Goal: Task Accomplishment & Management: Manage account settings

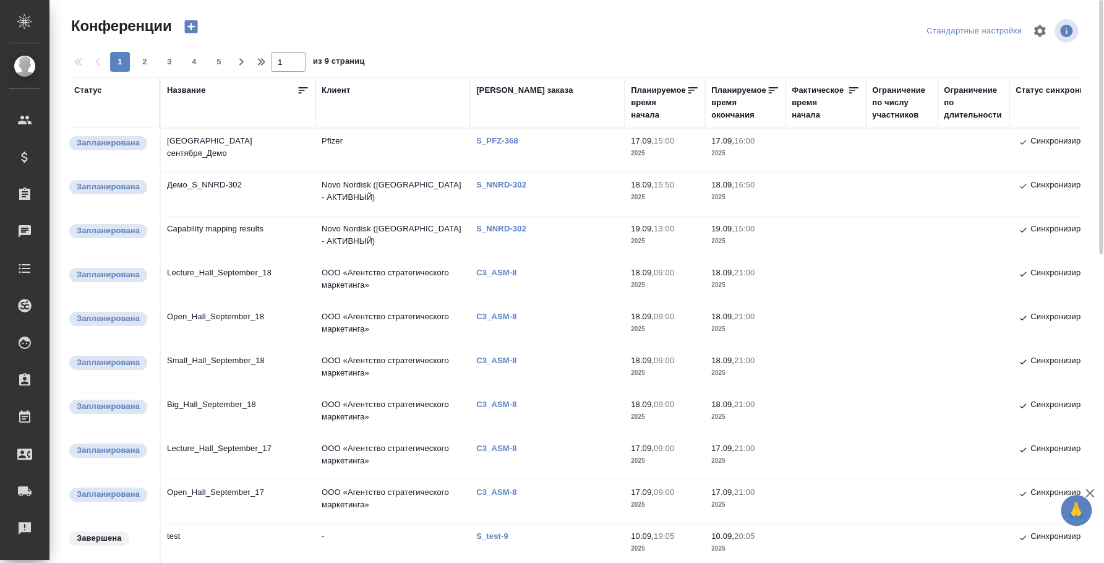
click at [208, 144] on td "[GEOGRAPHIC_DATA] сентября_Демо" at bounding box center [238, 150] width 155 height 43
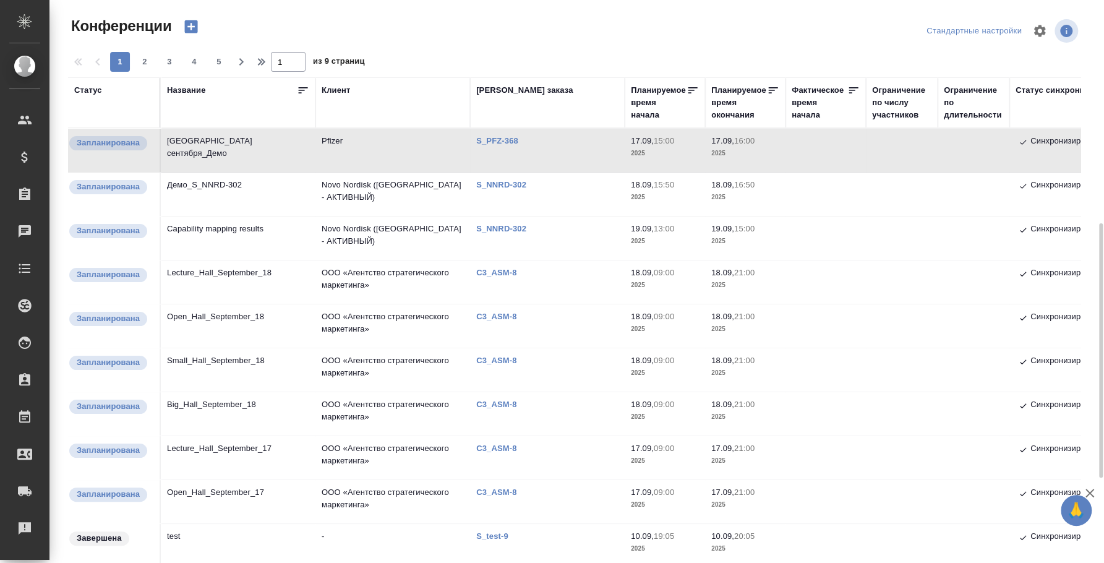
scroll to position [231, 0]
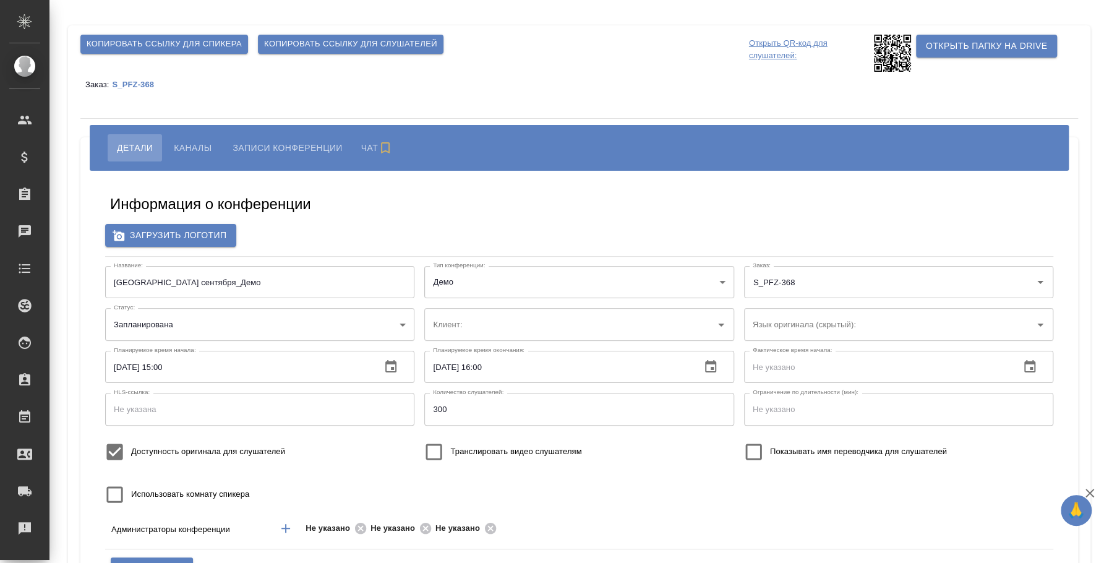
type input "Pfizer"
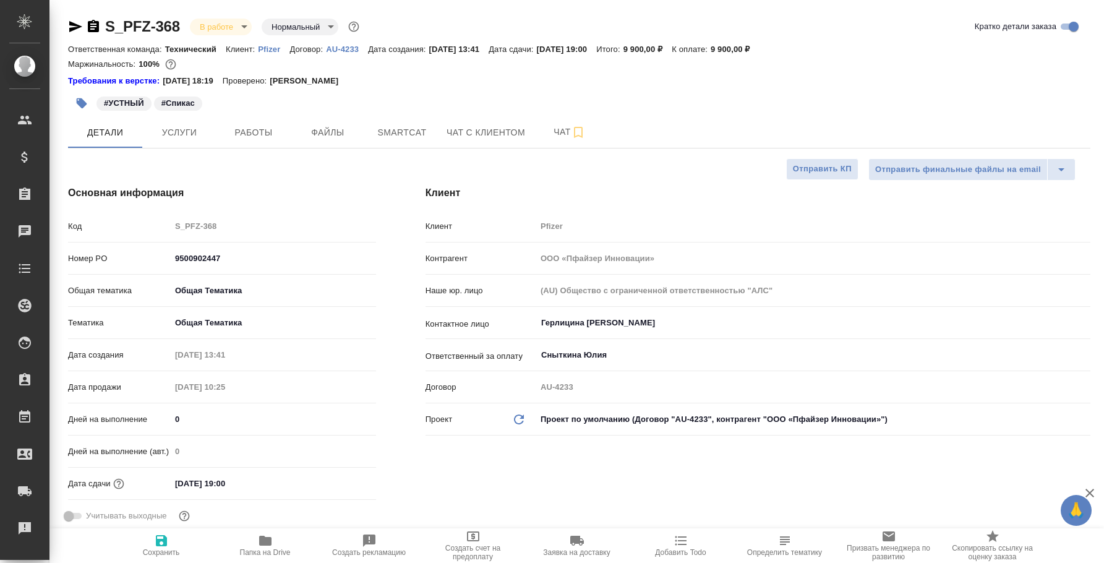
select select "RU"
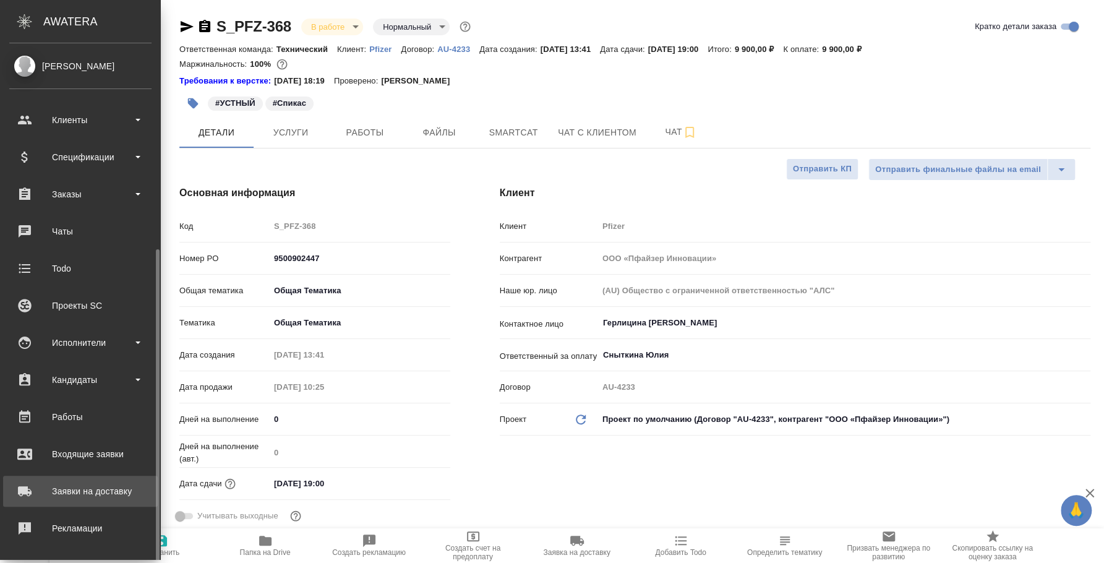
scroll to position [113, 0]
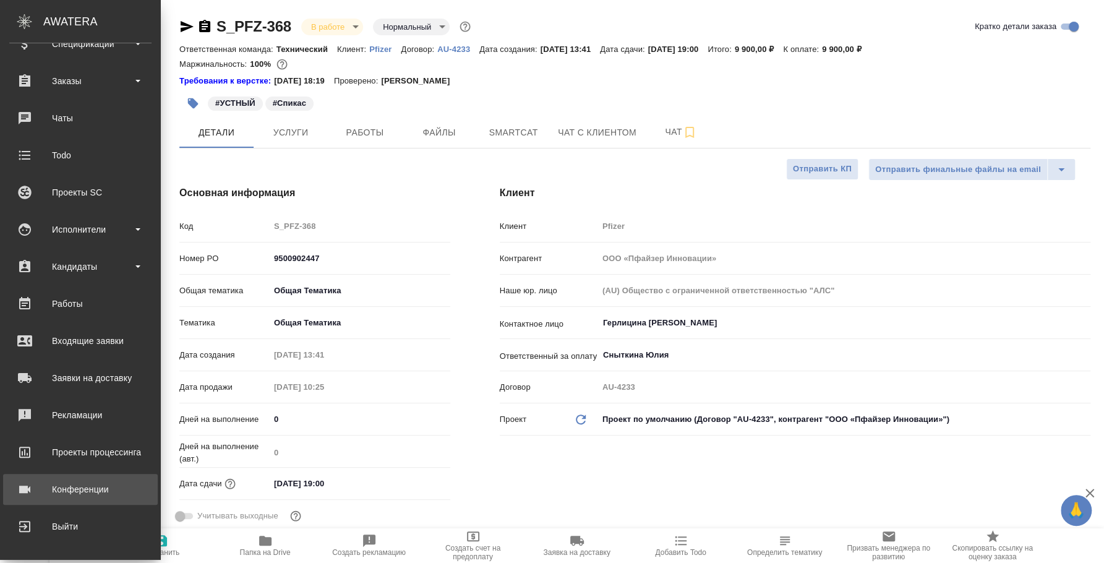
click at [104, 497] on div "Конференции" at bounding box center [80, 489] width 142 height 19
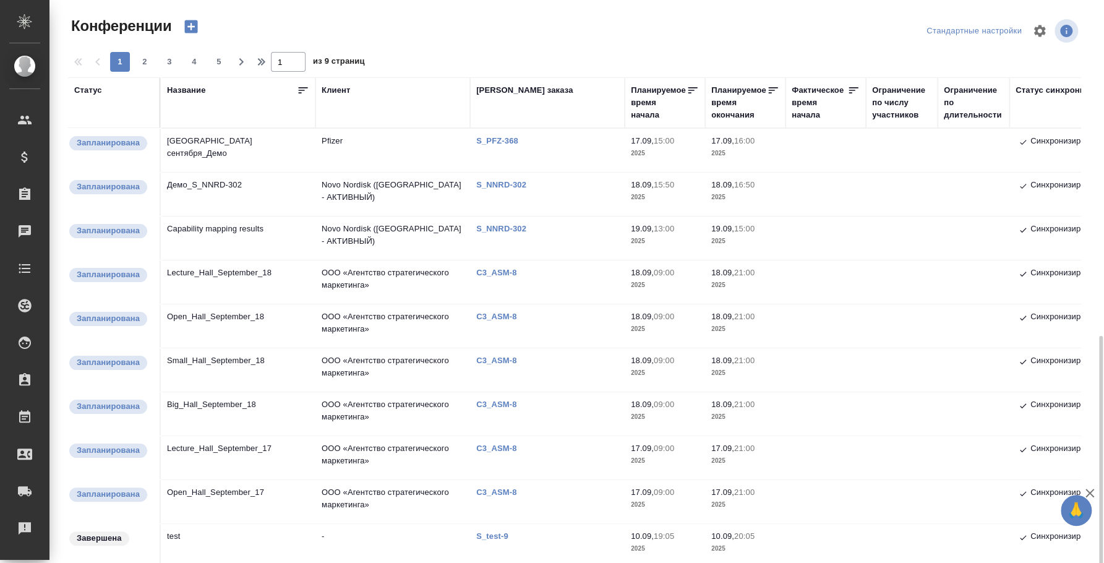
scroll to position [231, 0]
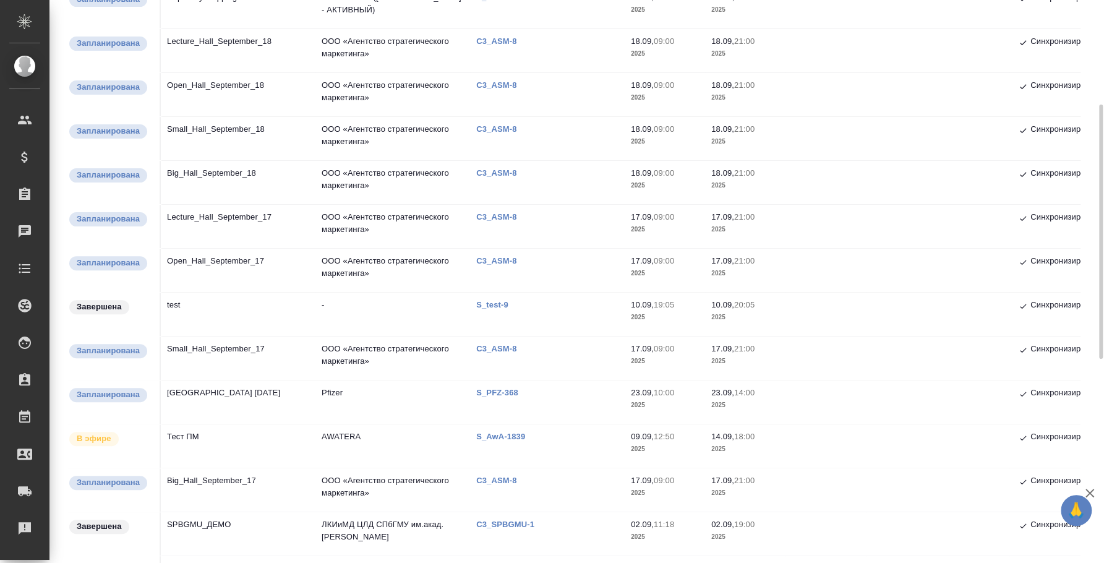
click at [217, 481] on td "Big_Hall_September_17" at bounding box center [238, 489] width 155 height 43
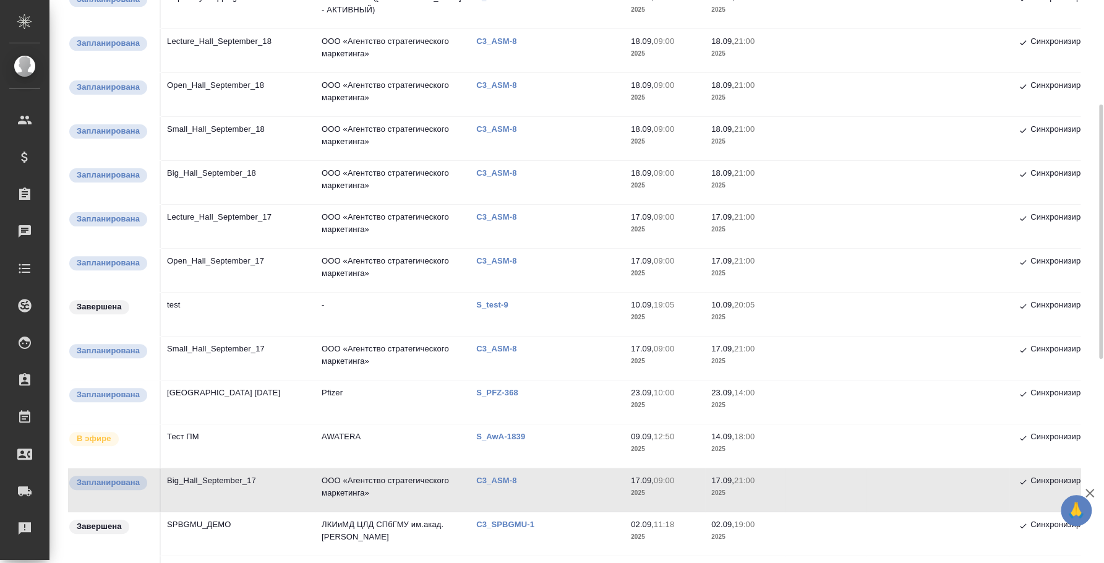
scroll to position [0, 0]
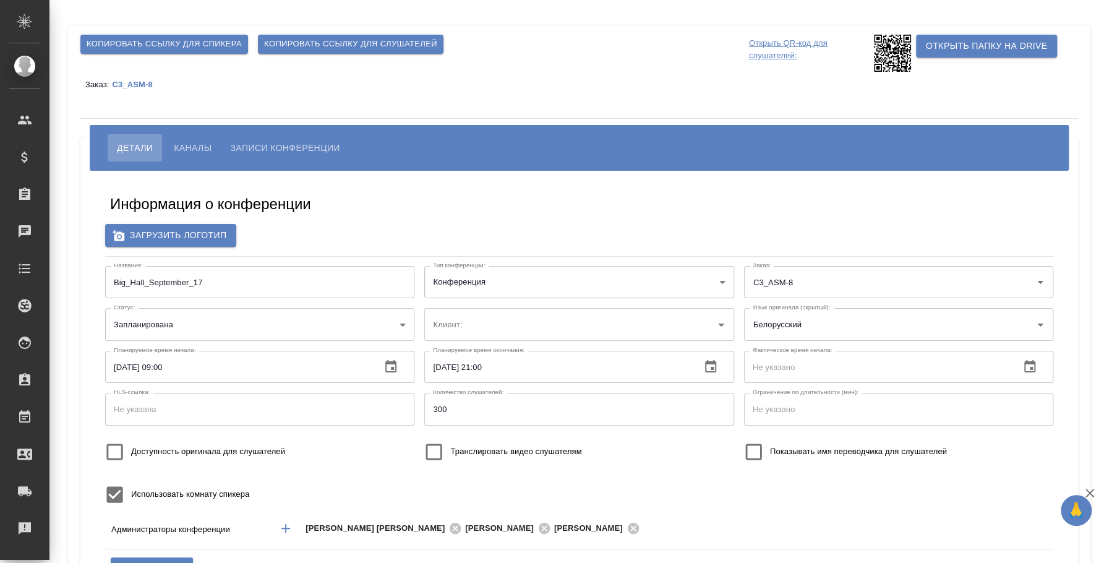
type input "Плеханова Мария"
click at [208, 150] on span "Каналы" at bounding box center [193, 147] width 38 height 15
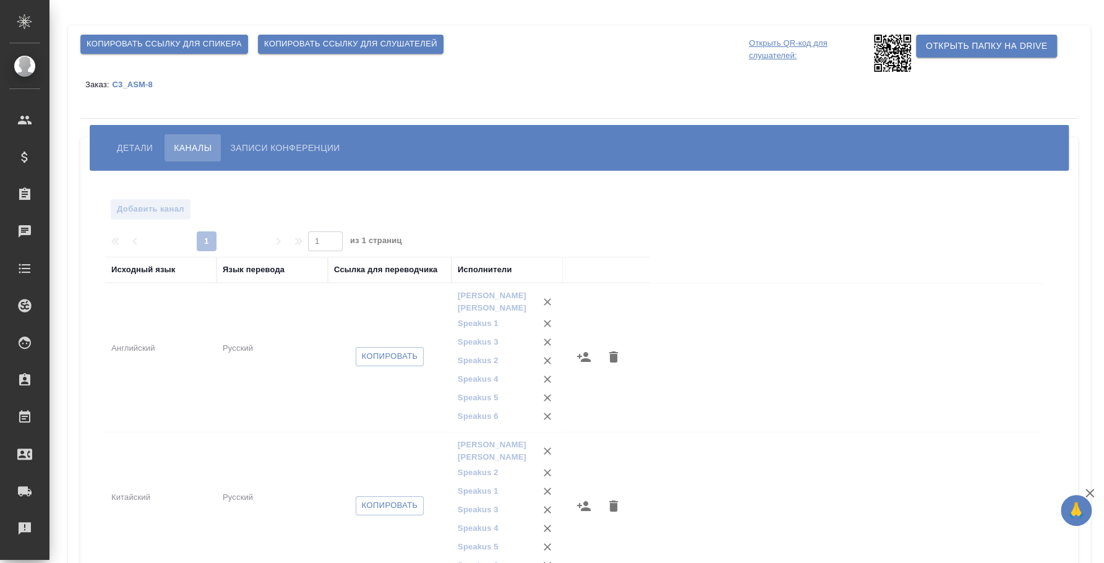
scroll to position [210, 0]
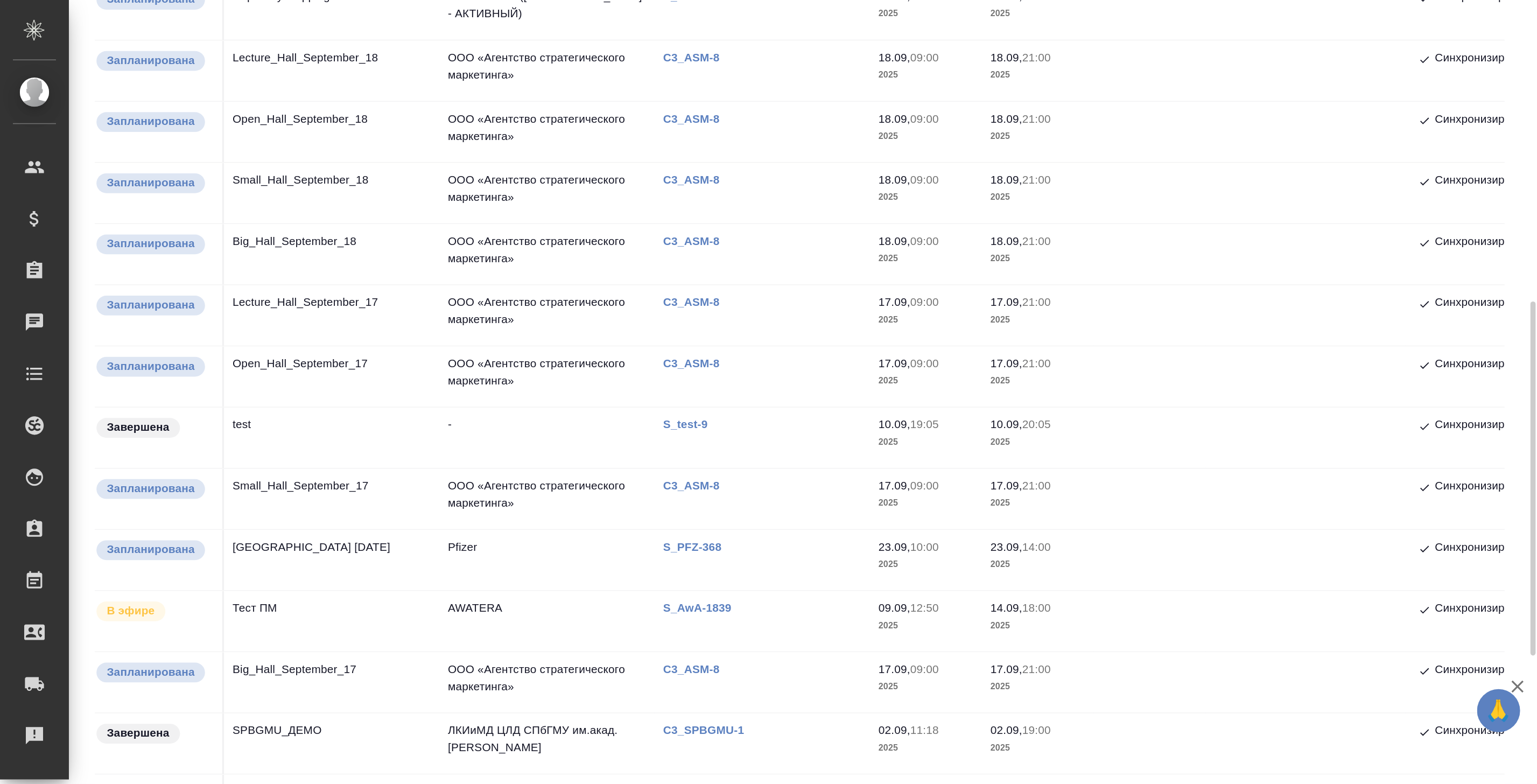
scroll to position [269, 0]
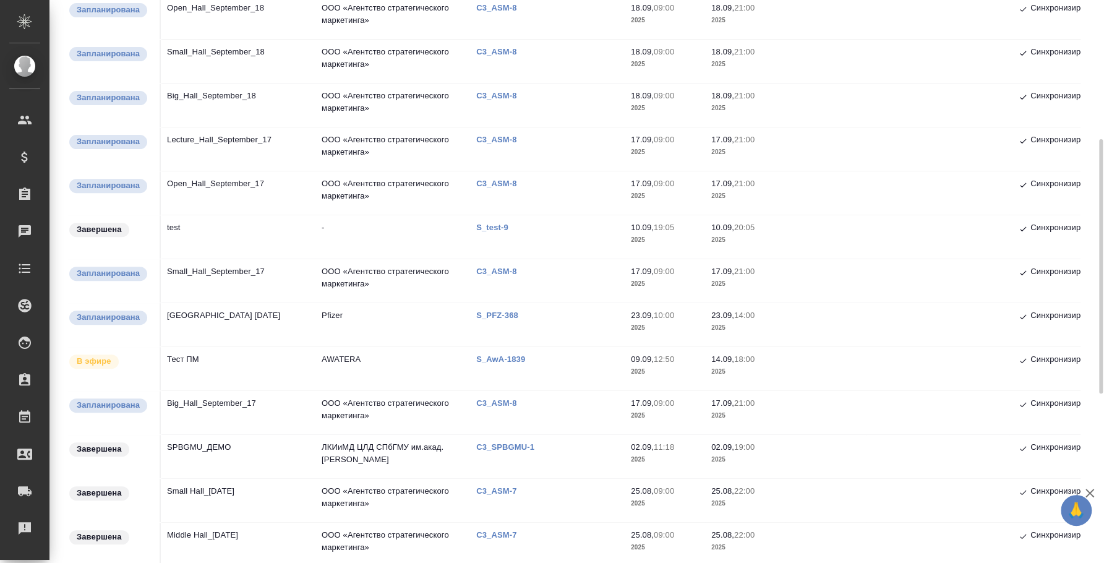
click at [216, 97] on td "Big_Hall_September_18" at bounding box center [238, 105] width 155 height 43
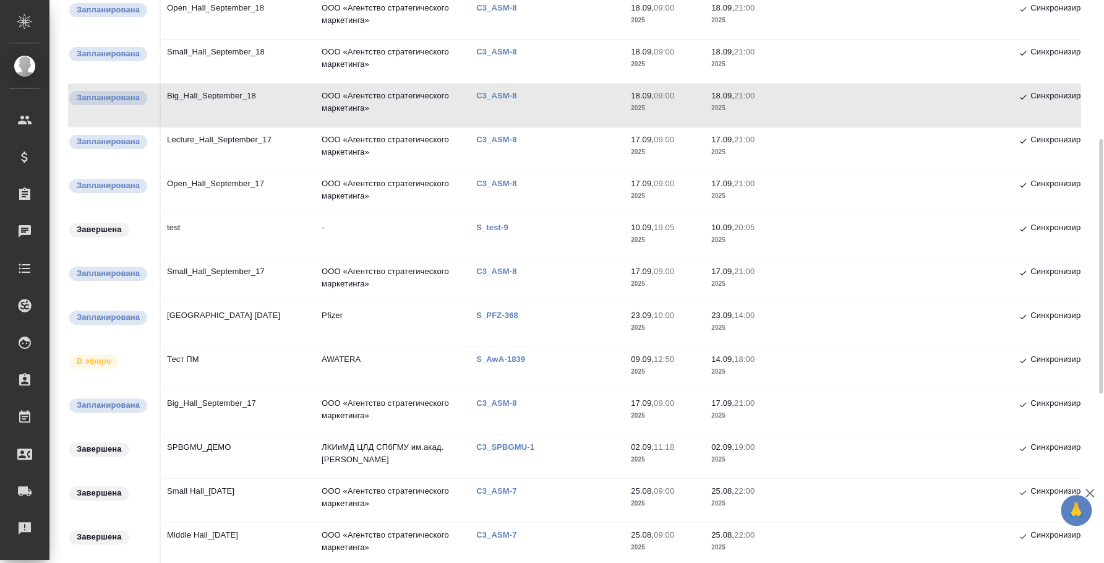
click at [222, 316] on td "Town Hall 23 сентября" at bounding box center [238, 324] width 155 height 43
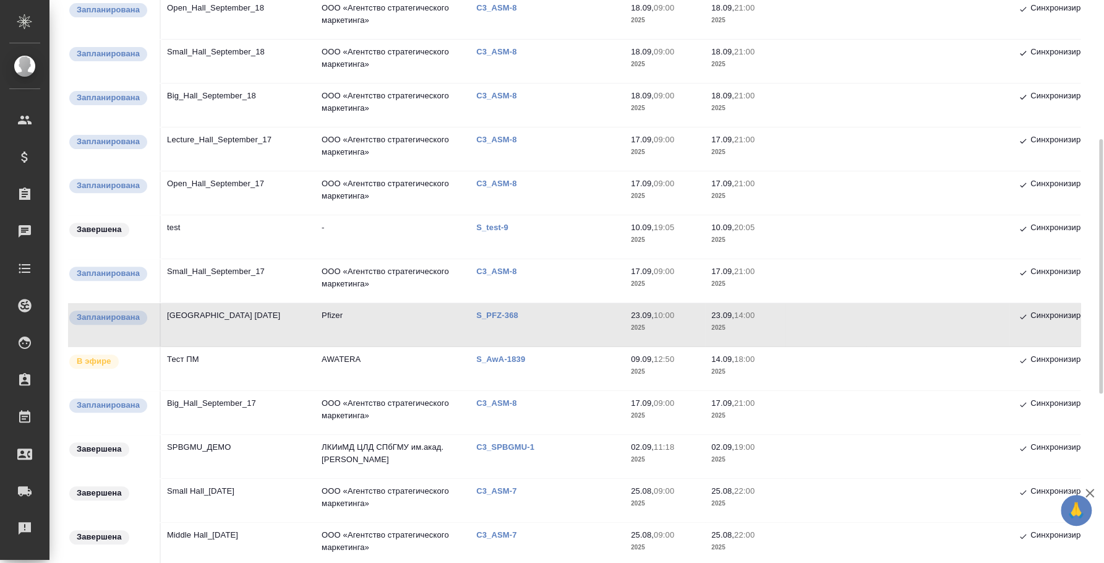
click at [228, 281] on td "Small_Hall_September_17" at bounding box center [238, 280] width 155 height 43
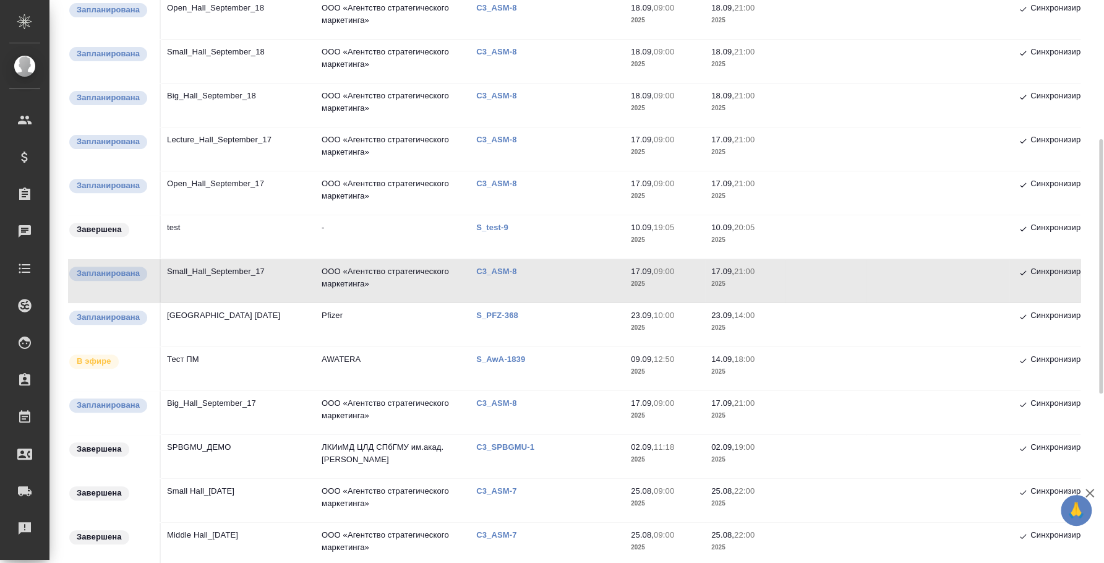
click at [246, 400] on td "Big_Hall_September_17" at bounding box center [238, 412] width 155 height 43
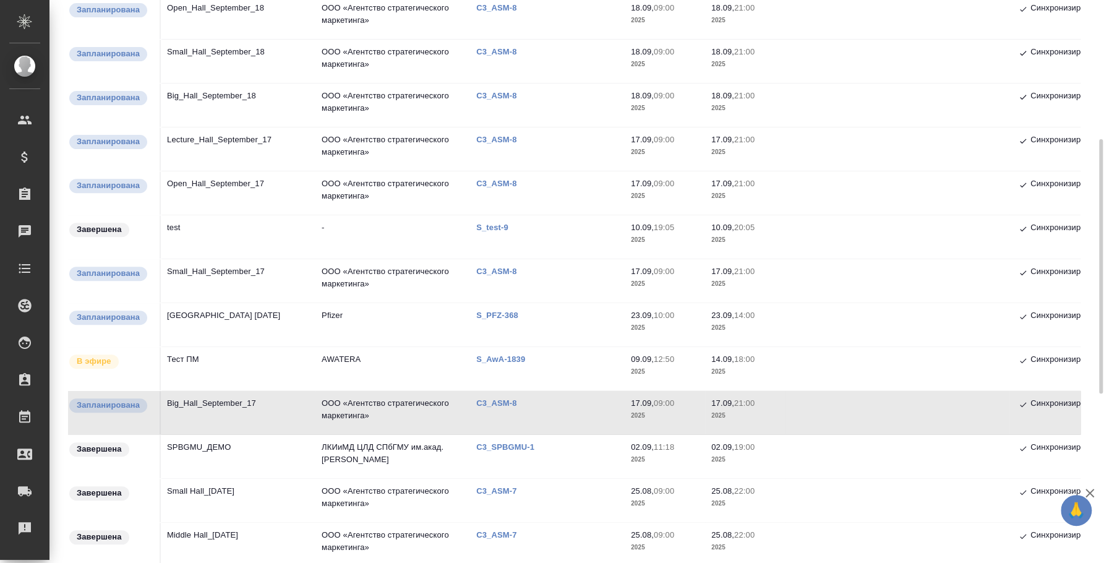
click at [205, 411] on td "Big_Hall_September_17" at bounding box center [238, 412] width 155 height 43
click at [211, 124] on td "Big_Hall_September_18" at bounding box center [238, 105] width 155 height 43
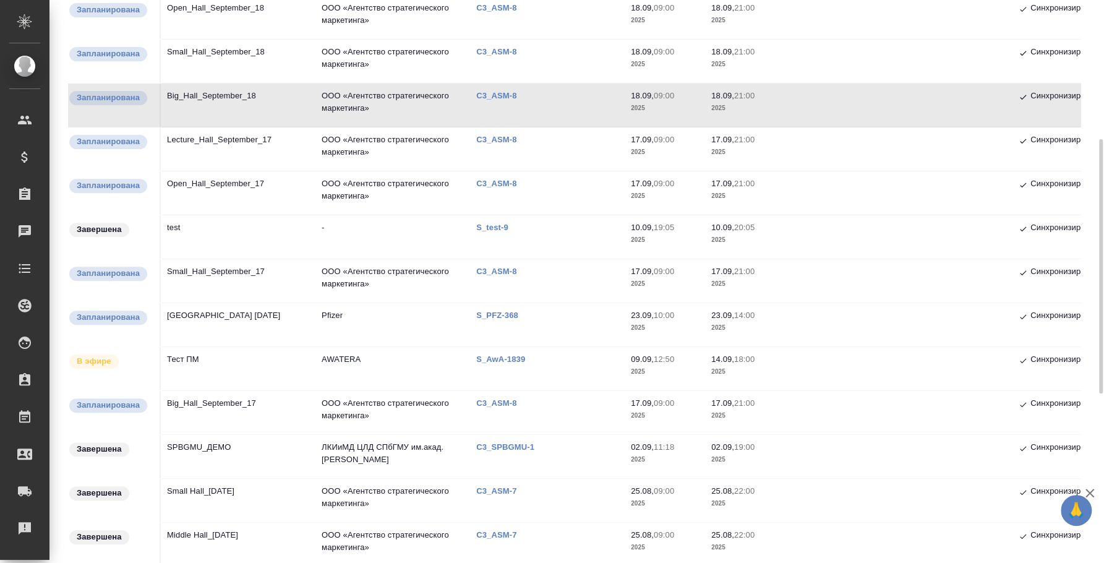
click at [244, 92] on td "Big_Hall_September_18" at bounding box center [238, 105] width 155 height 43
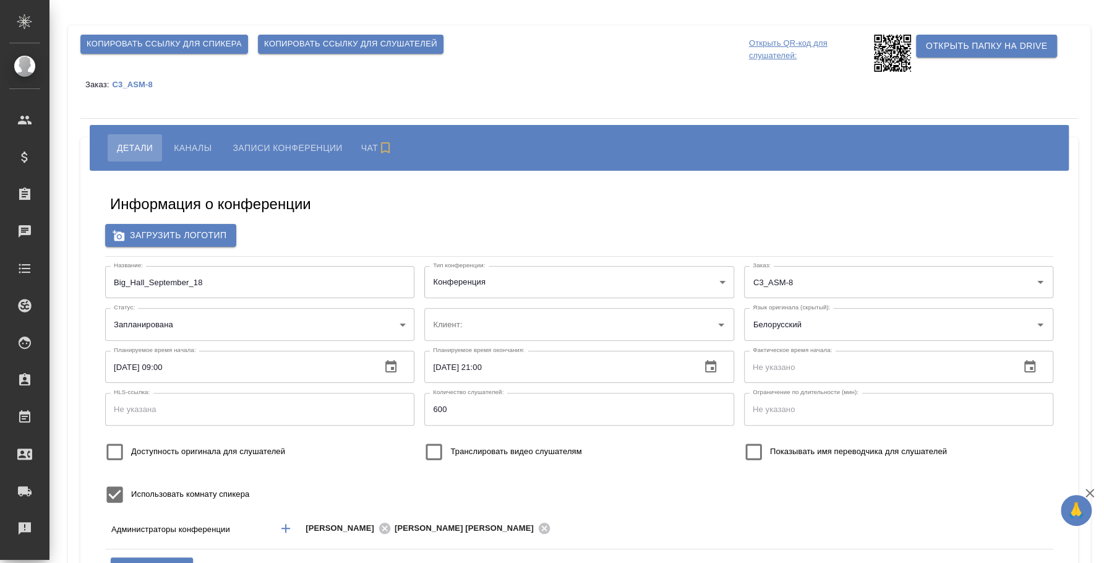
type input "[PERSON_NAME]"
click at [189, 142] on span "Каналы" at bounding box center [193, 147] width 38 height 15
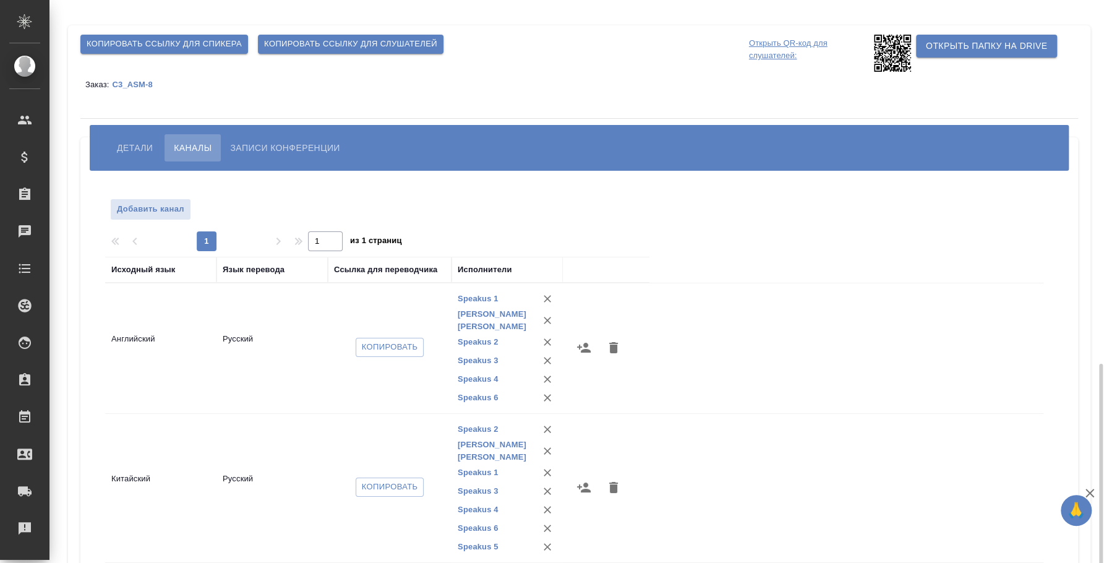
scroll to position [210, 0]
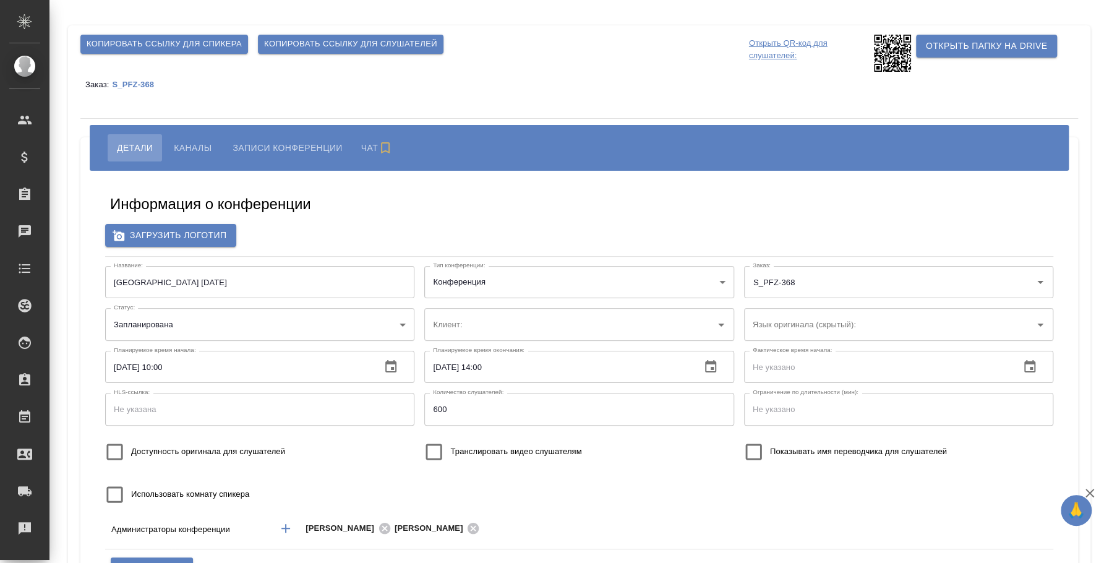
type input "Pfizer"
click at [200, 157] on button "Каналы" at bounding box center [193, 147] width 56 height 27
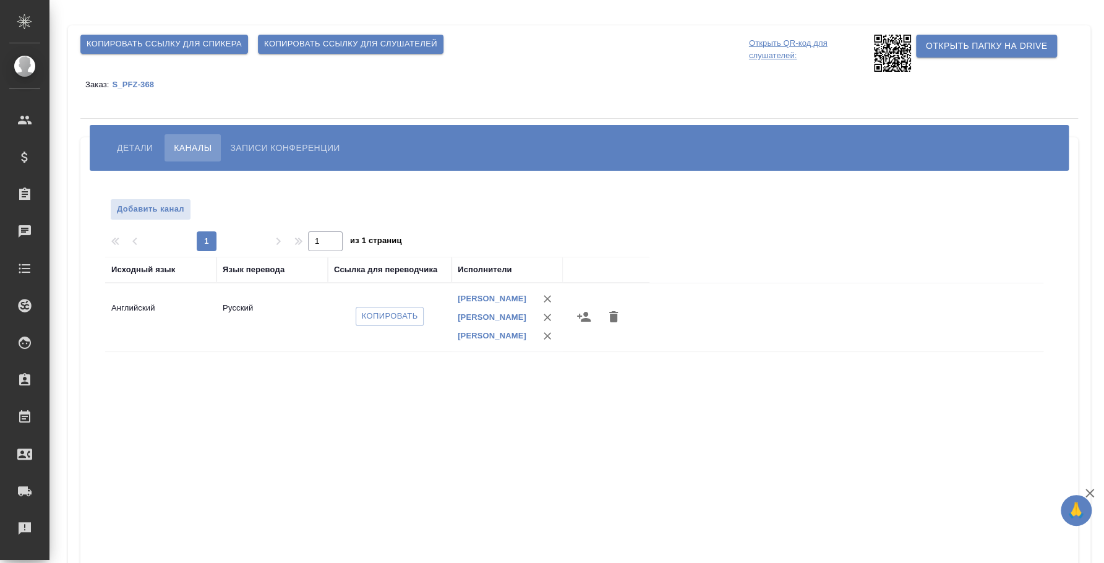
click at [135, 147] on span "Детали" at bounding box center [135, 147] width 36 height 15
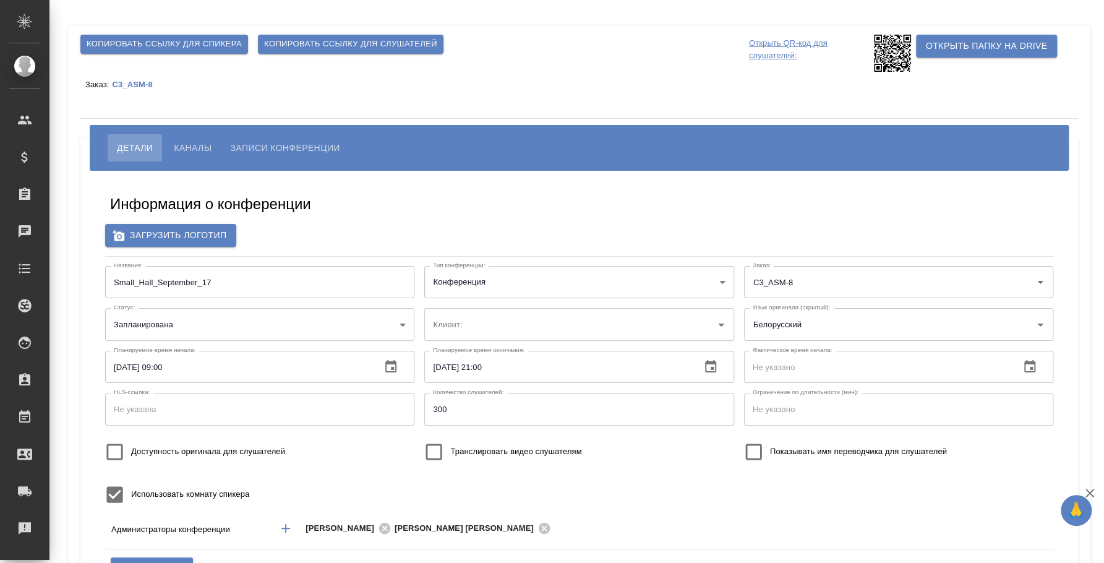
type input "[PERSON_NAME]"
click at [178, 147] on span "Каналы" at bounding box center [193, 147] width 38 height 15
type input "ООО «Агентство стратегического маркетинга»"
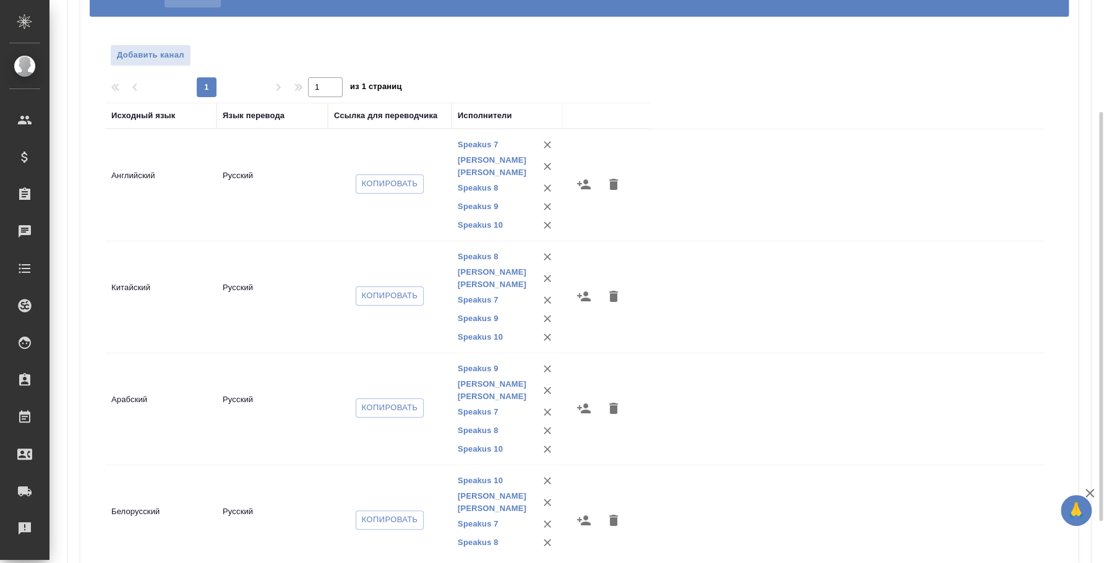
scroll to position [210, 0]
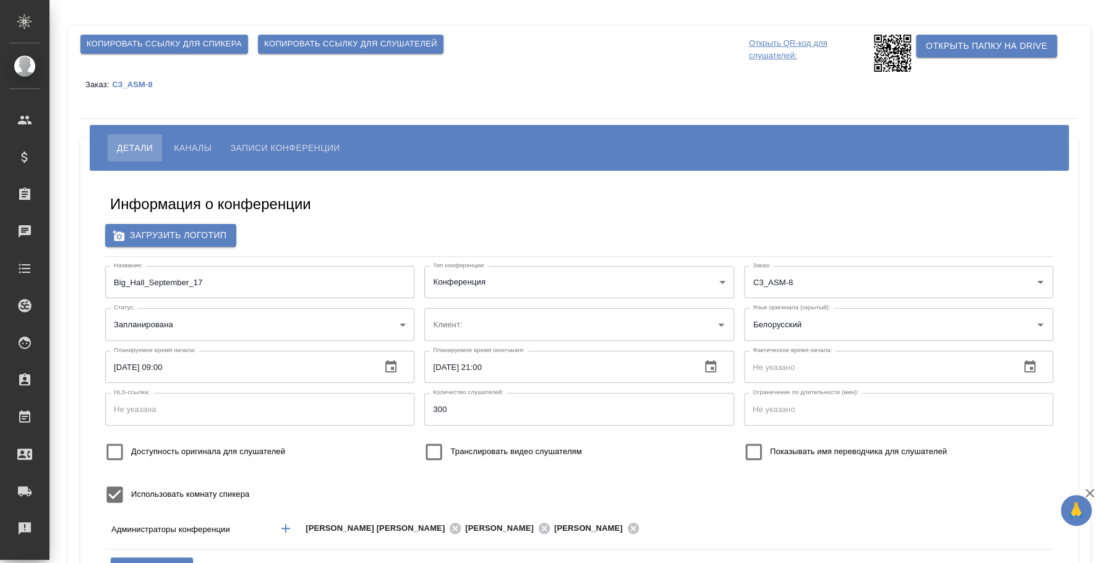
type input "[PERSON_NAME]"
click at [185, 151] on span "Каналы" at bounding box center [193, 147] width 38 height 15
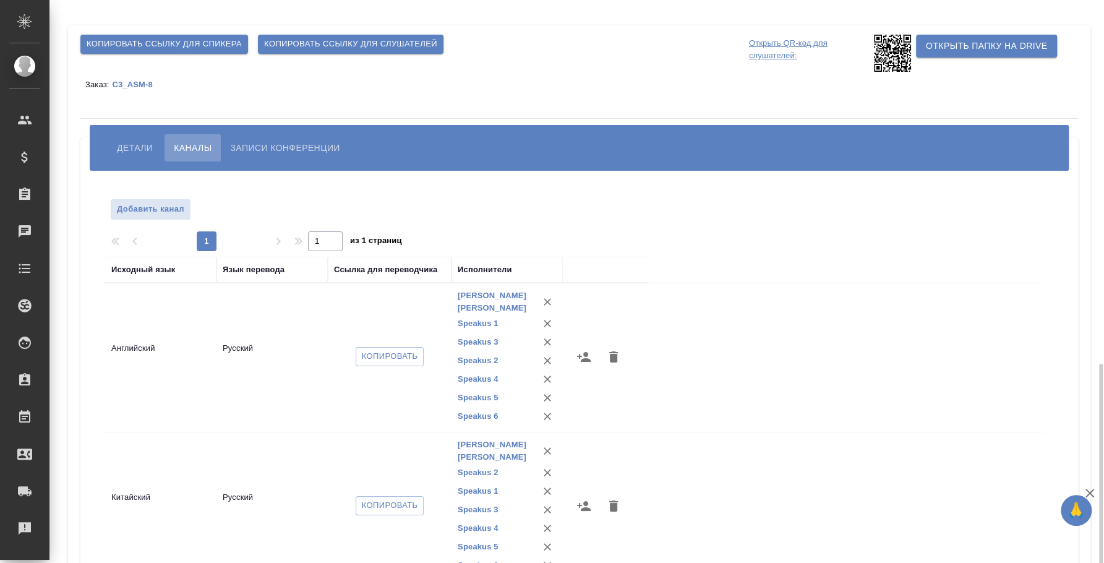
scroll to position [210, 0]
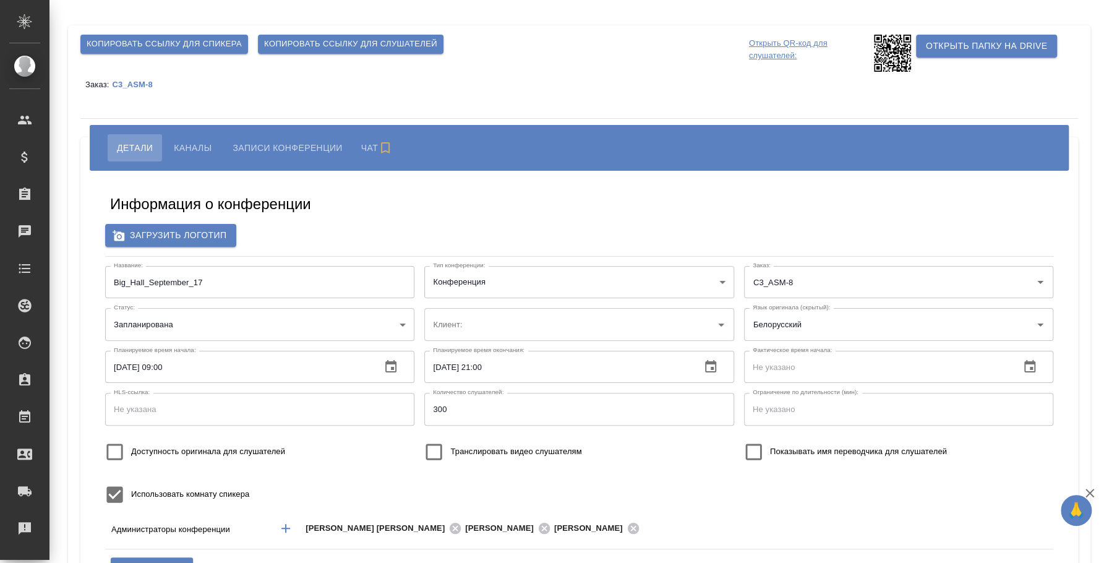
type input "ООО «Агентство стратегического маркетинга»"
type input "[PERSON_NAME]"
click at [181, 155] on button "Каналы" at bounding box center [193, 147] width 56 height 27
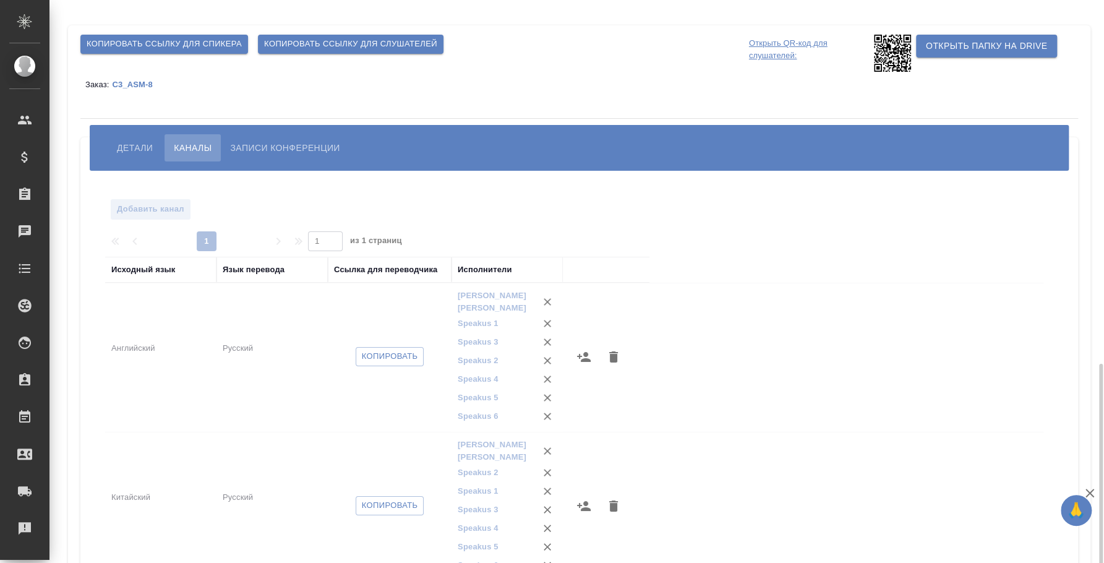
scroll to position [210, 0]
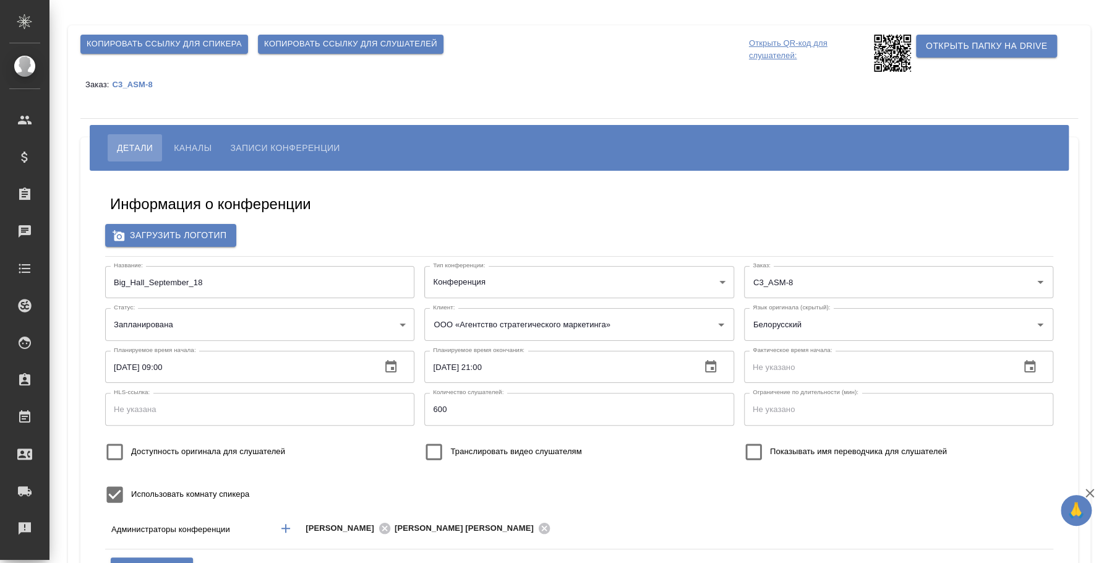
type input "[PERSON_NAME]"
click at [206, 146] on span "Каналы" at bounding box center [193, 147] width 38 height 15
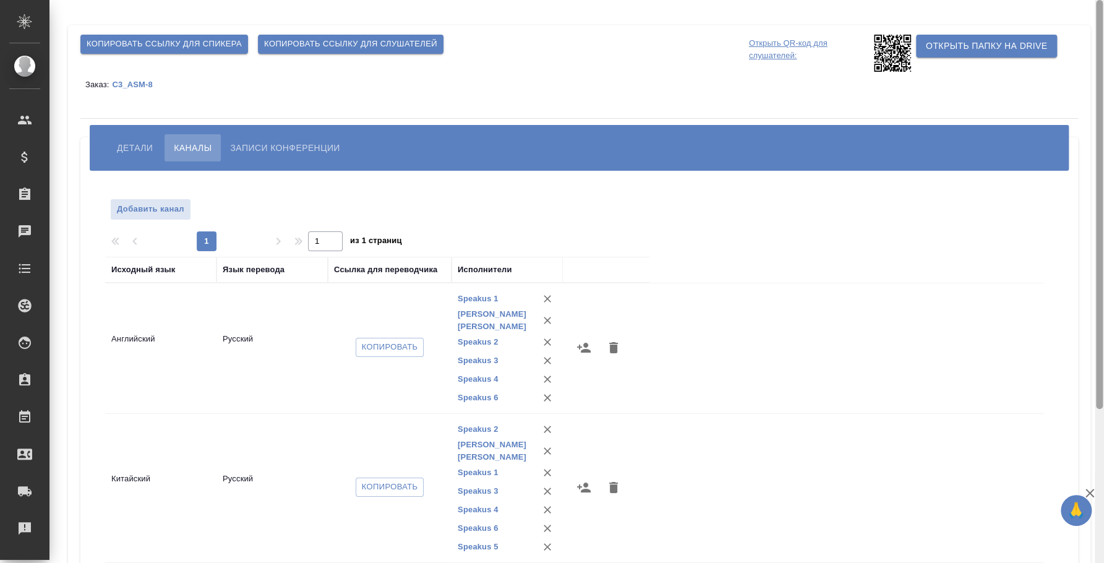
drag, startPoint x: 1102, startPoint y: 205, endPoint x: 1102, endPoint y: 42, distance: 162.7
click at [1102, 42] on div at bounding box center [1099, 204] width 7 height 409
click at [138, 147] on span "Детали" at bounding box center [135, 147] width 36 height 15
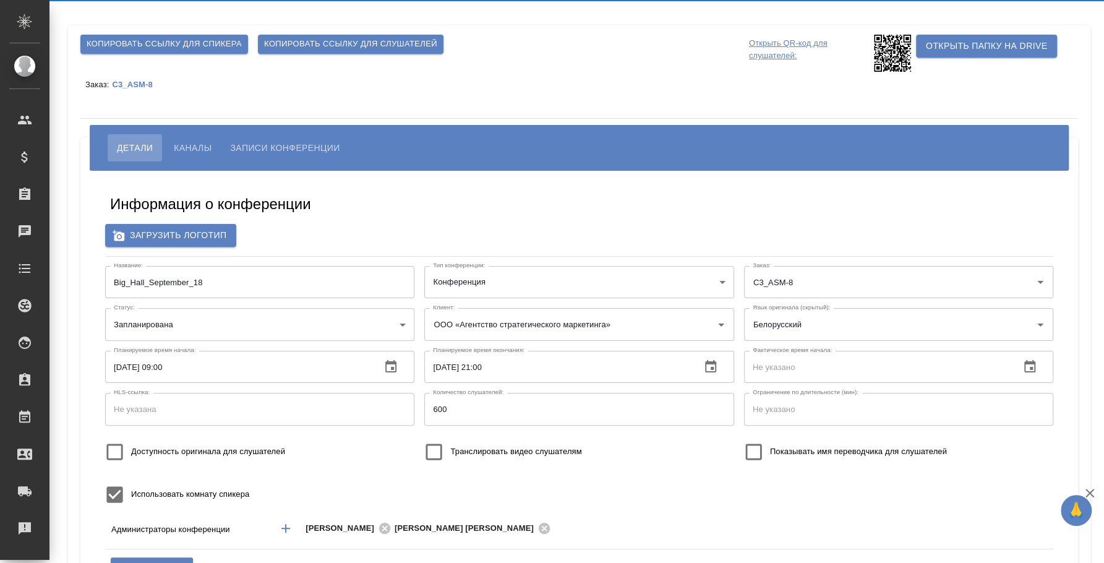
type input "[PERSON_NAME]"
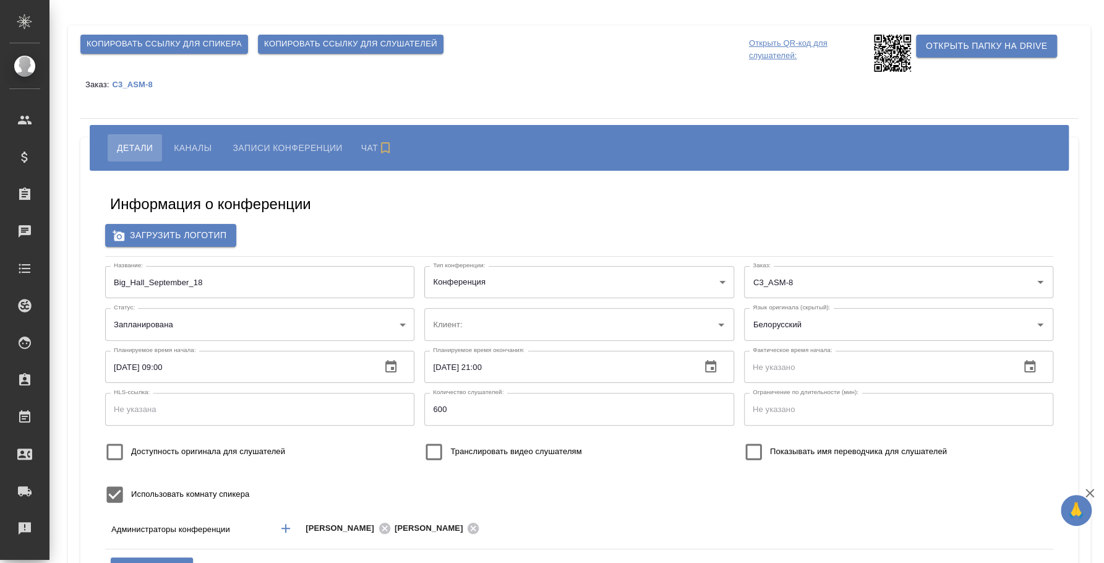
type input "[PERSON_NAME]"
click at [186, 146] on span "Каналы" at bounding box center [193, 147] width 38 height 15
type input "ООО «Агентство стратегического маркетинга»"
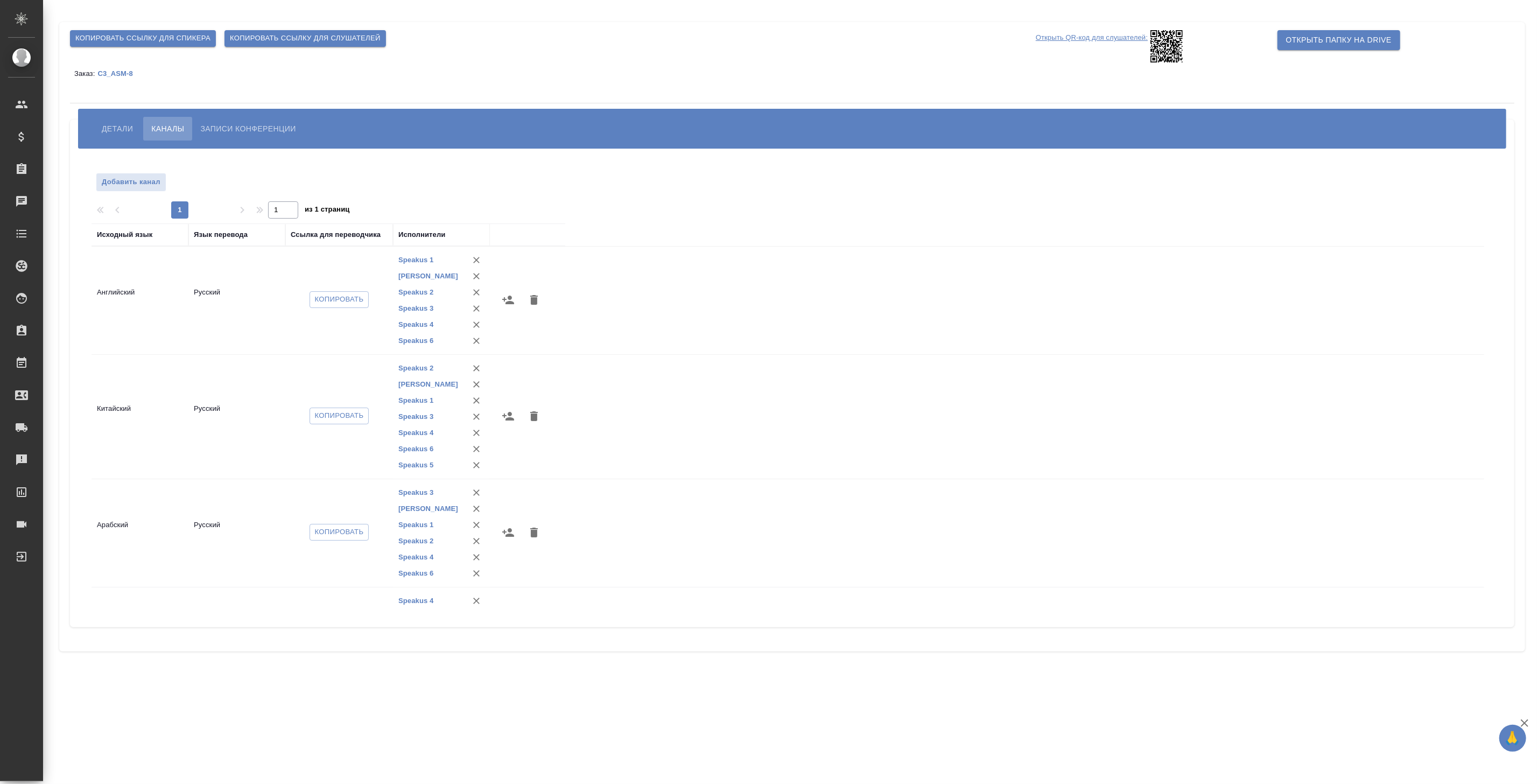
click at [849, 489] on div "Добавить канал 1 1 из 1 страниц Исходный язык [PERSON_NAME] перевода Ссылка для…" at bounding box center [792, 388] width 1445 height 479
click at [114, 133] on span "Детали" at bounding box center [117, 128] width 31 height 13
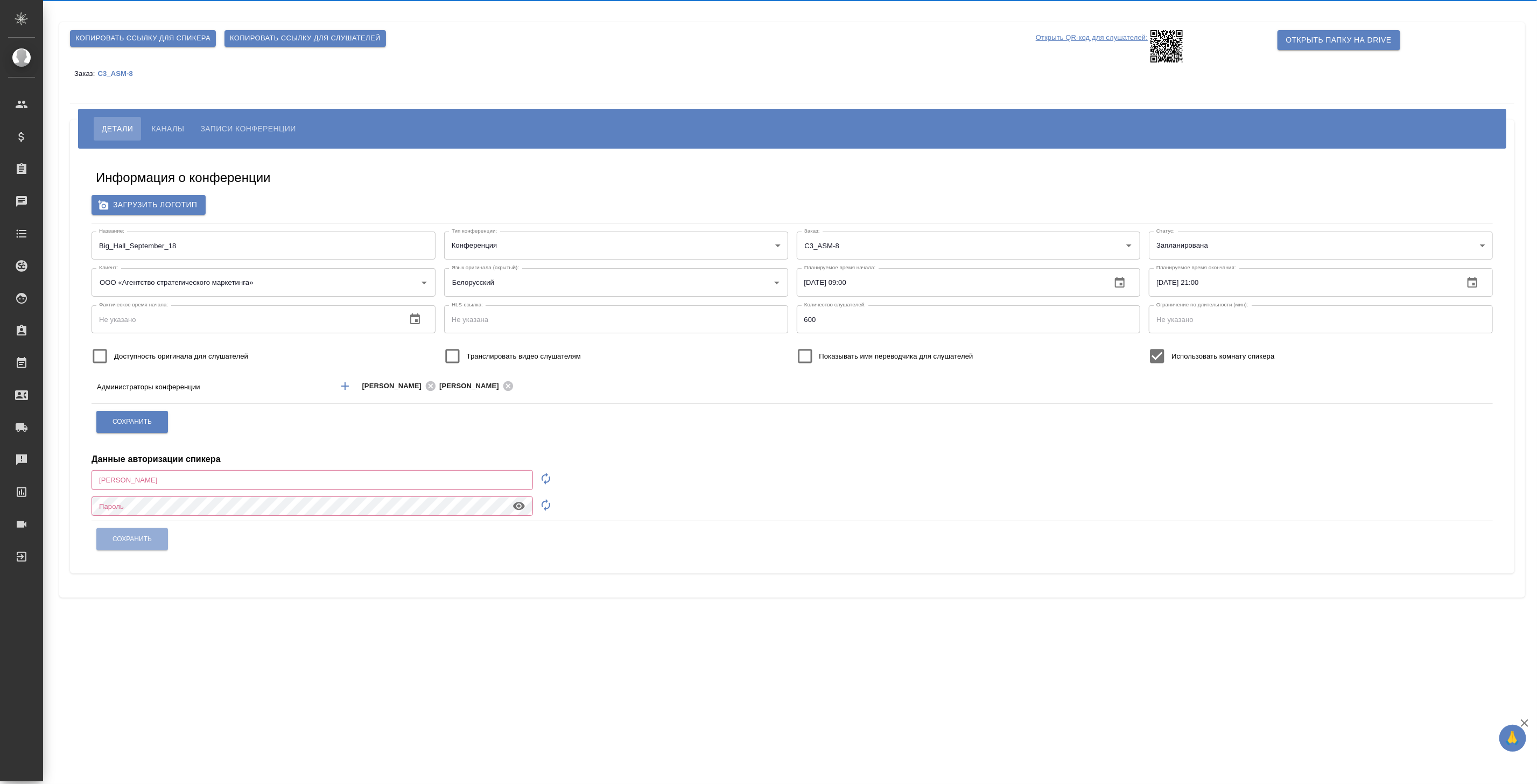
type input "[PERSON_NAME]"
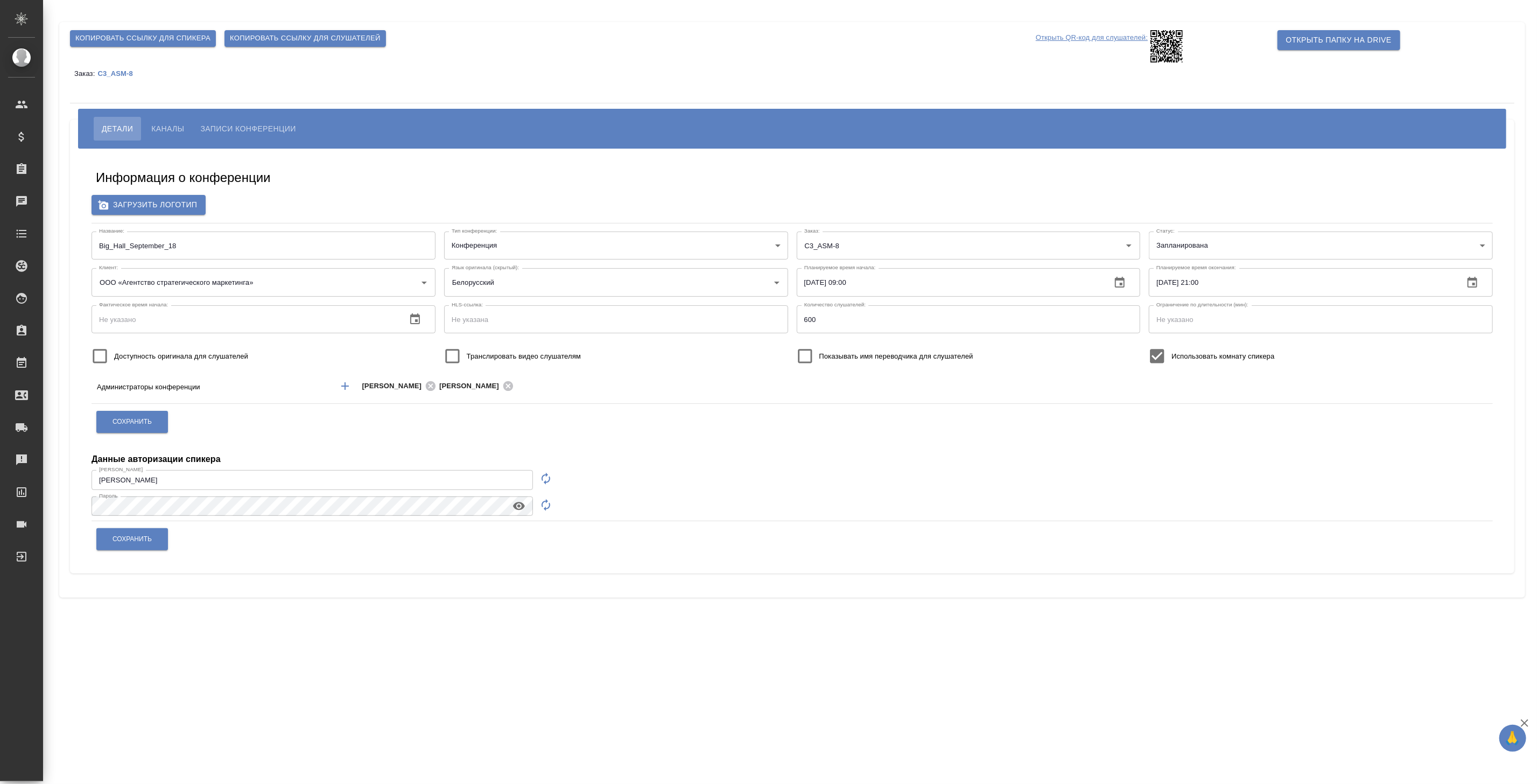
click at [164, 117] on button "Каналы" at bounding box center [168, 128] width 49 height 23
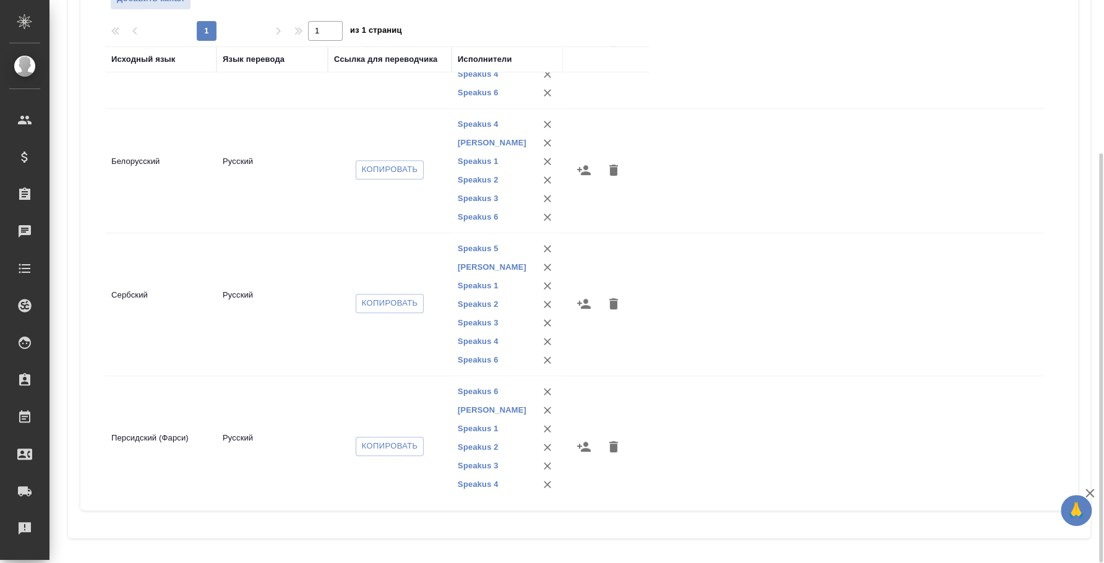
scroll to position [382, 0]
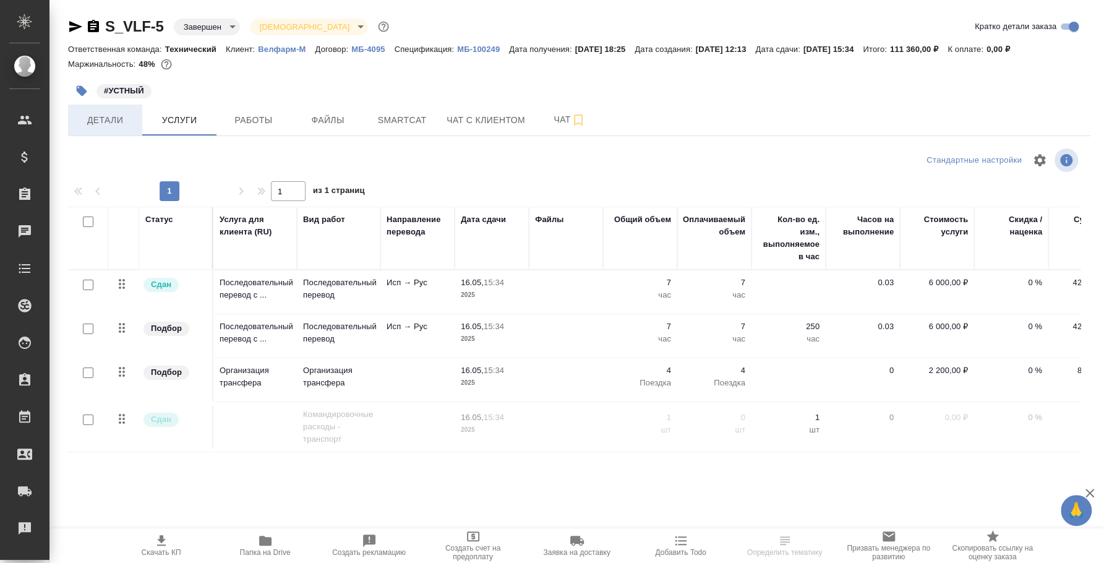
click at [130, 117] on span "Детали" at bounding box center [104, 120] width 59 height 15
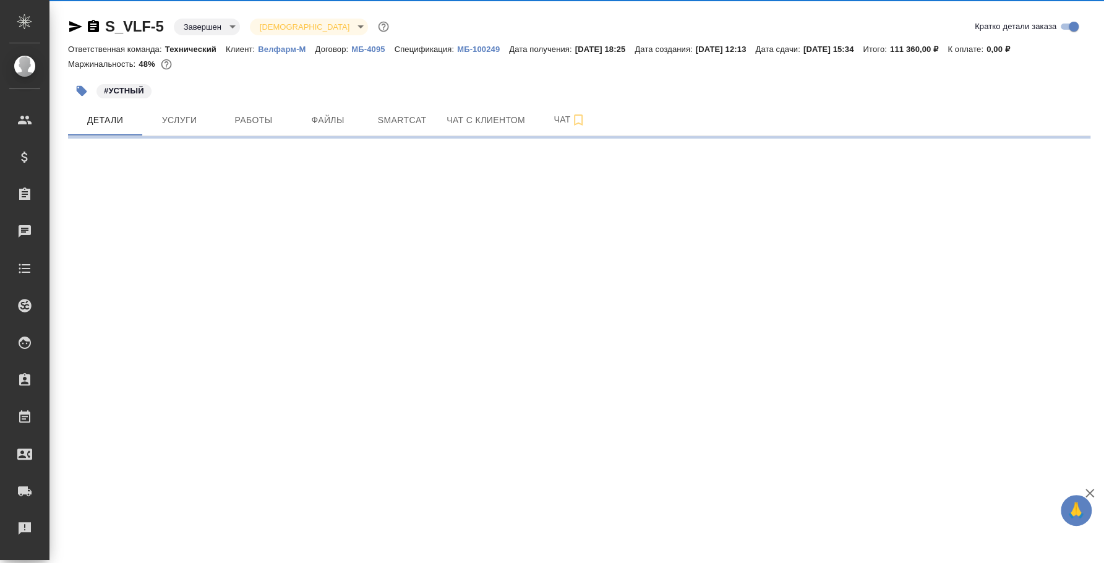
select select "RU"
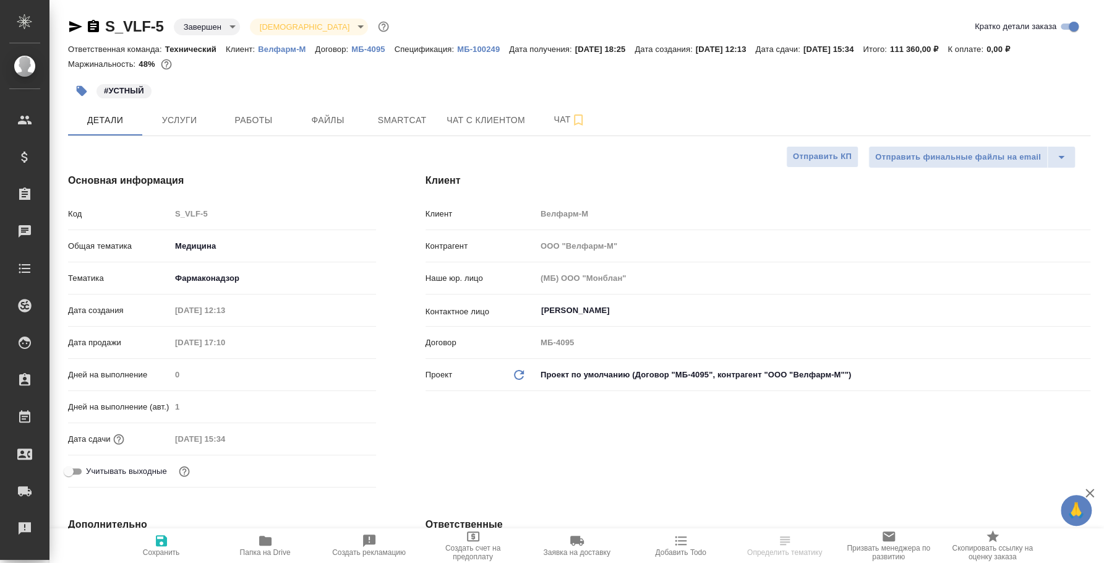
type textarea "x"
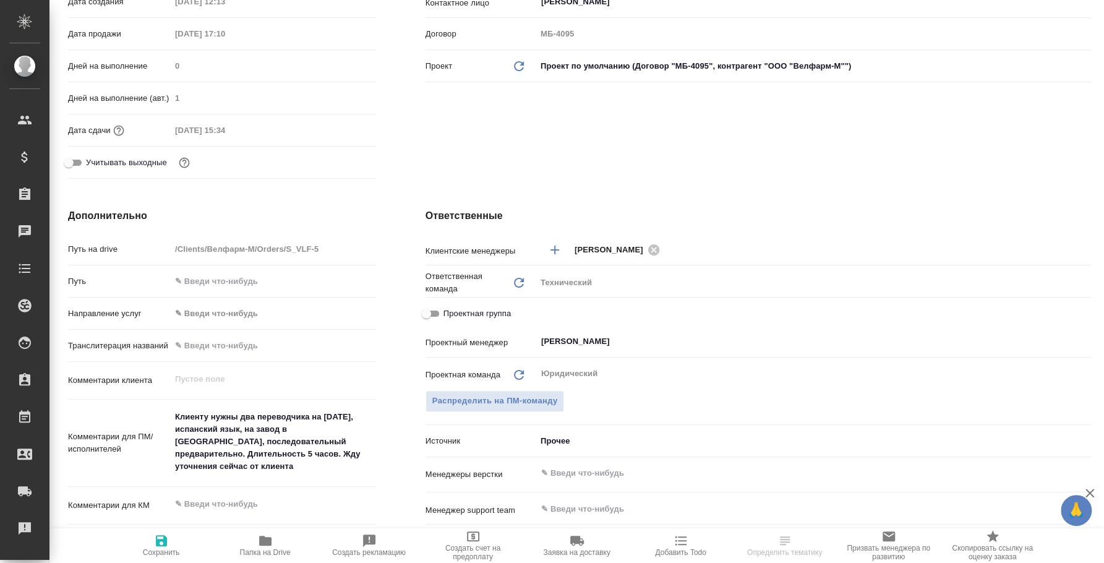
scroll to position [463, 0]
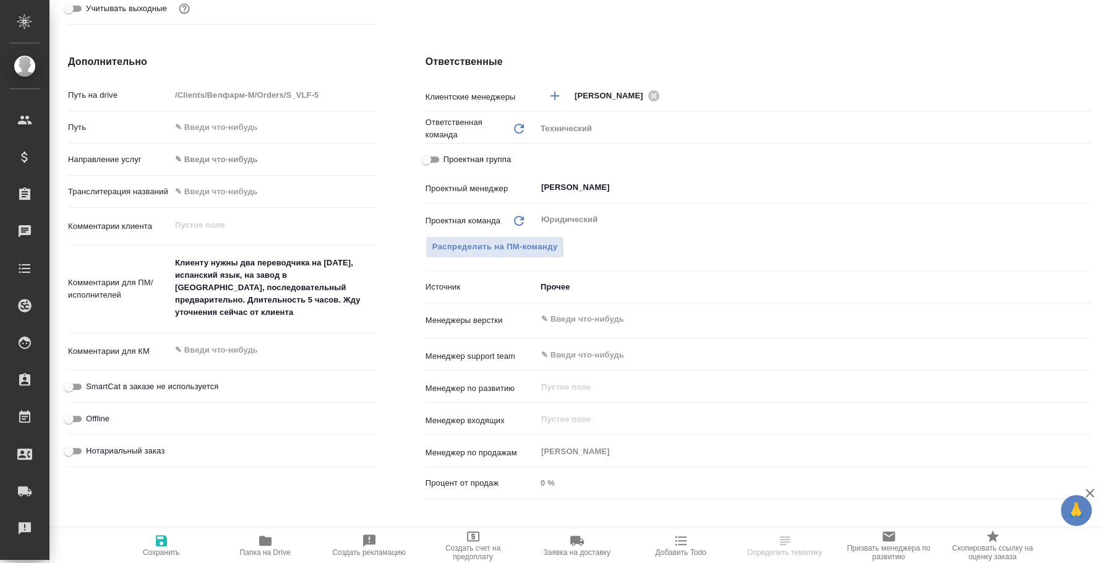
select select "RU"
type textarea "x"
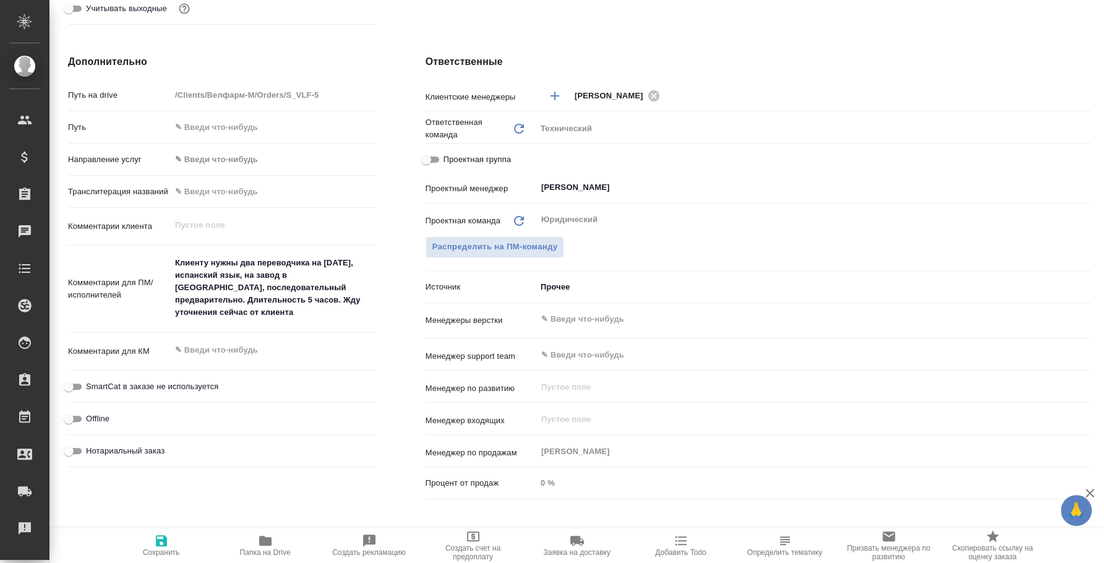
type textarea "x"
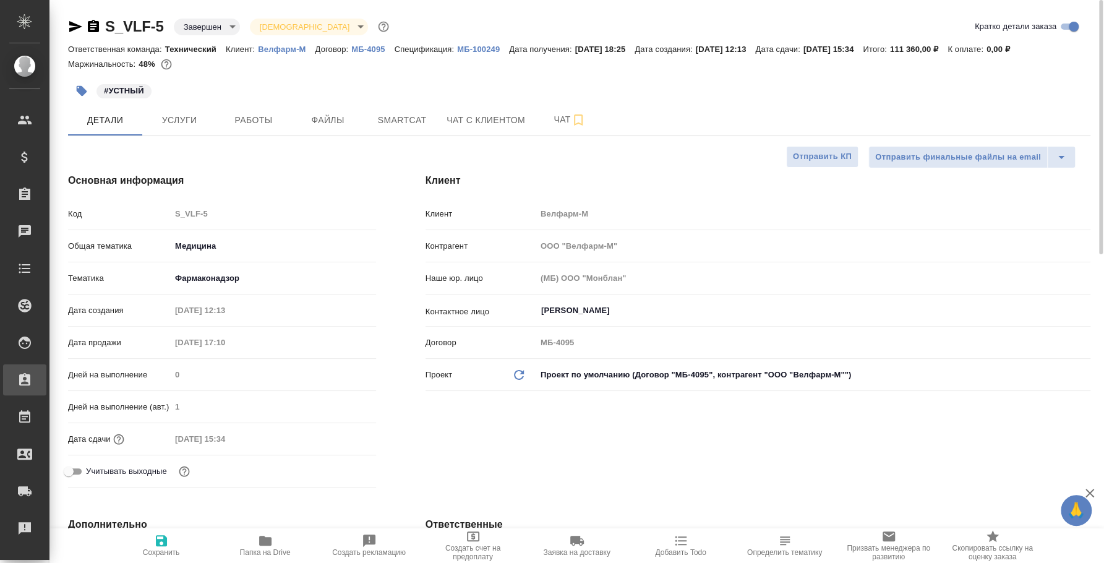
type textarea "x"
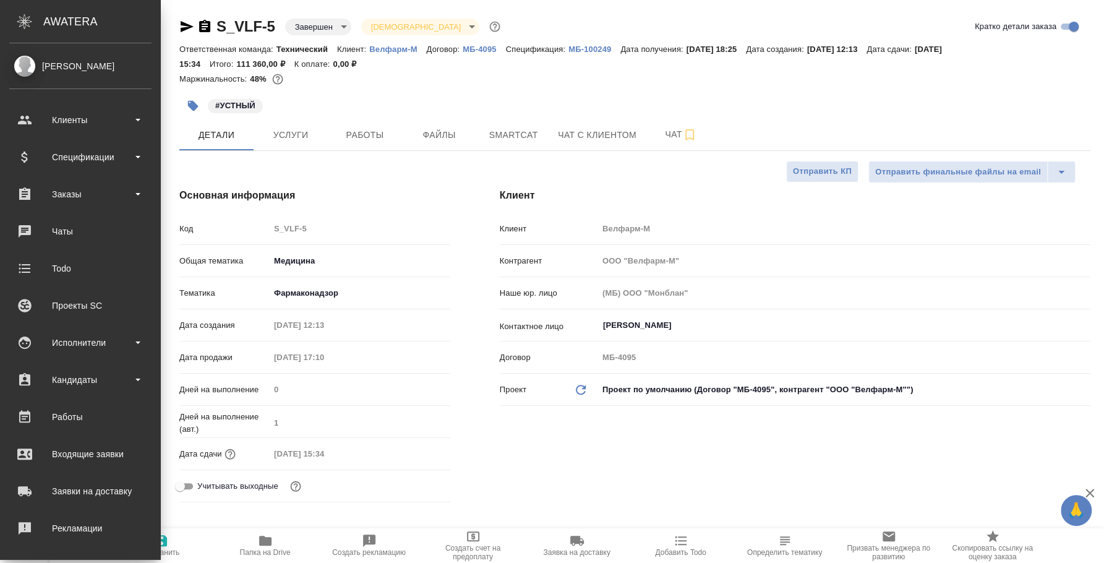
type textarea "x"
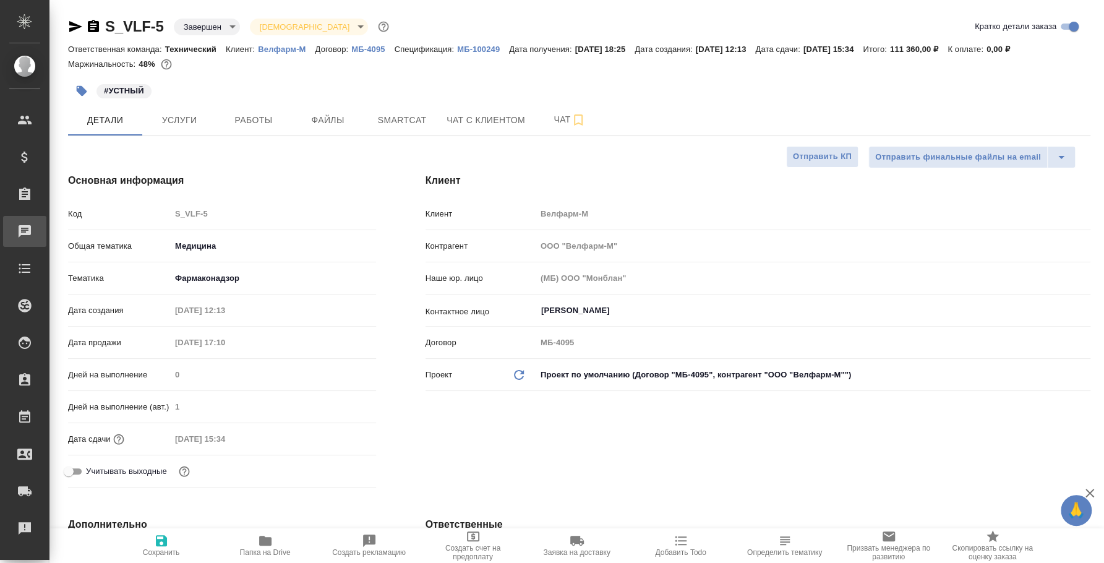
type textarea "x"
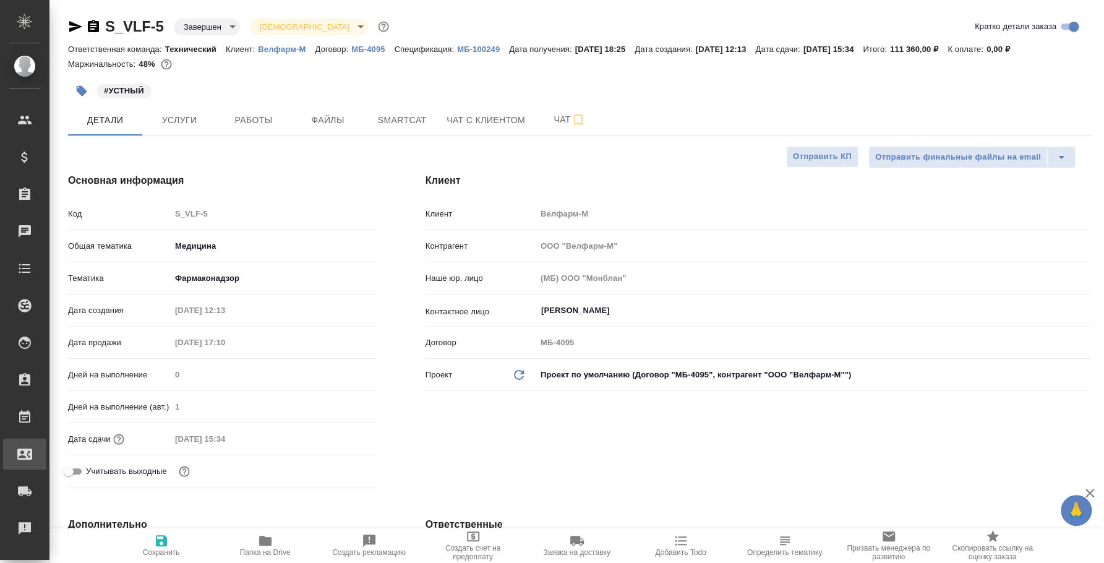
type textarea "x"
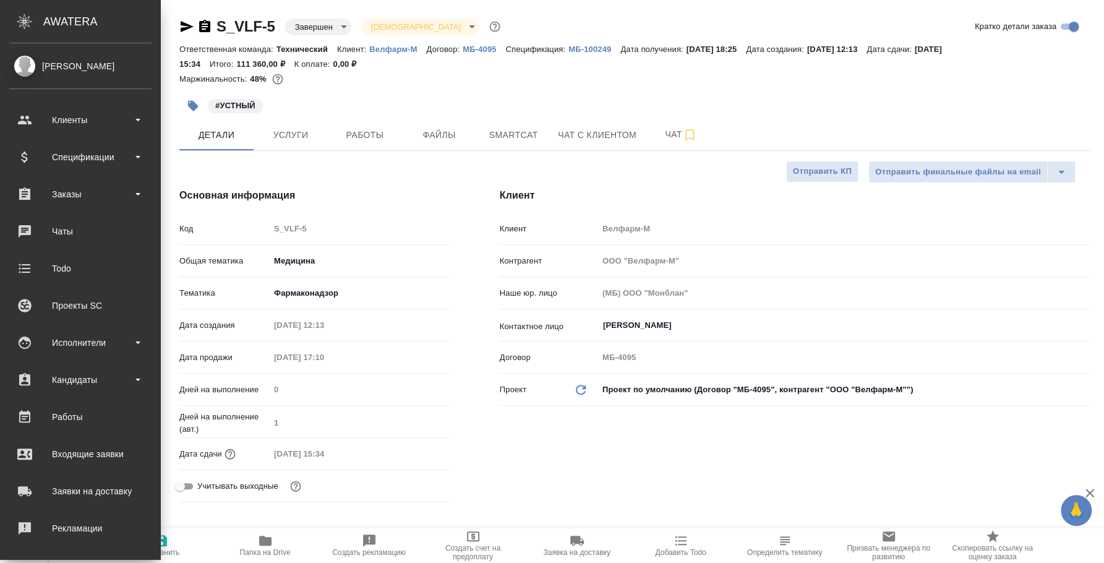
scroll to position [77, 0]
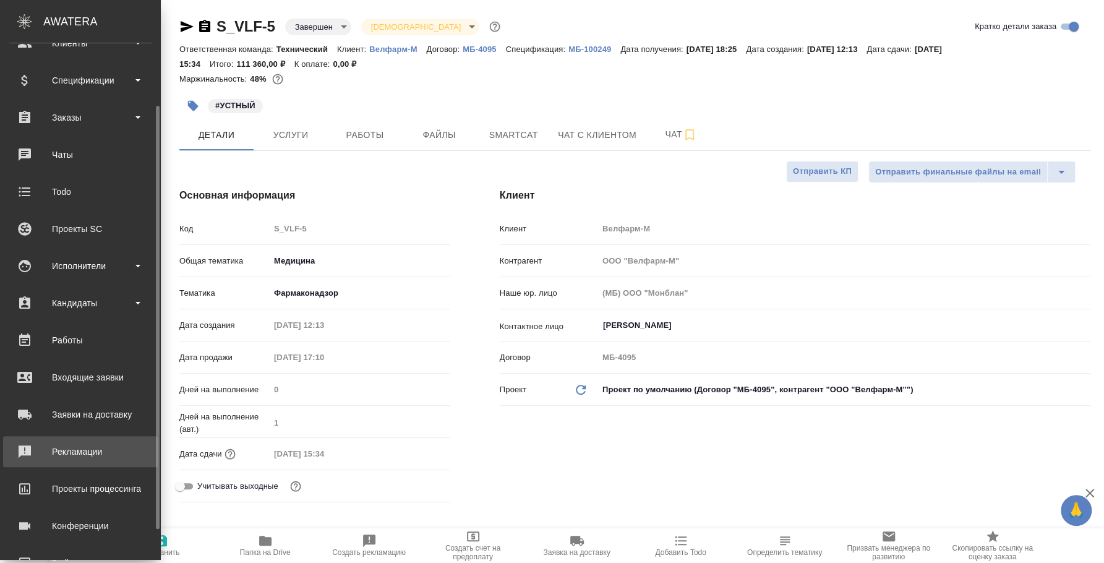
click at [111, 452] on div "Рекламации" at bounding box center [80, 451] width 142 height 19
type textarea "x"
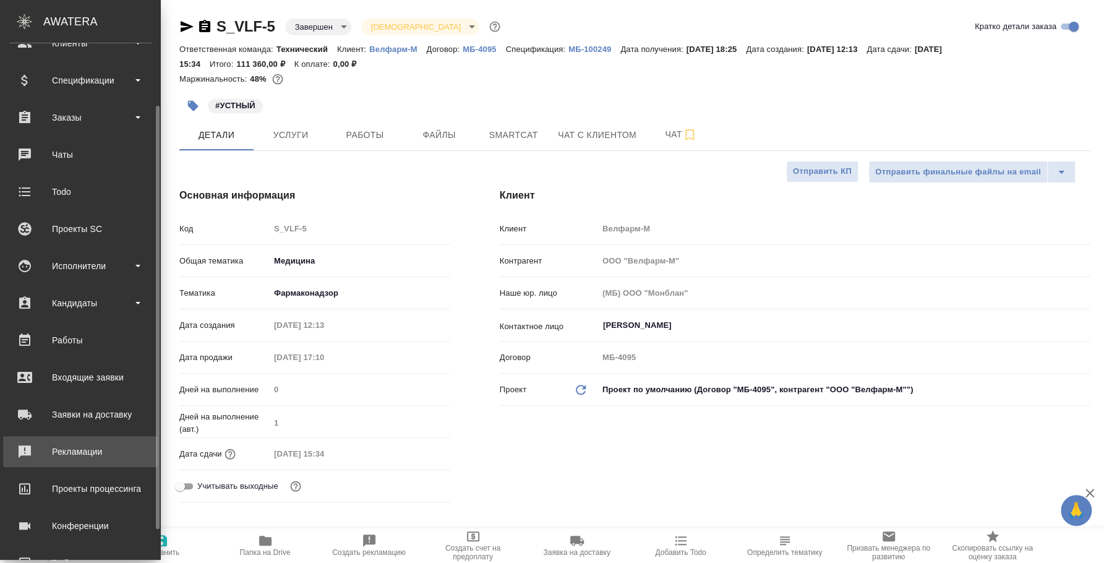
type textarea "x"
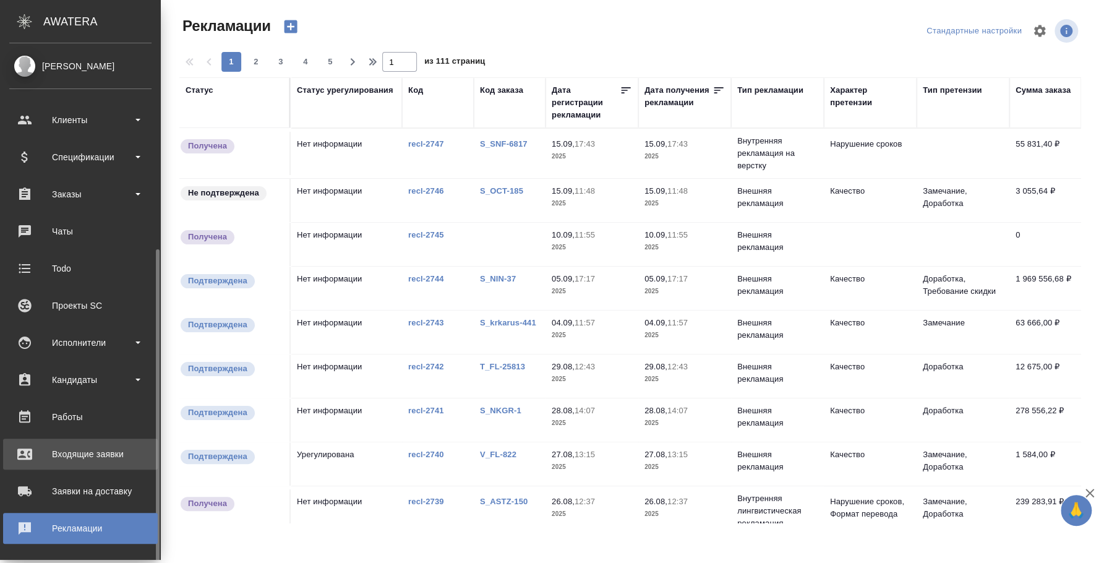
scroll to position [113, 0]
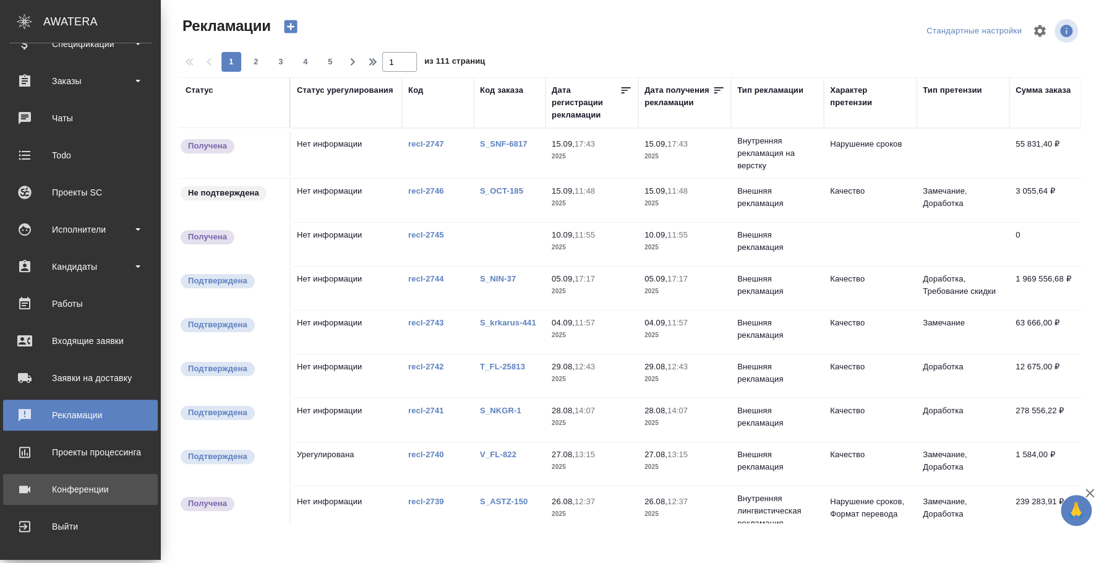
click at [80, 486] on div "Конференции" at bounding box center [80, 489] width 142 height 19
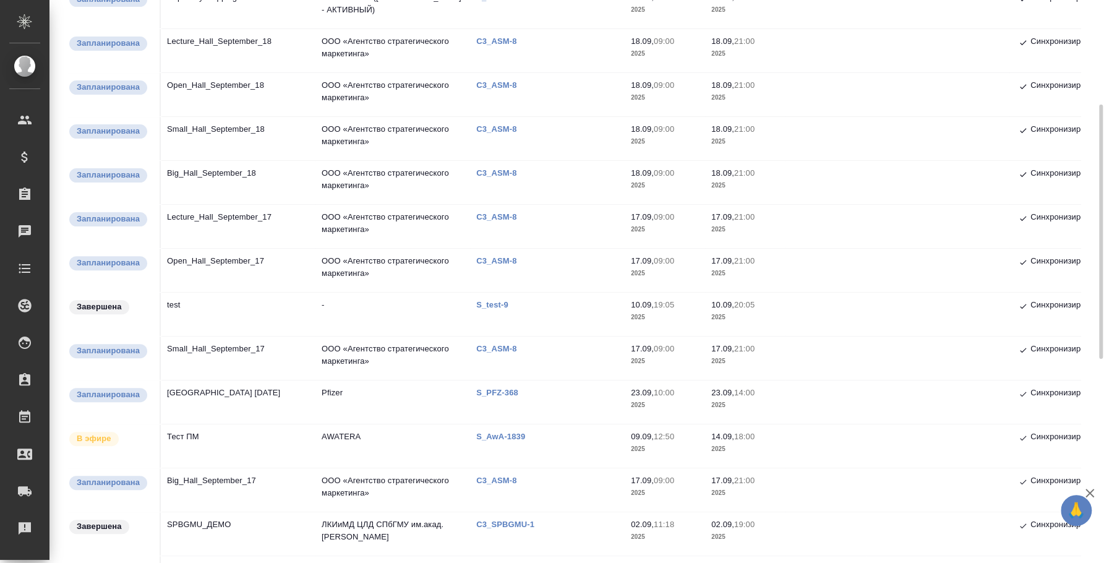
scroll to position [309, 0]
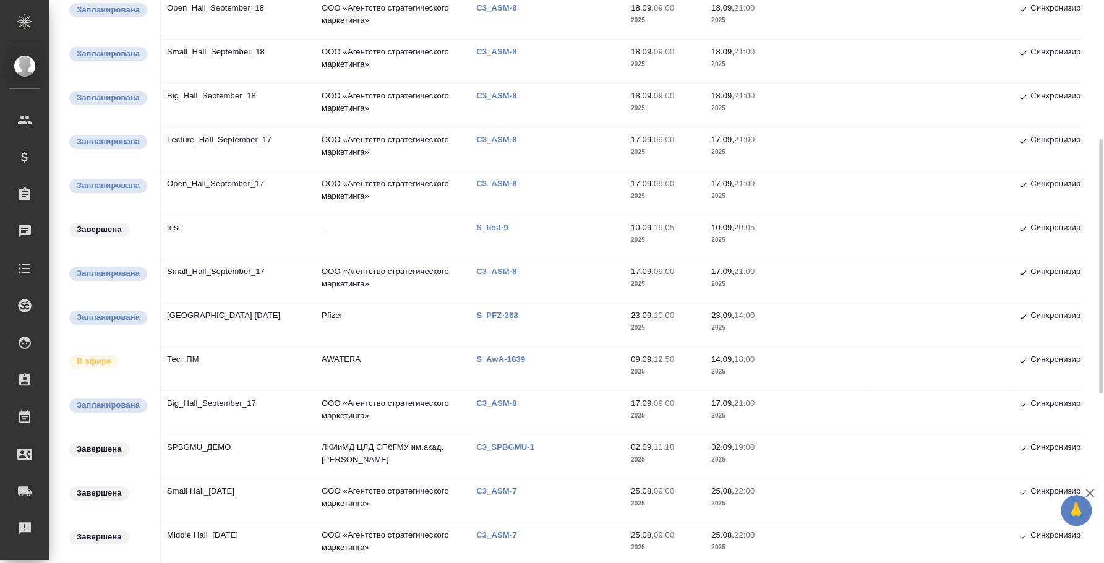
click at [219, 405] on td "Big_Hall_September_17" at bounding box center [238, 412] width 155 height 43
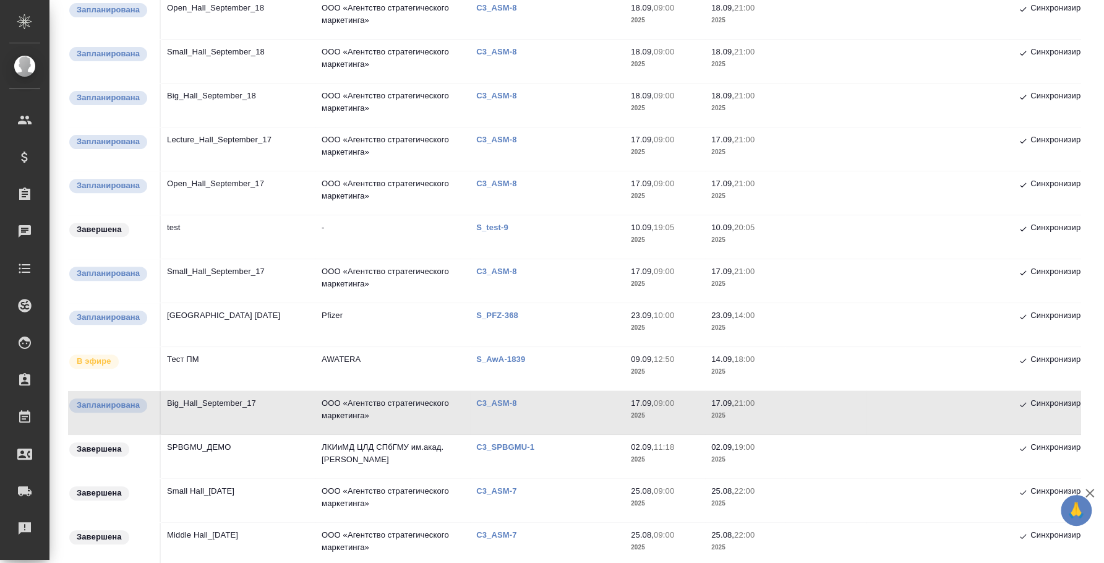
click at [197, 398] on td "Big_Hall_September_17" at bounding box center [238, 412] width 155 height 43
click at [227, 272] on td "Small_Hall_September_17" at bounding box center [238, 280] width 155 height 43
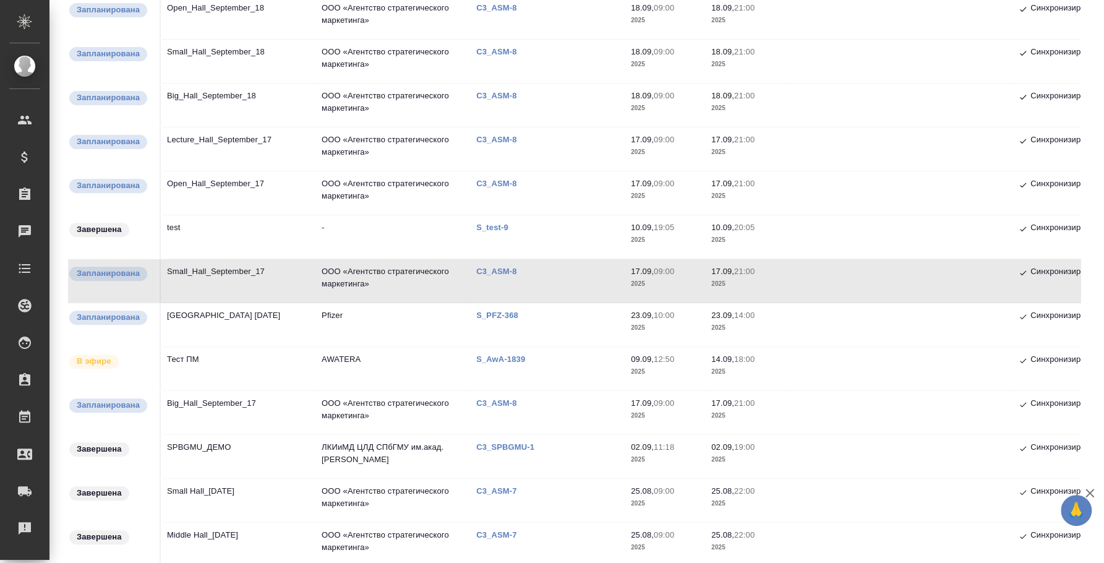
click at [233, 187] on td "Open_Hall_September_17" at bounding box center [238, 192] width 155 height 43
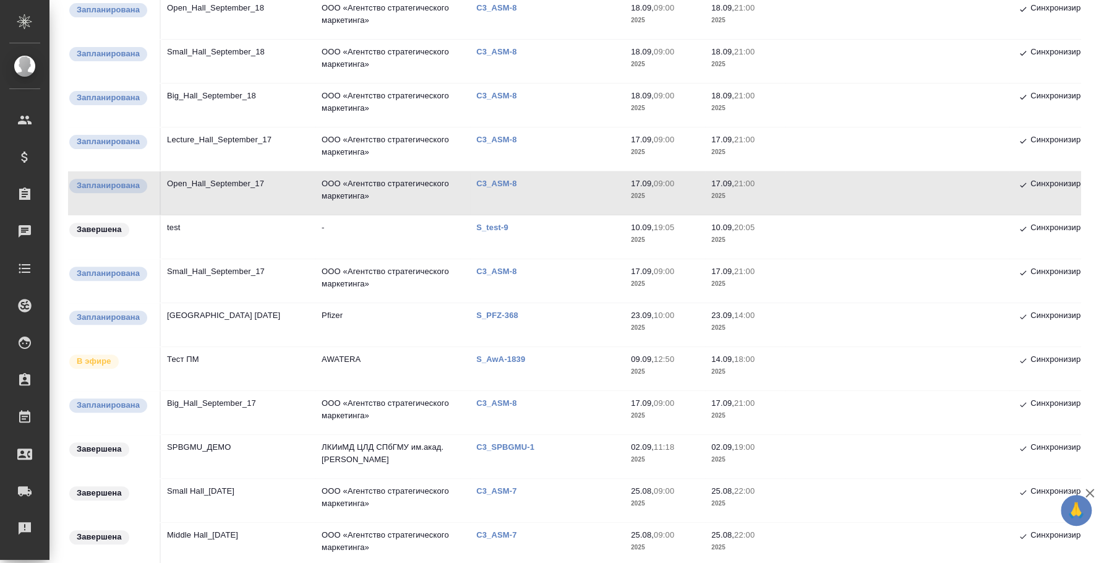
click at [255, 271] on td "Small_Hall_September_17" at bounding box center [238, 280] width 155 height 43
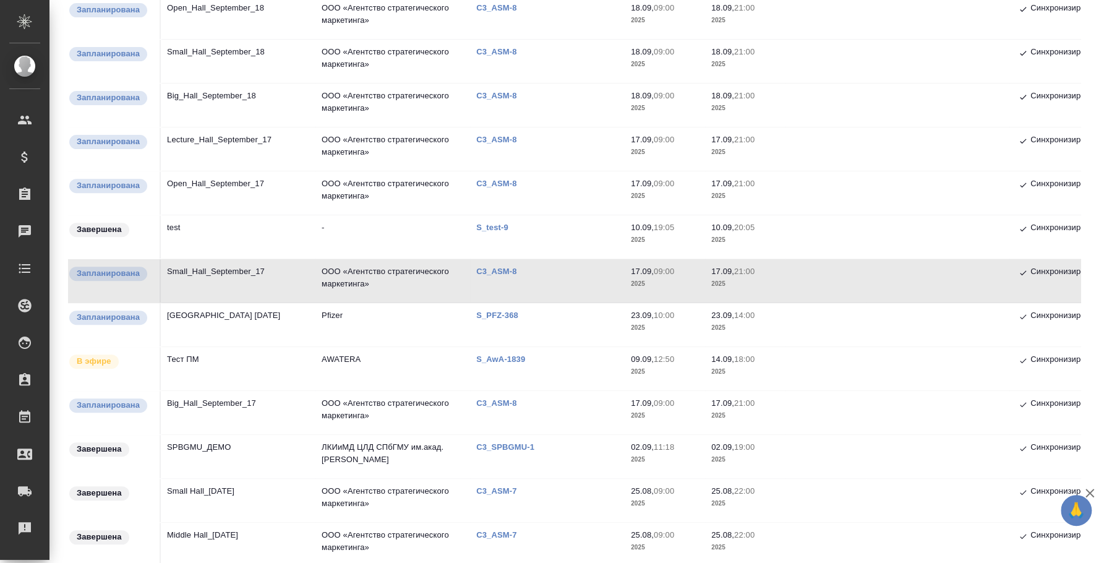
click at [239, 174] on td "Open_Hall_September_17" at bounding box center [238, 192] width 155 height 43
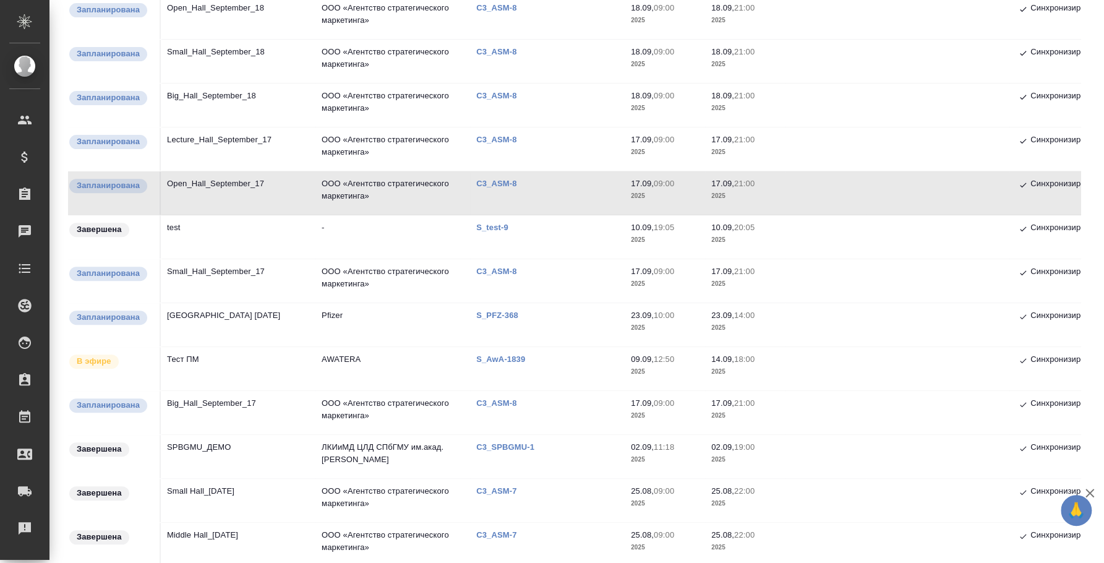
click at [203, 264] on td "Small_Hall_September_17" at bounding box center [238, 280] width 155 height 43
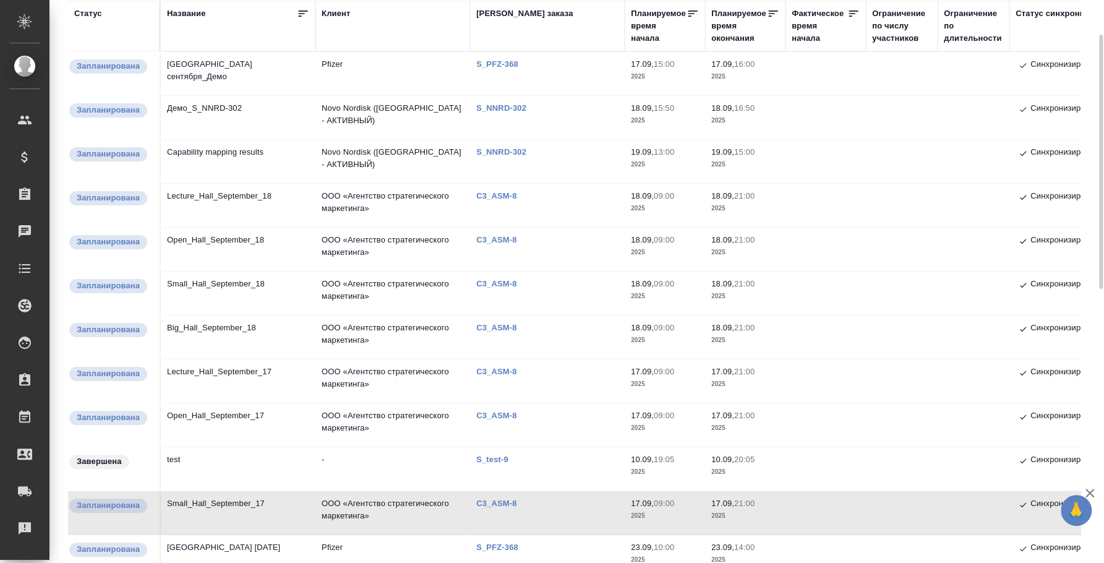
scroll to position [231, 0]
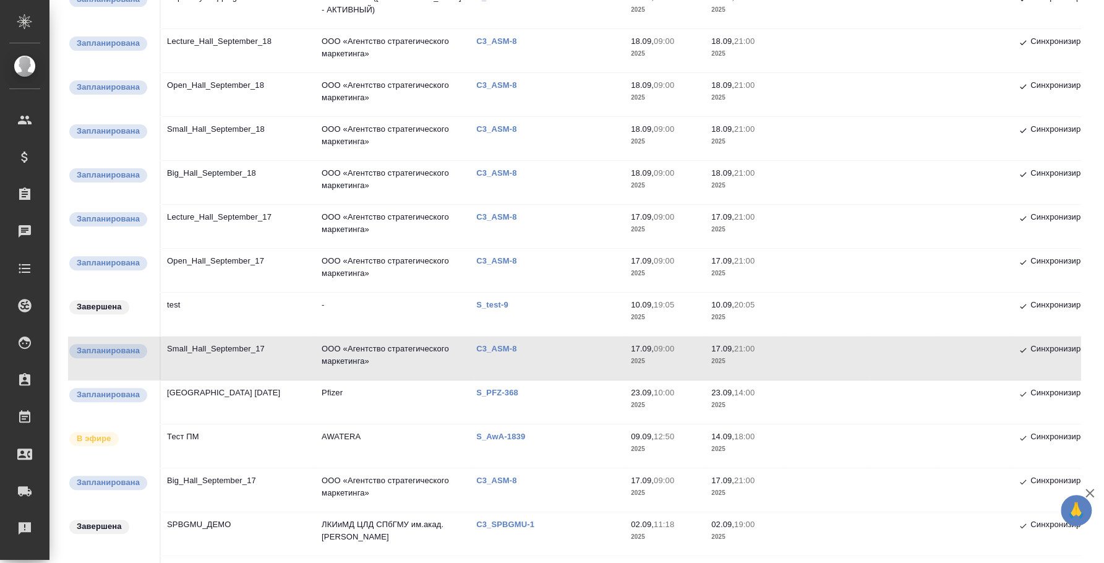
click at [249, 247] on td "Lecture_Hall_September_17" at bounding box center [238, 226] width 155 height 43
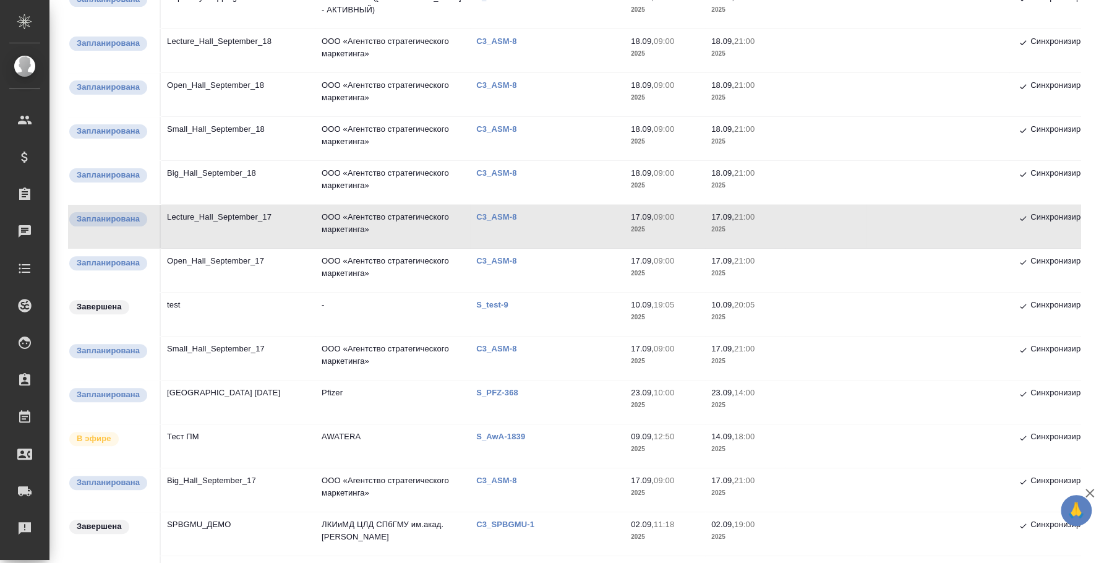
click at [205, 158] on td "Small_Hall_September_18" at bounding box center [238, 138] width 155 height 43
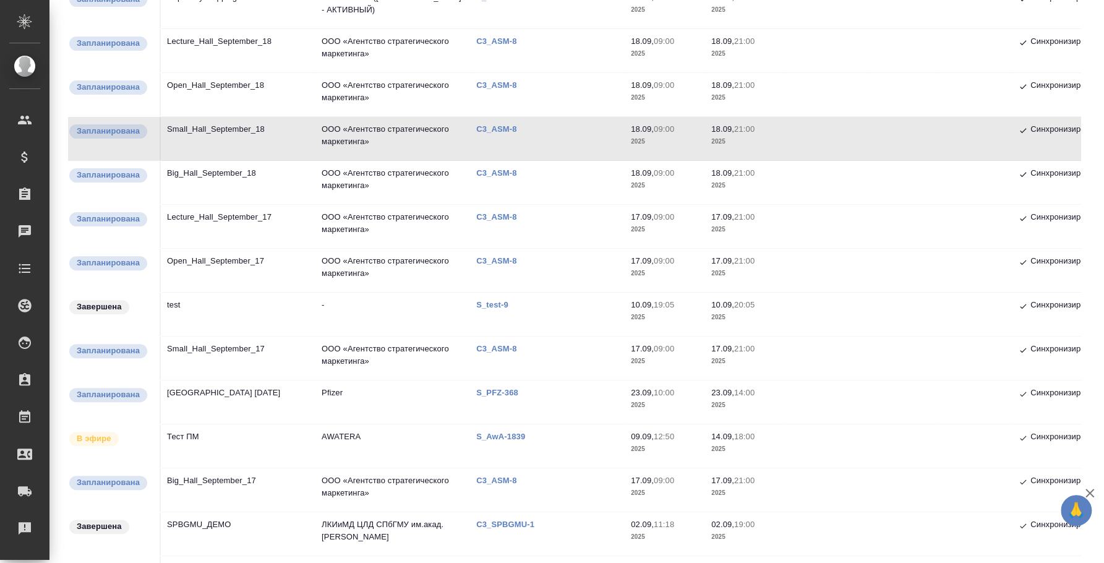
click at [191, 176] on td "Big_Hall_September_18" at bounding box center [238, 182] width 155 height 43
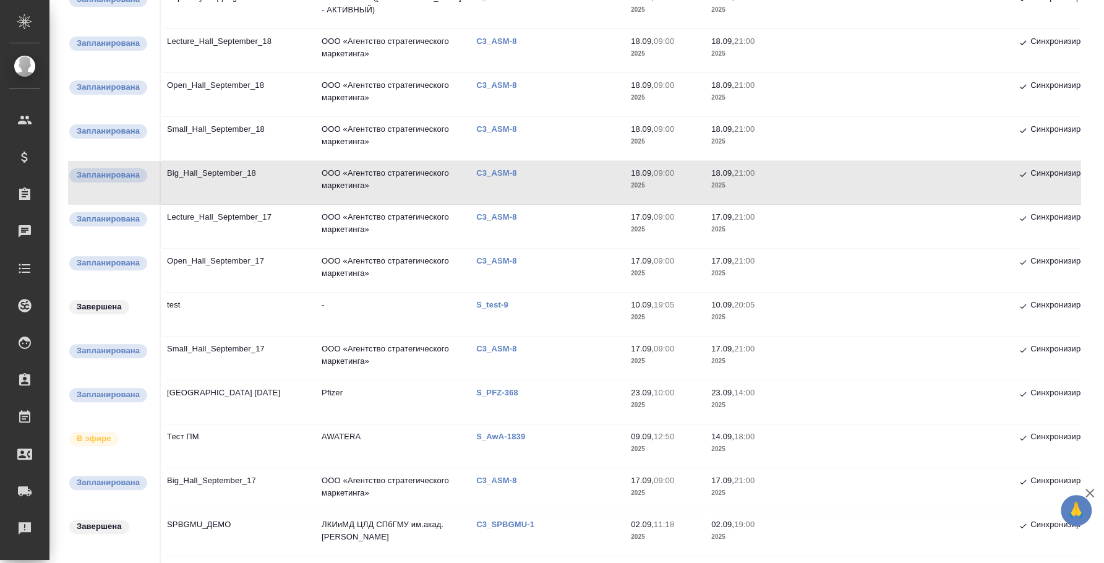
click at [233, 127] on td "Small_Hall_September_18" at bounding box center [238, 138] width 155 height 43
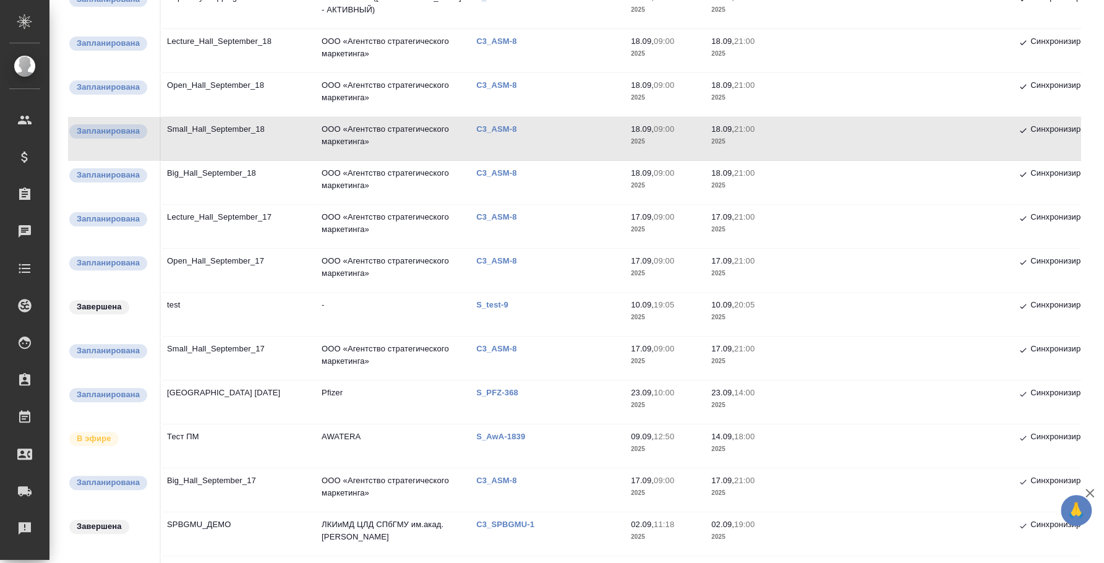
click at [233, 127] on td "Small_Hall_September_18" at bounding box center [238, 138] width 155 height 43
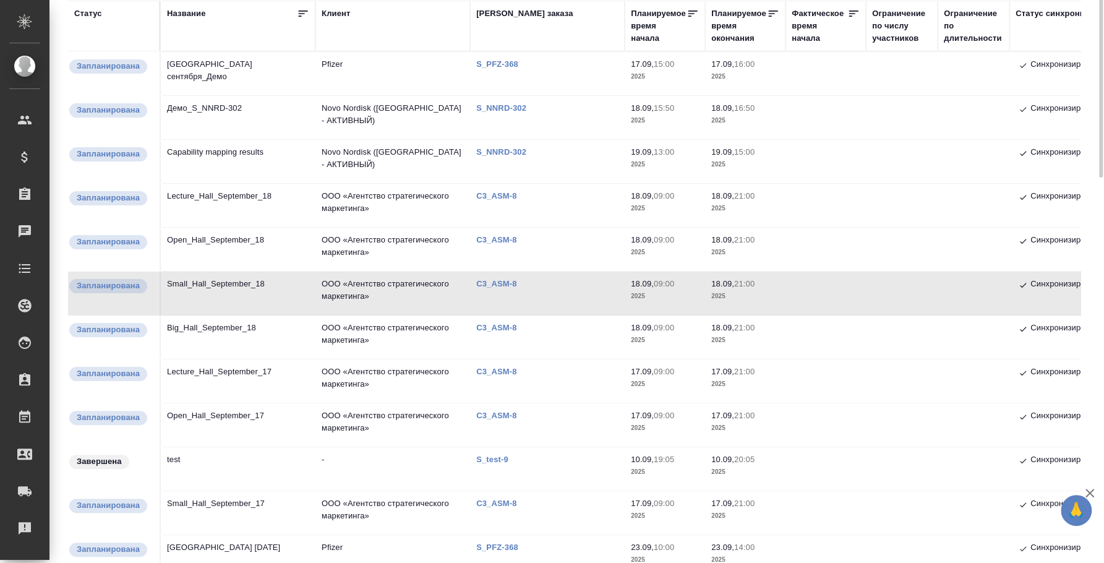
scroll to position [0, 0]
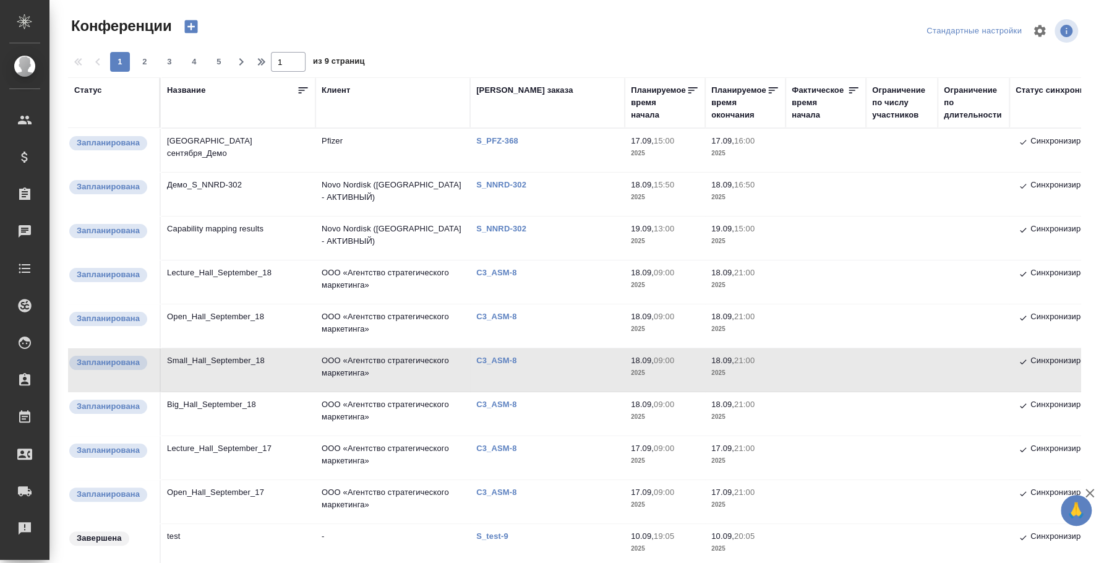
click at [239, 320] on td "Open_Hall_September_18" at bounding box center [238, 325] width 155 height 43
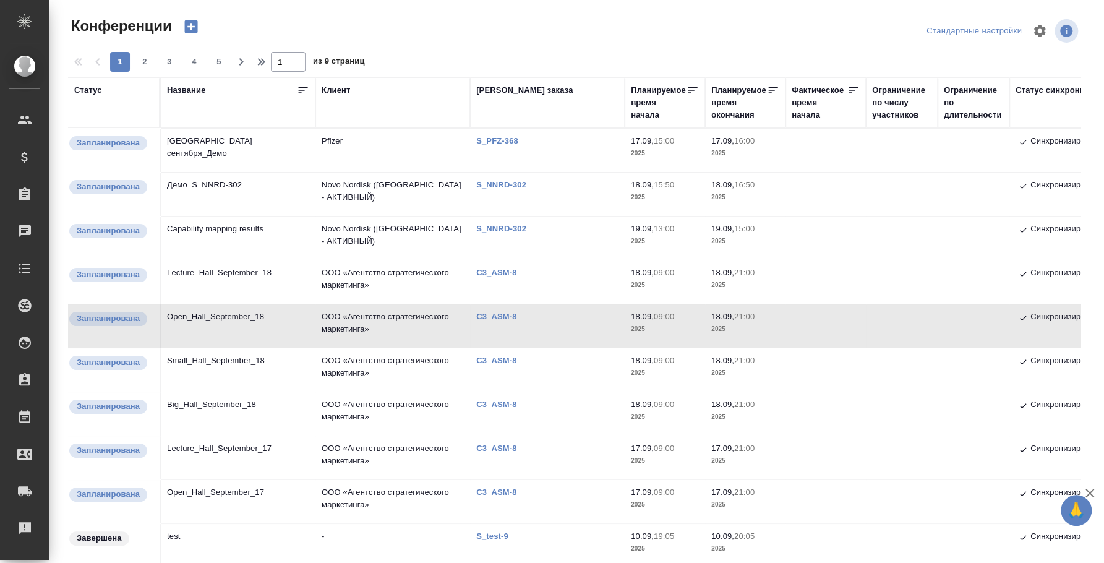
click at [240, 272] on td "Lecture_Hall_September_18" at bounding box center [238, 281] width 155 height 43
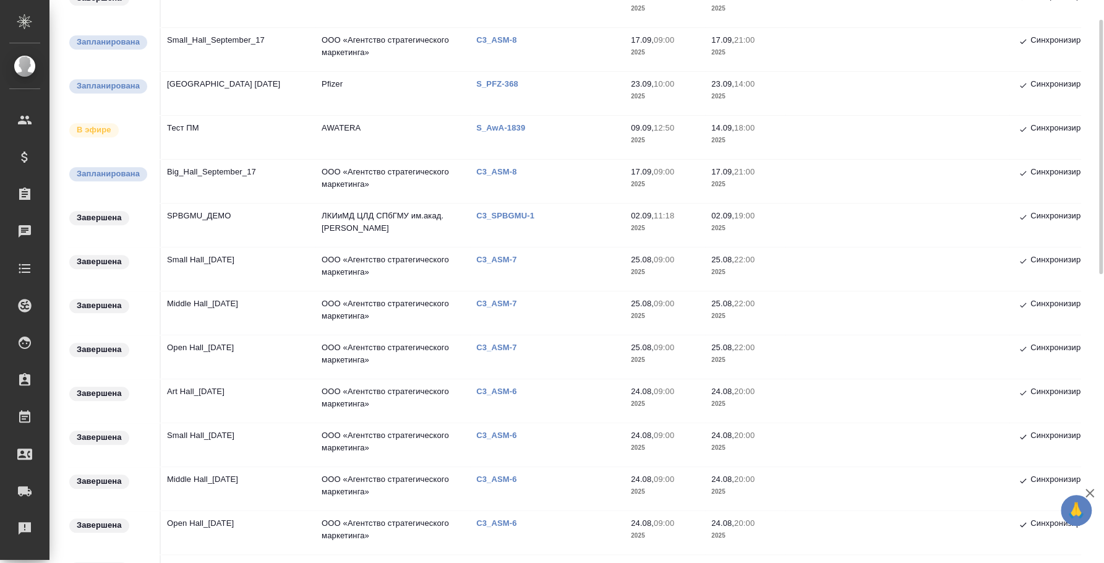
scroll to position [385, 0]
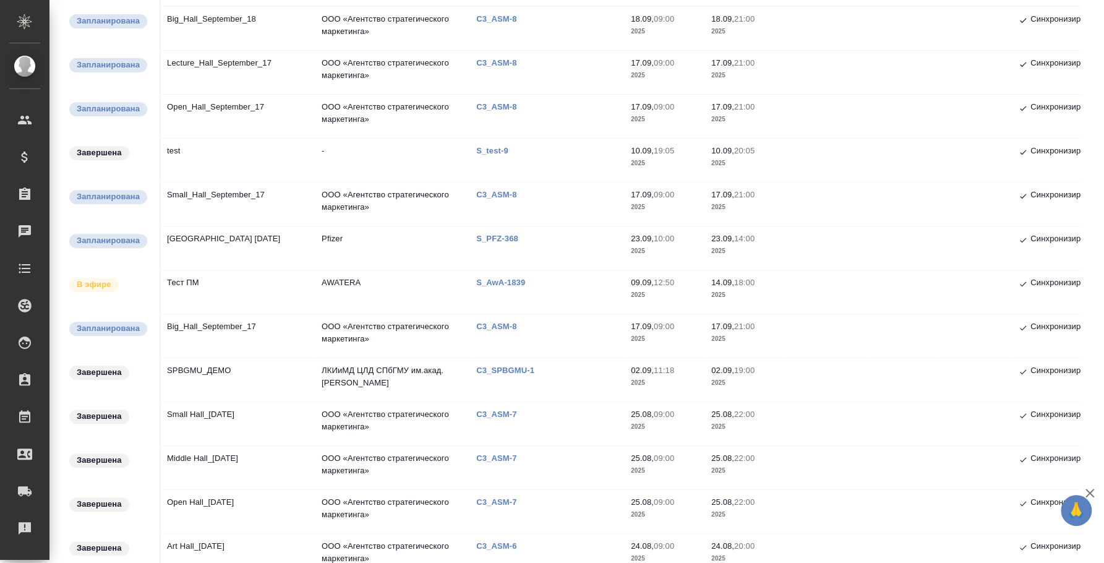
click at [232, 320] on td "Big_Hall_September_17" at bounding box center [238, 335] width 155 height 43
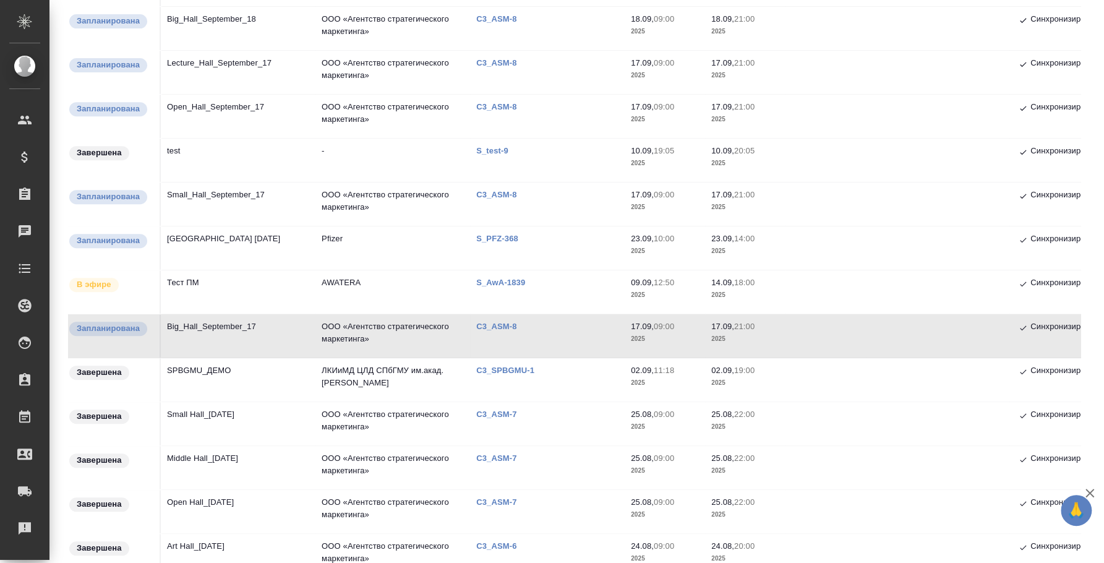
click at [234, 325] on td "Big_Hall_September_17" at bounding box center [238, 335] width 155 height 43
click at [220, 196] on td "Small_Hall_September_17" at bounding box center [238, 204] width 155 height 43
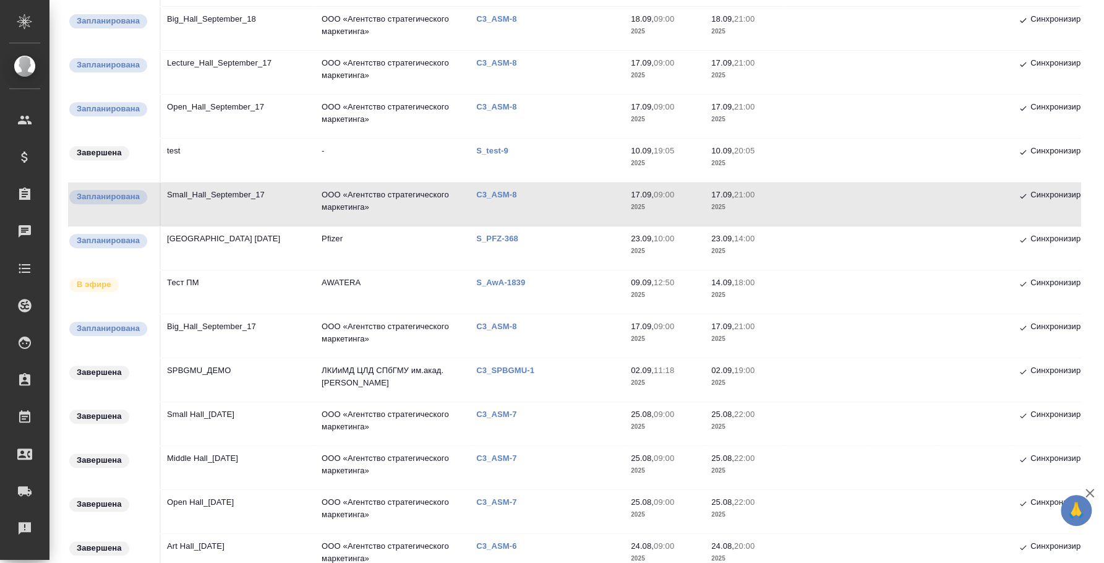
click at [229, 105] on td "Open_Hall_September_17" at bounding box center [238, 116] width 155 height 43
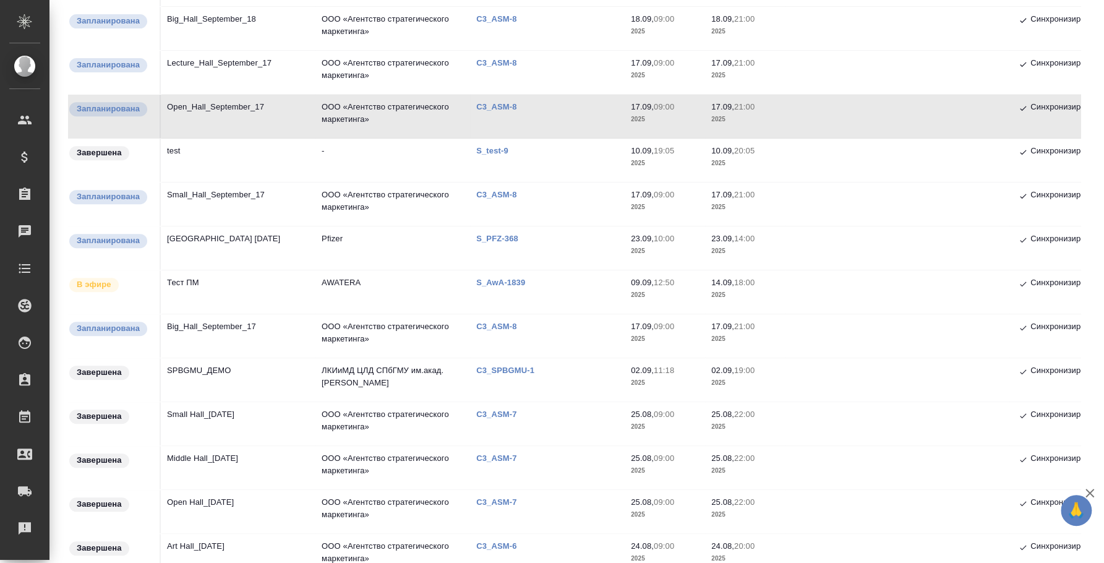
click at [229, 105] on td "Open_Hall_September_17" at bounding box center [238, 116] width 155 height 43
click at [229, 71] on td "Lecture_Hall_September_17" at bounding box center [238, 72] width 155 height 43
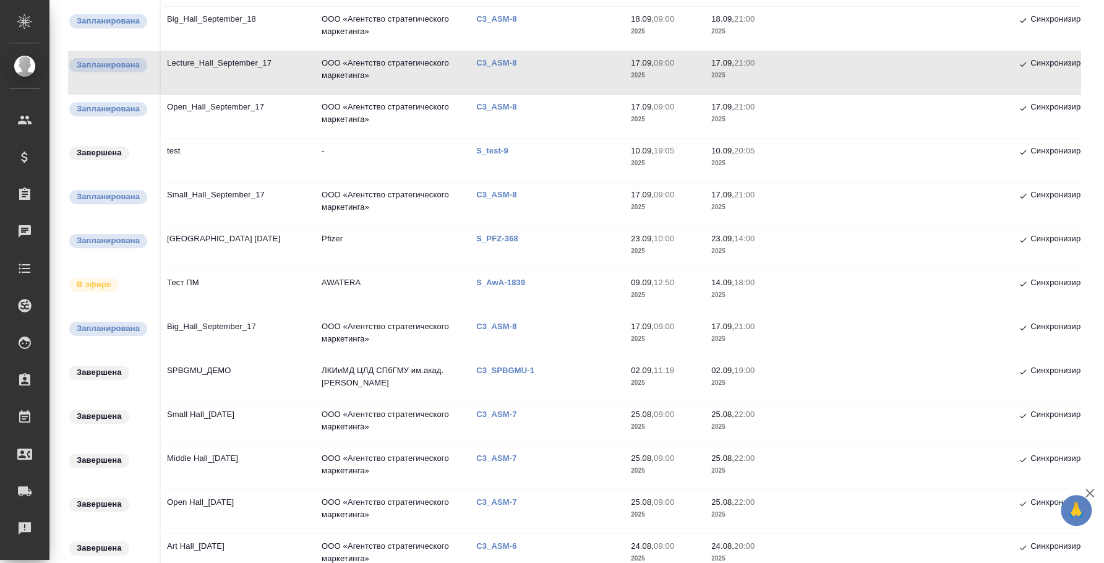
click at [229, 71] on td "Lecture_Hall_September_17" at bounding box center [238, 72] width 155 height 43
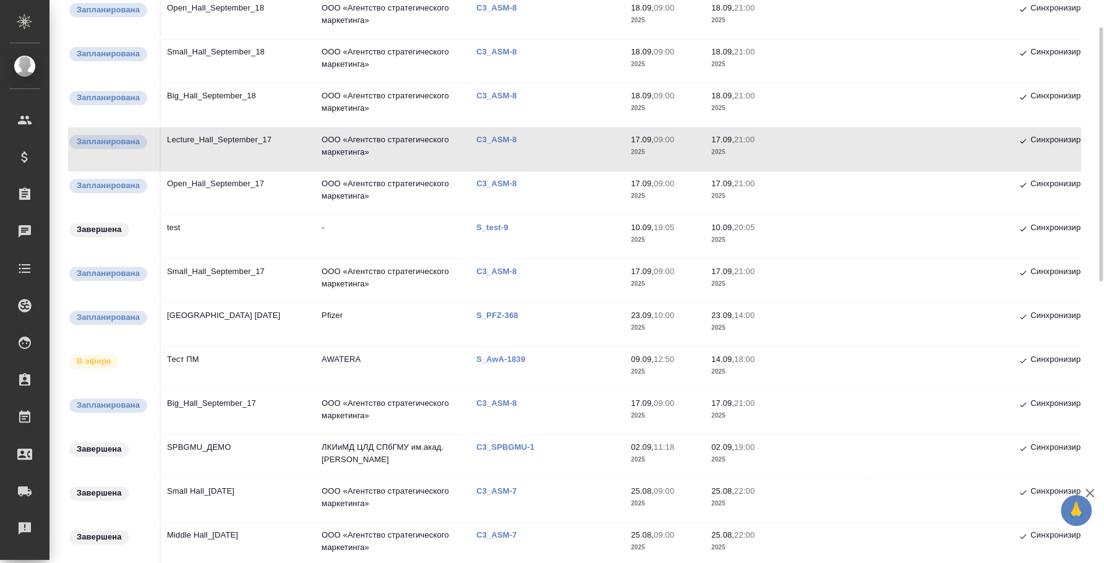
scroll to position [231, 0]
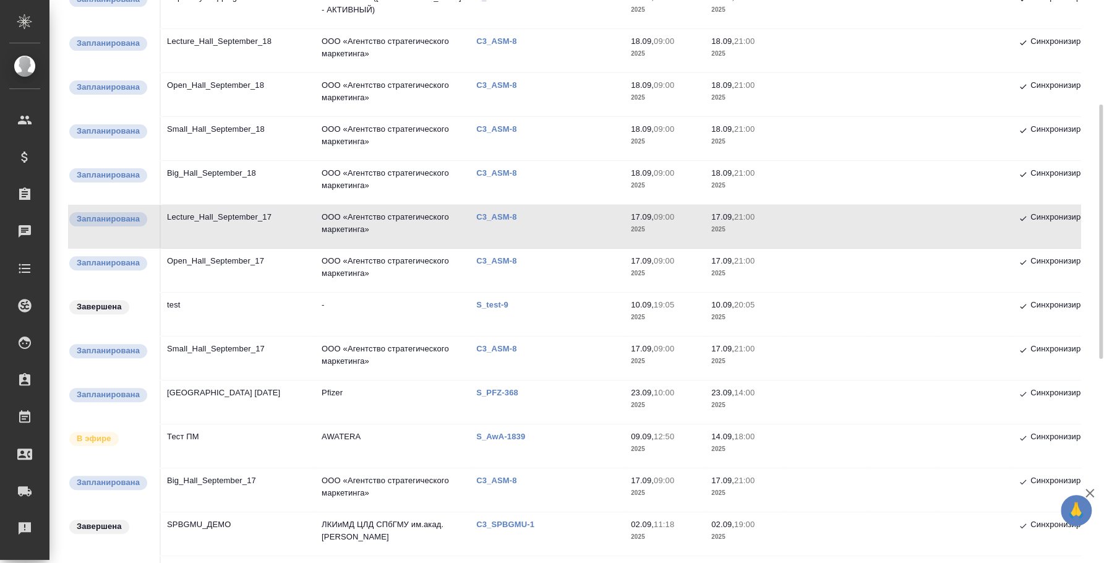
click at [204, 171] on td "Big_Hall_September_18" at bounding box center [238, 182] width 155 height 43
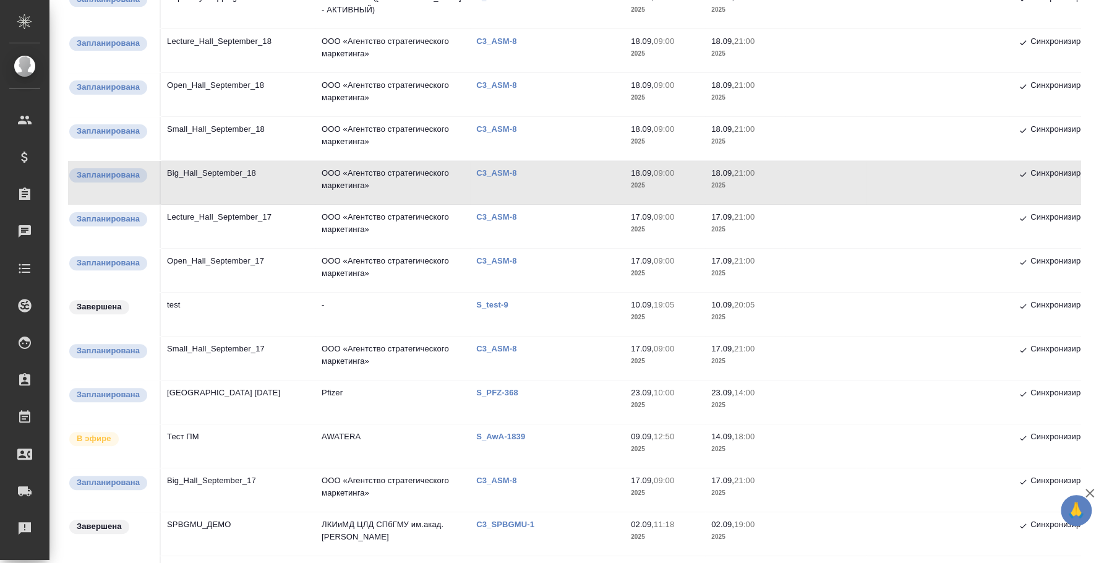
click at [204, 171] on td "Big_Hall_September_18" at bounding box center [238, 182] width 155 height 43
click at [237, 130] on td "Small_Hall_September_18" at bounding box center [238, 138] width 155 height 43
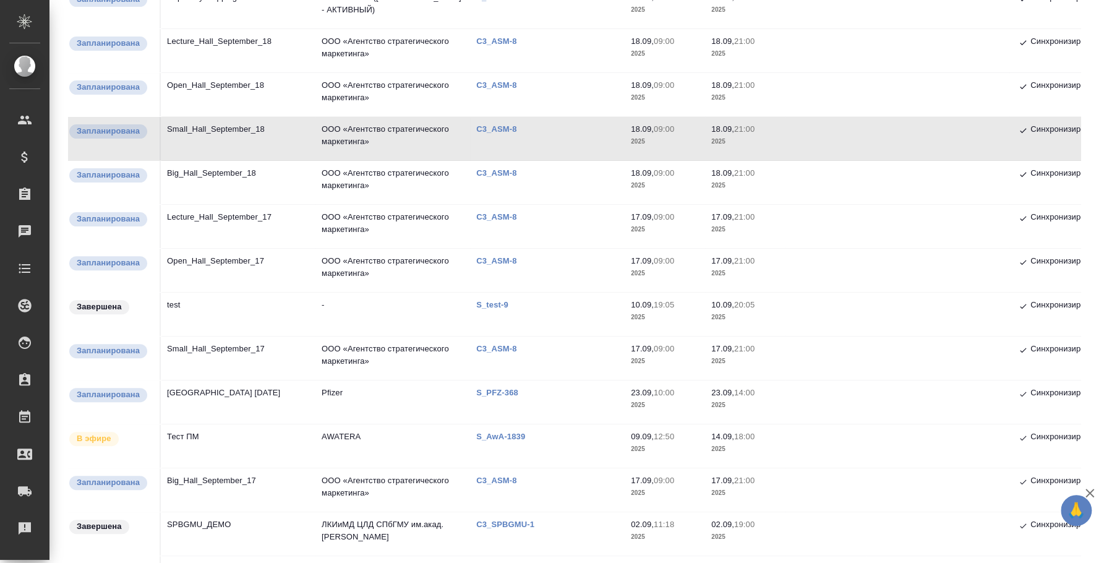
click at [219, 89] on td "Open_Hall_September_18" at bounding box center [238, 94] width 155 height 43
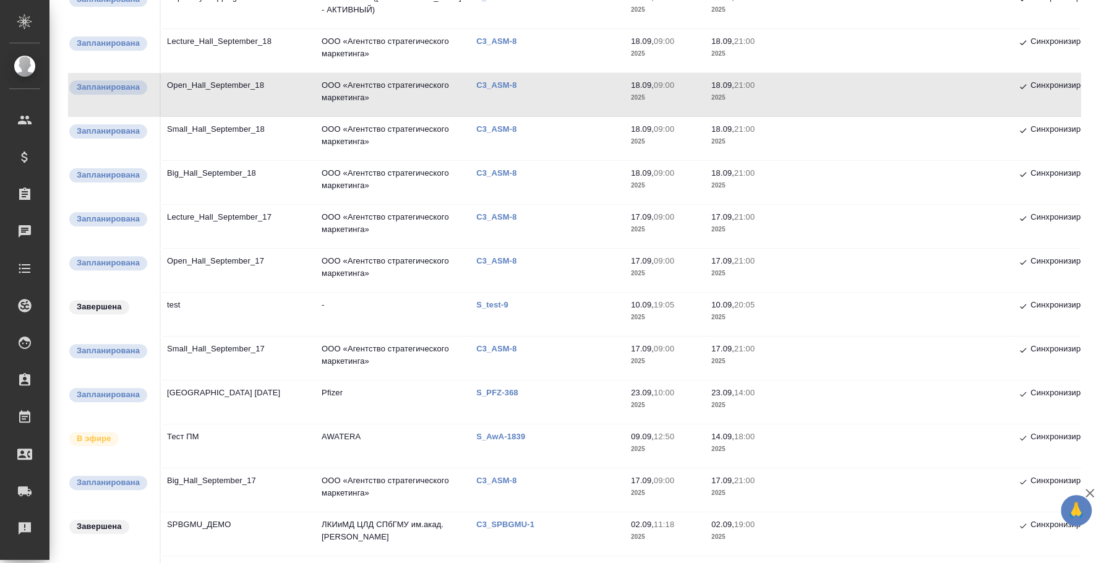
click at [219, 89] on td "Open_Hall_September_18" at bounding box center [238, 94] width 155 height 43
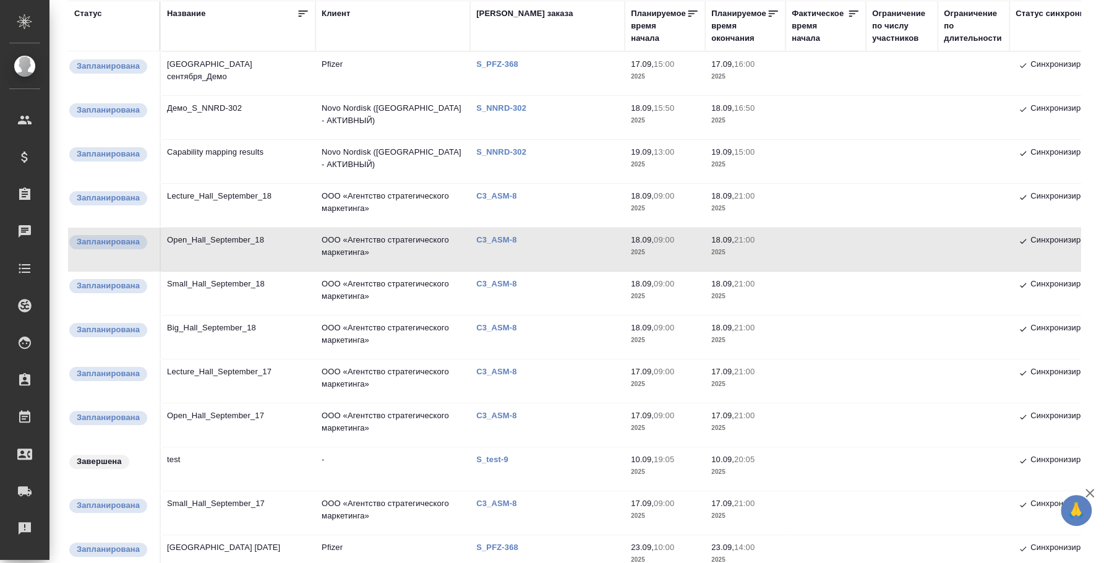
click at [218, 189] on td "Lecture_Hall_September_18" at bounding box center [238, 205] width 155 height 43
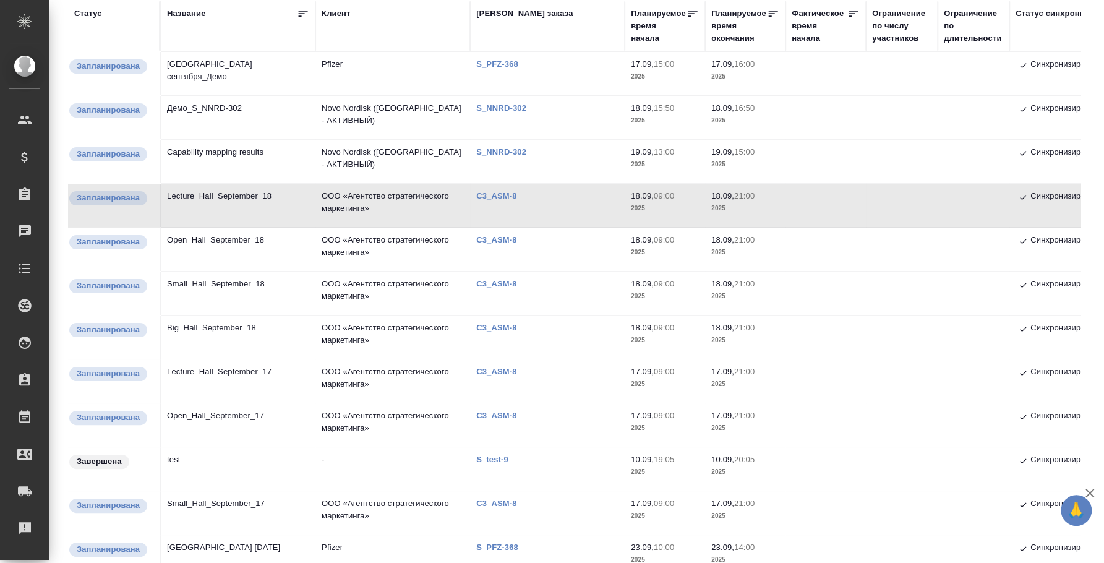
click at [218, 189] on td "Lecture_Hall_September_18" at bounding box center [238, 205] width 155 height 43
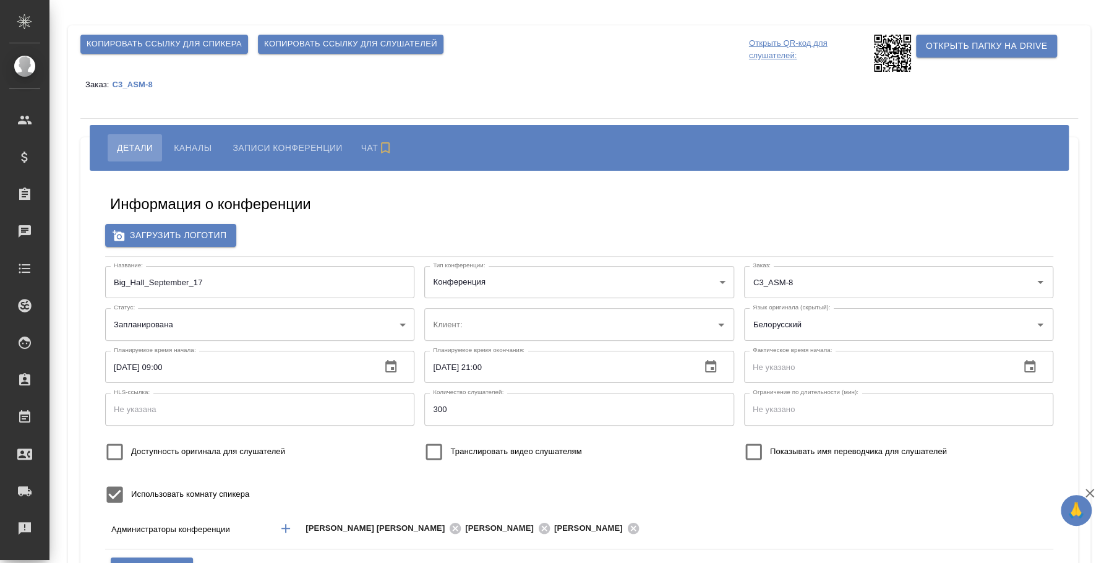
type input "ООО «Агентство стратегического маркетинга»"
type input "[PERSON_NAME]"
click at [185, 144] on span "Каналы" at bounding box center [193, 147] width 38 height 15
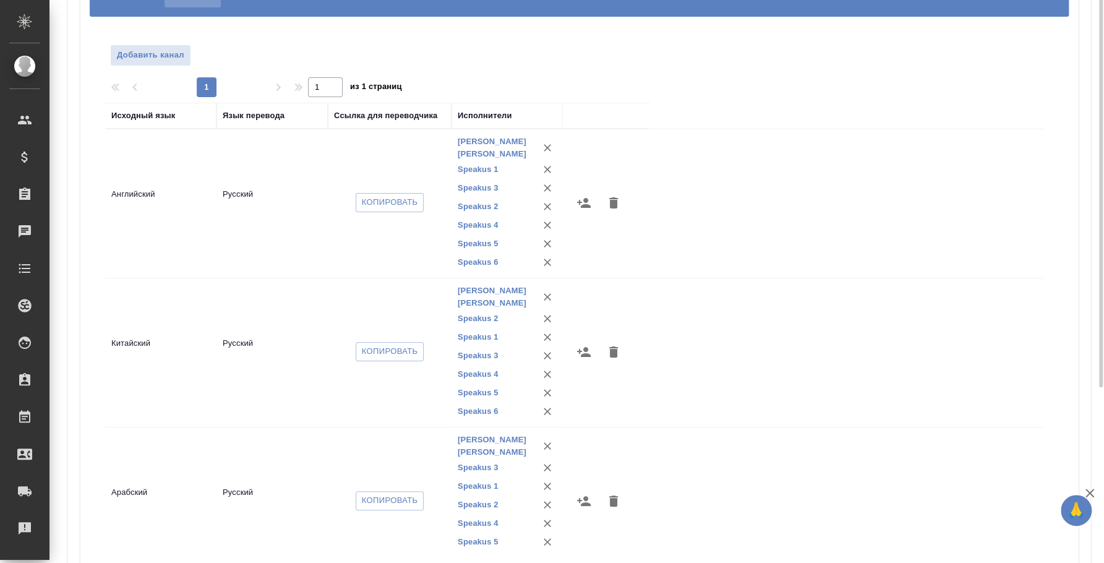
scroll to position [210, 0]
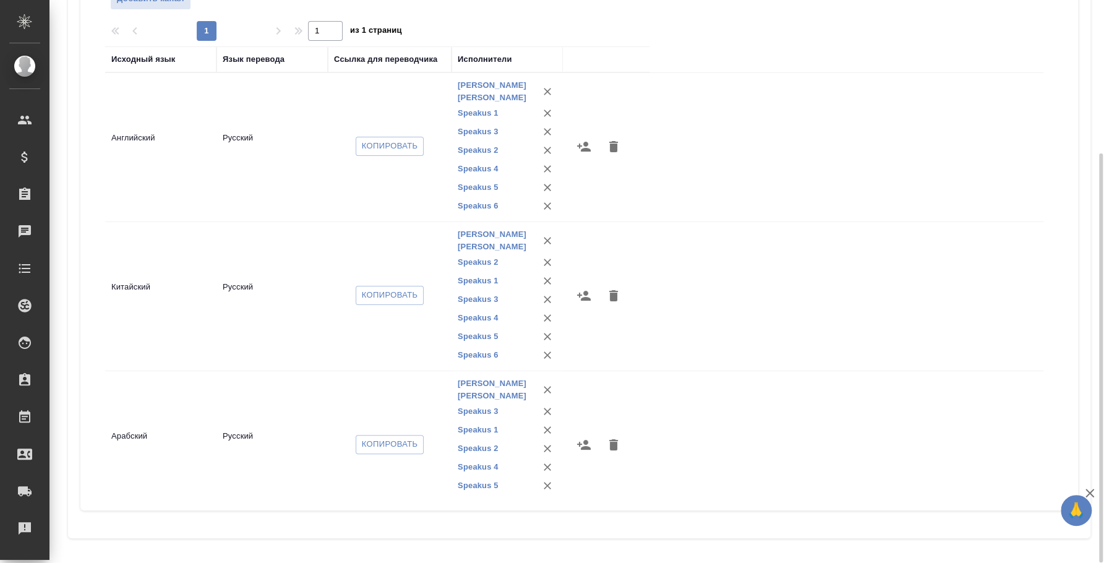
click at [967, 31] on div "1 1 из 1 страниц" at bounding box center [579, 31] width 948 height 20
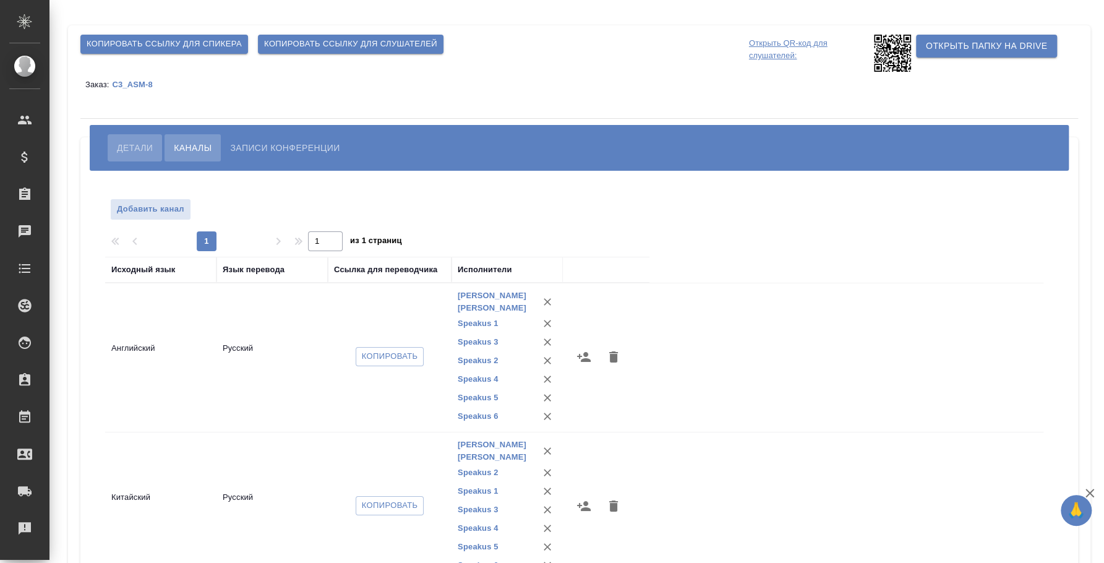
click at [141, 150] on span "Детали" at bounding box center [135, 147] width 36 height 15
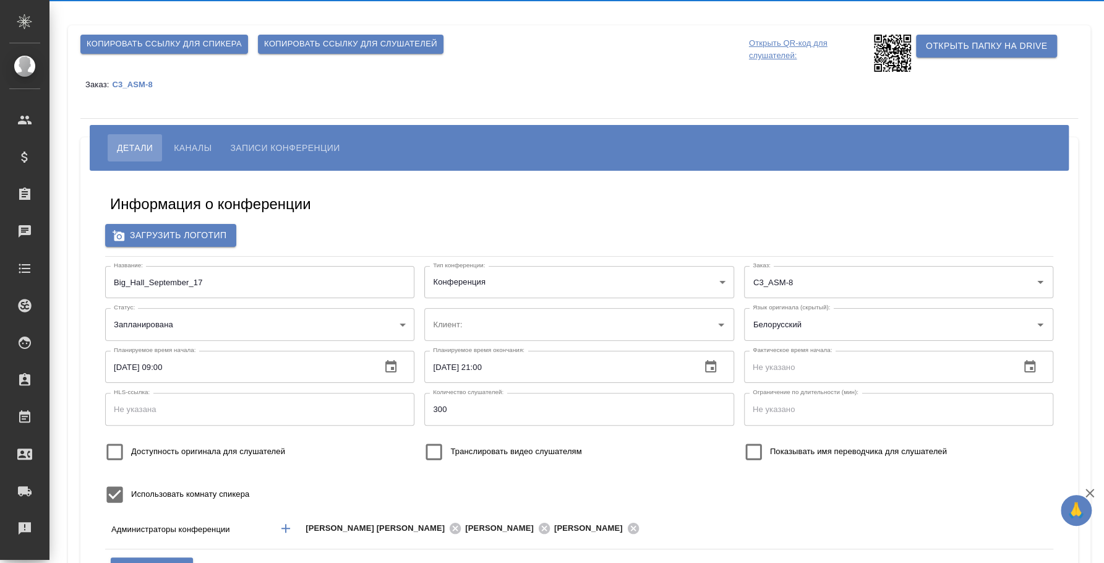
type input "[PERSON_NAME]"
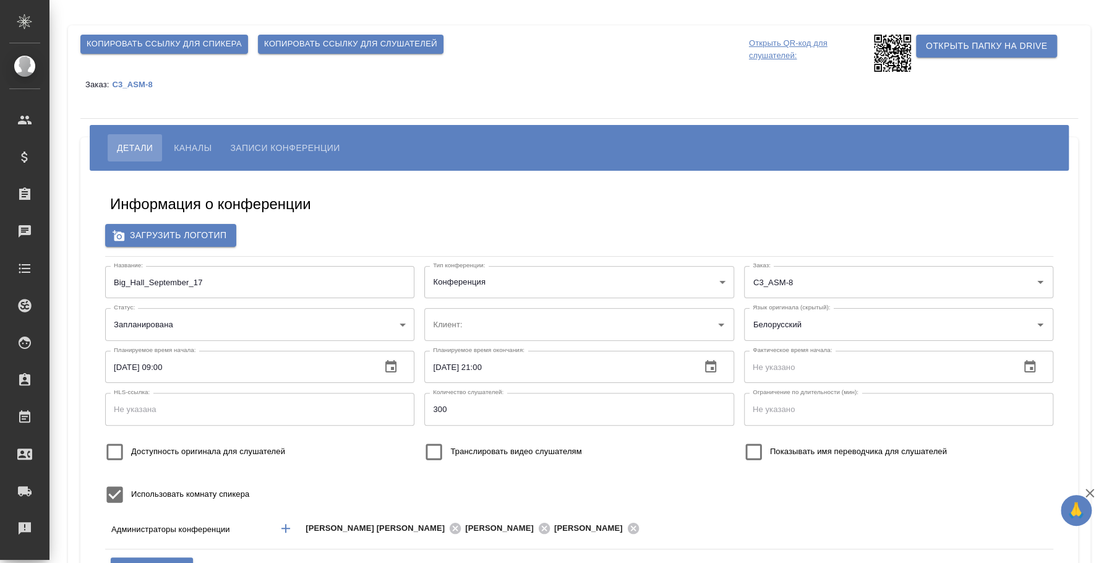
type input "ООО «Агентство стратегического маркетинга»"
type input "[PERSON_NAME]"
click at [193, 157] on button "Каналы" at bounding box center [193, 147] width 56 height 27
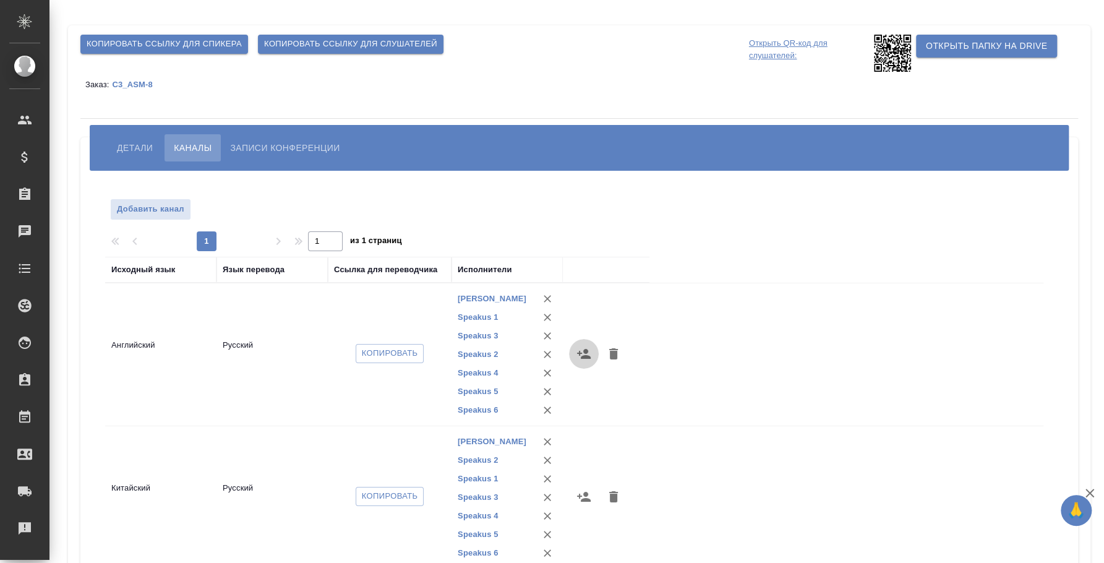
click at [582, 356] on icon "button" at bounding box center [584, 354] width 14 height 10
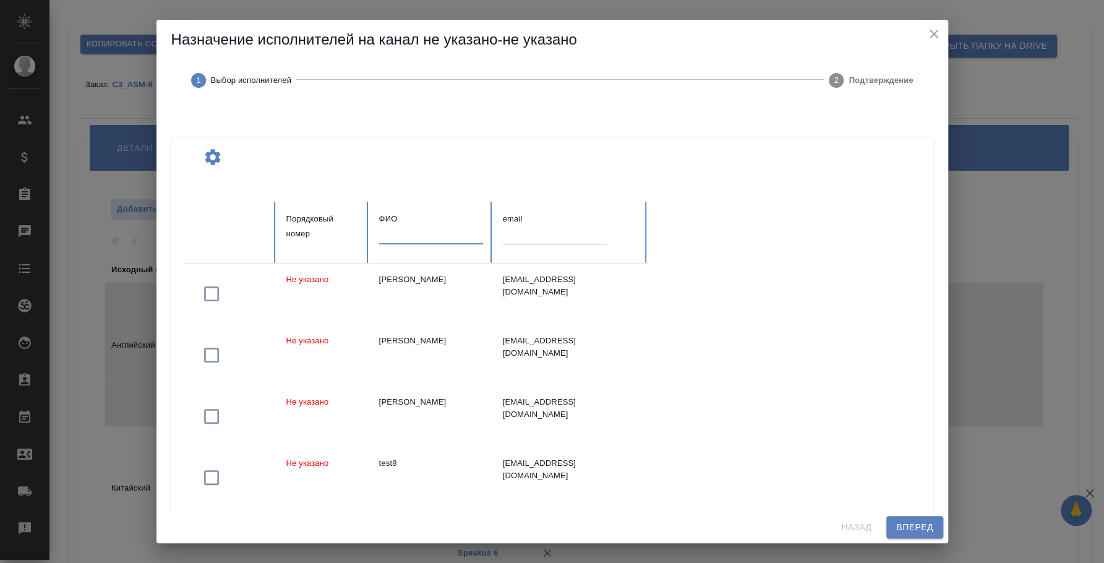
click at [422, 236] on input "text" at bounding box center [431, 234] width 104 height 17
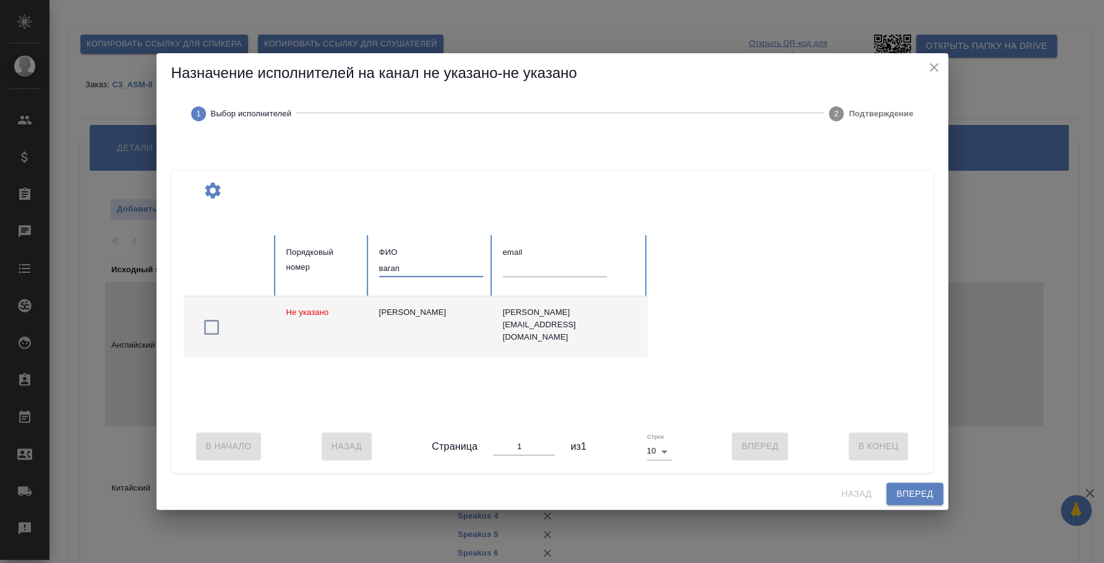
type input "вагап"
click at [216, 318] on icon "button" at bounding box center [212, 327] width 20 height 20
click at [919, 489] on button "Вперед" at bounding box center [915, 494] width 56 height 23
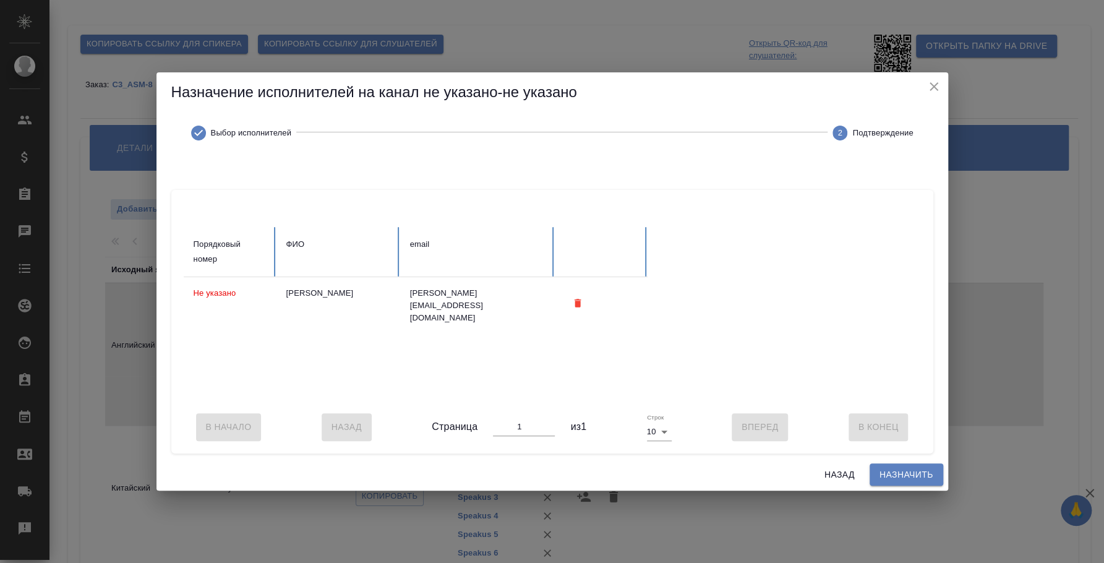
click at [930, 483] on span "Назначить" at bounding box center [907, 474] width 54 height 15
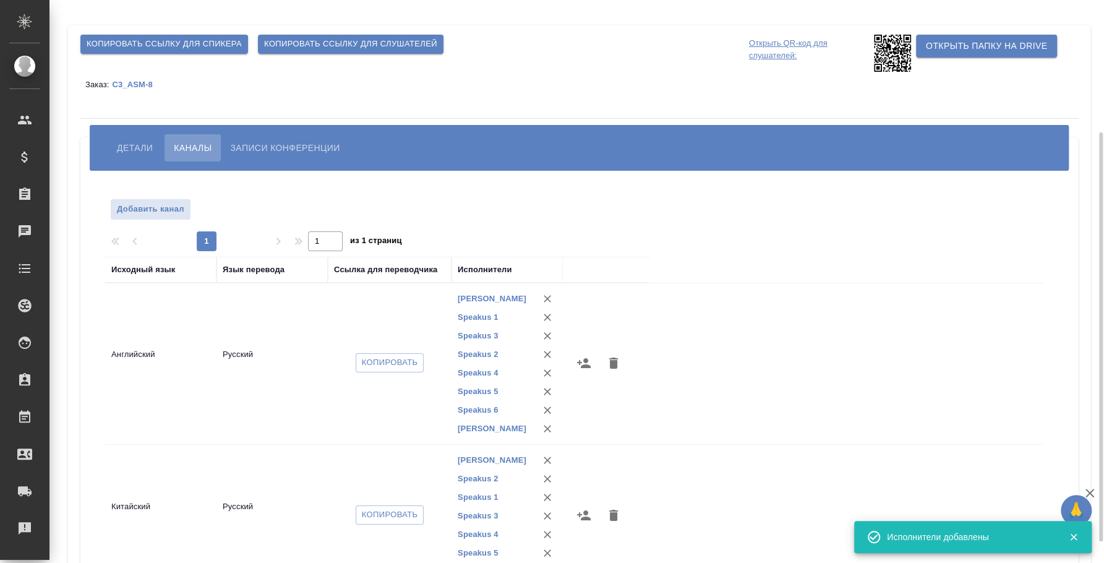
scroll to position [154, 0]
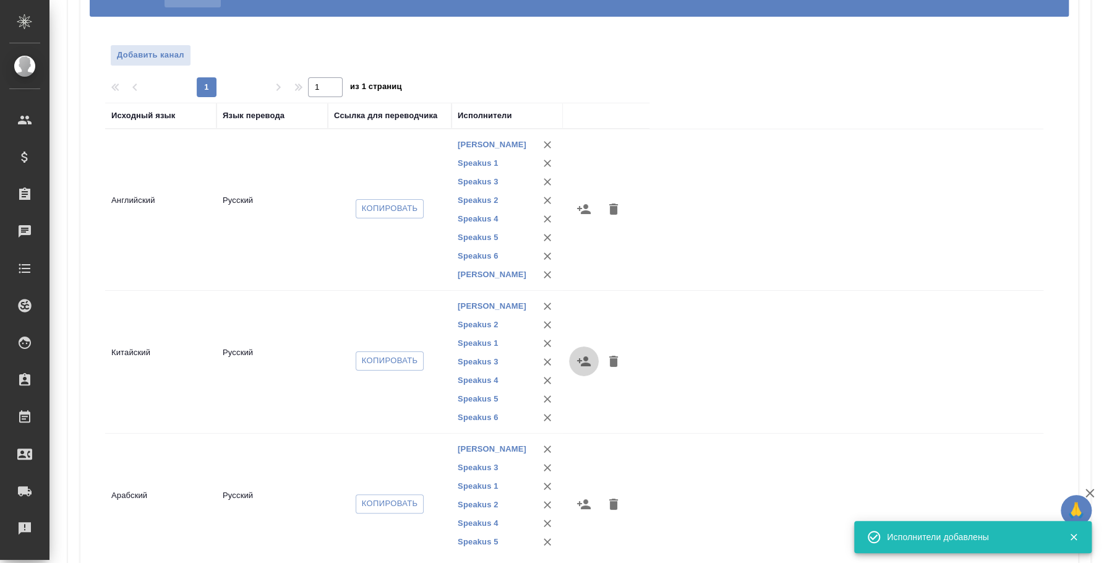
click at [592, 357] on button "button" at bounding box center [584, 361] width 30 height 30
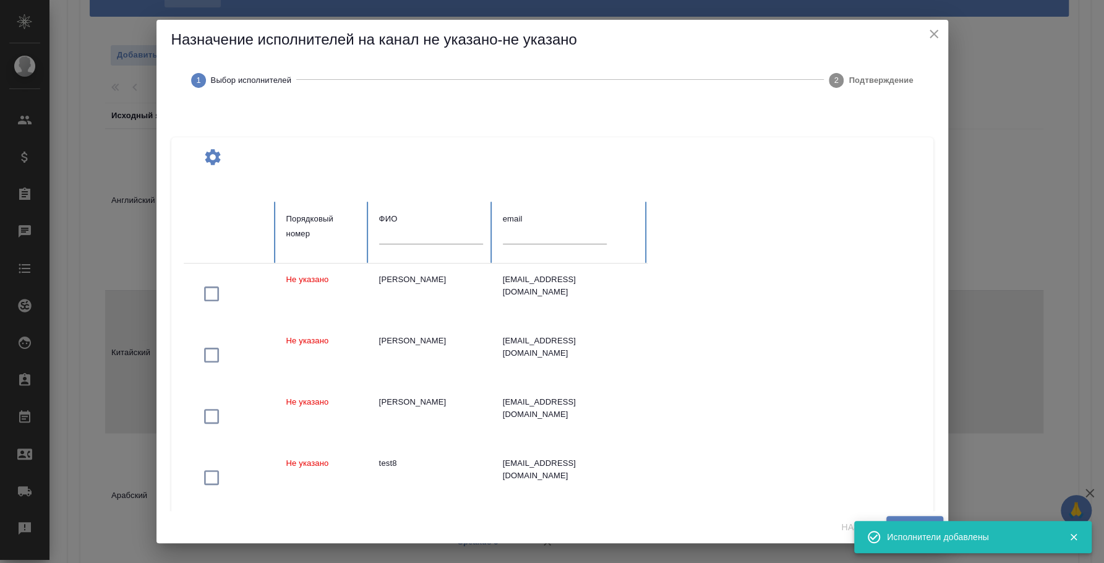
click at [416, 233] on input "text" at bounding box center [431, 234] width 104 height 17
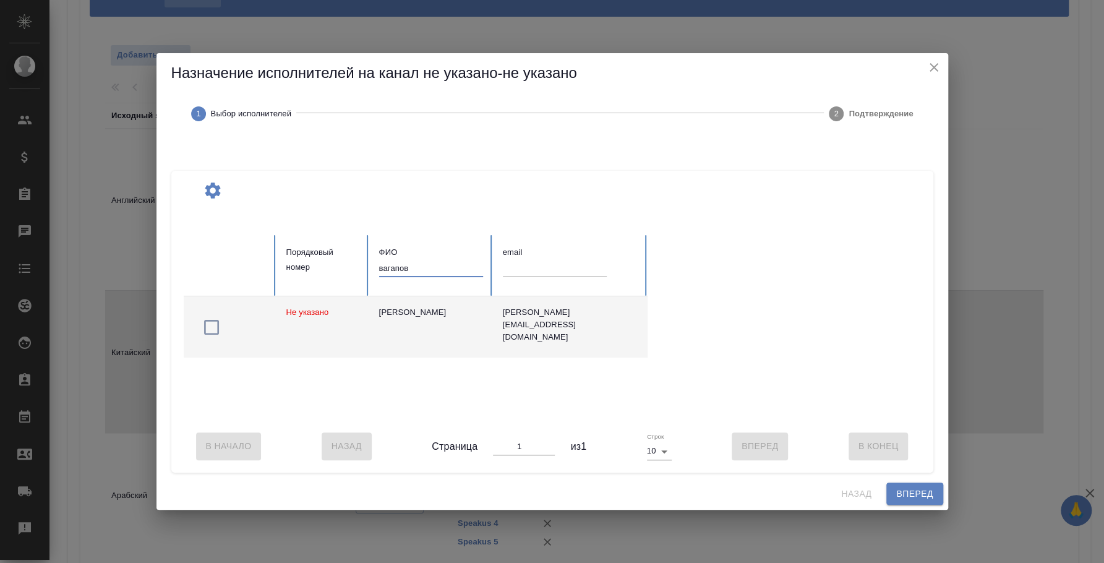
type input "вагапов"
click at [216, 317] on icon "button" at bounding box center [212, 327] width 20 height 20
click at [908, 496] on span "Вперед" at bounding box center [914, 493] width 37 height 15
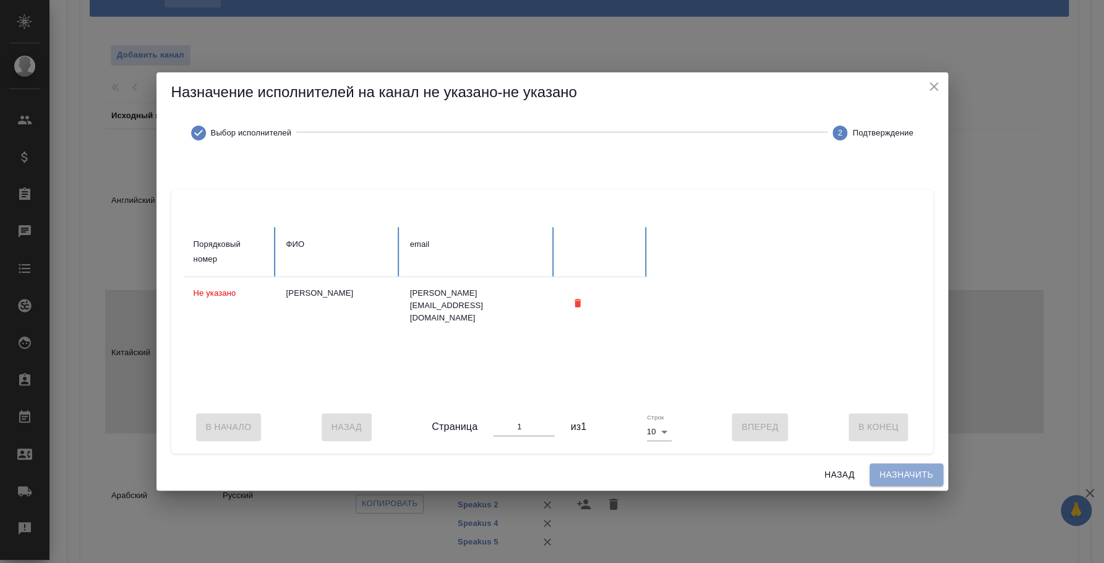
click at [907, 482] on span "Назначить" at bounding box center [907, 474] width 54 height 15
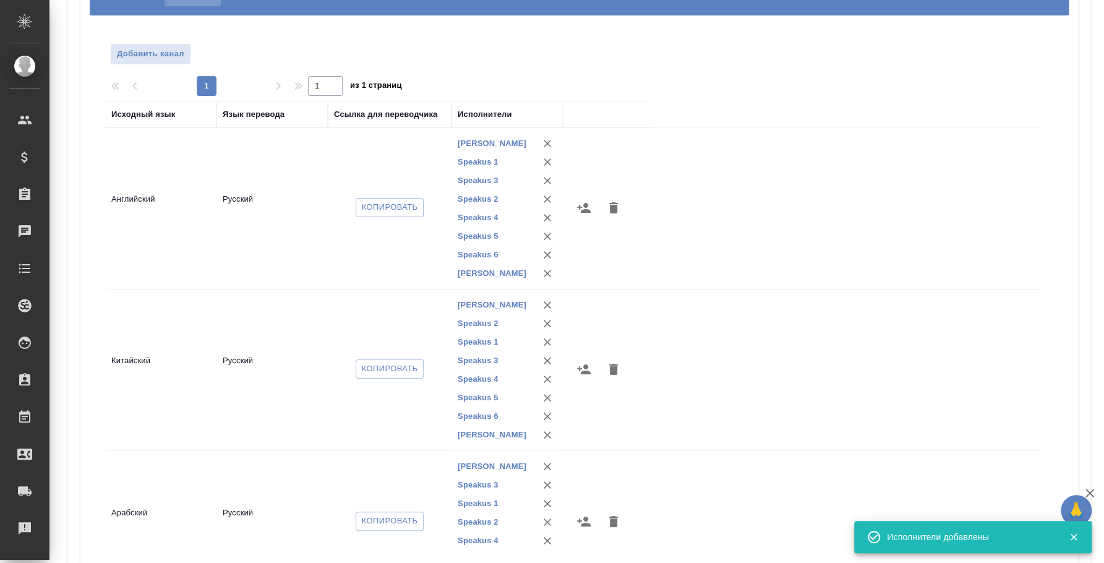
scroll to position [210, 0]
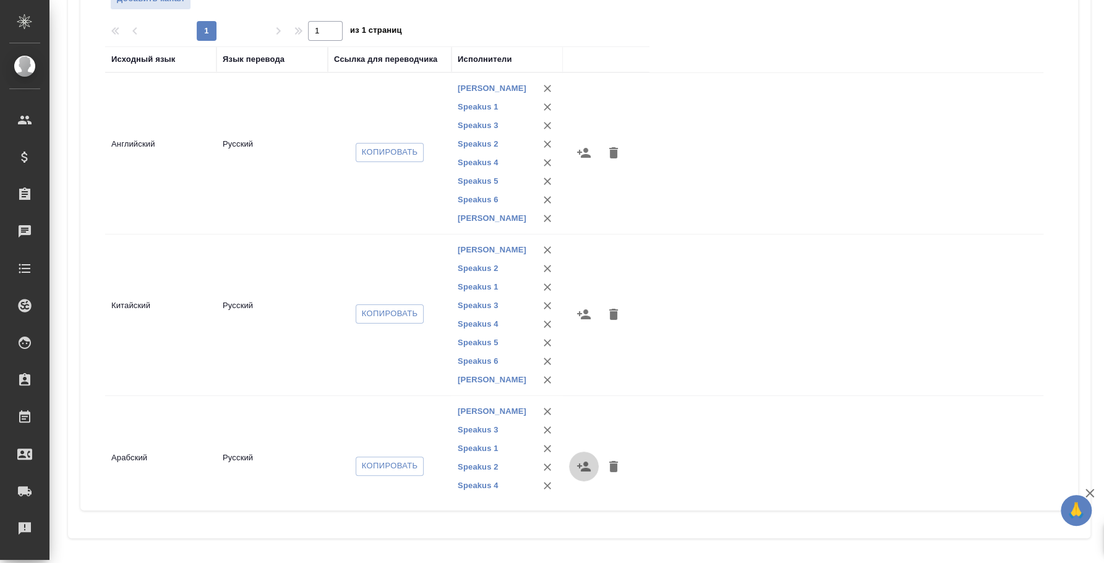
click at [591, 457] on button "button" at bounding box center [584, 467] width 30 height 30
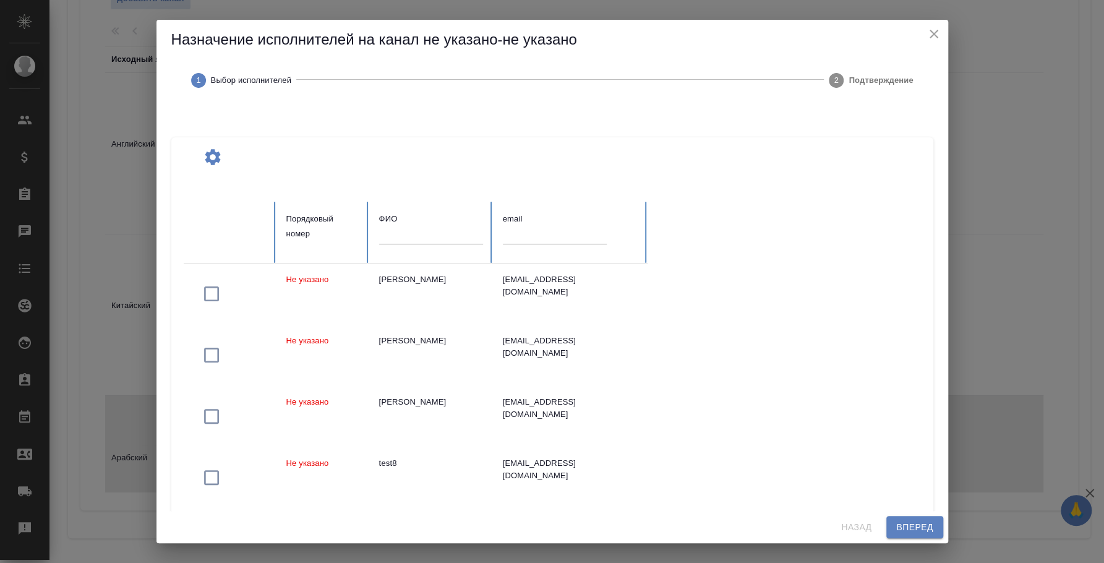
click at [434, 235] on input "text" at bounding box center [431, 234] width 104 height 17
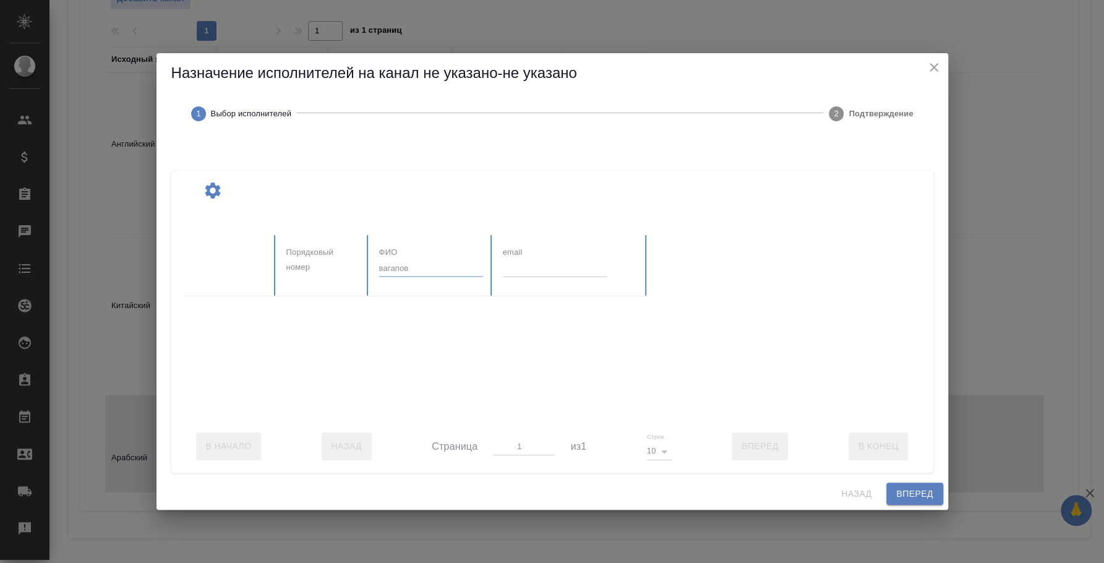
type input "вагапов"
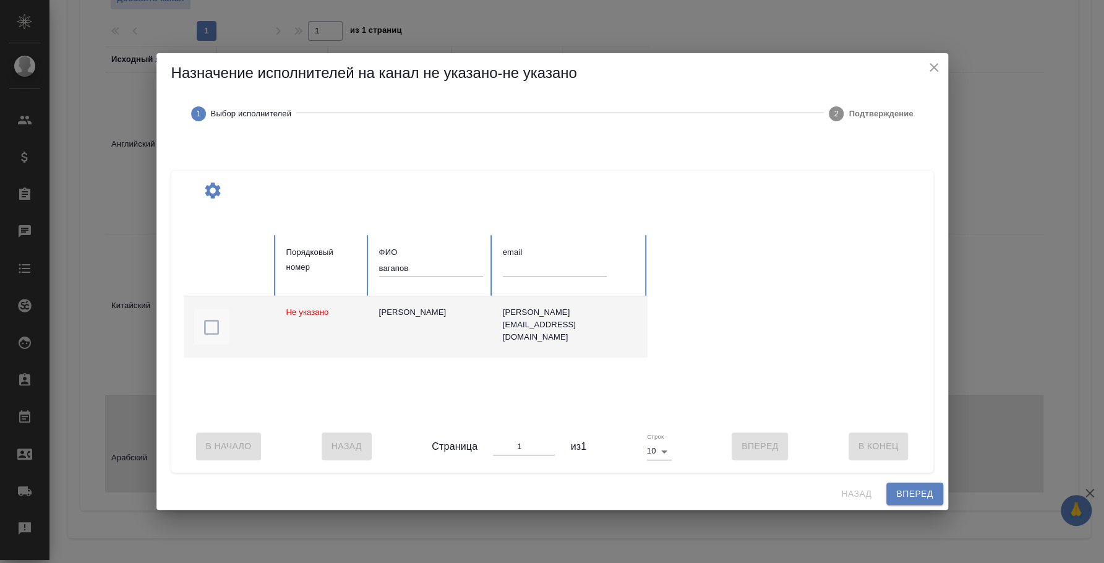
click at [215, 322] on icon "button" at bounding box center [212, 327] width 20 height 20
click at [901, 502] on span "Вперед" at bounding box center [914, 493] width 37 height 15
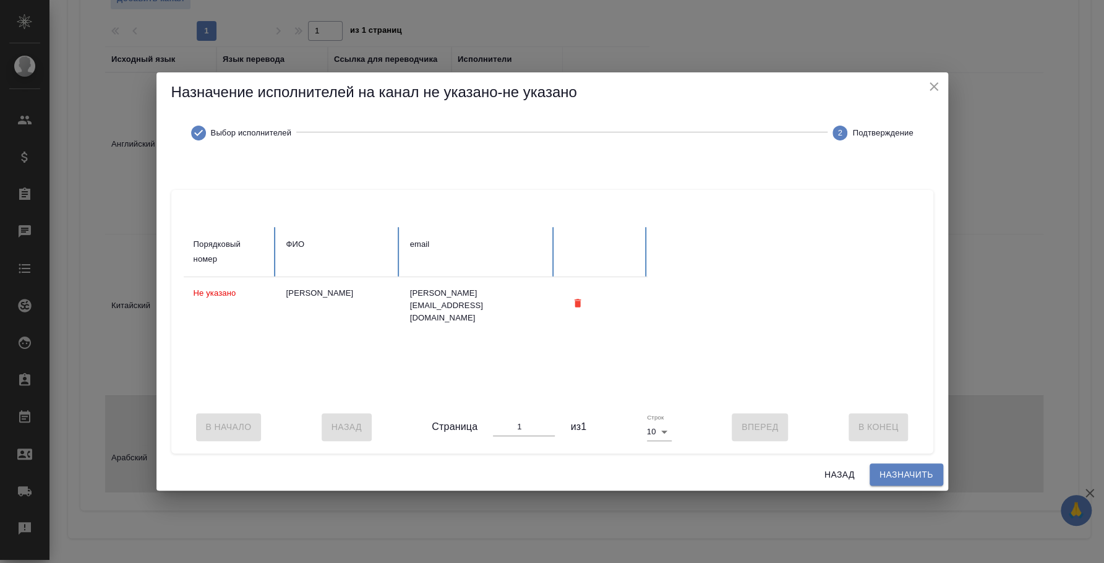
click at [901, 483] on span "Назначить" at bounding box center [907, 474] width 54 height 15
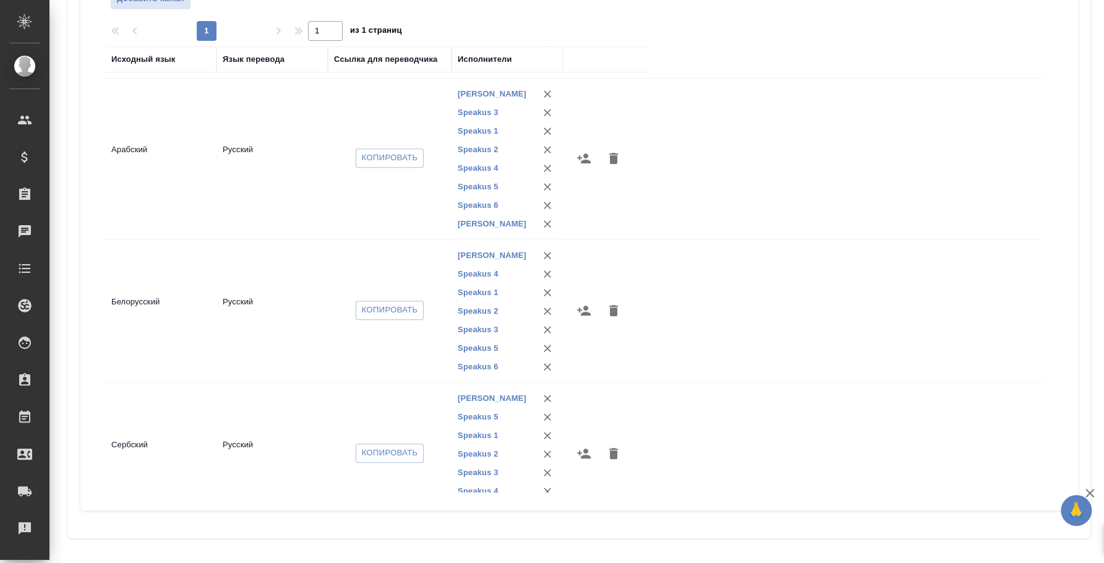
scroll to position [352, 0]
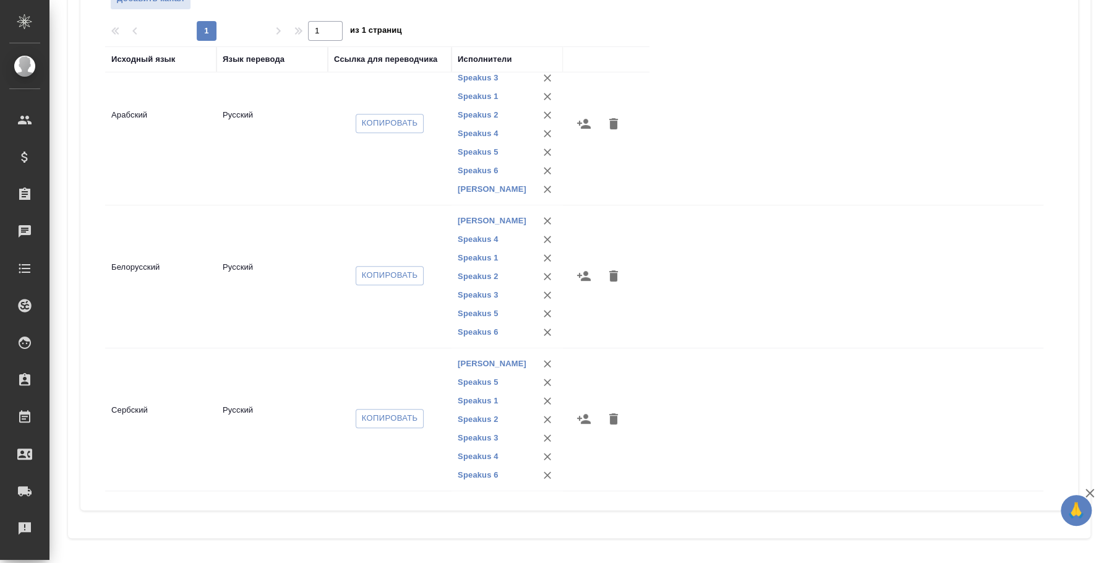
click at [590, 277] on icon "button" at bounding box center [584, 275] width 15 height 15
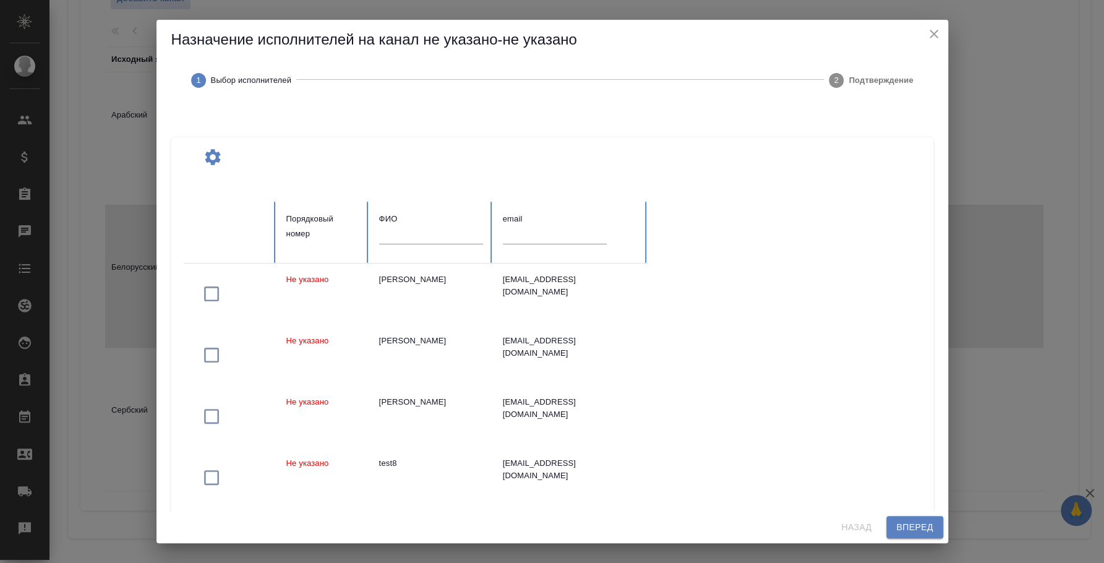
click at [433, 234] on input "text" at bounding box center [431, 234] width 104 height 17
type input "вагапов"
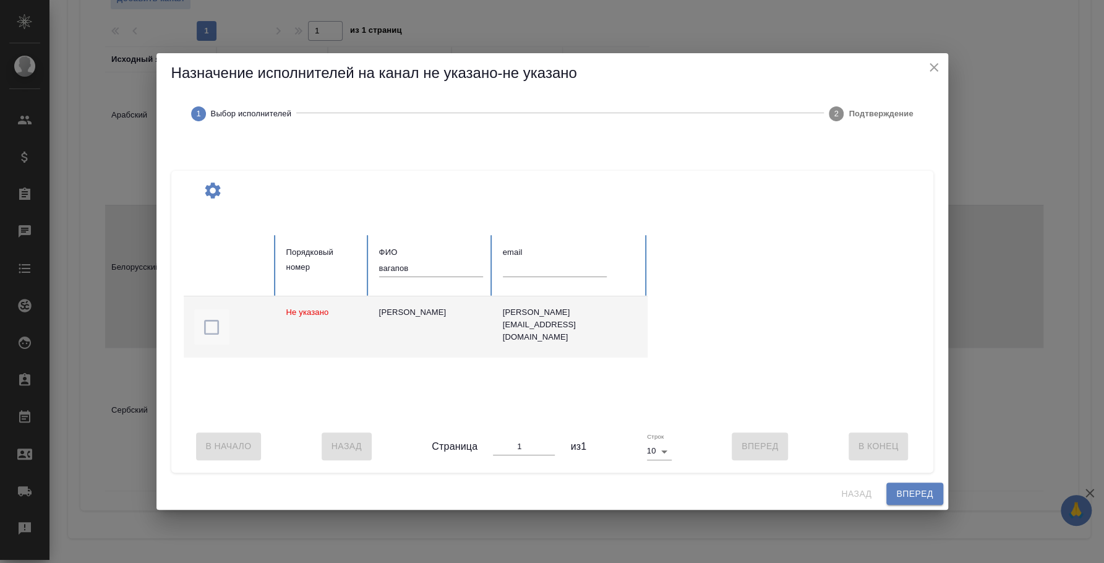
click at [210, 320] on icon "button" at bounding box center [212, 327] width 20 height 20
click at [903, 501] on span "Вперед" at bounding box center [914, 493] width 37 height 15
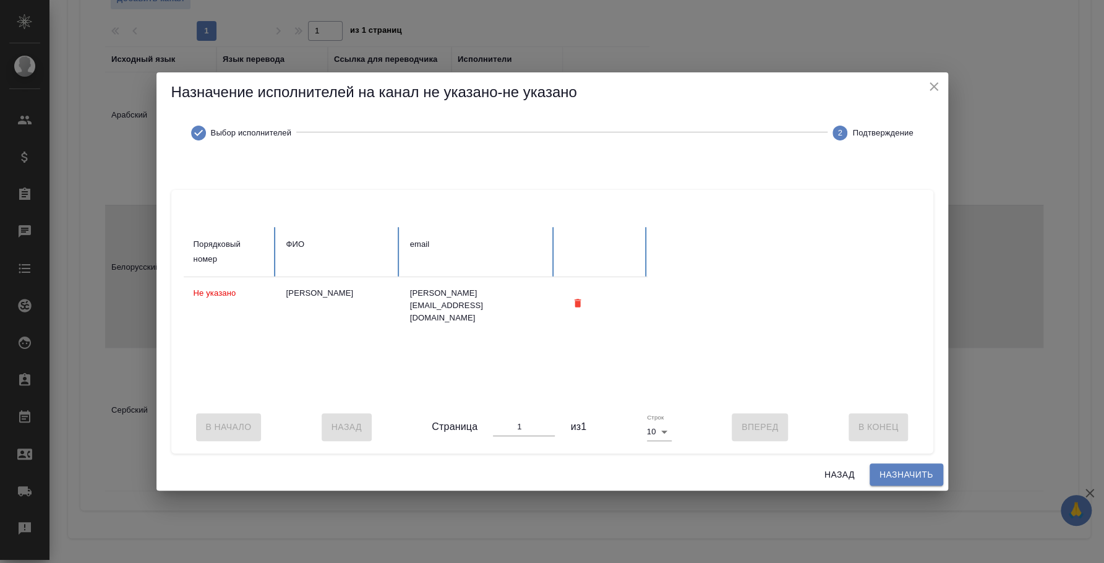
click at [901, 483] on span "Назначить" at bounding box center [907, 474] width 54 height 15
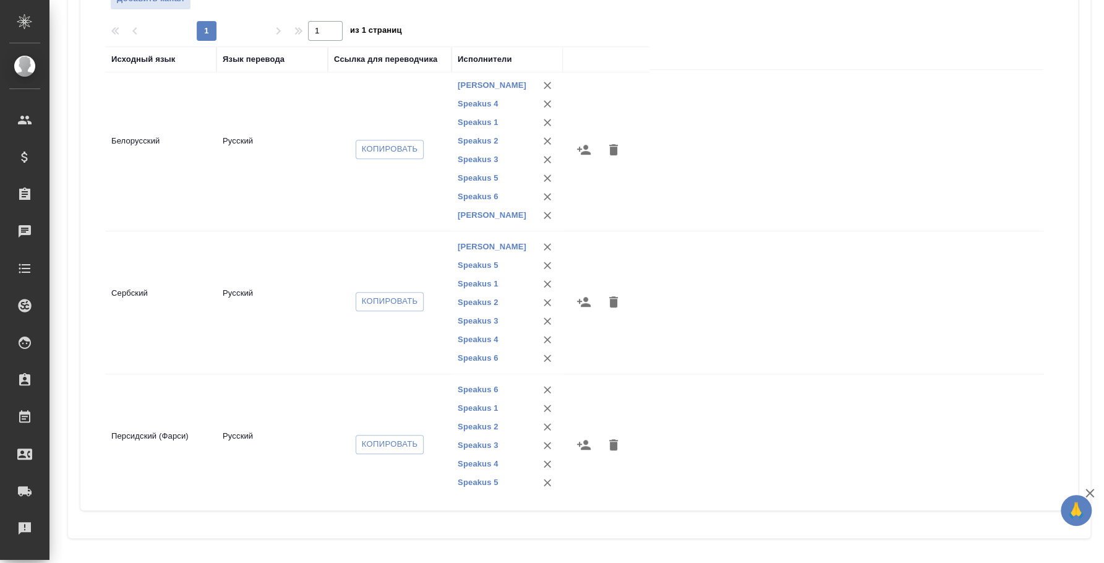
scroll to position [512, 0]
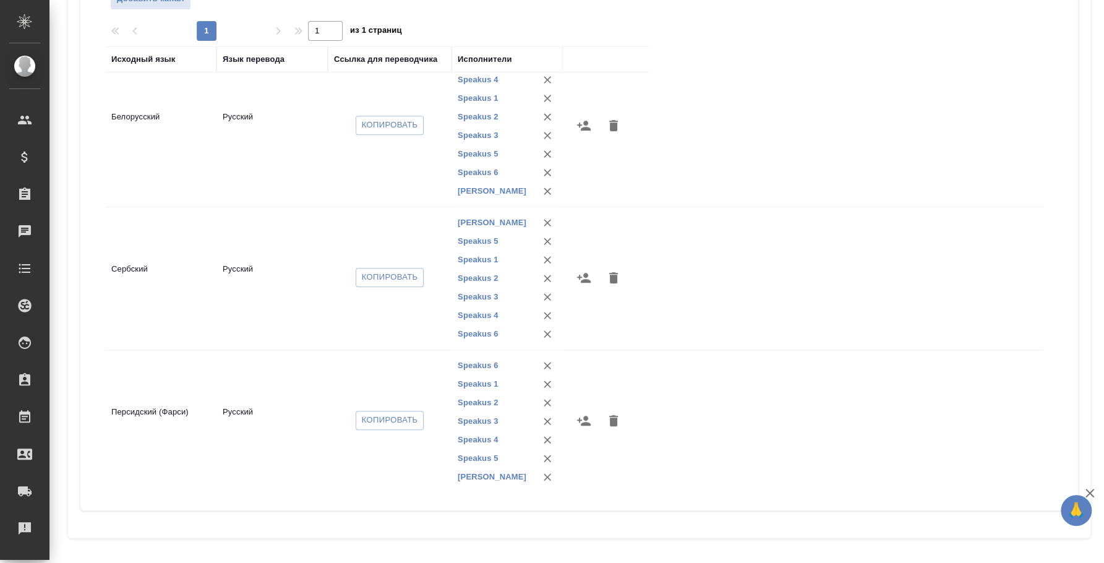
click at [583, 272] on icon "button" at bounding box center [584, 277] width 15 height 15
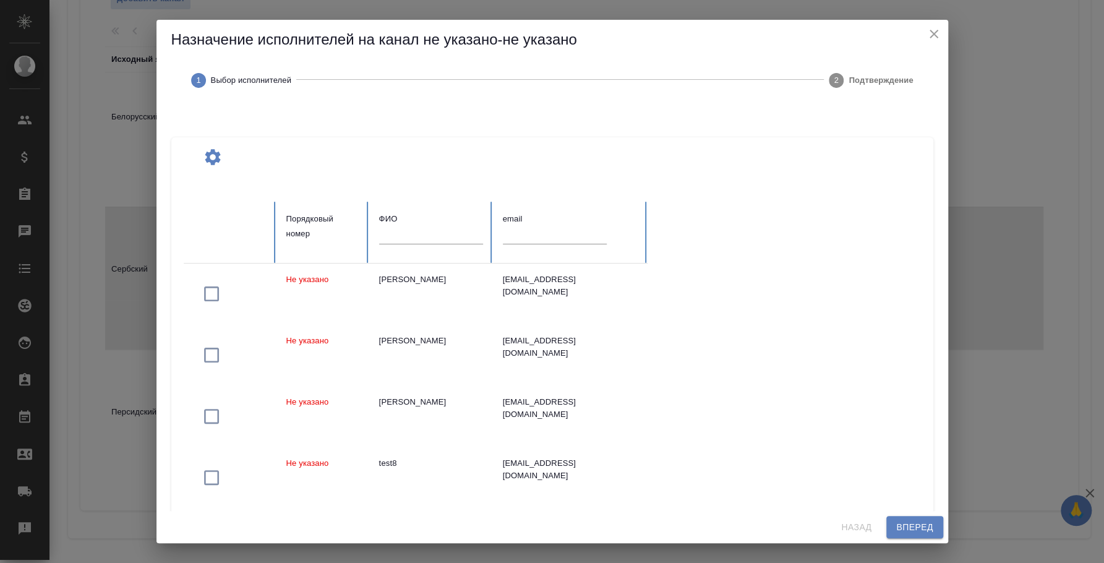
click at [431, 229] on input "text" at bounding box center [431, 234] width 104 height 17
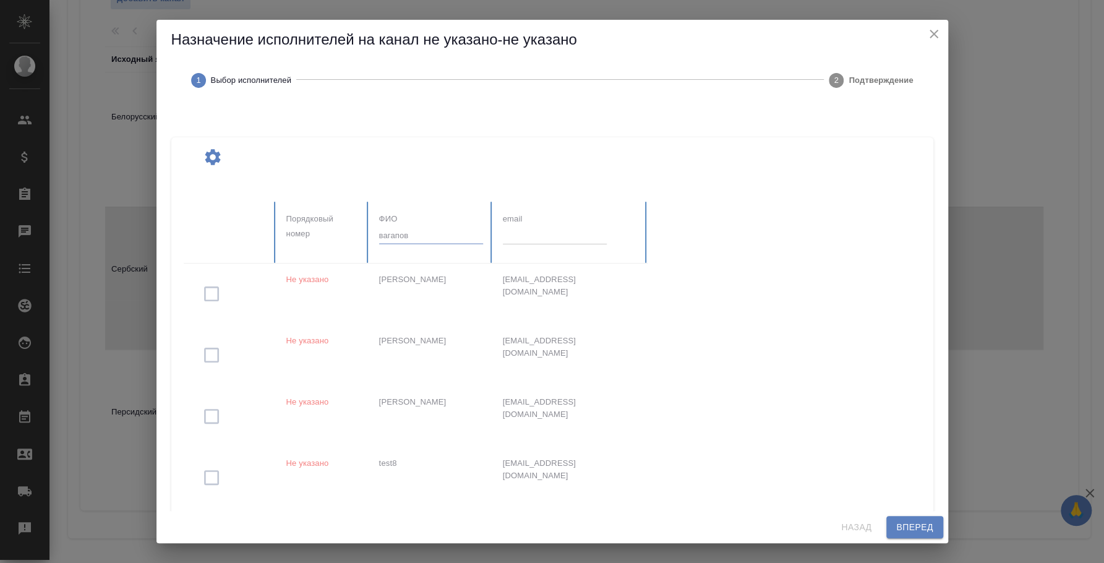
type input "вагапов"
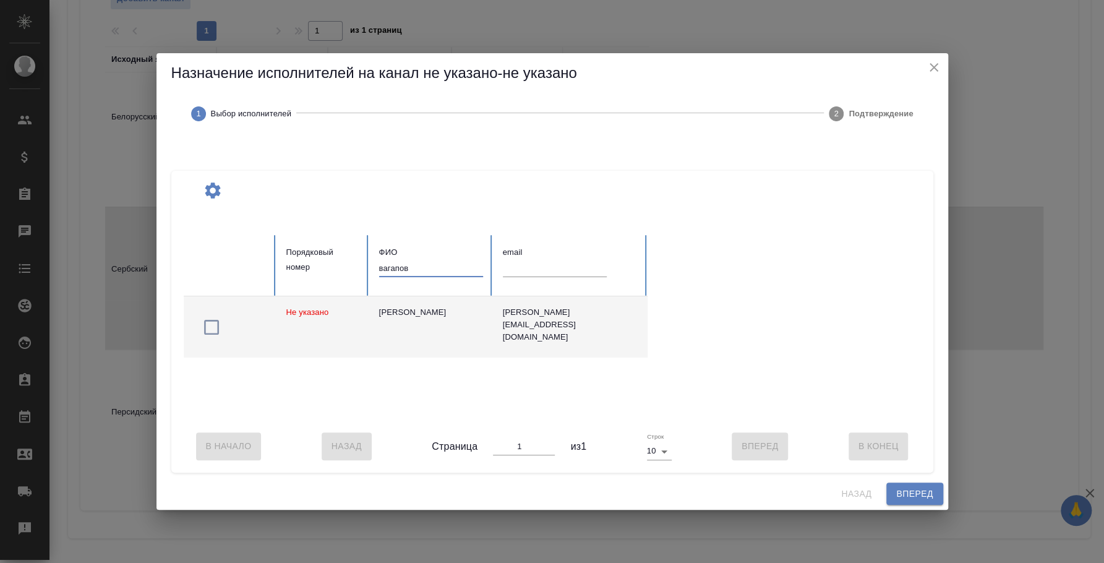
click at [213, 324] on icon "button" at bounding box center [212, 327] width 20 height 20
click at [892, 501] on button "Вперед" at bounding box center [915, 494] width 56 height 23
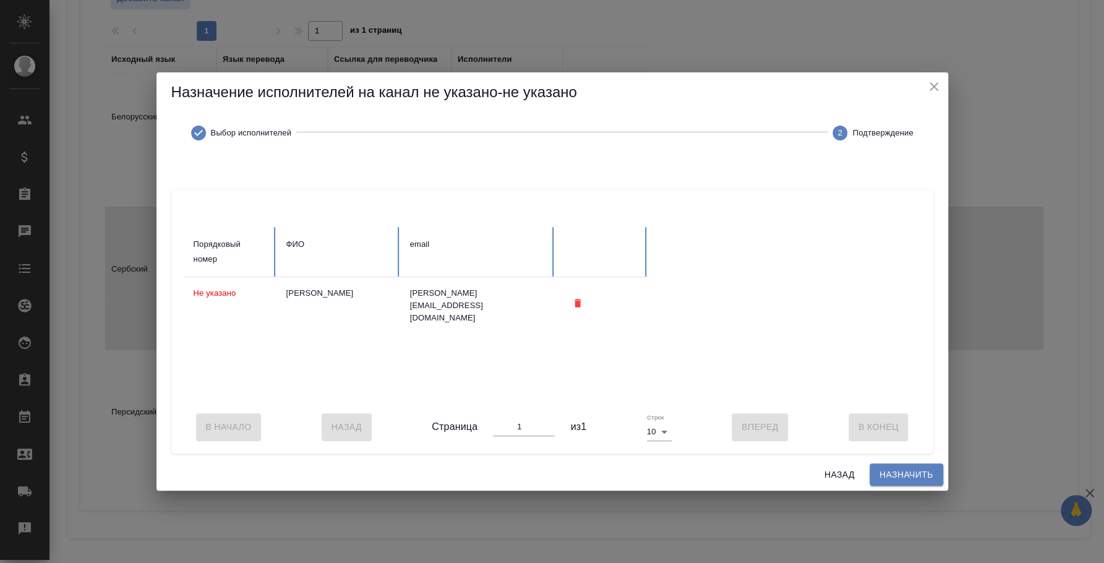
click at [893, 483] on span "Назначить" at bounding box center [907, 474] width 54 height 15
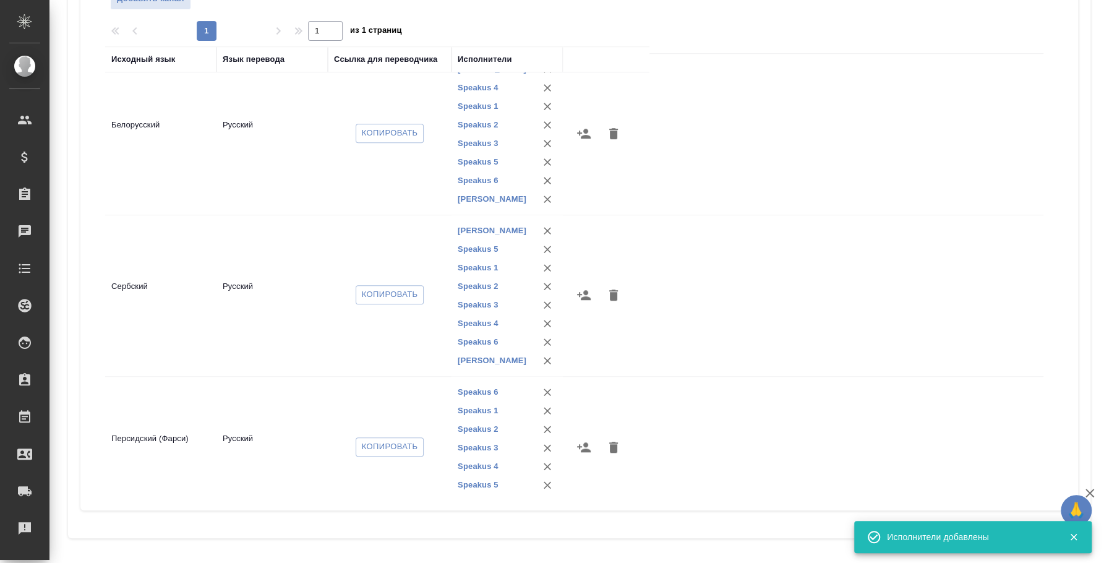
scroll to position [530, 0]
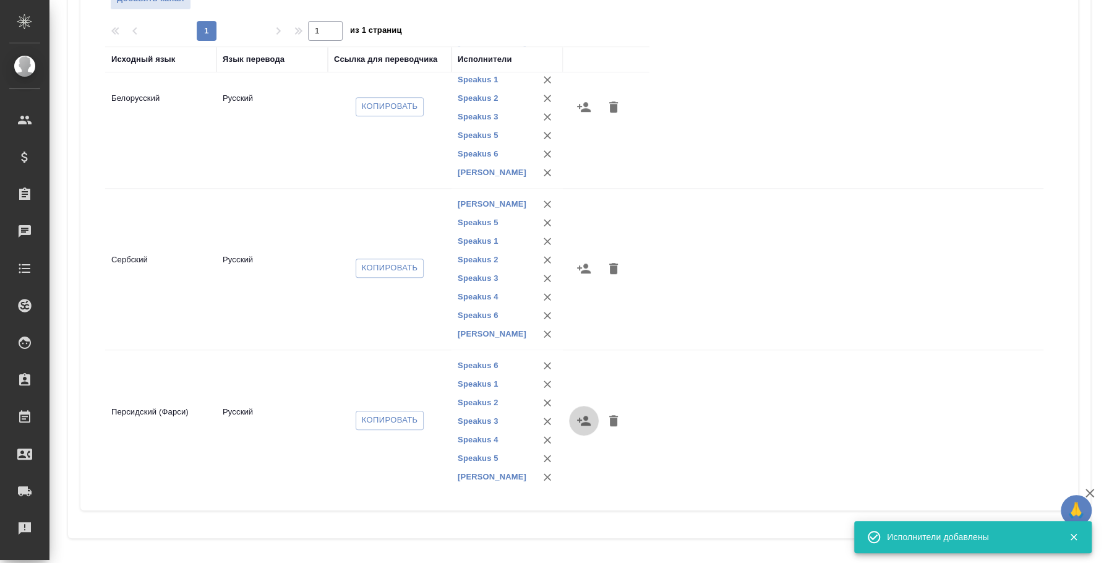
click at [589, 421] on icon "button" at bounding box center [584, 421] width 14 height 10
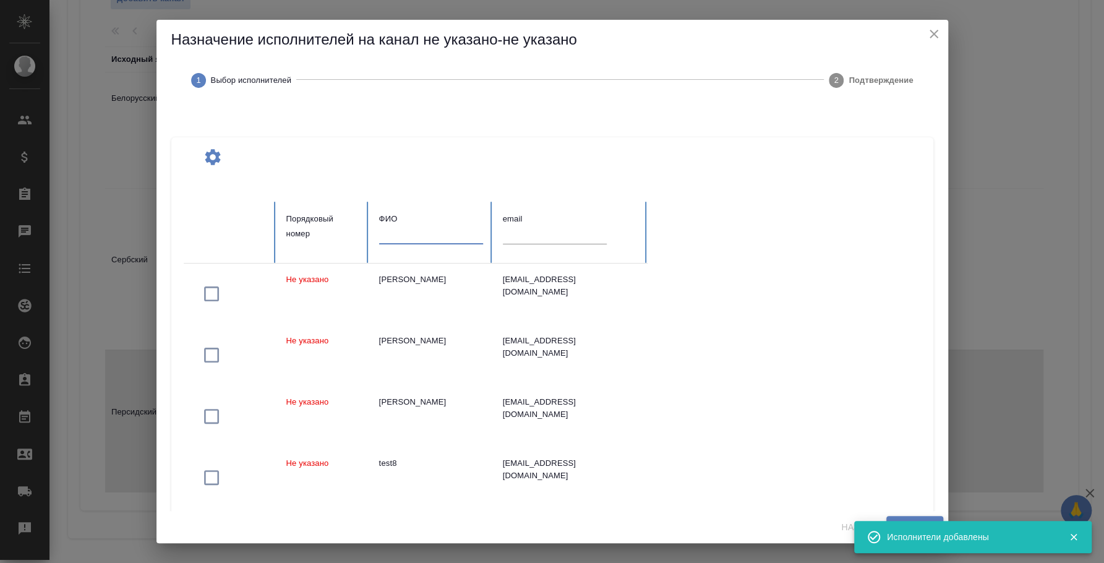
click at [449, 231] on input "text" at bounding box center [431, 234] width 104 height 17
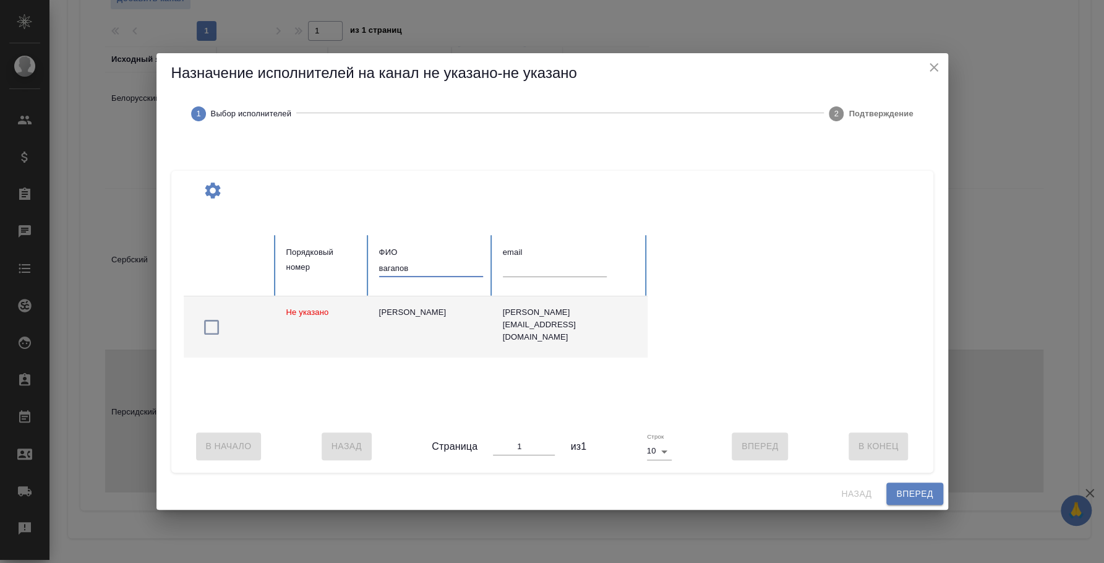
type input "вагапов"
click at [212, 317] on icon "button" at bounding box center [212, 327] width 20 height 20
click at [932, 500] on span "Вперед" at bounding box center [914, 493] width 37 height 15
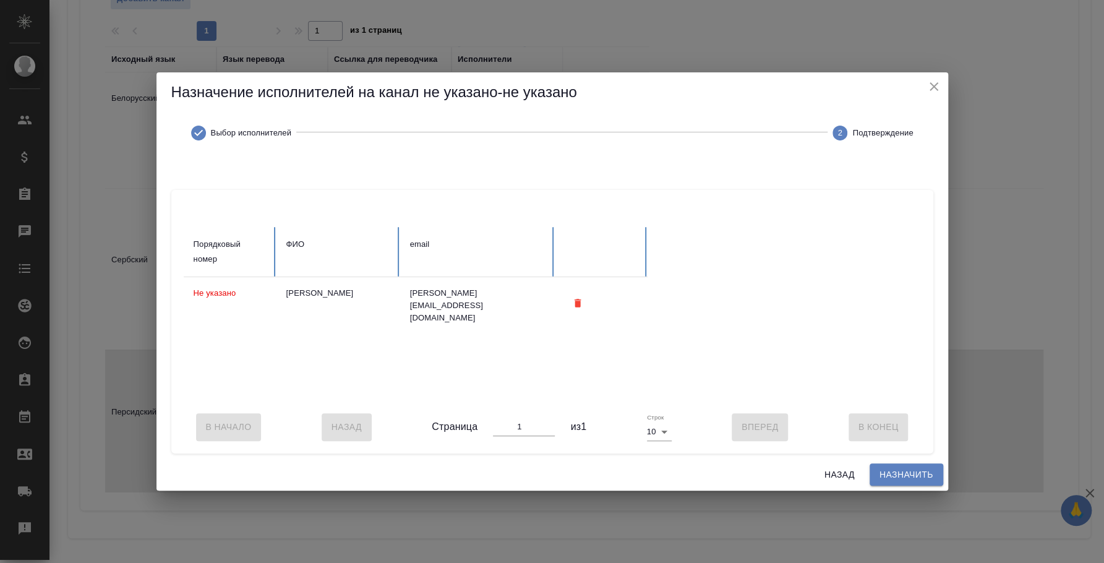
click at [913, 478] on span "Назначить" at bounding box center [907, 474] width 54 height 15
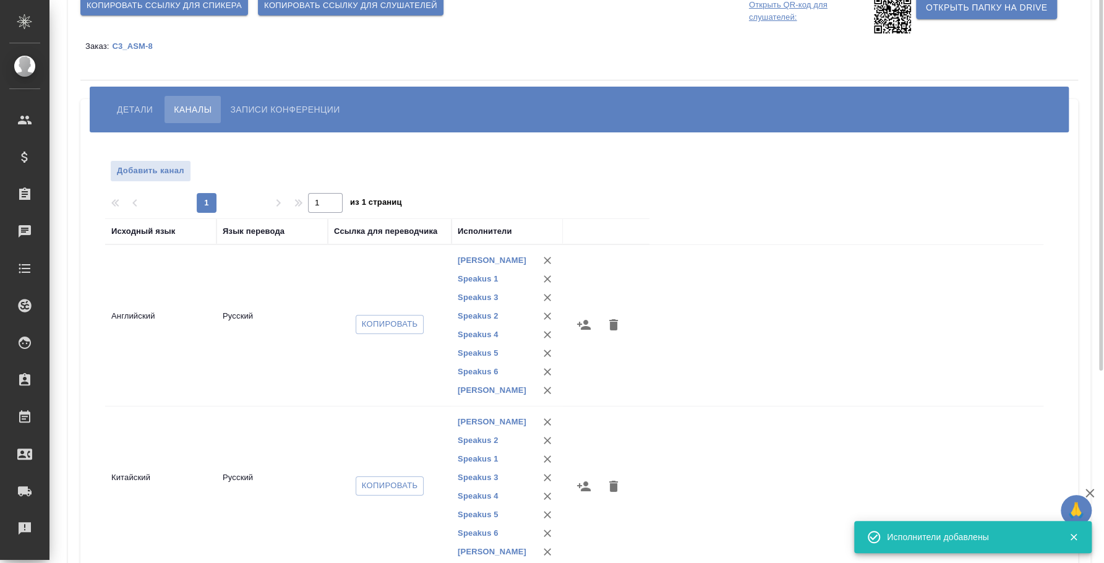
scroll to position [0, 0]
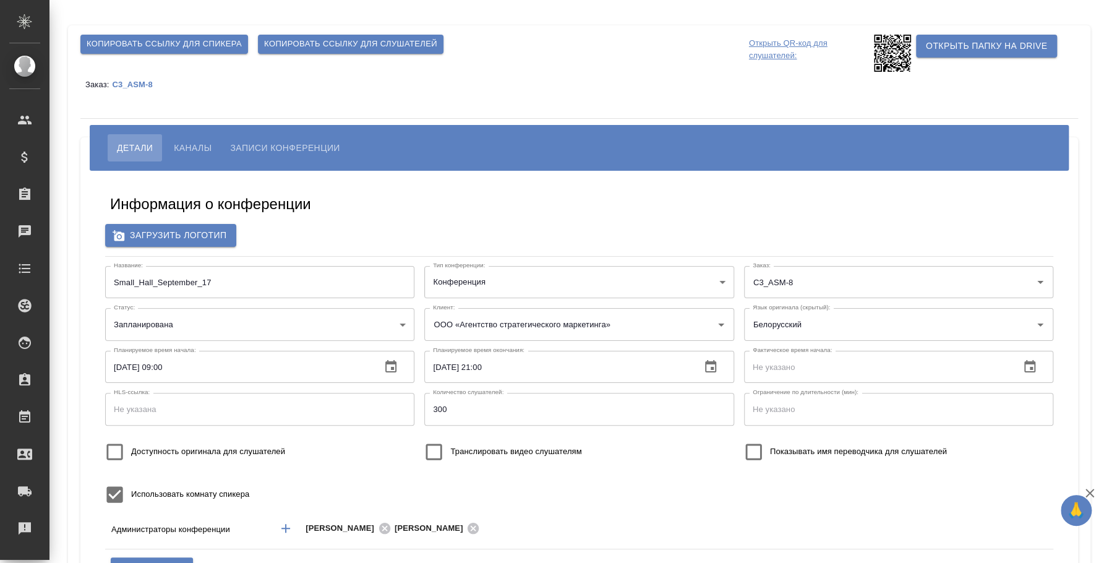
type input "[PERSON_NAME]"
click at [207, 144] on span "Каналы" at bounding box center [193, 147] width 38 height 15
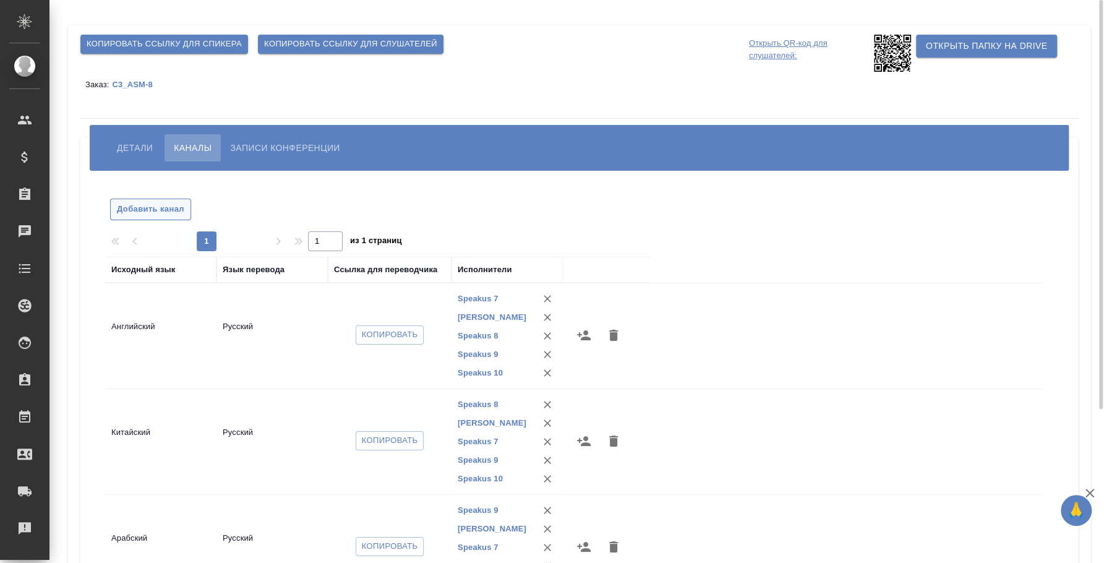
click at [179, 204] on span "Добавить канал" at bounding box center [150, 209] width 67 height 14
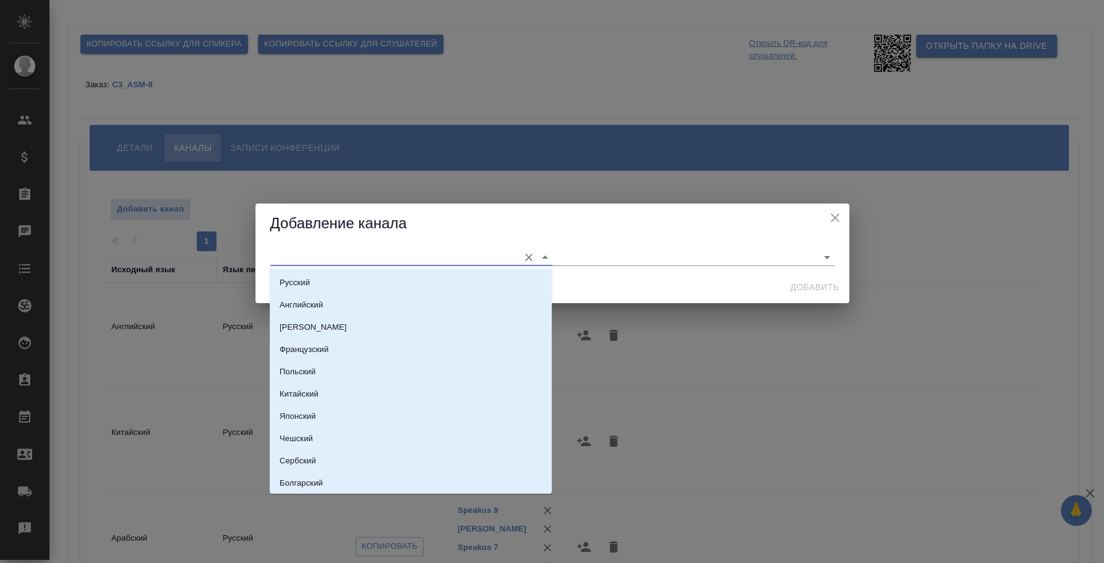
click at [317, 264] on input "text" at bounding box center [391, 257] width 243 height 17
type input "[PERSON_NAME]"
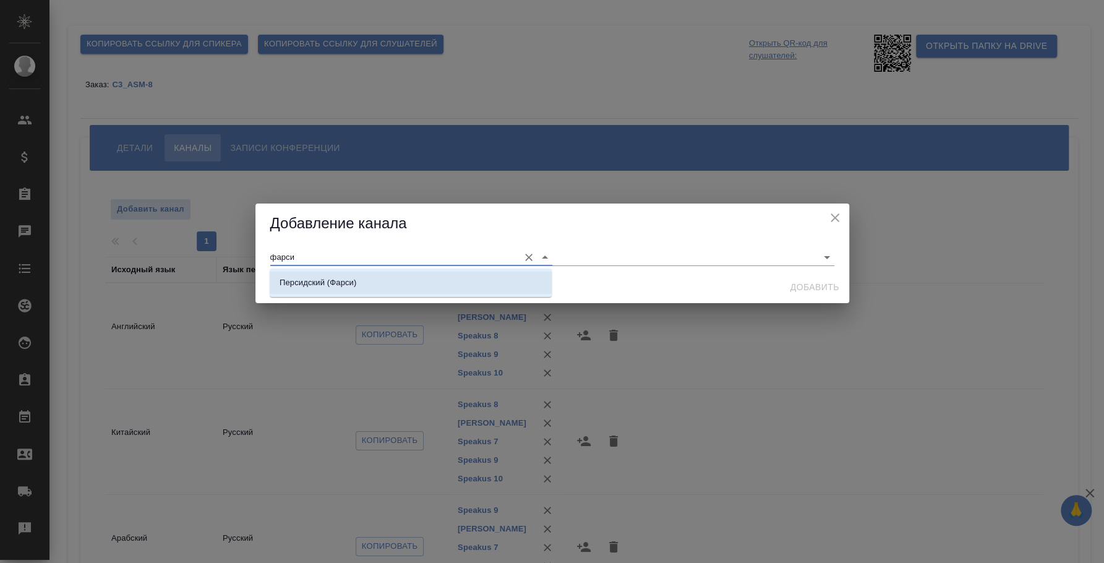
click at [347, 275] on li "Персидский (Фарси)" at bounding box center [411, 283] width 282 height 22
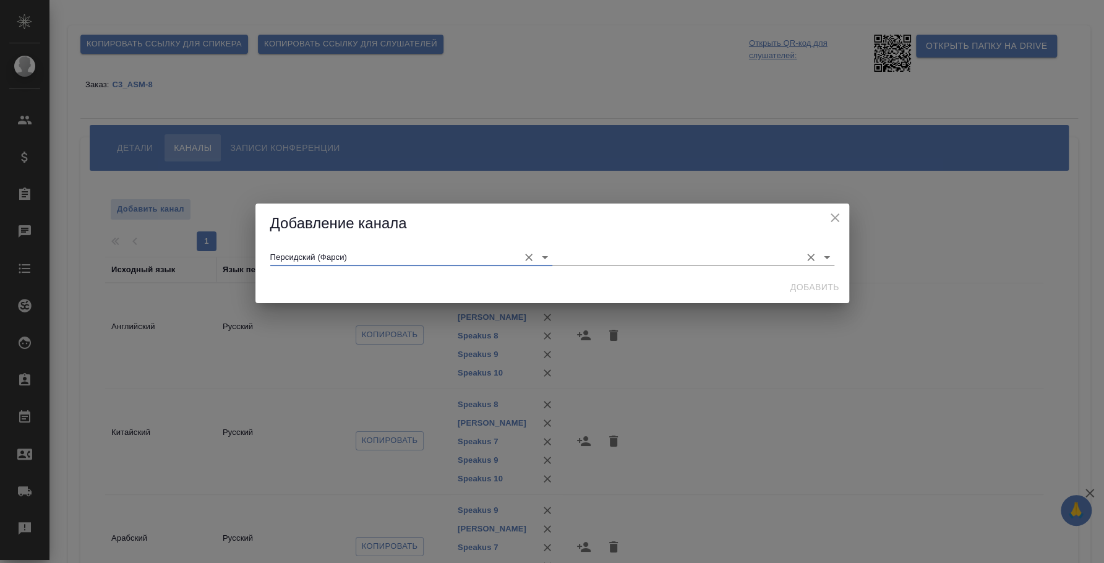
type input "Персидский (Фарси)"
click at [588, 257] on input "text" at bounding box center [673, 257] width 243 height 17
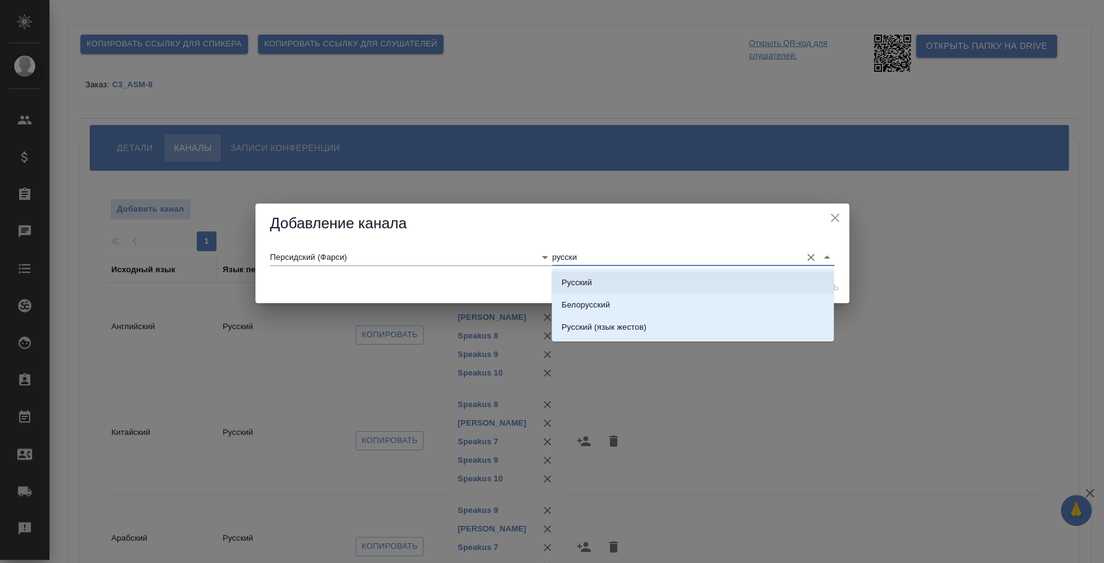
click at [601, 277] on li "Русский" at bounding box center [693, 283] width 282 height 22
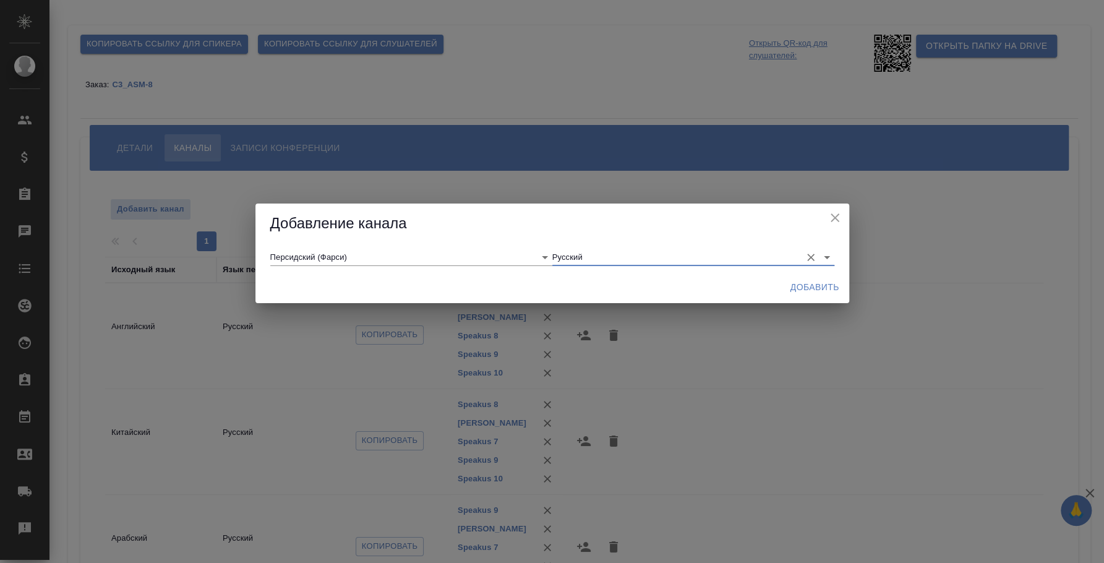
type input "Русский"
click at [809, 280] on span "Добавить" at bounding box center [815, 287] width 49 height 15
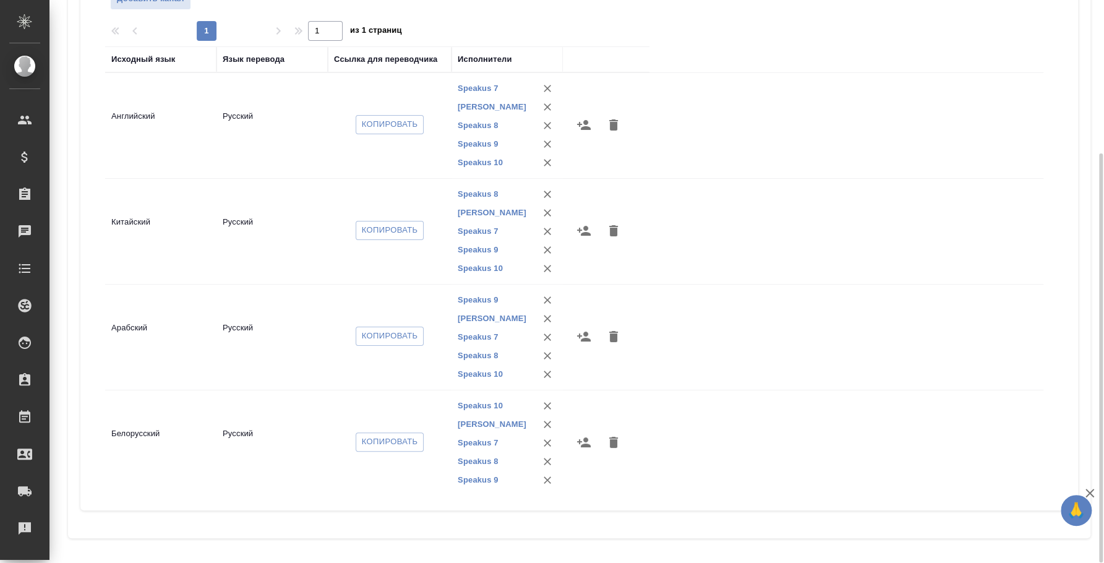
click at [1014, 25] on div "1 1 из 1 страниц" at bounding box center [579, 31] width 948 height 20
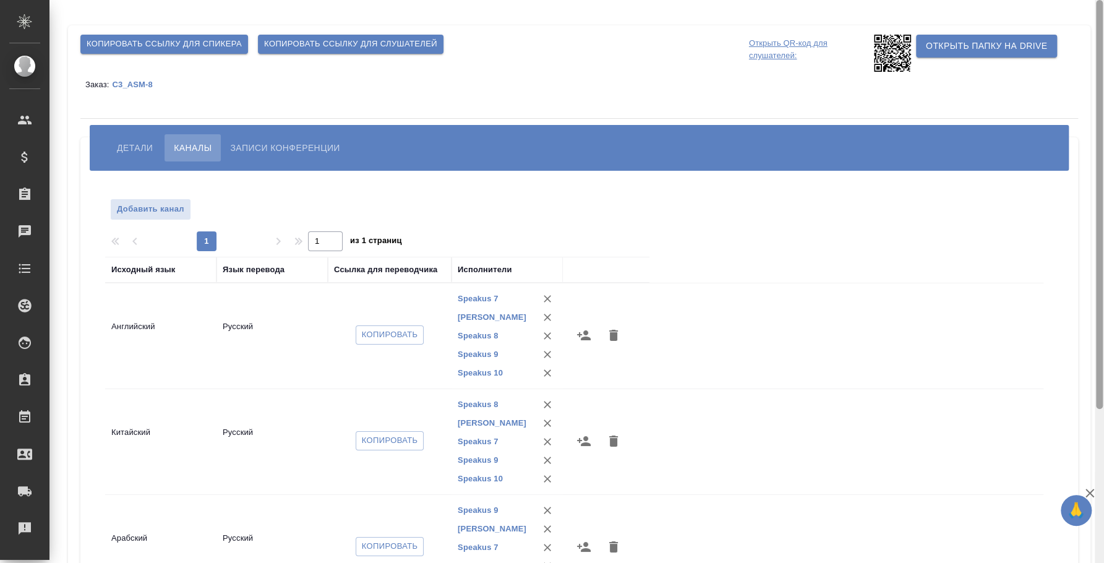
drag, startPoint x: 1102, startPoint y: 243, endPoint x: 1096, endPoint y: 62, distance: 181.4
click at [1096, 62] on div at bounding box center [1099, 204] width 7 height 409
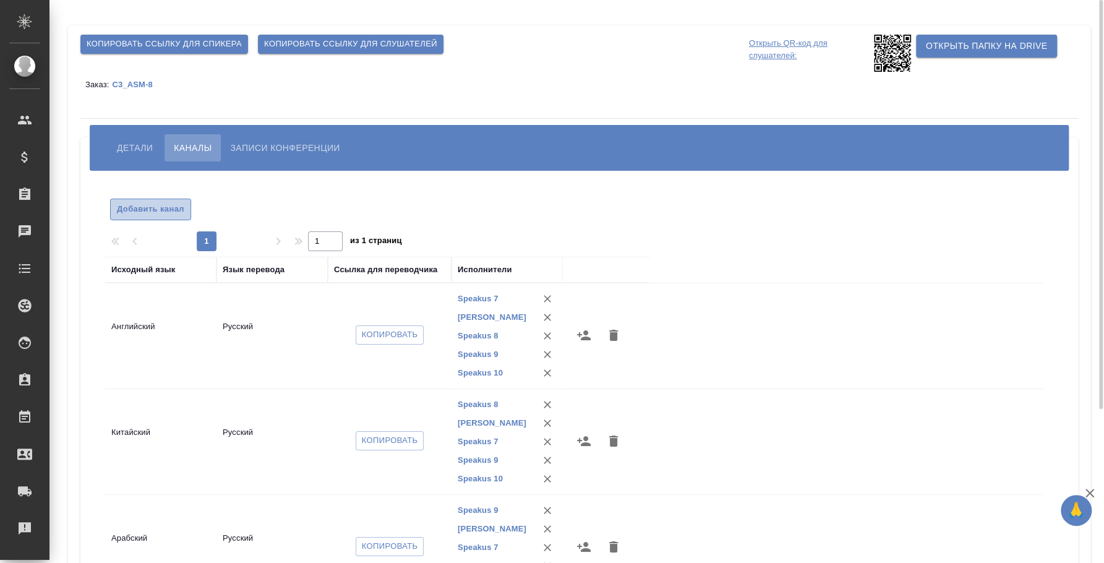
click at [152, 213] on span "Добавить канал" at bounding box center [150, 209] width 67 height 14
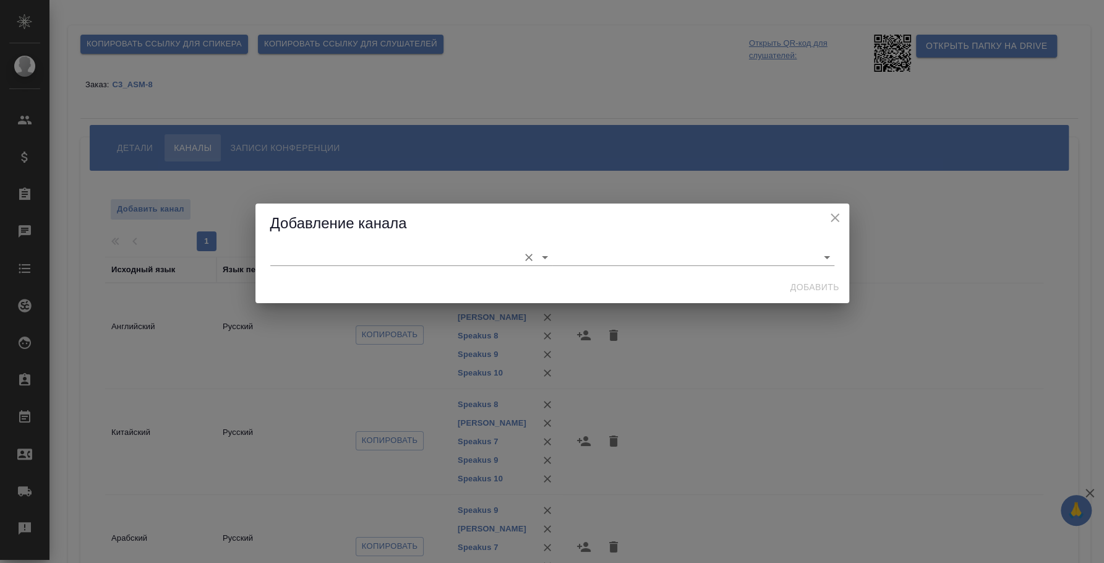
click at [382, 249] on input "text" at bounding box center [391, 257] width 243 height 17
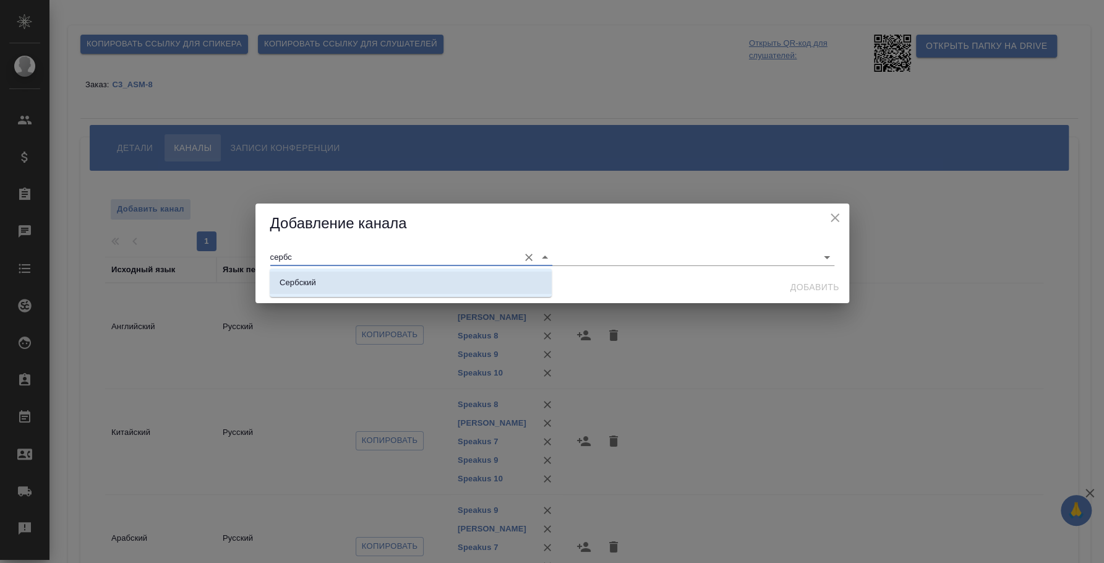
click at [419, 288] on li "Сербский" at bounding box center [411, 283] width 282 height 22
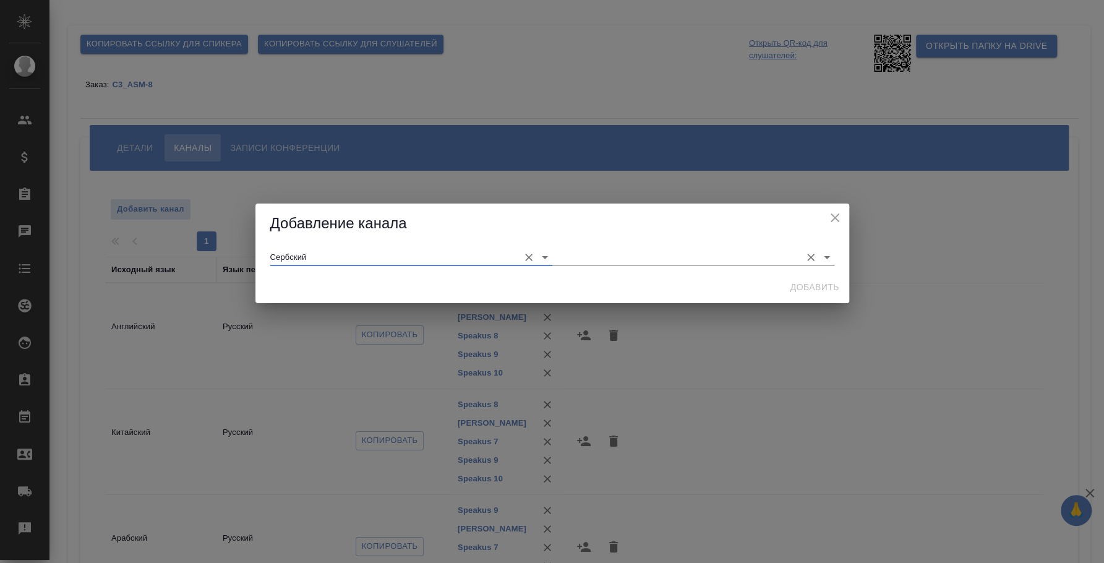
type input "Сербский"
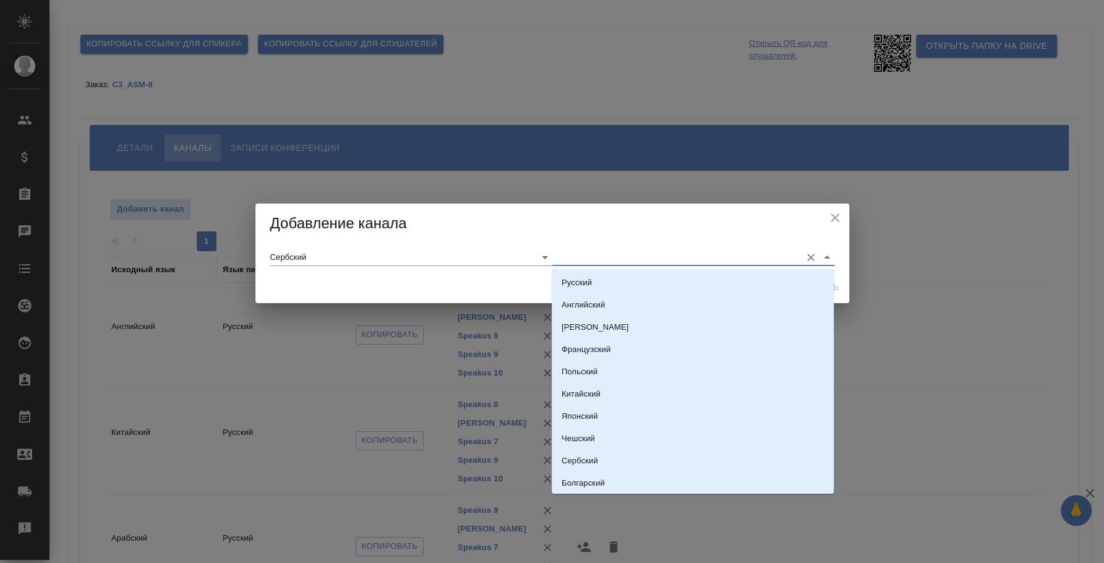
click at [576, 256] on input "text" at bounding box center [673, 257] width 243 height 17
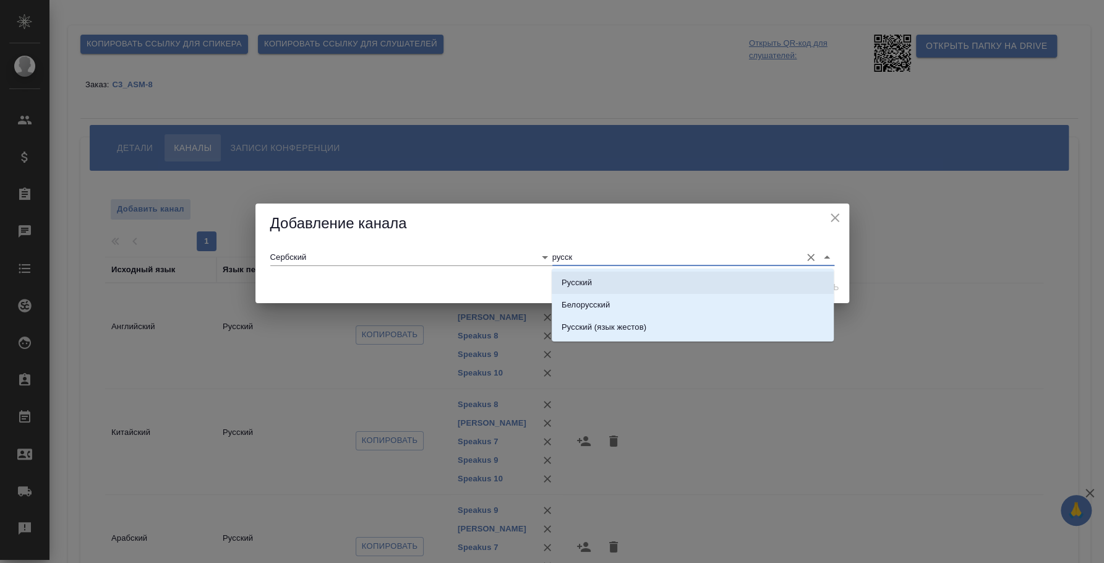
click at [598, 279] on li "Русский" at bounding box center [693, 283] width 282 height 22
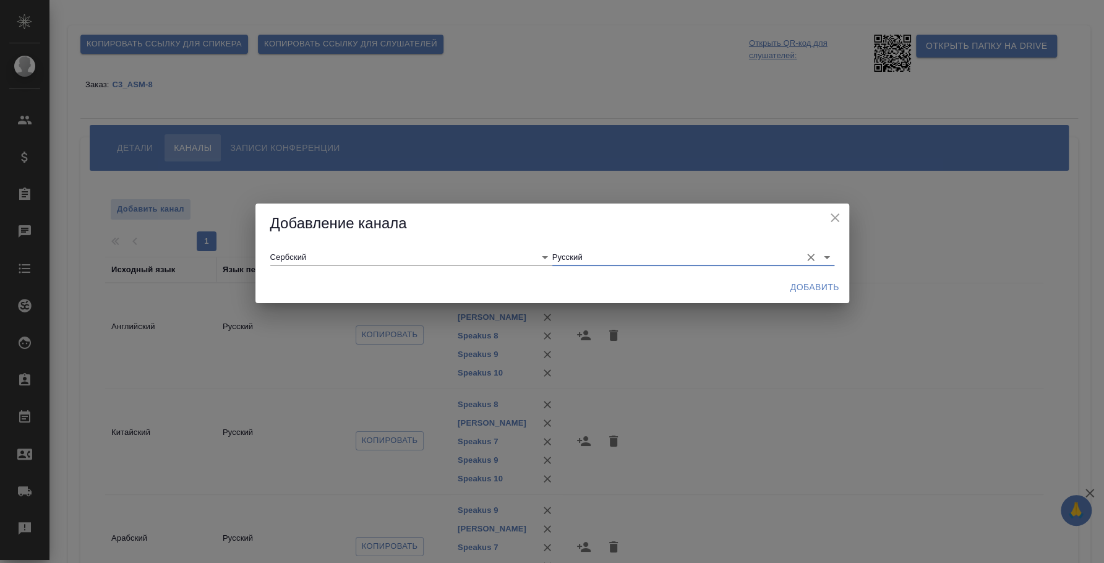
type input "Русский"
click at [837, 289] on span "Добавить" at bounding box center [815, 287] width 49 height 15
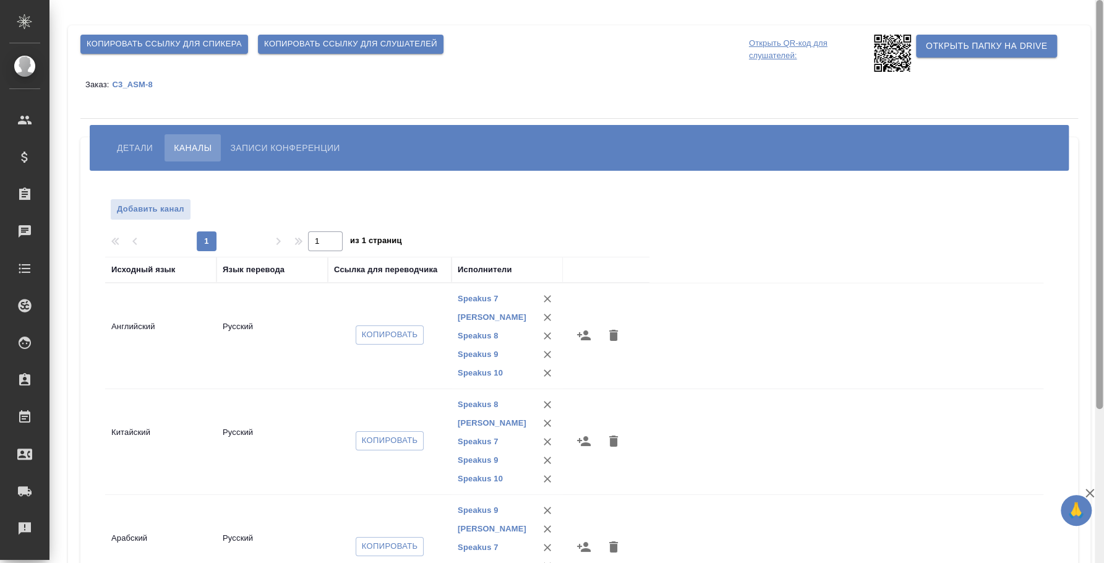
drag, startPoint x: 1102, startPoint y: 249, endPoint x: 1073, endPoint y: 75, distance: 176.4
click at [1073, 75] on div "Копировать ссылку для спикера Копировать ссылку для слушателей Открыть QR-код д…" at bounding box center [576, 281] width 1055 height 563
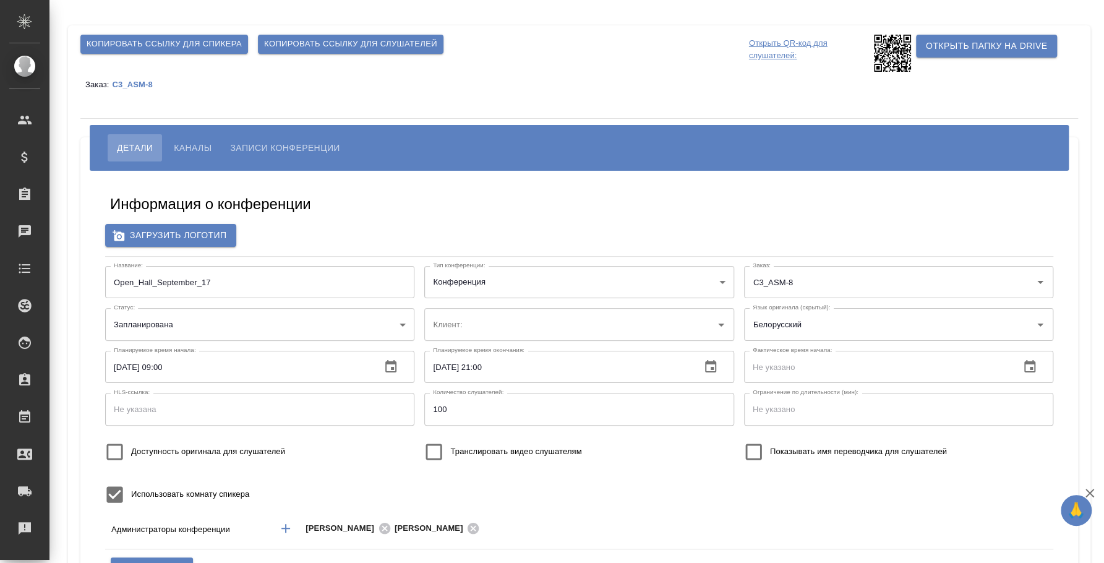
type input "[PERSON_NAME]"
click at [202, 137] on button "Каналы" at bounding box center [193, 147] width 56 height 27
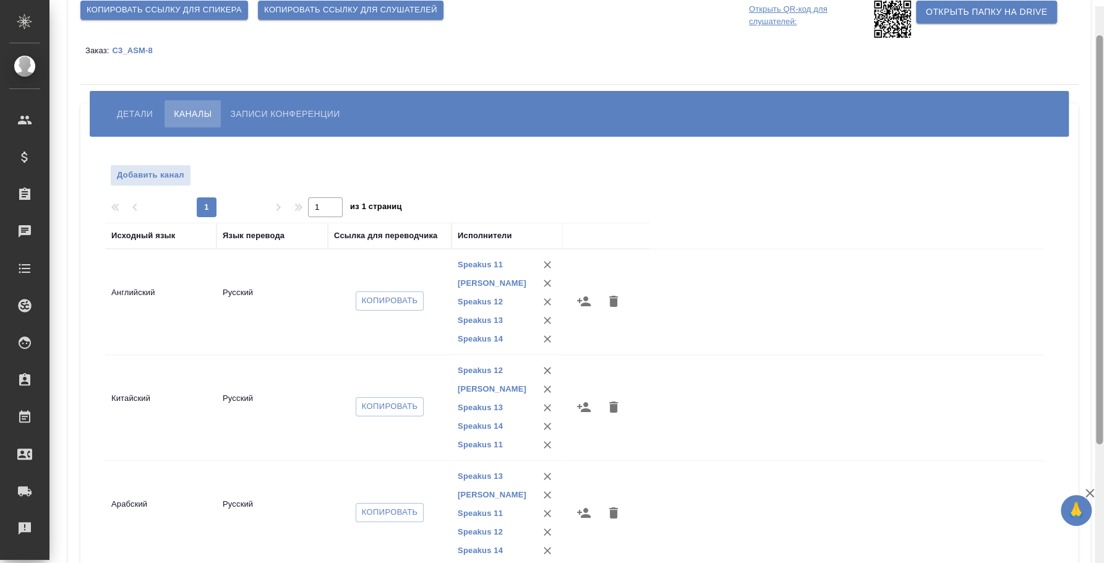
scroll to position [31, 0]
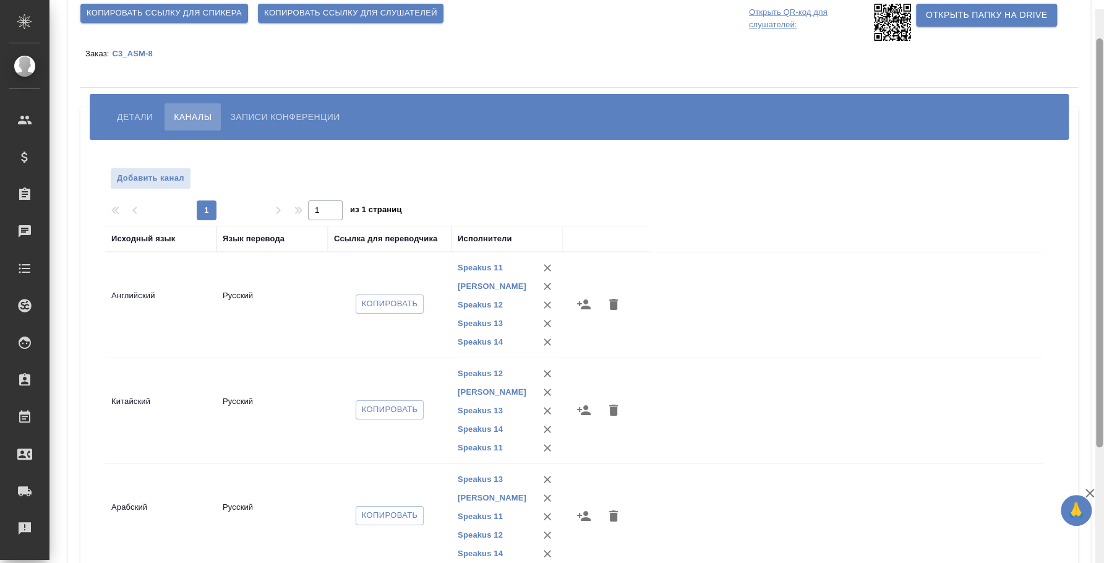
drag, startPoint x: 1102, startPoint y: 178, endPoint x: 1101, endPoint y: 48, distance: 130.5
click at [1101, 48] on div at bounding box center [1099, 242] width 7 height 409
click at [166, 175] on span "Добавить канал" at bounding box center [150, 178] width 67 height 14
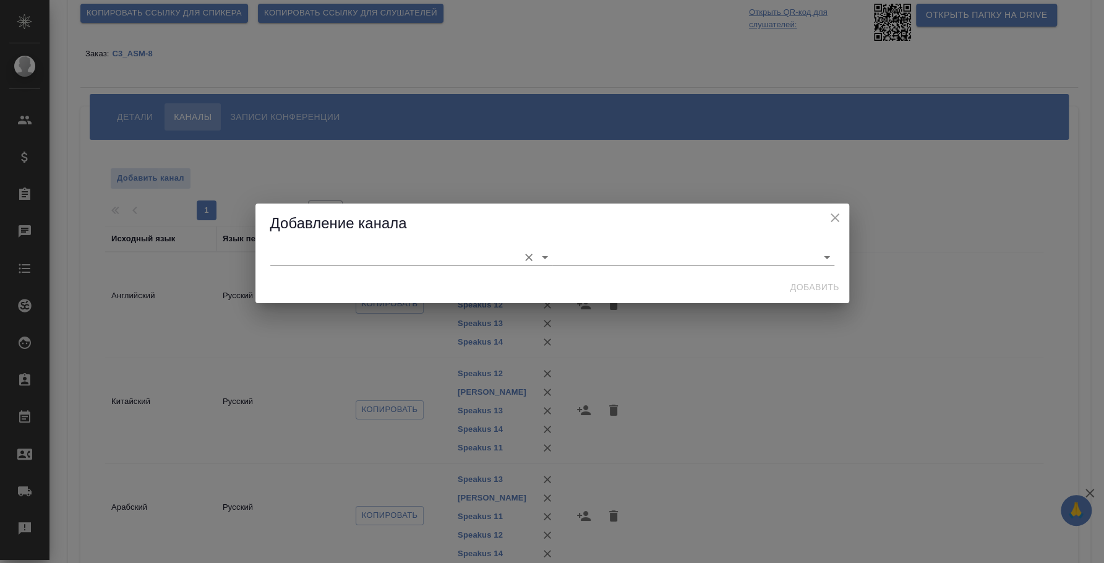
click at [348, 252] on input "text" at bounding box center [391, 257] width 243 height 17
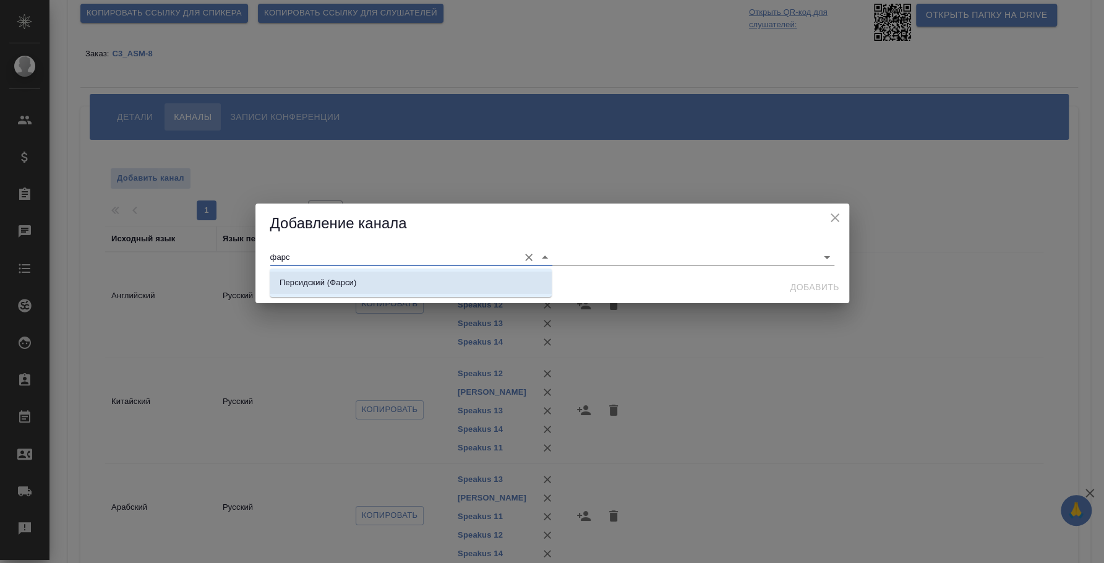
click at [374, 286] on li "Персидский (Фарси)" at bounding box center [411, 283] width 282 height 22
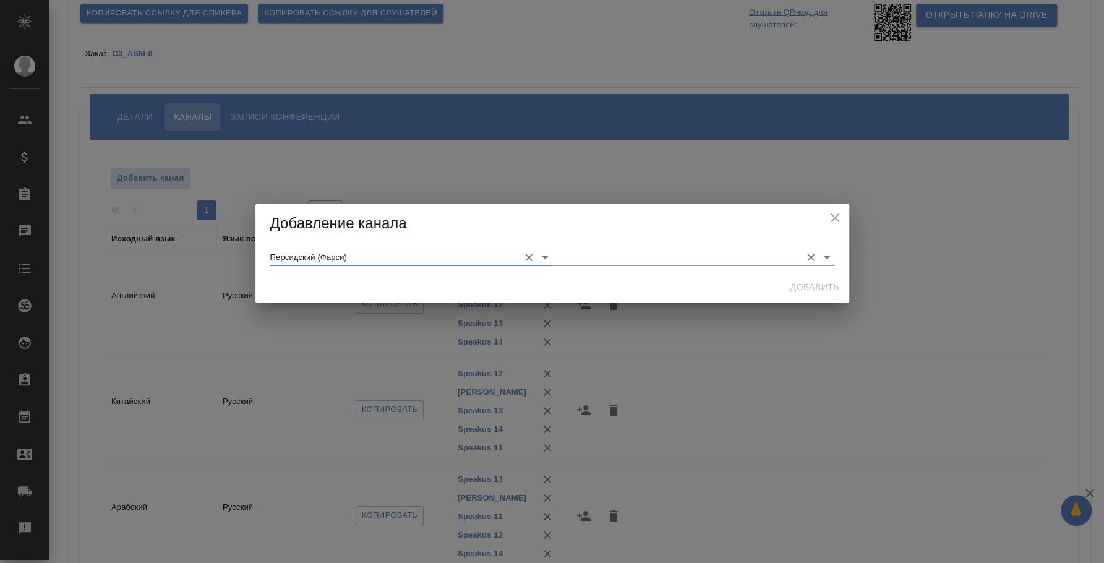
type input "Персидский (Фарси)"
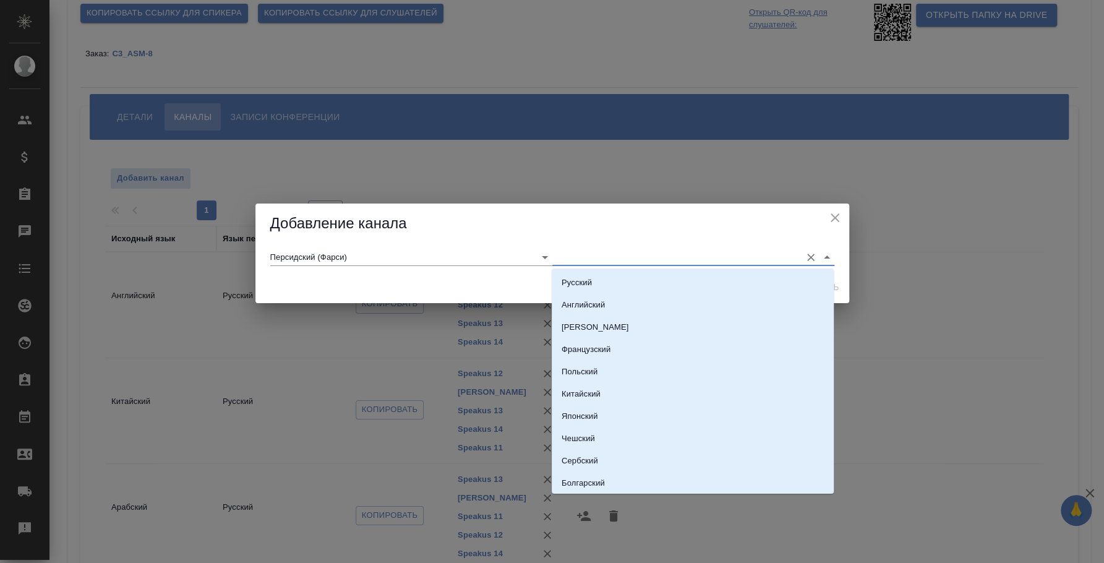
click at [578, 261] on input "text" at bounding box center [673, 257] width 243 height 17
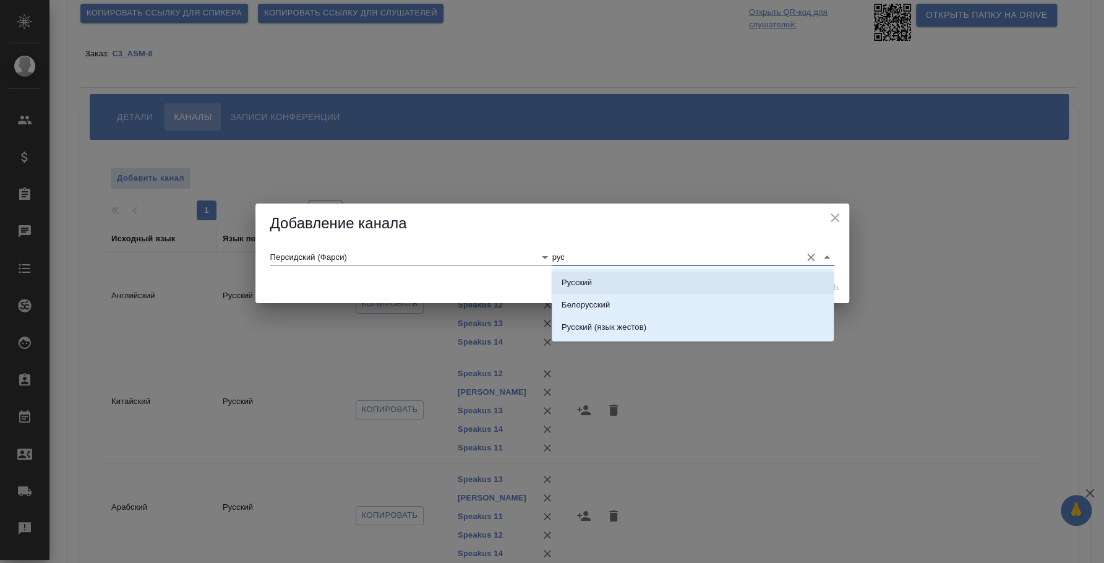
click at [592, 275] on li "Русский" at bounding box center [693, 283] width 282 height 22
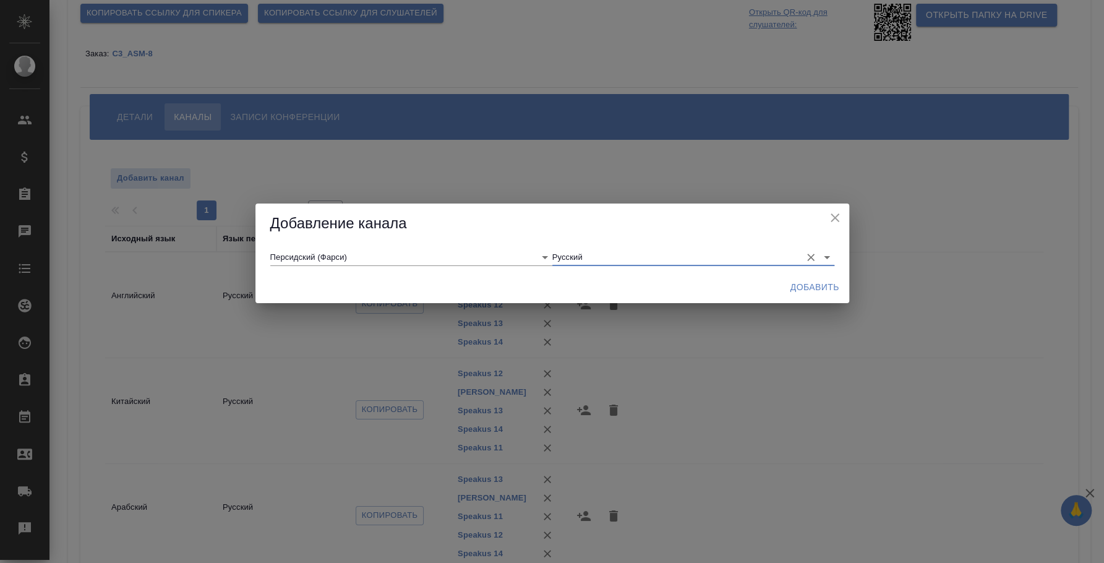
type input "Русский"
click at [811, 291] on span "Добавить" at bounding box center [815, 287] width 49 height 15
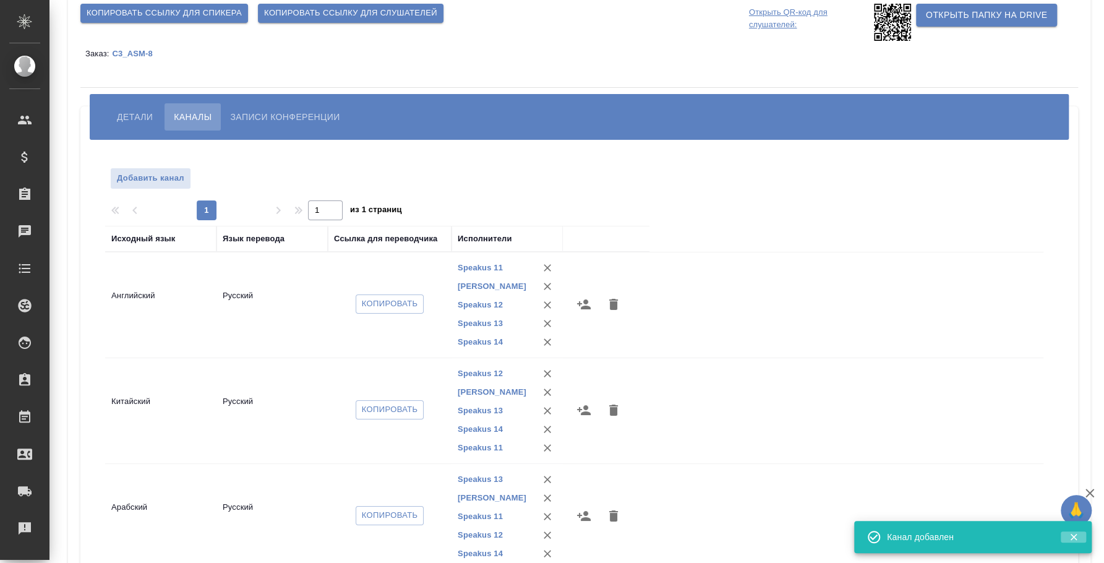
click at [1070, 537] on icon "button" at bounding box center [1073, 536] width 11 height 11
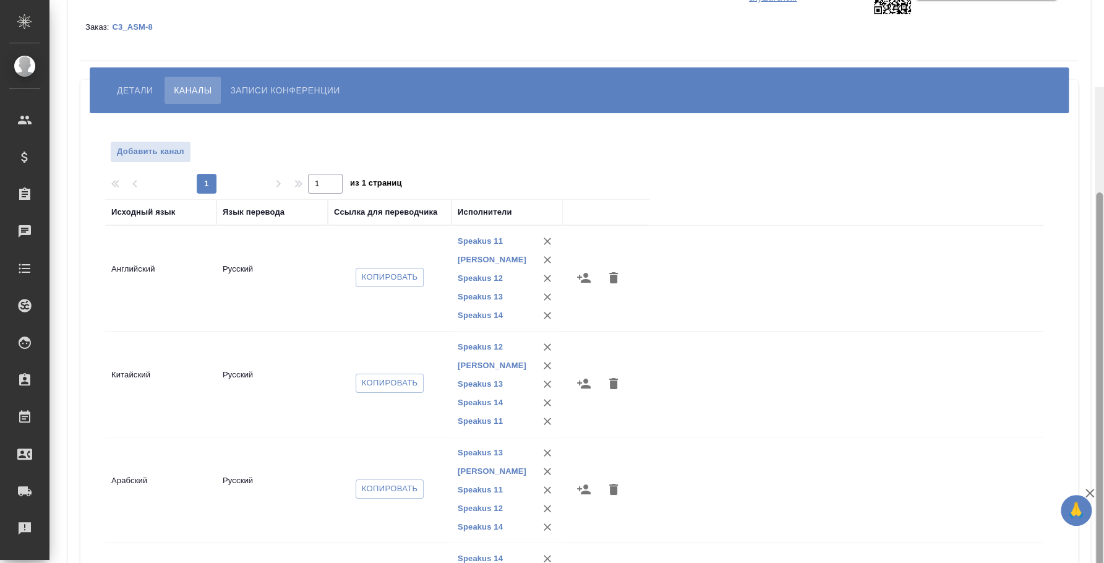
scroll to position [0, 0]
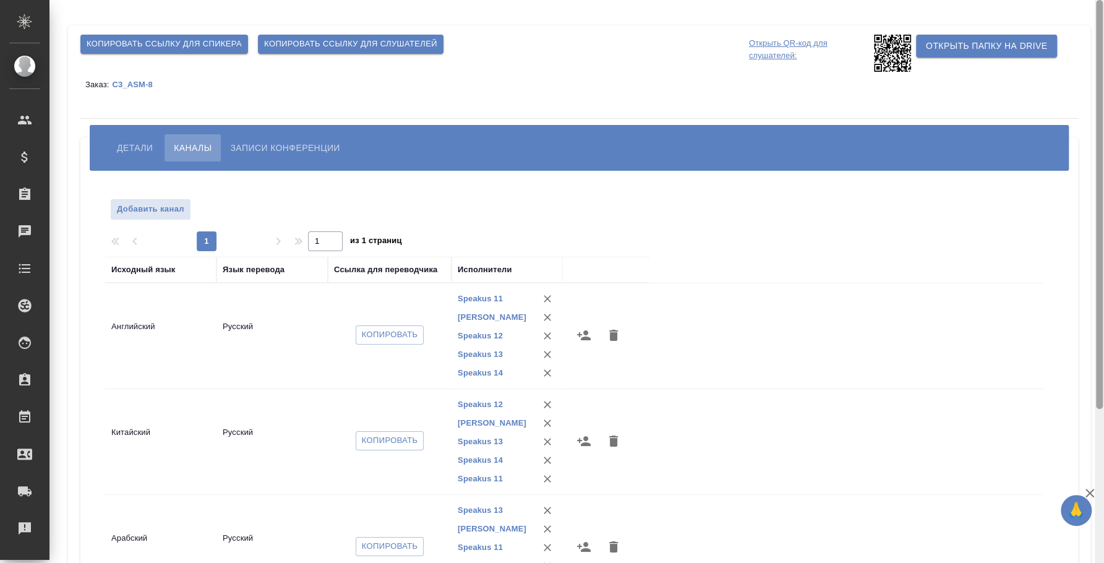
drag, startPoint x: 1101, startPoint y: 379, endPoint x: 992, endPoint y: 170, distance: 235.8
click at [1102, 160] on div at bounding box center [1099, 204] width 7 height 409
click at [167, 205] on span "Добавить канал" at bounding box center [150, 209] width 67 height 14
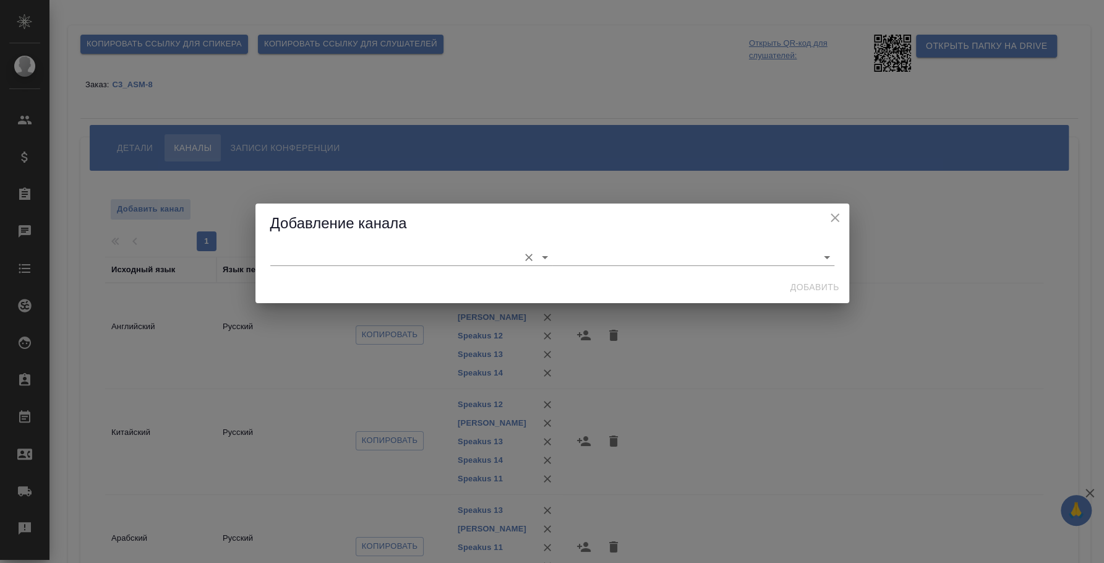
click at [399, 251] on input "text" at bounding box center [391, 257] width 243 height 17
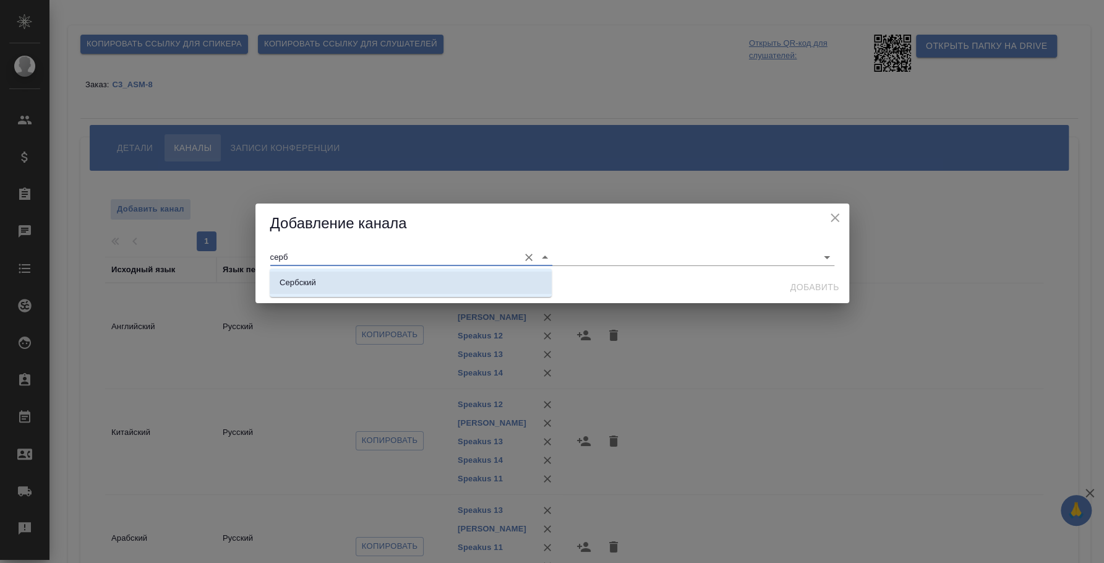
click at [332, 283] on li "Сербский" at bounding box center [411, 283] width 282 height 22
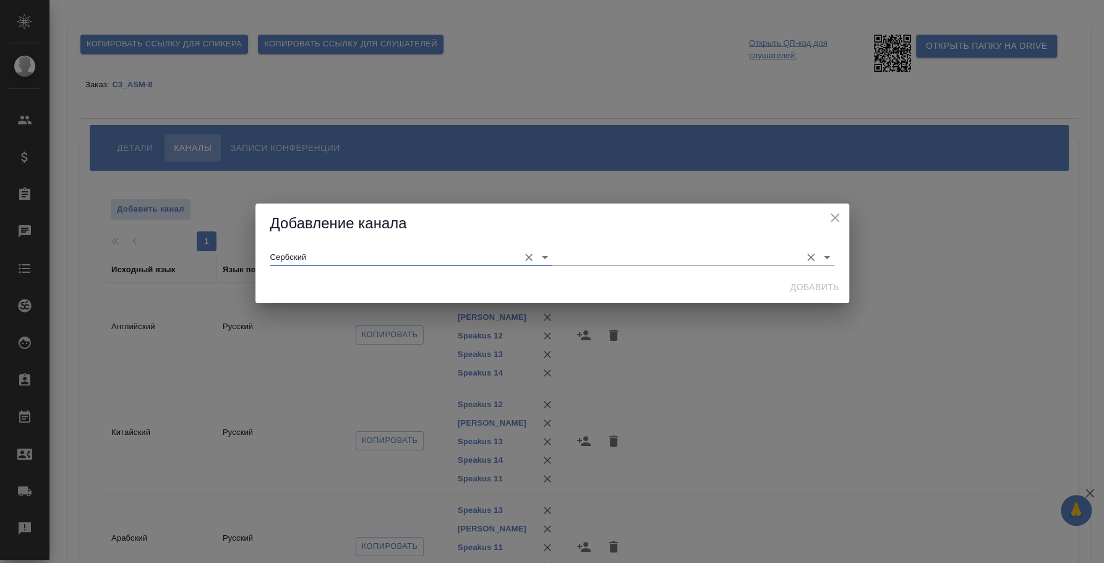
type input "Сербский"
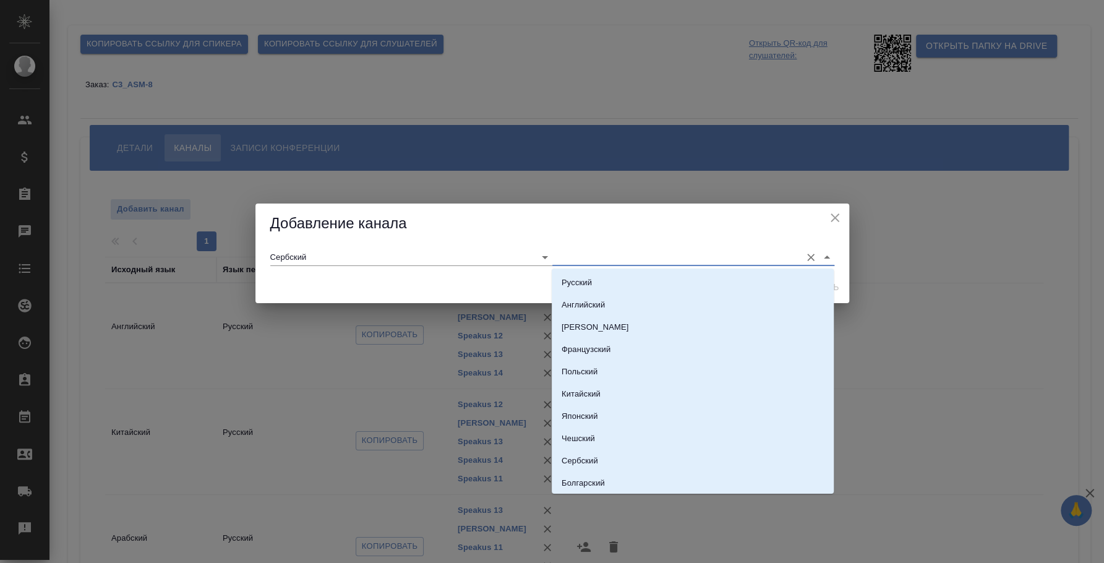
click at [604, 254] on input "text" at bounding box center [673, 257] width 243 height 17
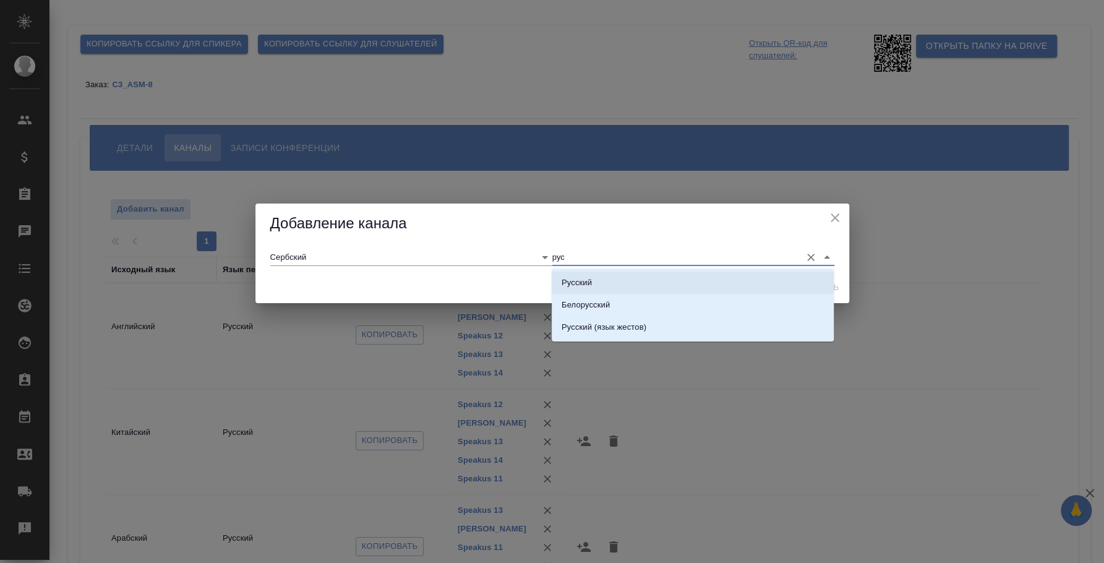
click at [616, 274] on li "Русский" at bounding box center [693, 283] width 282 height 22
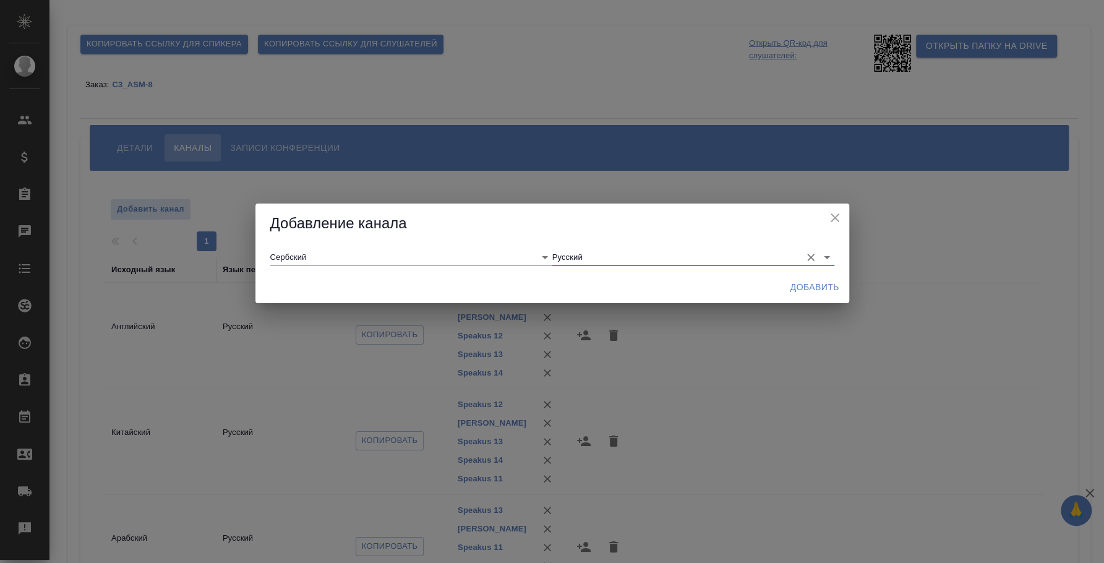
type input "Русский"
click at [804, 294] on button "Добавить" at bounding box center [815, 287] width 59 height 23
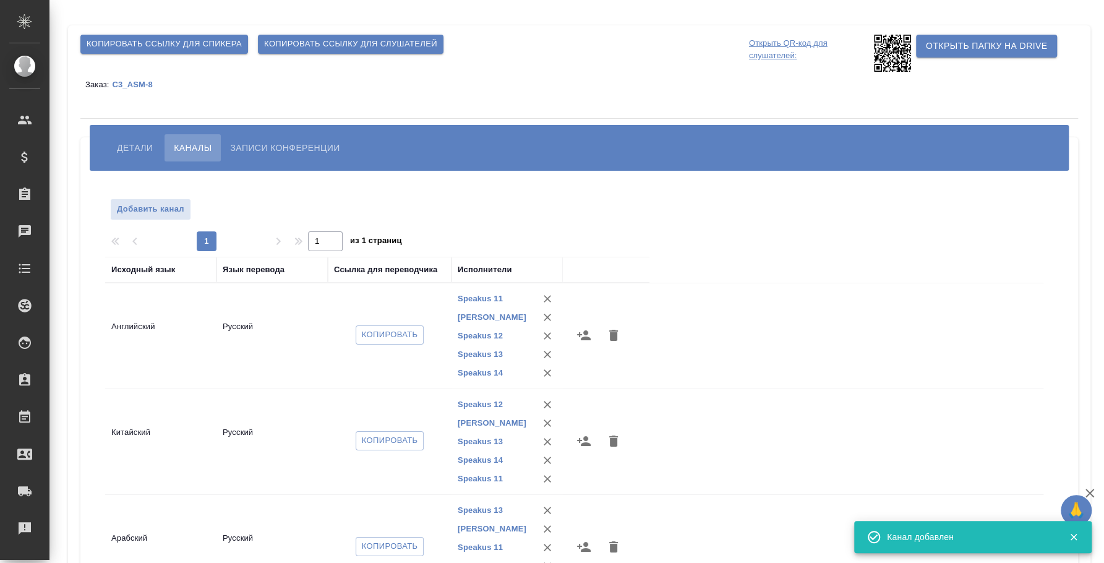
click at [1060, 304] on div "Добавить канал 1 1 из 1 страниц Исходный язык Язык перевода Ссылка для переводч…" at bounding box center [579, 446] width 998 height 550
click at [1074, 535] on icon "button" at bounding box center [1073, 537] width 7 height 7
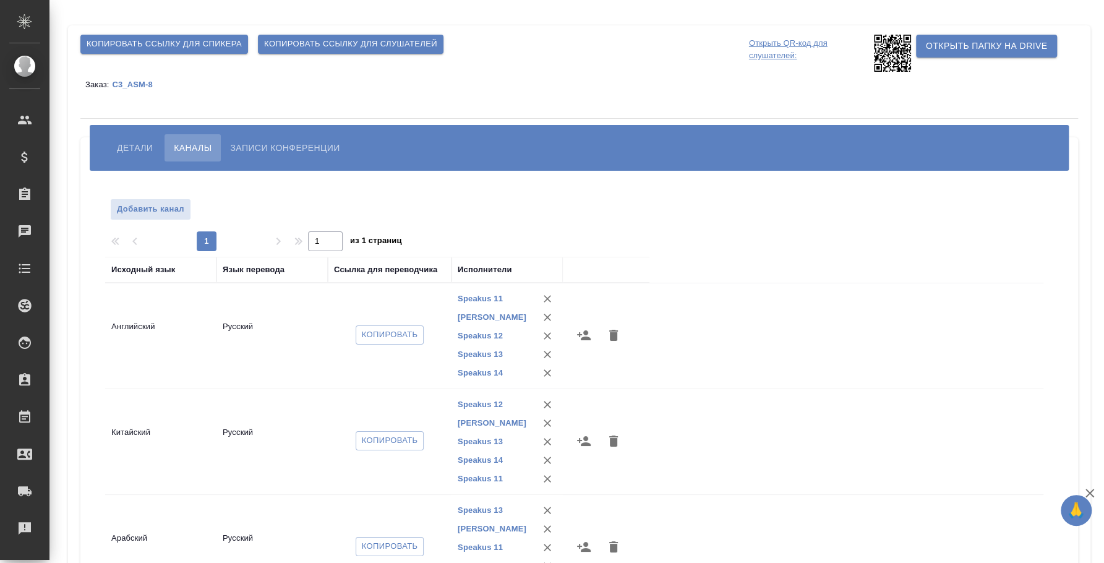
click at [612, 332] on icon "button" at bounding box center [613, 335] width 9 height 11
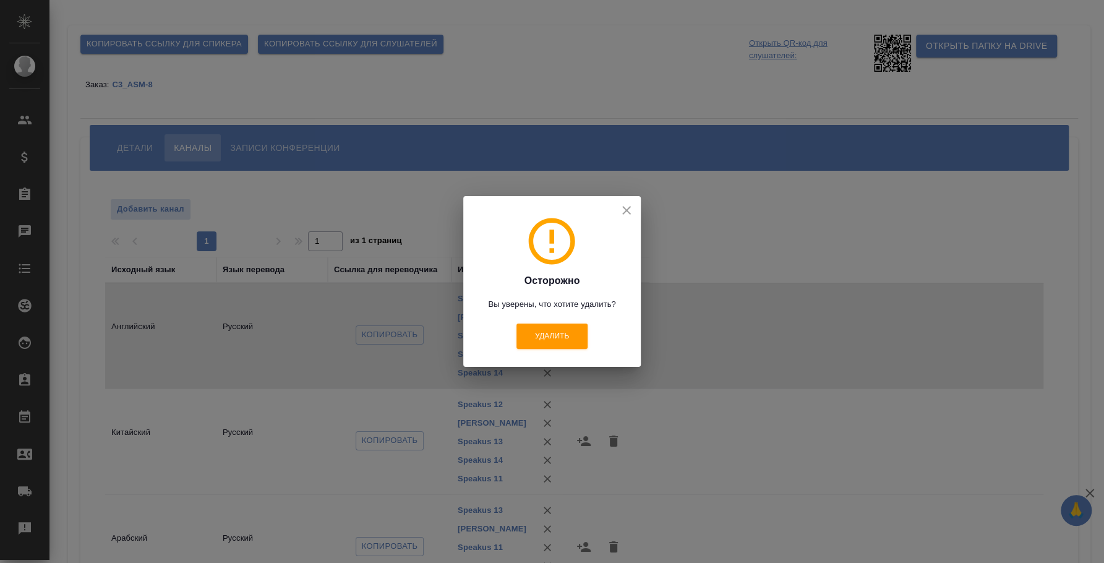
click at [629, 208] on icon "close" at bounding box center [626, 210] width 9 height 9
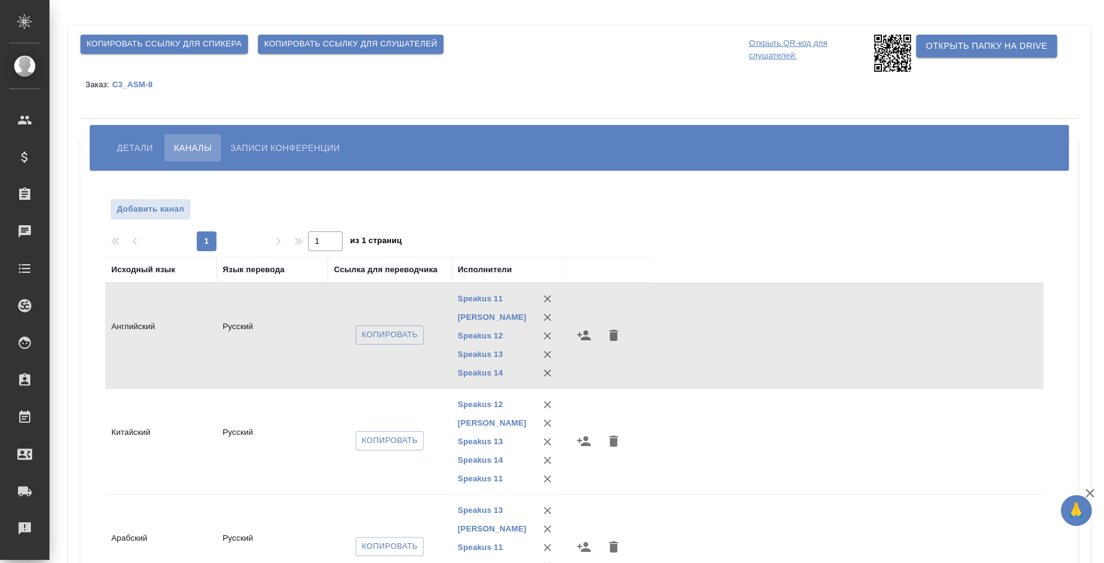
click at [588, 332] on icon "button" at bounding box center [584, 335] width 14 height 10
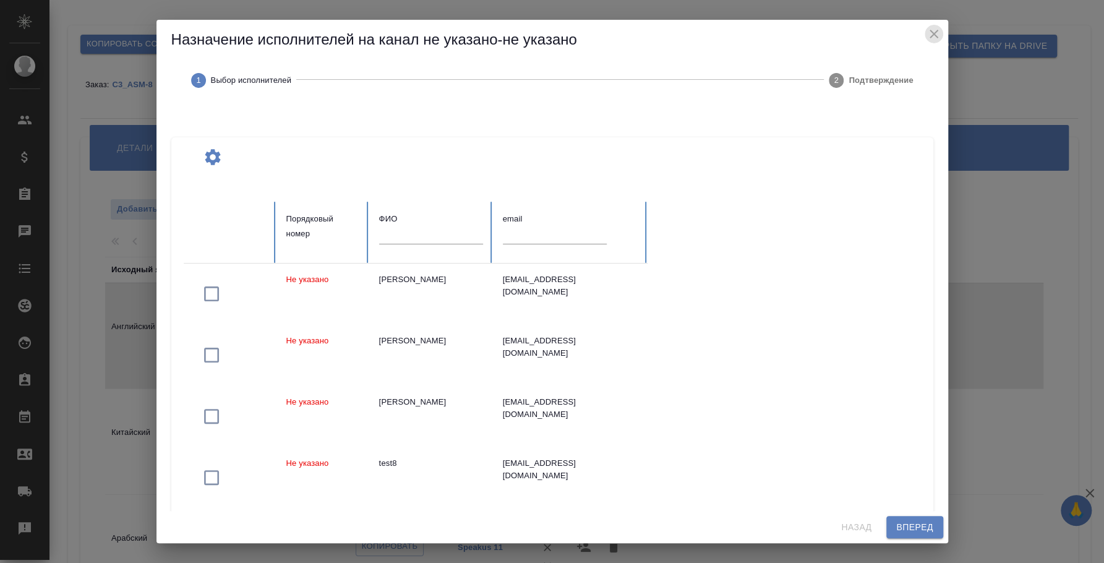
click at [935, 33] on icon "close" at bounding box center [934, 34] width 15 height 15
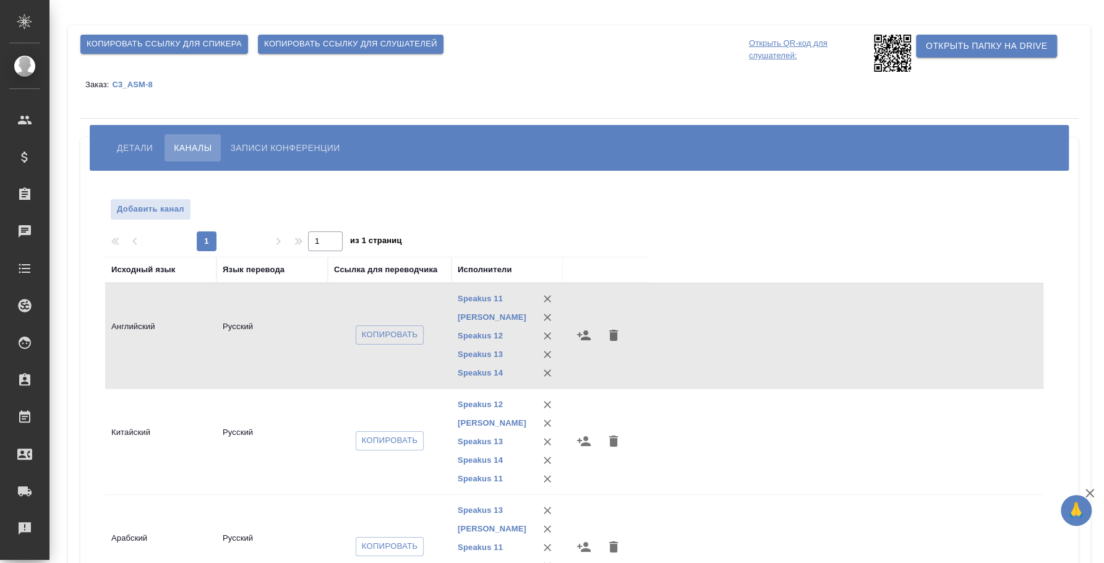
click at [586, 332] on icon "button" at bounding box center [584, 335] width 14 height 10
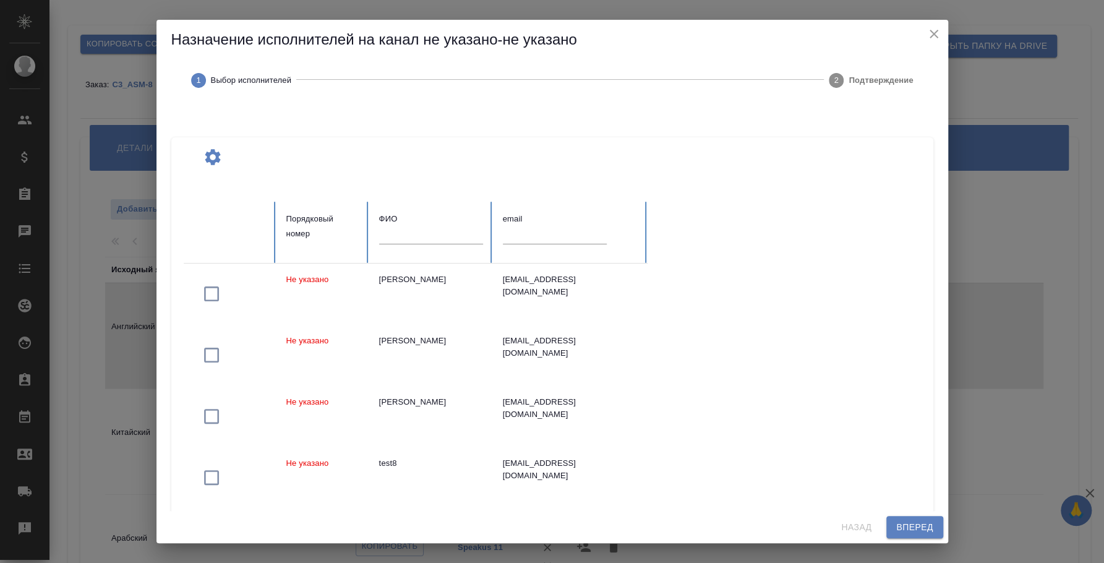
click at [447, 231] on input "text" at bounding box center [431, 234] width 104 height 17
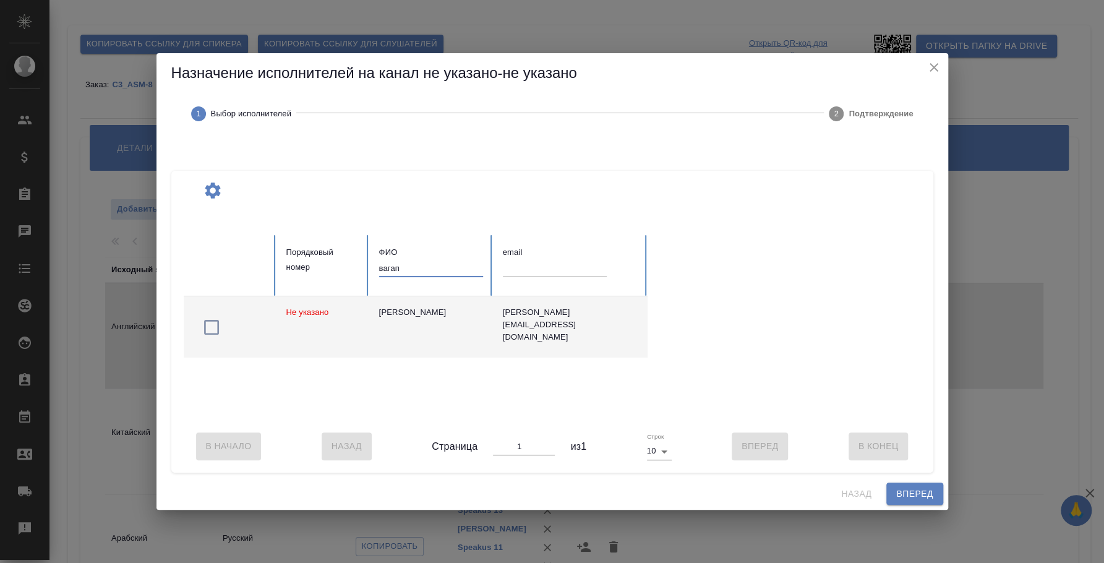
type input "вагап"
click at [208, 320] on icon "button" at bounding box center [212, 327] width 20 height 20
click at [916, 499] on span "Вперед" at bounding box center [914, 493] width 37 height 15
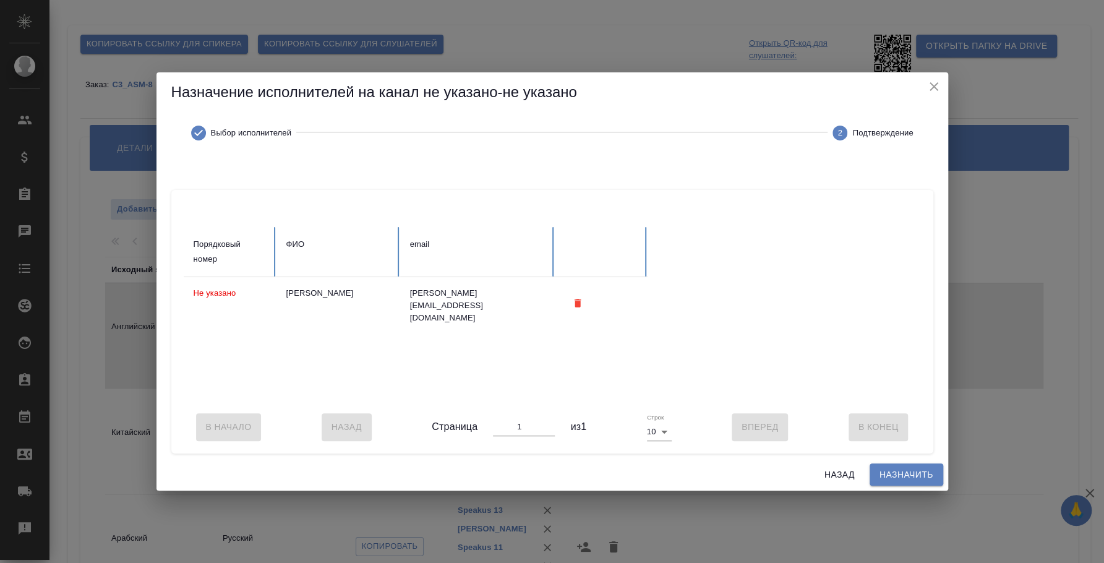
click at [929, 479] on span "Назначить" at bounding box center [907, 474] width 54 height 15
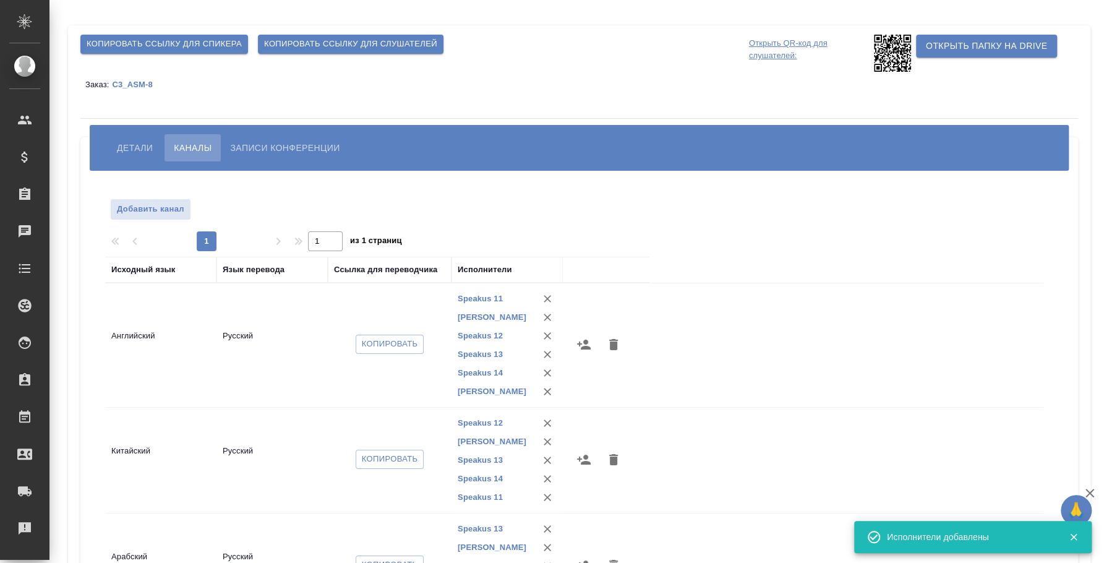
scroll to position [210, 0]
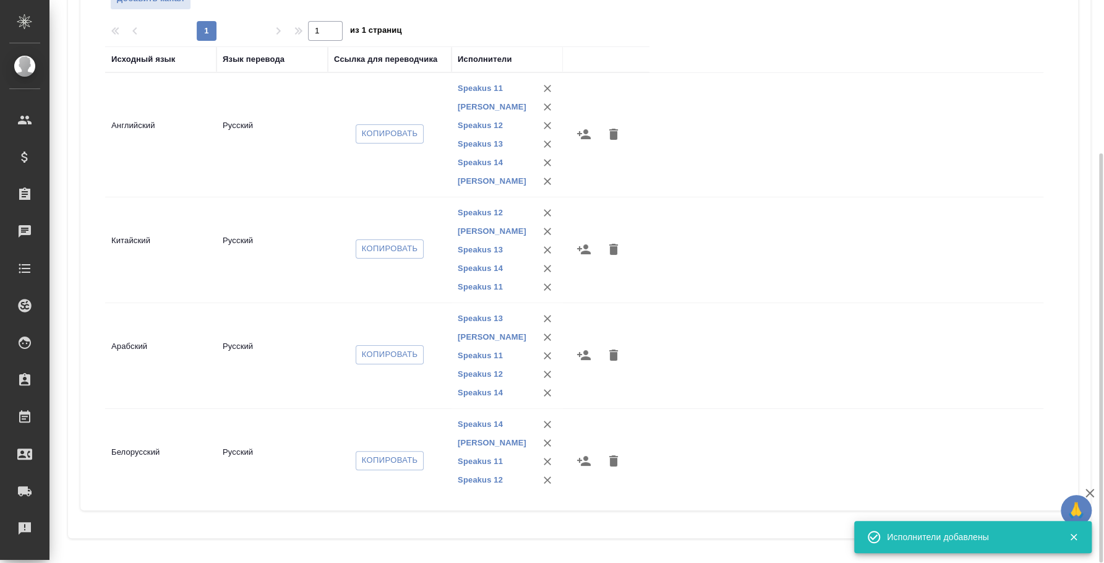
click at [586, 247] on icon "button" at bounding box center [584, 249] width 14 height 10
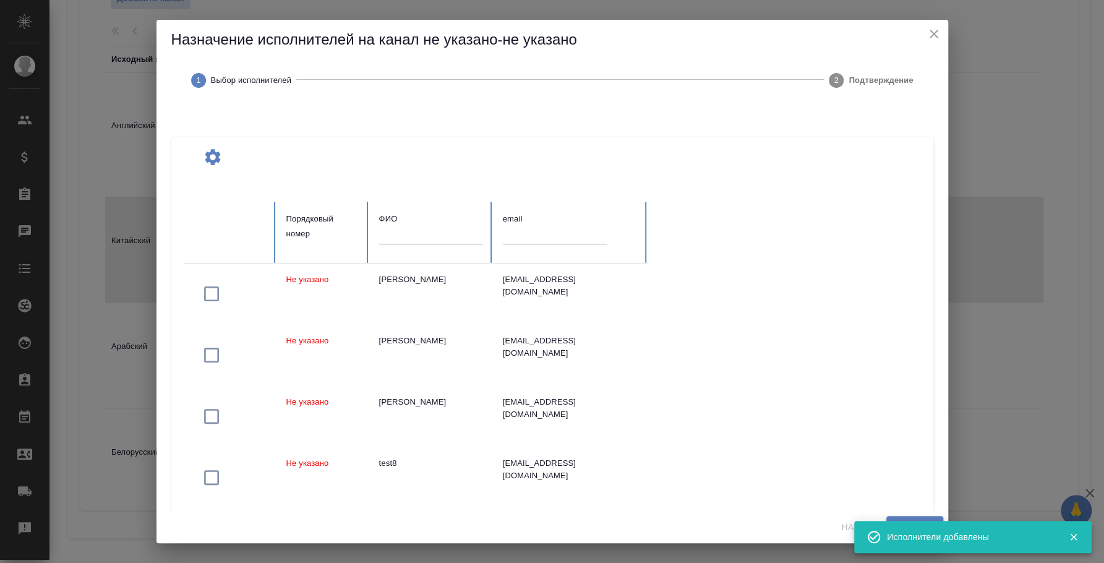
click at [422, 234] on input "text" at bounding box center [431, 234] width 104 height 17
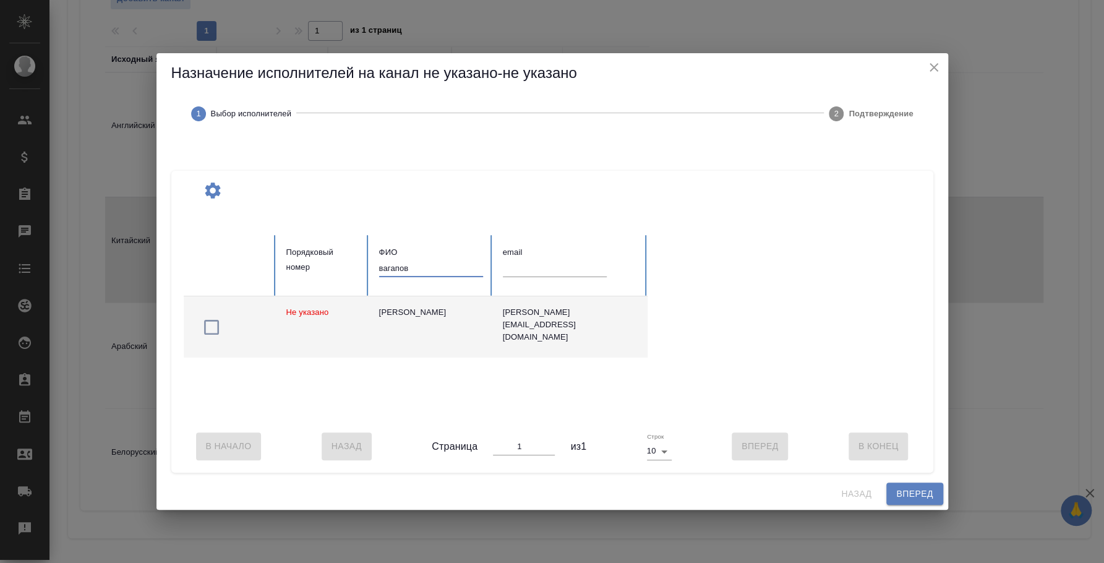
type input "вагапов"
click at [205, 324] on icon "button" at bounding box center [211, 327] width 15 height 15
click at [903, 489] on button "Вперед" at bounding box center [915, 494] width 56 height 23
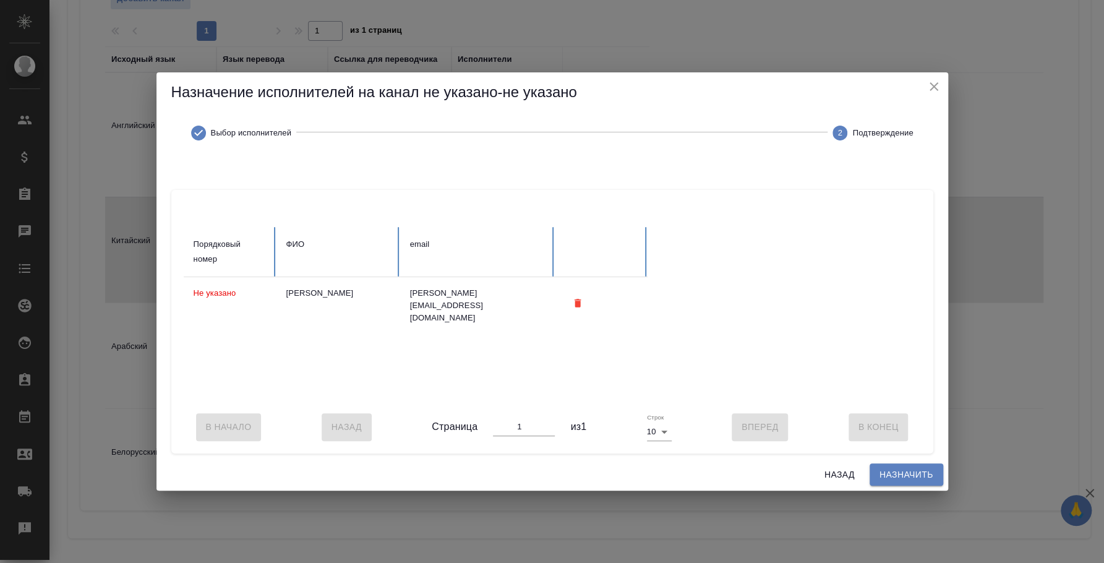
click at [903, 482] on span "Назначить" at bounding box center [907, 474] width 54 height 15
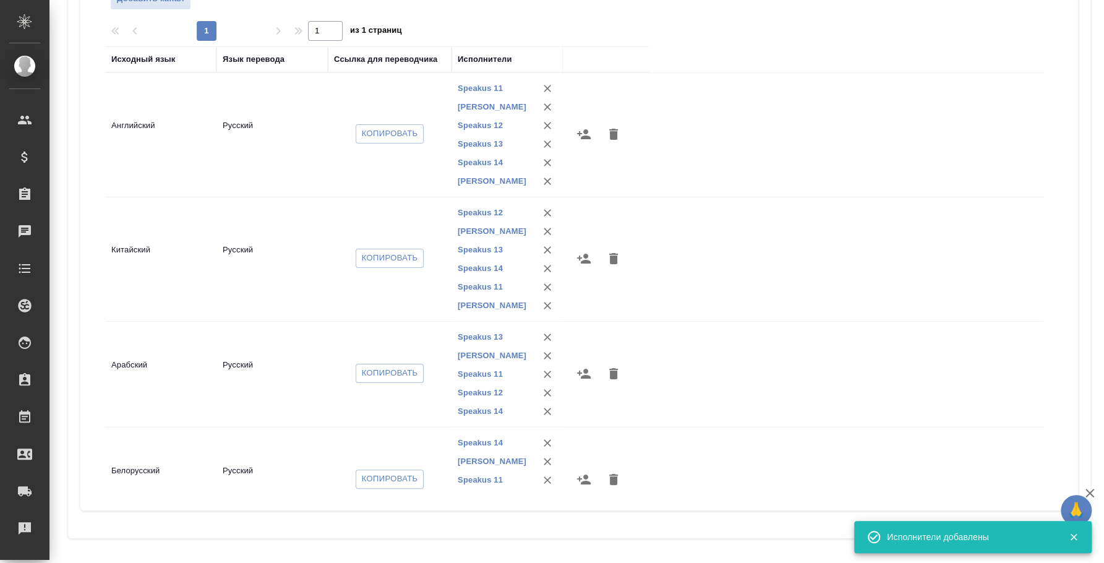
click at [584, 373] on icon "button" at bounding box center [584, 373] width 15 height 15
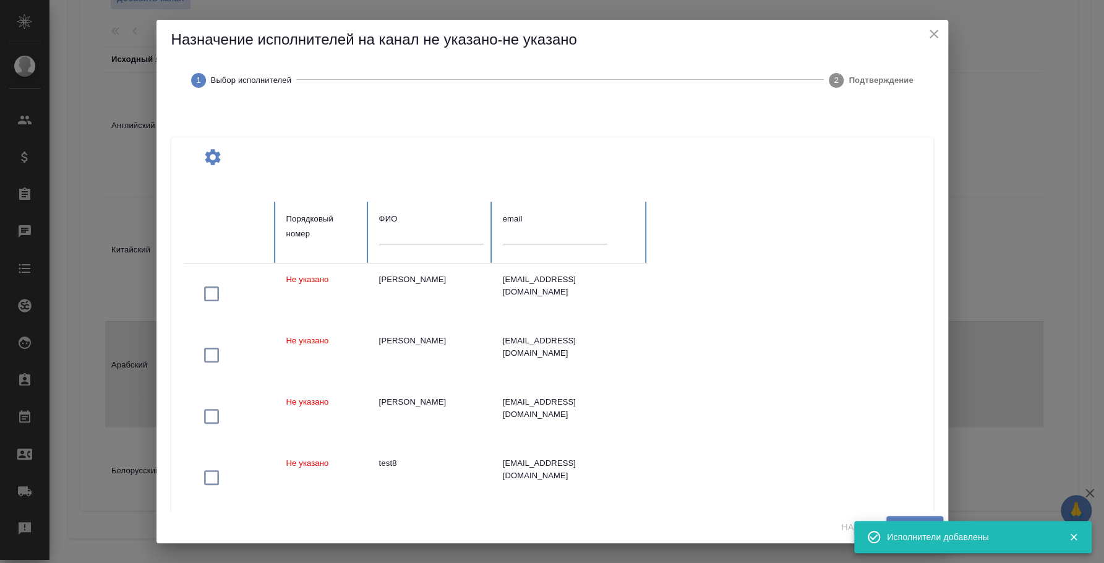
click at [427, 234] on input "text" at bounding box center [431, 234] width 104 height 17
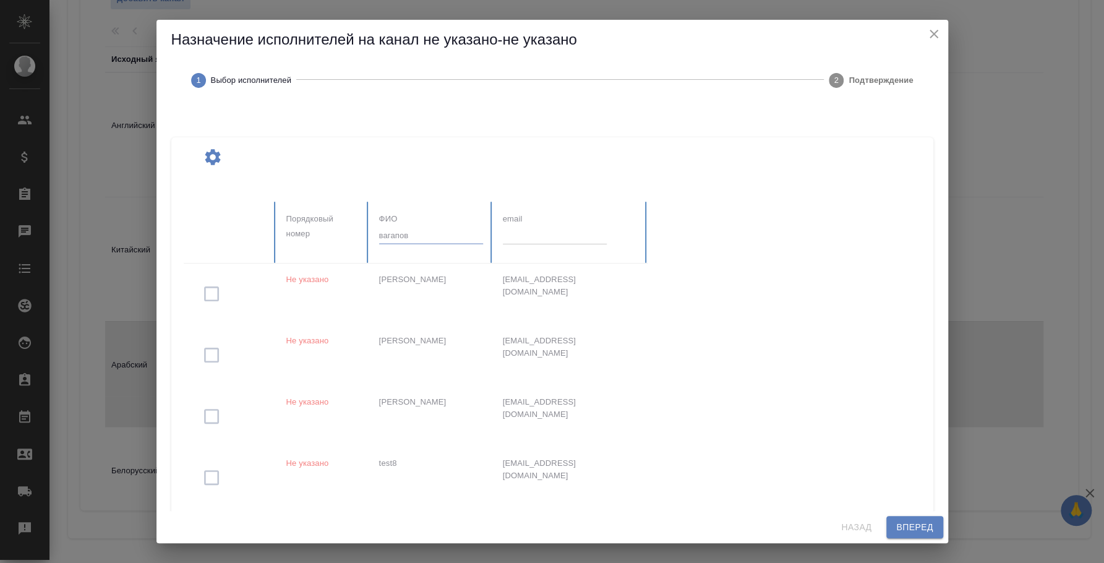
type input "вагапов"
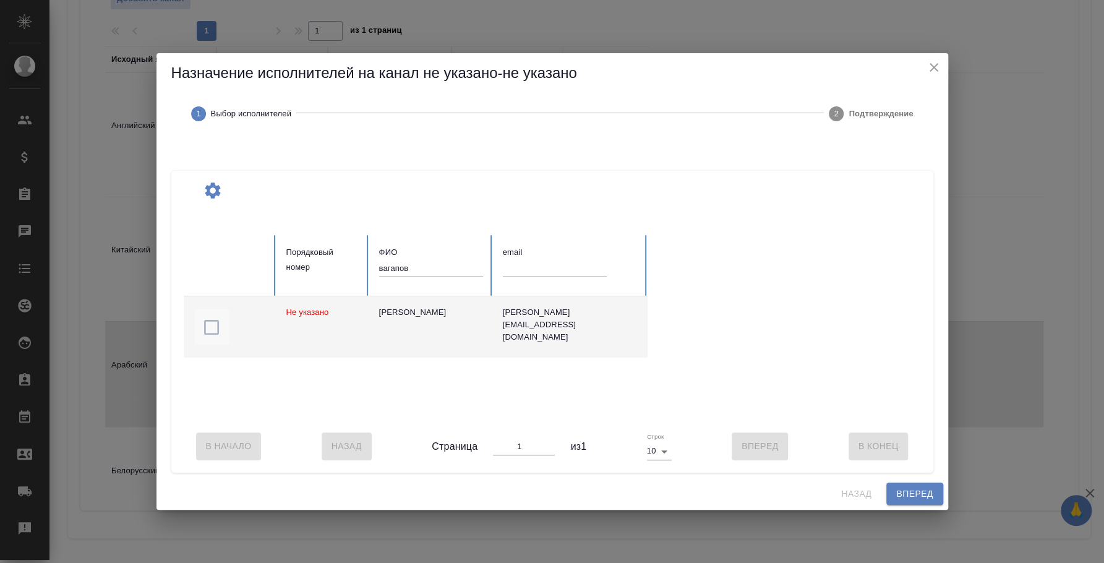
click at [209, 322] on icon "button" at bounding box center [212, 327] width 20 height 20
click at [898, 494] on span "Вперед" at bounding box center [914, 493] width 37 height 15
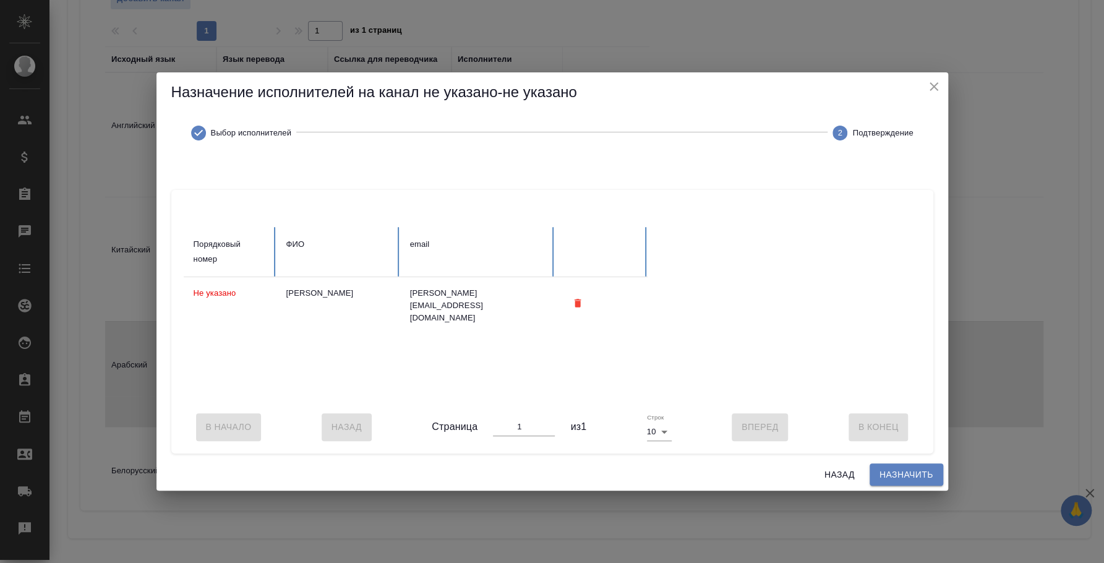
click at [903, 478] on span "Назначить" at bounding box center [907, 474] width 54 height 15
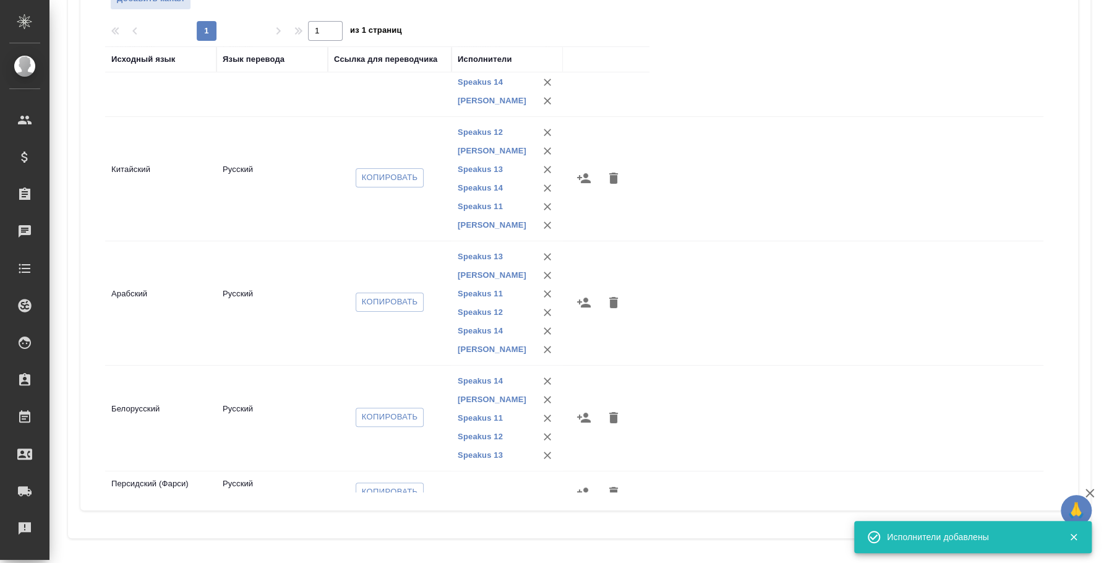
scroll to position [147, 0]
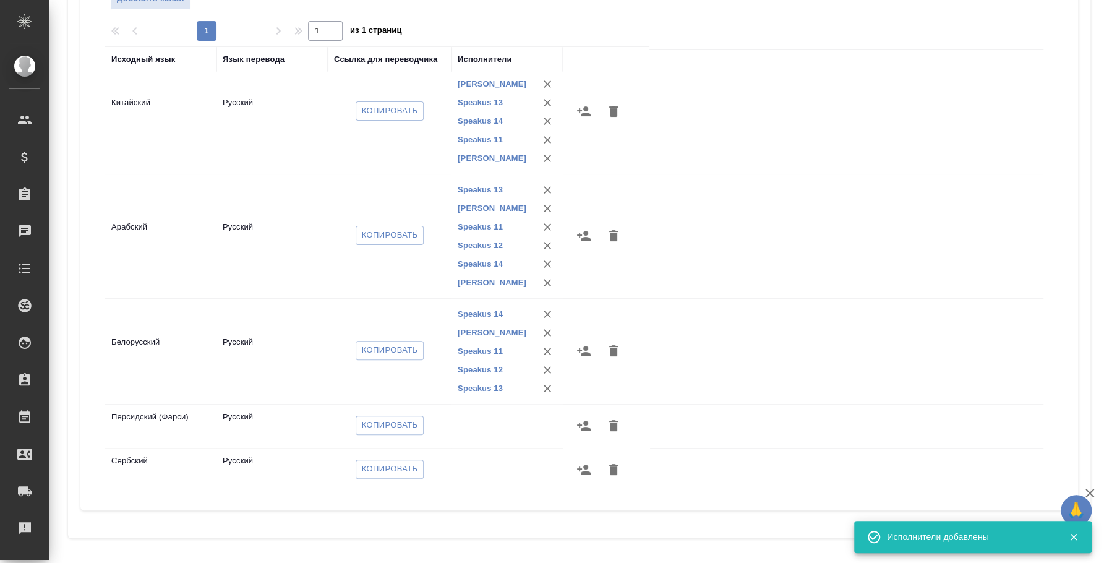
click at [582, 351] on icon "button" at bounding box center [584, 350] width 15 height 15
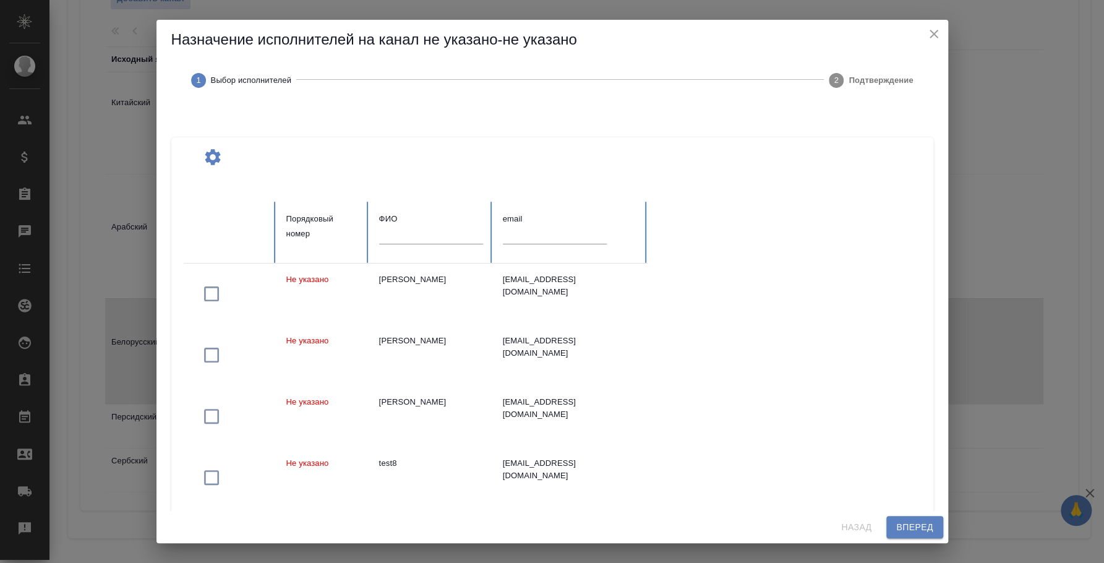
click at [382, 227] on input "text" at bounding box center [431, 234] width 104 height 17
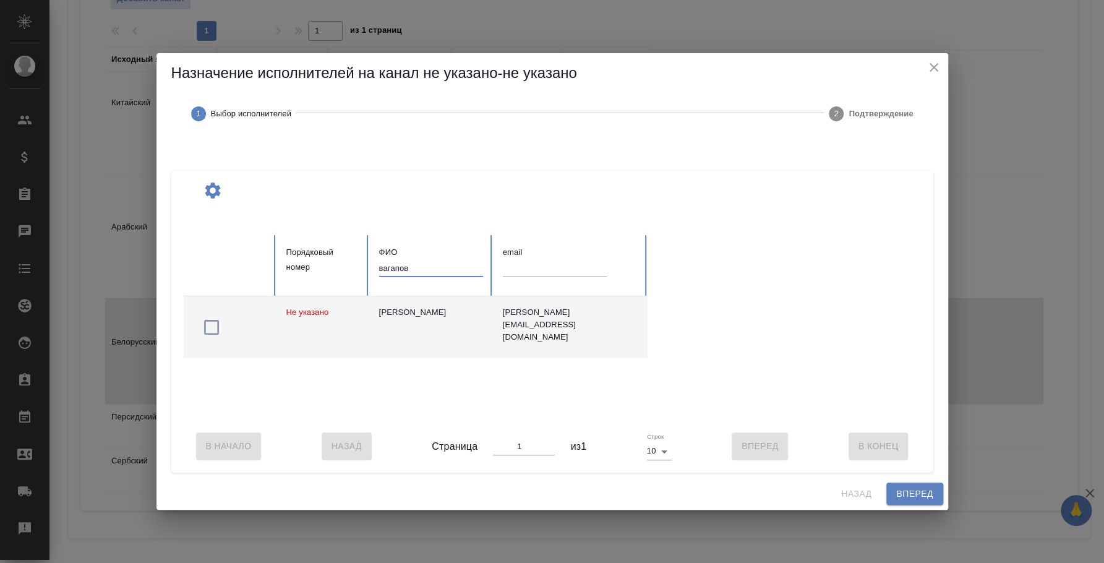
type input "вагапов"
click at [196, 317] on span "button" at bounding box center [211, 327] width 35 height 20
click at [912, 505] on button "Вперед" at bounding box center [915, 494] width 56 height 23
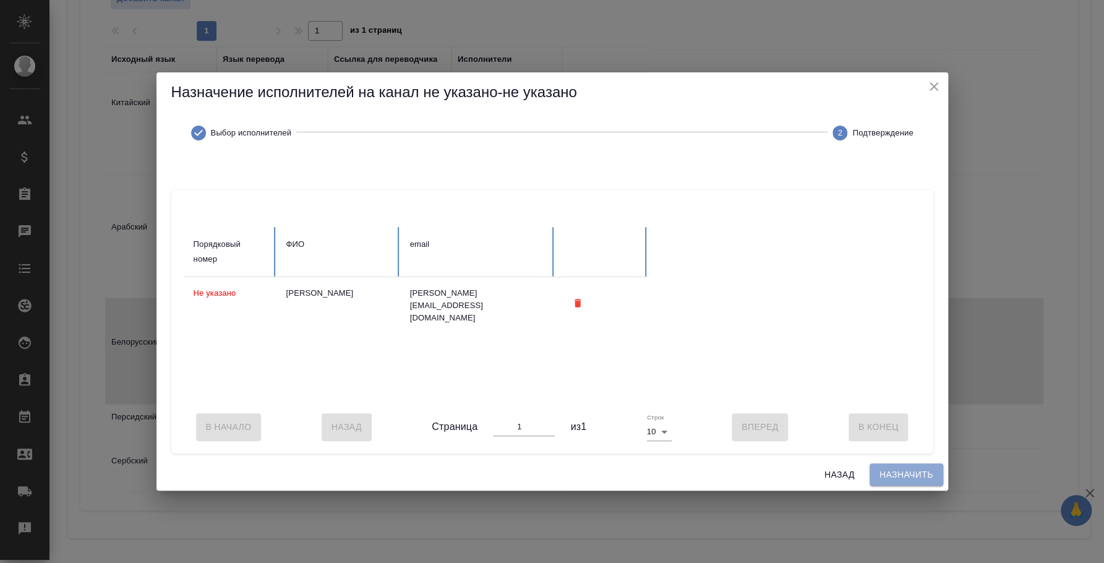
click at [910, 481] on span "Назначить" at bounding box center [907, 474] width 54 height 15
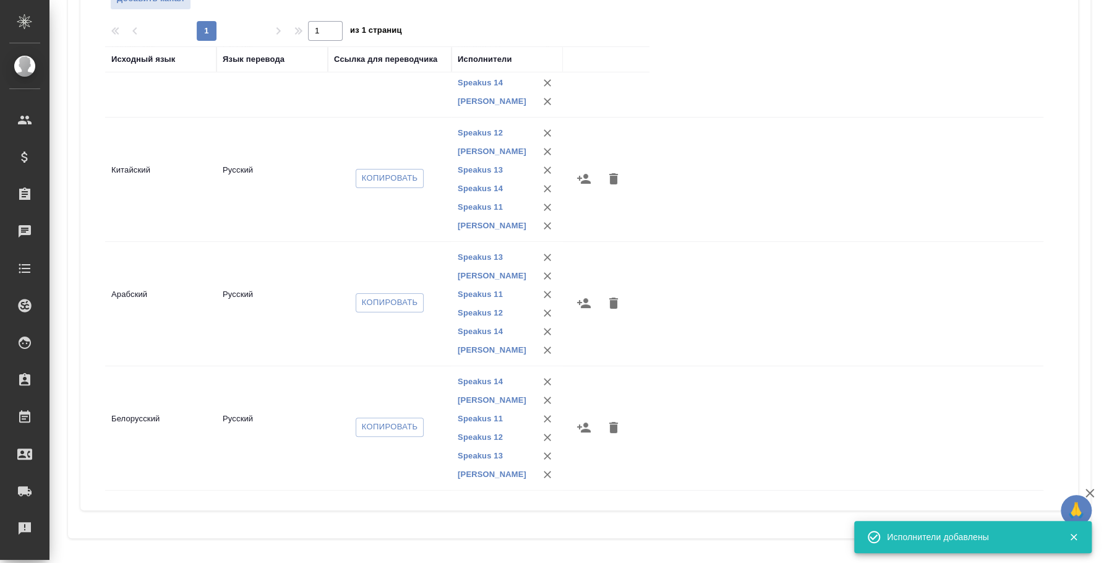
scroll to position [165, 0]
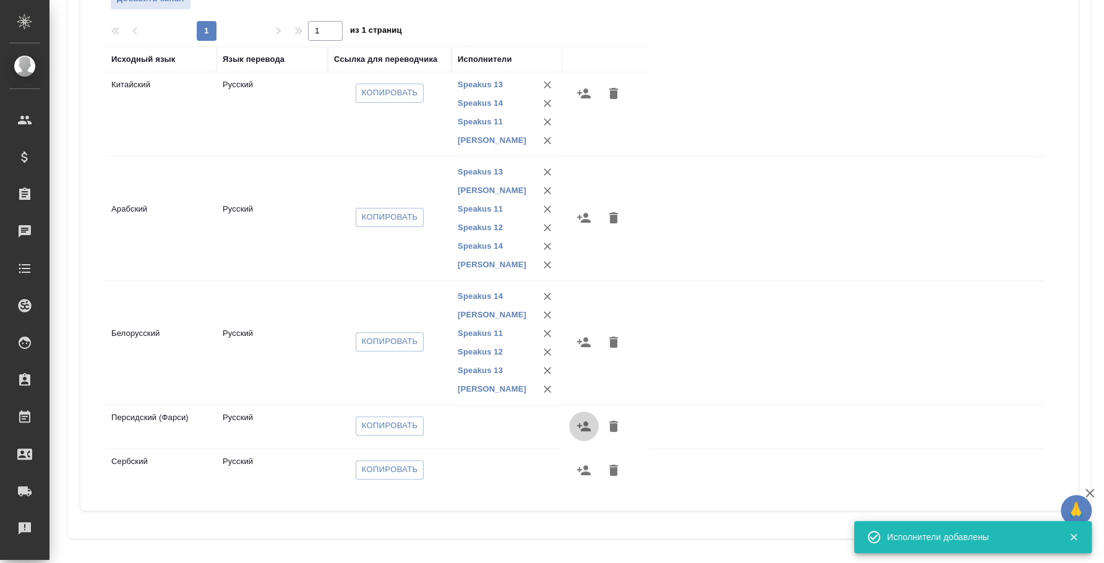
click at [583, 425] on icon "button" at bounding box center [584, 426] width 15 height 15
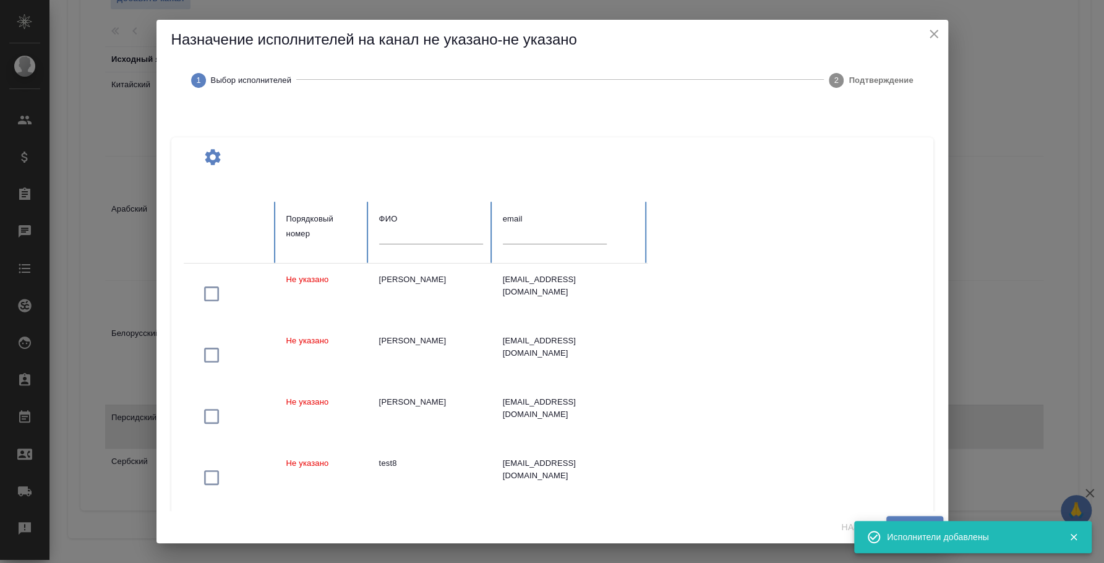
click at [388, 239] on input "text" at bounding box center [431, 234] width 104 height 17
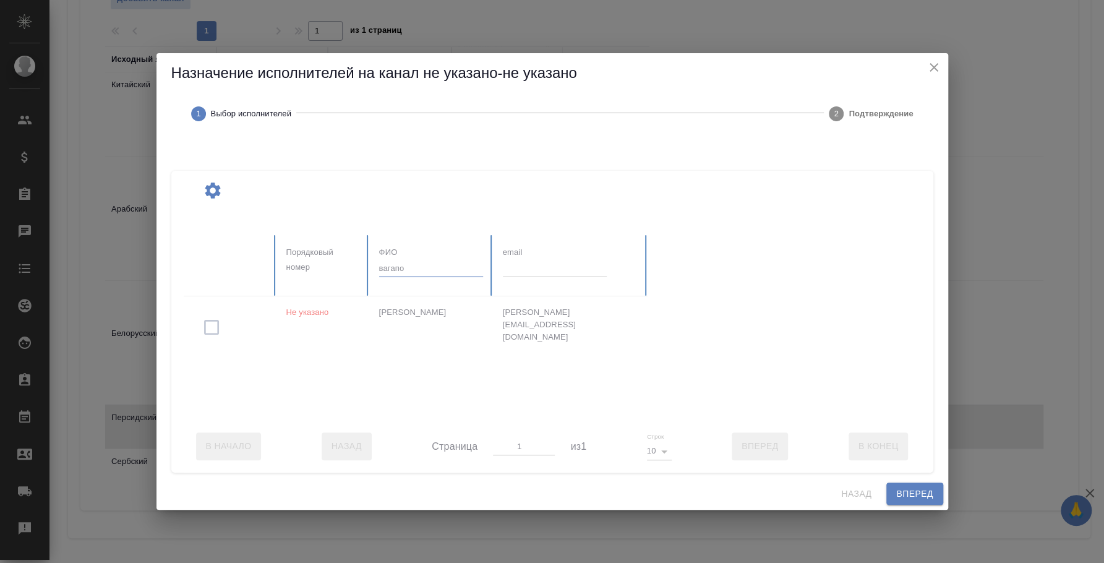
type input "вагапо"
click at [210, 323] on div at bounding box center [555, 327] width 742 height 185
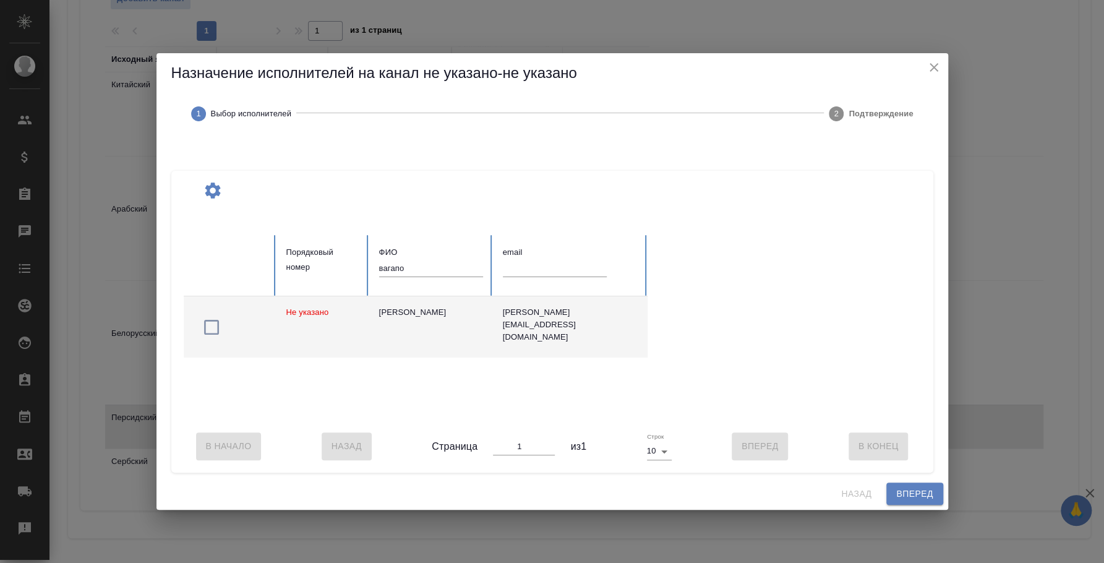
click at [213, 322] on icon "button" at bounding box center [212, 327] width 20 height 20
click at [919, 495] on span "Вперед" at bounding box center [914, 493] width 37 height 15
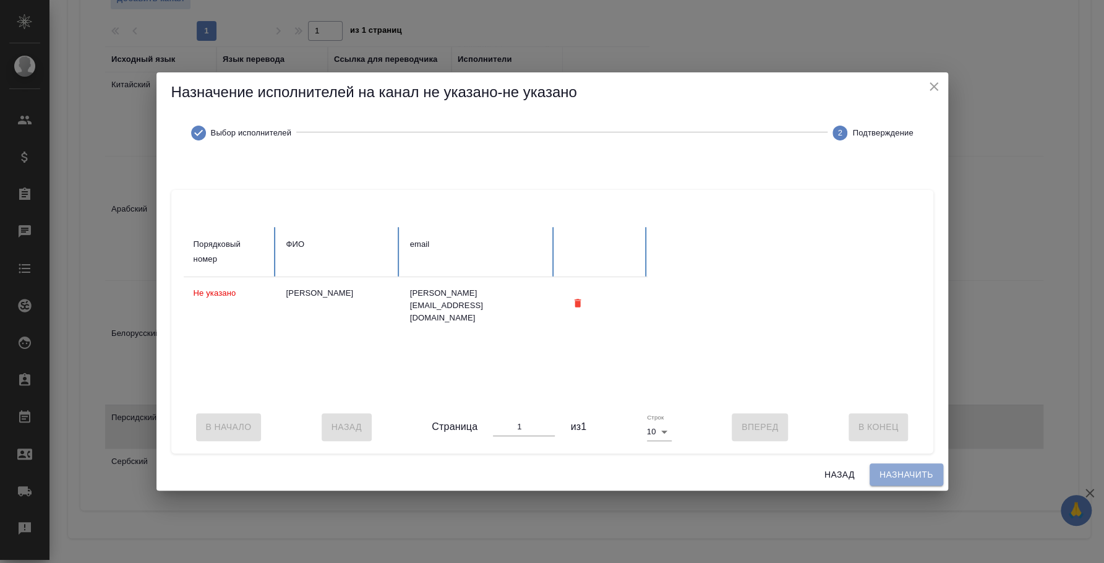
click at [913, 478] on span "Назначить" at bounding box center [907, 474] width 54 height 15
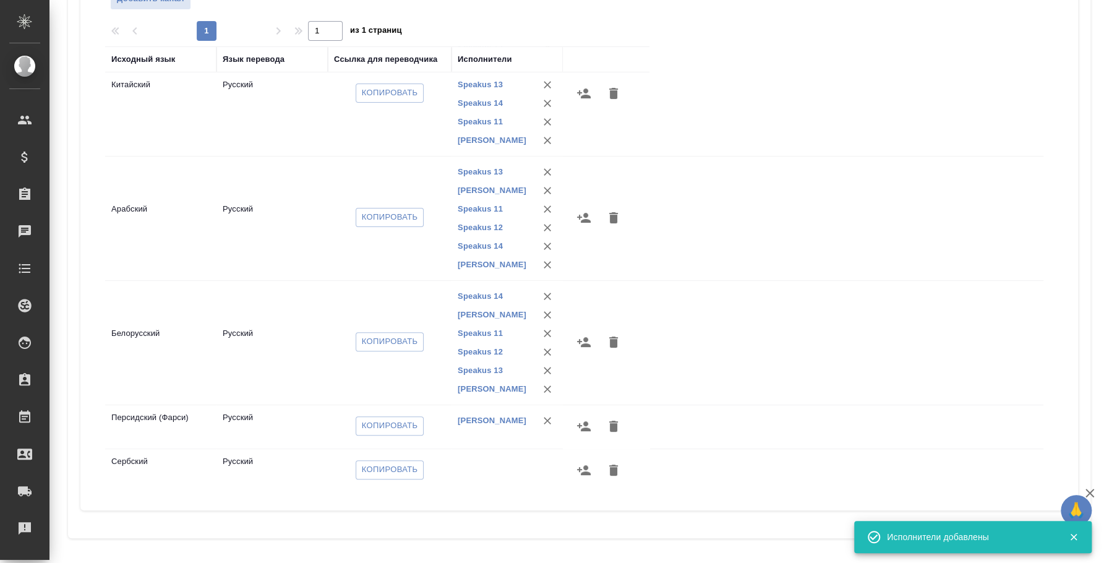
click at [578, 471] on icon "button" at bounding box center [584, 470] width 15 height 15
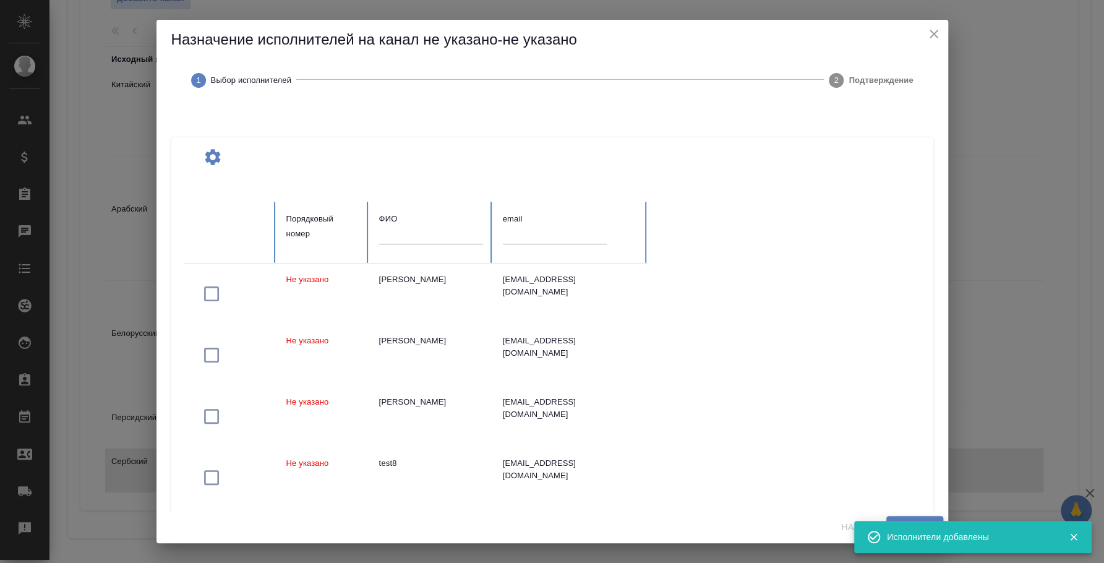
click at [442, 234] on input "text" at bounding box center [431, 234] width 104 height 17
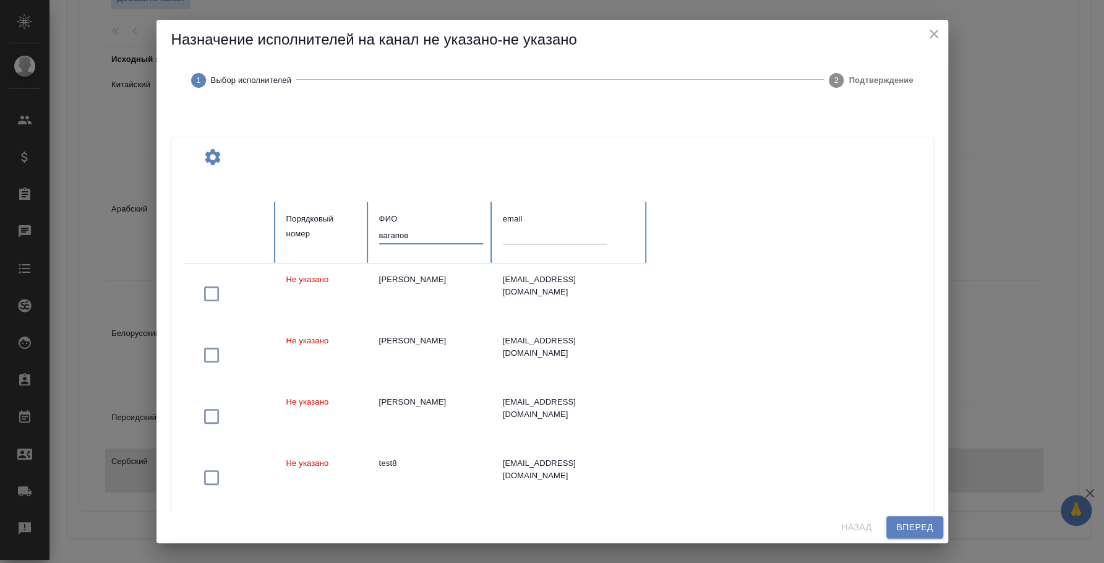
type input "вагапов"
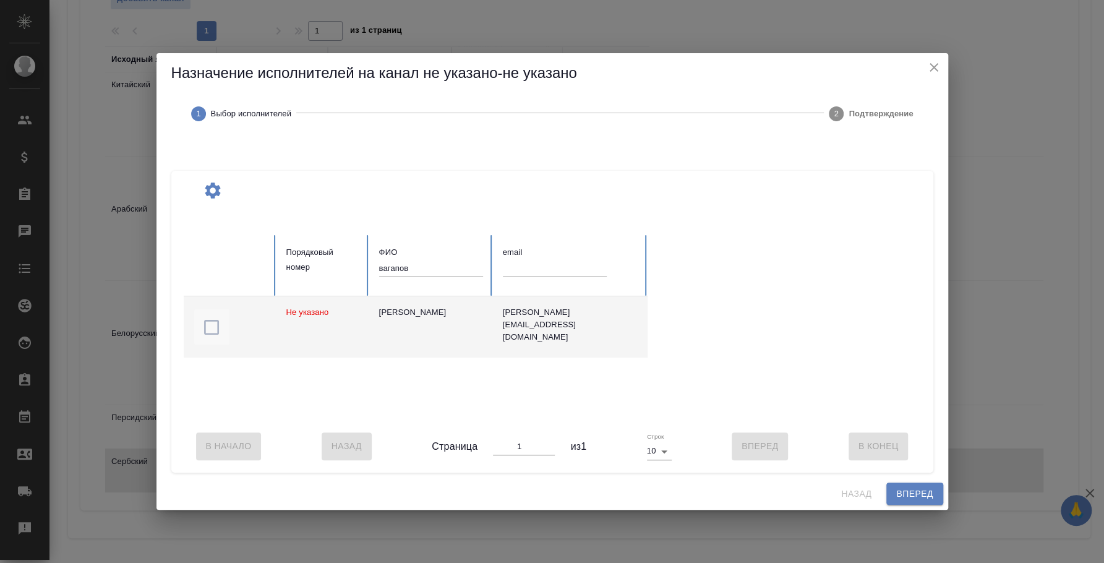
click at [212, 323] on icon "button" at bounding box center [212, 327] width 20 height 20
click at [937, 501] on button "Вперед" at bounding box center [915, 494] width 56 height 23
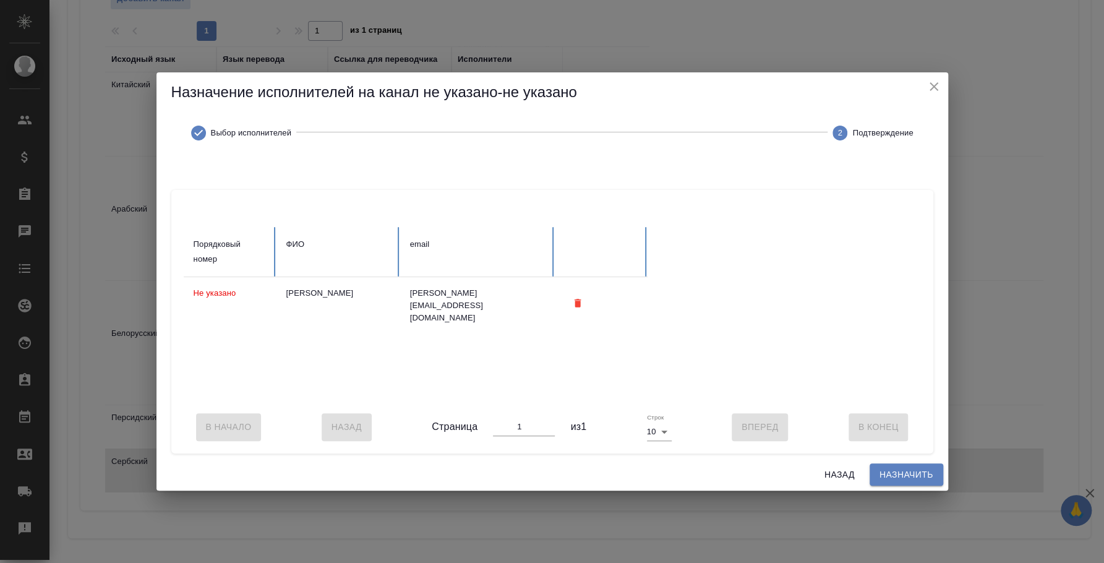
click at [903, 483] on span "Назначить" at bounding box center [907, 474] width 54 height 15
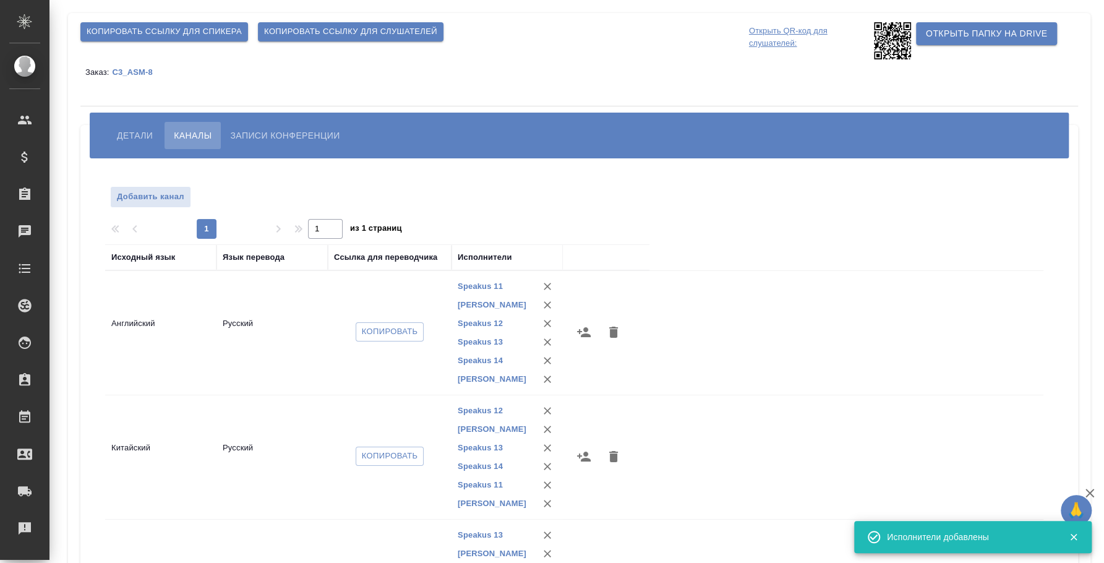
scroll to position [0, 0]
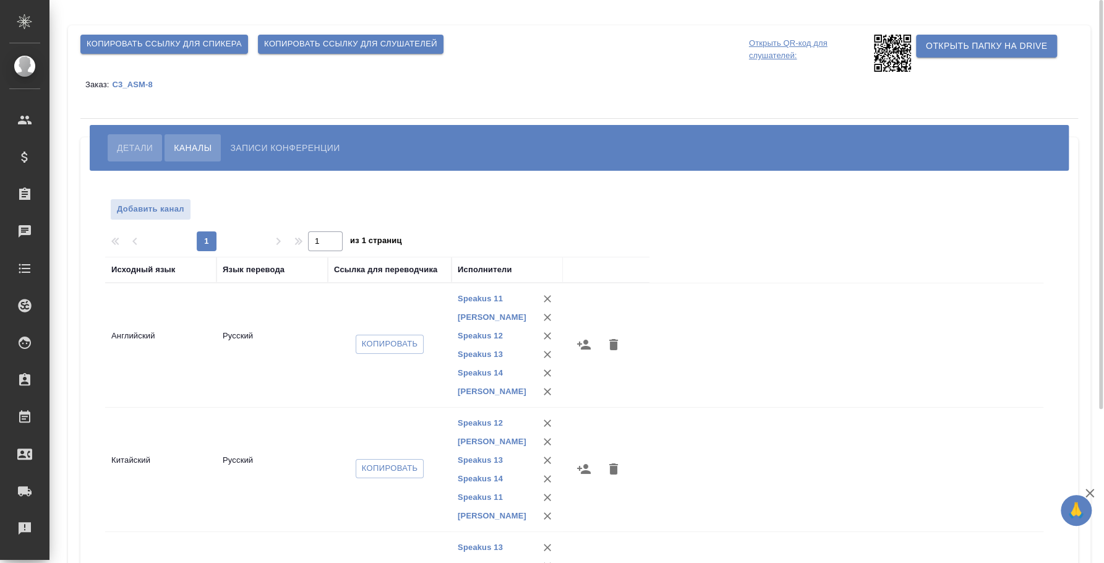
click at [115, 148] on button "Детали" at bounding box center [135, 147] width 54 height 27
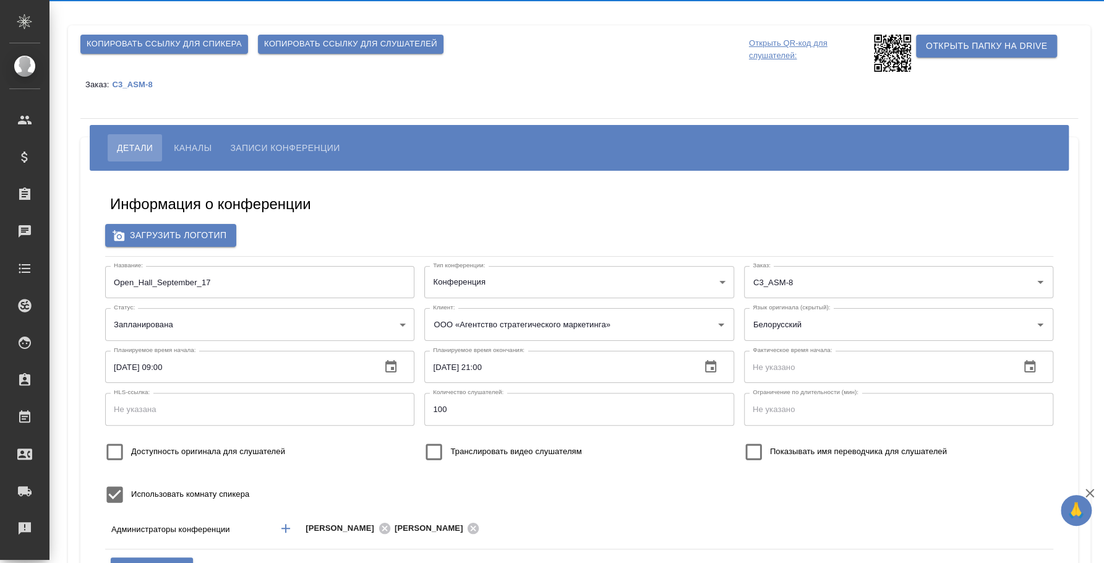
type input "[PERSON_NAME]"
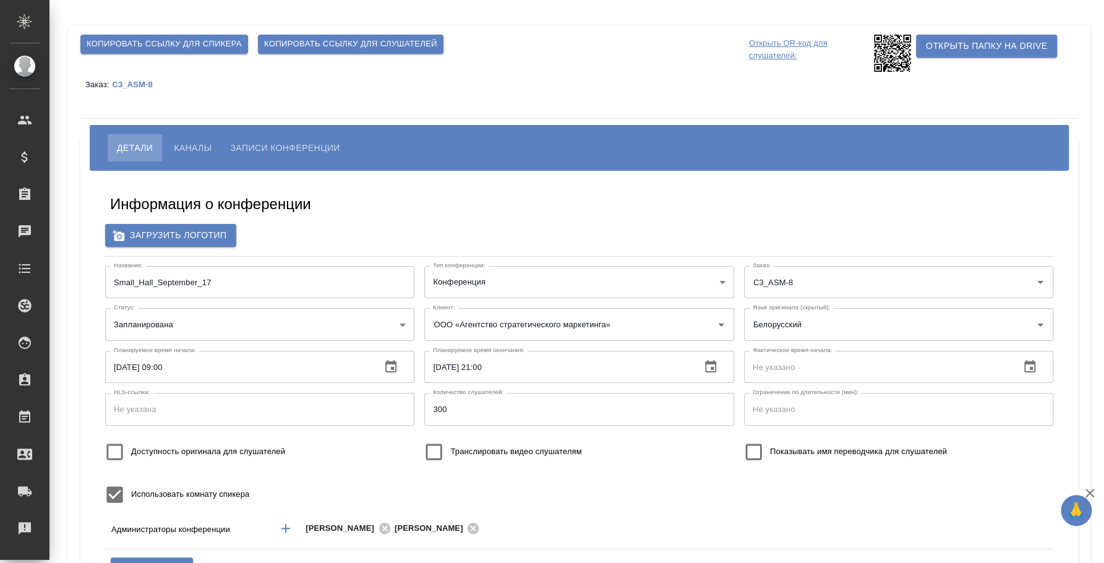
type input "ООО «Агентство стратегического маркетинга»"
type input "[PERSON_NAME]"
click at [194, 152] on span "Каналы" at bounding box center [193, 147] width 38 height 15
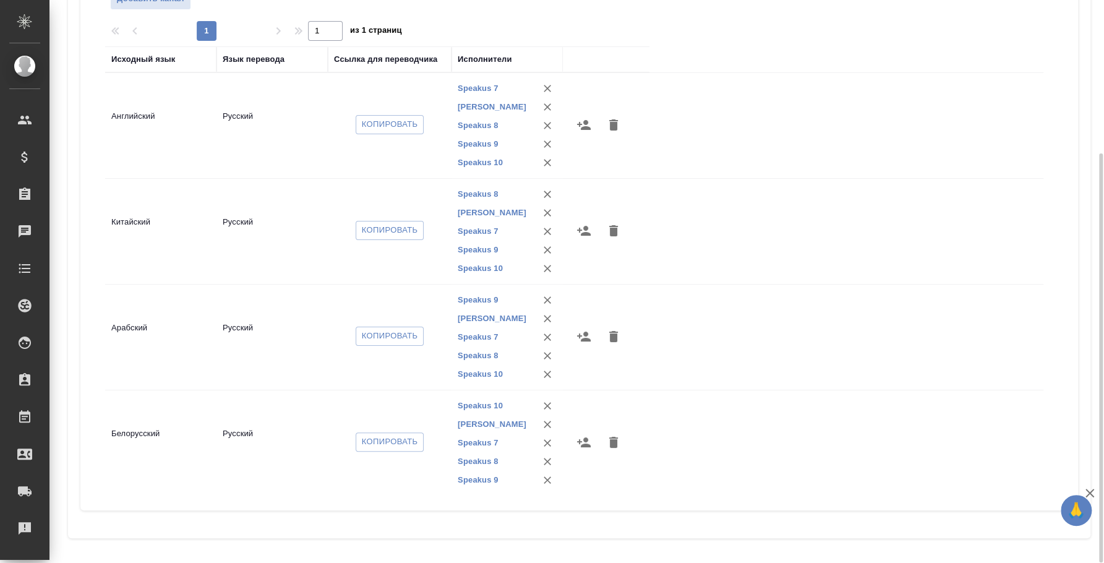
scroll to position [91, 0]
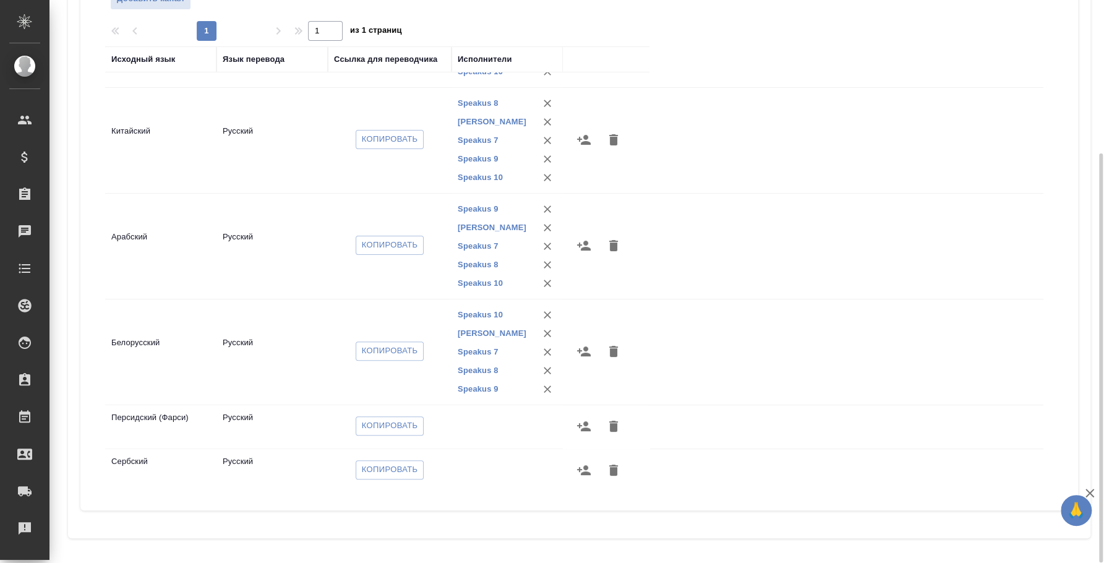
click at [586, 424] on icon "button" at bounding box center [584, 426] width 14 height 10
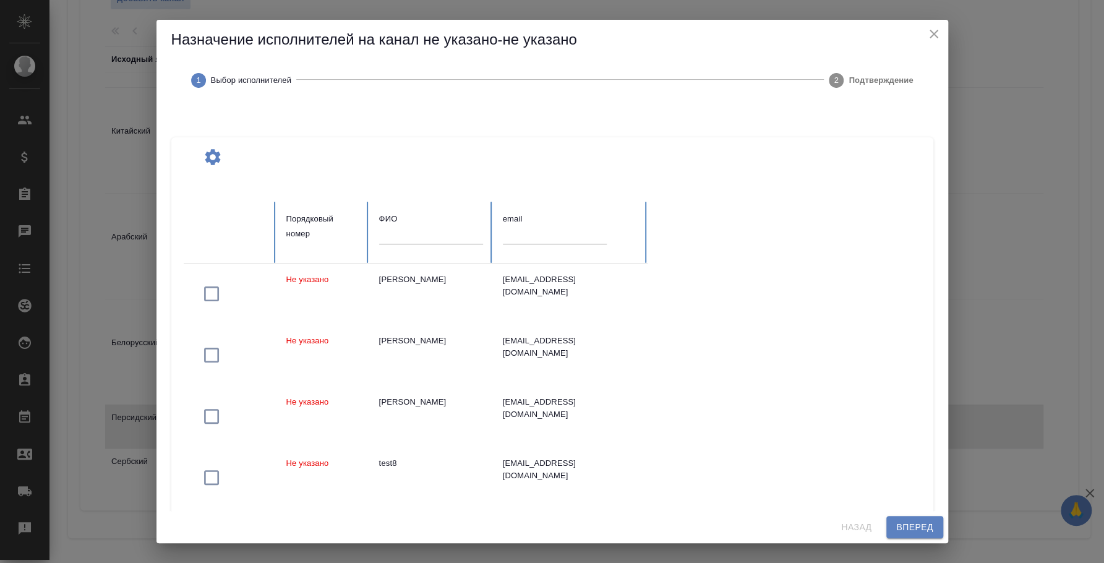
click at [444, 225] on div "ФИО" at bounding box center [431, 219] width 104 height 15
click at [424, 229] on input "text" at bounding box center [431, 234] width 104 height 17
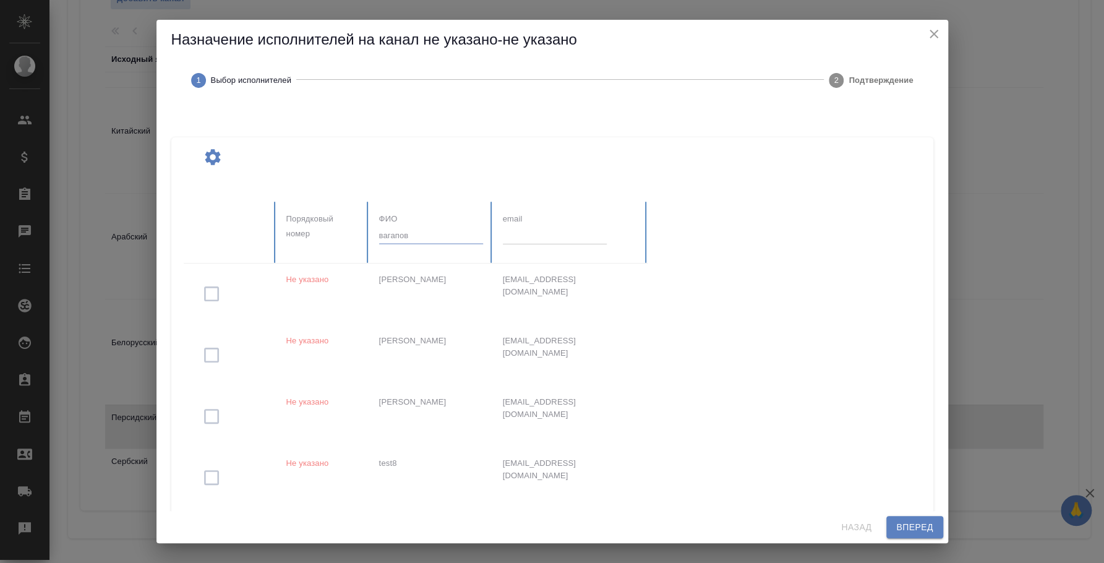
type input "вагапов"
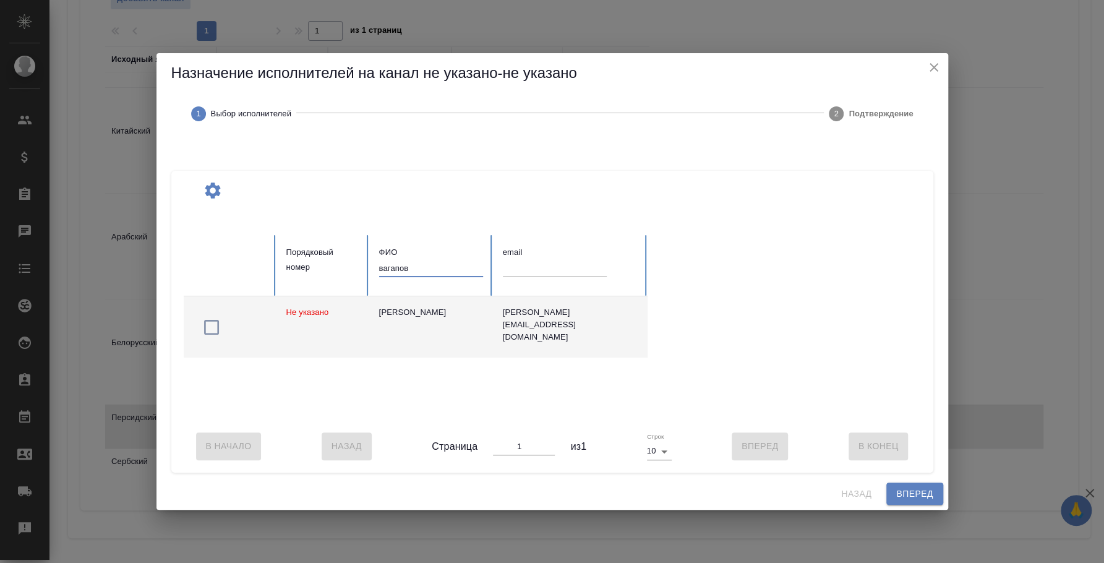
click at [208, 325] on icon "button" at bounding box center [212, 327] width 20 height 20
click at [929, 501] on span "Вперед" at bounding box center [914, 493] width 37 height 15
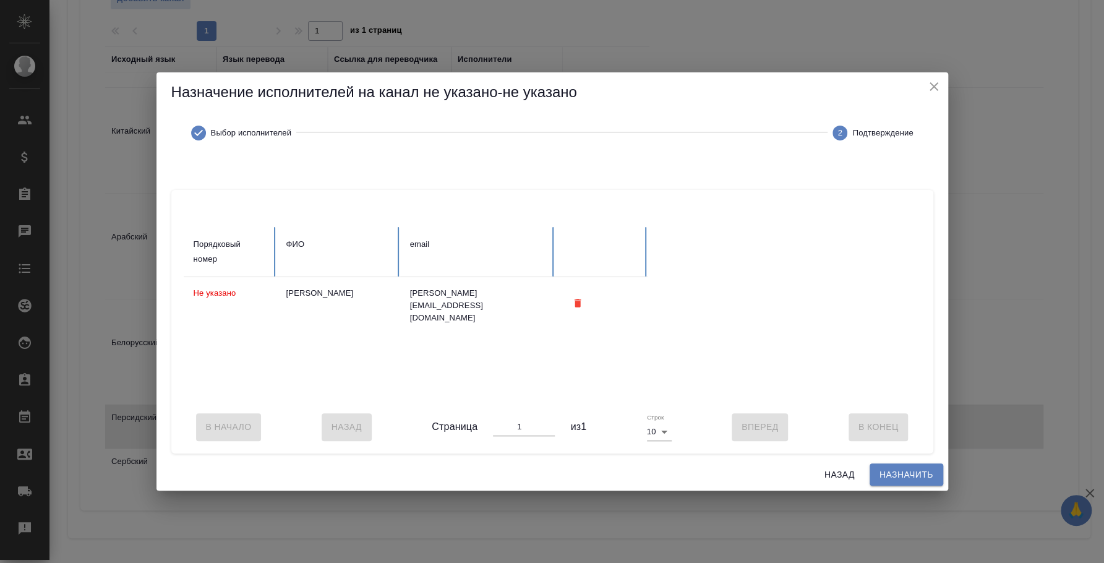
click at [914, 477] on span "Назначить" at bounding box center [907, 474] width 54 height 15
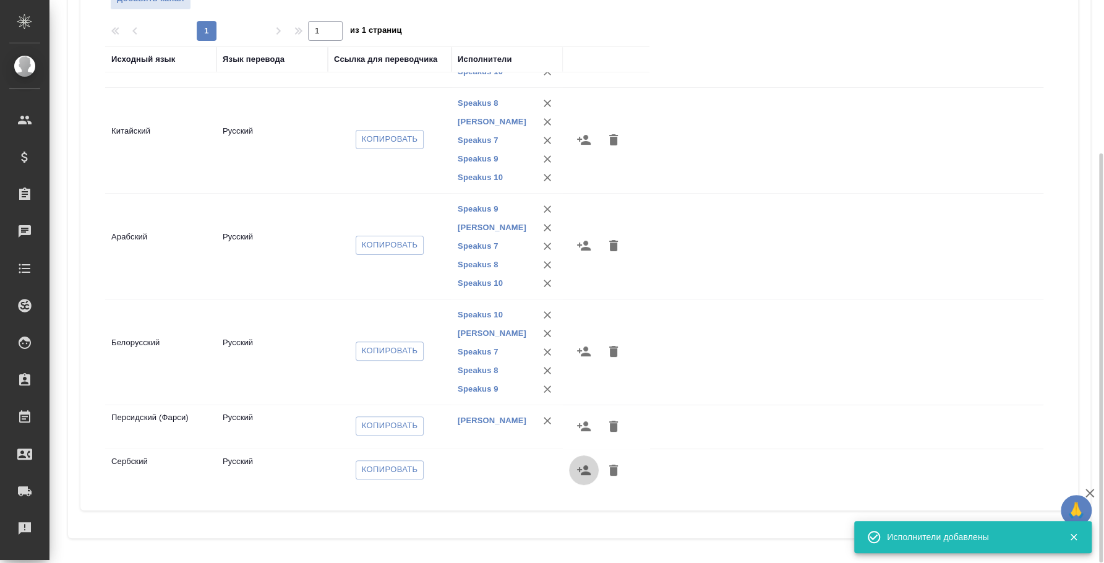
click at [586, 468] on icon "button" at bounding box center [584, 470] width 14 height 10
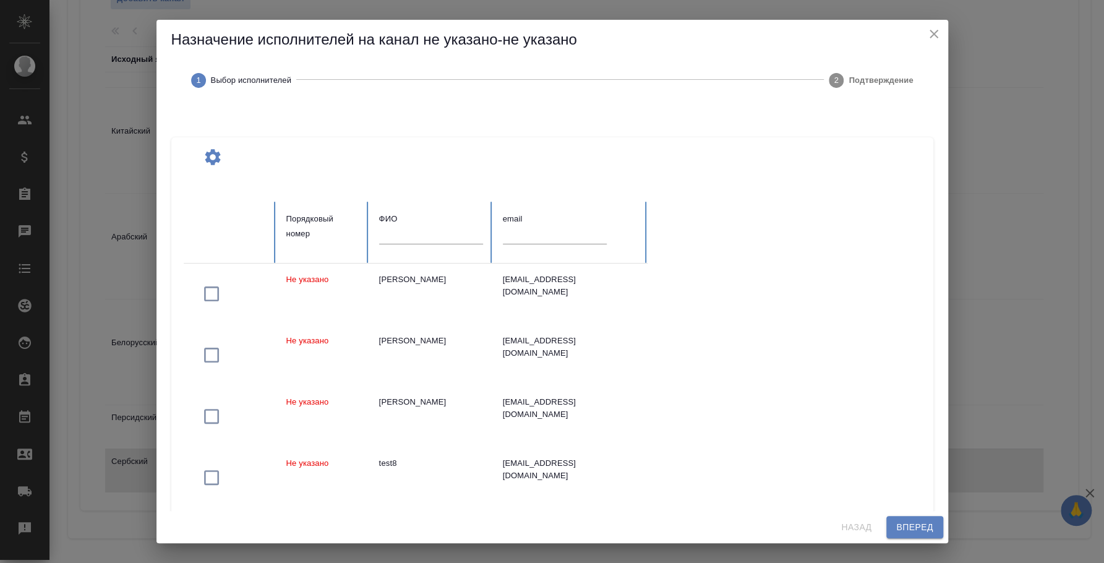
click at [427, 238] on input "text" at bounding box center [431, 234] width 104 height 17
type input "вагапов"
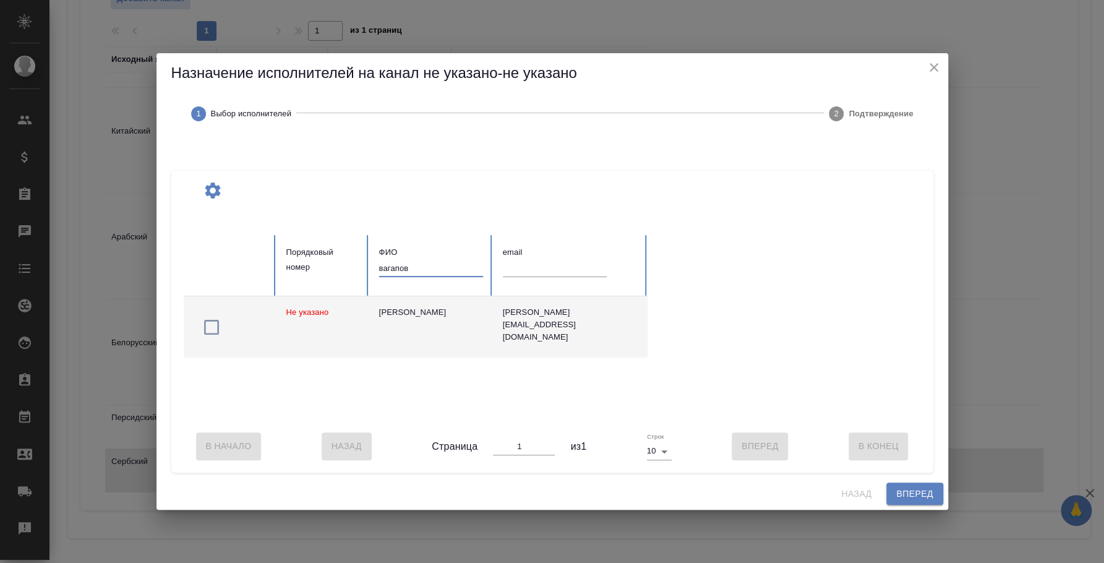
click at [215, 317] on icon "button" at bounding box center [212, 327] width 20 height 20
click at [903, 494] on span "Вперед" at bounding box center [914, 493] width 37 height 15
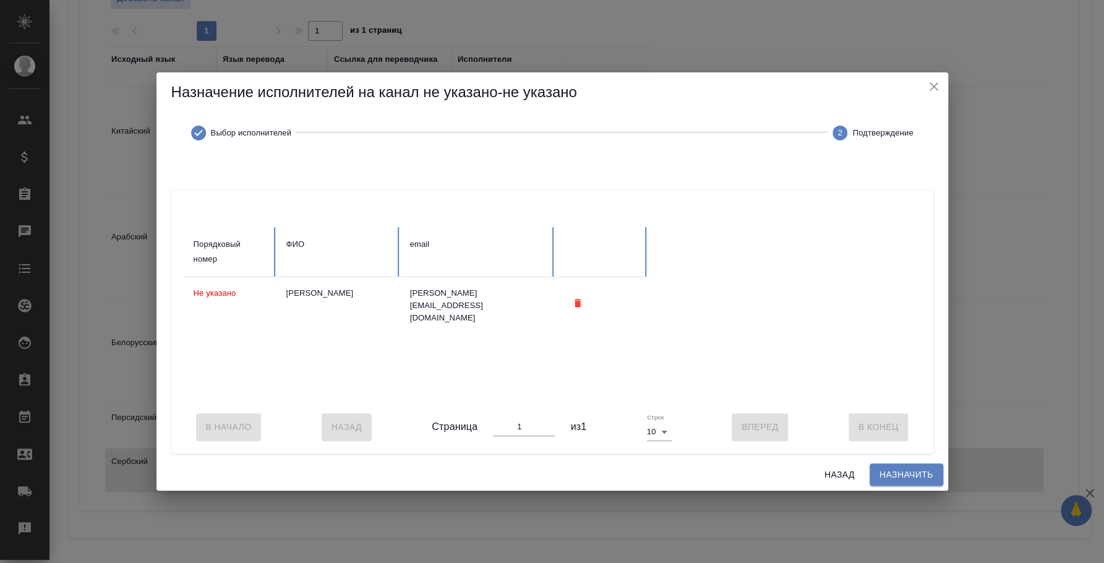
click at [900, 483] on span "Назначить" at bounding box center [907, 474] width 54 height 15
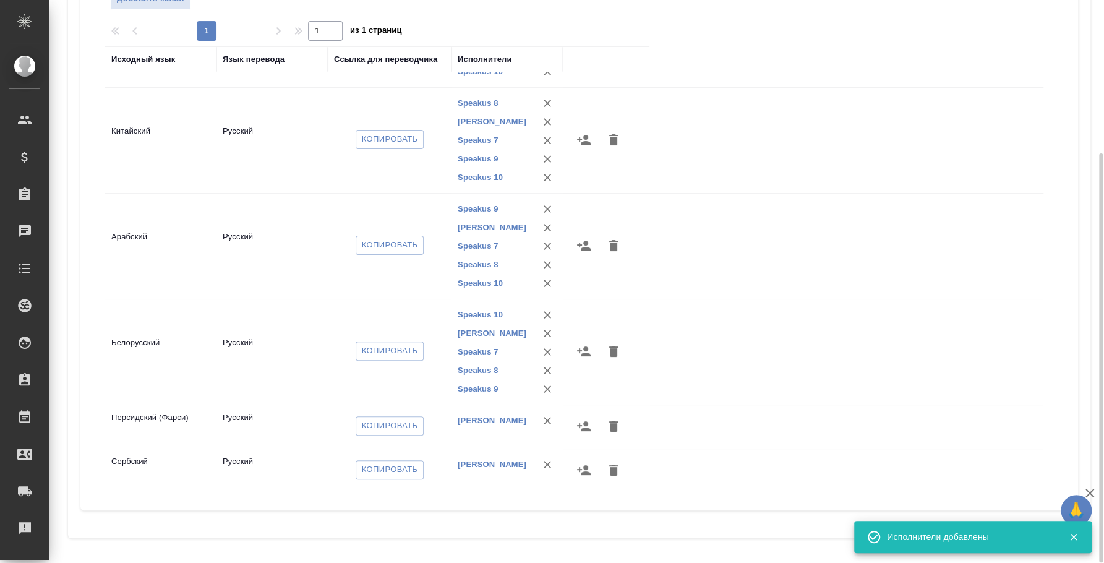
scroll to position [19, 0]
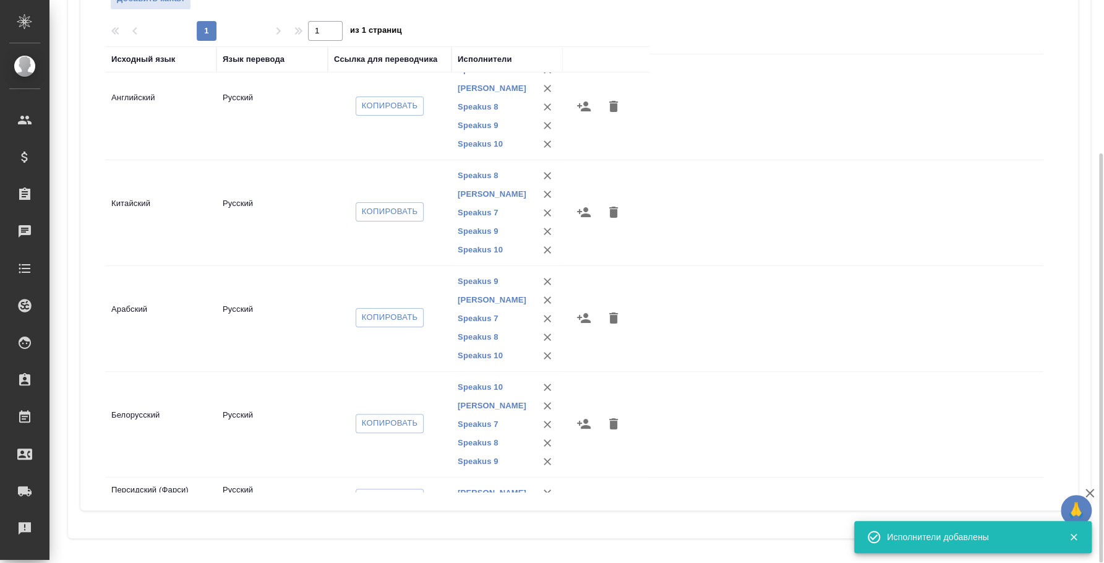
click at [583, 419] on icon "button" at bounding box center [584, 423] width 15 height 15
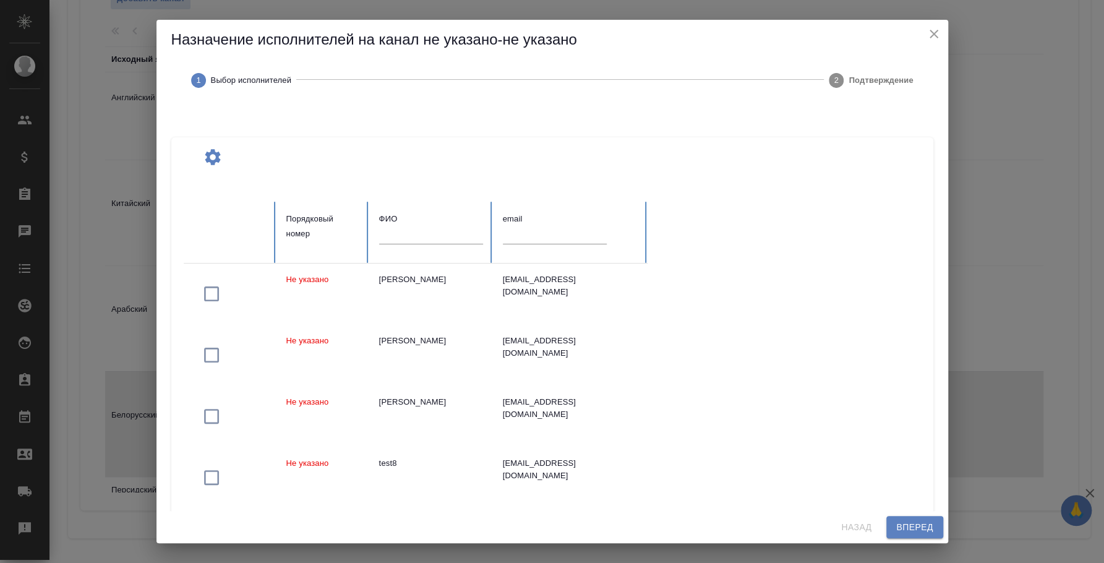
click at [414, 234] on input "text" at bounding box center [431, 234] width 104 height 17
type input "вагапов"
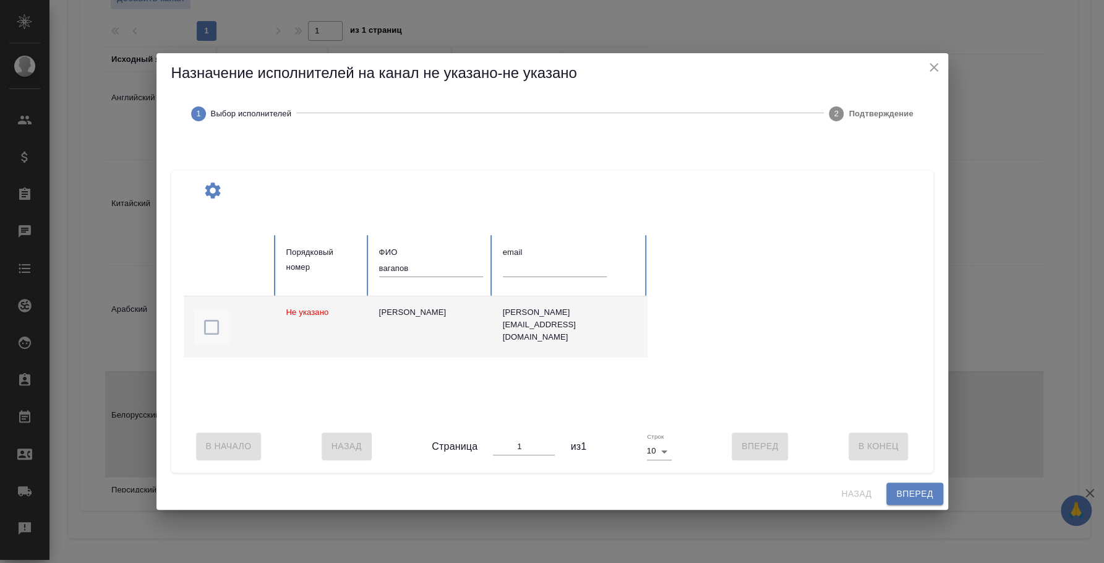
click at [208, 319] on icon "button" at bounding box center [212, 327] width 20 height 20
click at [911, 499] on span "Вперед" at bounding box center [914, 493] width 37 height 15
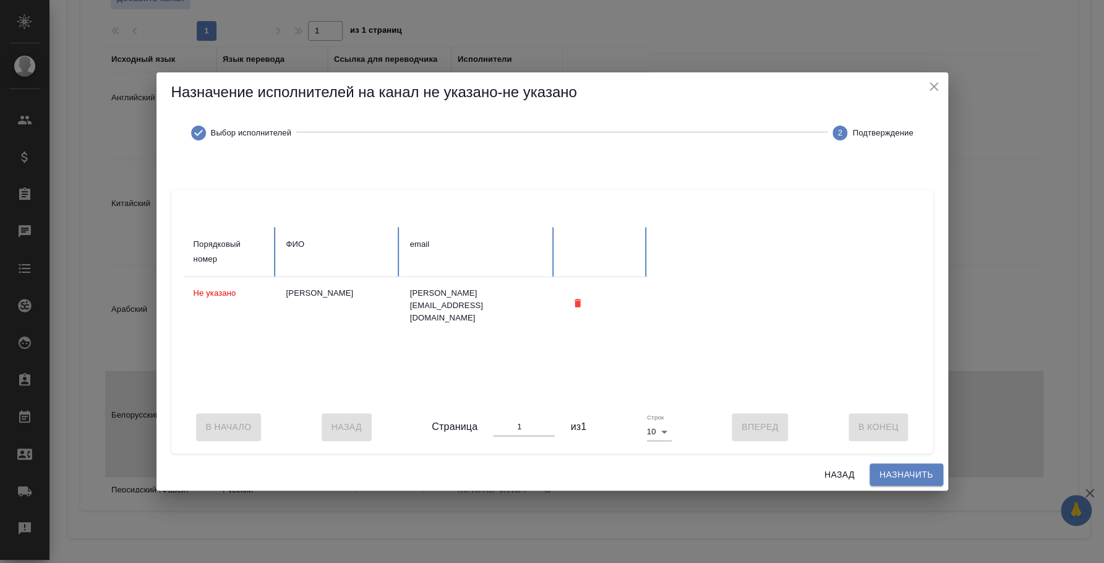
click at [908, 483] on span "Назначить" at bounding box center [907, 474] width 54 height 15
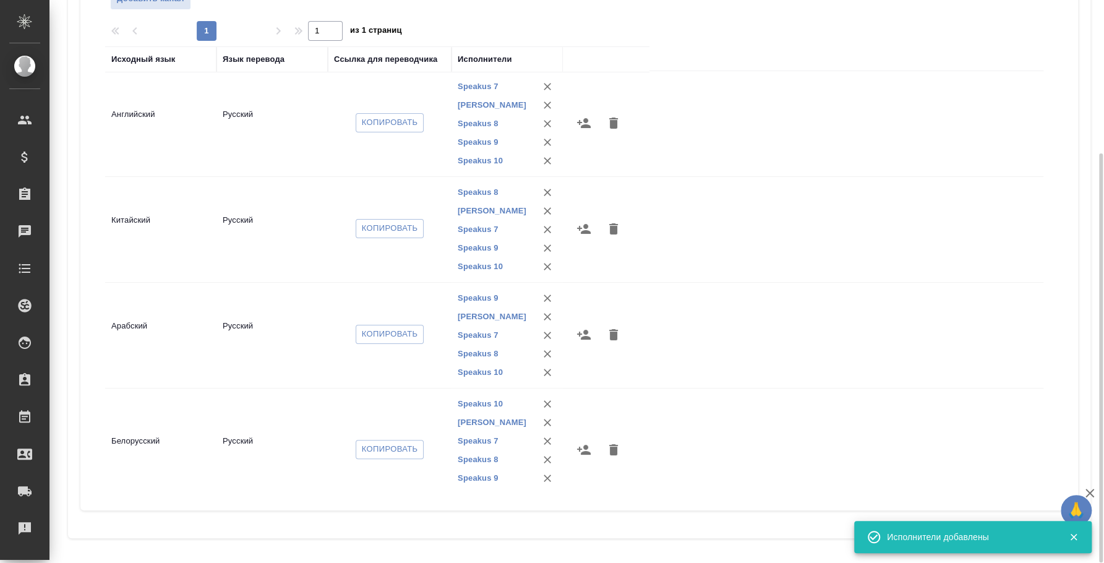
scroll to position [0, 0]
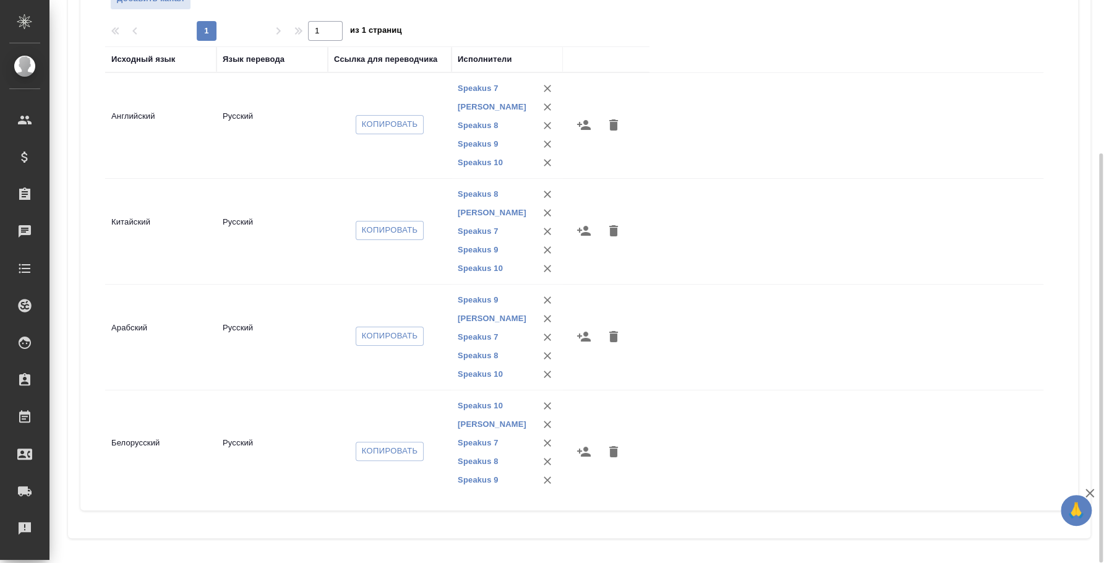
click at [588, 333] on icon "button" at bounding box center [584, 336] width 15 height 15
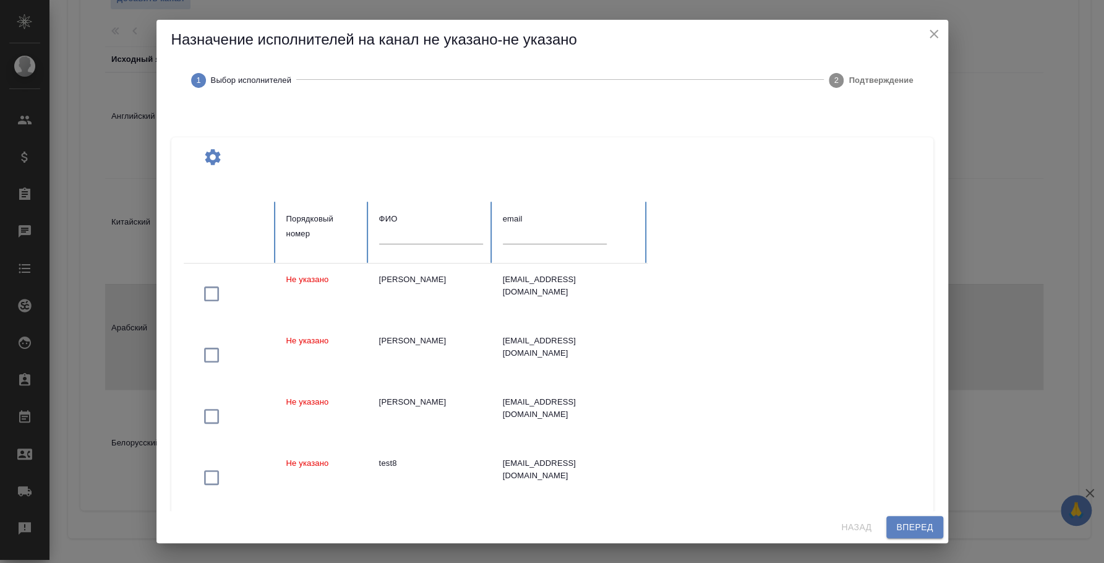
click at [418, 227] on input "text" at bounding box center [431, 234] width 104 height 17
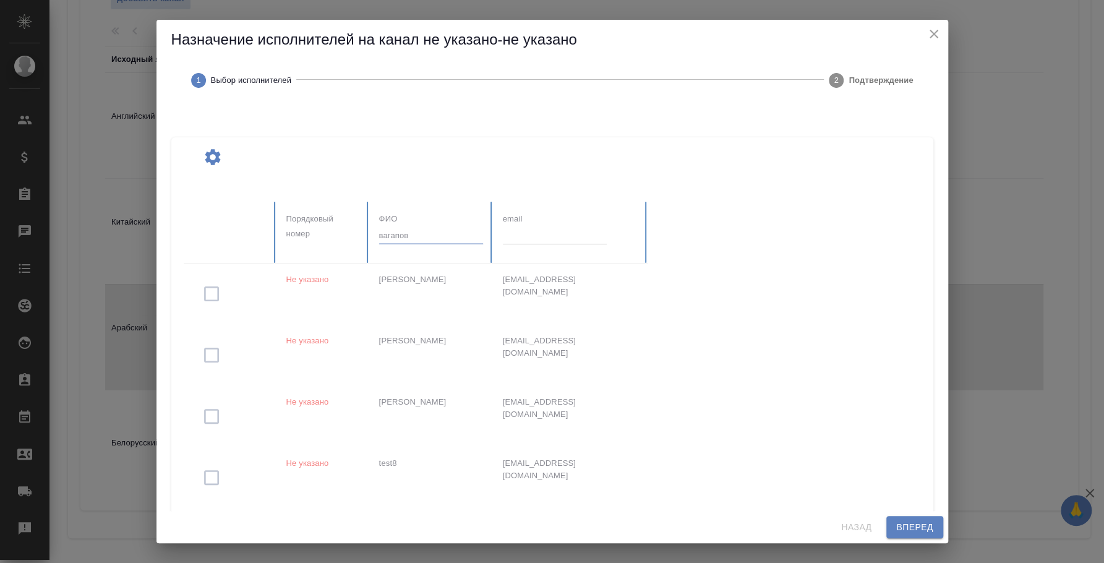
type input "вагапов"
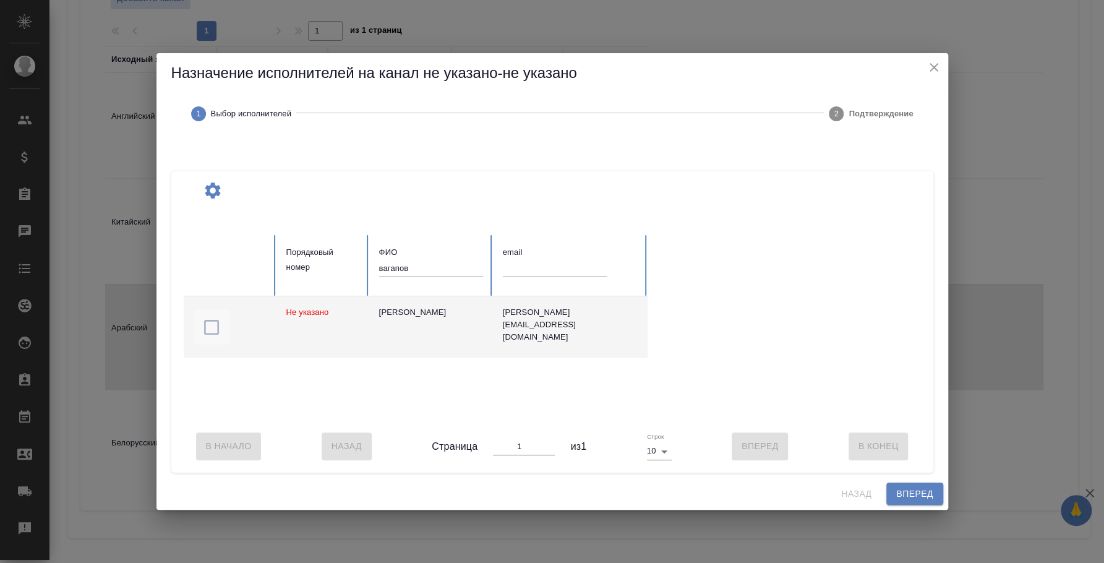
click at [211, 320] on icon "button" at bounding box center [212, 327] width 20 height 20
click at [909, 502] on span "Вперед" at bounding box center [914, 493] width 37 height 15
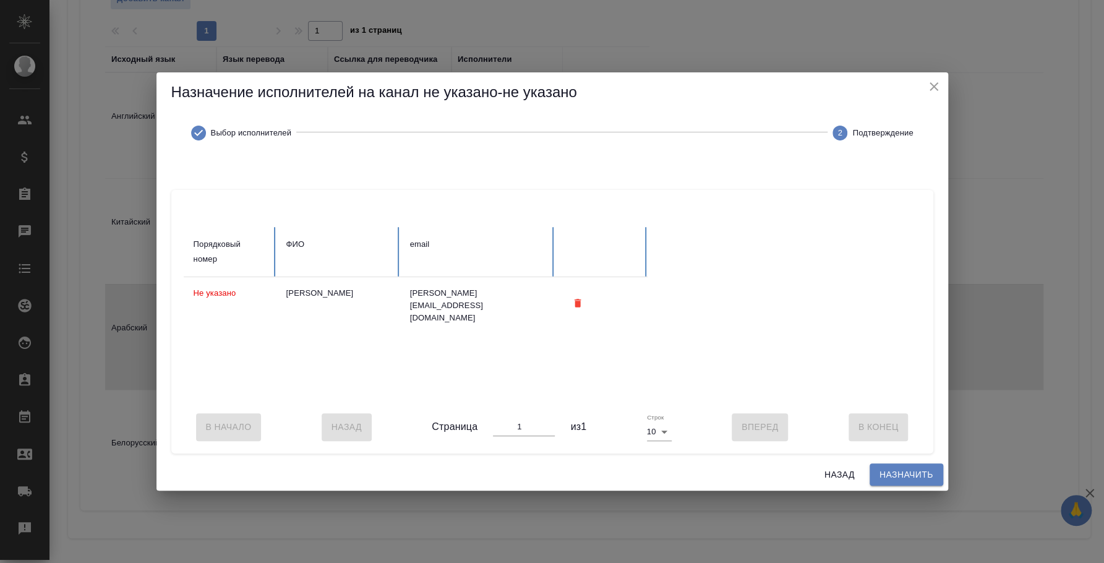
click at [898, 483] on span "Назначить" at bounding box center [907, 474] width 54 height 15
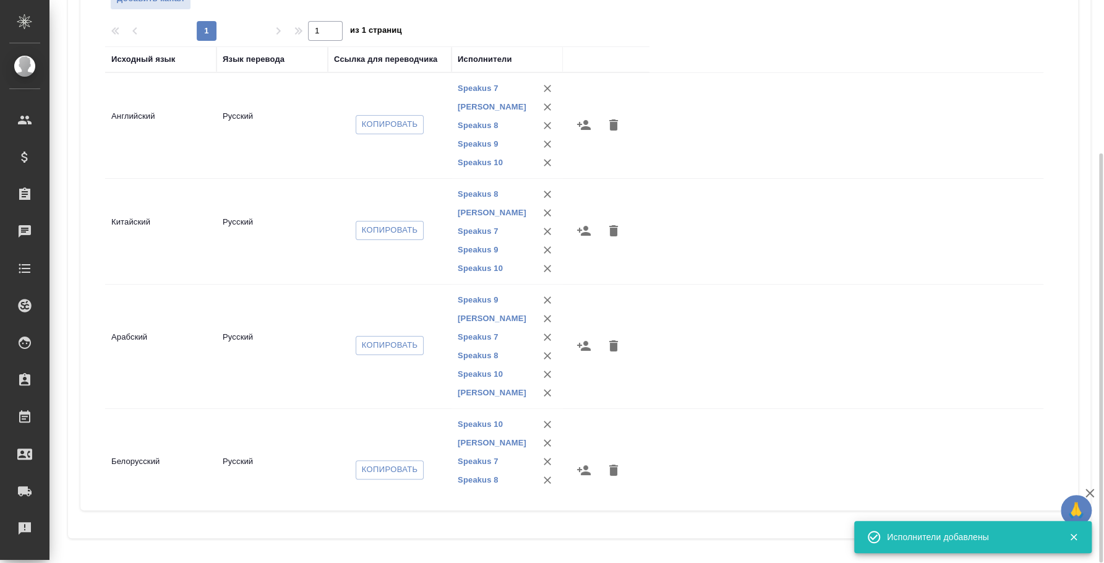
click at [591, 230] on icon "button" at bounding box center [584, 230] width 15 height 15
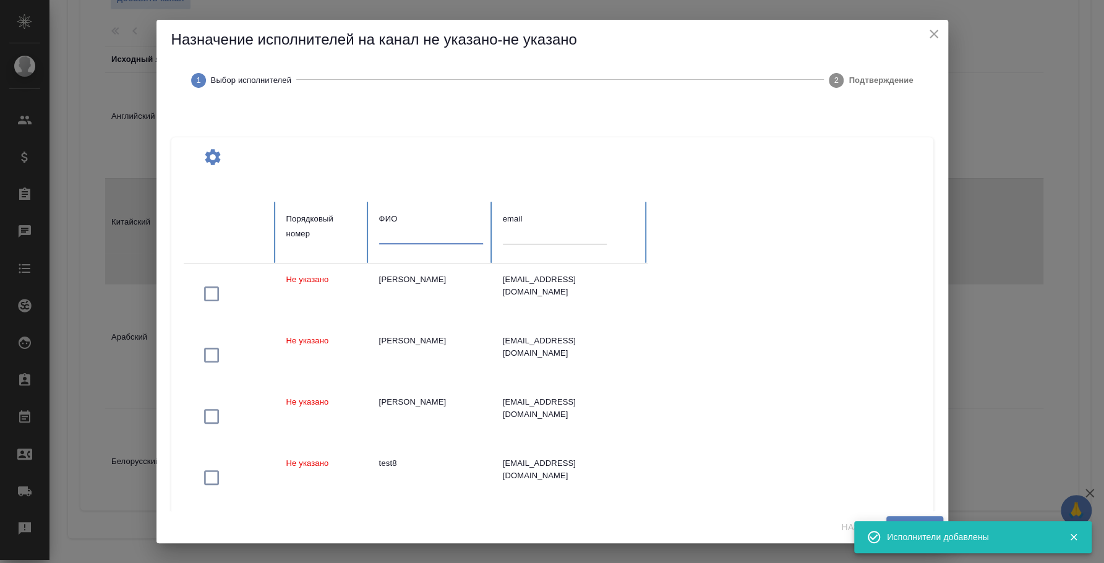
click at [418, 234] on input "text" at bounding box center [431, 234] width 104 height 17
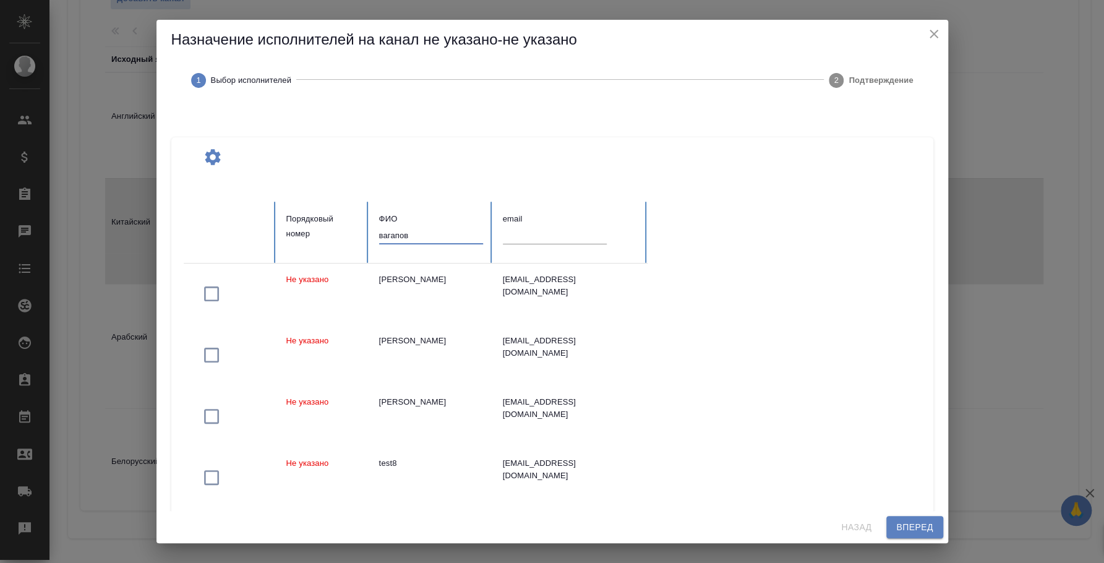
type input "вагапов"
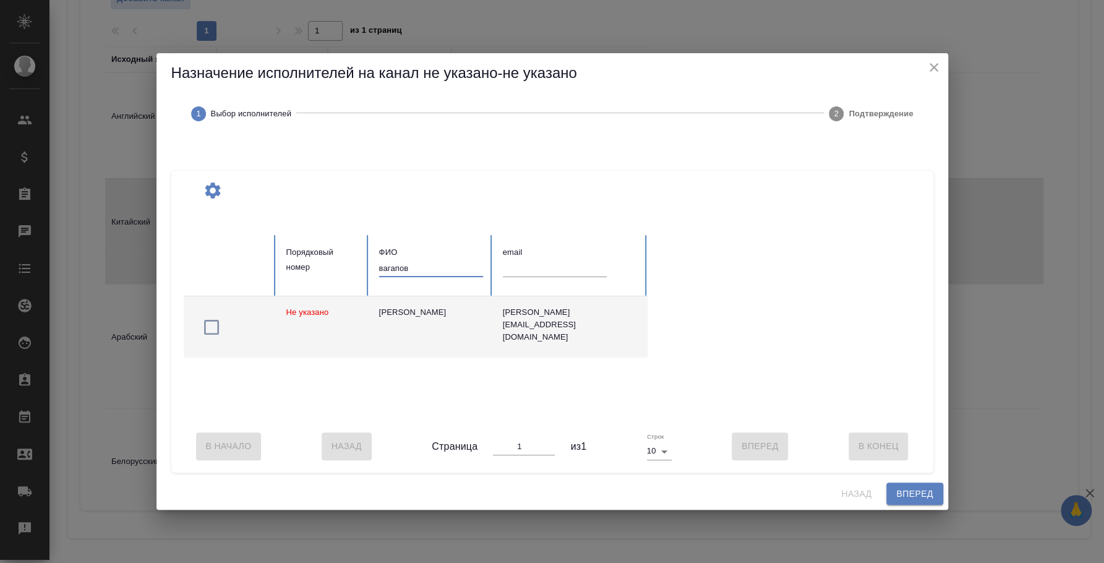
click at [217, 324] on icon "button" at bounding box center [212, 327] width 20 height 20
click at [907, 502] on span "Вперед" at bounding box center [914, 493] width 37 height 15
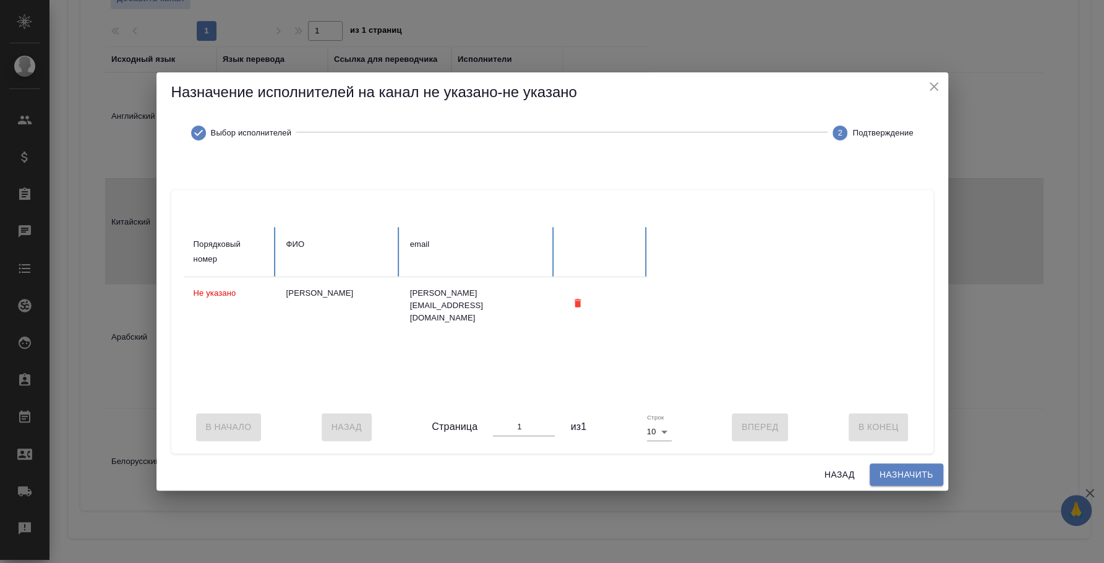
click at [909, 479] on span "Назначить" at bounding box center [907, 474] width 54 height 15
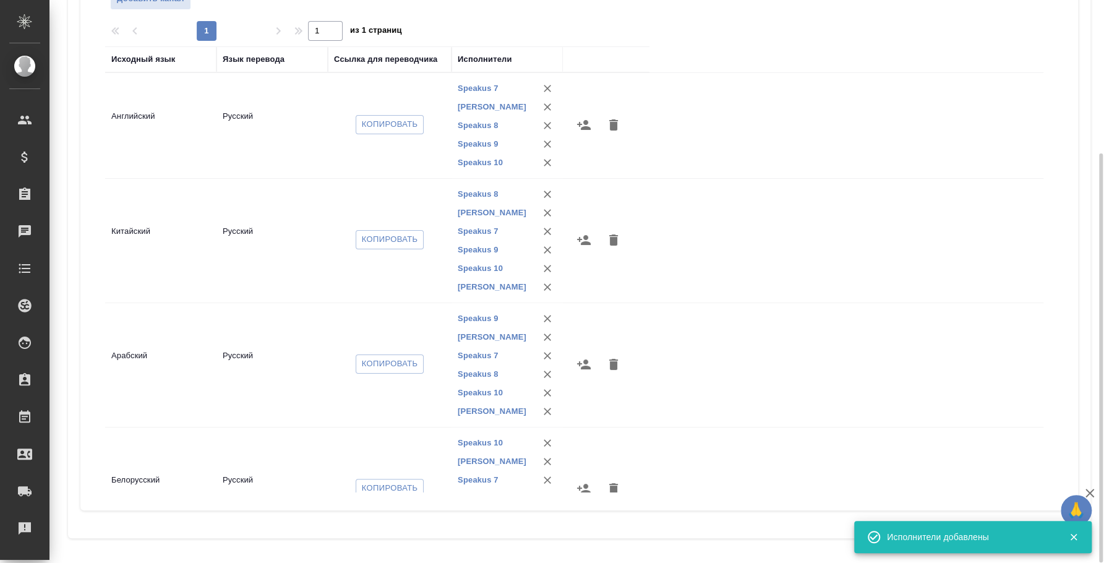
click at [583, 127] on icon "button" at bounding box center [584, 125] width 14 height 10
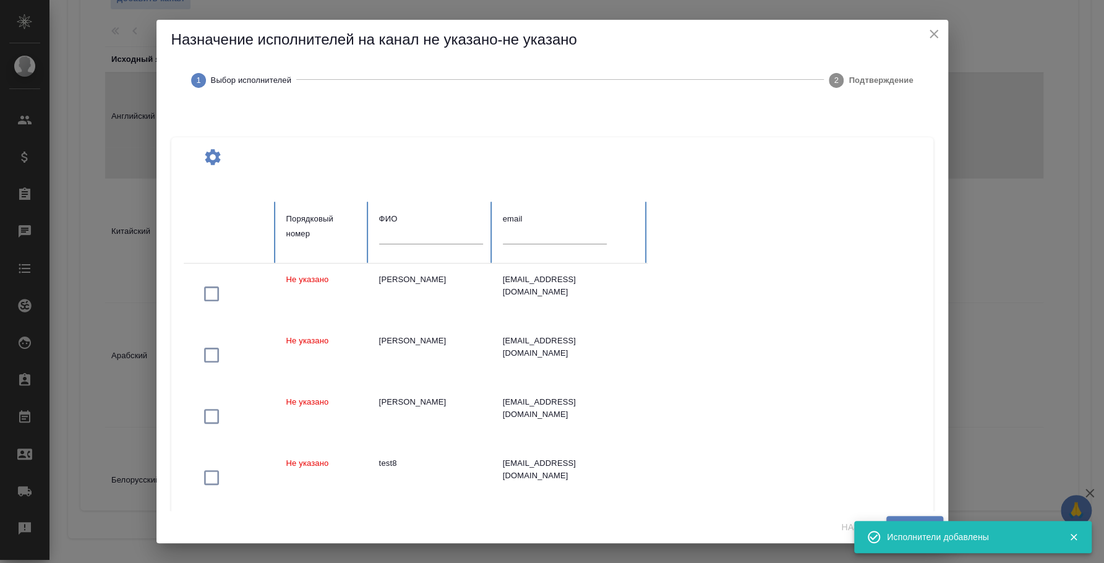
click at [422, 249] on div at bounding box center [431, 239] width 104 height 26
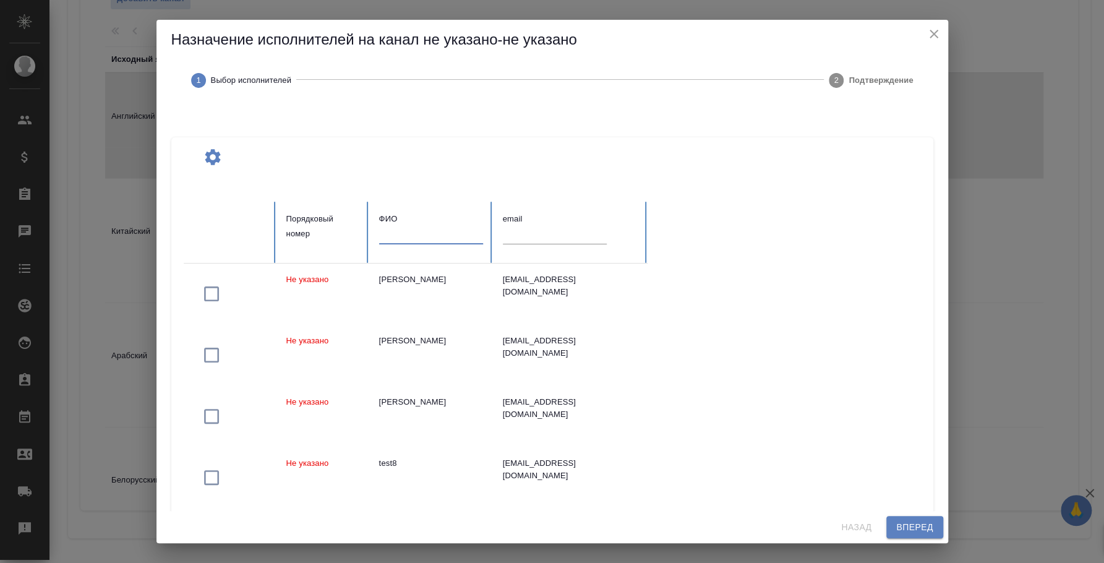
click at [421, 234] on input "text" at bounding box center [431, 234] width 104 height 17
type input "вагапов"
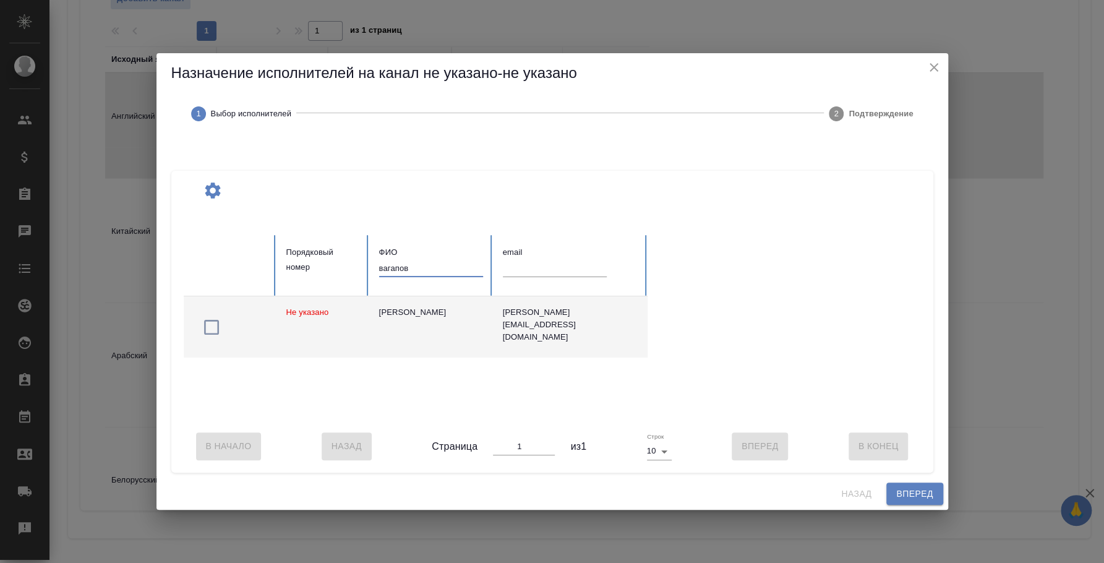
click at [212, 322] on icon "button" at bounding box center [212, 327] width 20 height 20
click at [901, 497] on span "Вперед" at bounding box center [914, 493] width 37 height 15
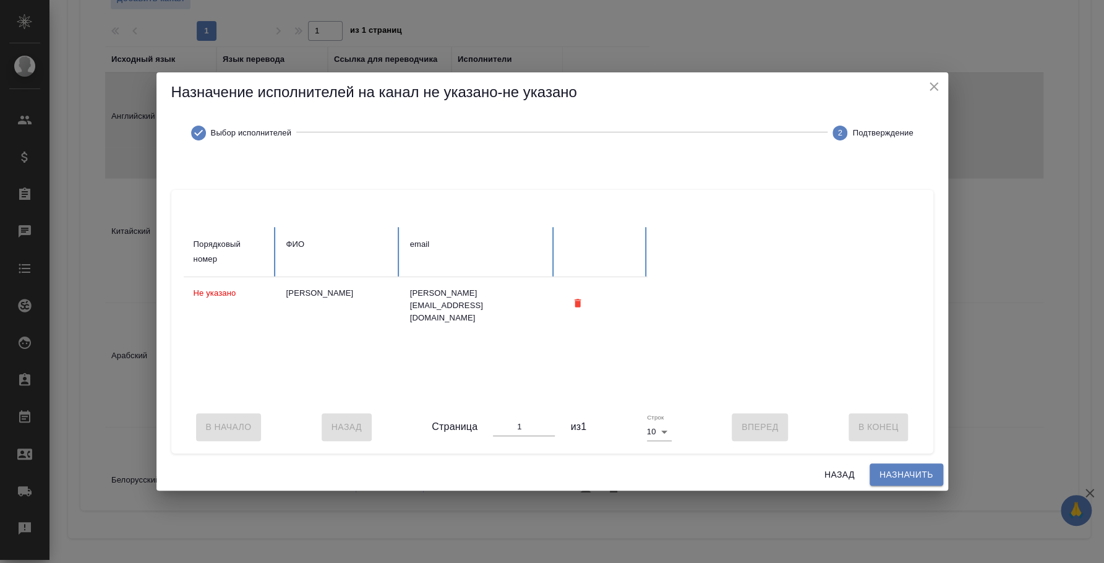
click at [902, 477] on span "Назначить" at bounding box center [907, 474] width 54 height 15
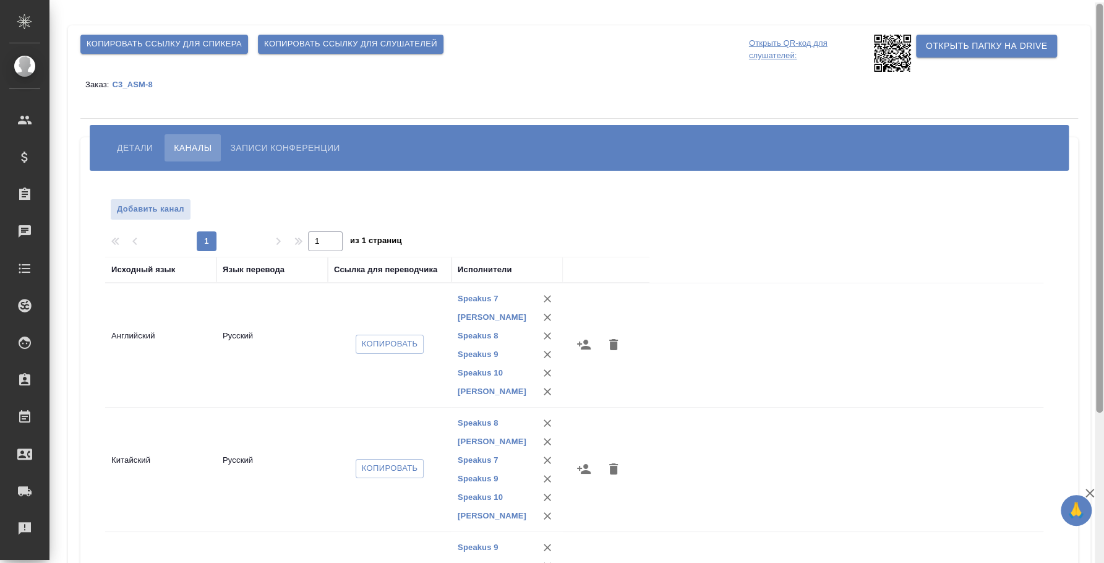
drag, startPoint x: 1102, startPoint y: 265, endPoint x: 1102, endPoint y: 103, distance: 161.5
click at [1102, 103] on div at bounding box center [1099, 208] width 7 height 409
click at [148, 143] on span "Детали" at bounding box center [135, 147] width 36 height 15
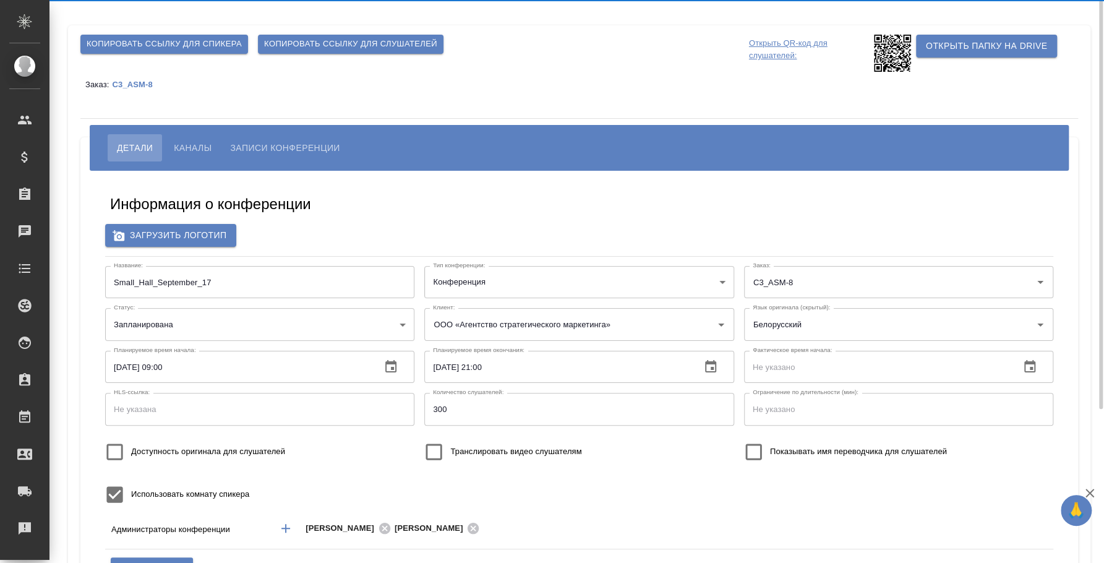
type input "[PERSON_NAME]"
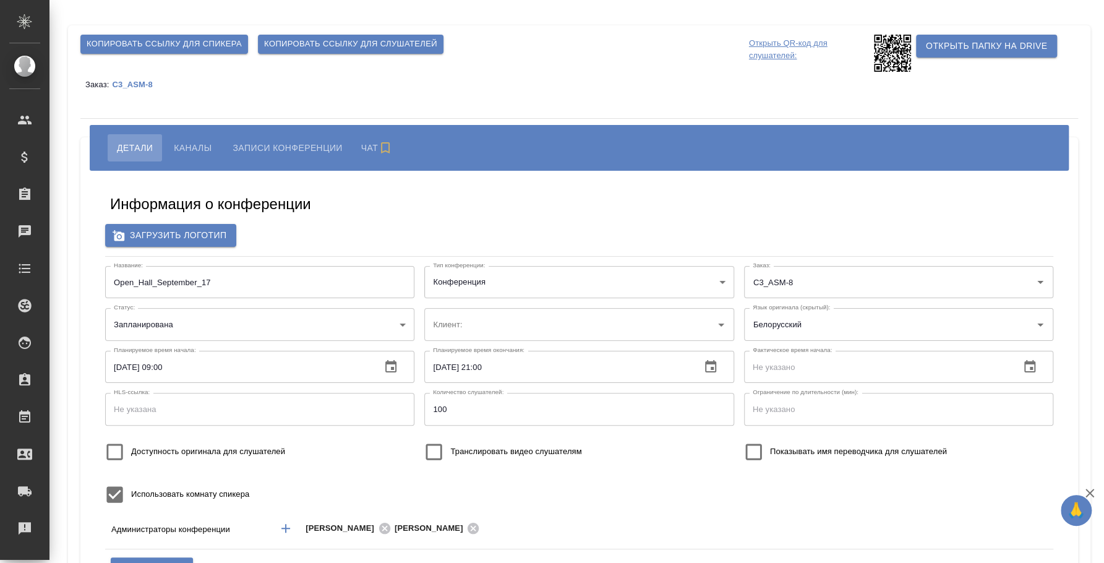
type input "ООО «Агентство стратегического маркетинга»"
type input "[PERSON_NAME]"
click at [207, 144] on span "Каналы" at bounding box center [193, 147] width 38 height 15
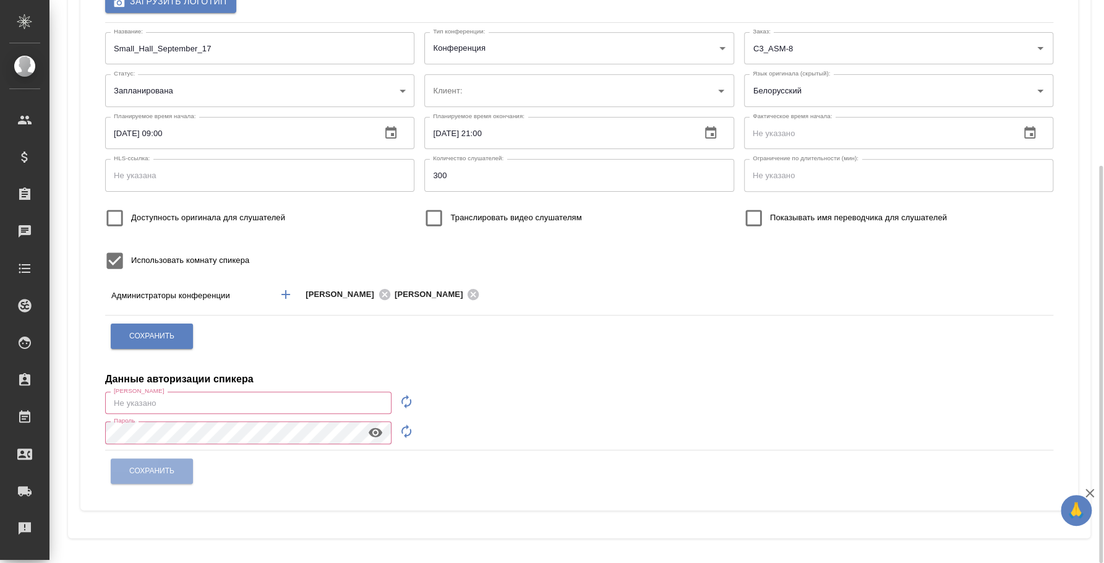
type input "ООО «Агентство стратегического маркетинга»"
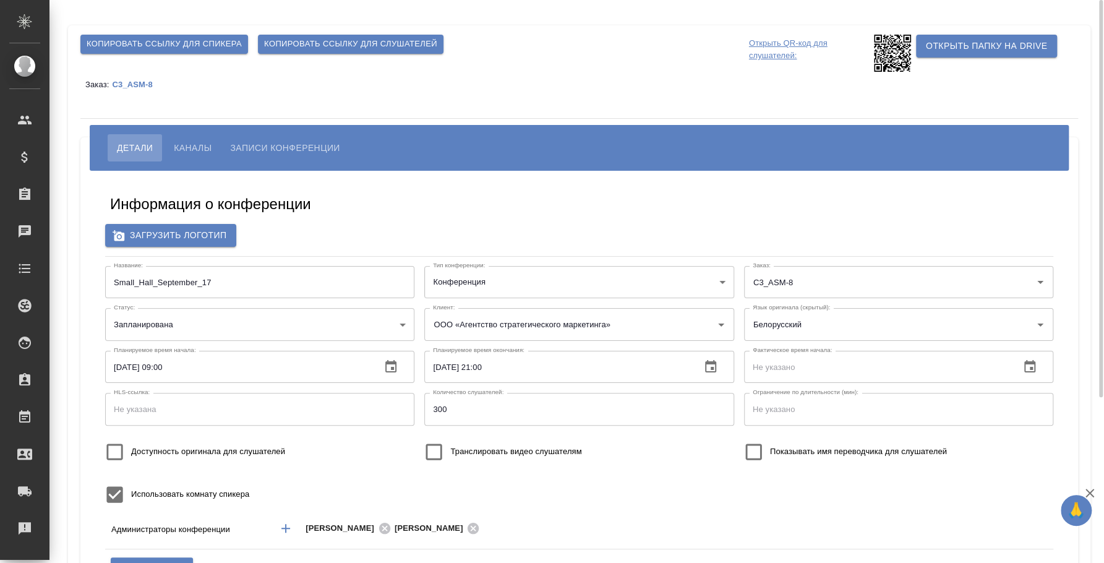
type input "[PERSON_NAME]"
click at [218, 145] on button "Каналы" at bounding box center [193, 147] width 56 height 27
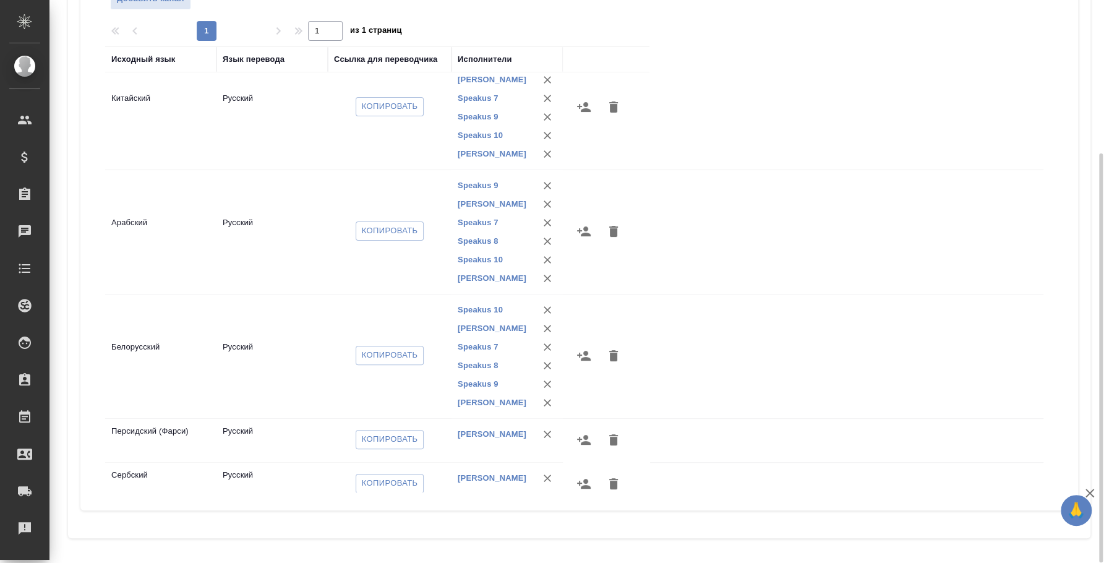
scroll to position [165, 0]
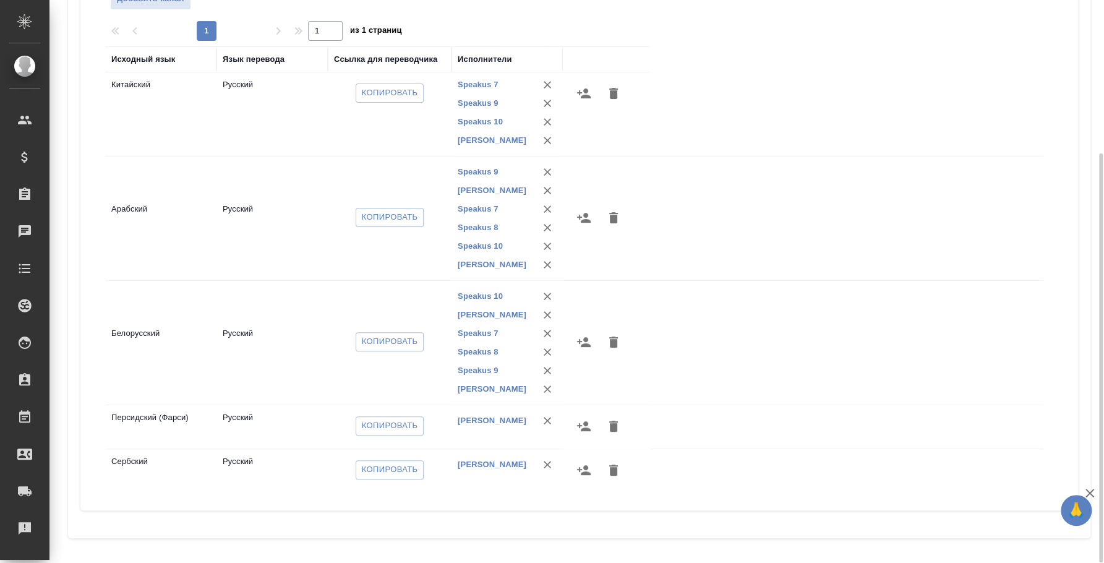
click at [591, 423] on button "button" at bounding box center [584, 426] width 30 height 30
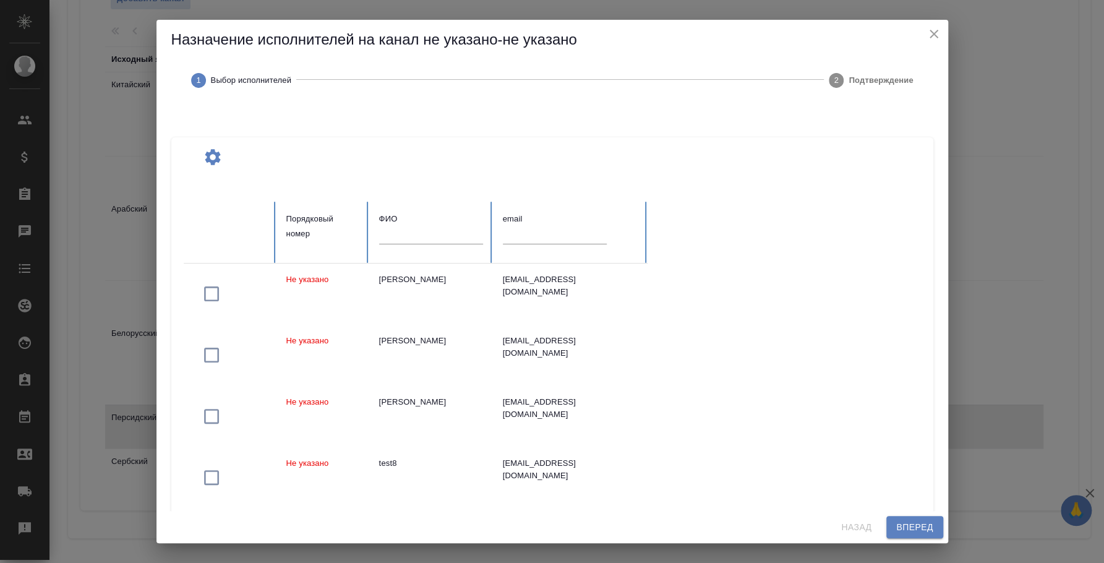
click at [445, 240] on input "text" at bounding box center [431, 234] width 104 height 17
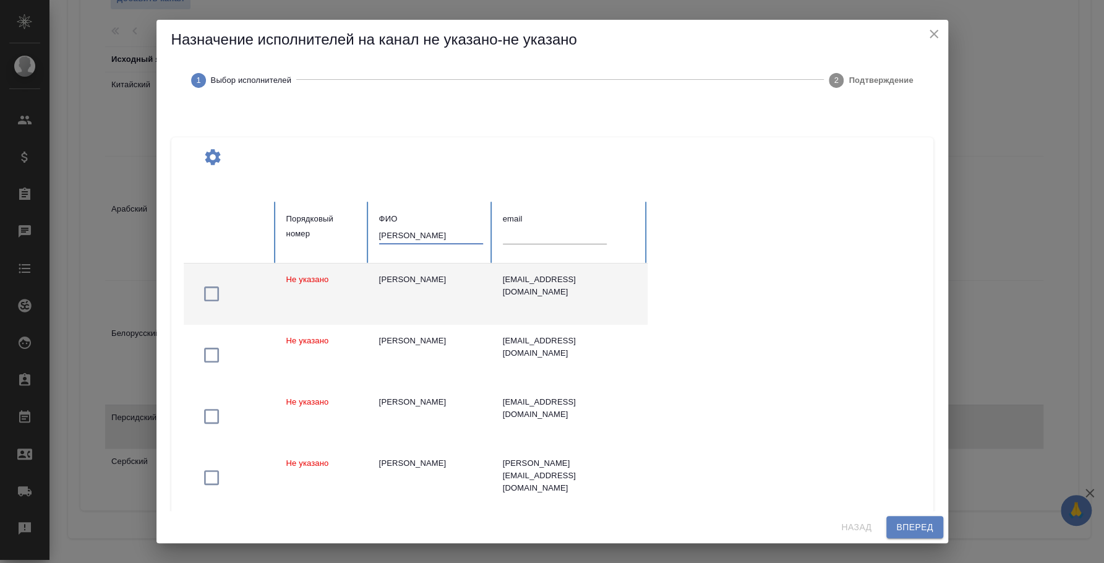
type input "[PERSON_NAME]"
click at [212, 298] on icon "button" at bounding box center [212, 294] width 20 height 20
click at [895, 523] on button "Вперед" at bounding box center [915, 527] width 56 height 23
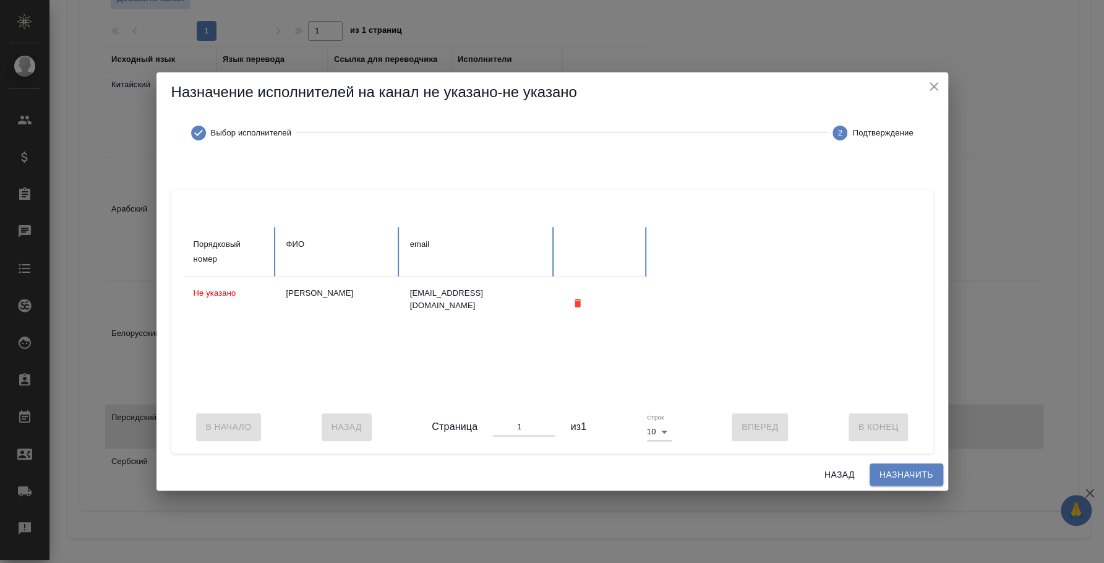
click at [901, 475] on span "Назначить" at bounding box center [907, 474] width 54 height 15
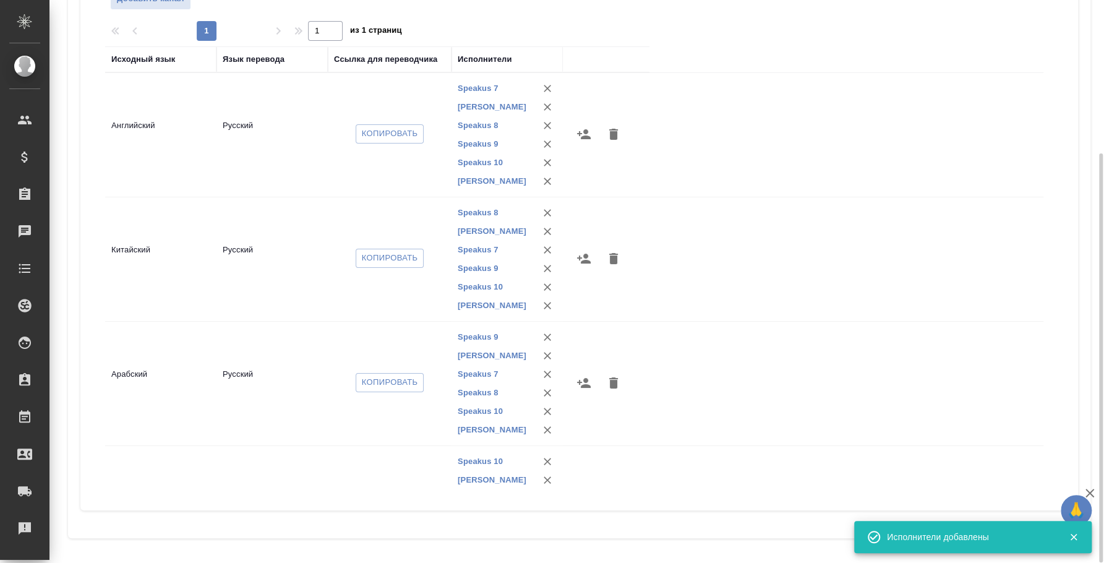
scroll to position [172, 0]
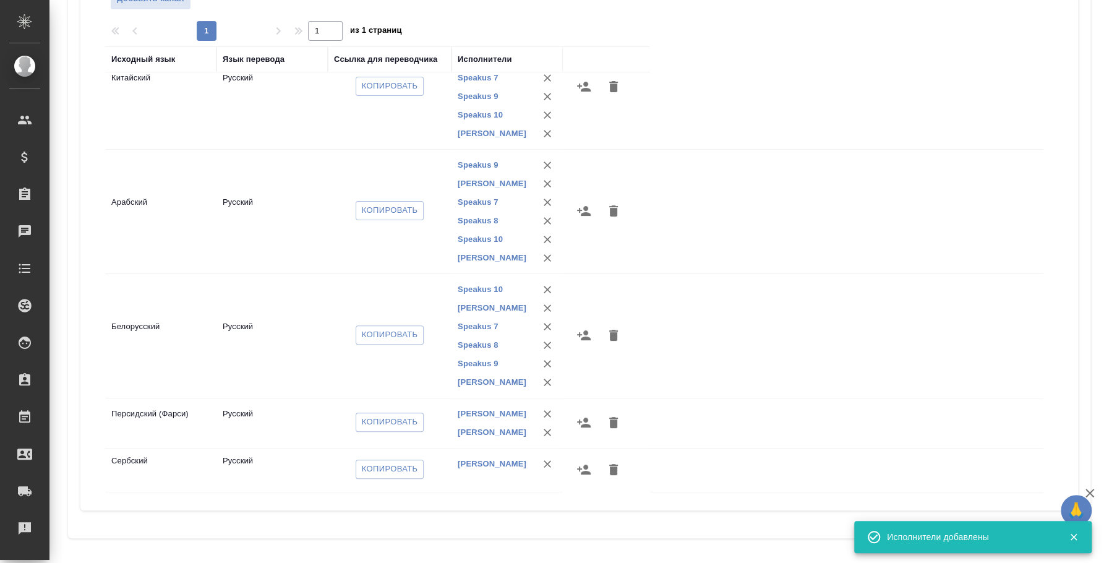
click at [581, 471] on icon "button" at bounding box center [584, 470] width 14 height 10
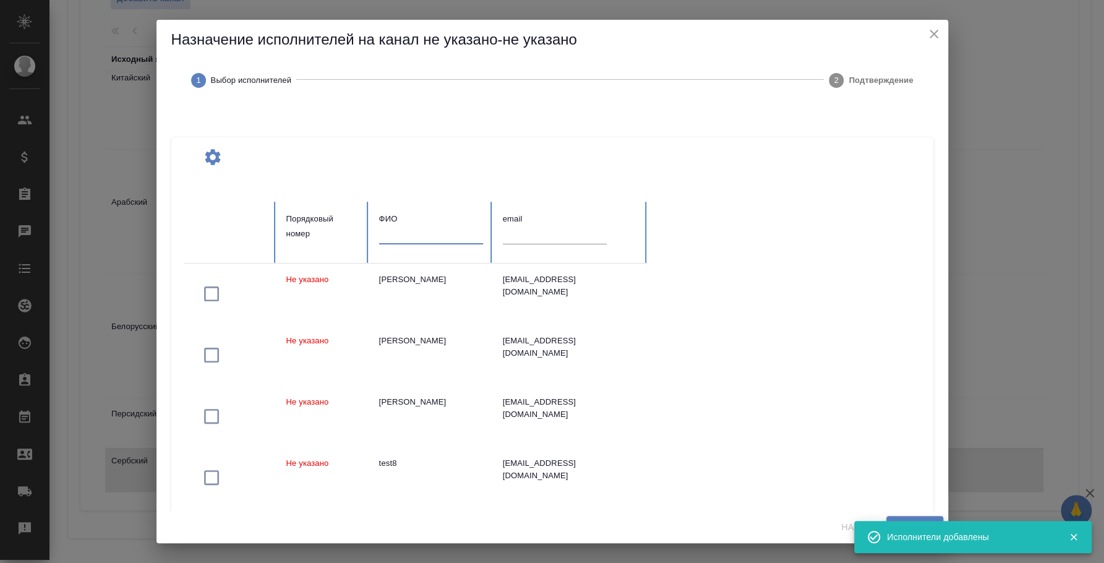
click at [411, 242] on input "text" at bounding box center [431, 234] width 104 height 17
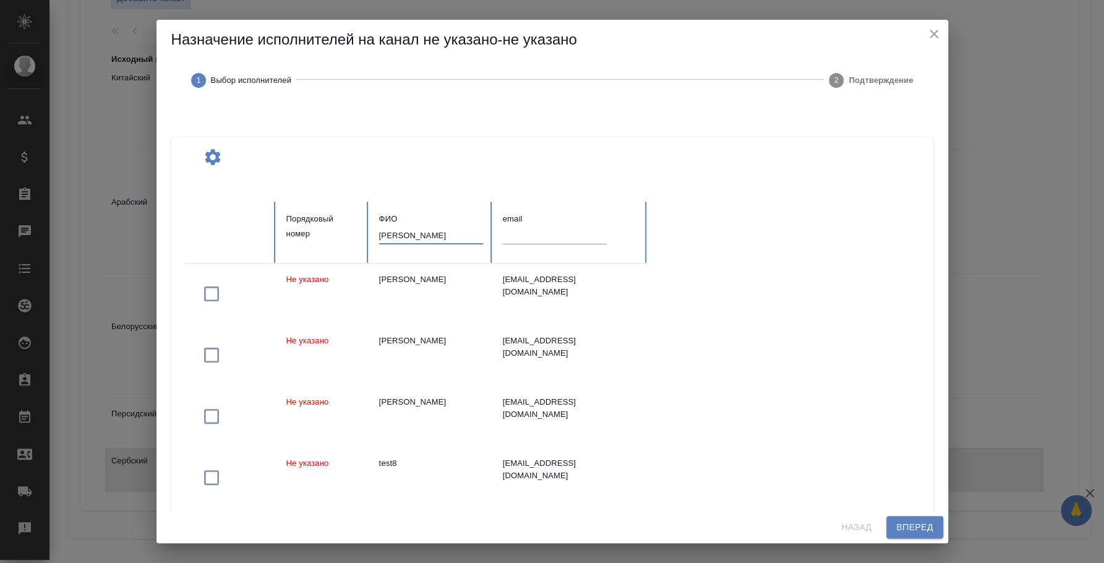
type input "[PERSON_NAME]"
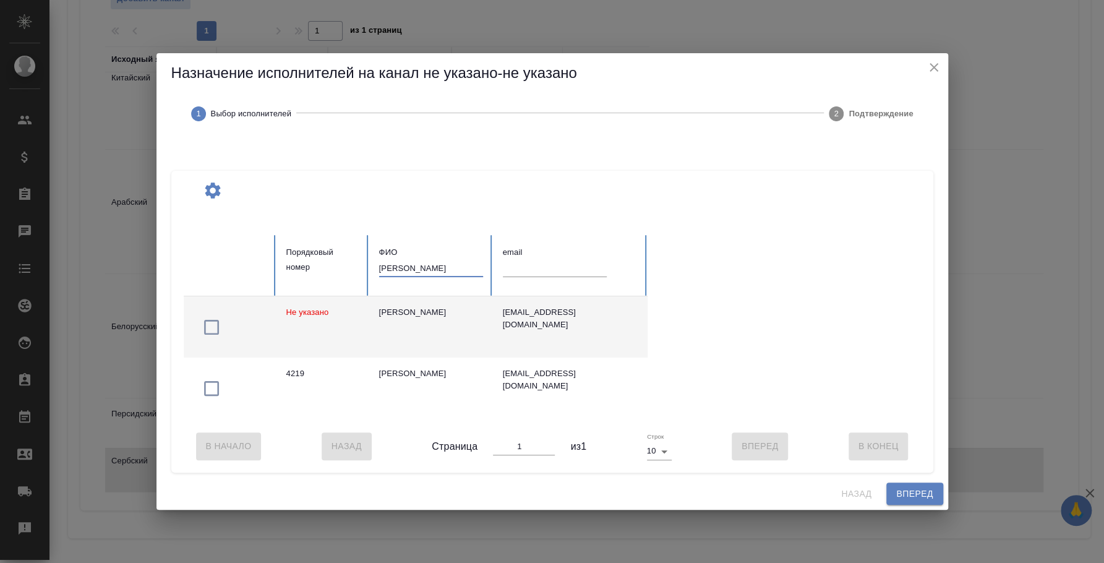
click at [210, 317] on icon "button" at bounding box center [212, 327] width 20 height 20
click at [907, 489] on button "Вперед" at bounding box center [915, 494] width 56 height 23
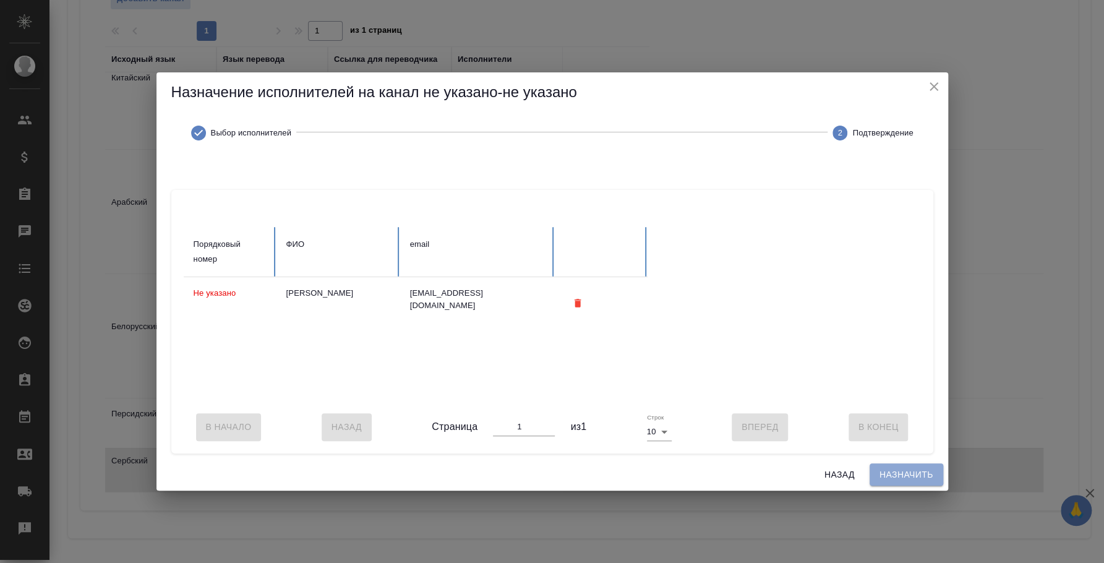
click at [896, 471] on button "Назначить" at bounding box center [907, 474] width 74 height 23
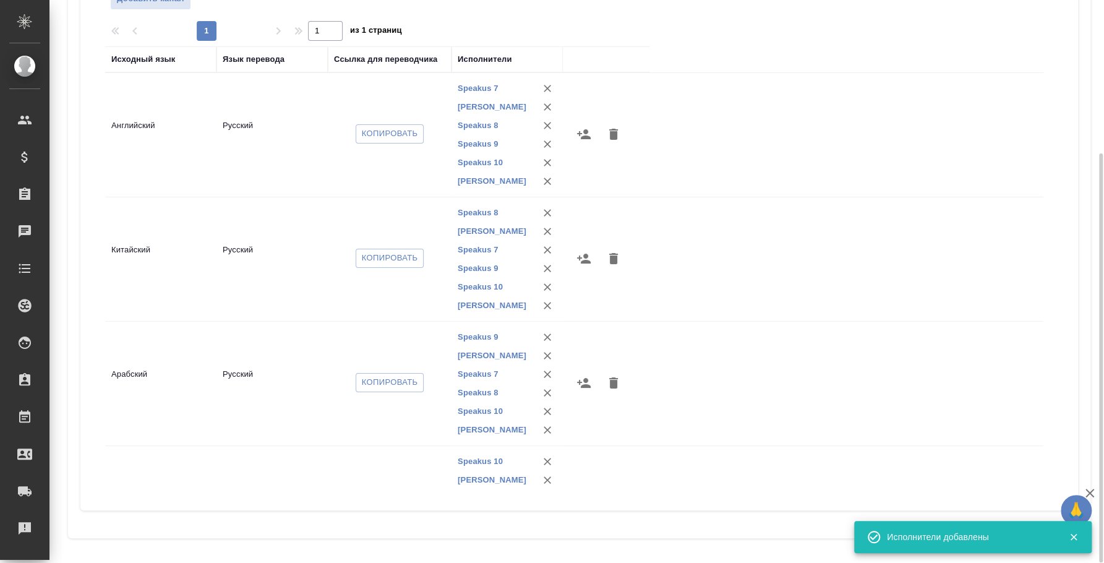
scroll to position [0, 0]
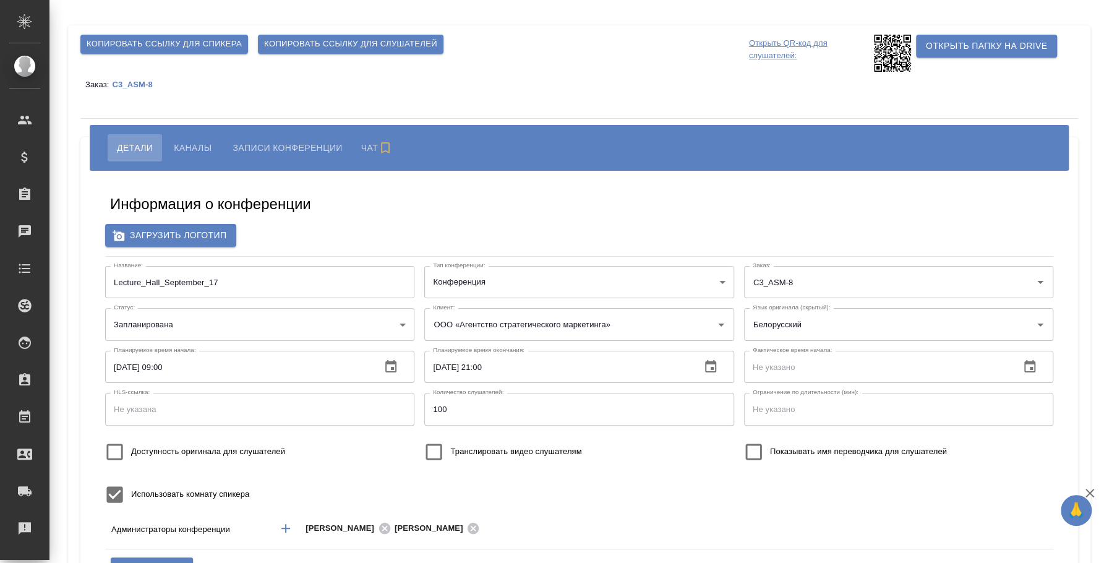
type input "ООО «Агентство стратегического маркетинга»"
type input "[PERSON_NAME]"
click at [185, 145] on span "Каналы" at bounding box center [193, 147] width 38 height 15
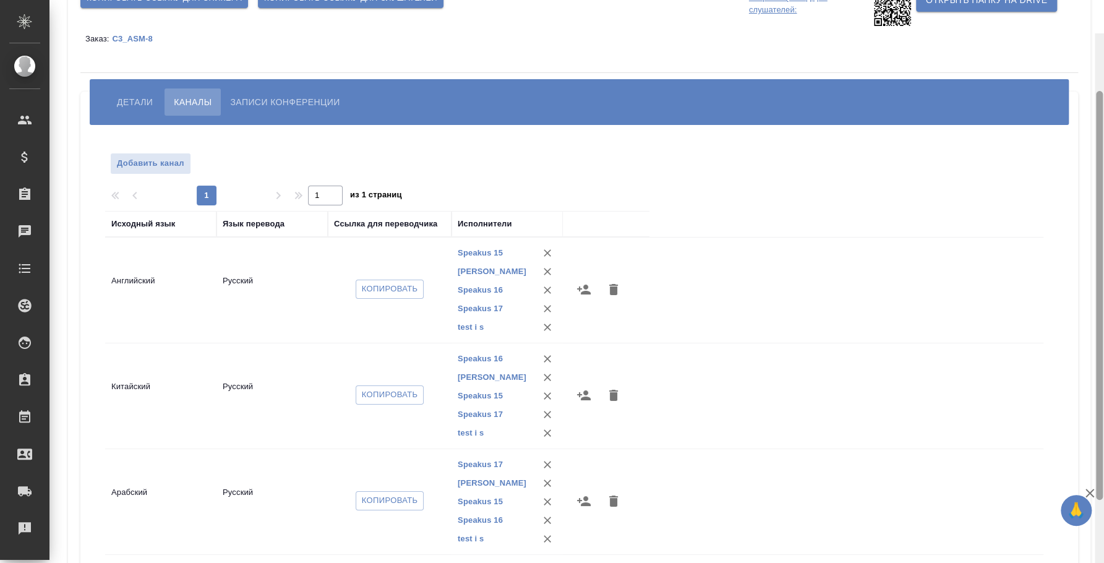
scroll to position [30, 0]
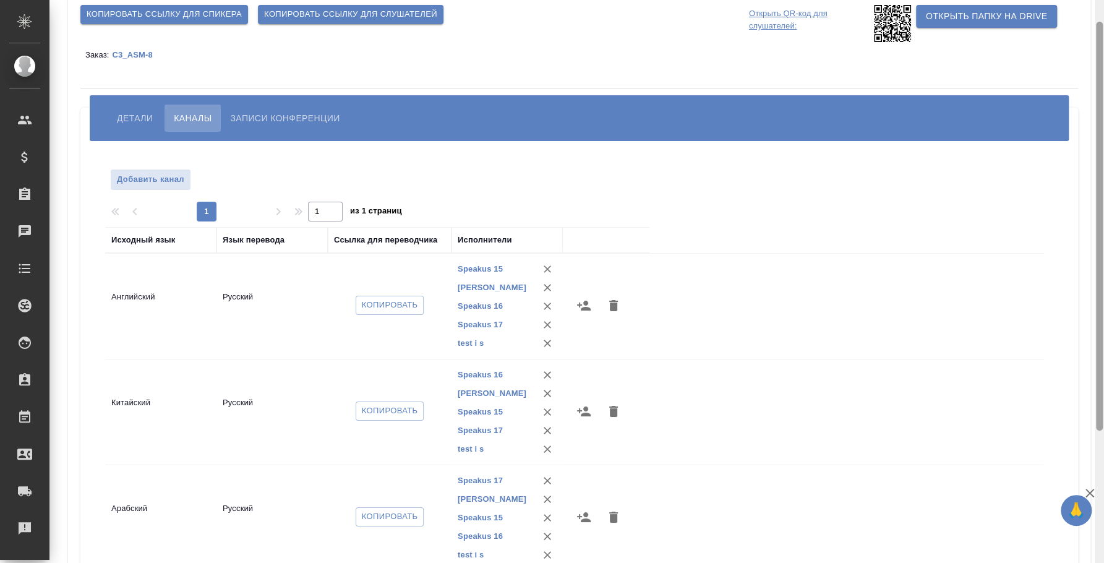
drag, startPoint x: 1097, startPoint y: 316, endPoint x: 1102, endPoint y: 184, distance: 131.9
click at [1102, 184] on div at bounding box center [1099, 226] width 7 height 409
click at [586, 303] on icon "button" at bounding box center [584, 306] width 14 height 10
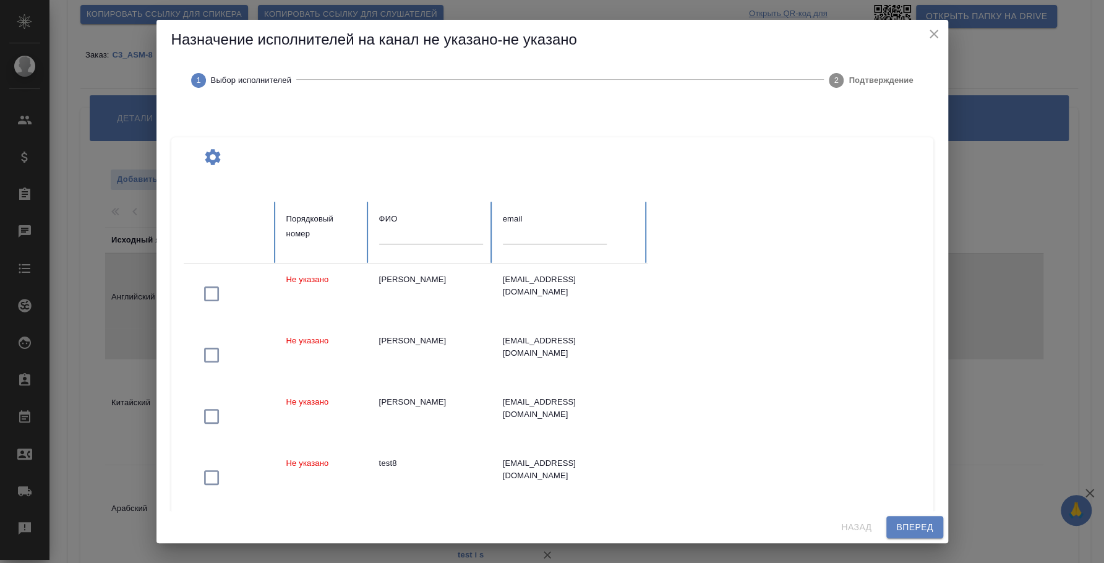
click at [431, 234] on input "text" at bounding box center [431, 234] width 104 height 17
type input "вагапов"
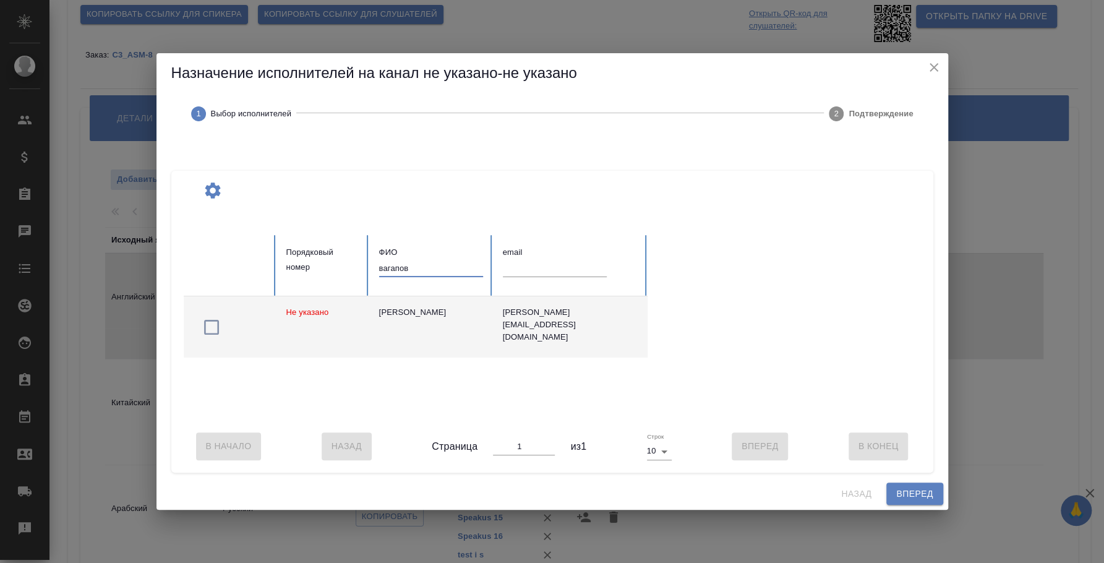
click at [211, 319] on icon "button" at bounding box center [212, 327] width 20 height 20
click at [912, 502] on span "Вперед" at bounding box center [914, 493] width 37 height 15
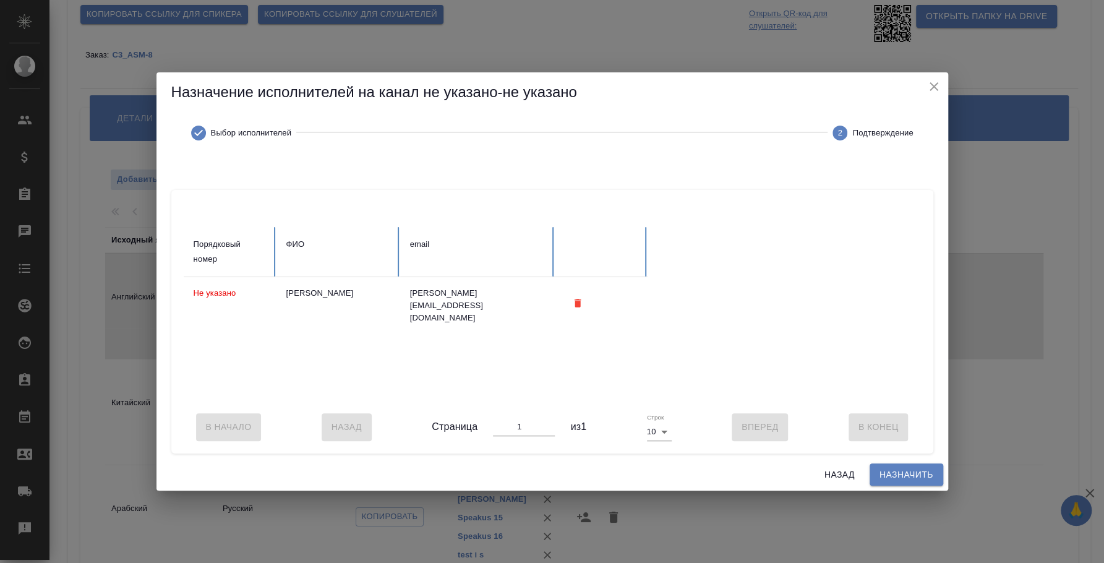
click at [901, 481] on span "Назначить" at bounding box center [907, 474] width 54 height 15
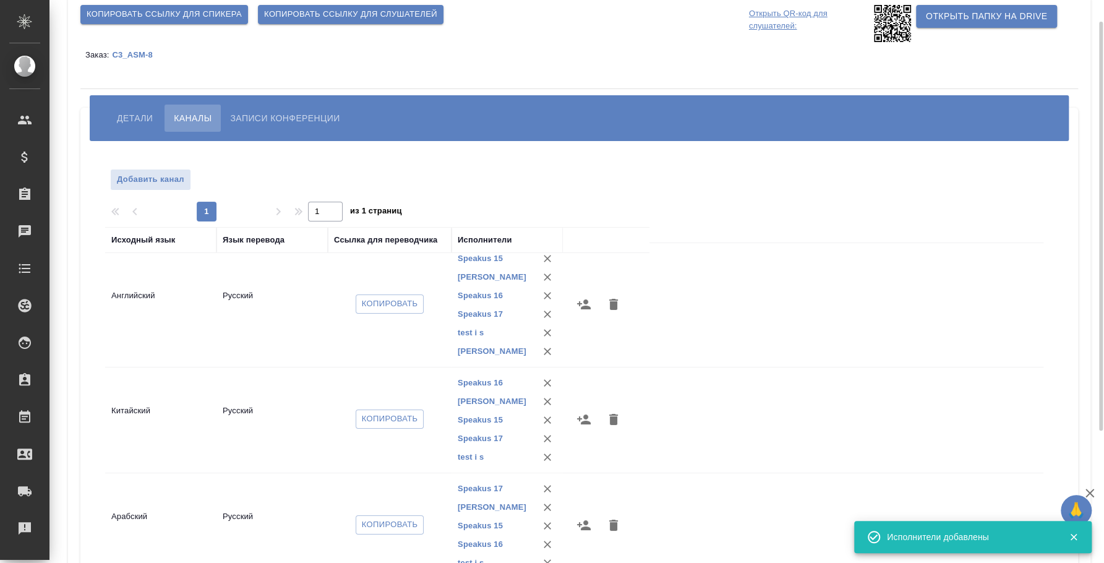
scroll to position [22, 0]
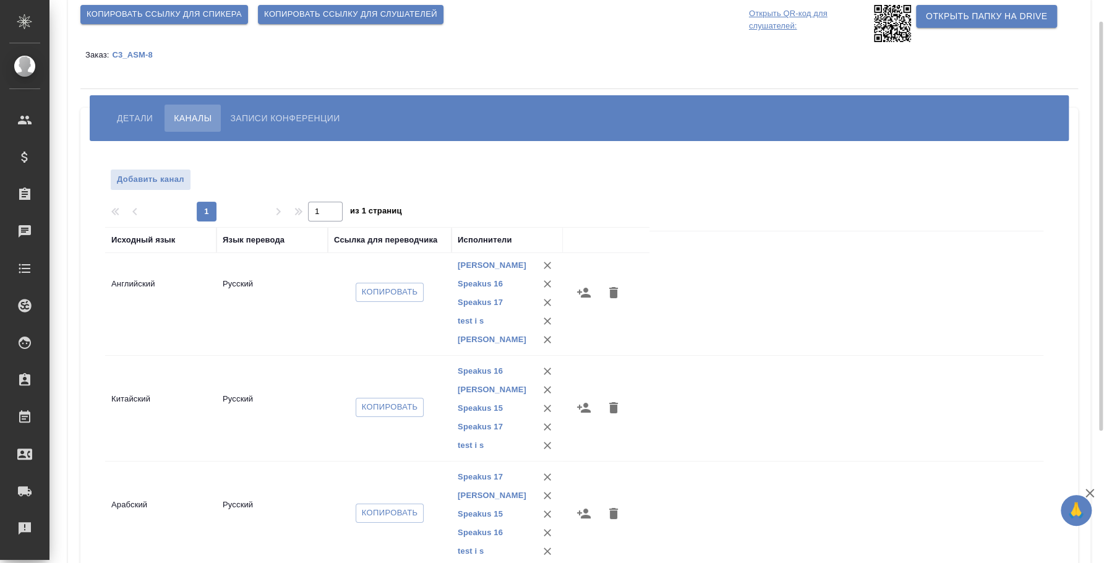
click at [582, 410] on icon "button" at bounding box center [584, 408] width 14 height 10
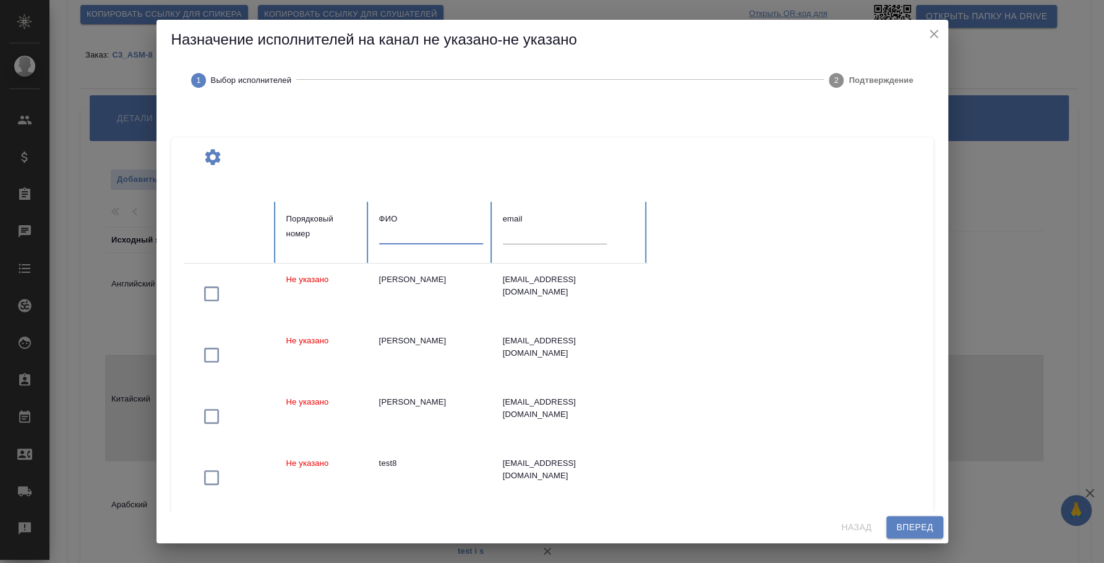
click at [414, 238] on input "text" at bounding box center [431, 234] width 104 height 17
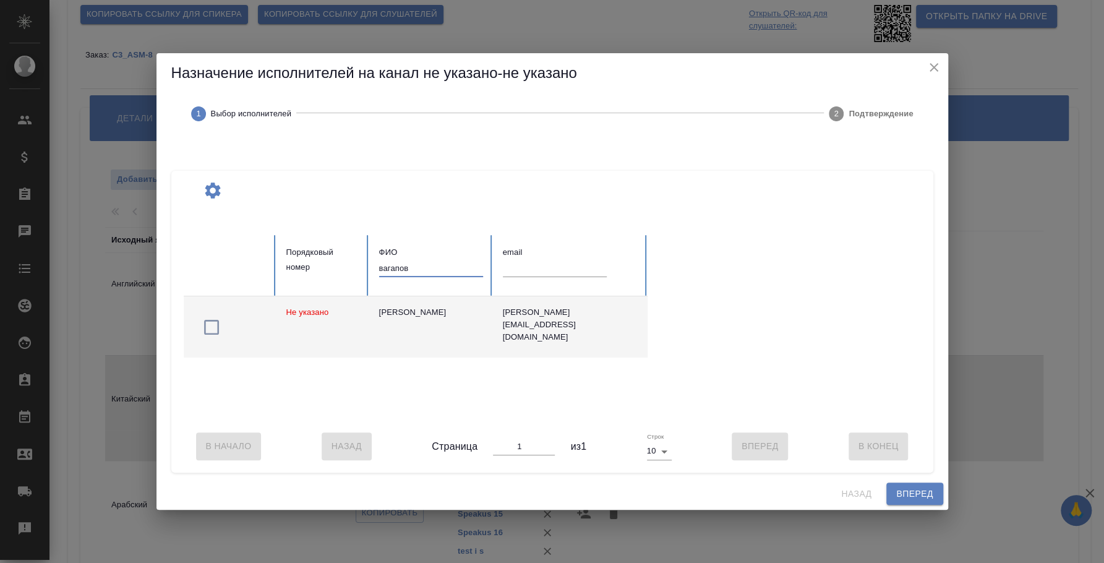
type input "вагапов"
click at [202, 319] on icon "button" at bounding box center [212, 327] width 20 height 20
click at [909, 501] on span "Вперед" at bounding box center [914, 493] width 37 height 15
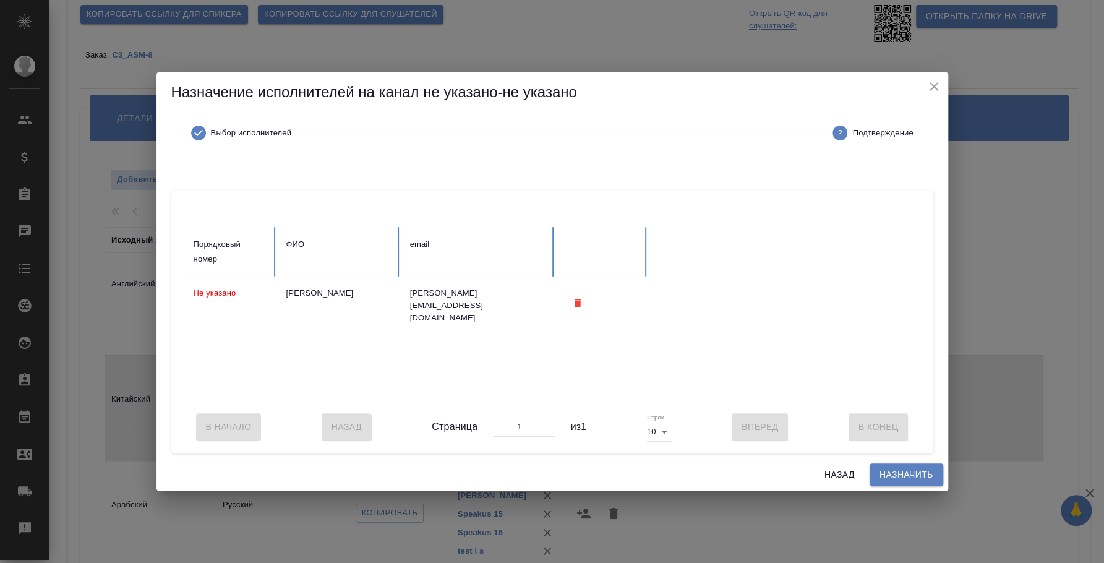
click at [909, 483] on span "Назначить" at bounding box center [907, 474] width 54 height 15
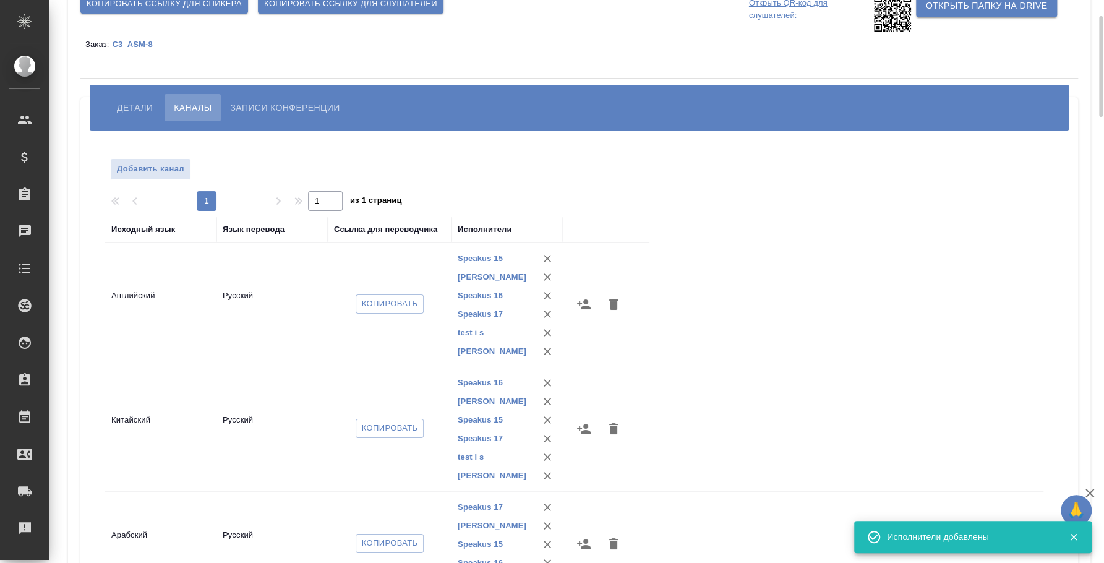
scroll to position [210, 0]
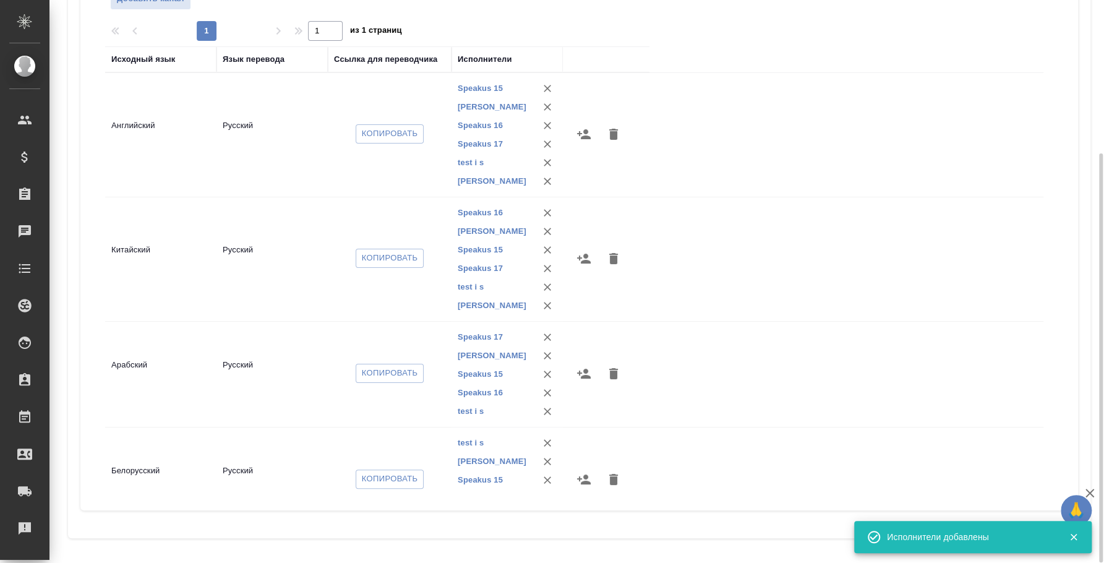
click at [588, 371] on icon "button" at bounding box center [584, 373] width 15 height 15
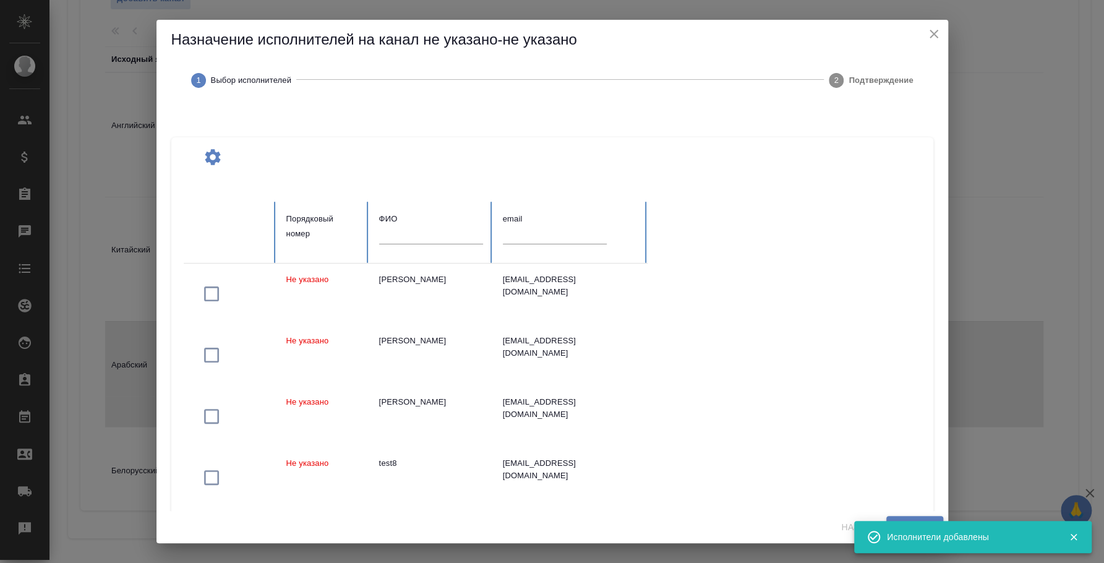
click at [393, 234] on input "text" at bounding box center [431, 234] width 104 height 17
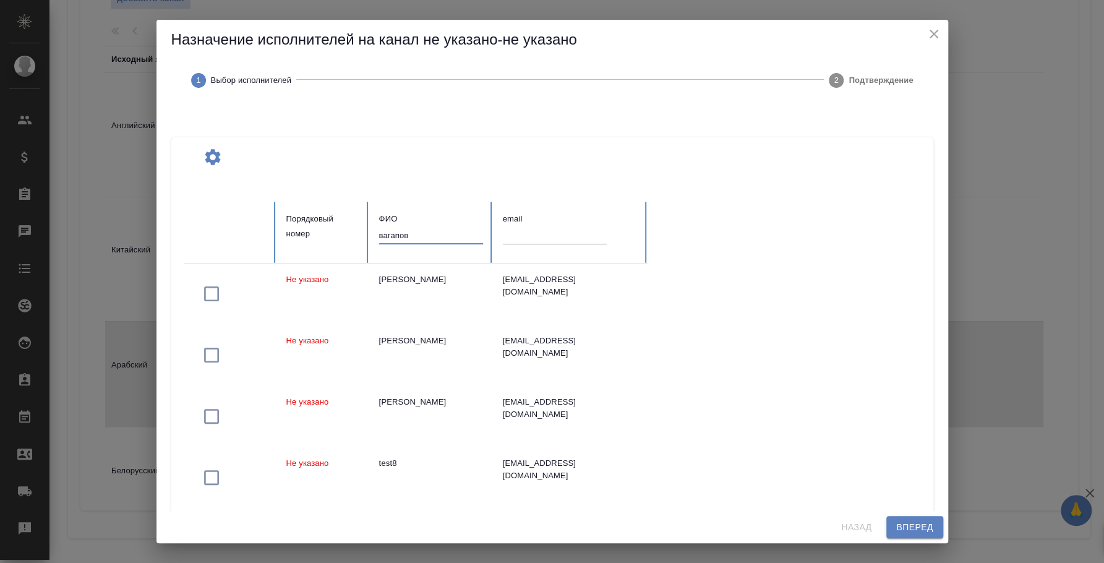
type input "вагапов"
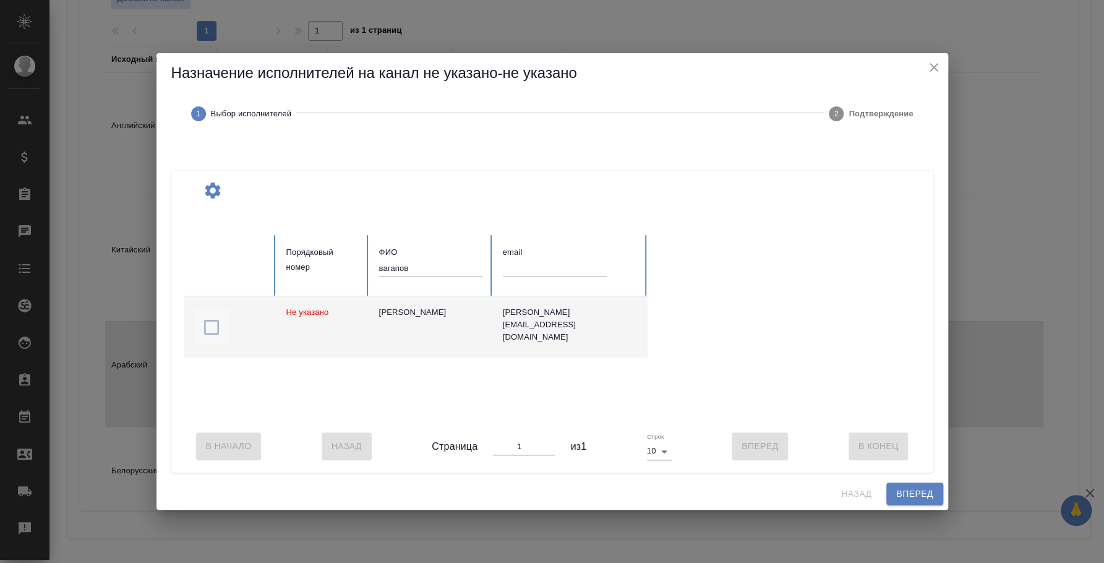
click at [207, 320] on icon "button" at bounding box center [211, 327] width 15 height 15
click at [907, 505] on button "Вперед" at bounding box center [915, 494] width 56 height 23
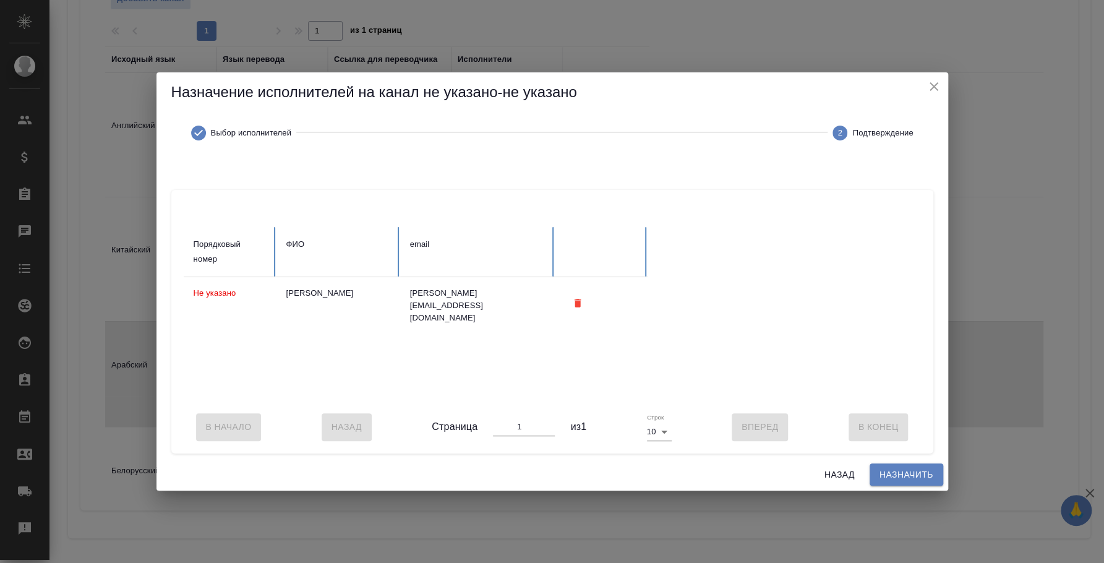
click at [906, 483] on span "Назначить" at bounding box center [907, 474] width 54 height 15
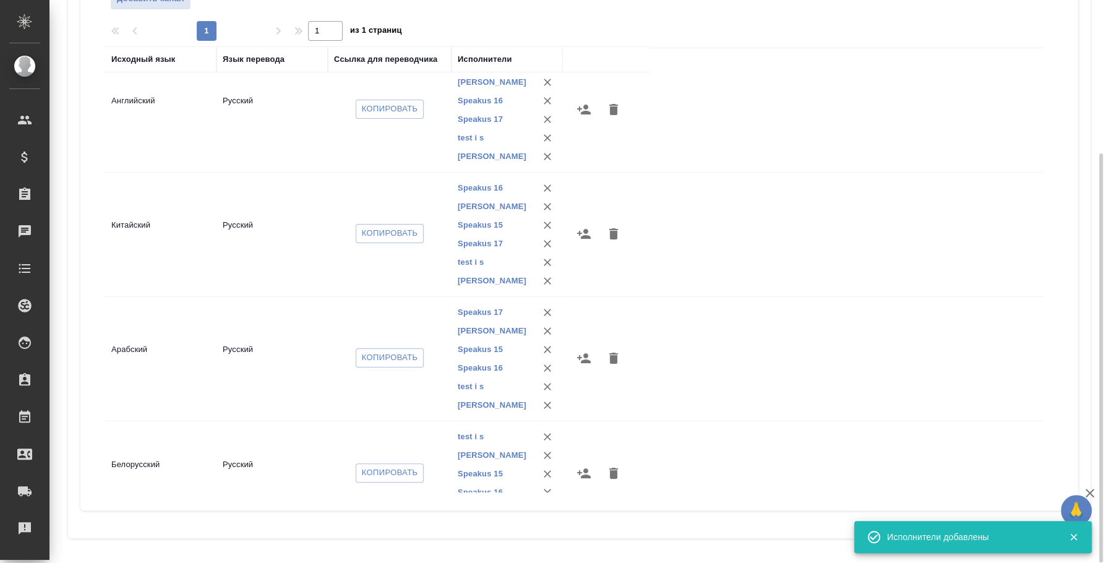
scroll to position [59, 0]
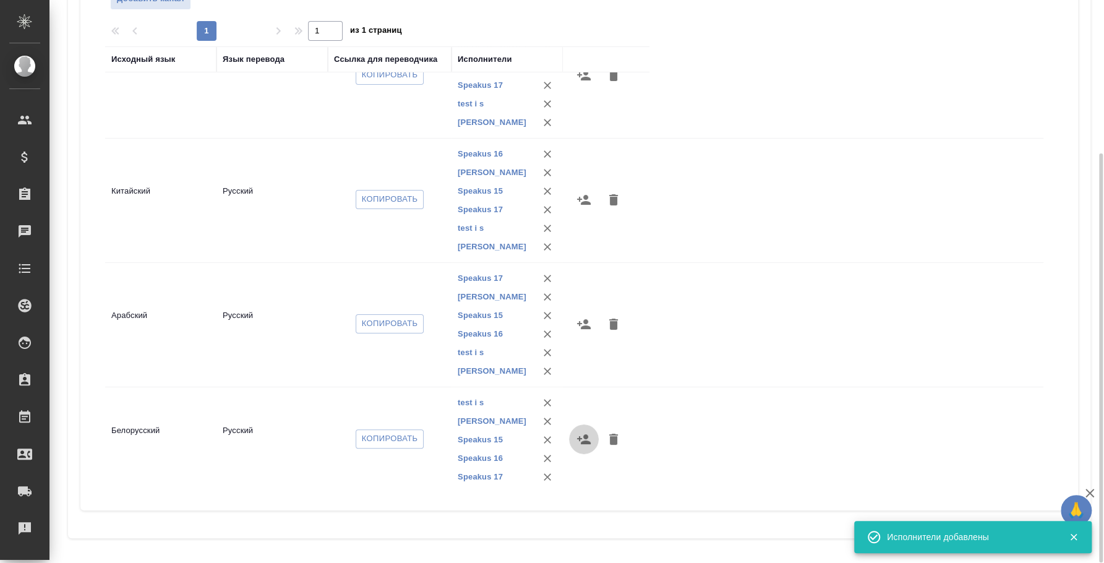
click at [580, 440] on icon "button" at bounding box center [584, 439] width 15 height 15
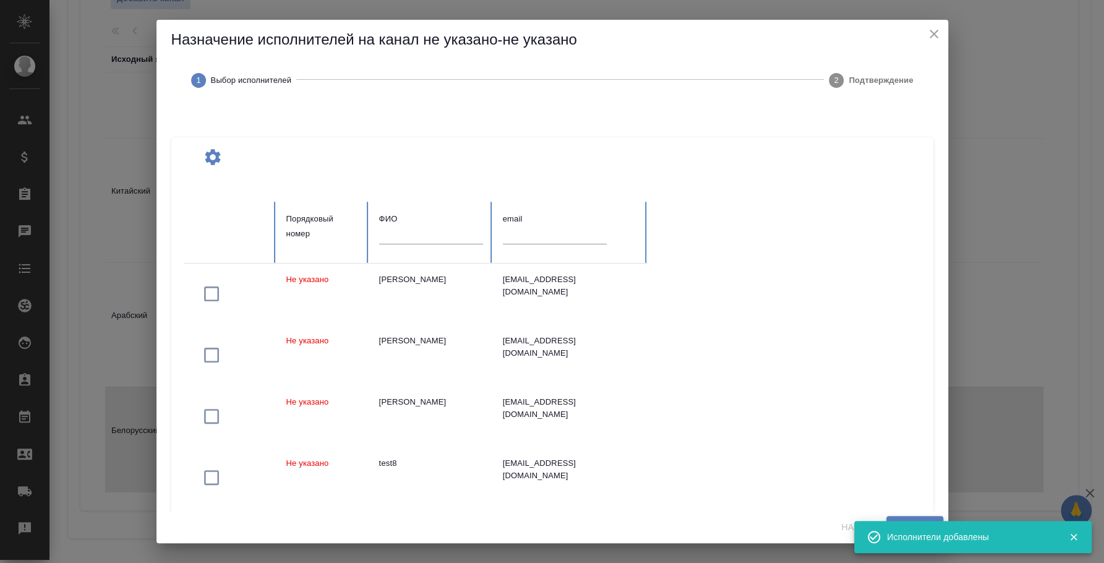
drag, startPoint x: 393, startPoint y: 239, endPoint x: 410, endPoint y: 241, distance: 17.5
click at [393, 239] on input "text" at bounding box center [431, 234] width 104 height 17
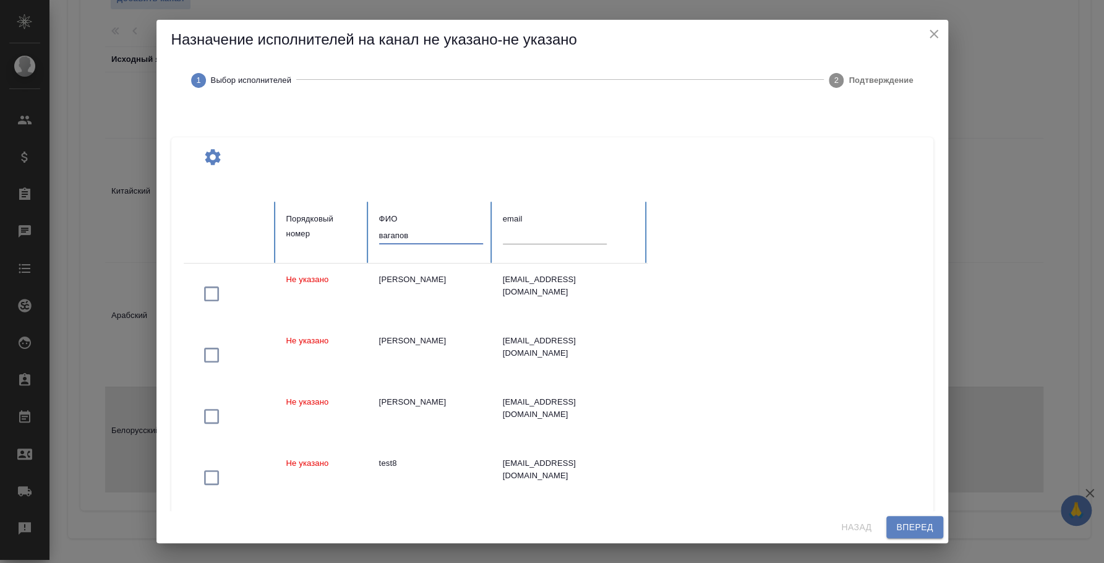
type input "вагапов"
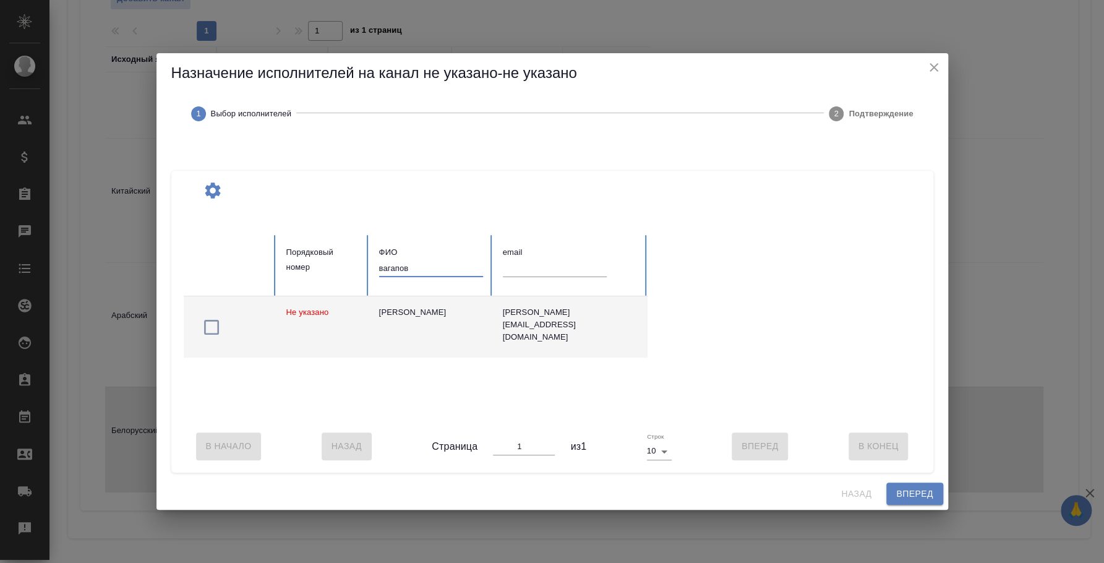
click at [215, 320] on icon "button" at bounding box center [211, 327] width 15 height 15
click at [896, 491] on button "Вперед" at bounding box center [915, 494] width 56 height 23
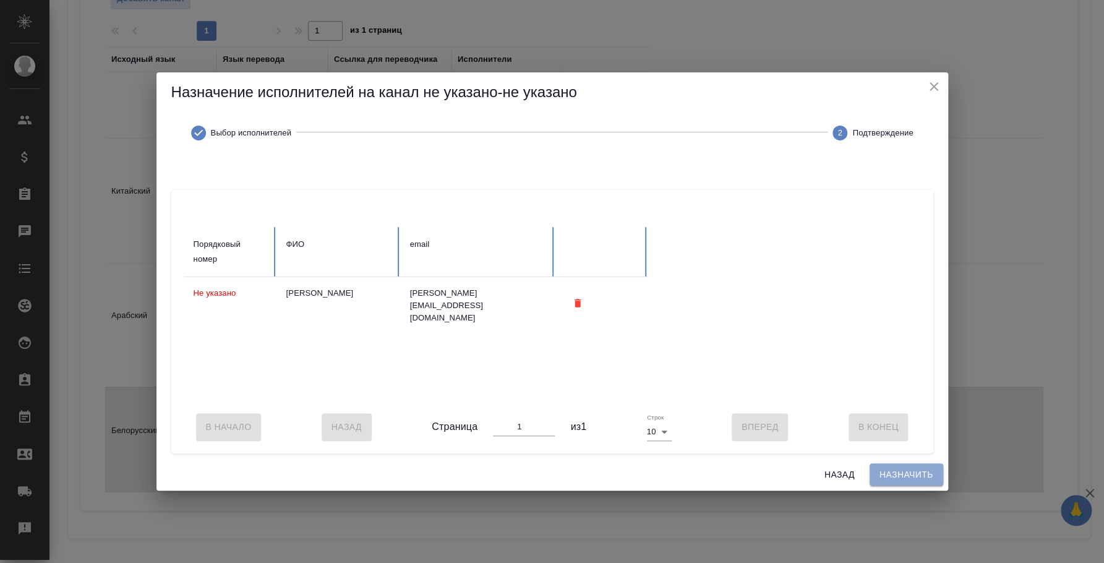
click at [898, 483] on span "Назначить" at bounding box center [907, 474] width 54 height 15
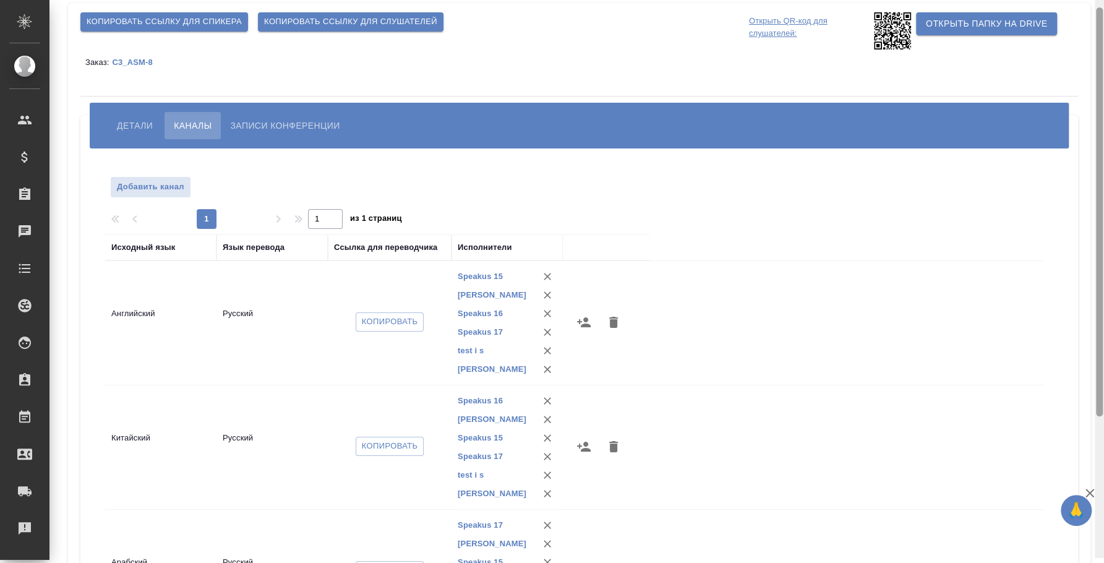
scroll to position [17, 0]
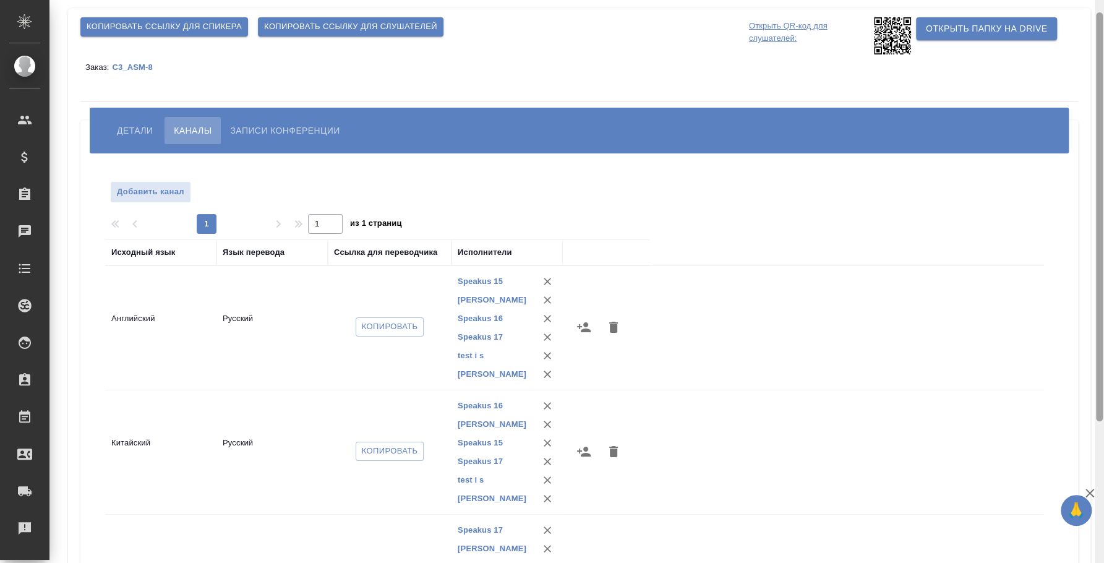
drag, startPoint x: 1102, startPoint y: 174, endPoint x: 1097, endPoint y: 33, distance: 141.2
click at [1097, 33] on div at bounding box center [1099, 216] width 7 height 409
click at [163, 189] on span "Добавить канал" at bounding box center [150, 192] width 67 height 14
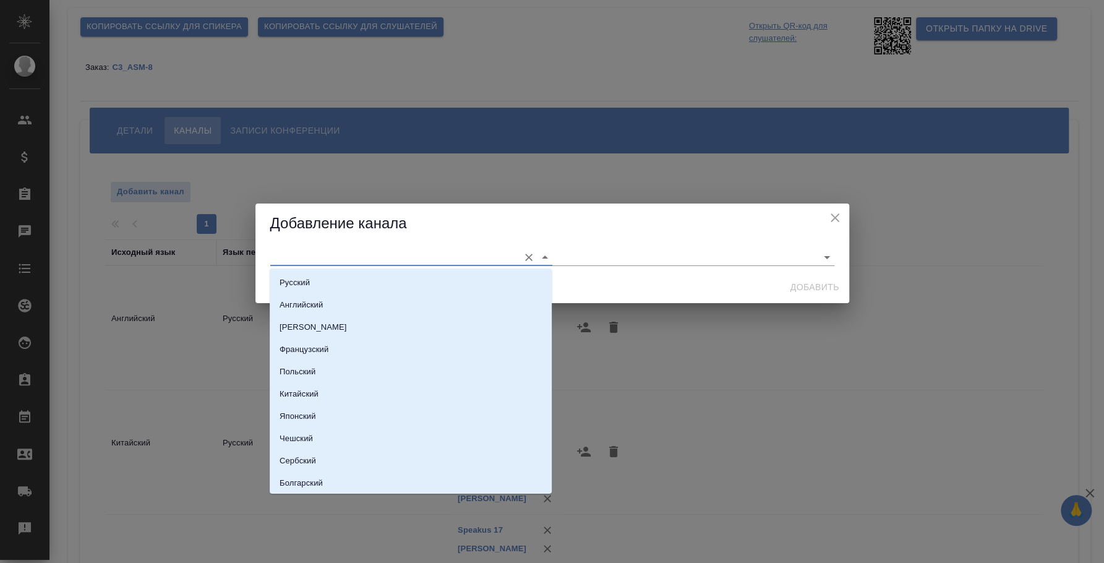
click at [289, 250] on input "text" at bounding box center [391, 257] width 243 height 17
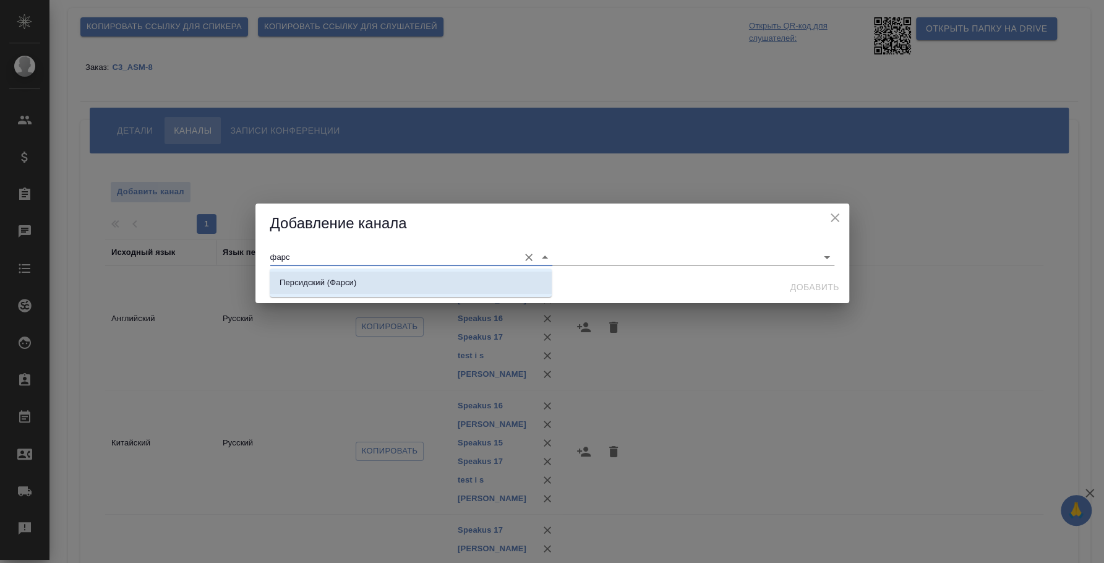
click at [338, 281] on p "Персидский (Фарси)" at bounding box center [318, 283] width 77 height 12
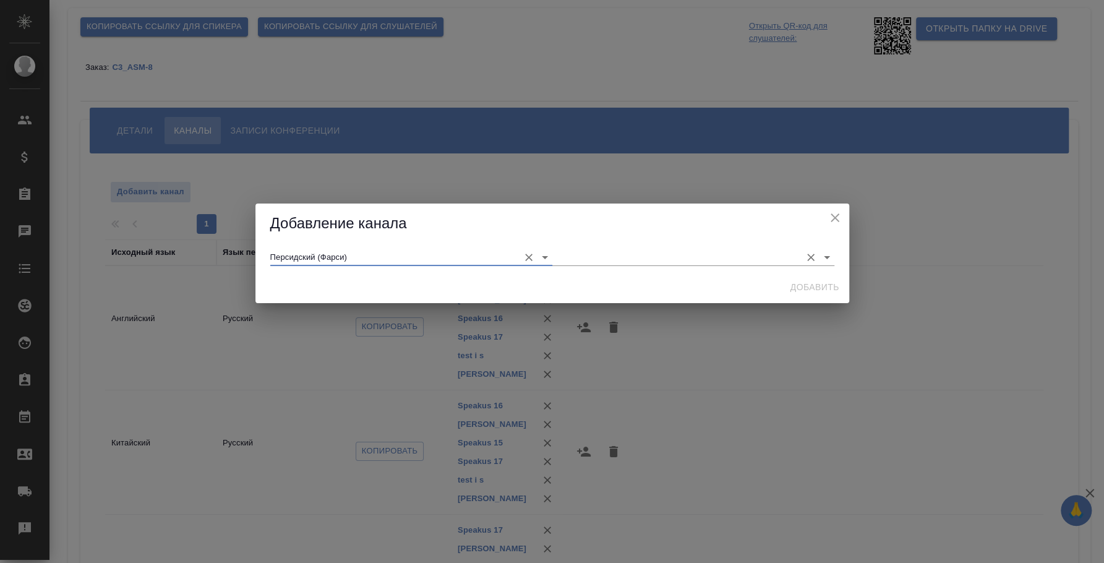
type input "Персидский (Фарси)"
click at [586, 260] on input "text" at bounding box center [673, 257] width 243 height 17
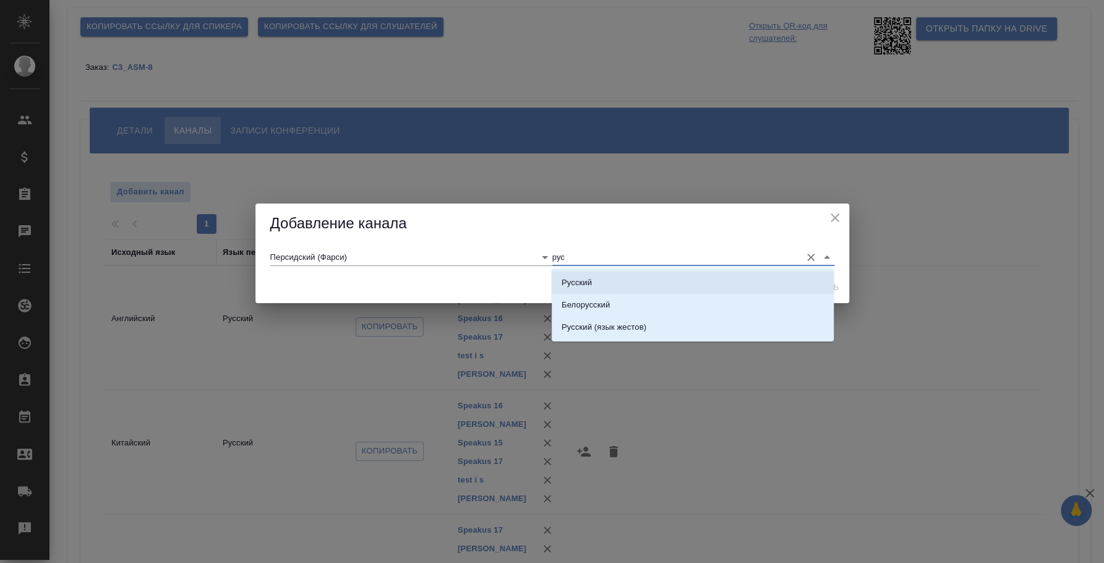
click at [703, 286] on li "Русский" at bounding box center [693, 283] width 282 height 22
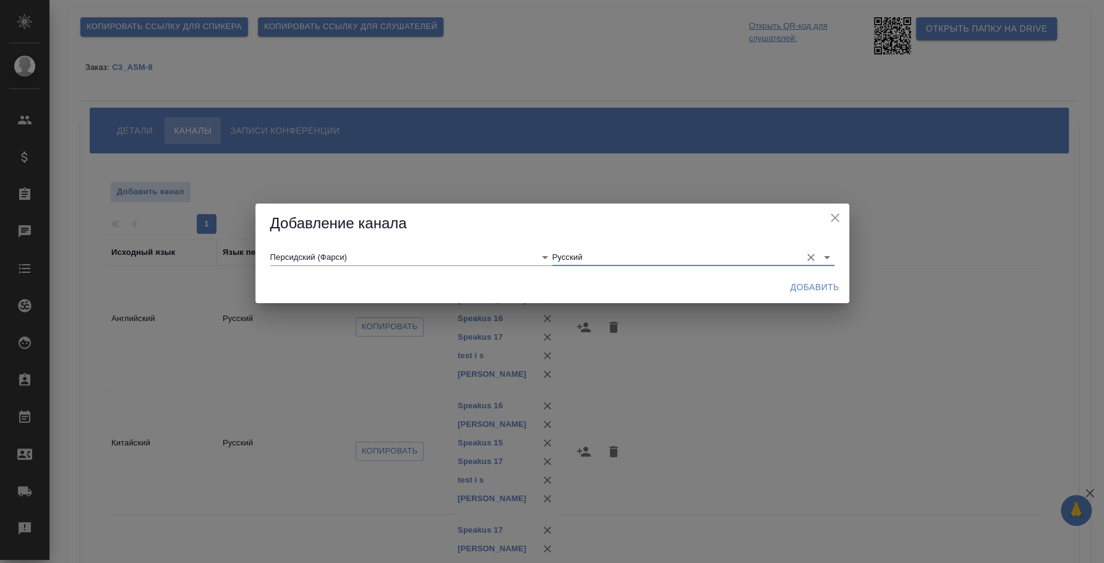
type input "Русский"
click at [819, 282] on span "Добавить" at bounding box center [815, 287] width 49 height 15
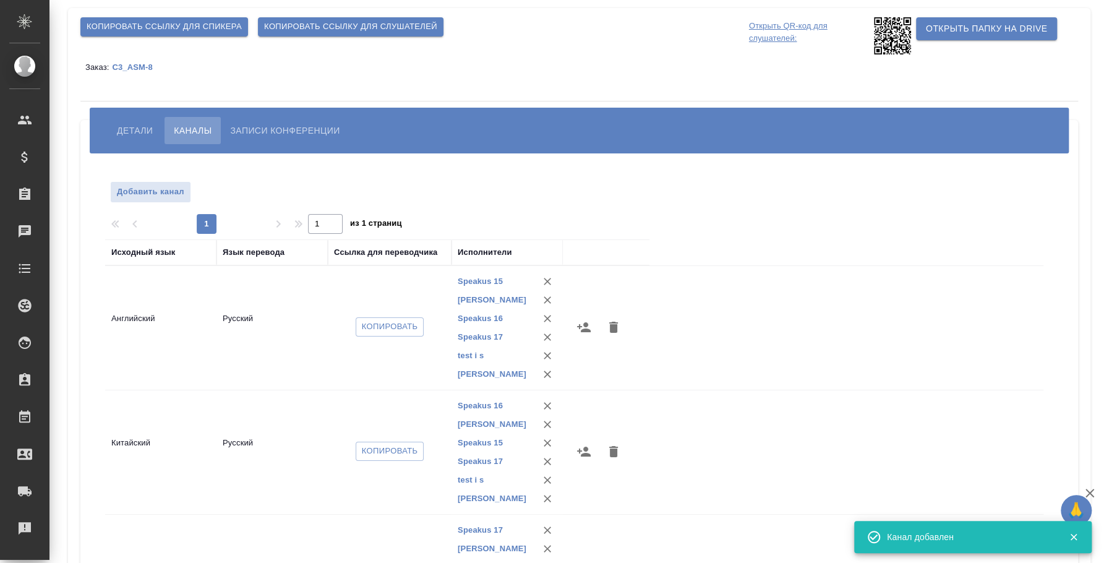
click at [158, 189] on span "Добавить канал" at bounding box center [150, 192] width 67 height 14
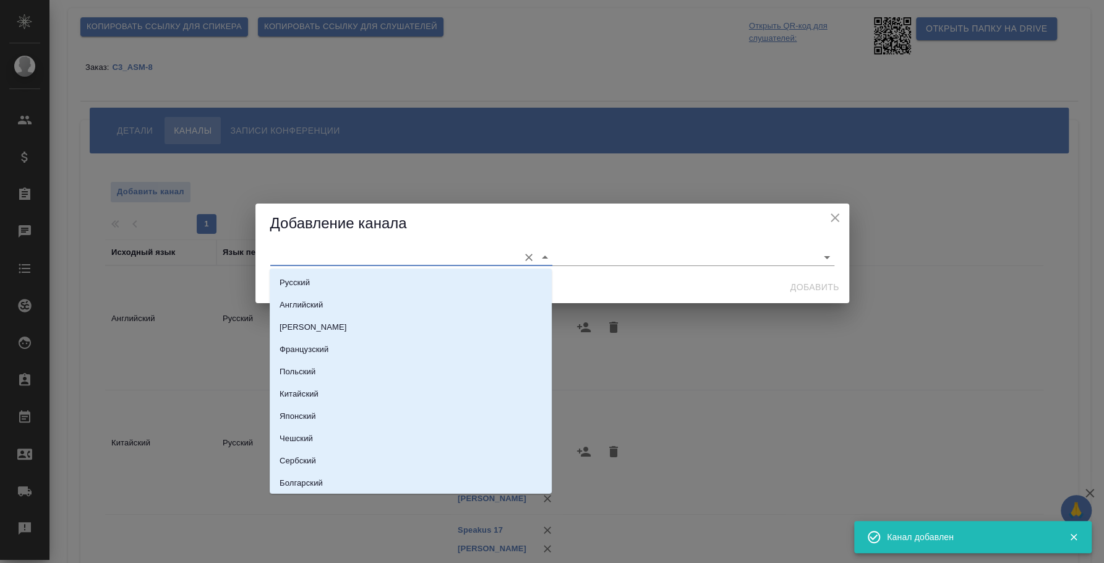
click at [312, 262] on input "text" at bounding box center [391, 257] width 243 height 17
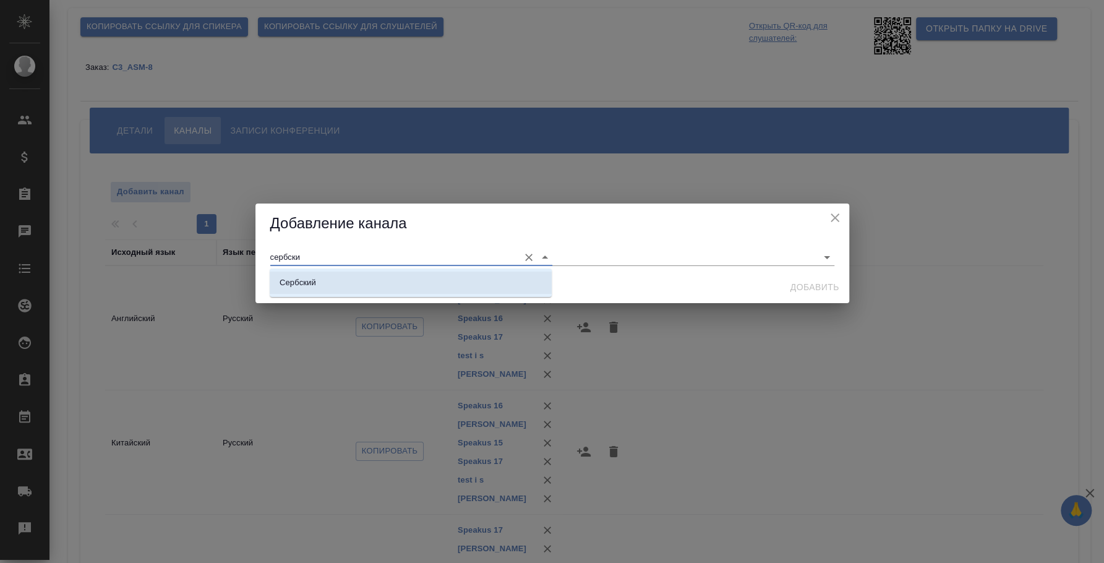
click at [319, 273] on li "Сербский" at bounding box center [411, 283] width 282 height 22
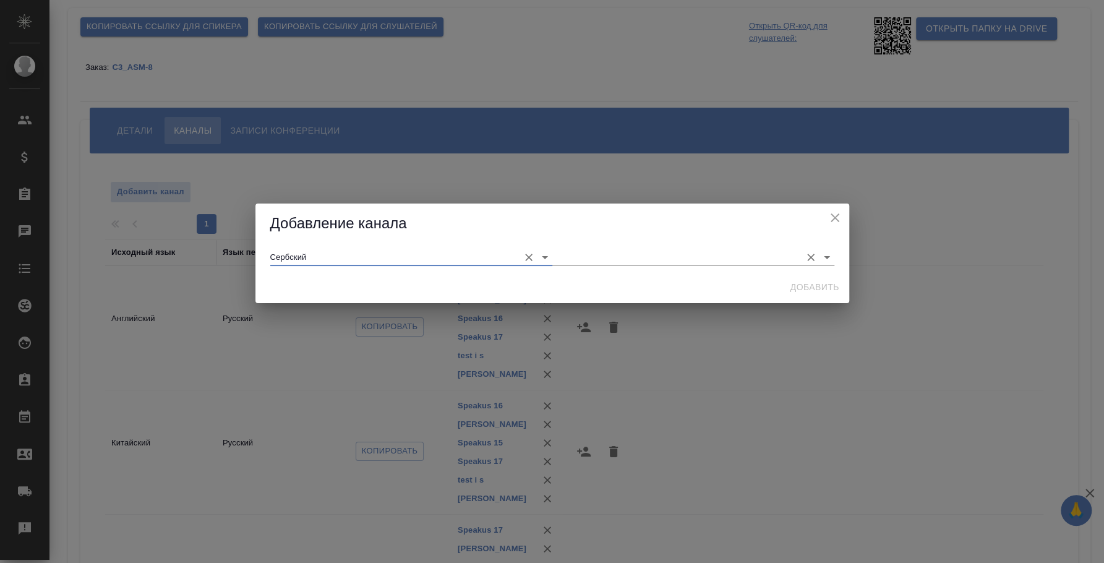
type input "Сербский"
click at [605, 249] on input "text" at bounding box center [673, 257] width 243 height 17
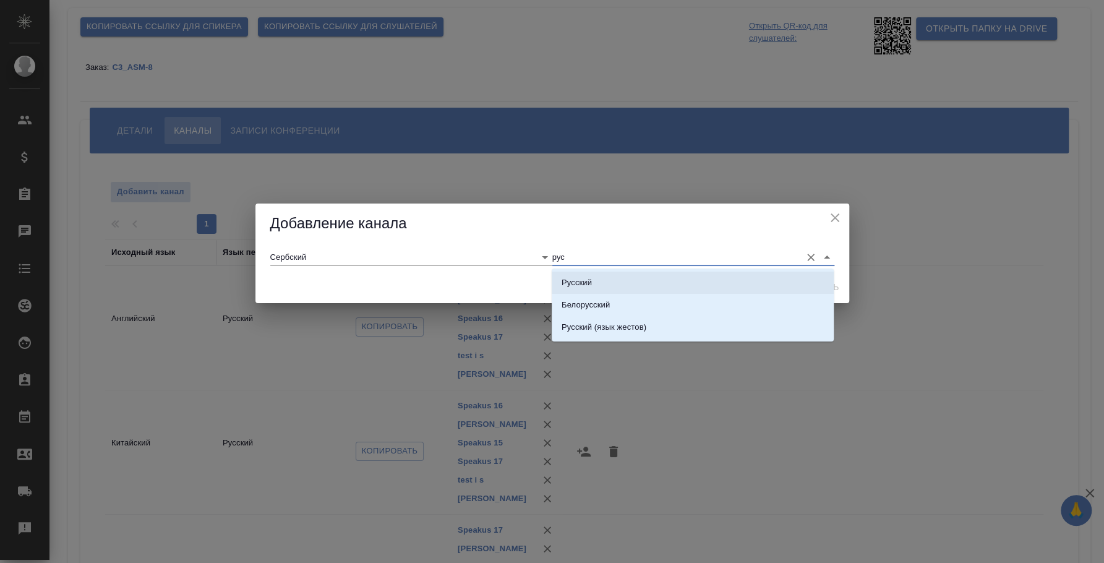
click at [628, 272] on li "Русский" at bounding box center [693, 283] width 282 height 22
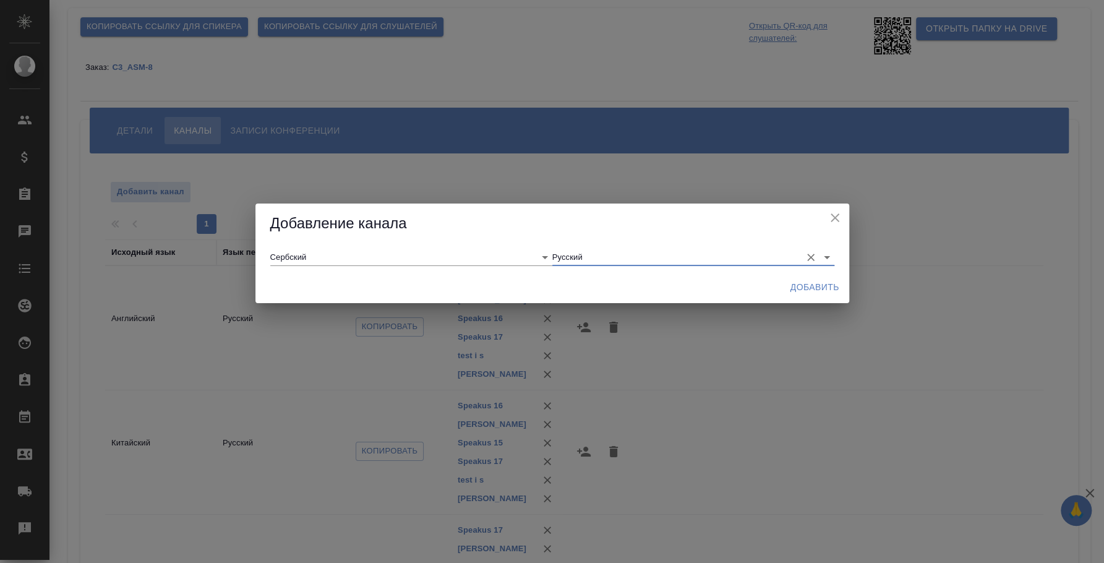
type input "Русский"
click at [822, 288] on span "Добавить" at bounding box center [815, 287] width 49 height 15
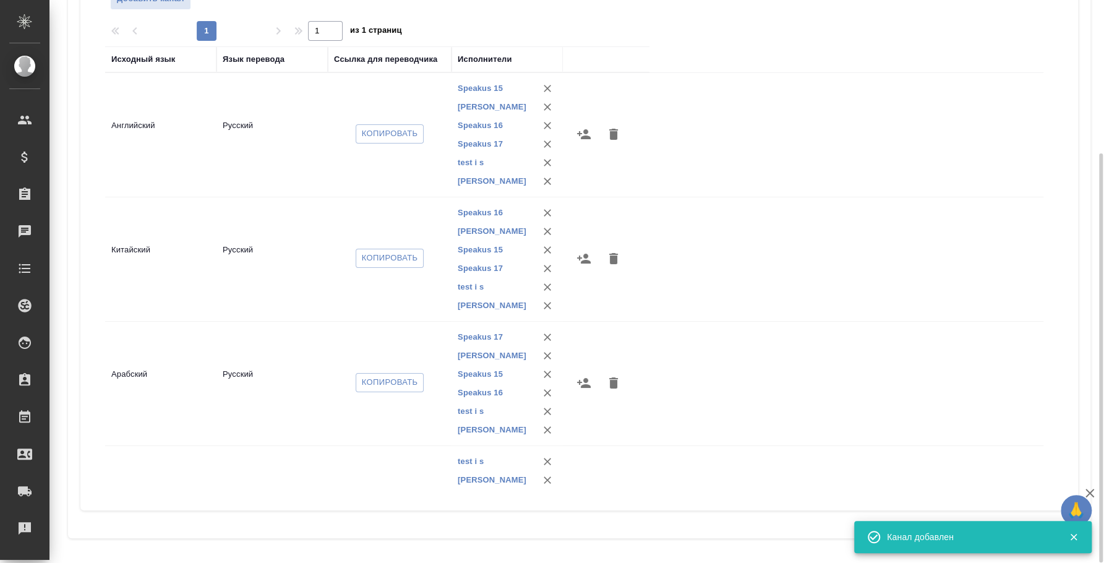
scroll to position [165, 0]
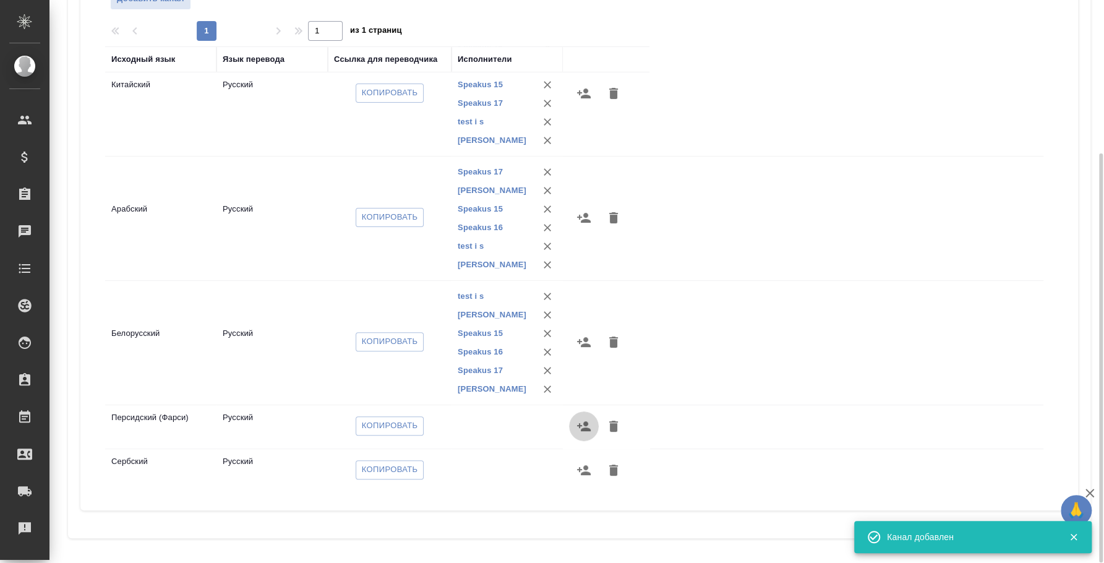
click at [583, 421] on icon "button" at bounding box center [584, 426] width 14 height 10
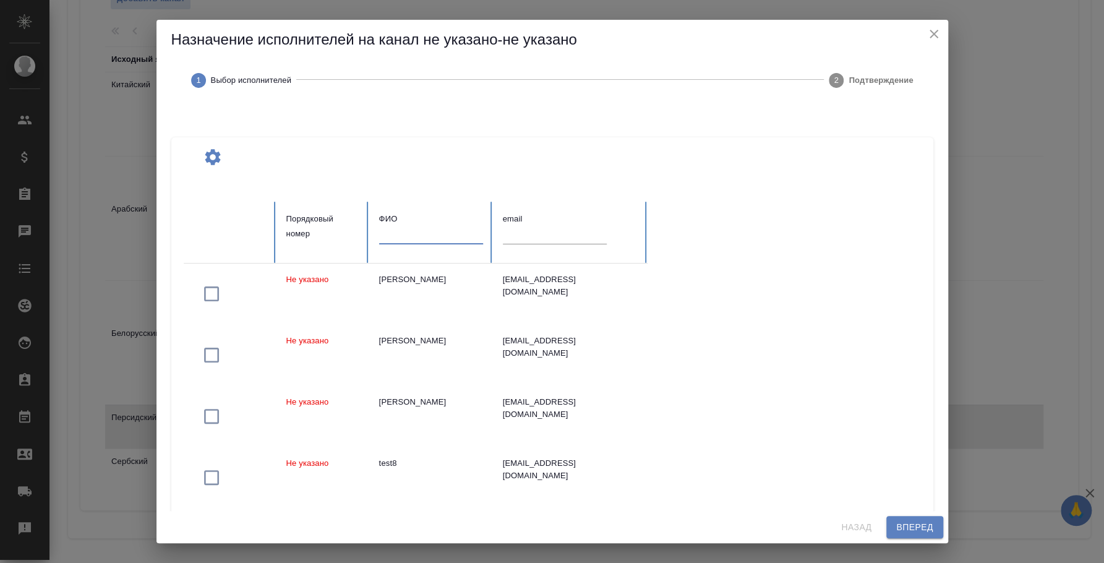
click at [440, 235] on input "text" at bounding box center [431, 234] width 104 height 17
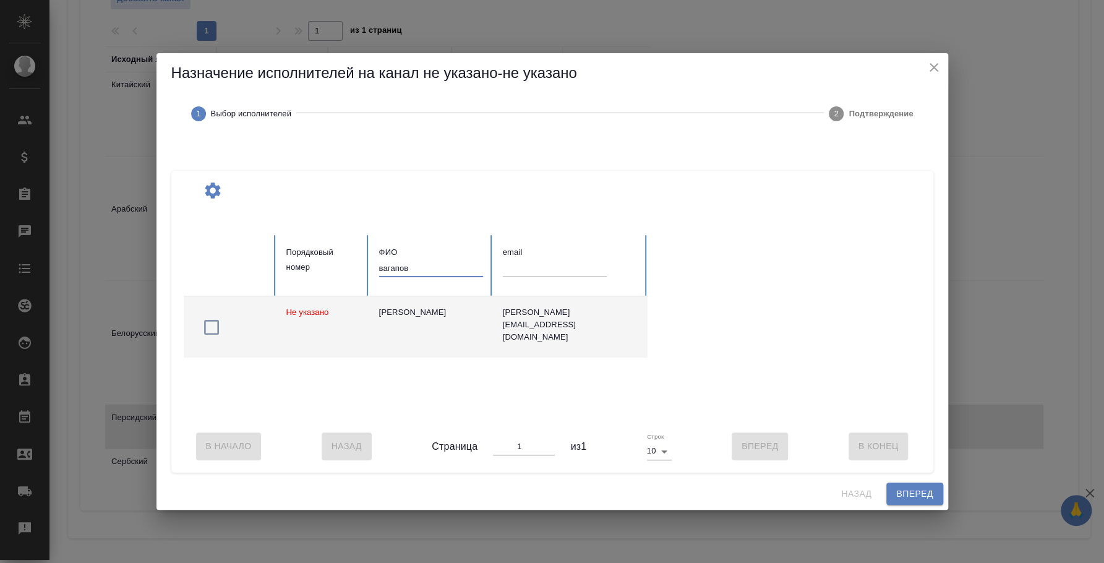
type input "вагапов"
click at [216, 326] on icon "button" at bounding box center [212, 327] width 20 height 20
click at [916, 502] on span "Вперед" at bounding box center [914, 493] width 37 height 15
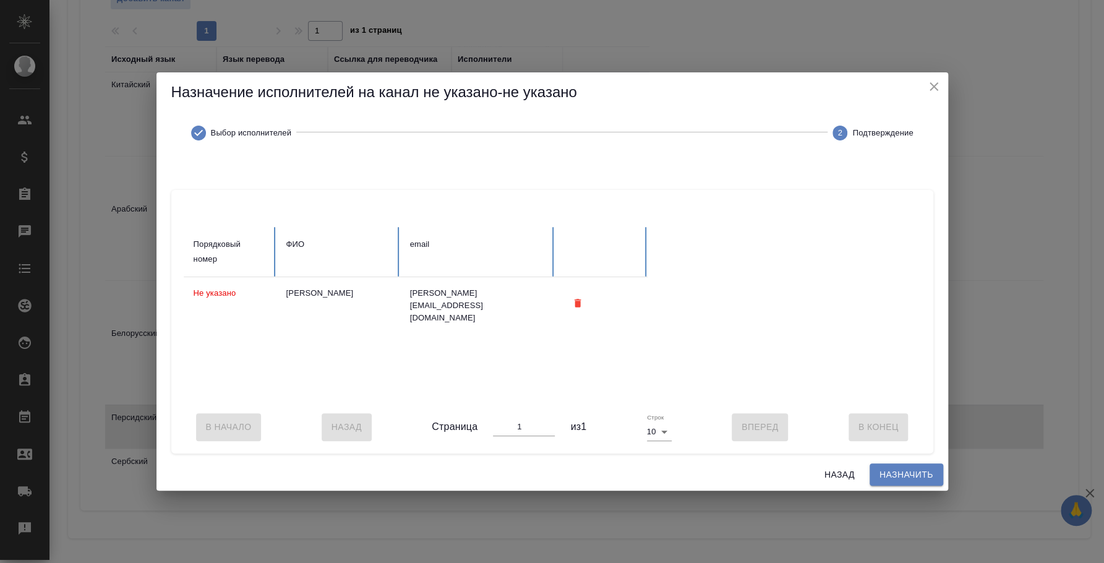
click at [916, 481] on span "Назначить" at bounding box center [907, 474] width 54 height 15
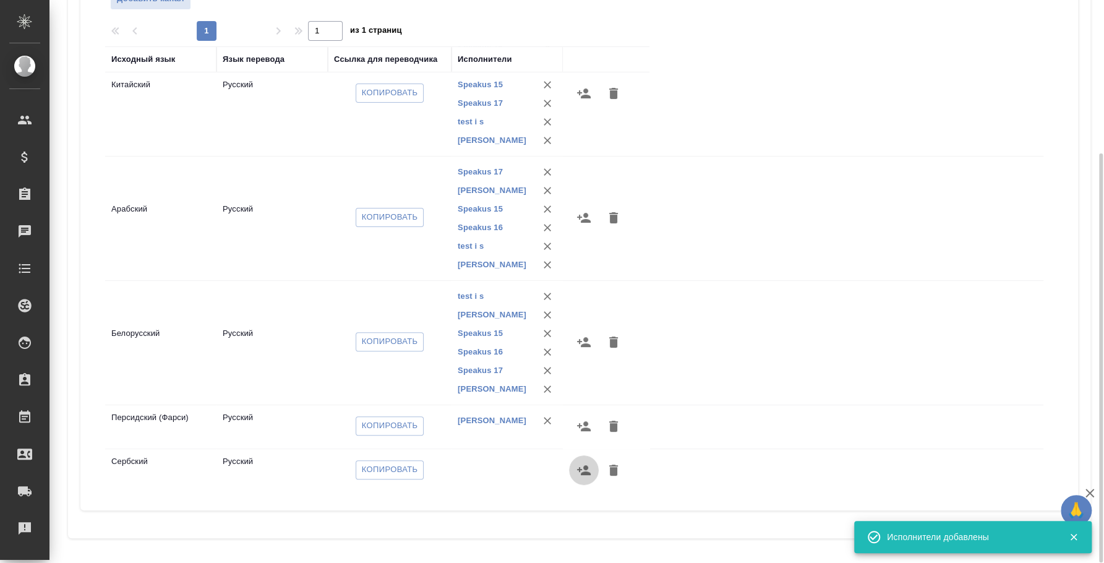
click at [585, 465] on icon "button" at bounding box center [584, 470] width 14 height 10
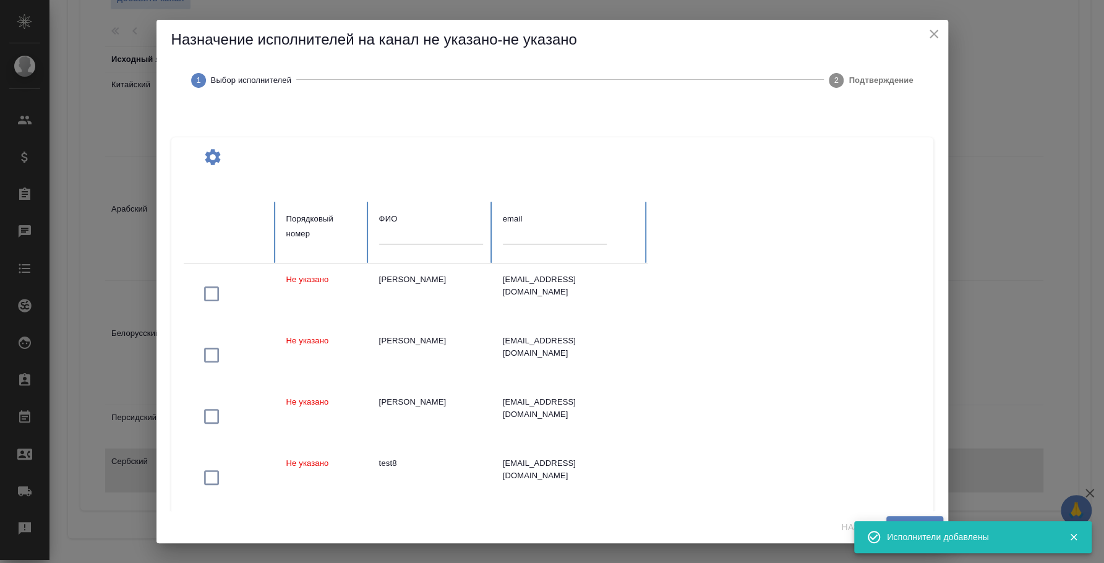
click at [432, 233] on input "text" at bounding box center [431, 234] width 104 height 17
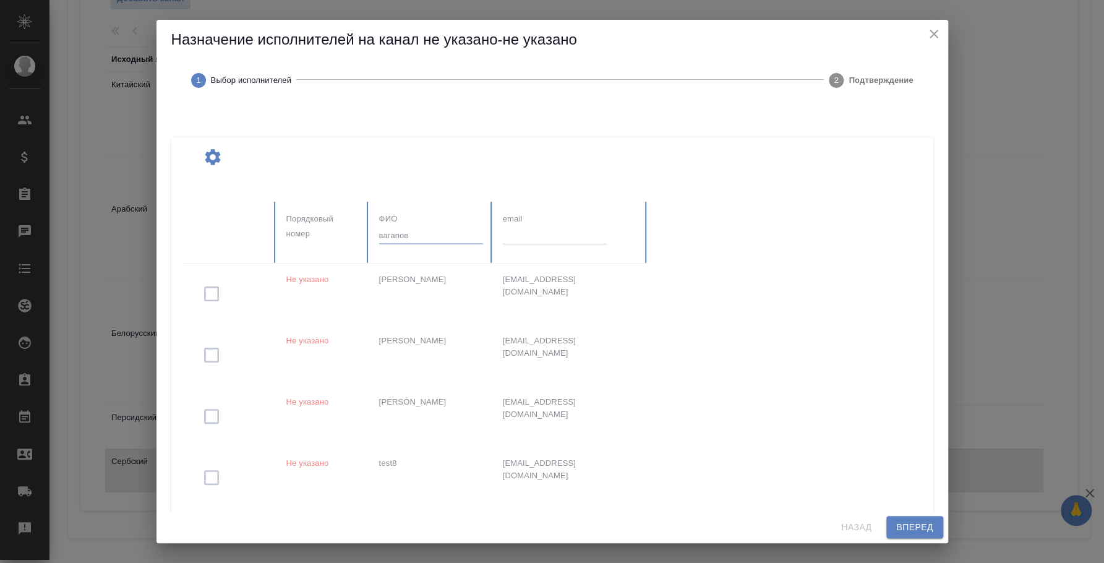
type input "вагапов"
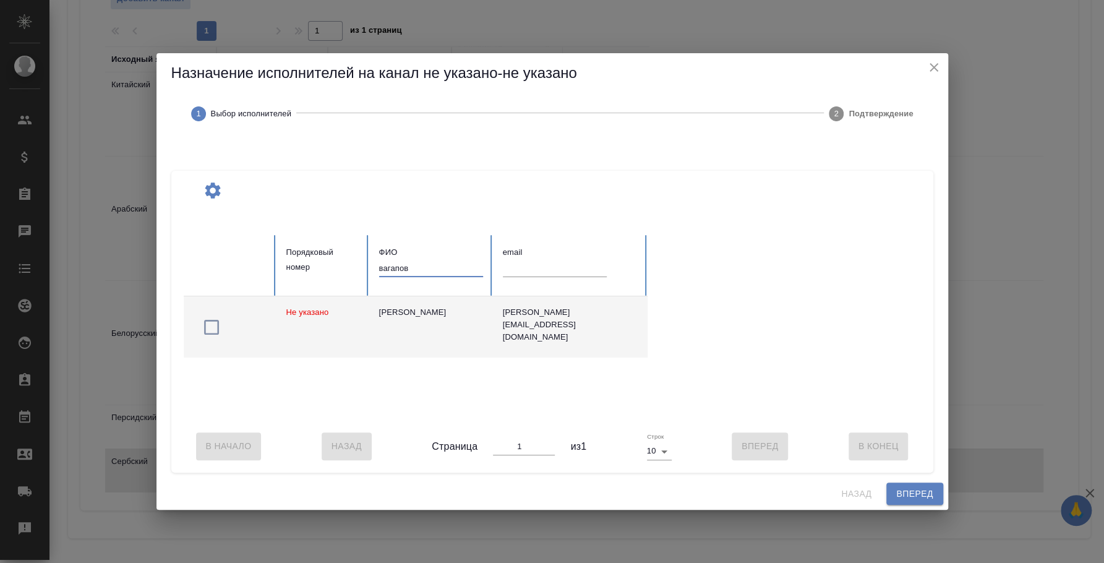
click at [217, 324] on icon "button" at bounding box center [212, 327] width 20 height 20
click at [900, 505] on button "Вперед" at bounding box center [915, 494] width 56 height 23
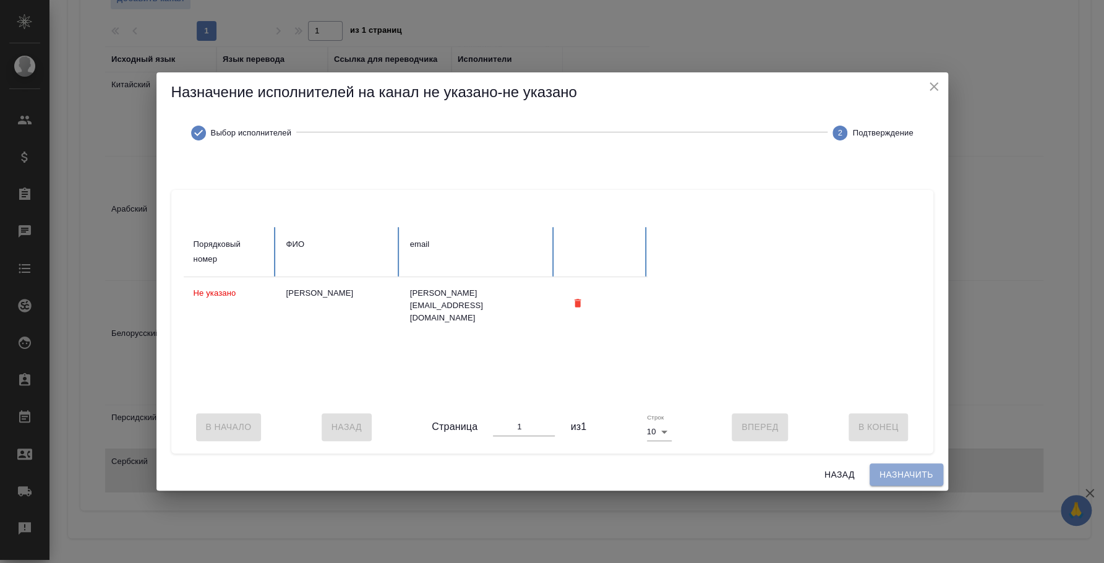
click at [902, 483] on span "Назначить" at bounding box center [907, 474] width 54 height 15
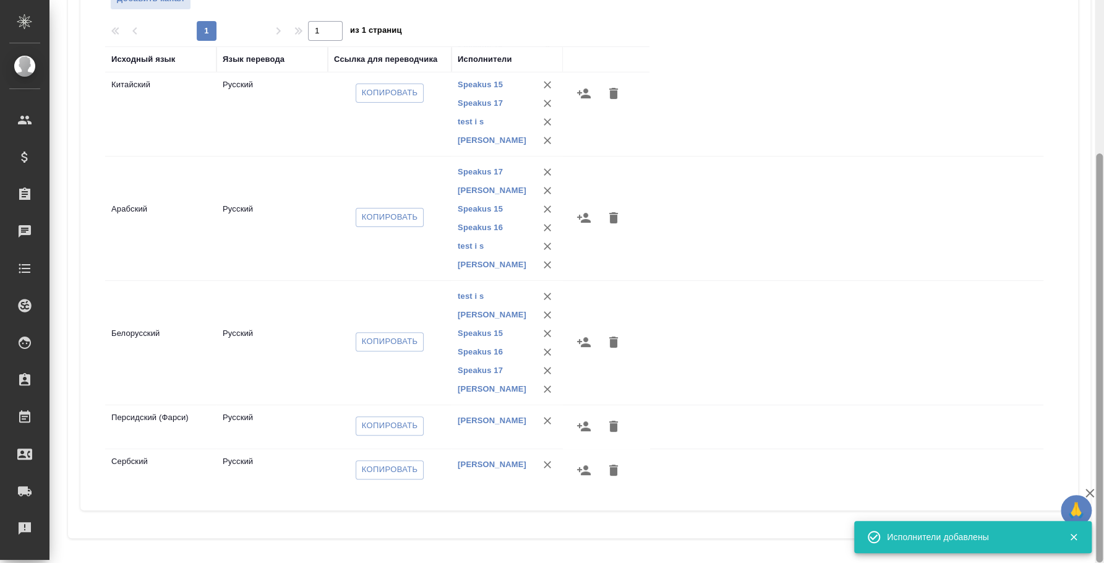
scroll to position [0, 0]
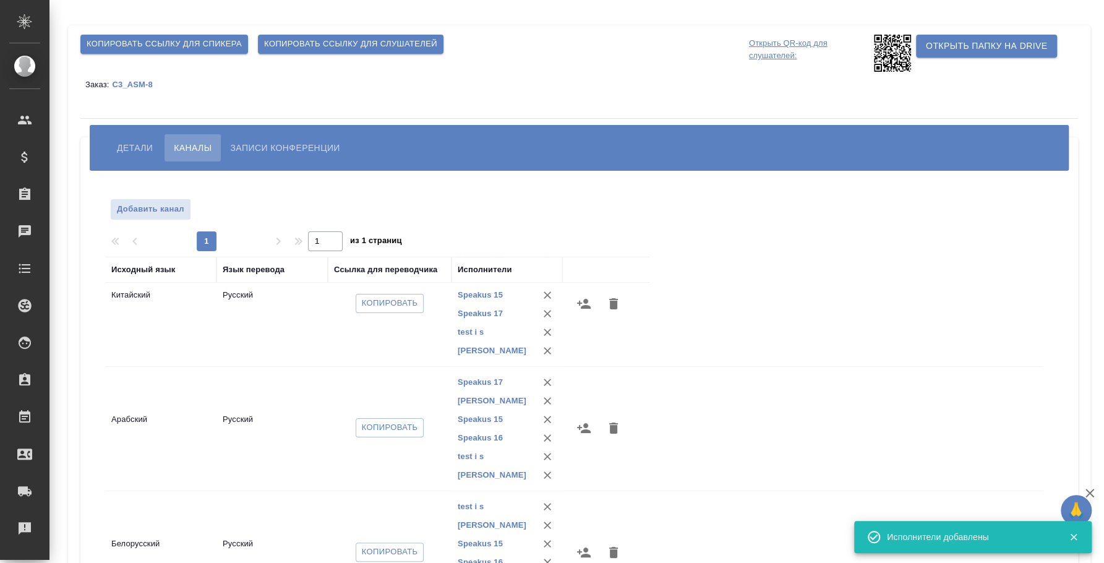
click at [1074, 533] on icon "button" at bounding box center [1073, 536] width 11 height 11
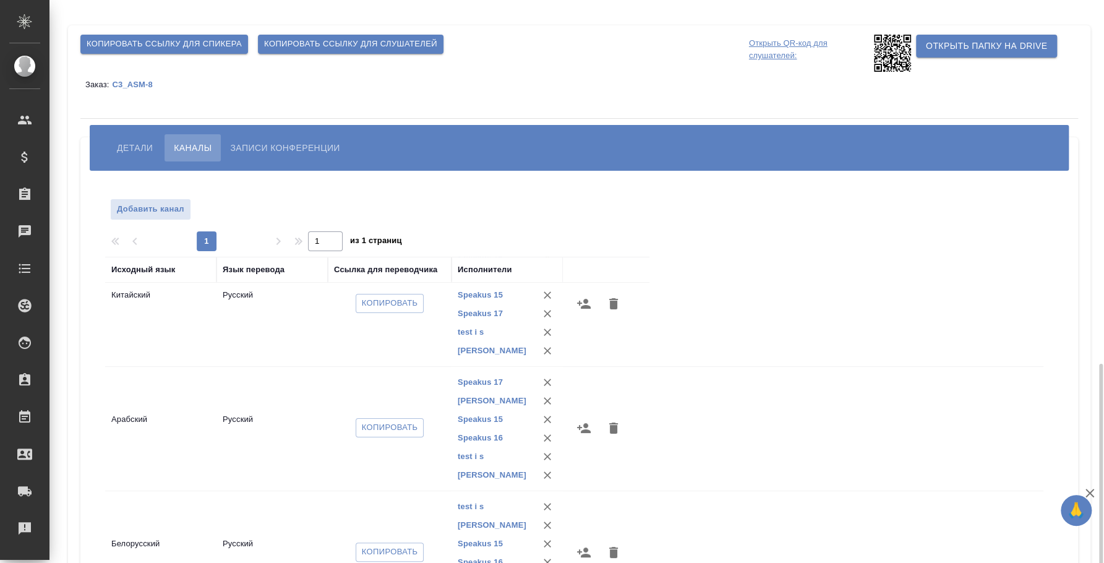
scroll to position [210, 0]
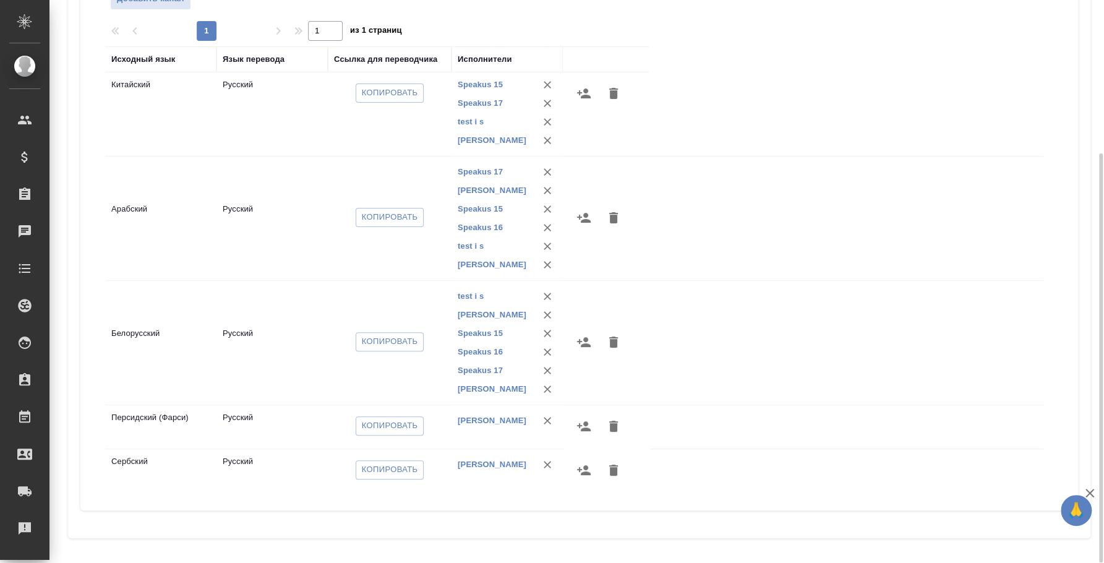
click at [590, 420] on icon "button" at bounding box center [584, 426] width 15 height 15
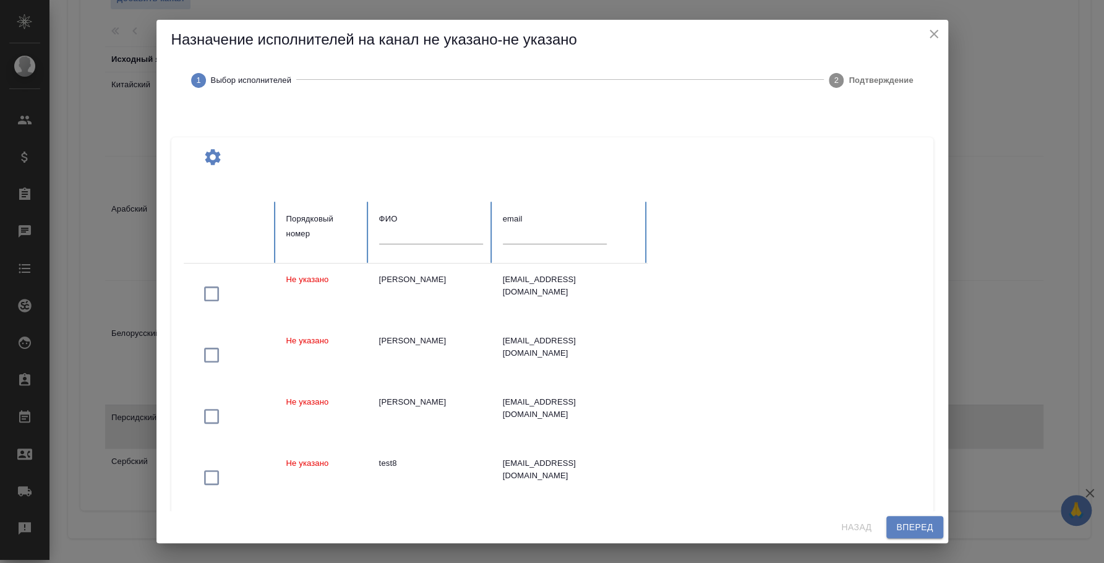
click at [399, 244] on div at bounding box center [431, 239] width 104 height 26
click at [399, 236] on input "text" at bounding box center [431, 234] width 104 height 17
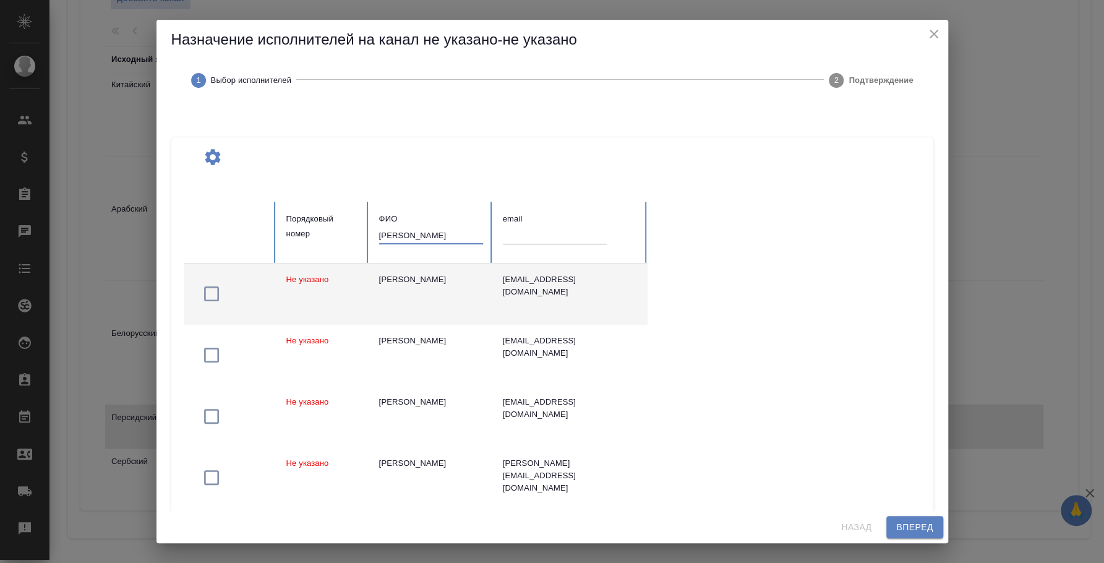
type input "[PERSON_NAME]"
click at [215, 290] on icon "button" at bounding box center [212, 294] width 20 height 20
click at [898, 523] on span "Вперед" at bounding box center [914, 527] width 37 height 15
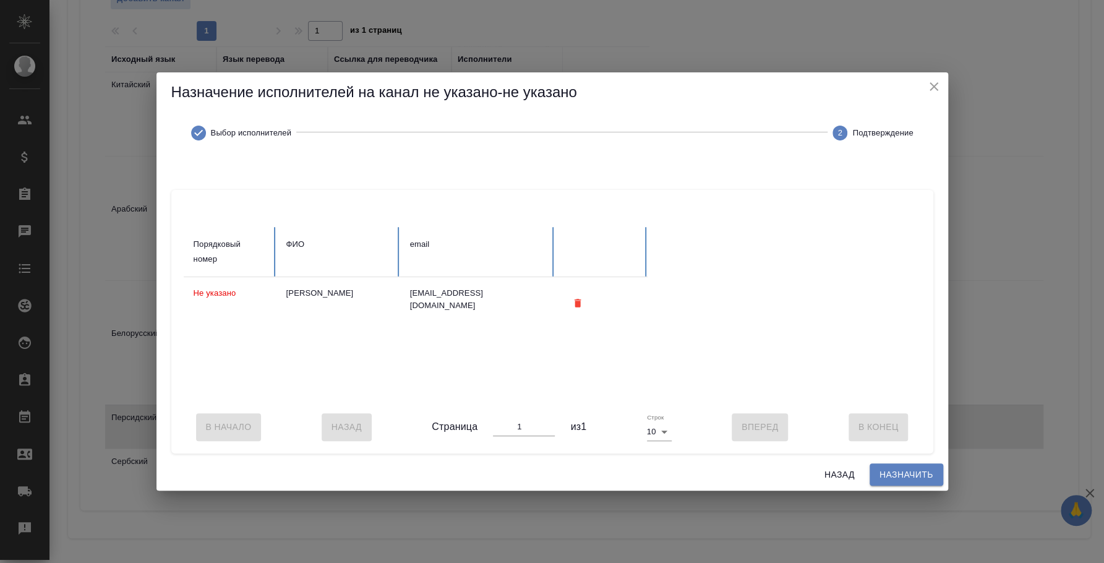
click at [907, 478] on span "Назначить" at bounding box center [907, 474] width 54 height 15
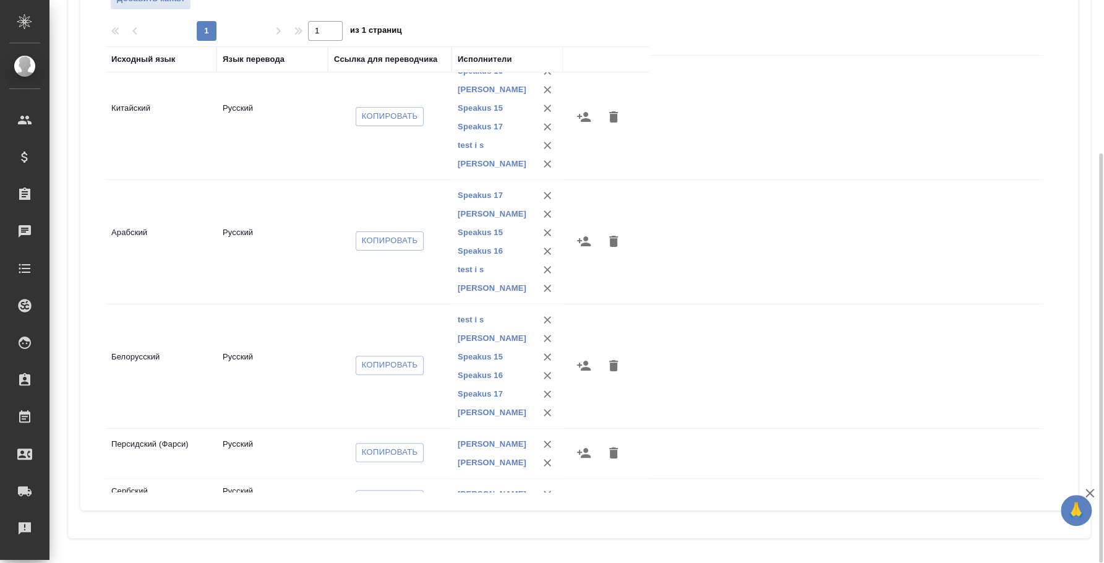
scroll to position [172, 0]
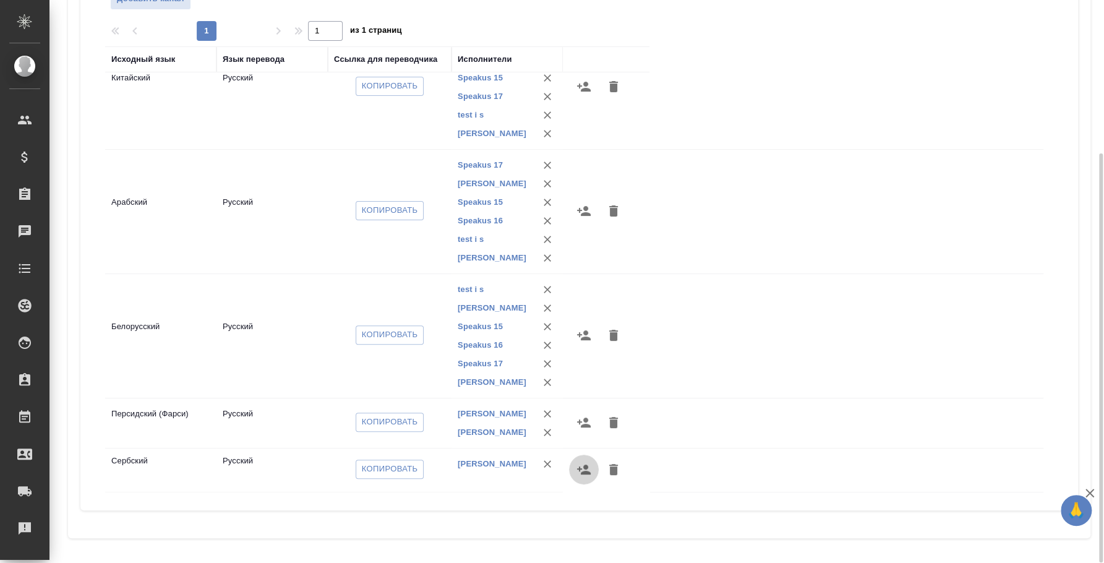
click at [582, 466] on icon "button" at bounding box center [584, 469] width 15 height 15
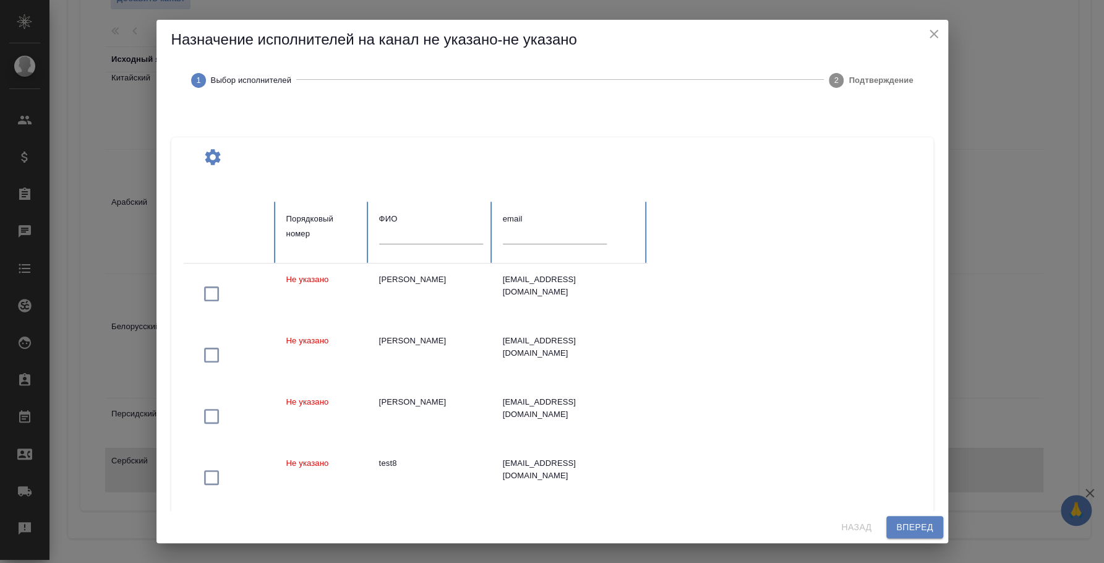
click at [401, 240] on input "text" at bounding box center [431, 234] width 104 height 17
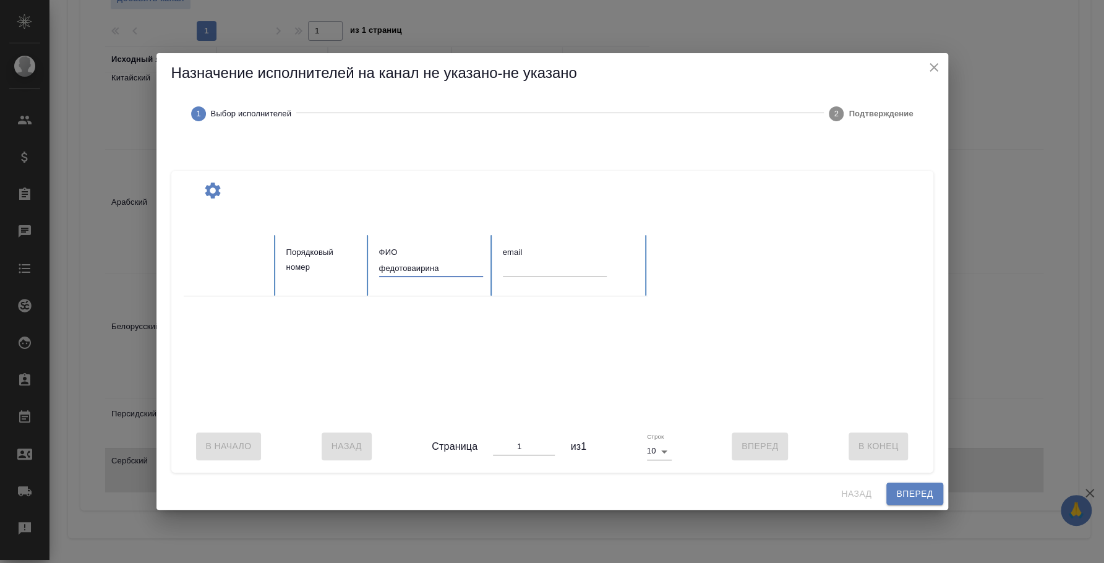
click at [416, 260] on input "федотоваирина" at bounding box center [431, 268] width 104 height 17
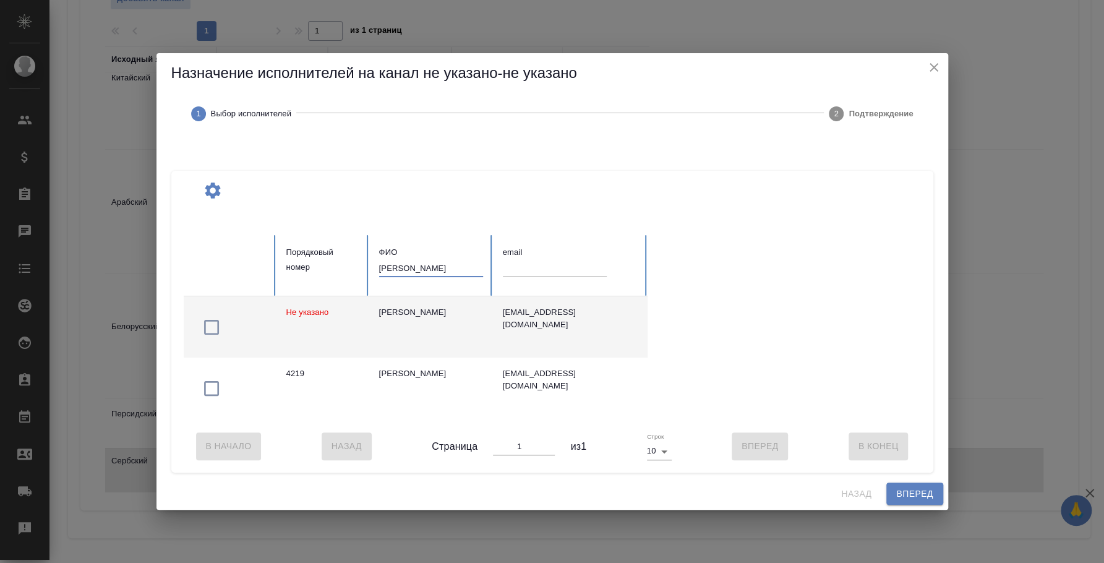
type input "федотова ирина"
click at [202, 318] on icon "button" at bounding box center [212, 327] width 20 height 20
click at [912, 492] on span "Вперед" at bounding box center [914, 493] width 37 height 15
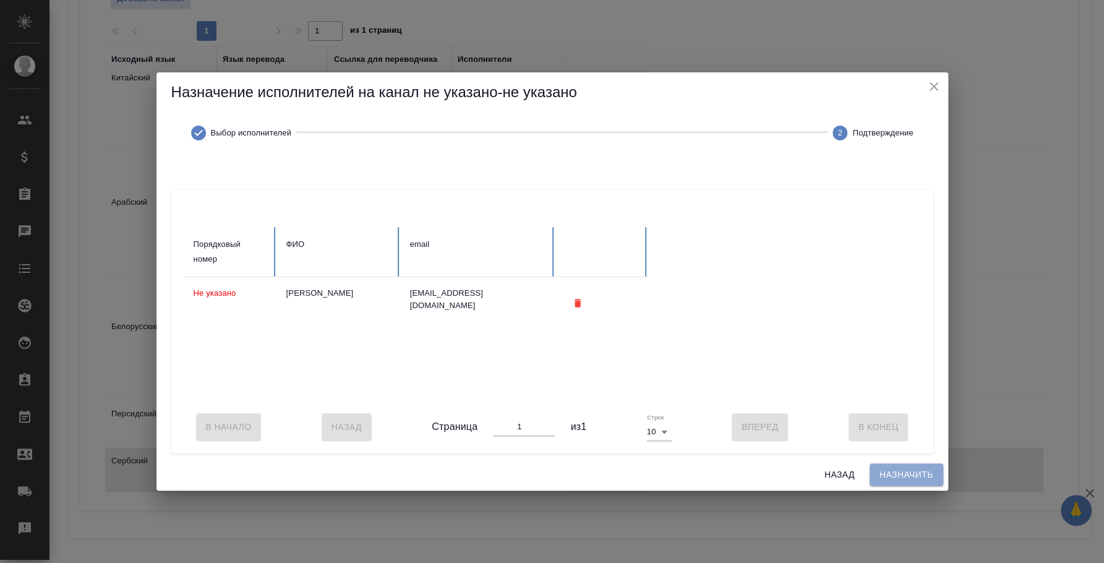
click at [911, 480] on span "Назначить" at bounding box center [907, 474] width 54 height 15
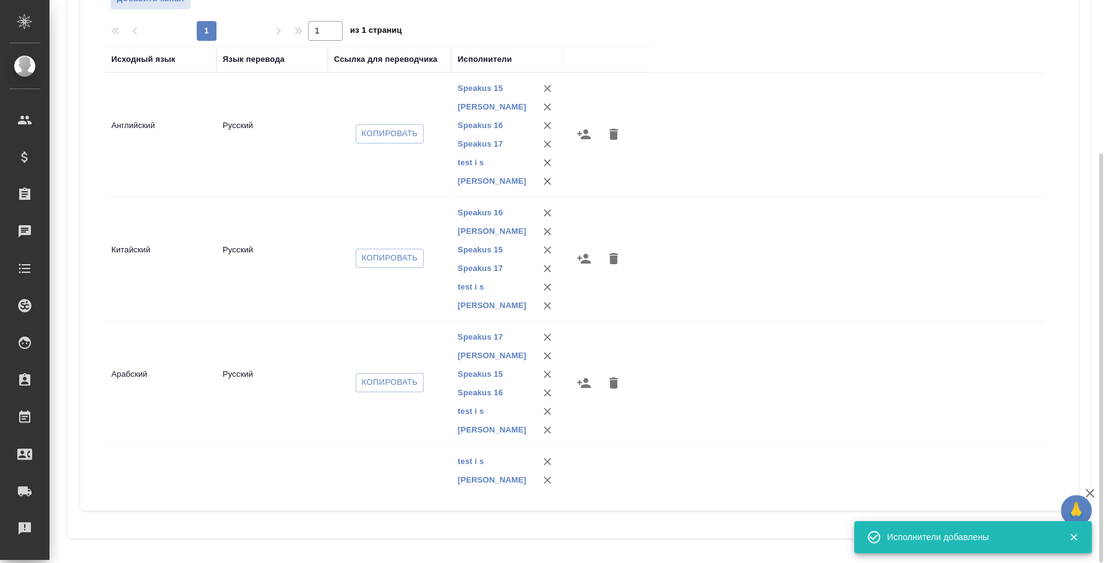
click at [1061, 246] on div "Добавить канал 1 1 из 1 страниц Исходный язык Язык перевода Ссылка для переводч…" at bounding box center [579, 235] width 973 height 531
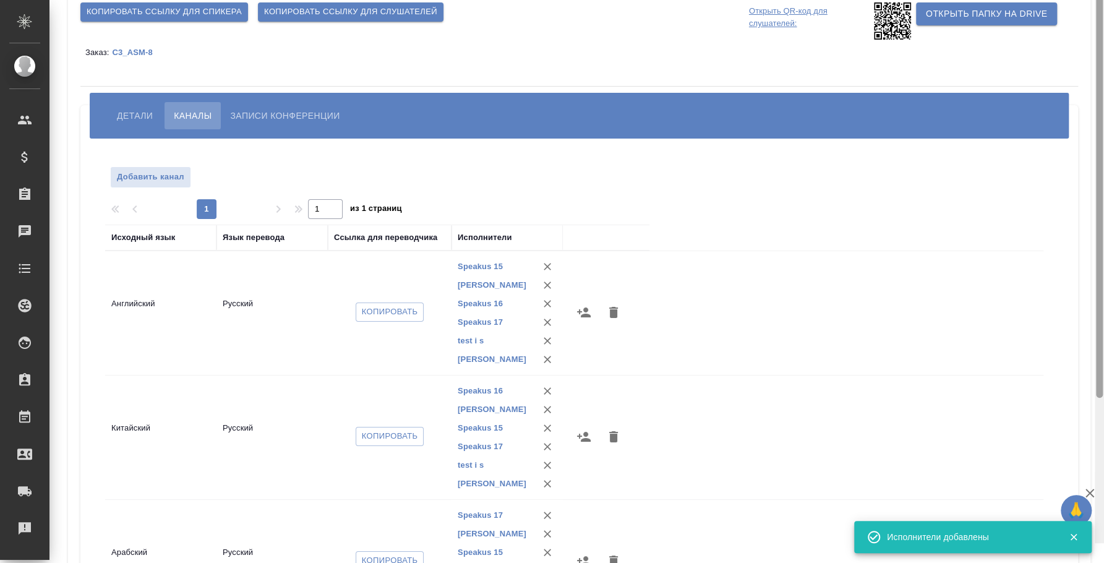
scroll to position [12, 0]
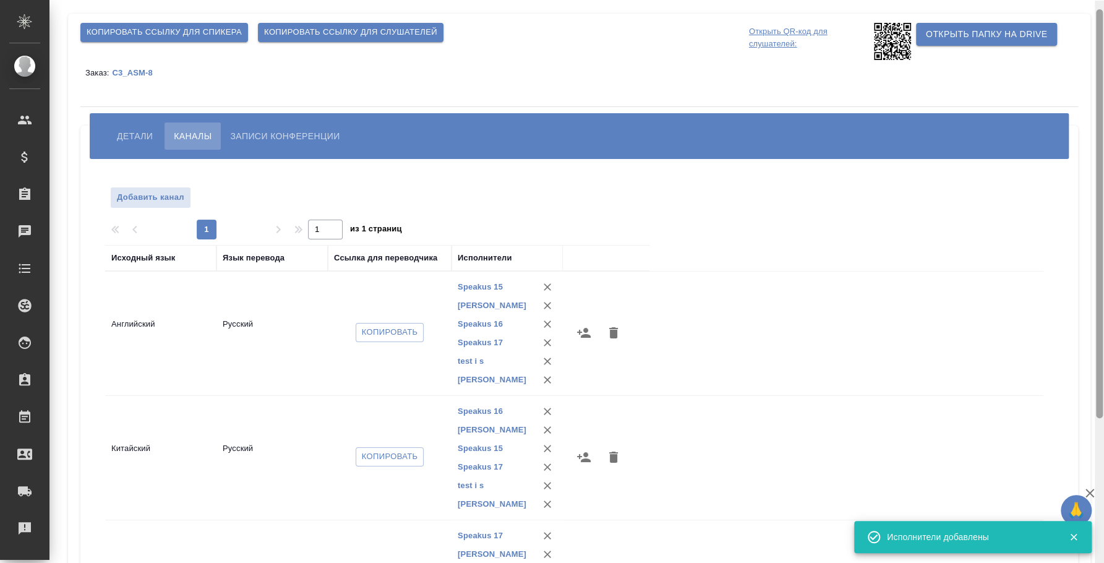
drag, startPoint x: 1102, startPoint y: 260, endPoint x: 1102, endPoint y: 114, distance: 145.4
click at [1102, 114] on div at bounding box center [1099, 213] width 7 height 409
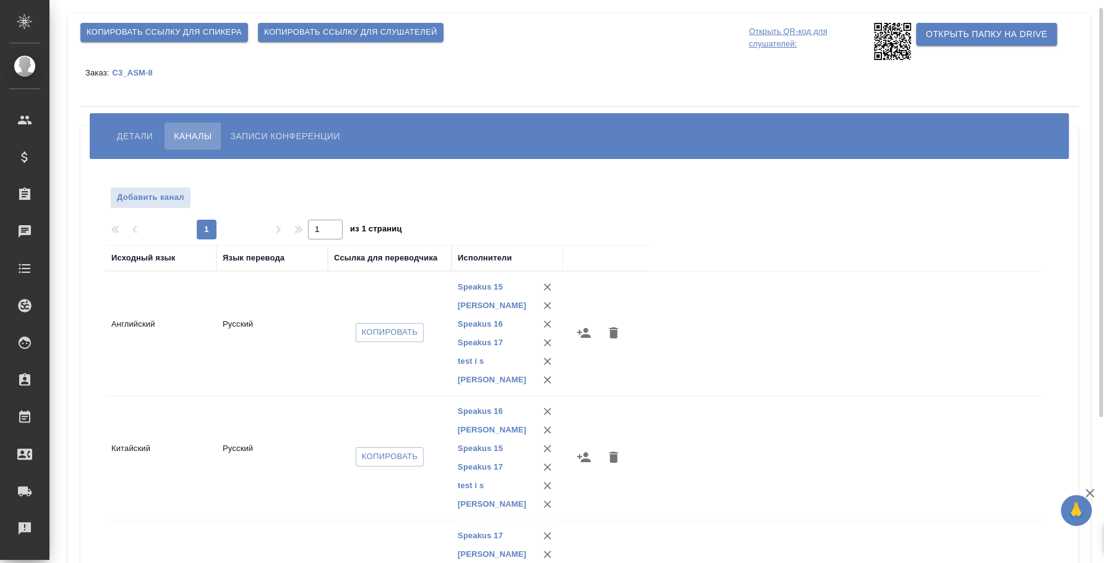
click at [146, 133] on span "Детали" at bounding box center [135, 136] width 36 height 15
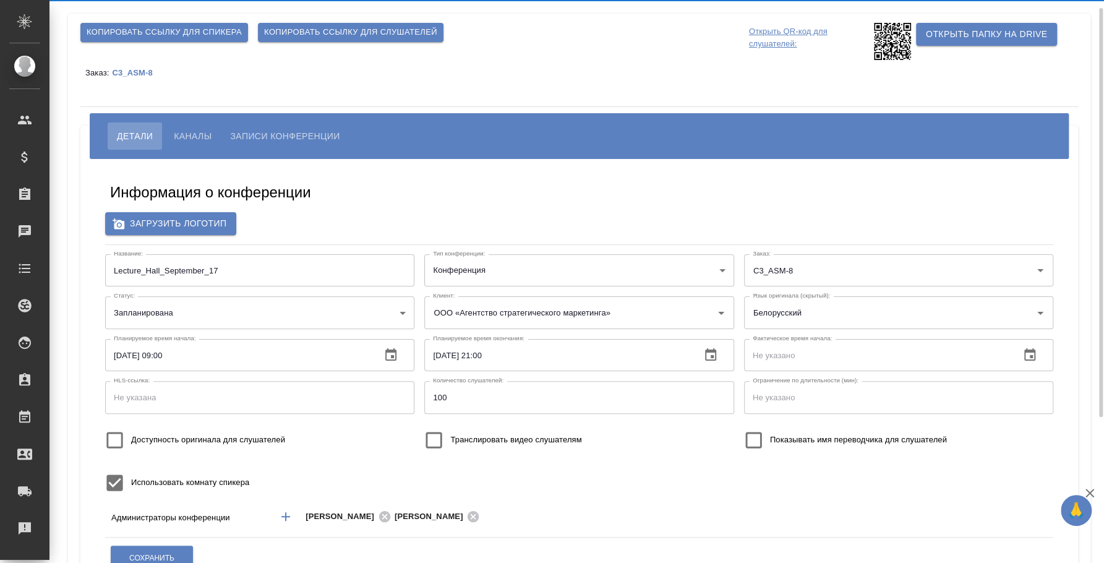
type input "[PERSON_NAME]"
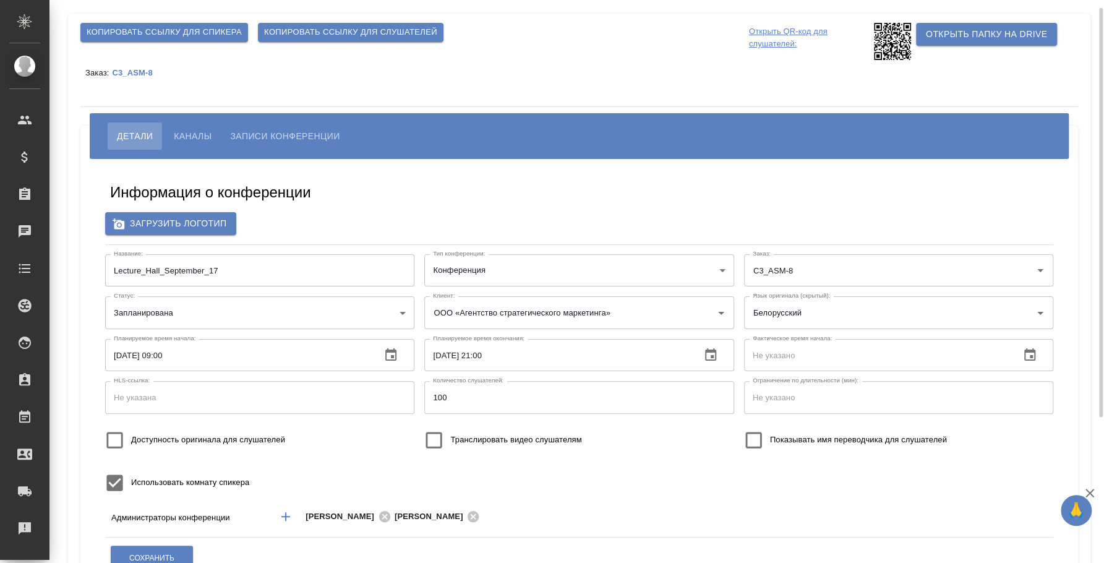
click at [146, 133] on span "Детали" at bounding box center [135, 136] width 36 height 15
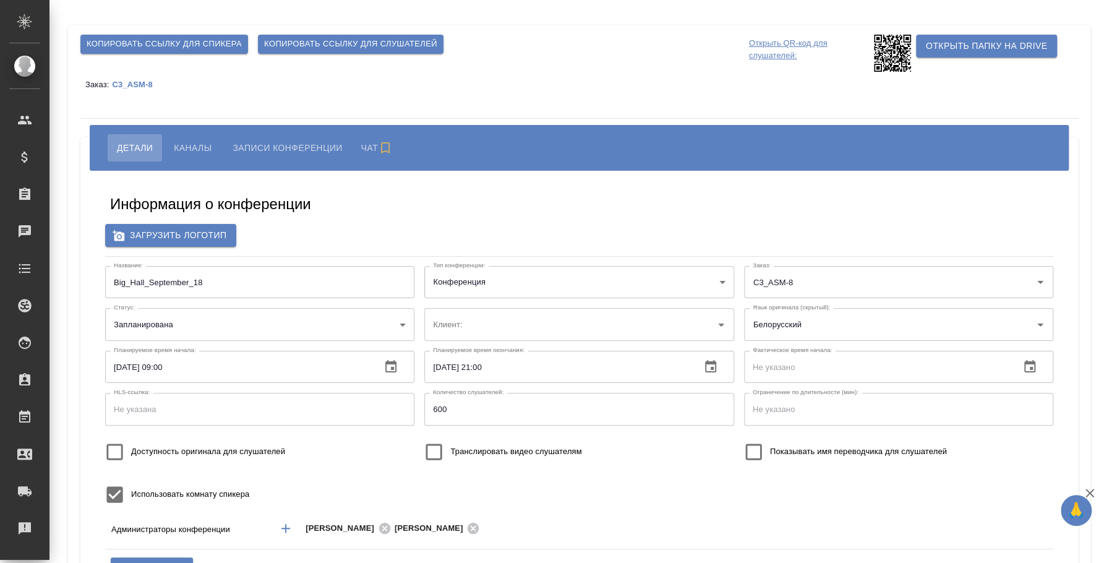
type input "ООО «Агентство стратегического маркетинга»"
type input "[PERSON_NAME]"
click at [198, 146] on span "Каналы" at bounding box center [193, 147] width 38 height 15
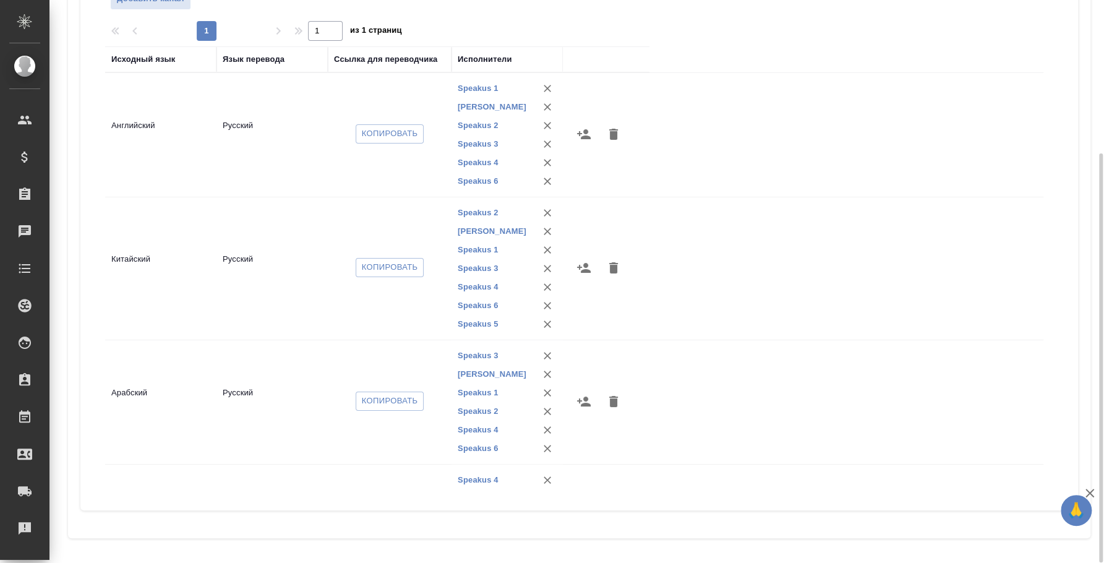
click at [590, 134] on icon "button" at bounding box center [584, 134] width 15 height 15
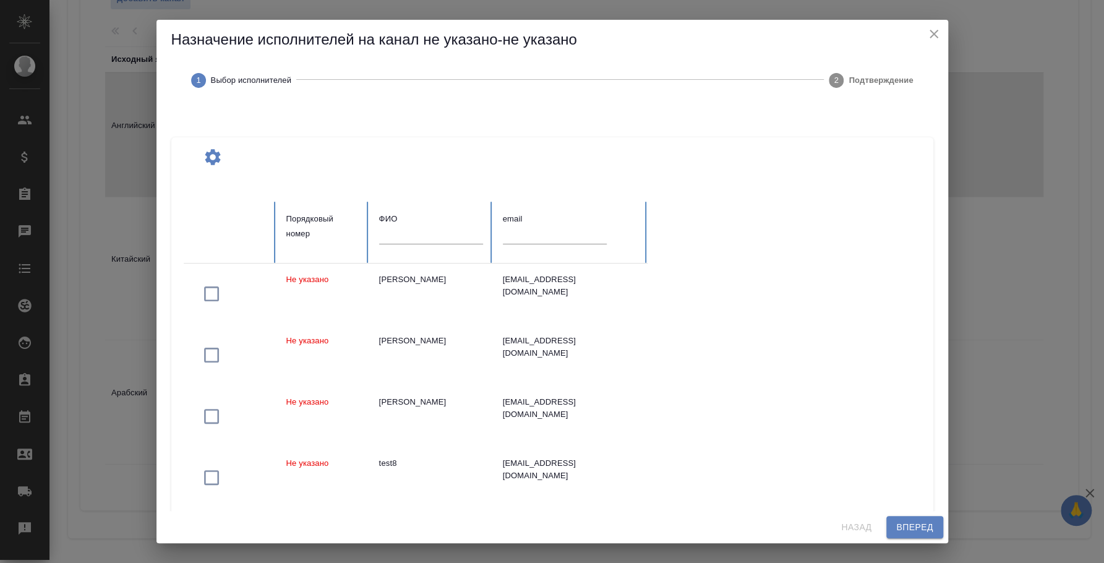
click at [385, 234] on input "text" at bounding box center [431, 234] width 104 height 17
type input "вагапов"
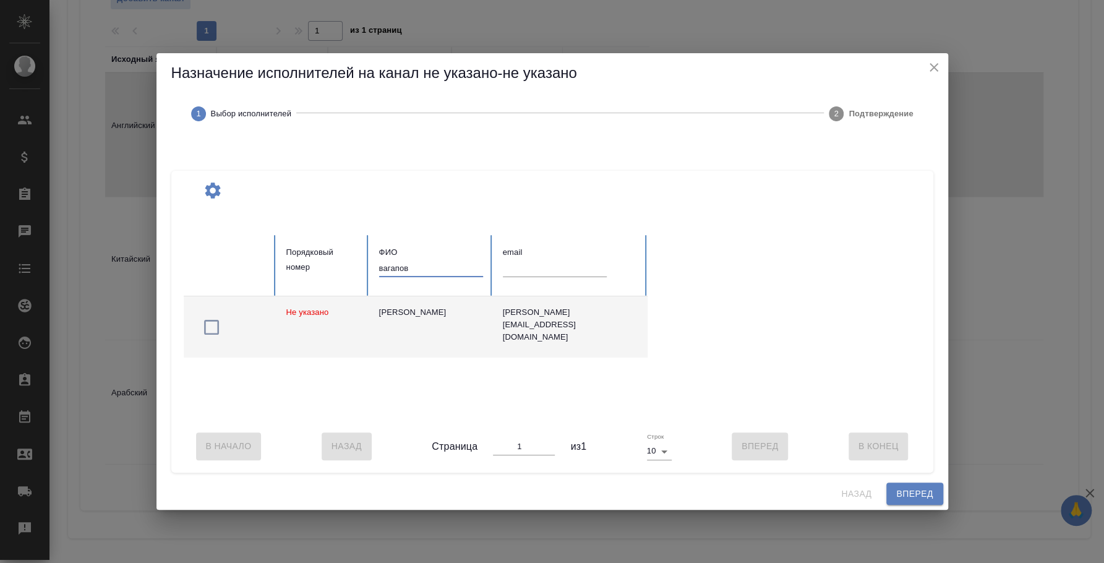
click at [210, 318] on icon "button" at bounding box center [212, 327] width 20 height 20
click at [905, 493] on span "Вперед" at bounding box center [914, 493] width 37 height 15
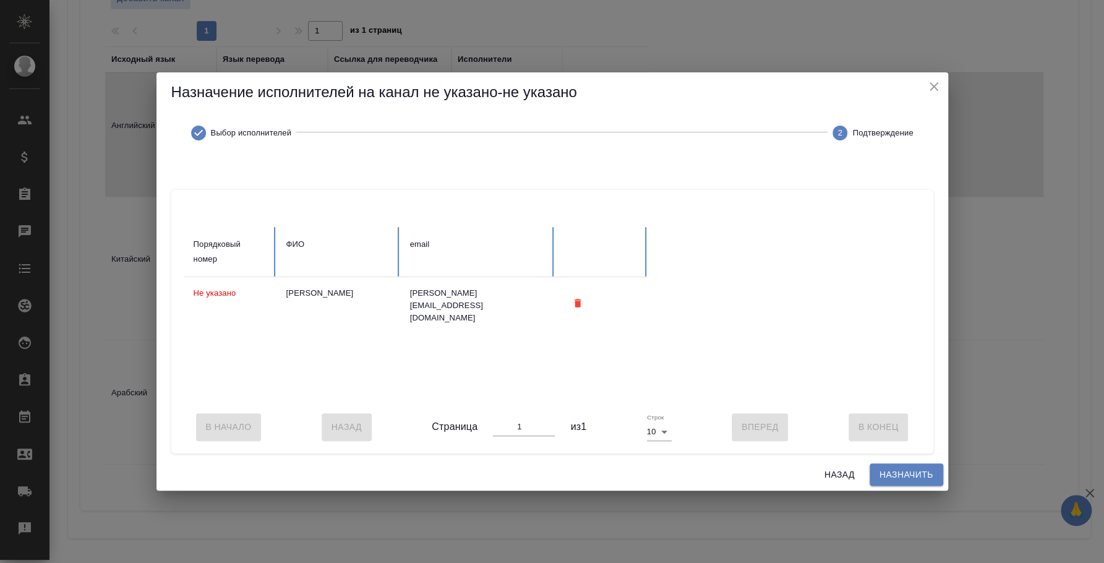
click at [902, 480] on span "Назначить" at bounding box center [907, 474] width 54 height 15
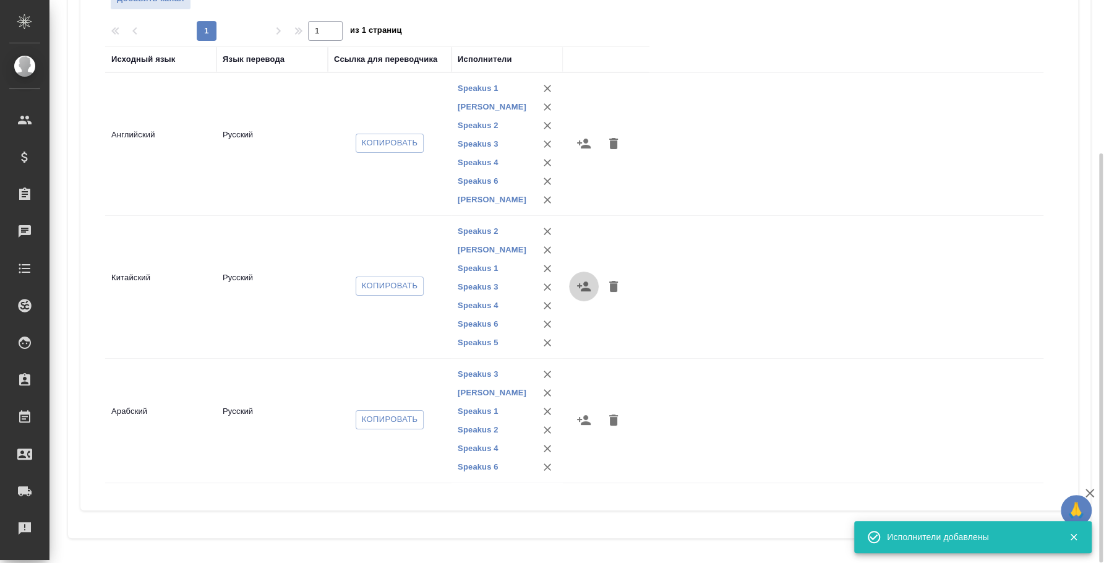
click at [583, 288] on icon "button" at bounding box center [584, 286] width 14 height 10
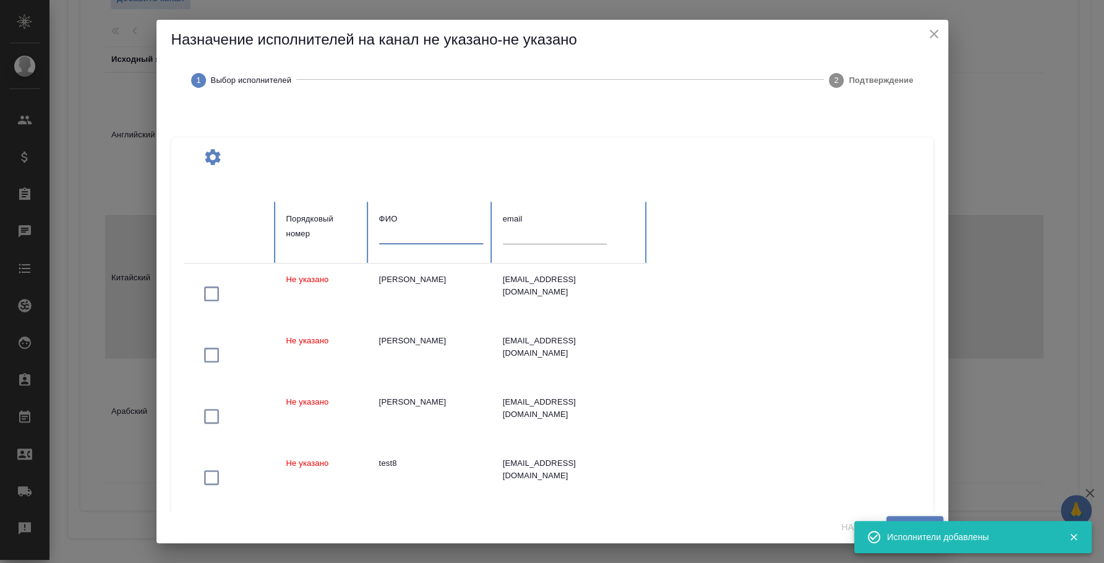
click at [422, 239] on input "text" at bounding box center [431, 234] width 104 height 17
type input "вагапов"
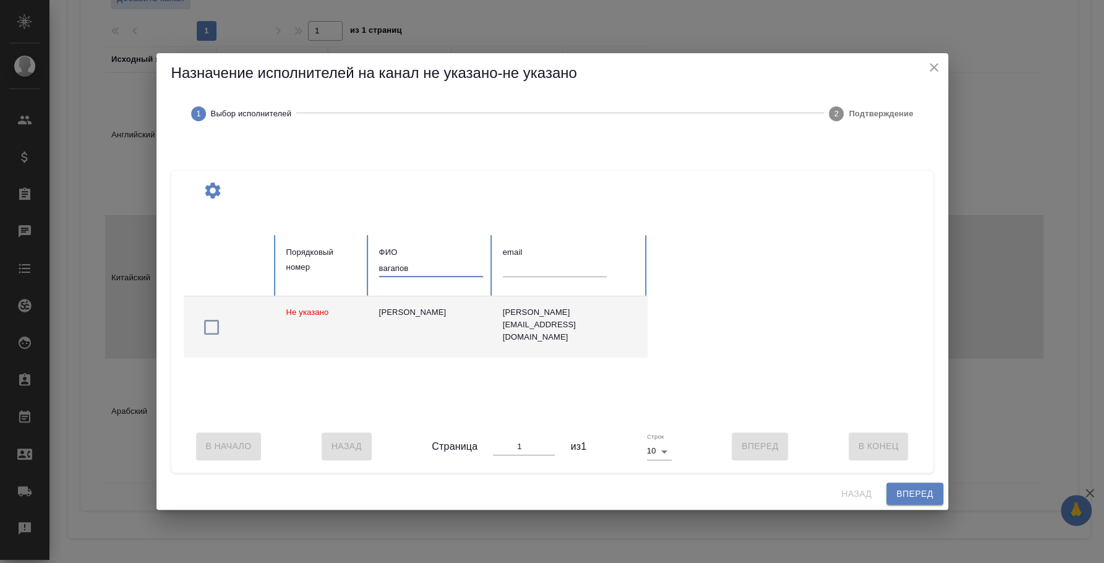
click at [210, 320] on icon "button" at bounding box center [211, 327] width 15 height 15
click at [908, 490] on button "Вперед" at bounding box center [915, 494] width 56 height 23
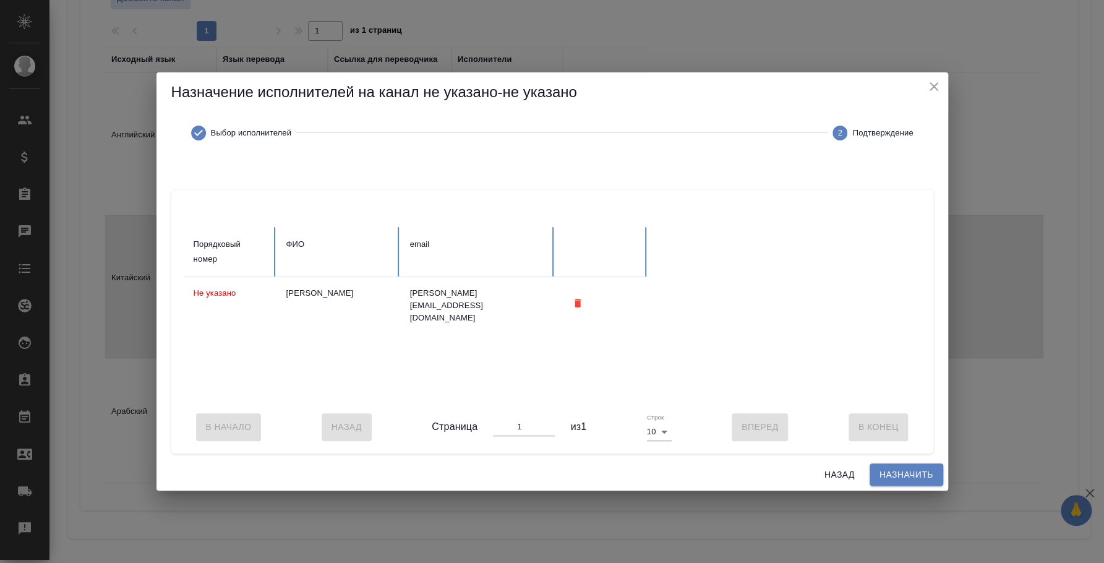
click at [910, 474] on span "Назначить" at bounding box center [907, 474] width 54 height 15
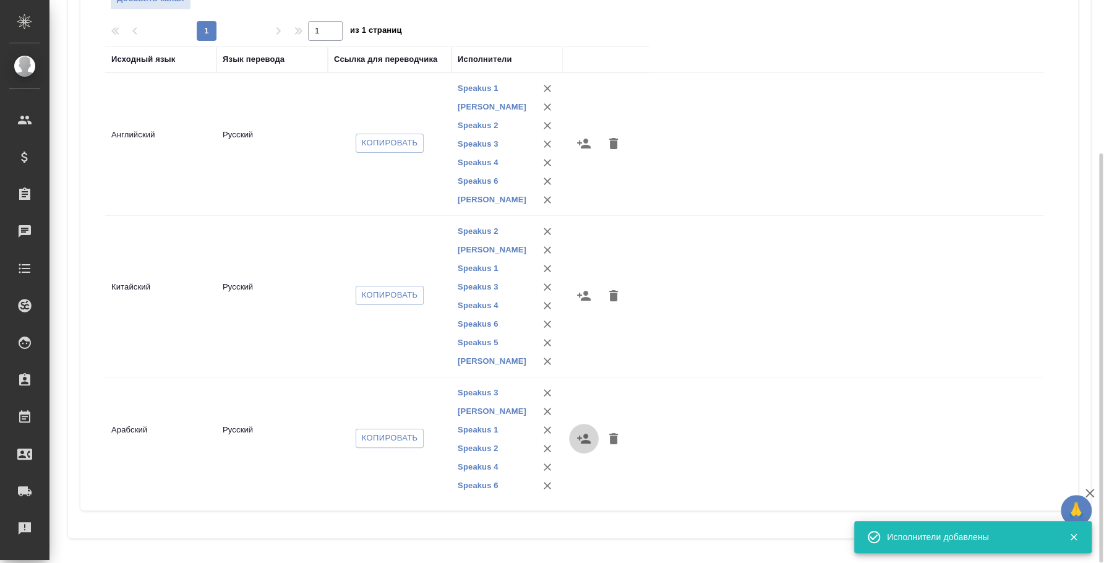
click at [590, 437] on icon "button" at bounding box center [584, 438] width 15 height 15
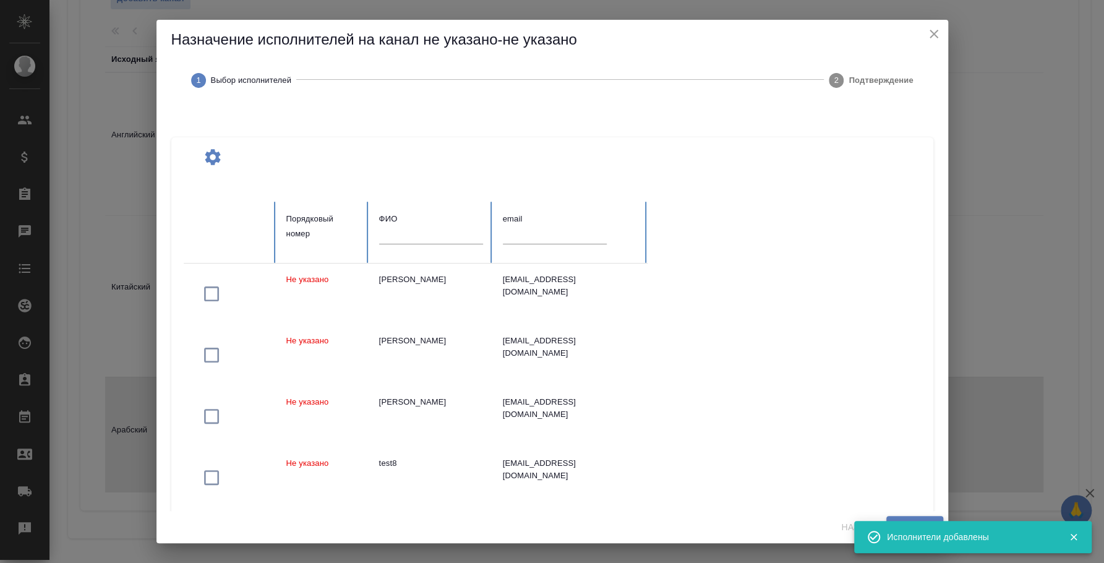
click at [431, 233] on input "text" at bounding box center [431, 234] width 104 height 17
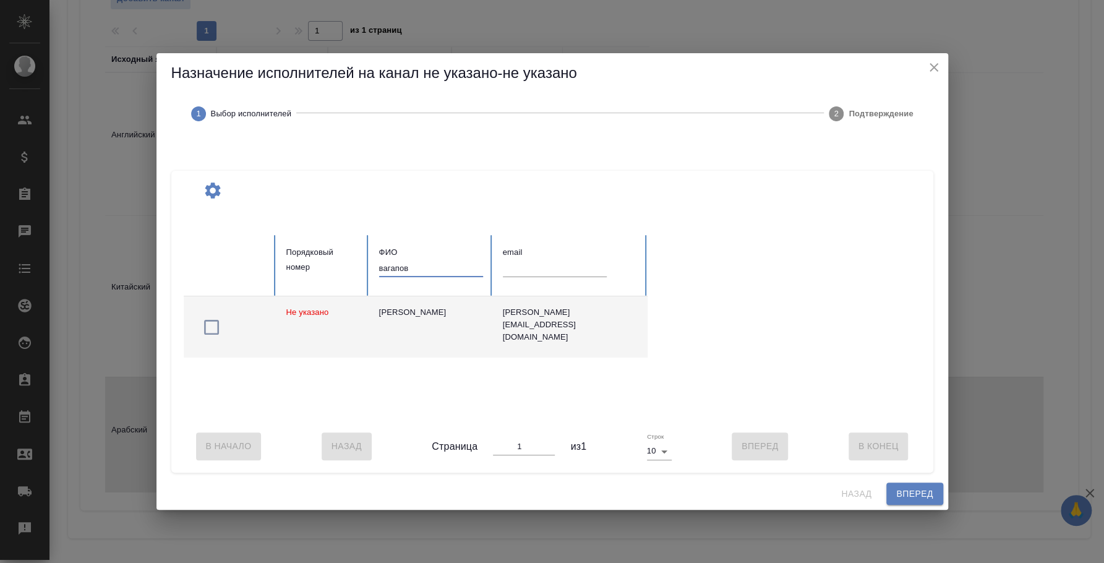
type input "вагапов"
click at [221, 322] on icon "button" at bounding box center [212, 327] width 20 height 20
click at [922, 490] on button "Вперед" at bounding box center [915, 494] width 56 height 23
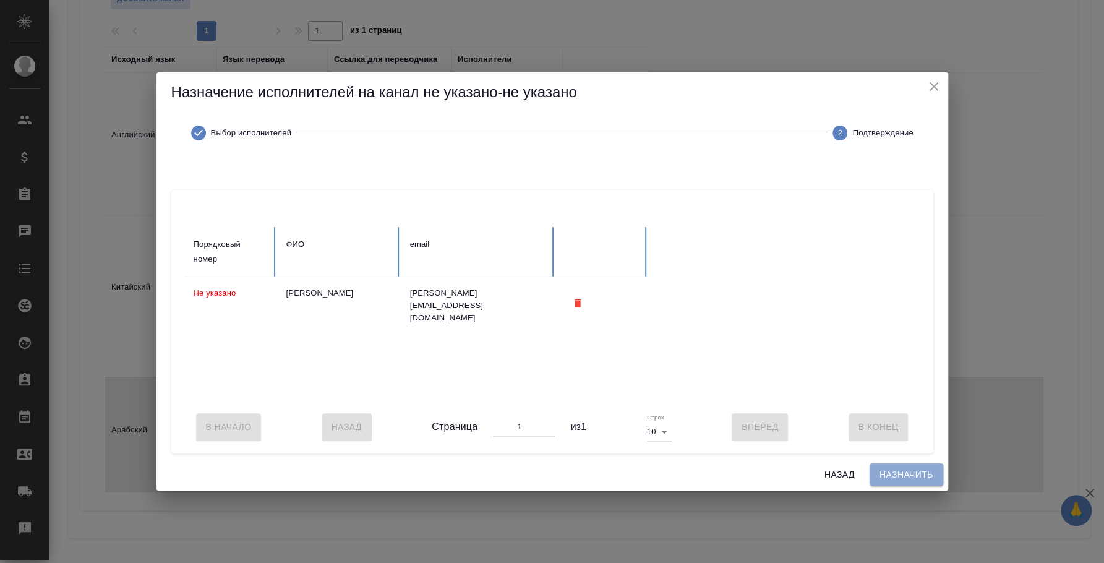
click at [900, 478] on span "Назначить" at bounding box center [907, 474] width 54 height 15
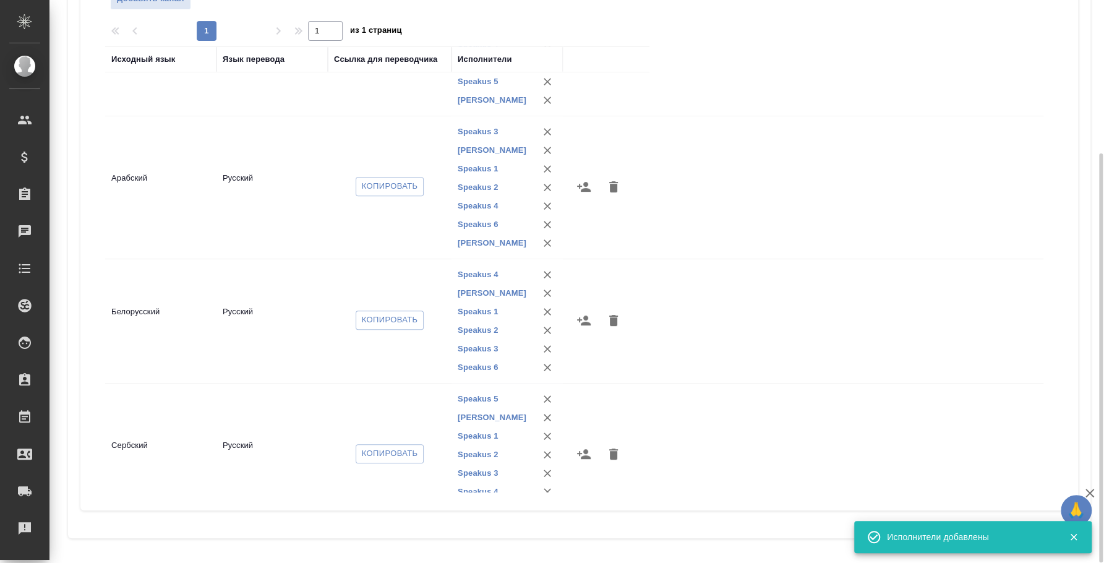
scroll to position [271, 0]
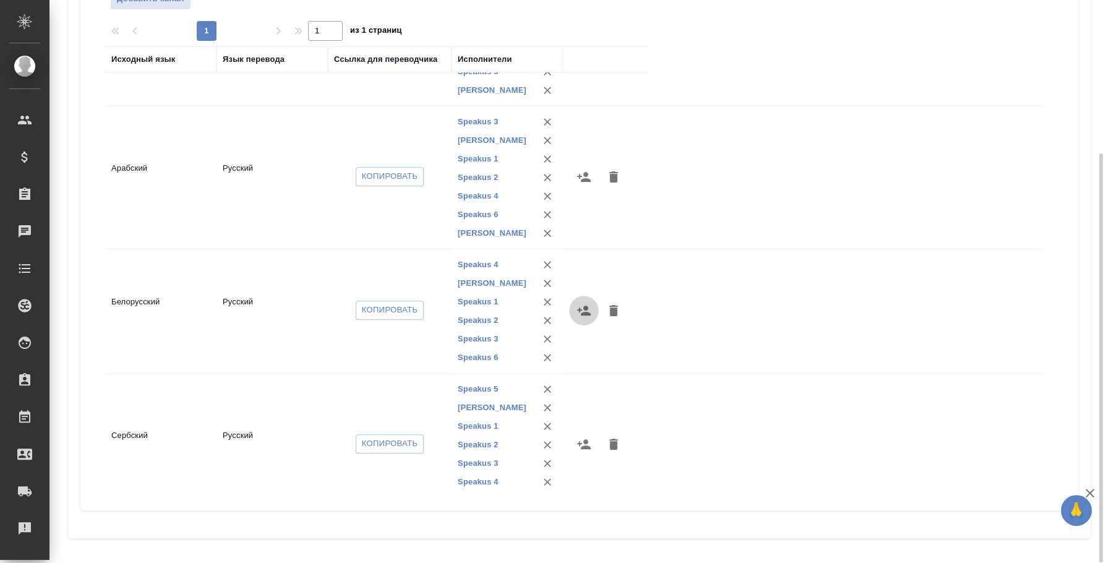
click at [579, 308] on icon "button" at bounding box center [584, 311] width 14 height 10
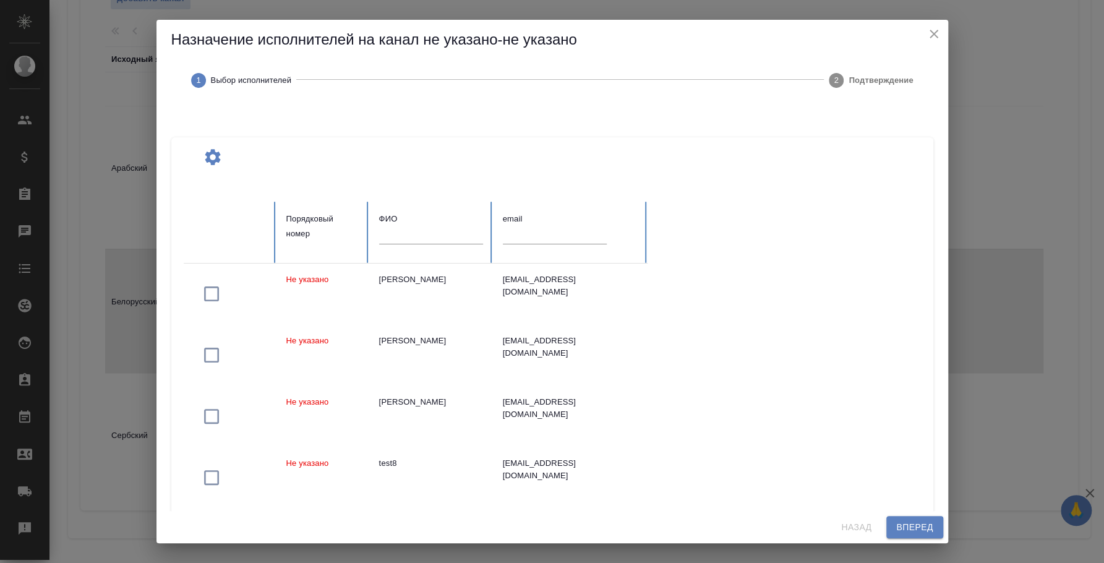
click at [425, 230] on input "text" at bounding box center [431, 234] width 104 height 17
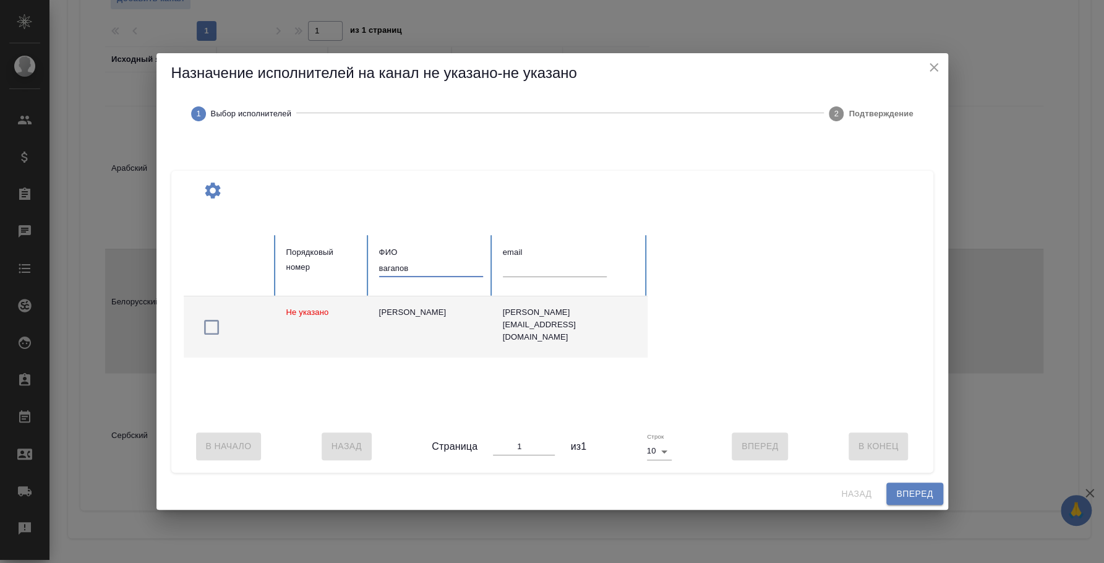
type input "вагапов"
click at [209, 324] on icon "button" at bounding box center [212, 327] width 20 height 20
click at [898, 502] on span "Вперед" at bounding box center [914, 493] width 37 height 15
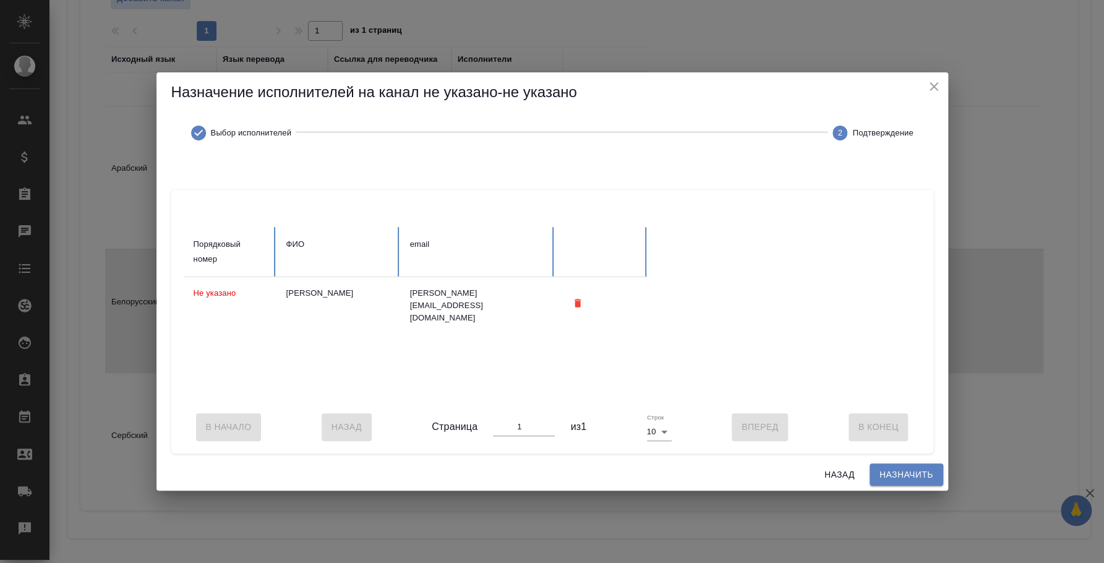
click at [905, 478] on span "Назначить" at bounding box center [907, 474] width 54 height 15
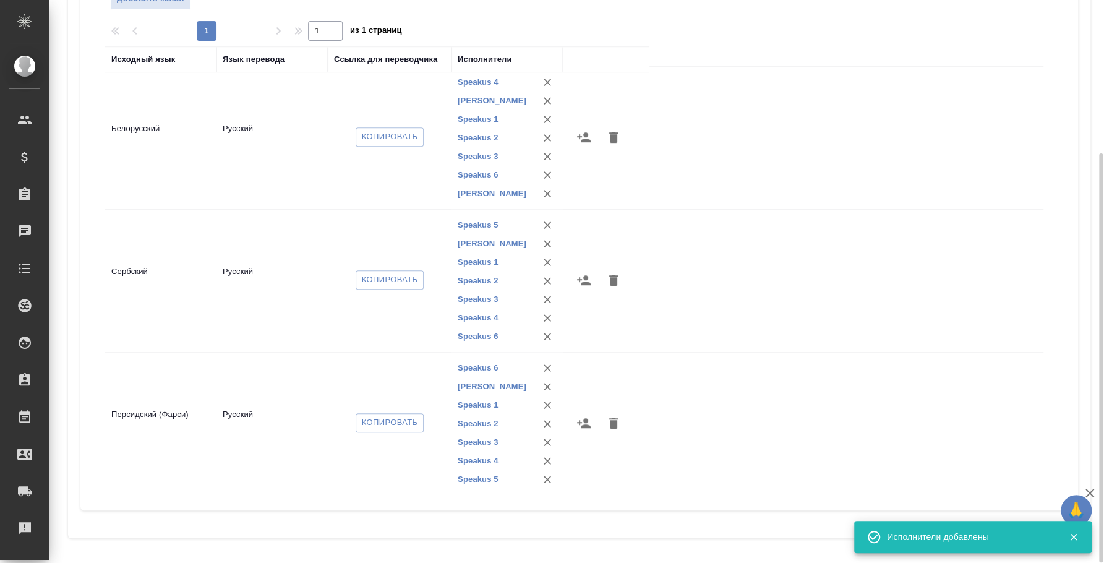
scroll to position [456, 0]
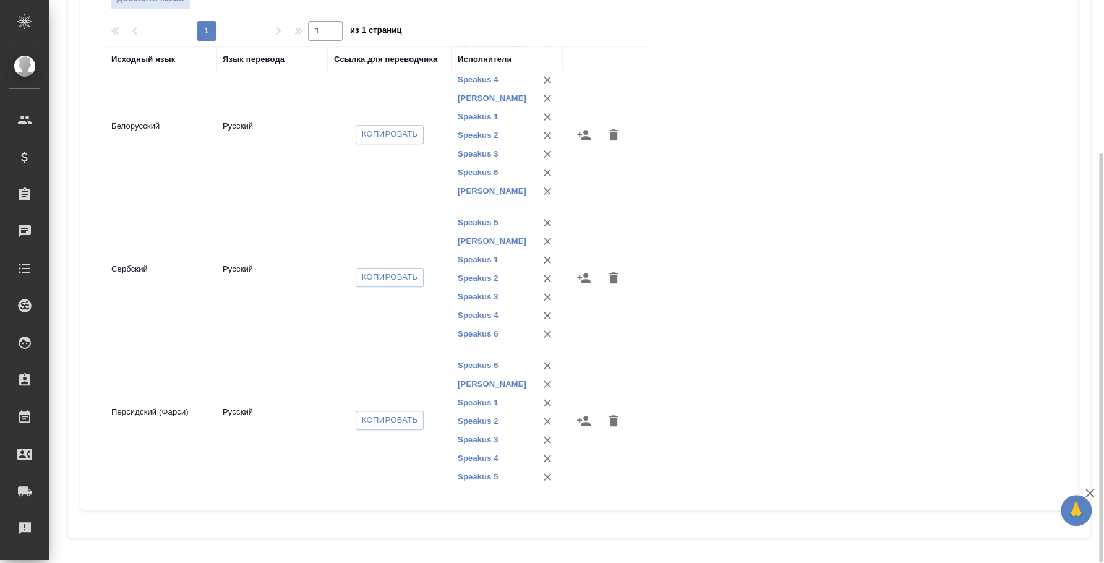
click at [585, 278] on icon "button" at bounding box center [584, 278] width 14 height 10
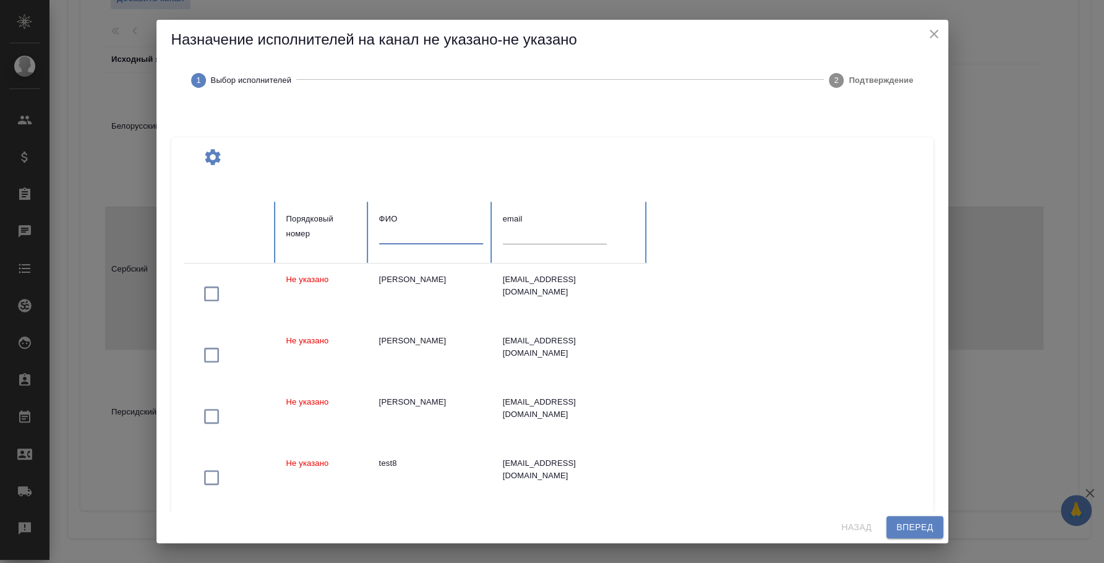
click at [389, 233] on input "text" at bounding box center [431, 234] width 104 height 17
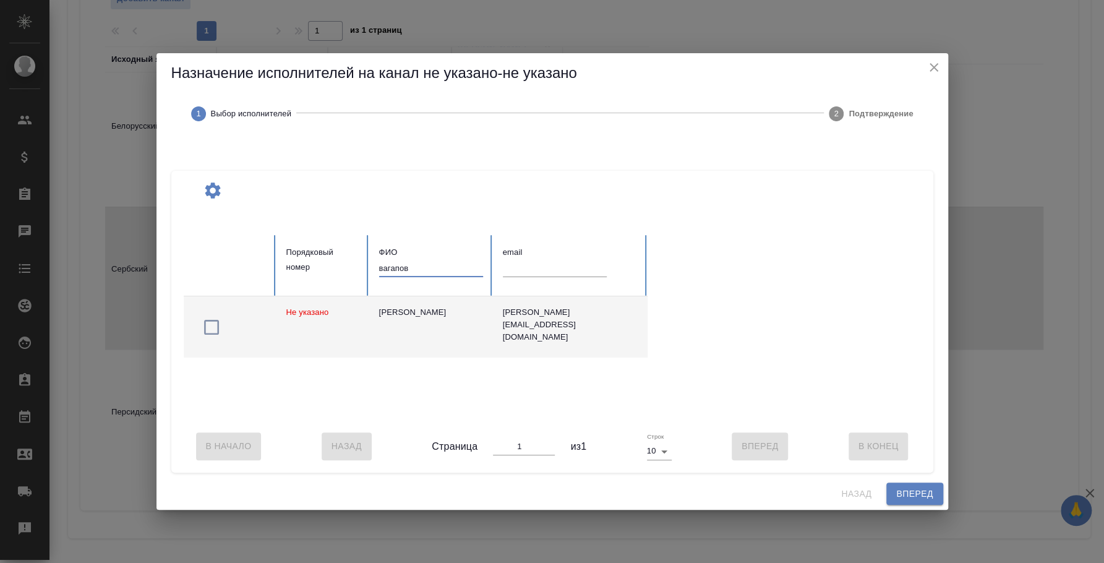
type input "вагапов"
click at [211, 317] on icon "button" at bounding box center [212, 327] width 20 height 20
click at [901, 500] on span "Вперед" at bounding box center [914, 493] width 37 height 15
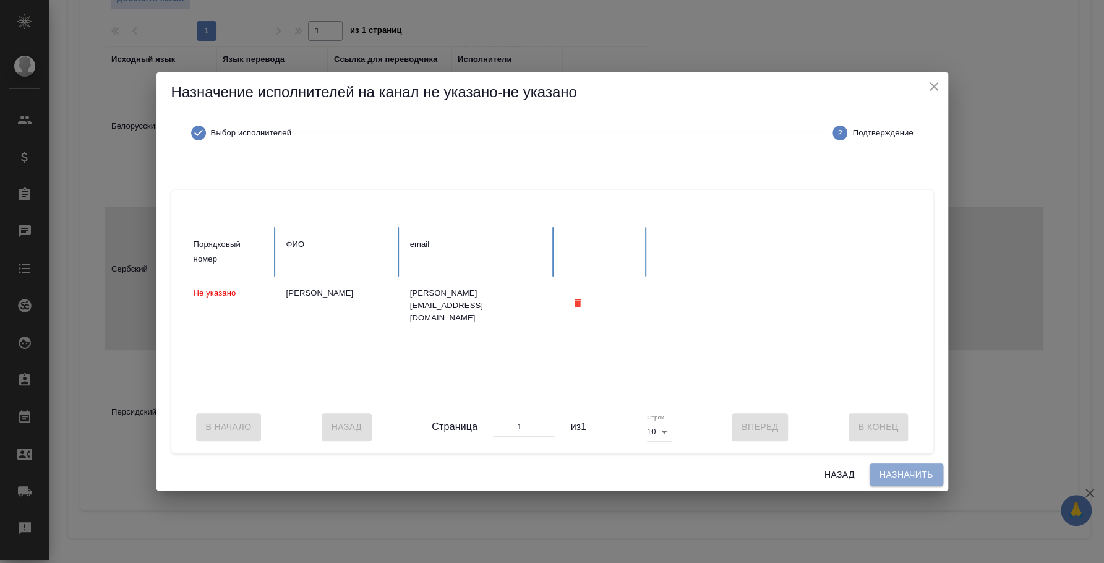
click at [927, 486] on button "Назначить" at bounding box center [907, 474] width 74 height 23
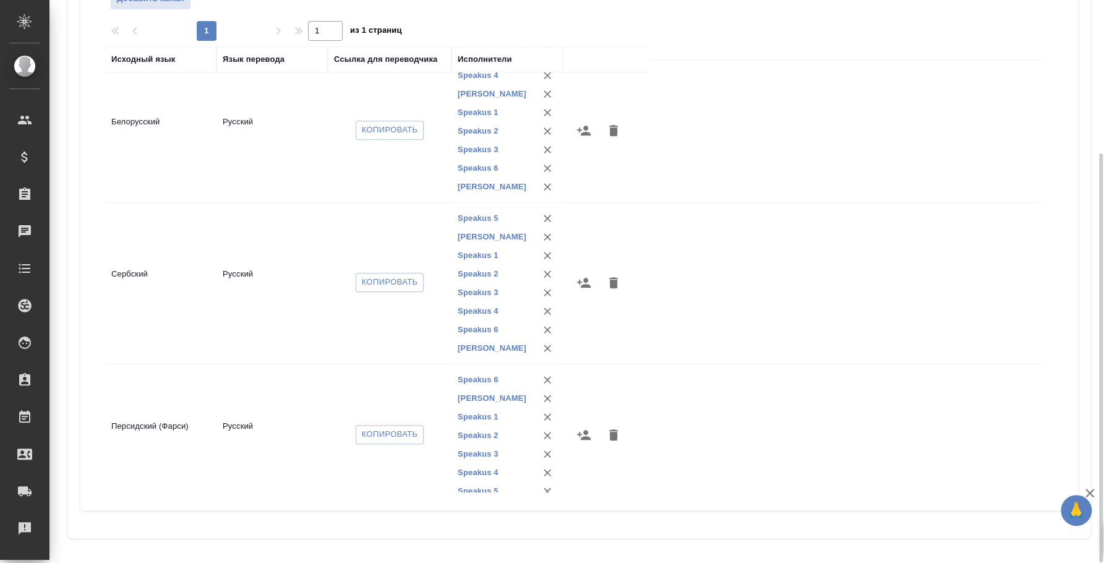
scroll to position [475, 0]
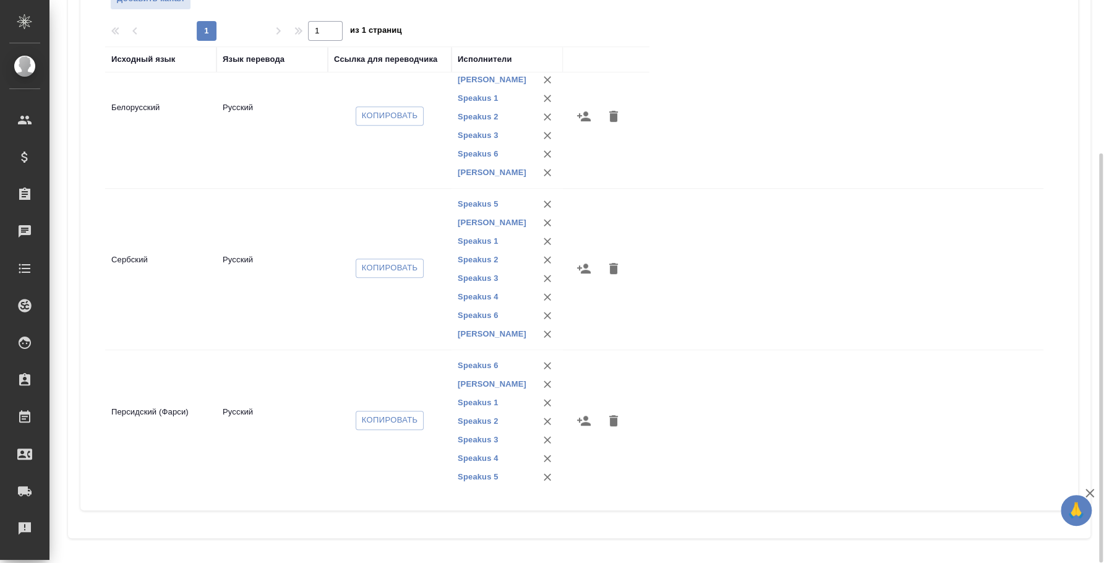
click at [578, 423] on icon "button" at bounding box center [584, 420] width 15 height 15
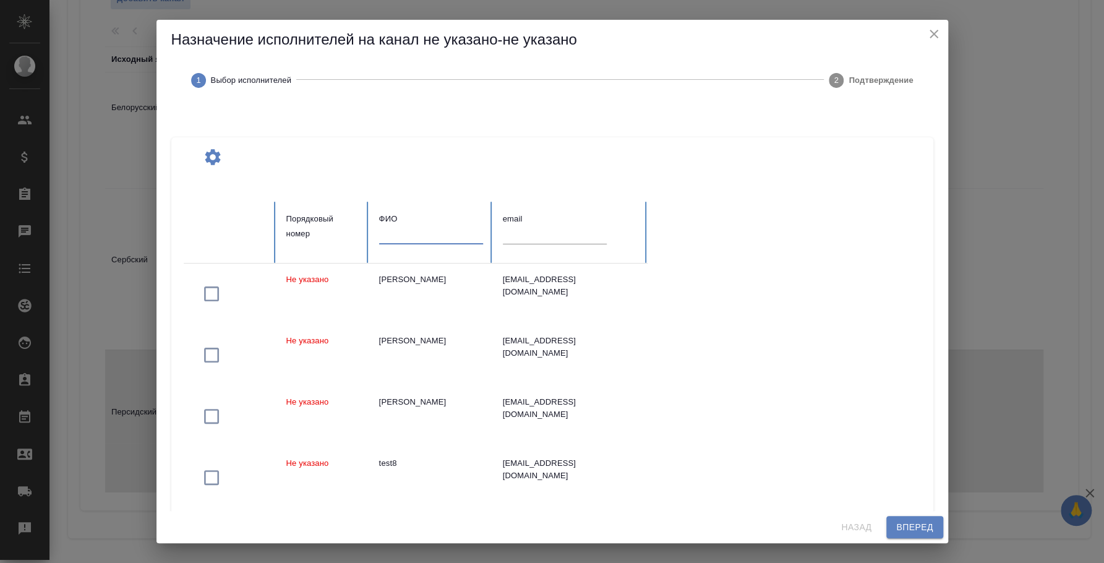
click at [423, 234] on input "text" at bounding box center [431, 234] width 104 height 17
type input "вагапов"
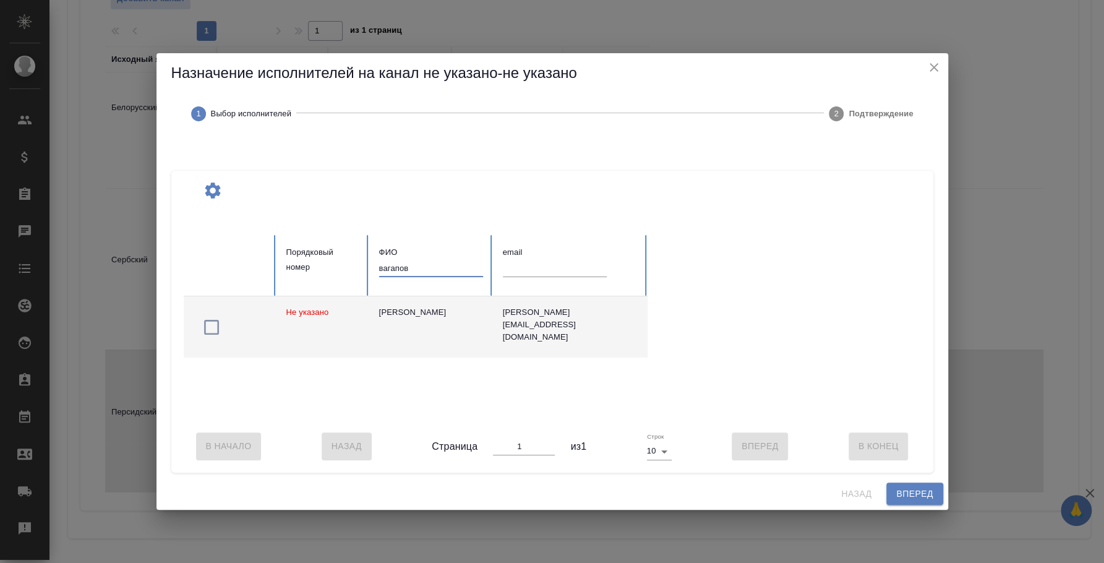
click at [212, 317] on icon "button" at bounding box center [212, 327] width 20 height 20
click at [923, 494] on span "Вперед" at bounding box center [914, 493] width 37 height 15
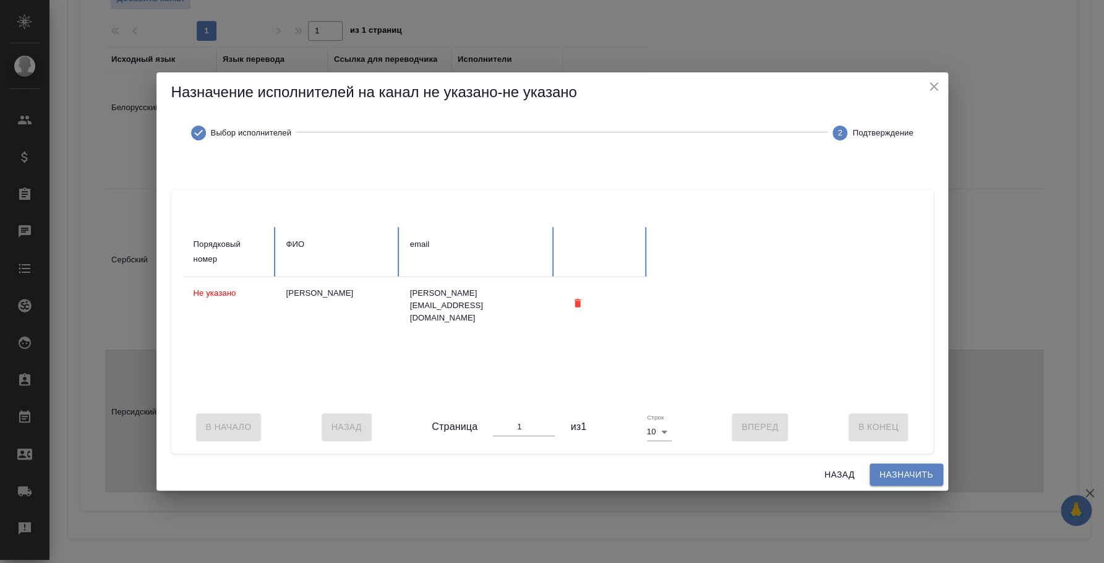
click at [913, 474] on span "Назначить" at bounding box center [907, 474] width 54 height 15
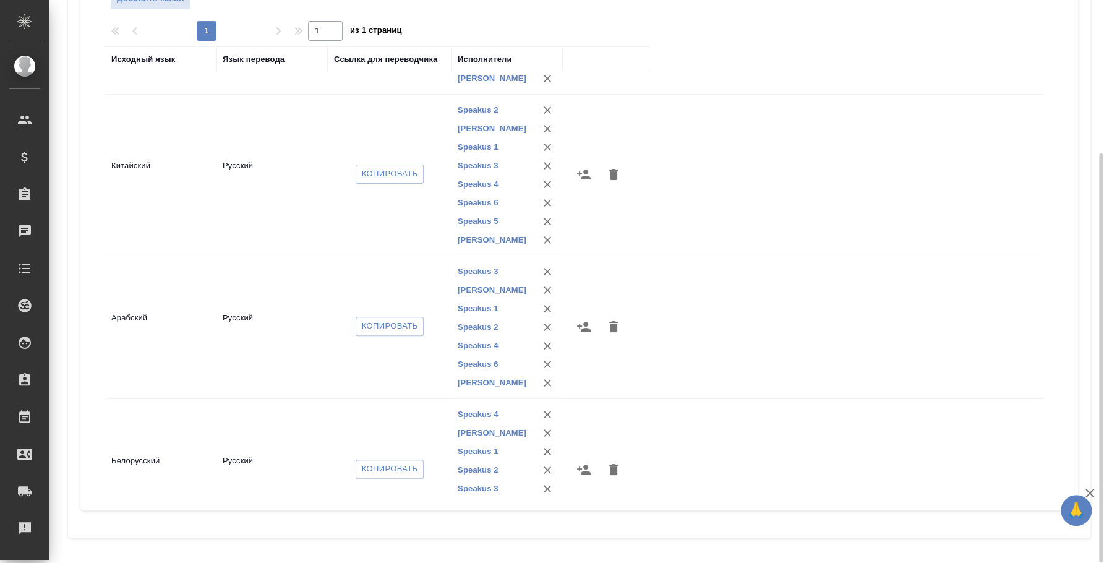
scroll to position [0, 0]
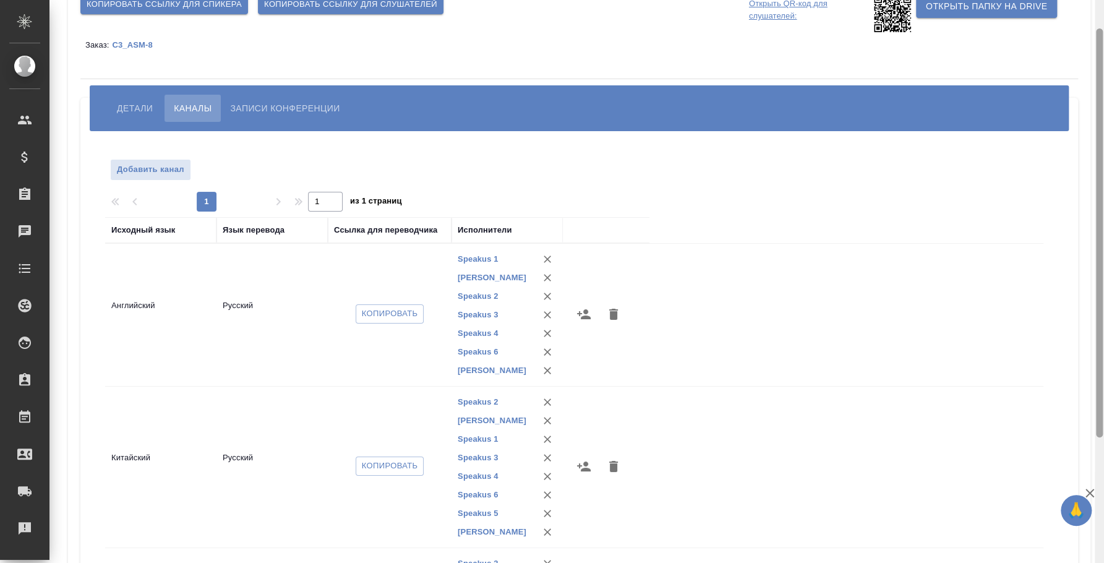
drag, startPoint x: 1102, startPoint y: 167, endPoint x: 1102, endPoint y: 41, distance: 126.2
click at [1102, 41] on div at bounding box center [1099, 232] width 7 height 409
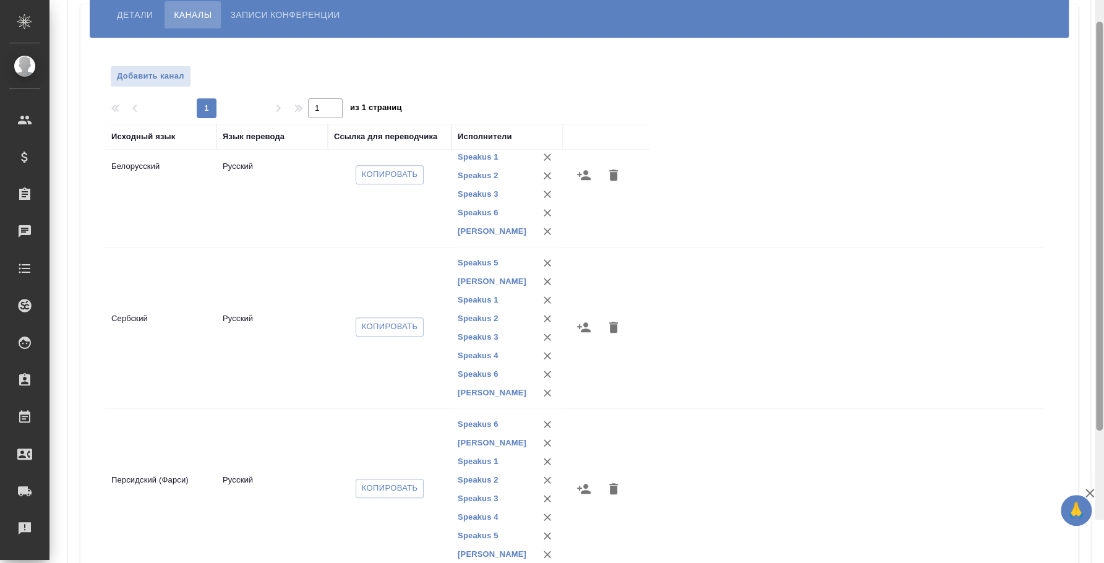
scroll to position [210, 0]
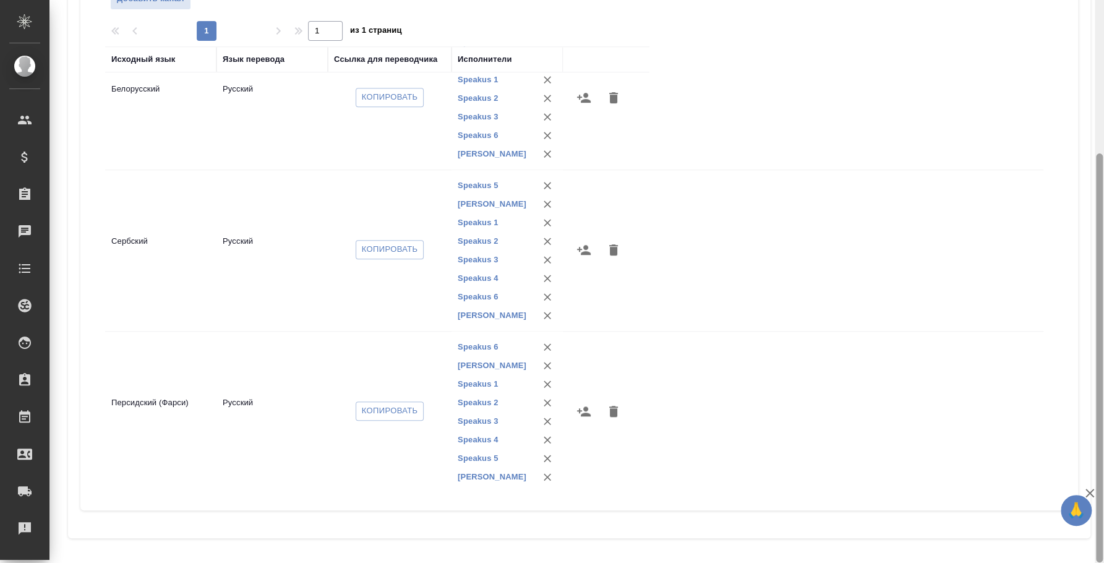
drag, startPoint x: 1102, startPoint y: 173, endPoint x: 1045, endPoint y: 359, distance: 194.3
click at [1101, 351] on div at bounding box center [1099, 357] width 7 height 409
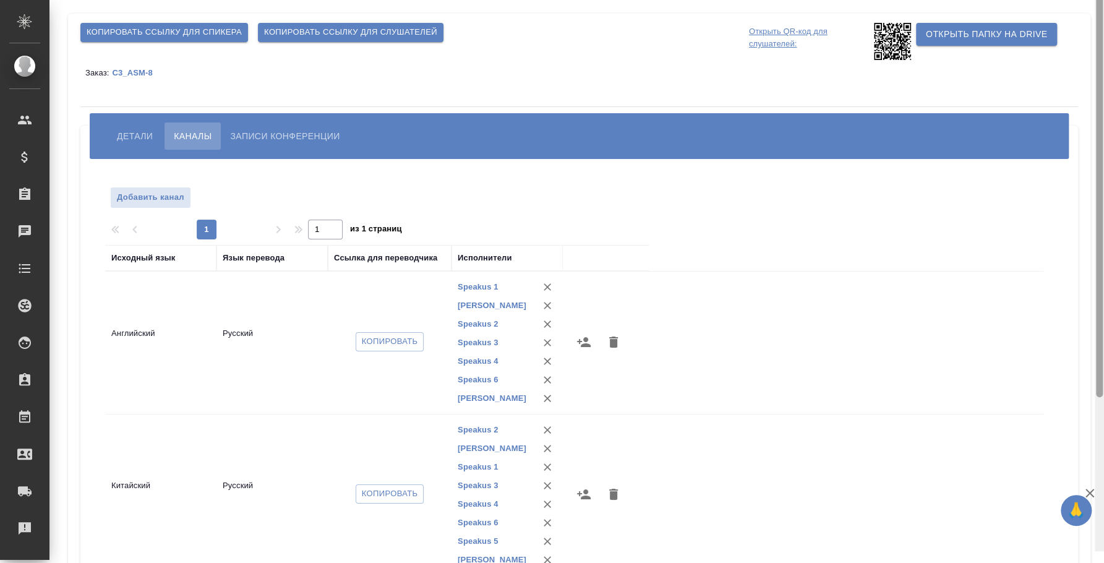
scroll to position [0, 0]
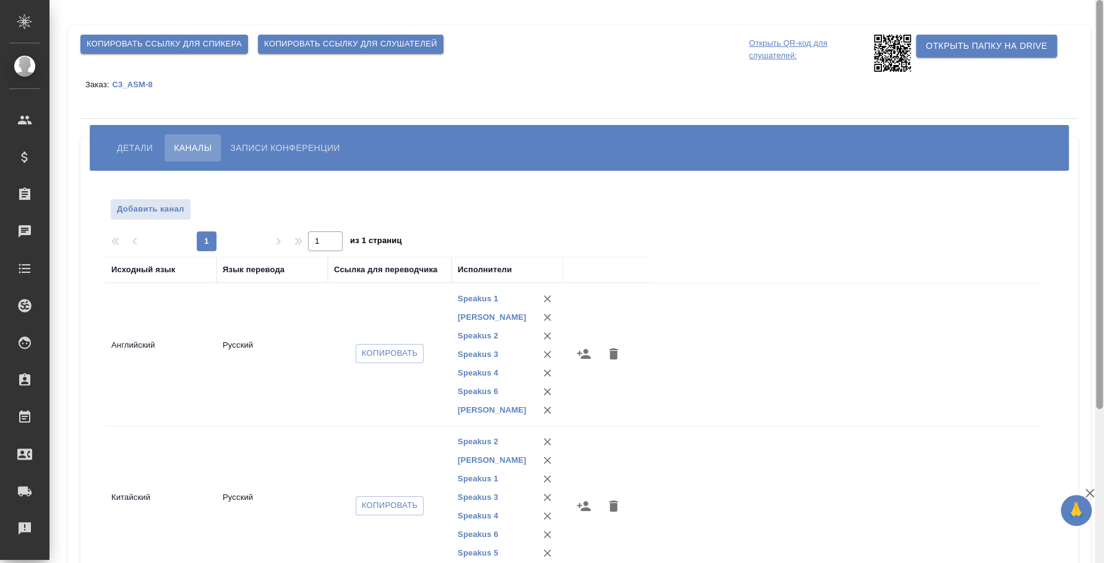
drag, startPoint x: 1102, startPoint y: 249, endPoint x: 1102, endPoint y: 69, distance: 180.0
click at [1102, 69] on div at bounding box center [1099, 204] width 7 height 409
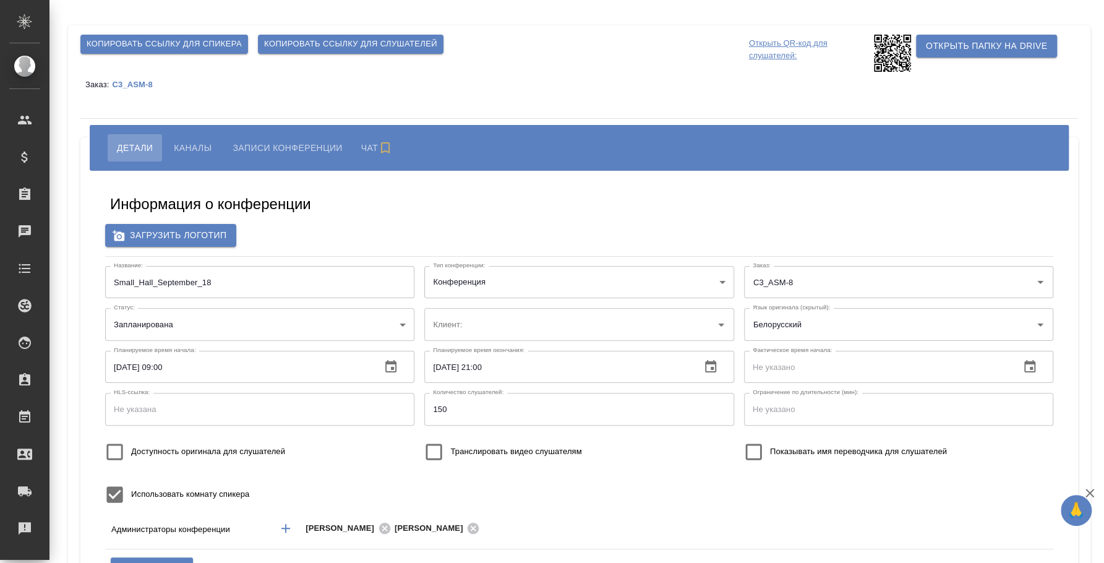
type input "ООО «Агентство стратегического маркетинга»"
type input "[PERSON_NAME]"
click at [198, 145] on span "Каналы" at bounding box center [193, 147] width 38 height 15
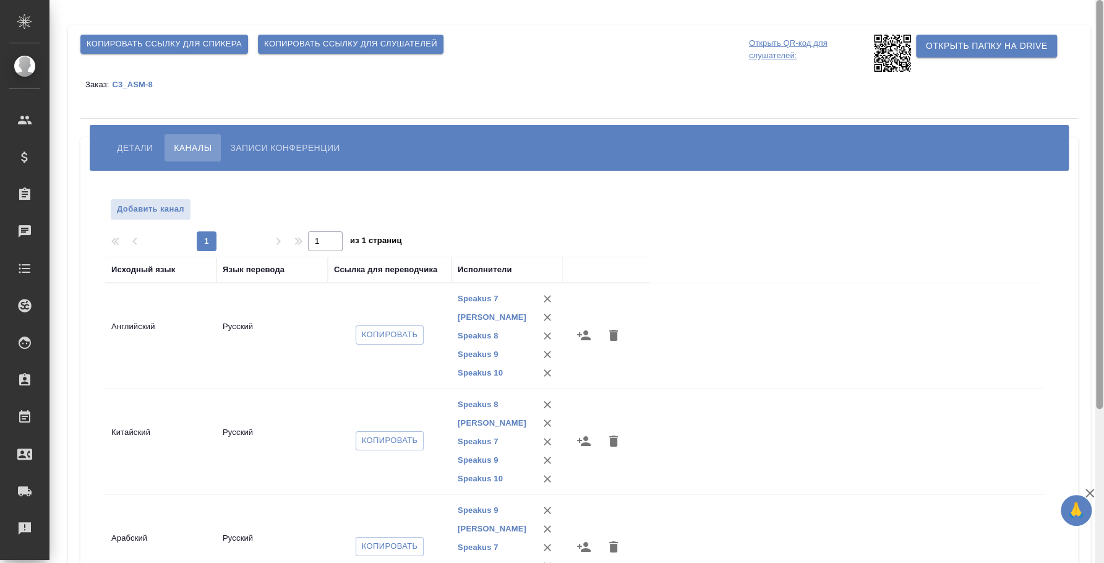
drag, startPoint x: 1102, startPoint y: 231, endPoint x: 1102, endPoint y: 35, distance: 195.5
click at [1102, 35] on div at bounding box center [1099, 204] width 7 height 409
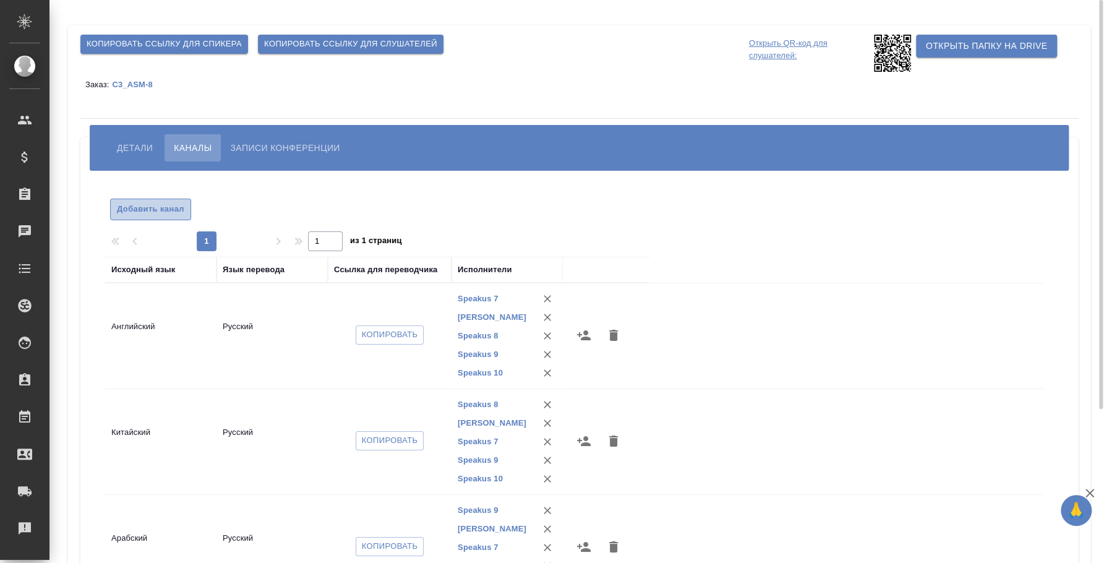
click at [135, 212] on span "Добавить канал" at bounding box center [150, 209] width 67 height 14
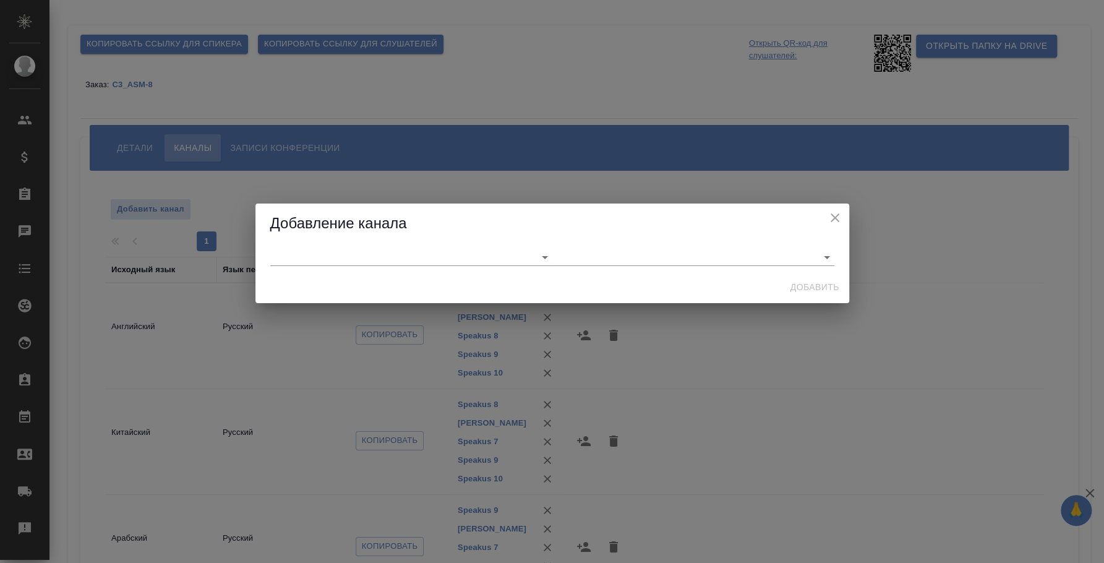
click at [369, 267] on div at bounding box center [553, 257] width 594 height 27
click at [371, 254] on input "text" at bounding box center [391, 257] width 243 height 17
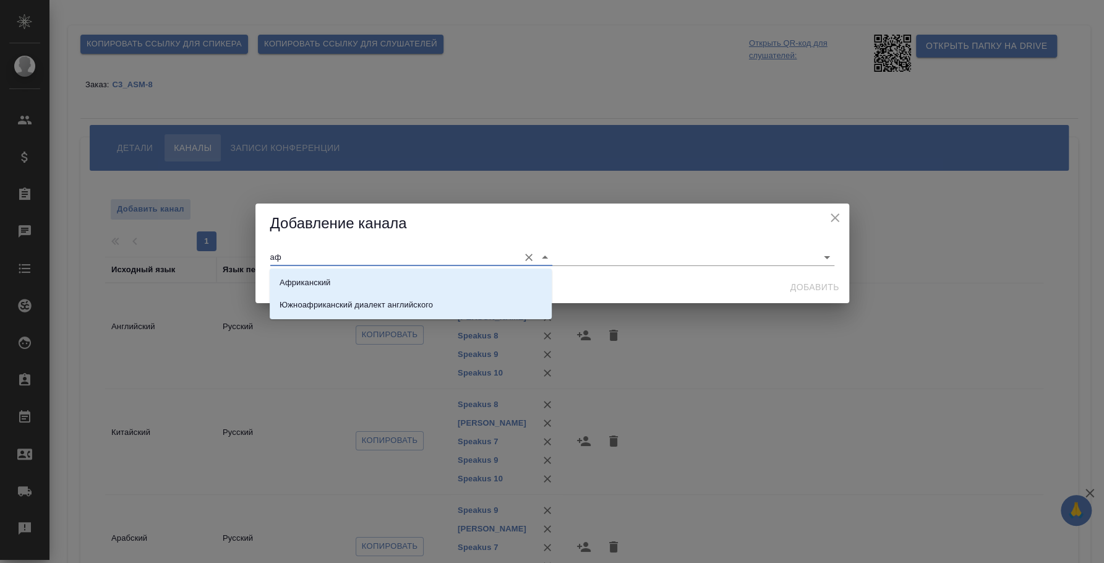
type input "[PERSON_NAME]"
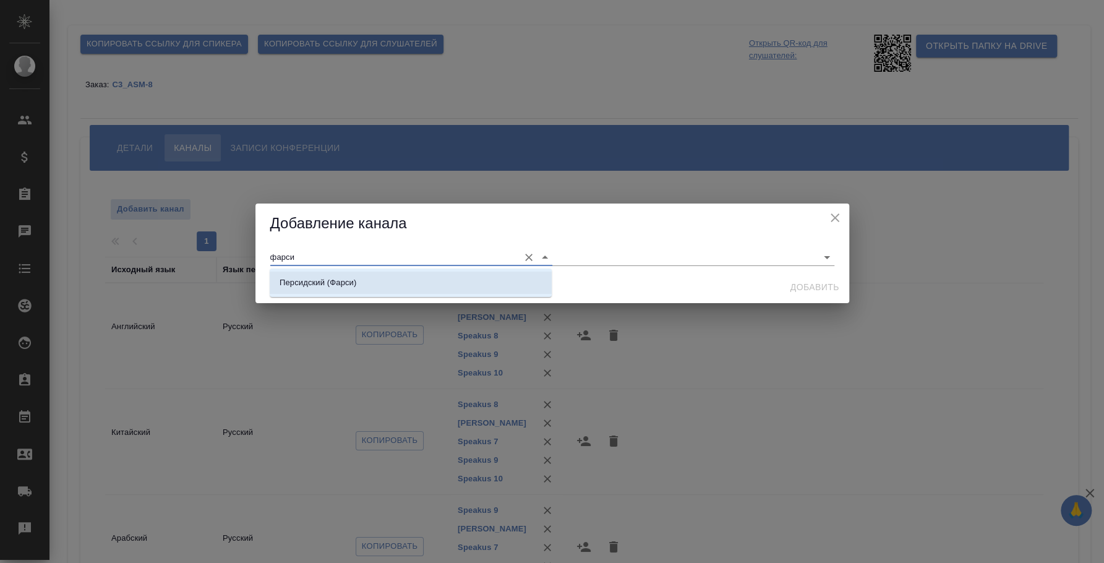
click at [442, 284] on li "Персидский (Фарси)" at bounding box center [411, 283] width 282 height 22
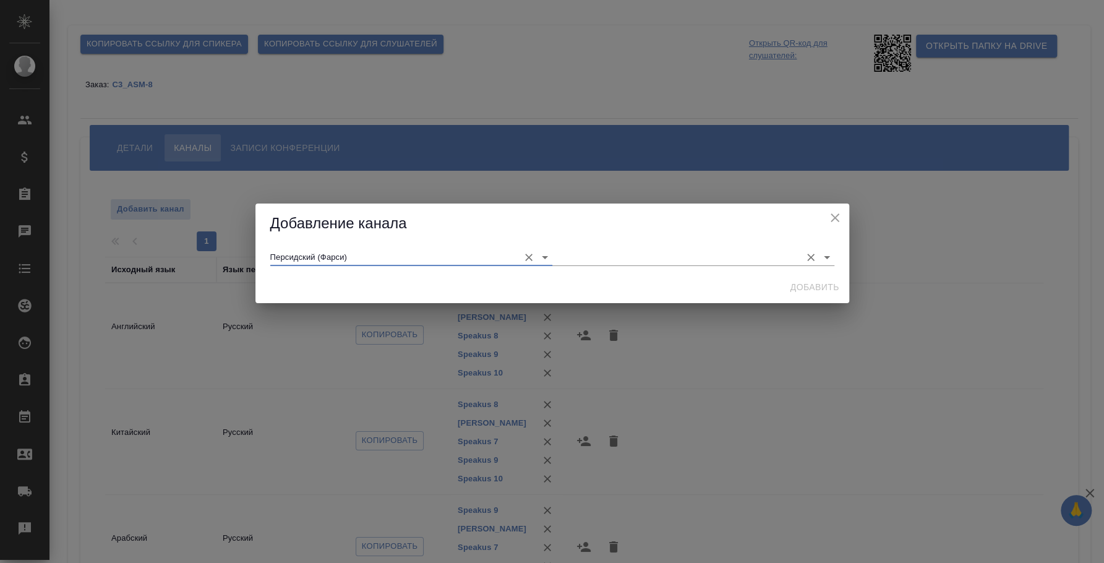
type input "Персидский (Фарси)"
click at [564, 251] on input "text" at bounding box center [673, 257] width 243 height 17
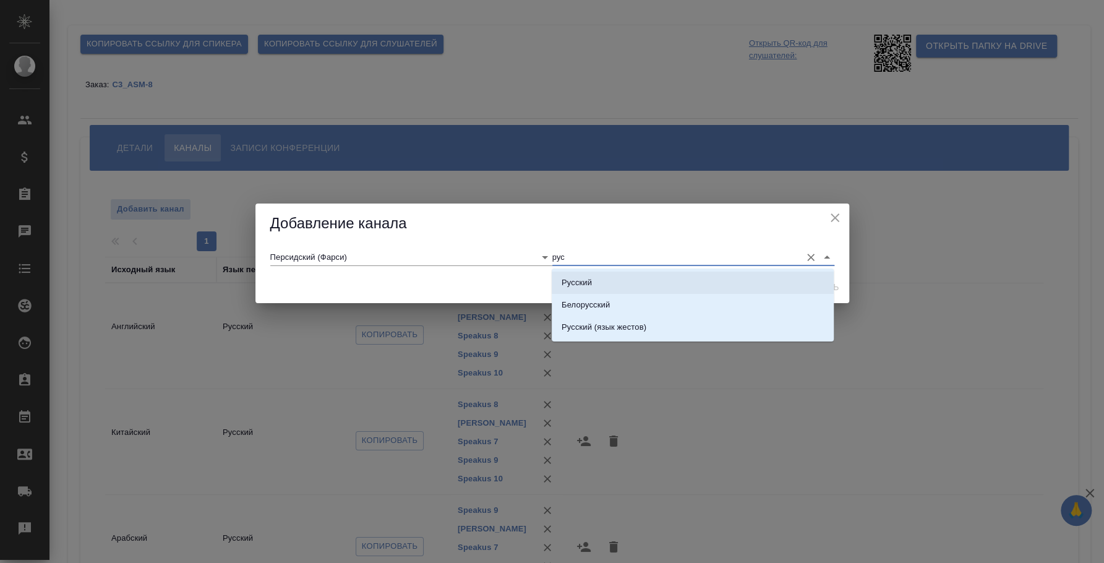
click at [588, 278] on p "Русский" at bounding box center [577, 283] width 30 height 12
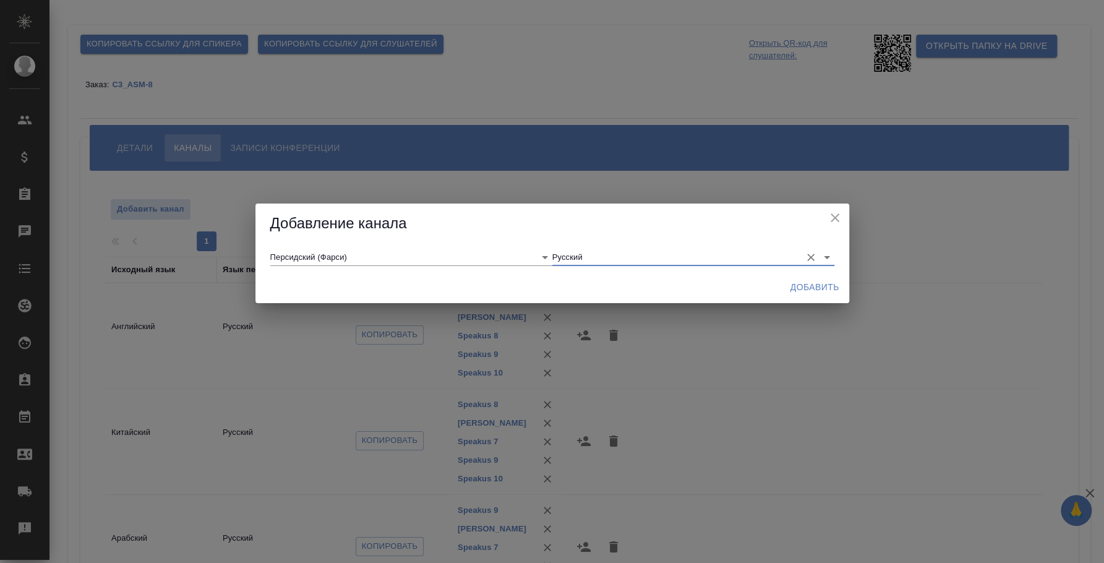
type input "Русский"
click at [822, 281] on span "Добавить" at bounding box center [815, 287] width 49 height 15
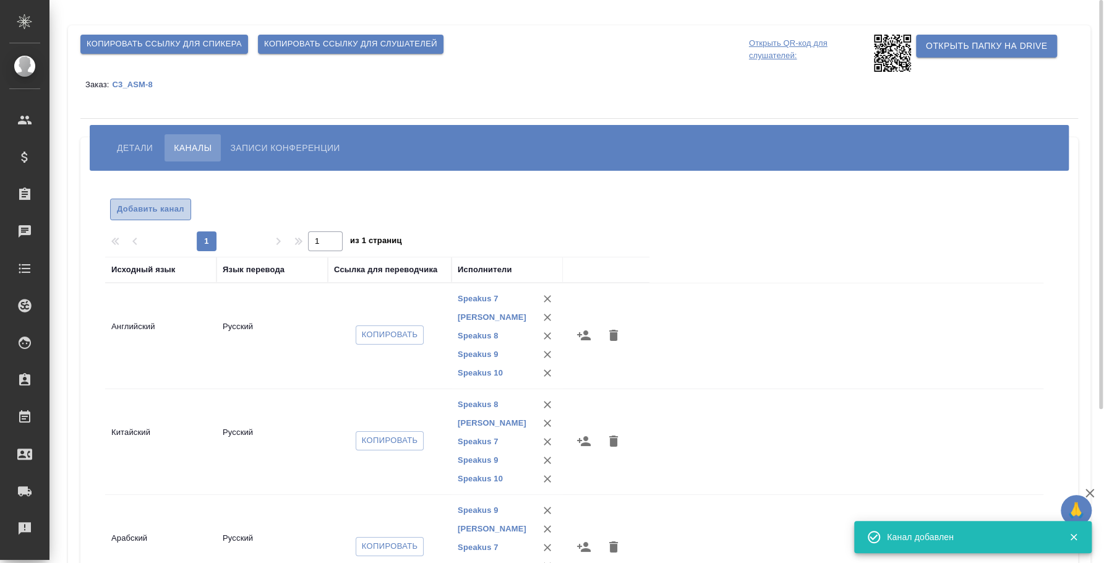
click at [152, 208] on span "Добавить канал" at bounding box center [150, 209] width 67 height 14
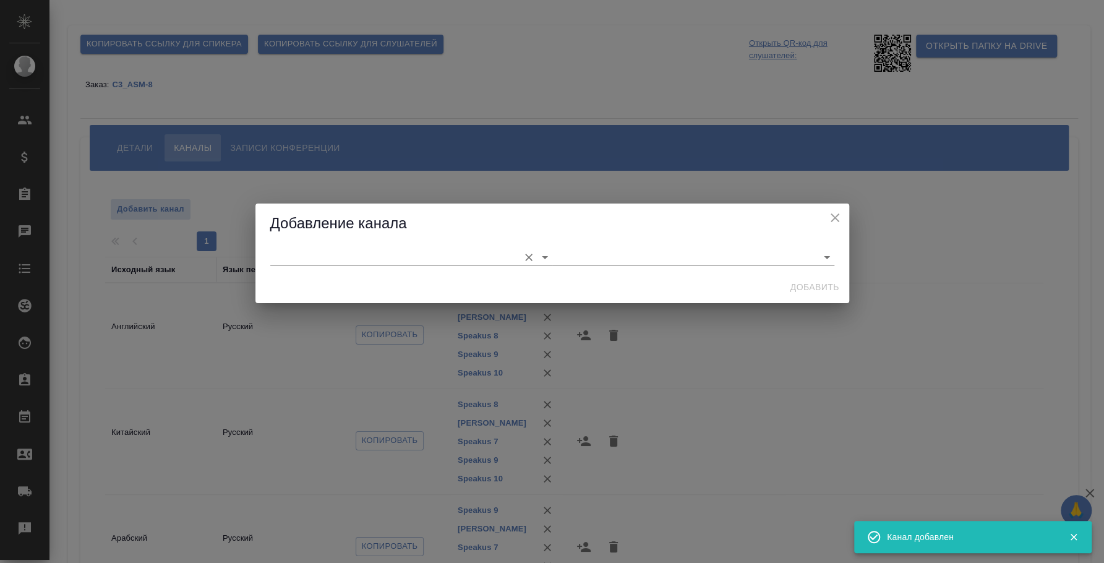
click at [302, 256] on input "text" at bounding box center [391, 257] width 243 height 17
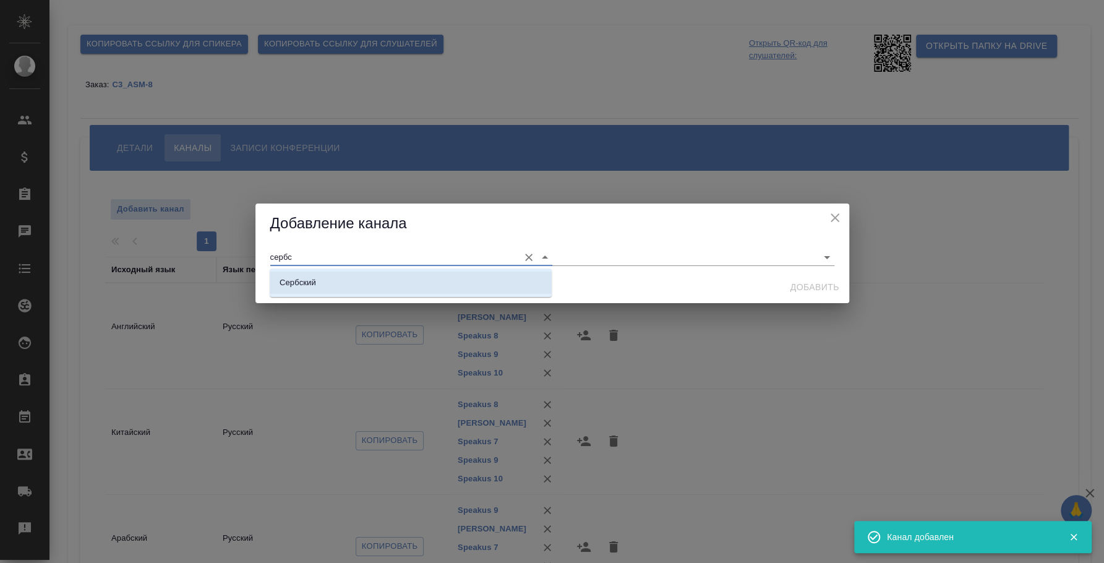
click at [328, 277] on li "Сербский" at bounding box center [411, 283] width 282 height 22
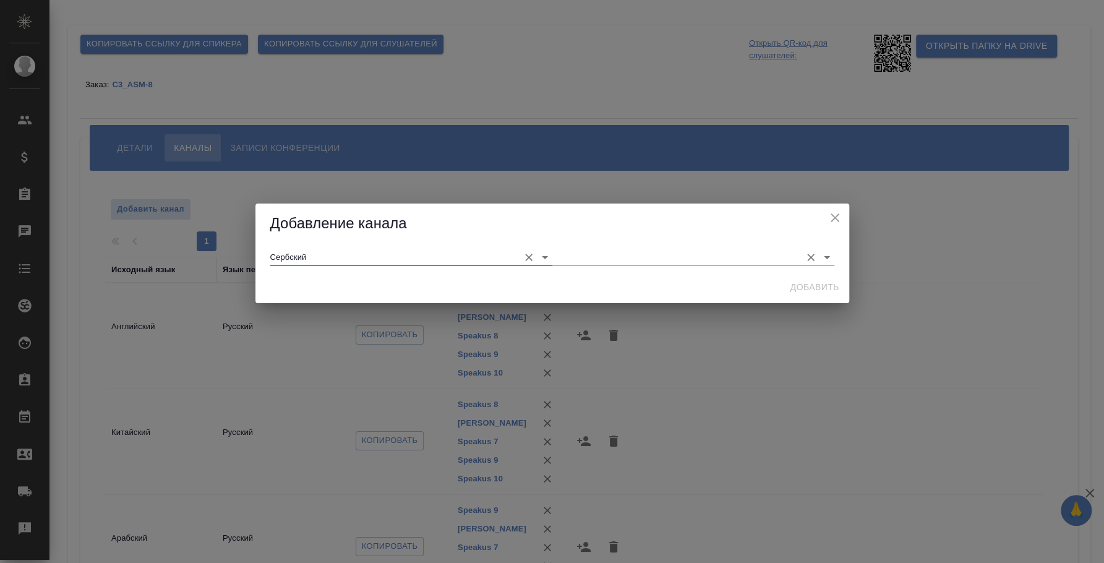
type input "Сербский"
click at [595, 259] on input "text" at bounding box center [673, 257] width 243 height 17
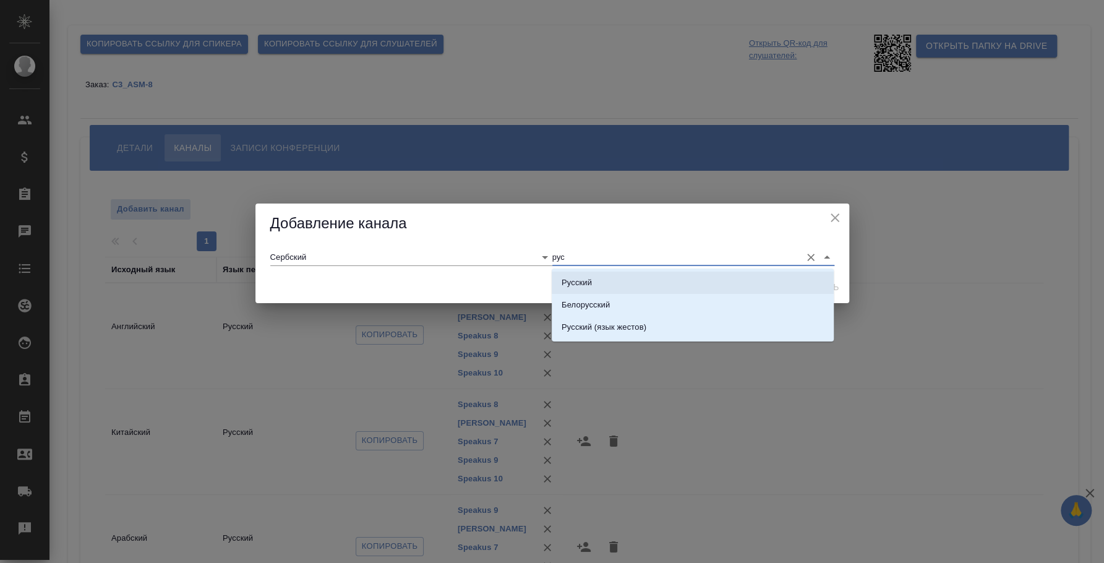
click at [619, 281] on li "Русский" at bounding box center [693, 283] width 282 height 22
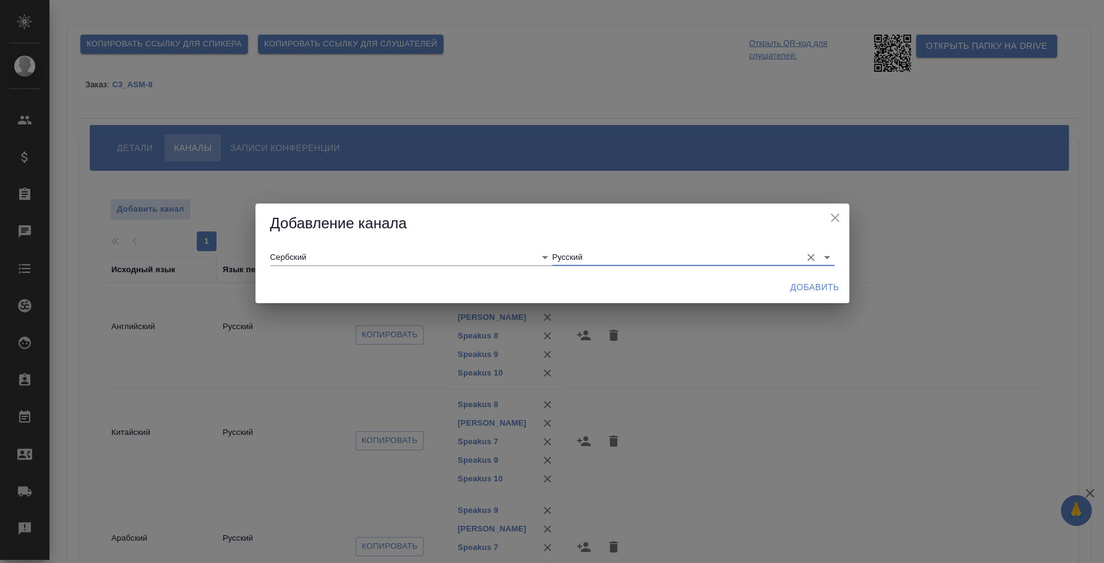
type input "Русский"
click at [803, 293] on span "Добавить" at bounding box center [815, 287] width 49 height 15
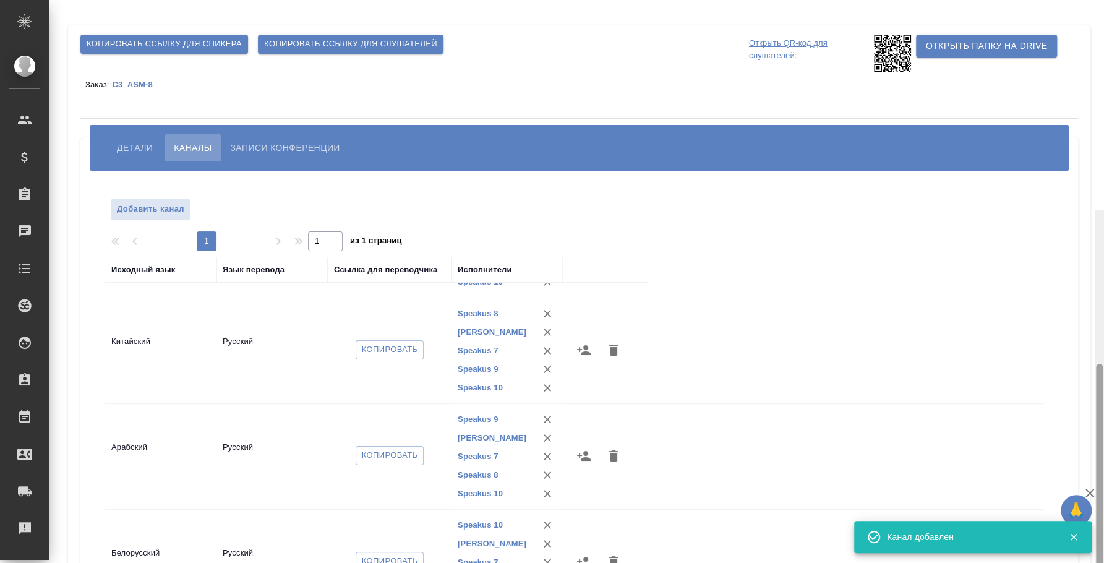
scroll to position [210, 0]
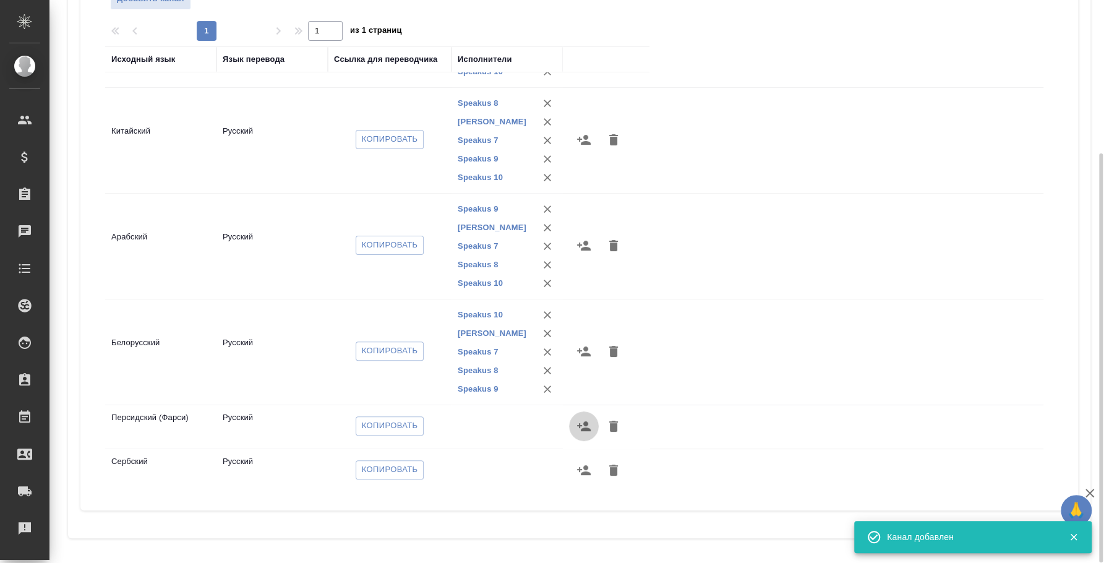
click at [586, 424] on icon "button" at bounding box center [584, 426] width 14 height 10
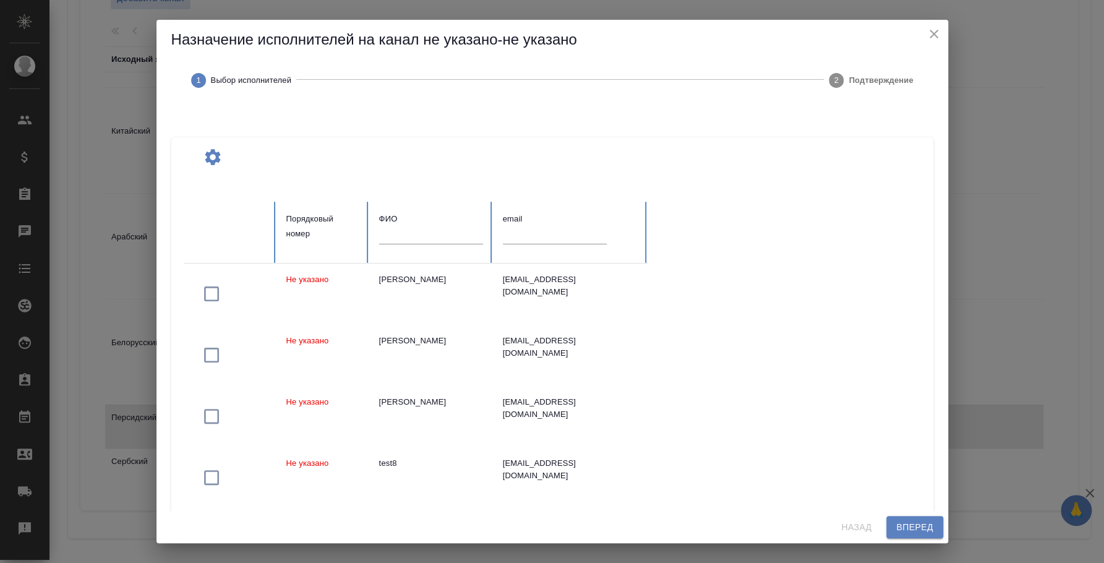
click at [405, 230] on input "text" at bounding box center [431, 234] width 104 height 17
type input "ы"
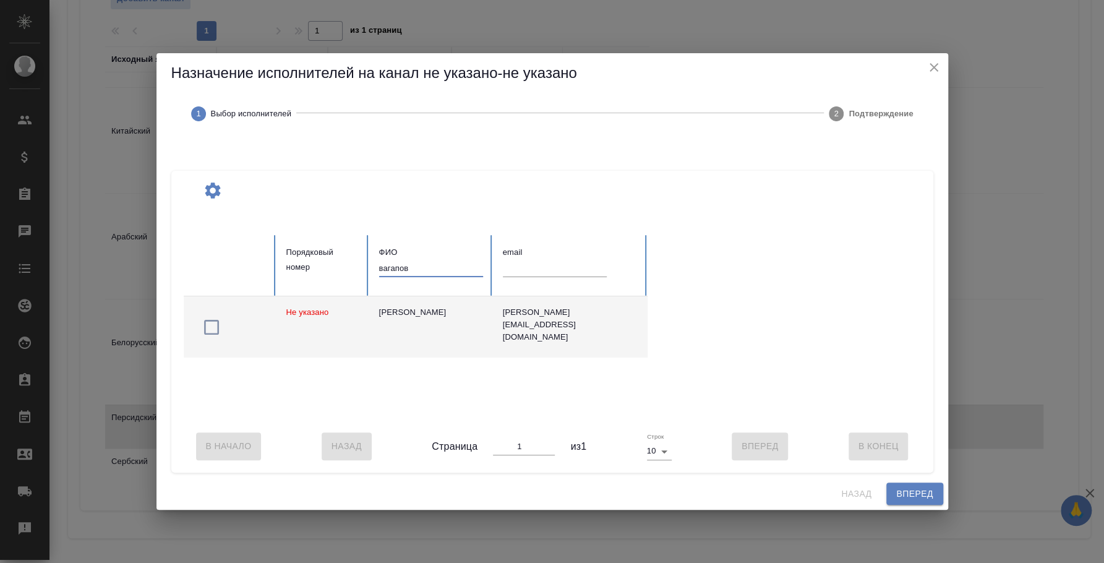
type input "вагапов"
click at [212, 319] on icon "button" at bounding box center [212, 327] width 20 height 20
click at [901, 502] on span "Вперед" at bounding box center [914, 493] width 37 height 15
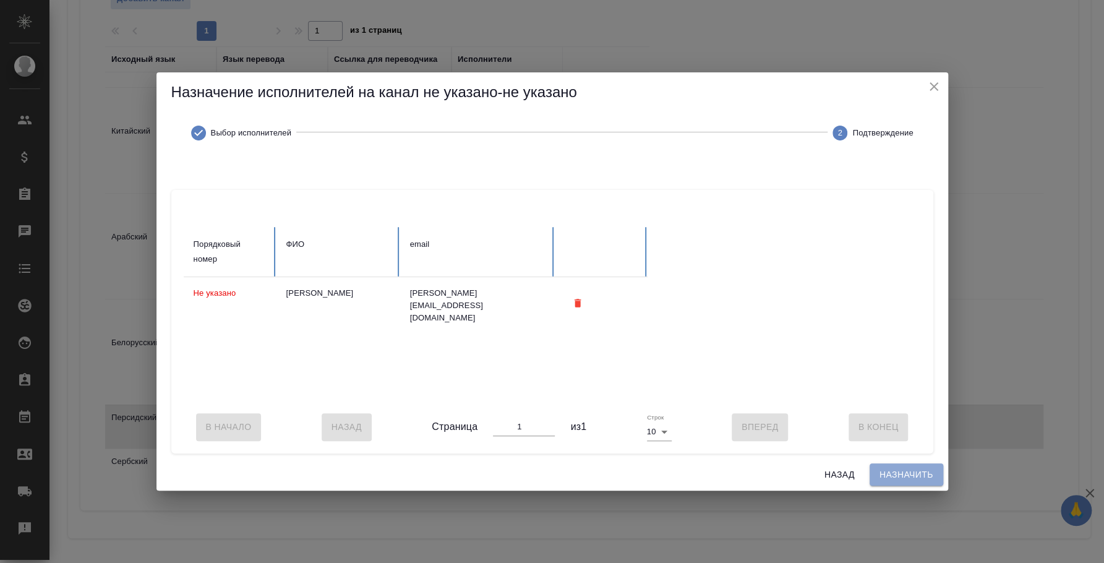
click at [896, 483] on span "Назначить" at bounding box center [907, 474] width 54 height 15
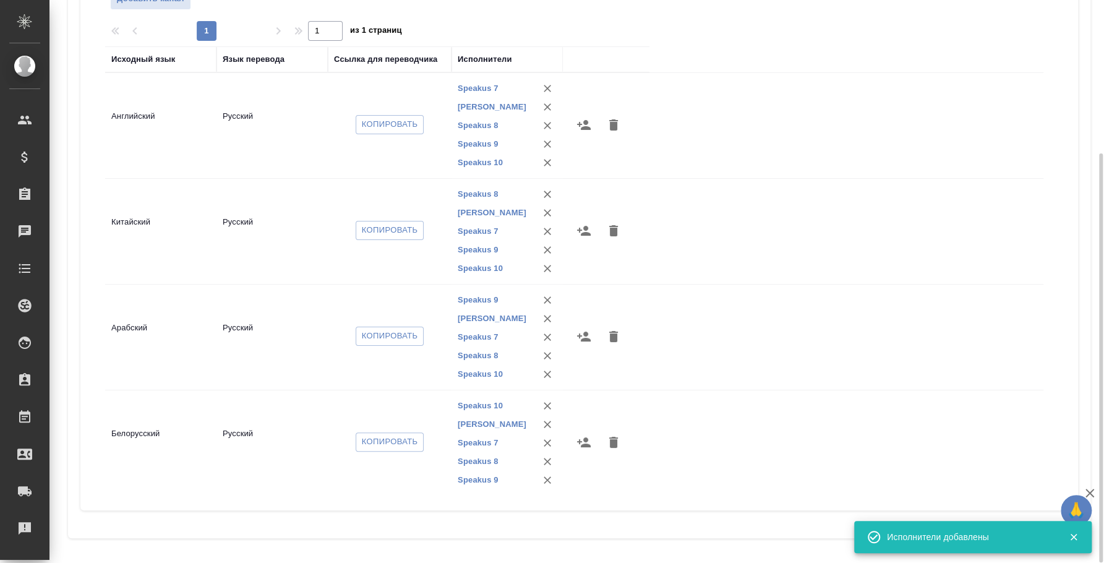
scroll to position [91, 0]
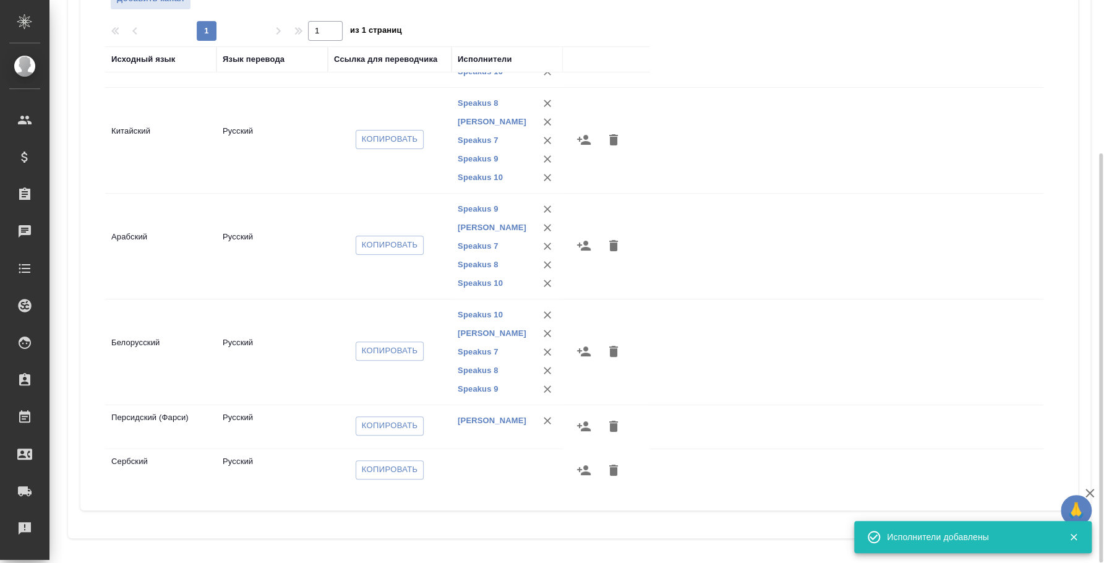
click at [578, 466] on icon "button" at bounding box center [584, 470] width 15 height 15
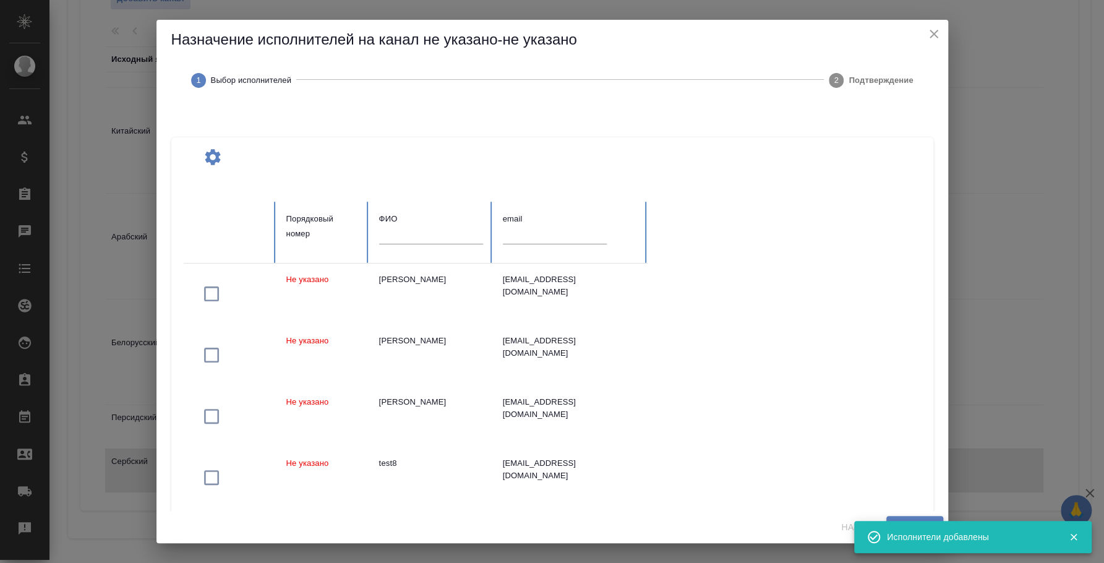
click at [416, 239] on input "text" at bounding box center [431, 234] width 104 height 17
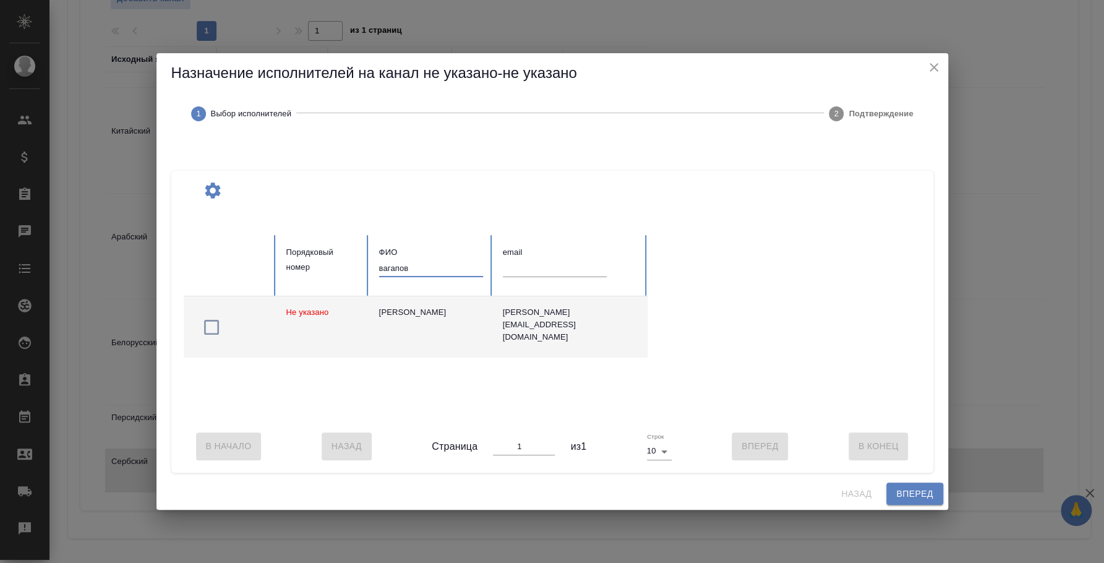
type input "вагапов"
click at [215, 320] on icon "button" at bounding box center [211, 327] width 15 height 15
click at [893, 499] on button "Вперед" at bounding box center [915, 494] width 56 height 23
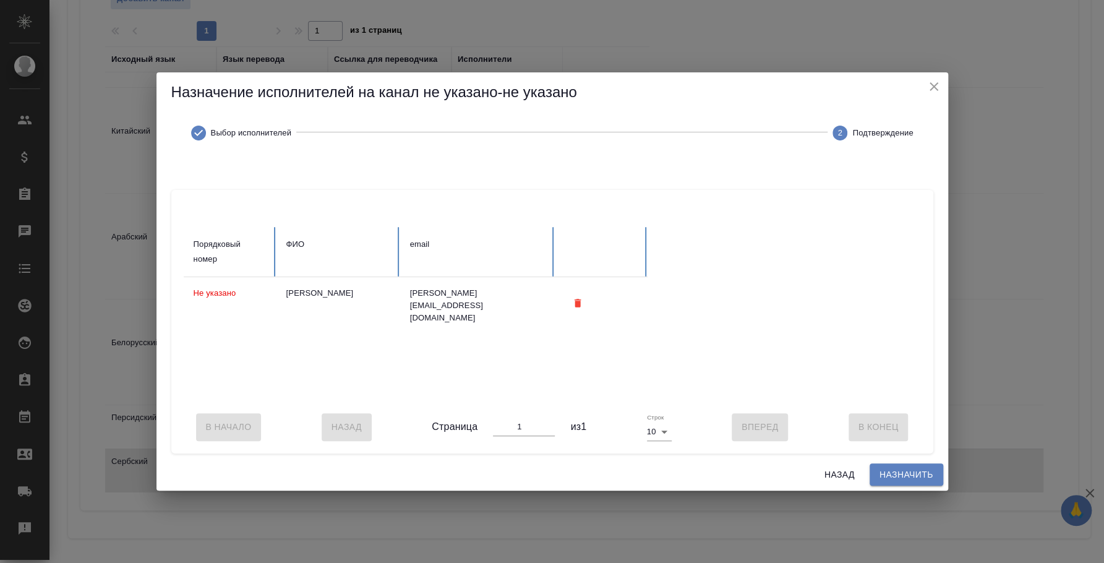
click at [898, 479] on span "Назначить" at bounding box center [907, 474] width 54 height 15
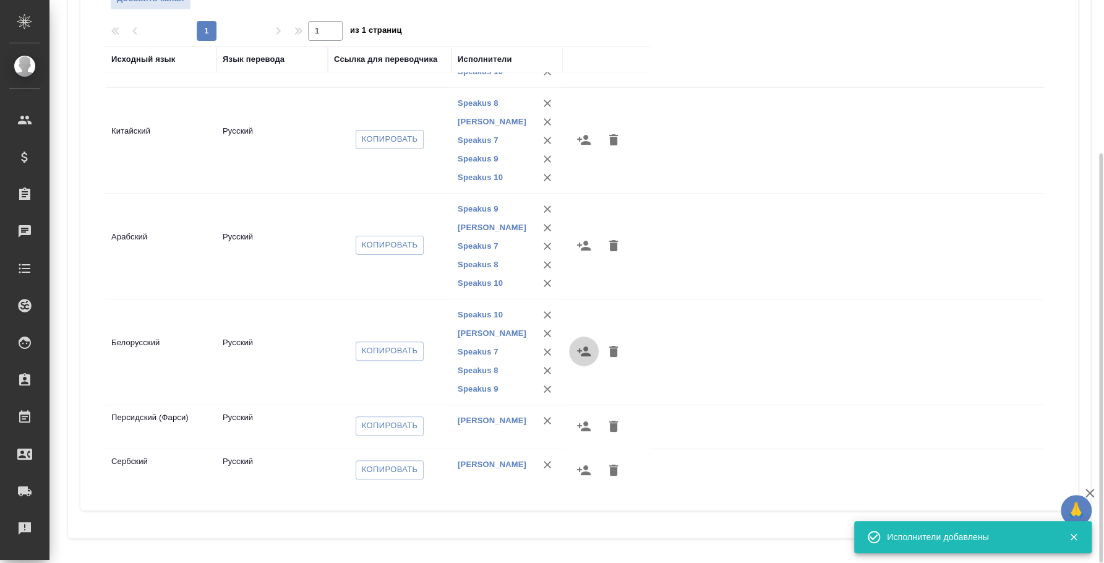
click at [586, 348] on icon "button" at bounding box center [584, 351] width 14 height 10
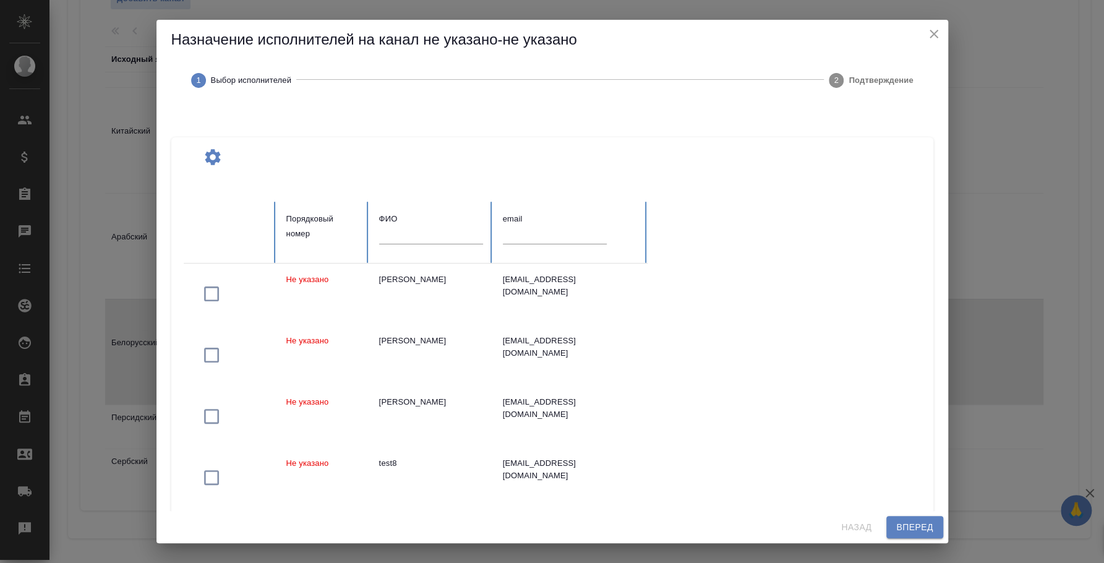
click at [424, 239] on input "text" at bounding box center [431, 234] width 104 height 17
type input "вагапов"
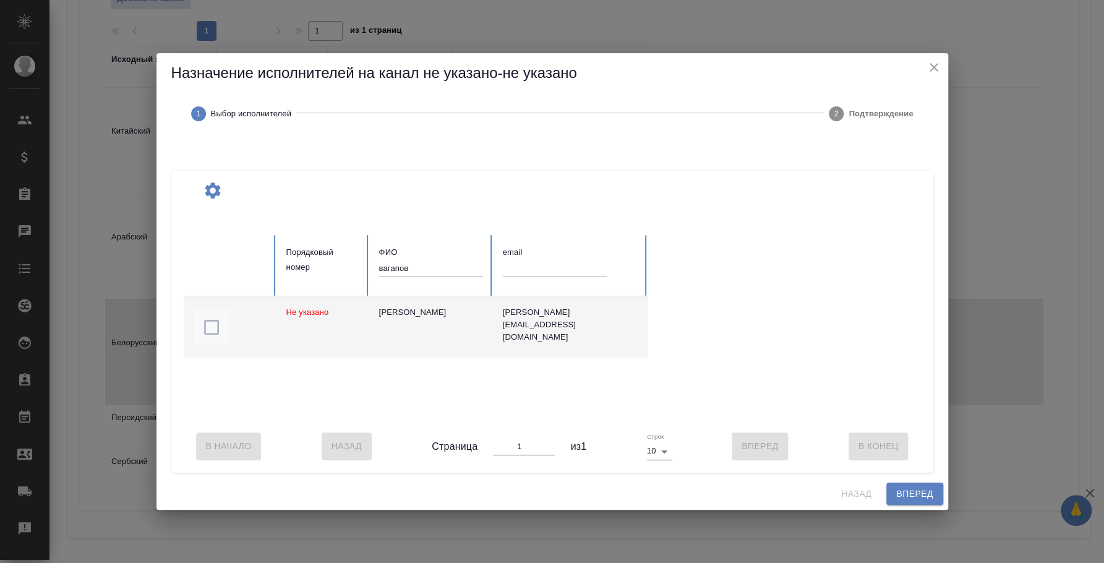
click at [212, 320] on icon "button" at bounding box center [212, 327] width 20 height 20
click at [923, 498] on span "Вперед" at bounding box center [914, 493] width 37 height 15
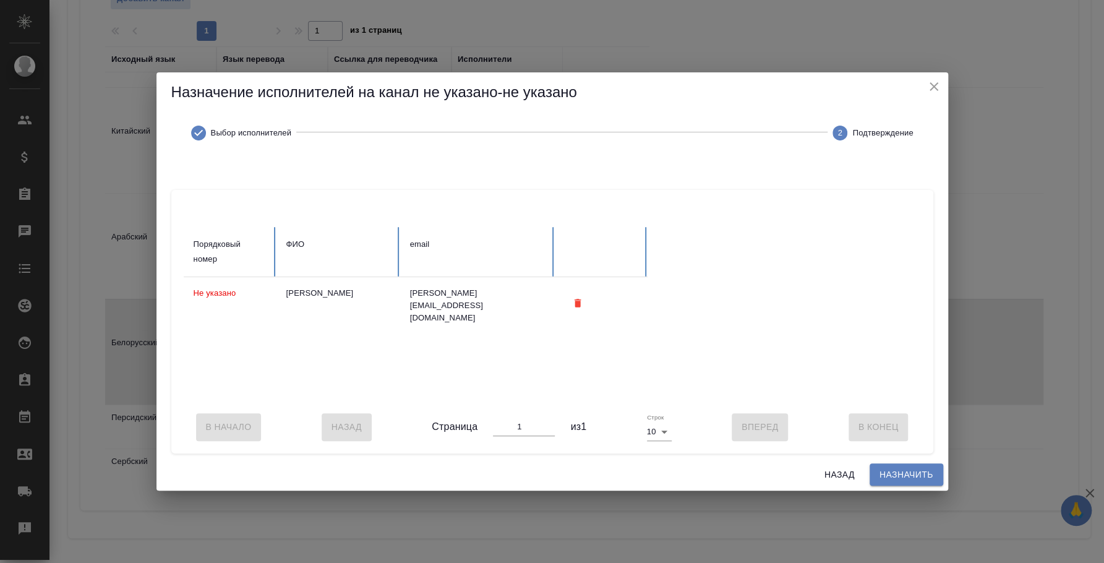
click at [916, 483] on span "Назначить" at bounding box center [907, 474] width 54 height 15
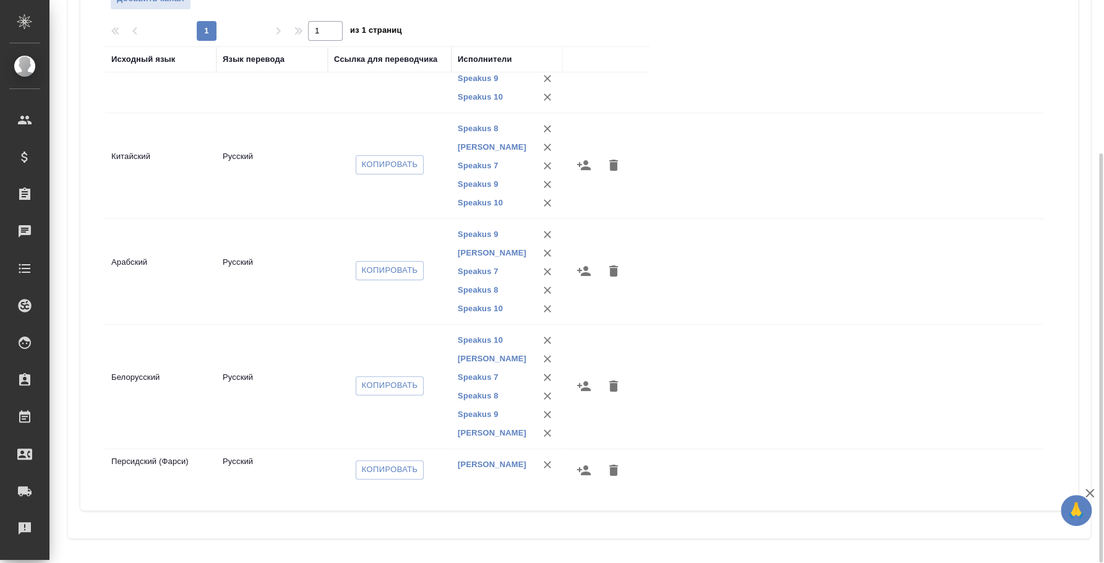
scroll to position [0, 0]
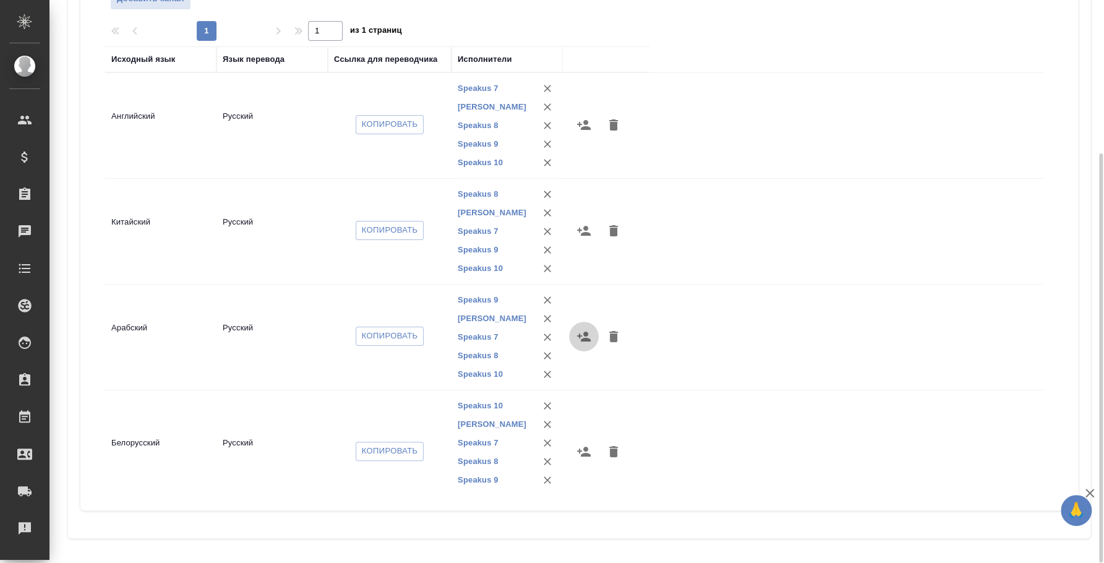
click at [586, 329] on icon "button" at bounding box center [584, 336] width 15 height 15
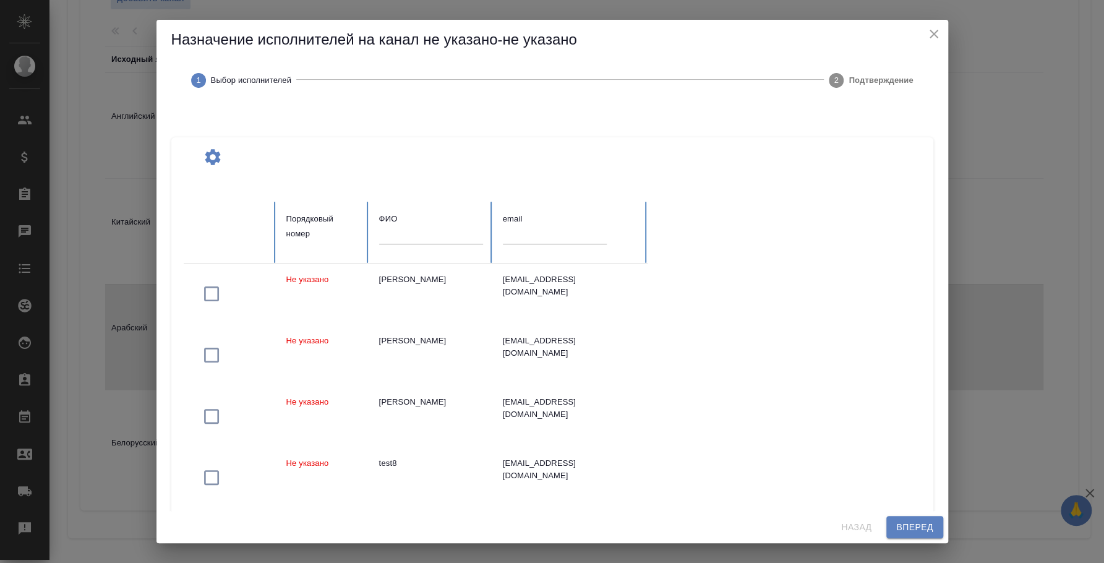
click at [408, 239] on input "text" at bounding box center [431, 234] width 104 height 17
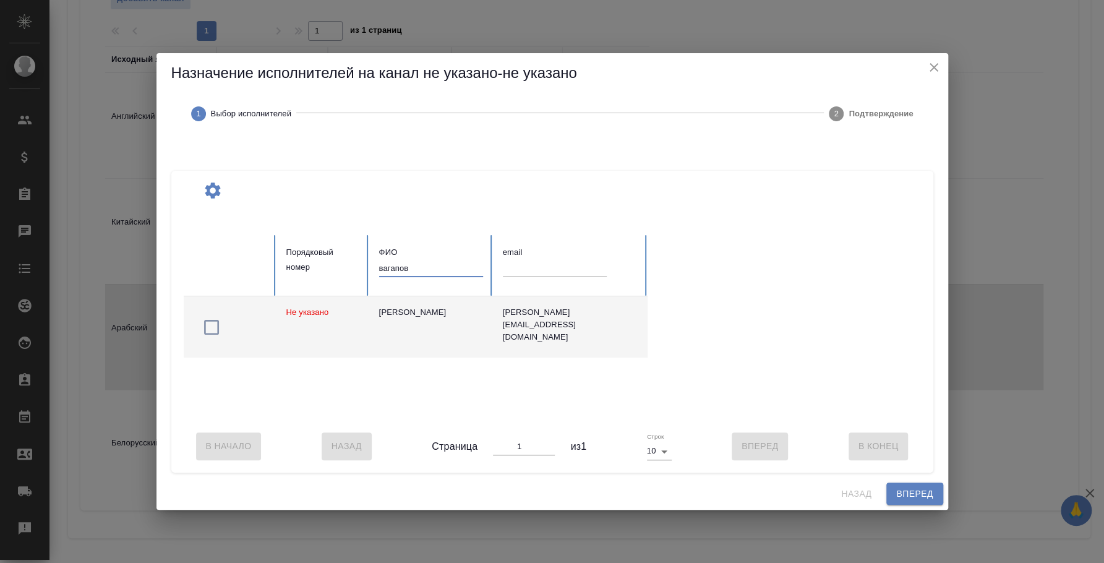
type input "вагапов"
click at [207, 320] on icon "button" at bounding box center [212, 327] width 20 height 20
click at [919, 496] on span "Вперед" at bounding box center [914, 493] width 37 height 15
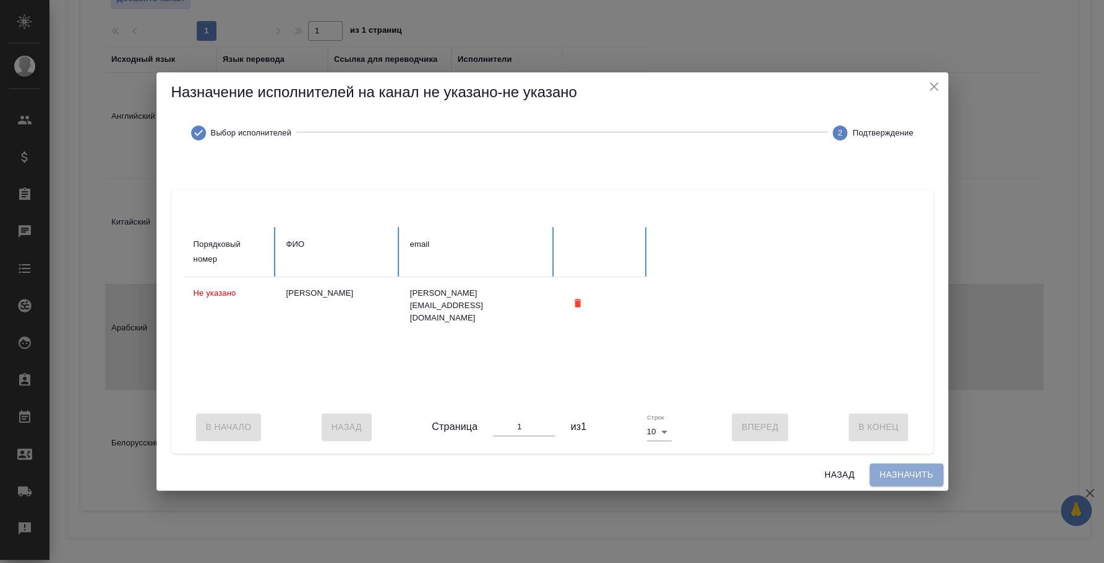
click at [919, 486] on button "Назначить" at bounding box center [907, 474] width 74 height 23
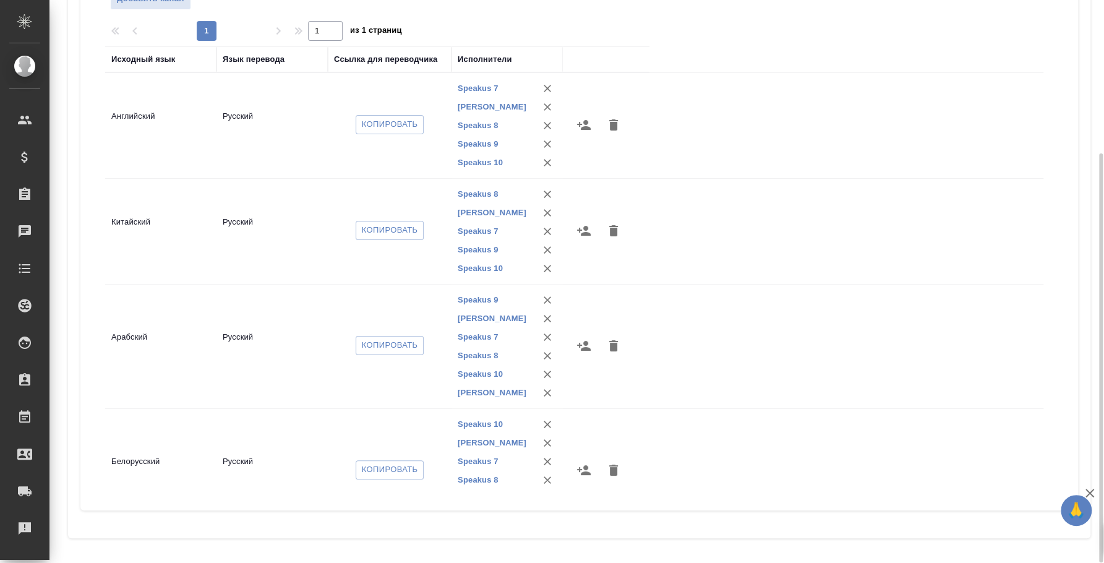
click at [582, 127] on icon "button" at bounding box center [584, 125] width 14 height 10
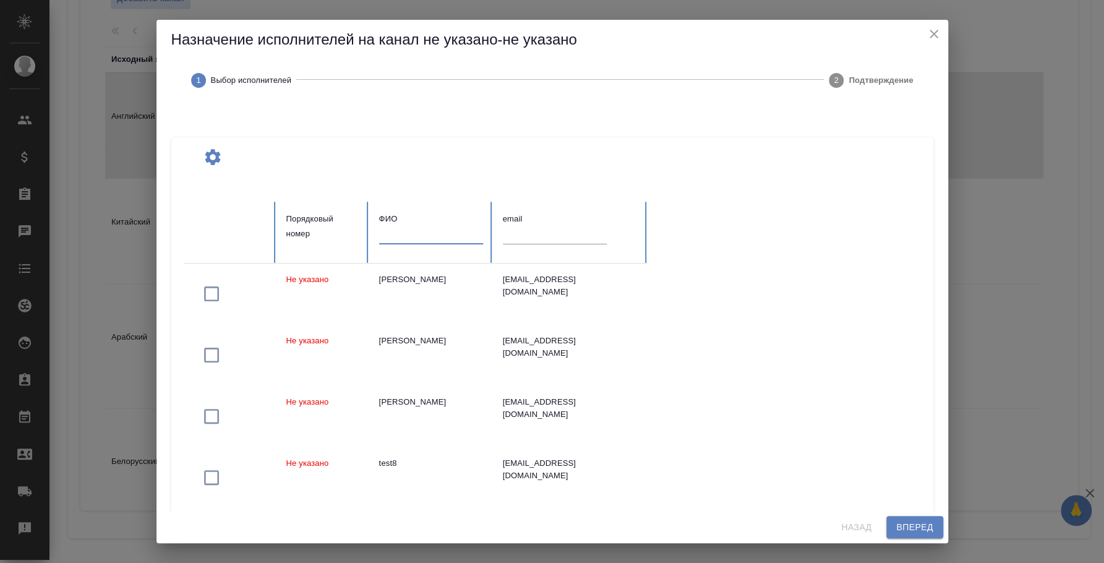
click at [423, 232] on input "text" at bounding box center [431, 234] width 104 height 17
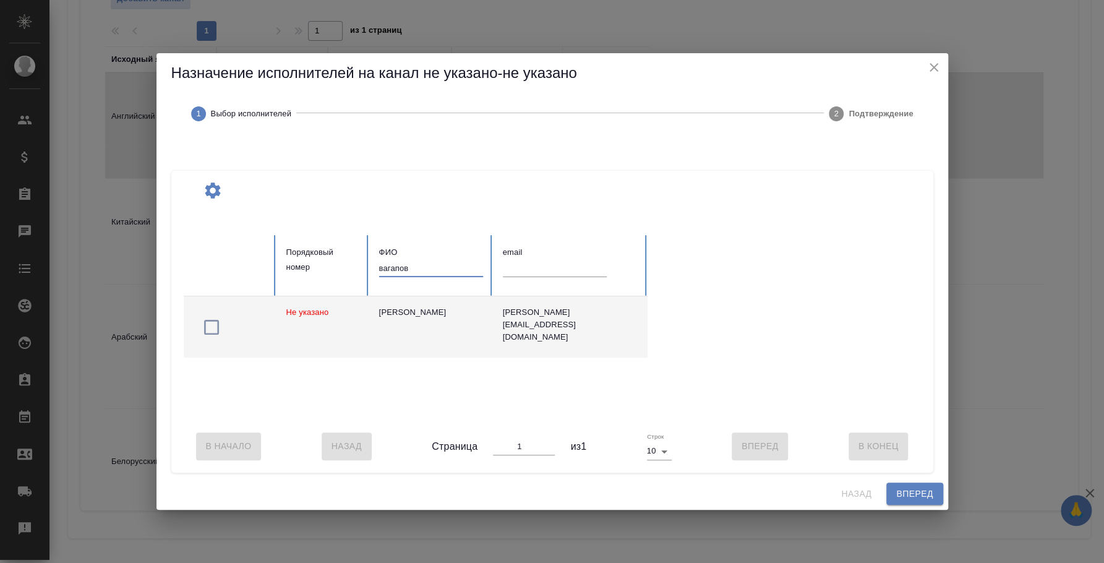
type input "вагапов"
click at [212, 322] on icon "button" at bounding box center [212, 327] width 20 height 20
click at [906, 494] on span "Вперед" at bounding box center [914, 493] width 37 height 15
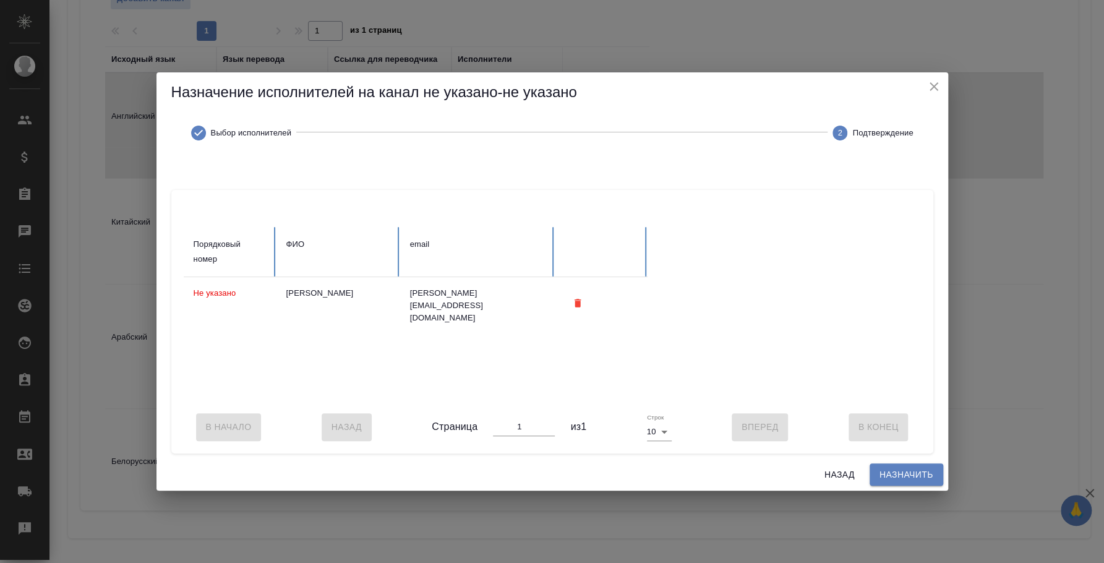
click at [901, 481] on span "Назначить" at bounding box center [907, 474] width 54 height 15
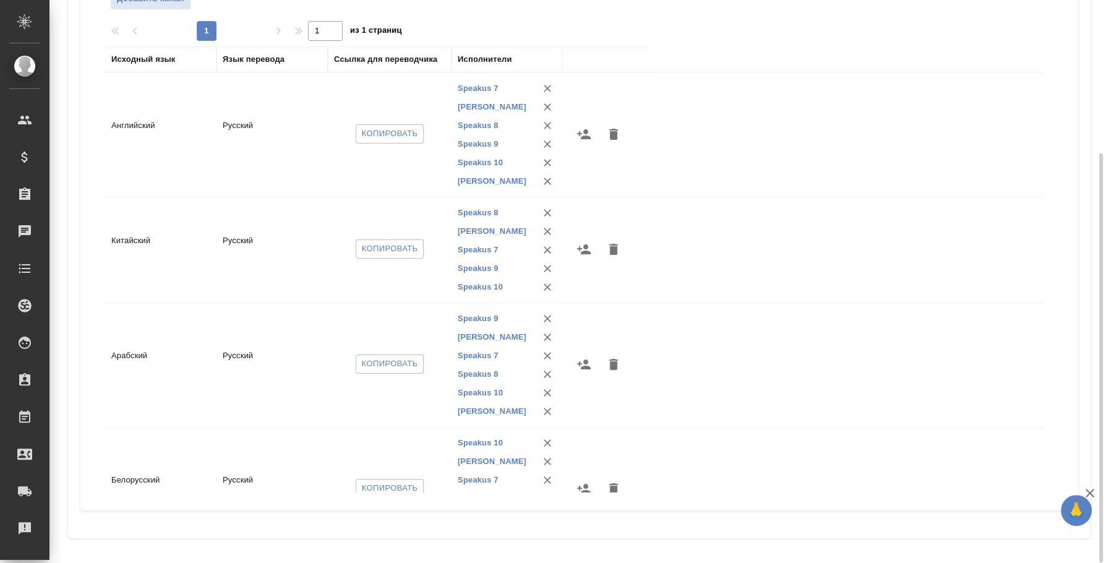
click at [585, 250] on icon "button" at bounding box center [584, 249] width 14 height 10
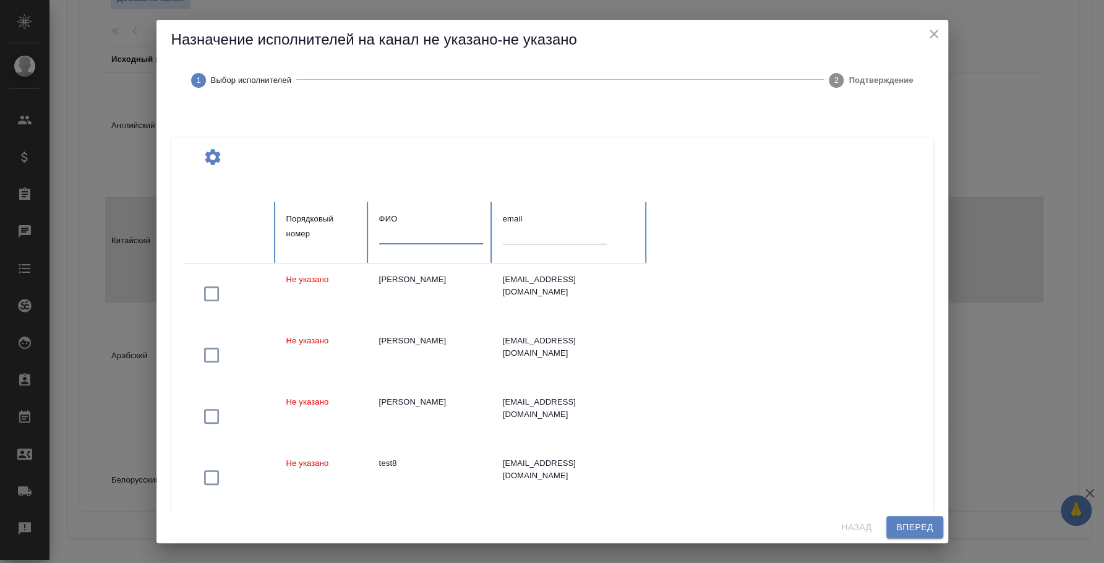
click at [452, 241] on input "text" at bounding box center [431, 234] width 104 height 17
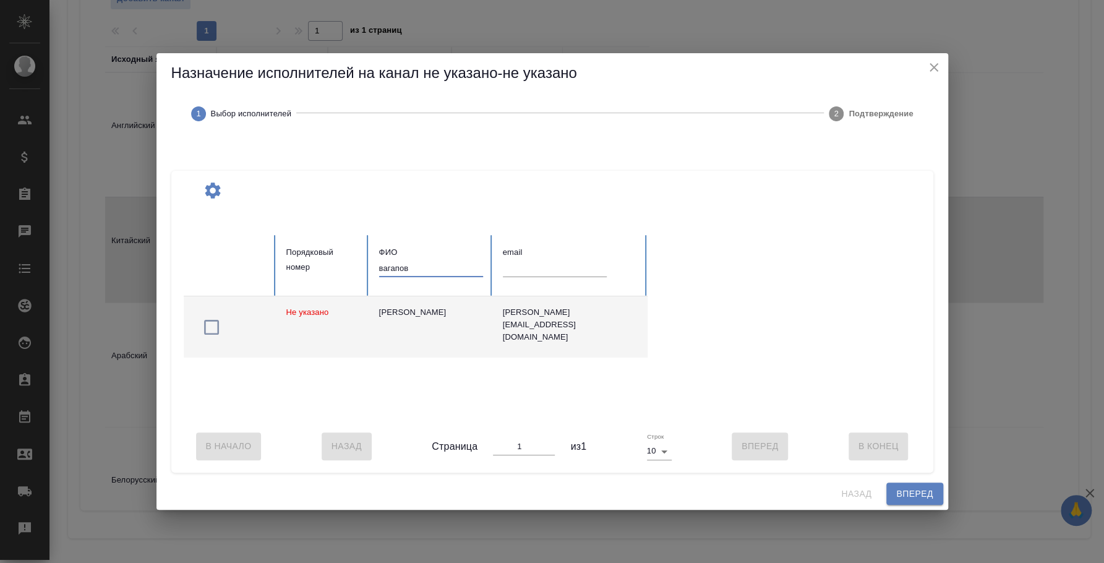
type input "вагапов"
click at [212, 319] on icon "button" at bounding box center [212, 327] width 20 height 20
click at [901, 498] on span "Вперед" at bounding box center [914, 493] width 37 height 15
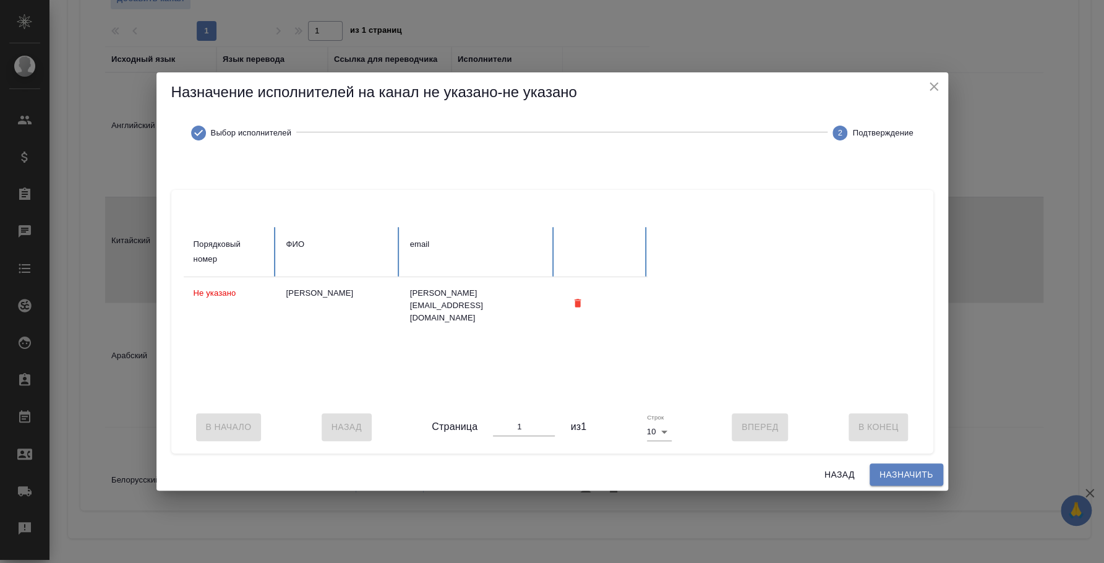
click at [901, 483] on span "Назначить" at bounding box center [907, 474] width 54 height 15
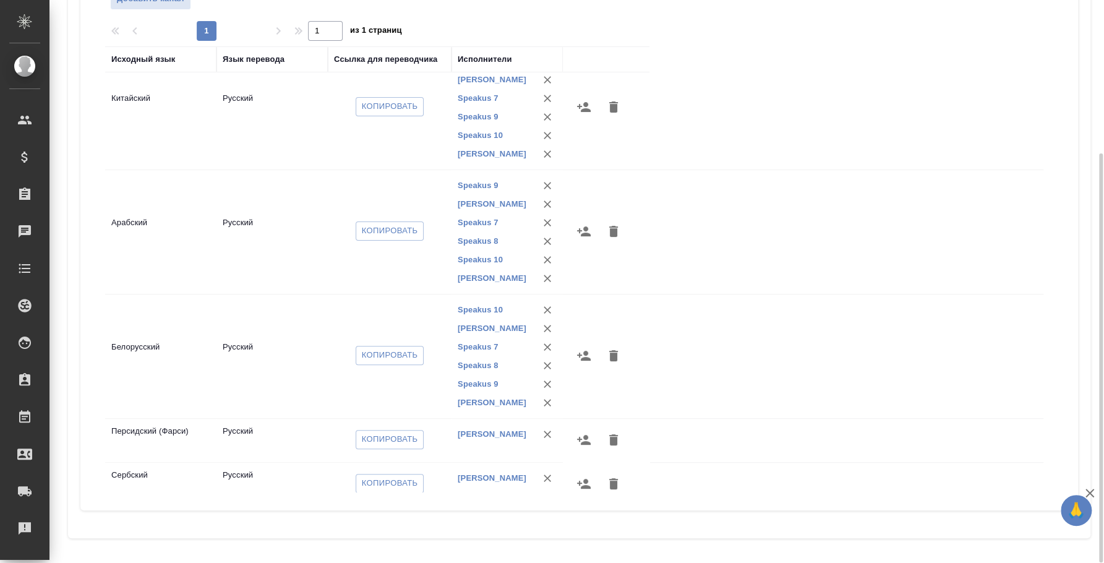
scroll to position [165, 0]
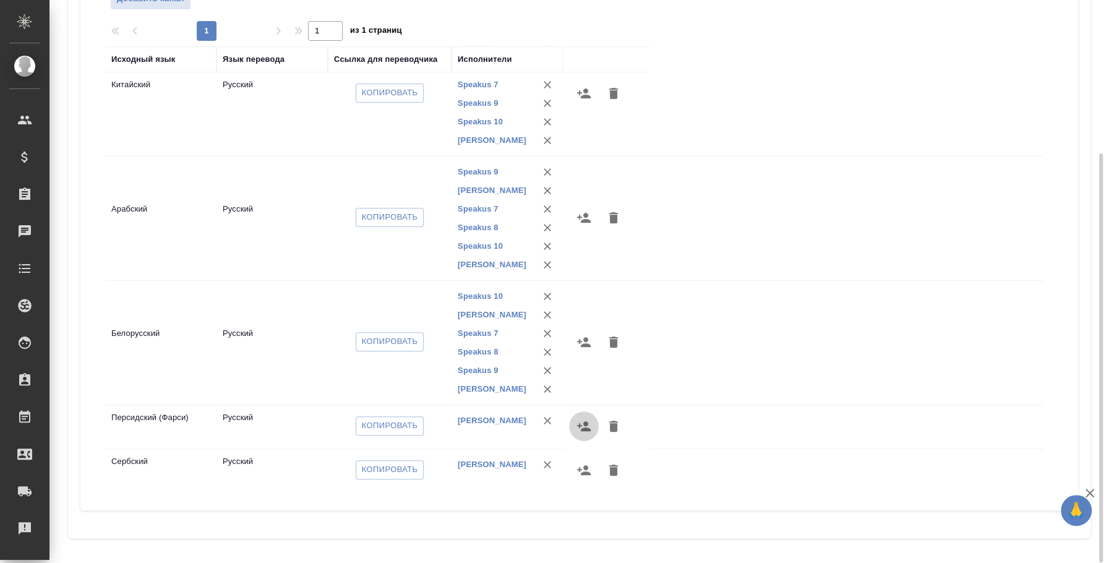
click at [585, 427] on icon "button" at bounding box center [584, 426] width 14 height 10
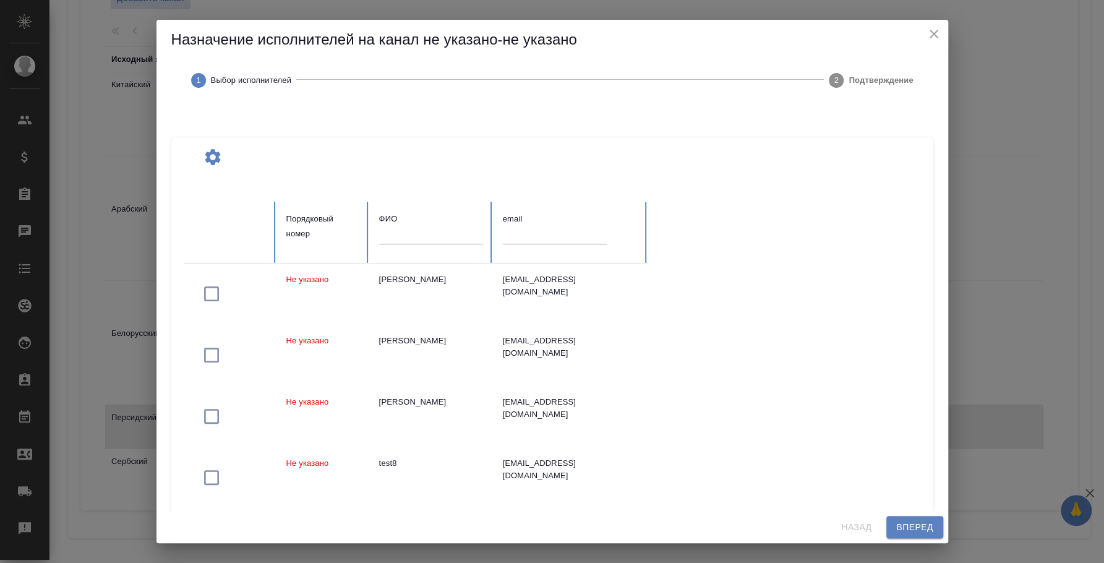
click at [415, 235] on input "text" at bounding box center [431, 234] width 104 height 17
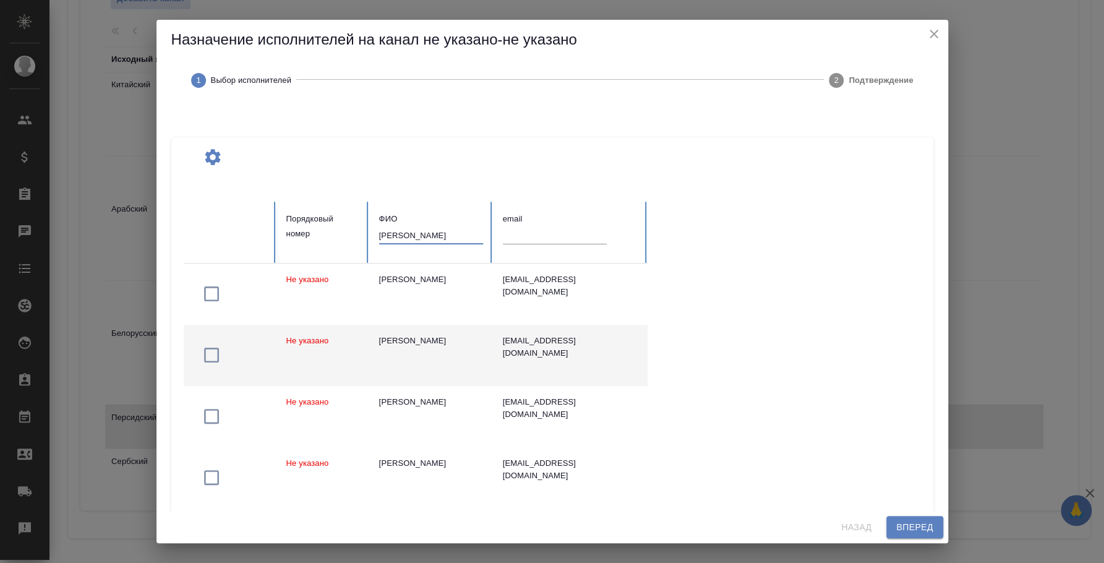
type input "федотов"
click at [211, 353] on icon "button" at bounding box center [212, 355] width 20 height 20
click at [908, 522] on span "Вперед" at bounding box center [914, 527] width 37 height 15
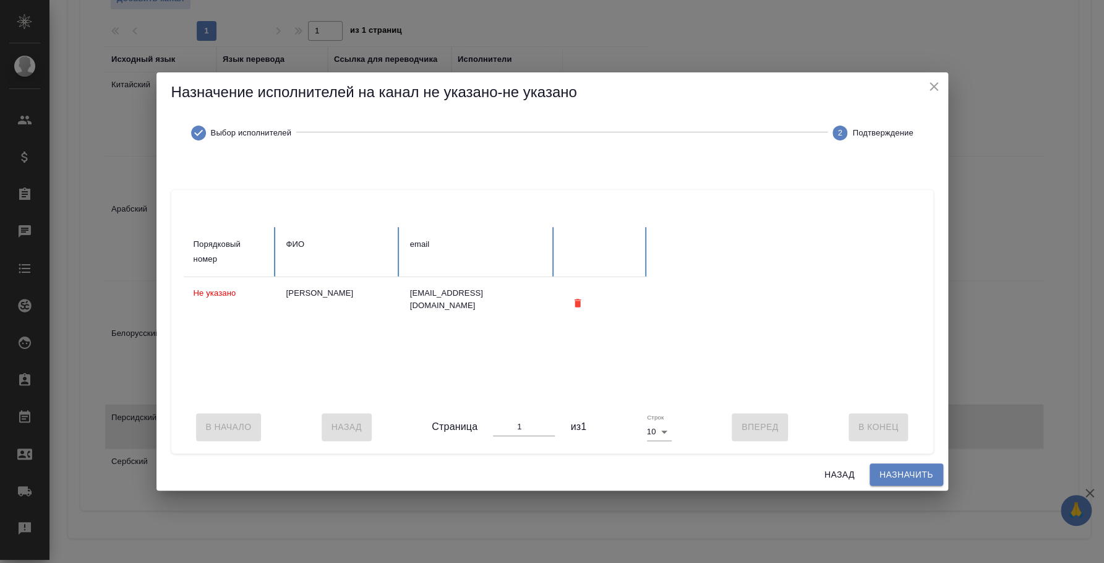
click at [908, 483] on span "Назначить" at bounding box center [907, 474] width 54 height 15
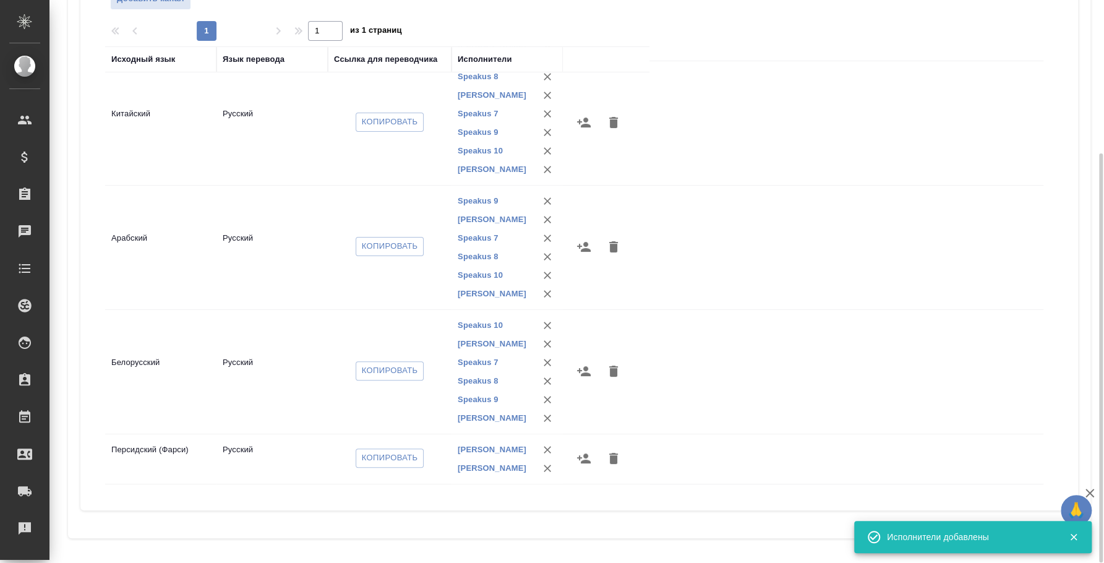
scroll to position [172, 0]
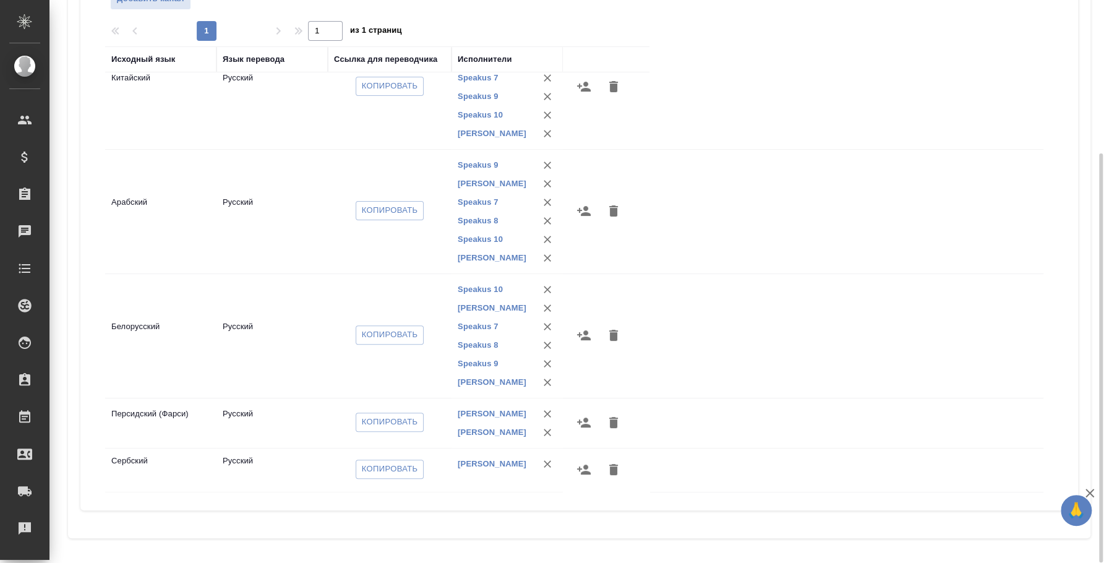
click at [580, 469] on icon "button" at bounding box center [584, 469] width 15 height 15
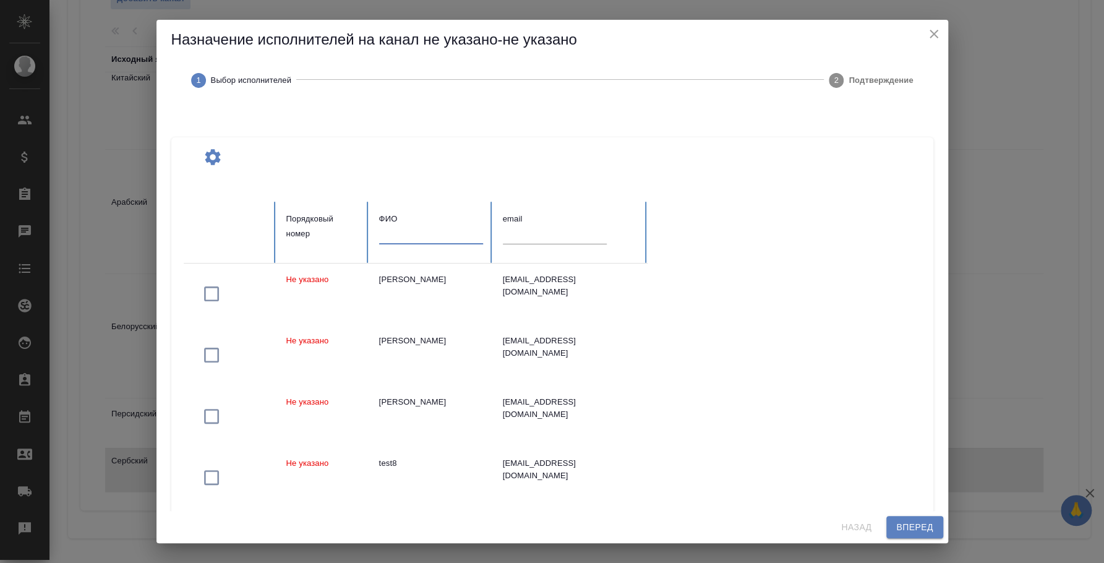
click at [414, 236] on input "text" at bounding box center [431, 234] width 104 height 17
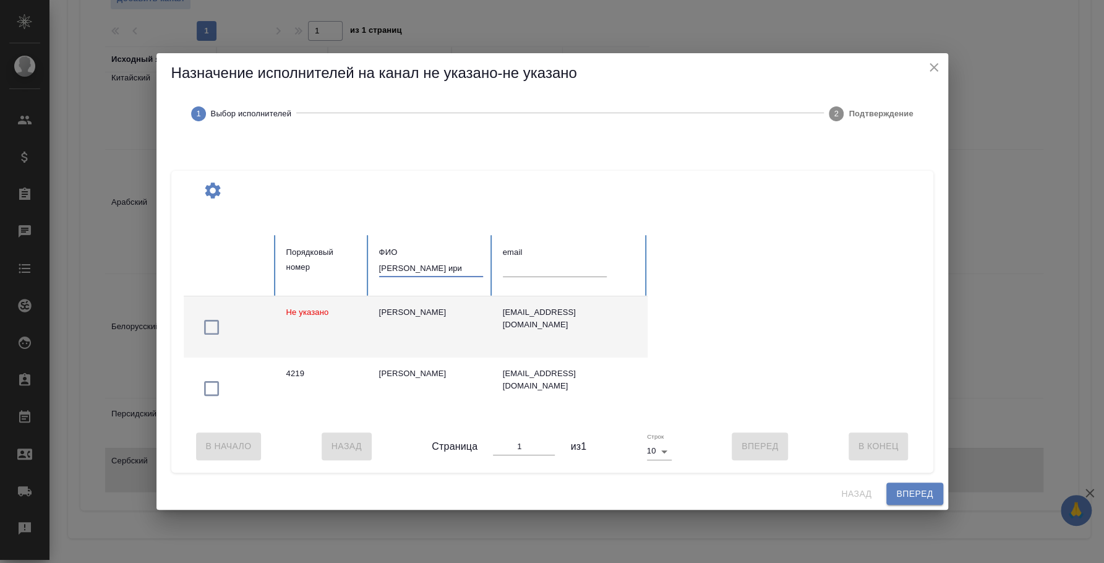
type input "федотова ири"
click at [213, 324] on icon "button" at bounding box center [212, 327] width 20 height 20
click at [902, 498] on span "Вперед" at bounding box center [914, 493] width 37 height 15
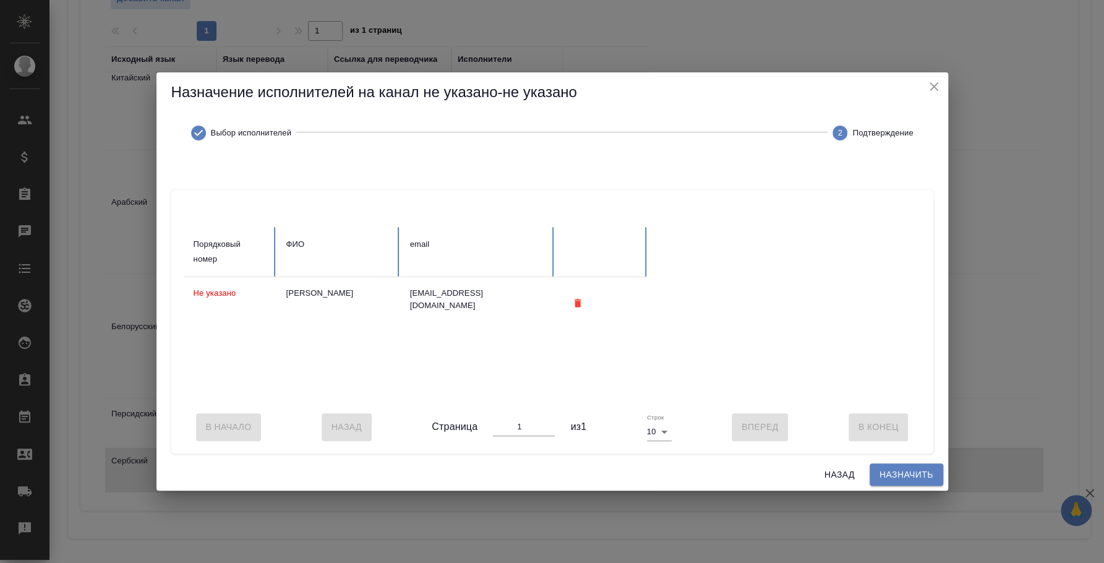
click at [894, 483] on span "Назначить" at bounding box center [907, 474] width 54 height 15
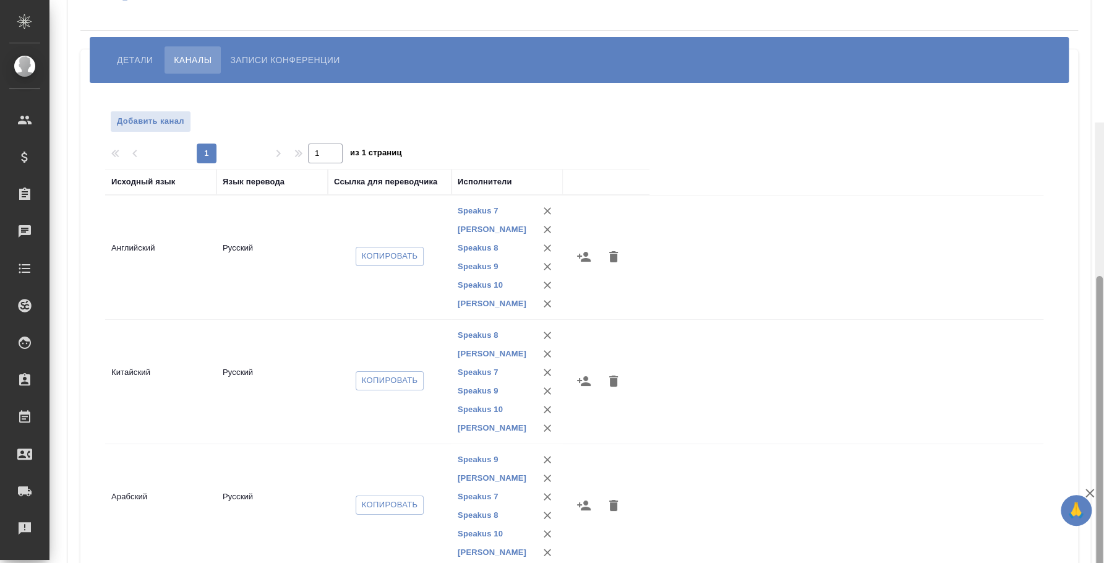
scroll to position [0, 0]
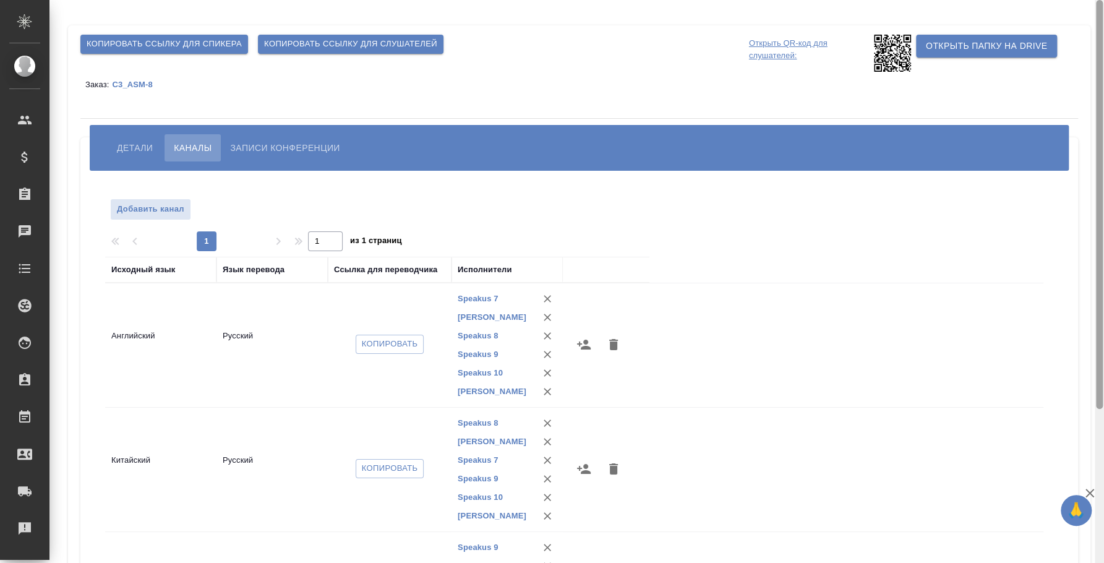
drag, startPoint x: 1102, startPoint y: 252, endPoint x: 1094, endPoint y: 66, distance: 187.0
click at [1102, 66] on div at bounding box center [1099, 204] width 7 height 409
click at [127, 145] on span "Детали" at bounding box center [135, 147] width 36 height 15
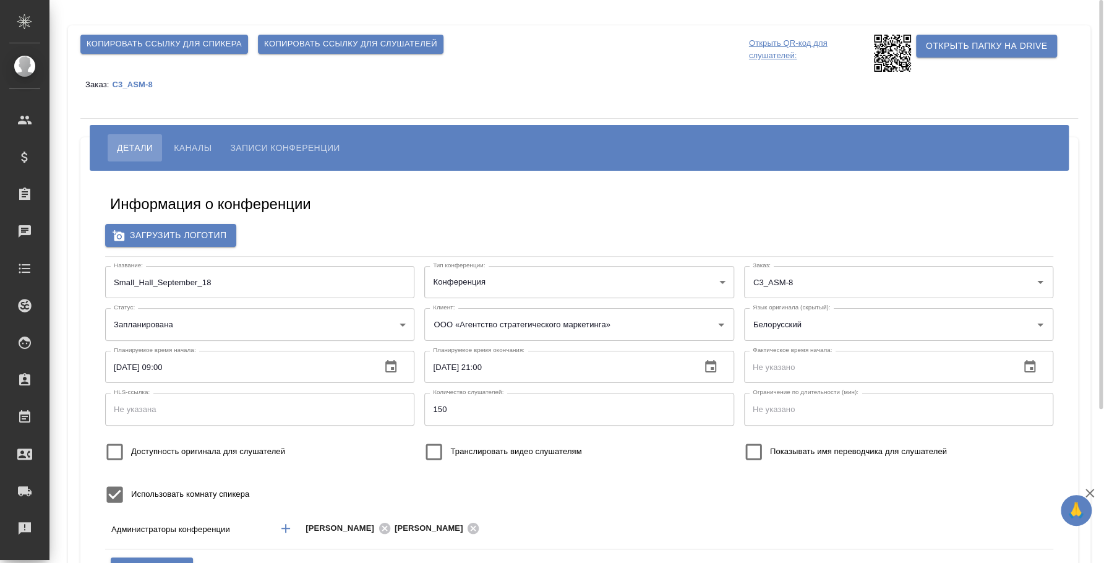
click at [179, 144] on span "Каналы" at bounding box center [193, 147] width 38 height 15
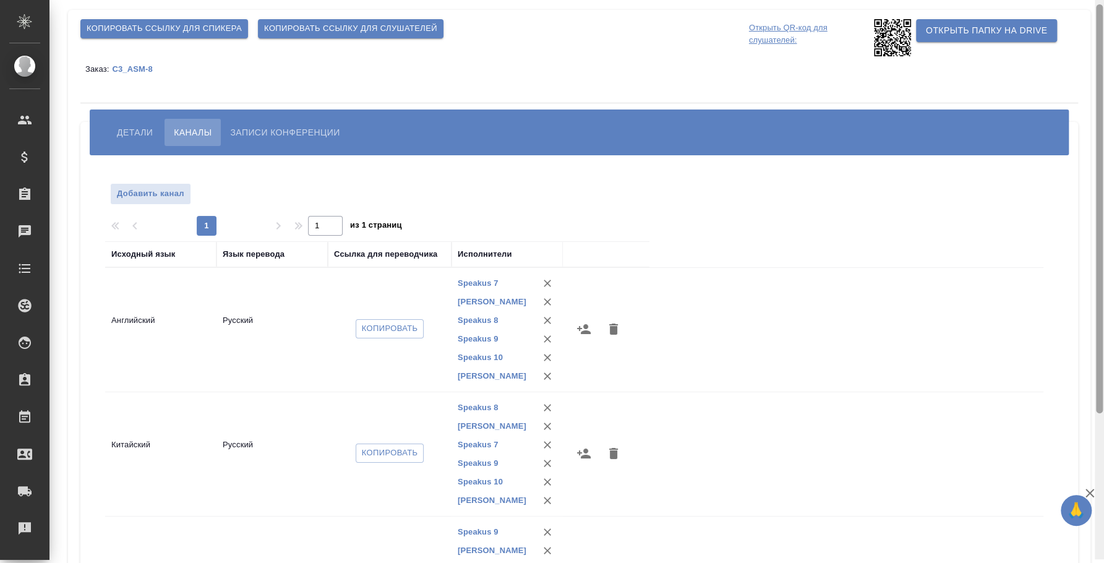
scroll to position [4, 0]
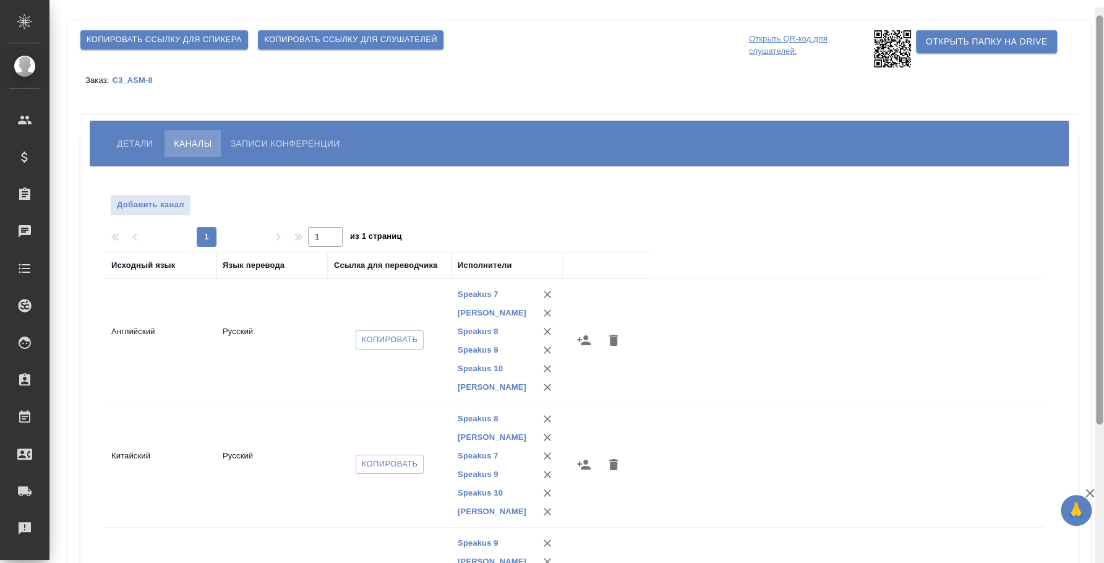
drag, startPoint x: 1102, startPoint y: 228, endPoint x: 1102, endPoint y: 77, distance: 150.3
click at [1102, 77] on div at bounding box center [1099, 219] width 7 height 409
click at [134, 142] on span "Детали" at bounding box center [135, 143] width 36 height 15
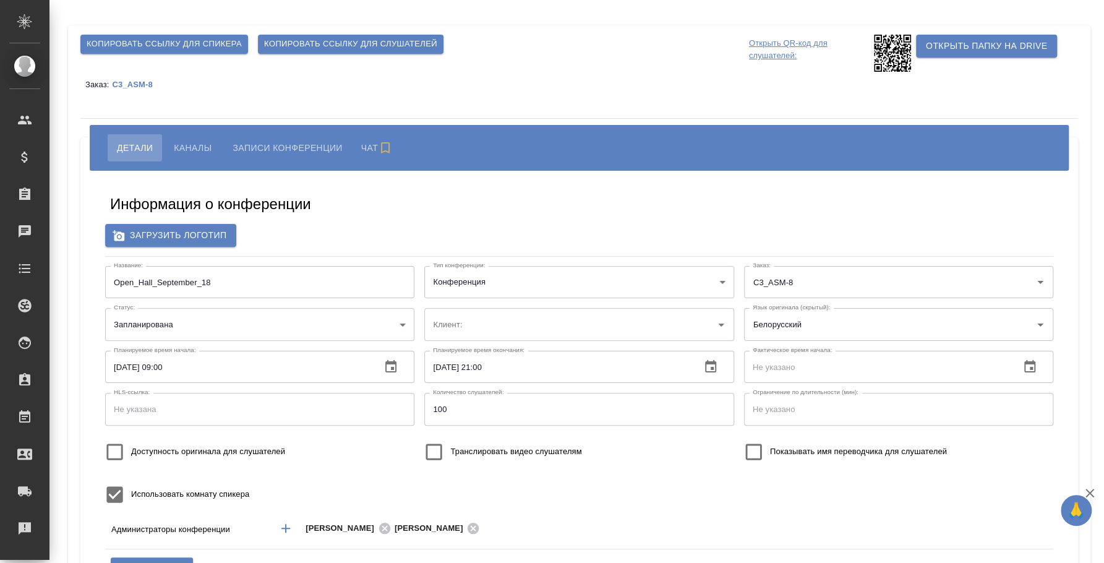
type input "ООО «Агентство стратегического маркетинга»"
type input "[PERSON_NAME]"
click at [208, 137] on button "Каналы" at bounding box center [193, 147] width 56 height 27
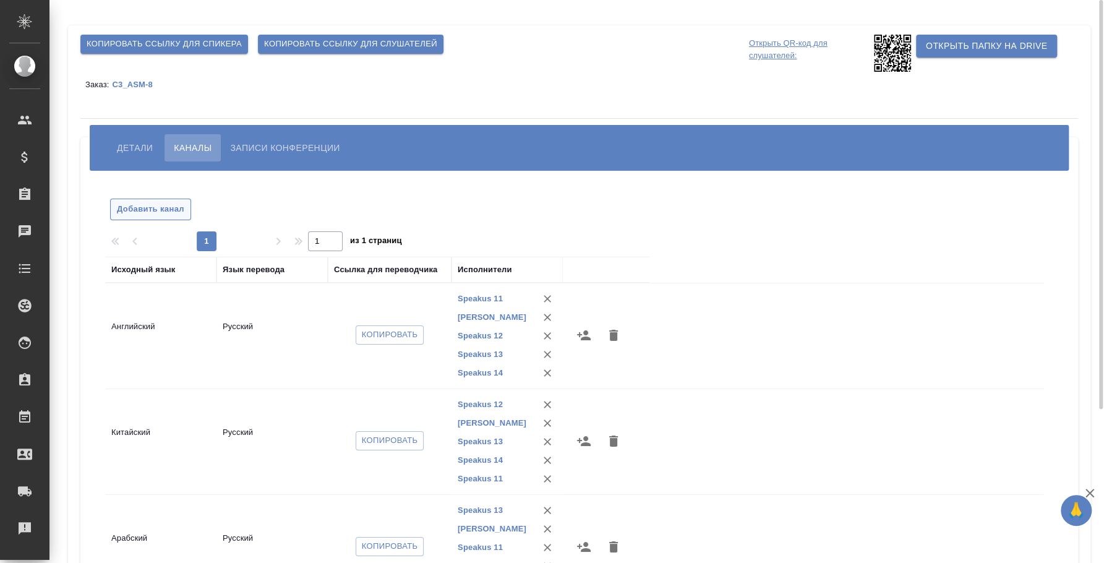
click at [160, 204] on span "Добавить канал" at bounding box center [150, 209] width 67 height 14
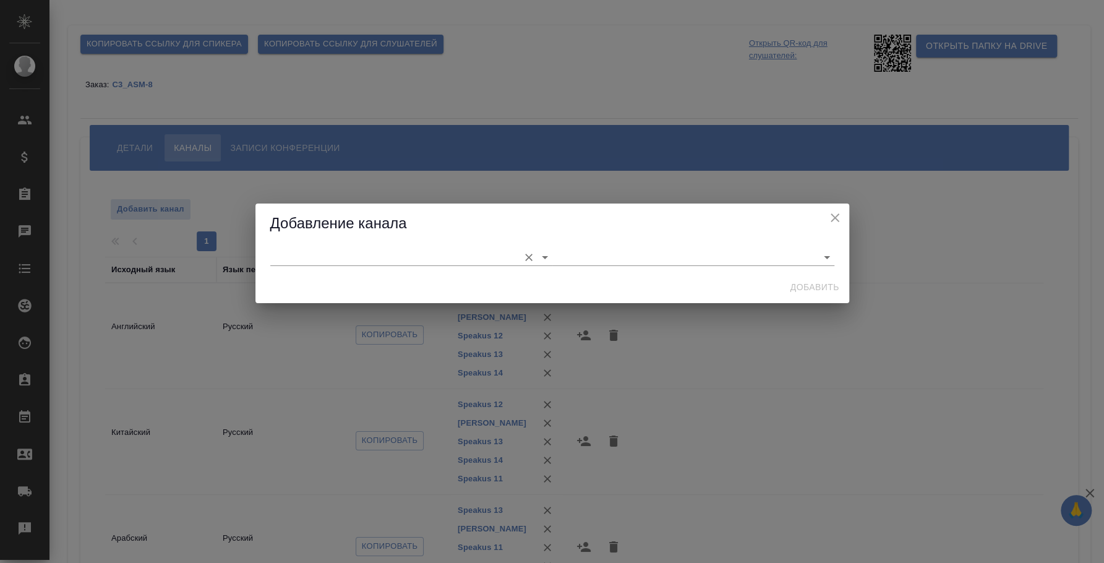
click at [280, 256] on input "text" at bounding box center [391, 257] width 243 height 17
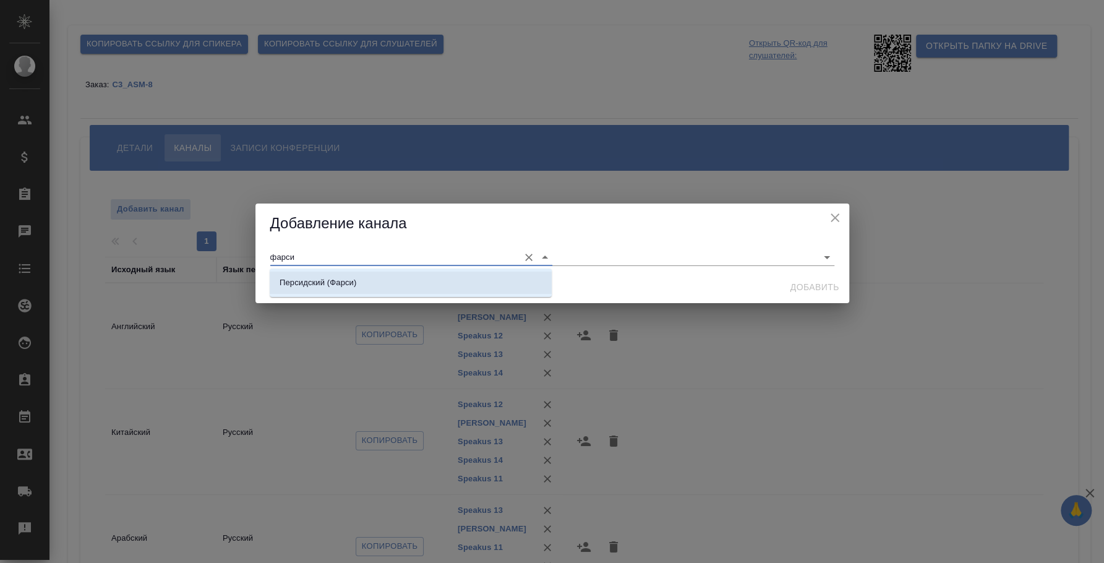
click at [366, 275] on li "Персидский (Фарси)" at bounding box center [411, 283] width 282 height 22
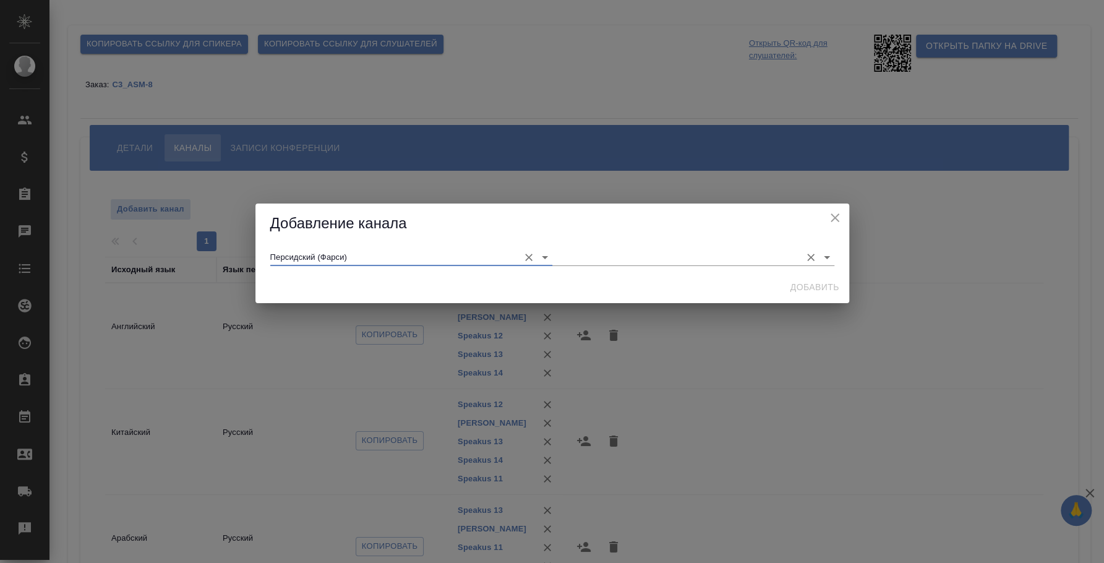
type input "Персидский (Фарси)"
click at [736, 252] on input "text" at bounding box center [673, 257] width 243 height 17
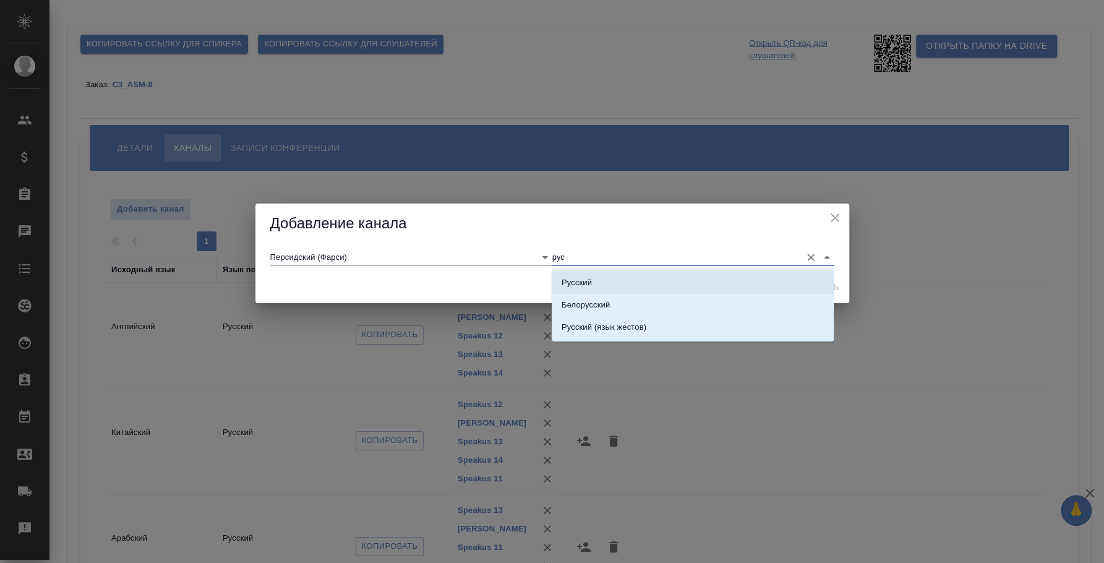
click at [724, 278] on li "Русский" at bounding box center [693, 283] width 282 height 22
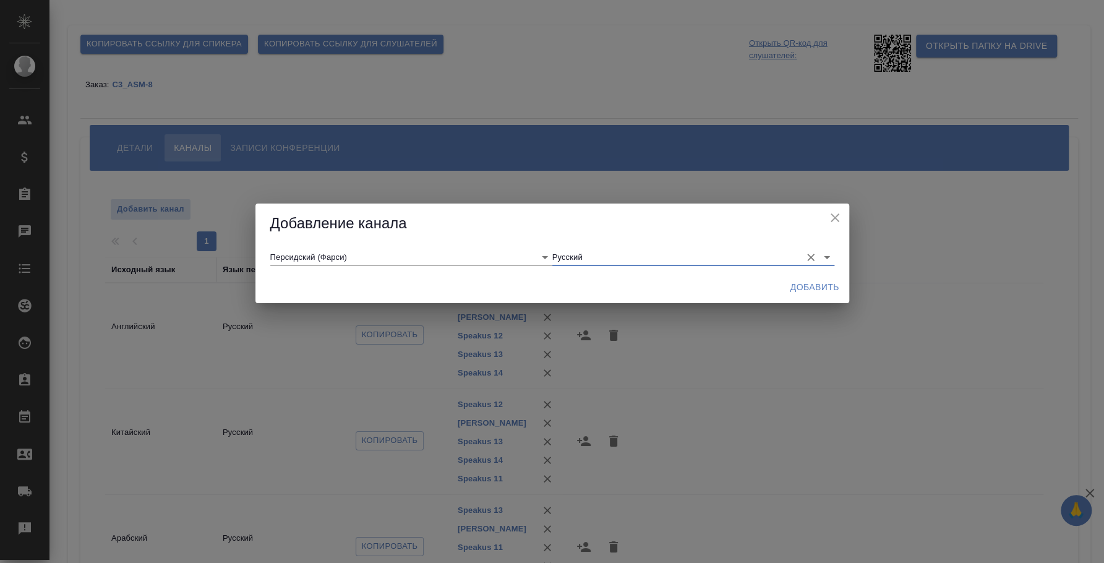
type input "Русский"
click at [823, 286] on span "Добавить" at bounding box center [815, 287] width 49 height 15
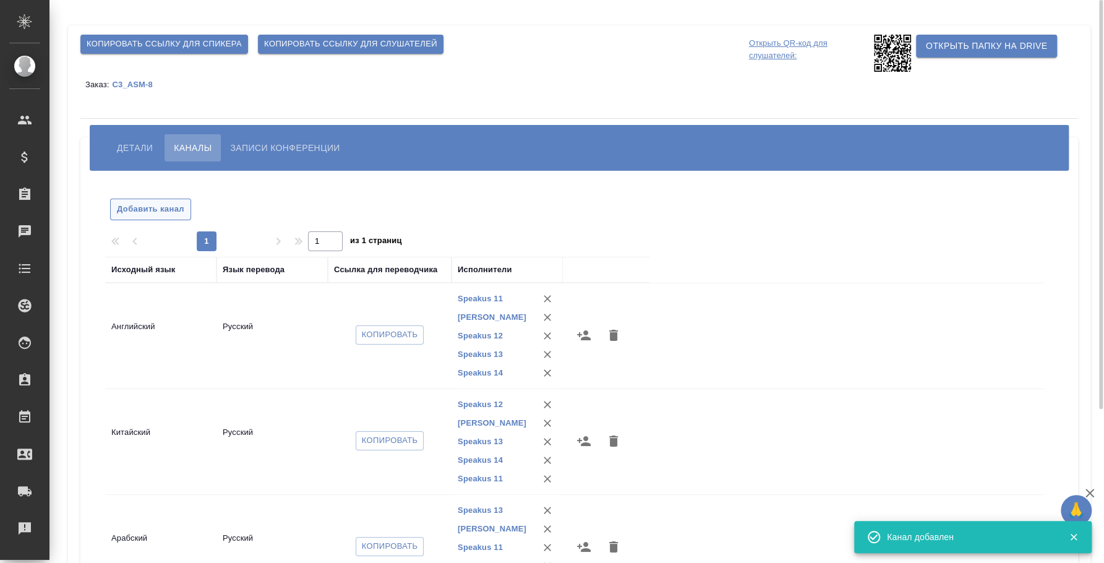
click at [175, 203] on span "Добавить канал" at bounding box center [150, 209] width 67 height 14
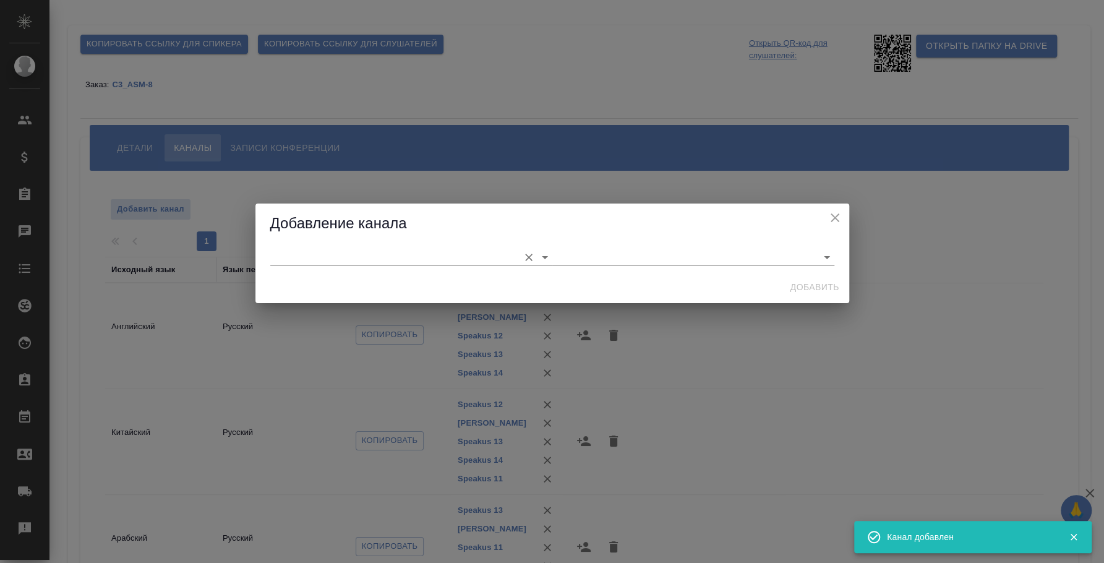
click at [289, 256] on input "text" at bounding box center [391, 257] width 243 height 17
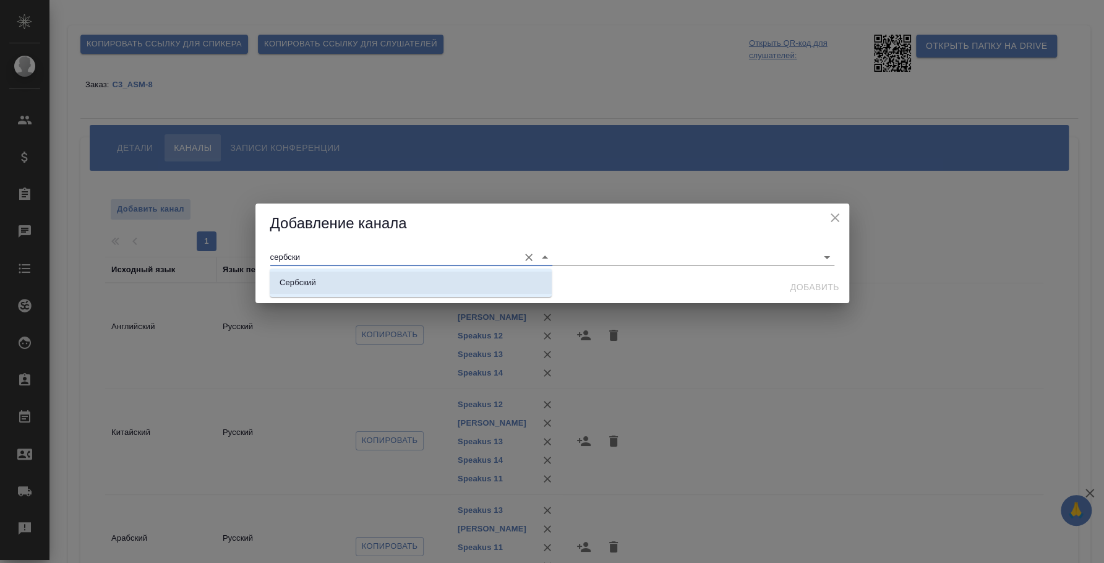
click at [343, 280] on li "Сербский" at bounding box center [411, 283] width 282 height 22
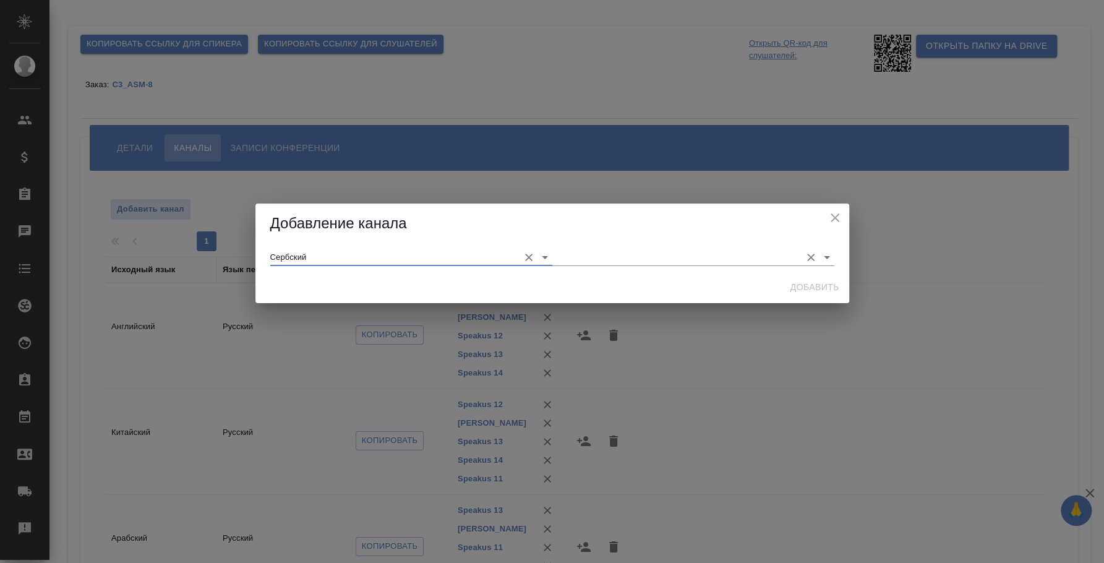
type input "Сербский"
click at [570, 252] on input "text" at bounding box center [673, 257] width 243 height 17
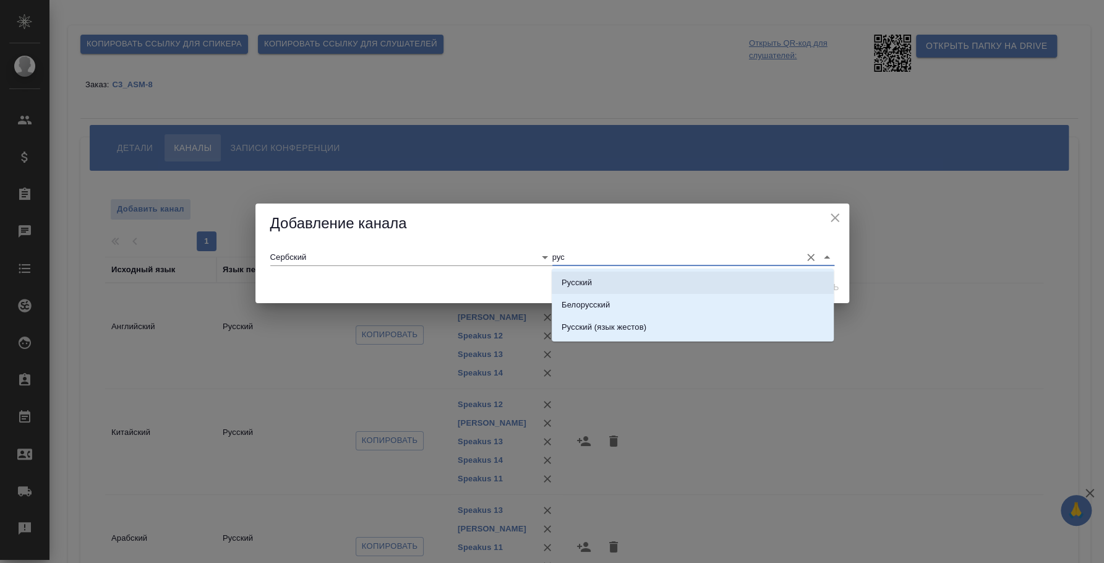
click at [608, 285] on li "Русский" at bounding box center [693, 283] width 282 height 22
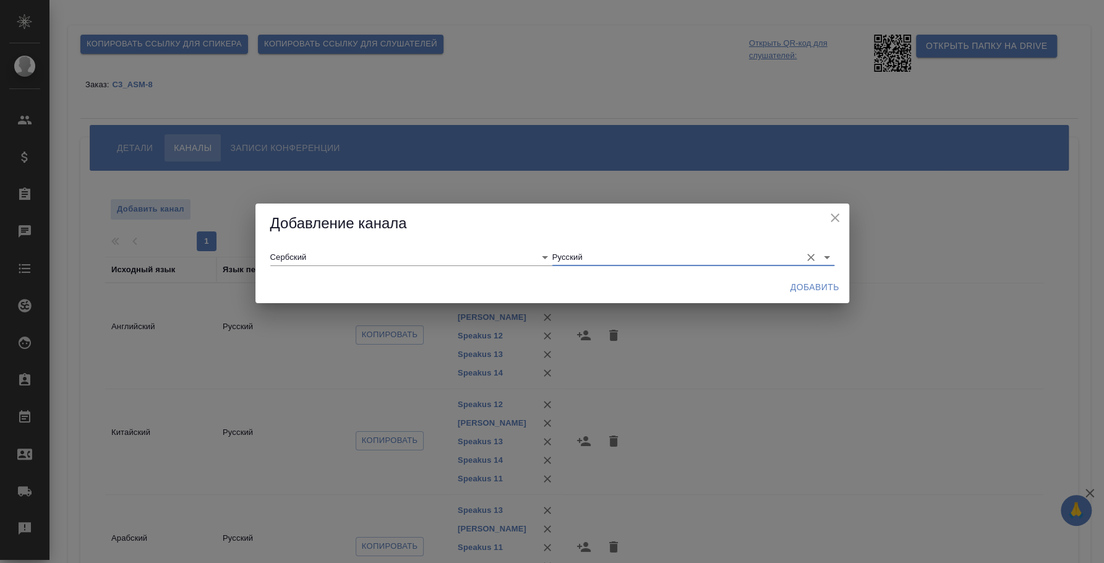
type input "Русский"
click at [796, 285] on span "Добавить" at bounding box center [815, 287] width 49 height 15
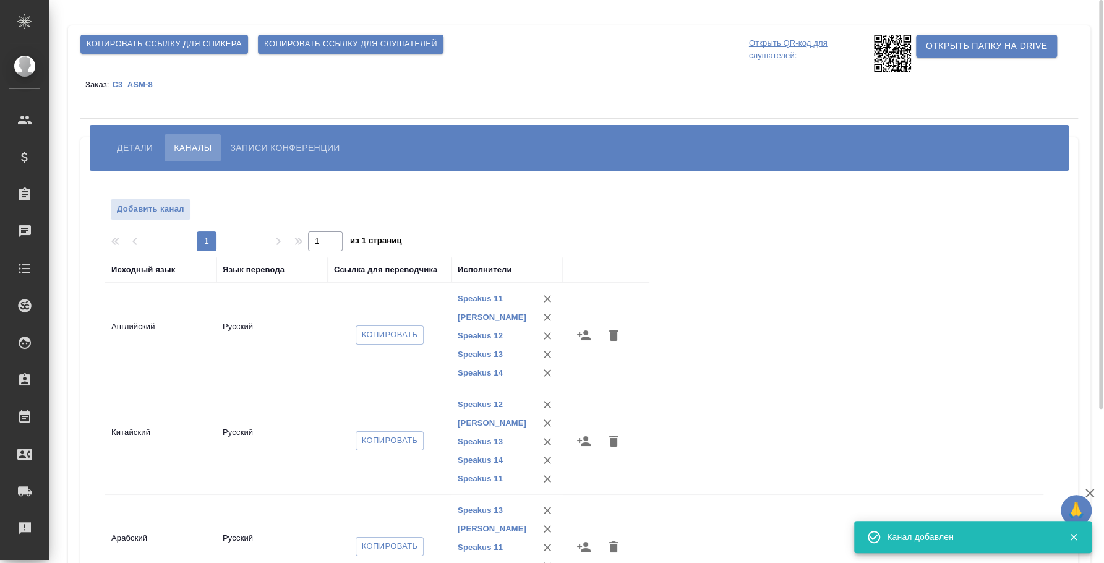
click at [1057, 378] on div "Добавить канал 1 1 из 1 страниц Исходный язык Язык перевода Ссылка для переводч…" at bounding box center [579, 445] width 973 height 531
click at [1073, 535] on icon "button" at bounding box center [1073, 536] width 11 height 11
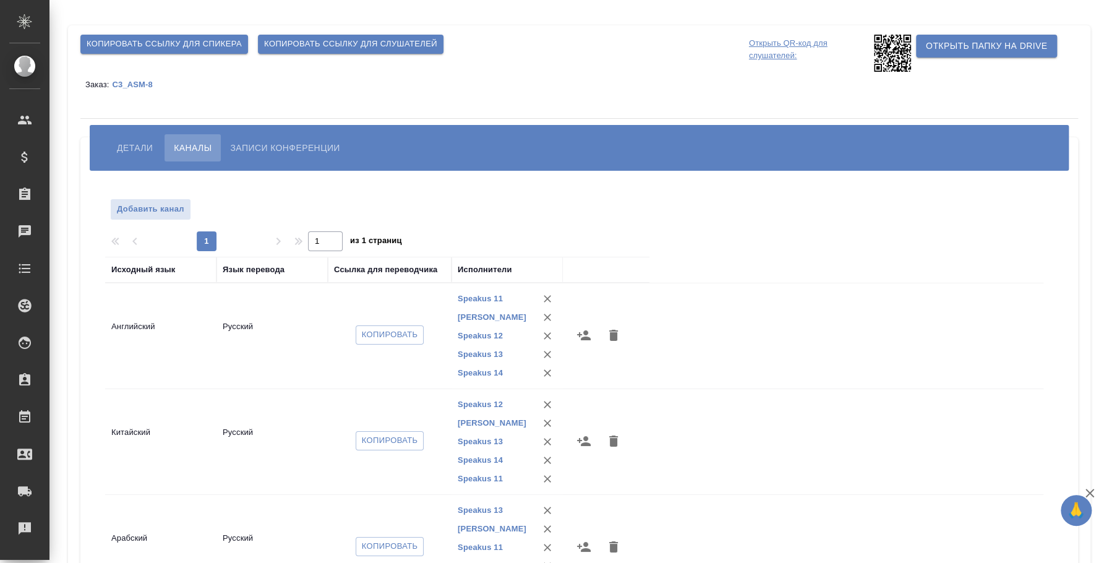
click at [1091, 493] on icon "button" at bounding box center [1090, 493] width 15 height 15
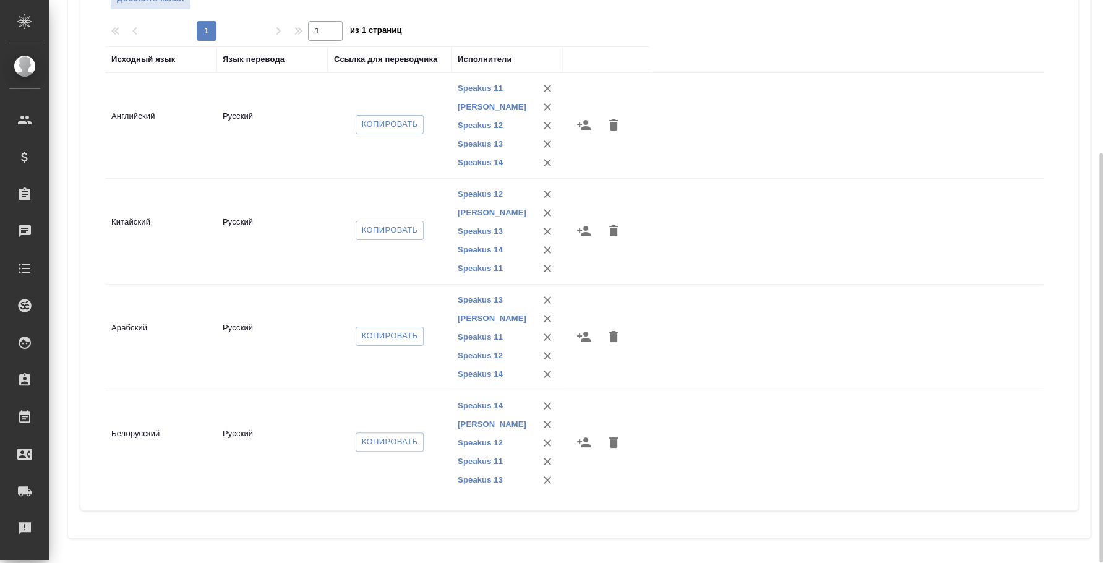
scroll to position [91, 0]
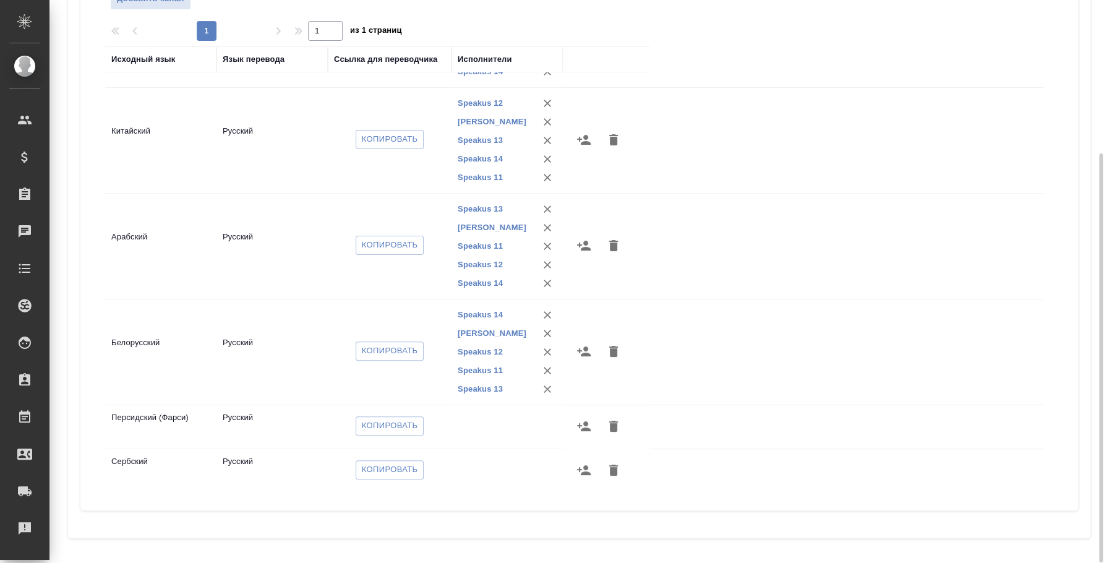
click at [580, 423] on icon "button" at bounding box center [584, 426] width 14 height 10
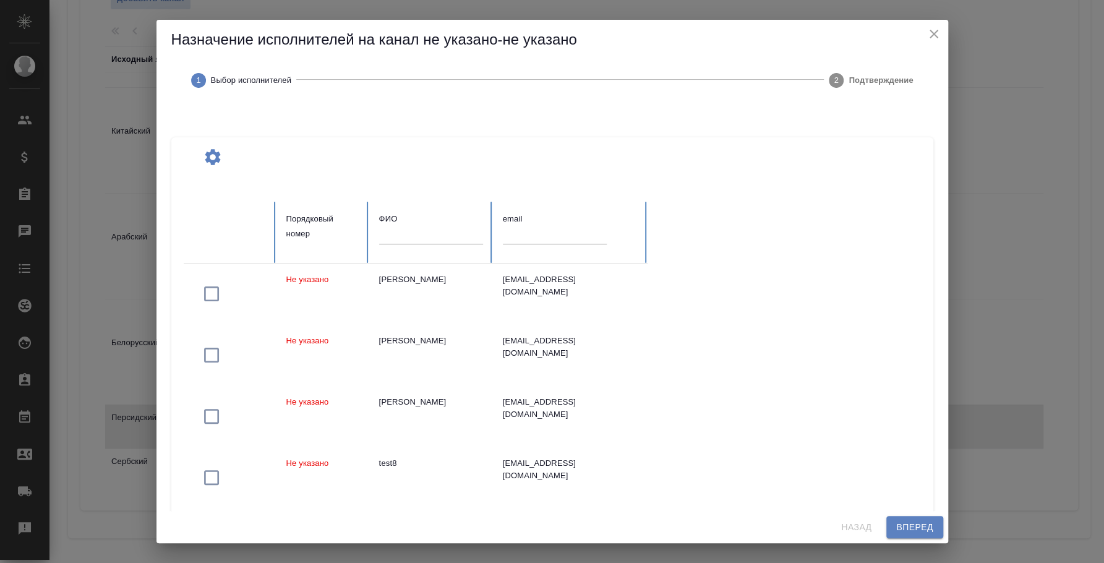
click at [378, 236] on th "ФИО" at bounding box center [431, 232] width 124 height 61
click at [394, 237] on input "text" at bounding box center [431, 234] width 104 height 17
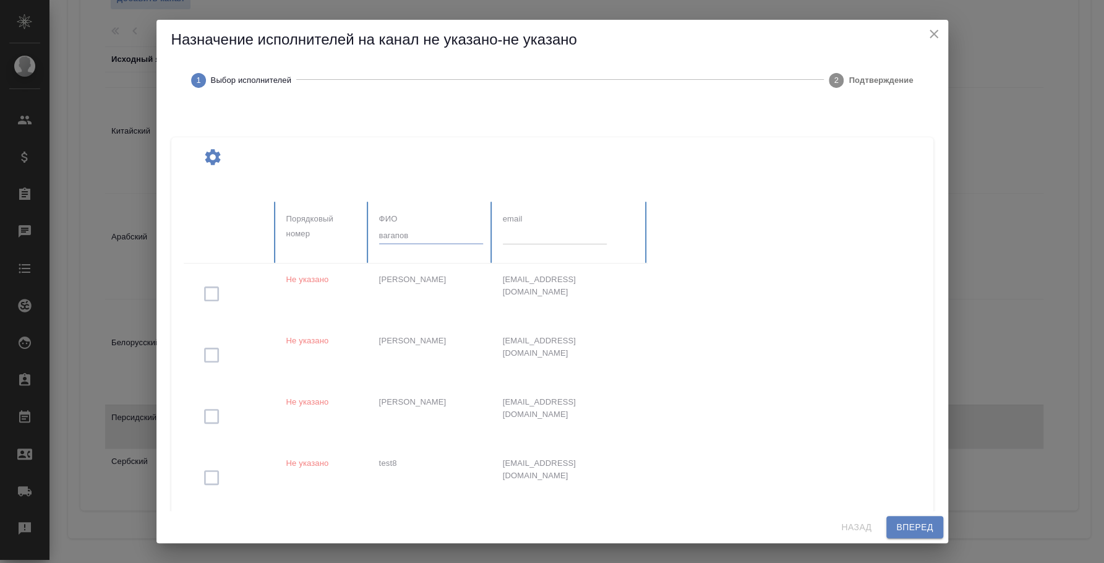
type input "вагапов"
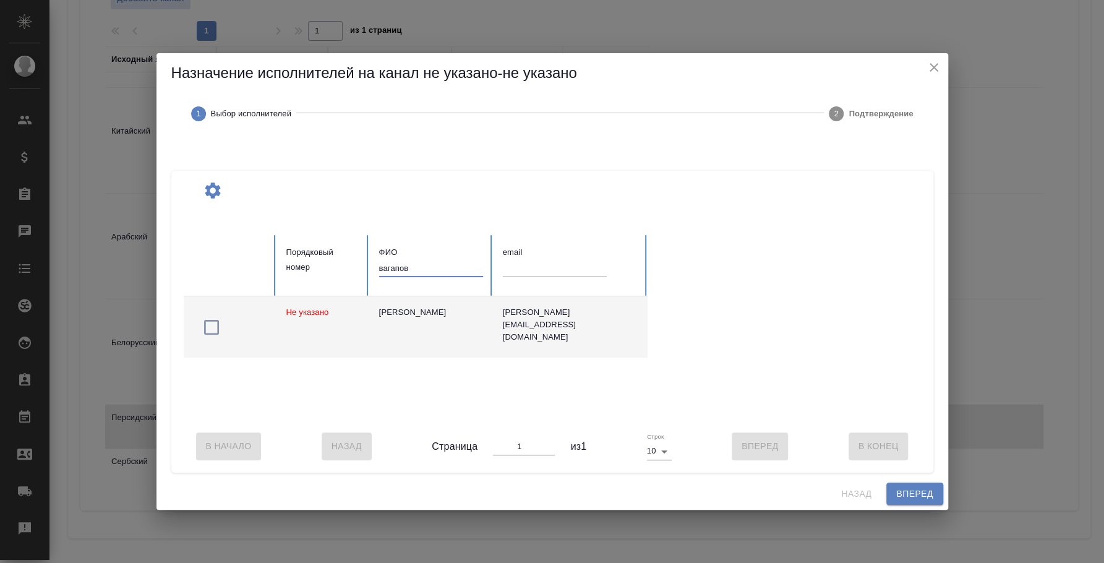
click at [215, 321] on icon "button" at bounding box center [212, 327] width 20 height 20
click at [929, 497] on span "Вперед" at bounding box center [914, 493] width 37 height 15
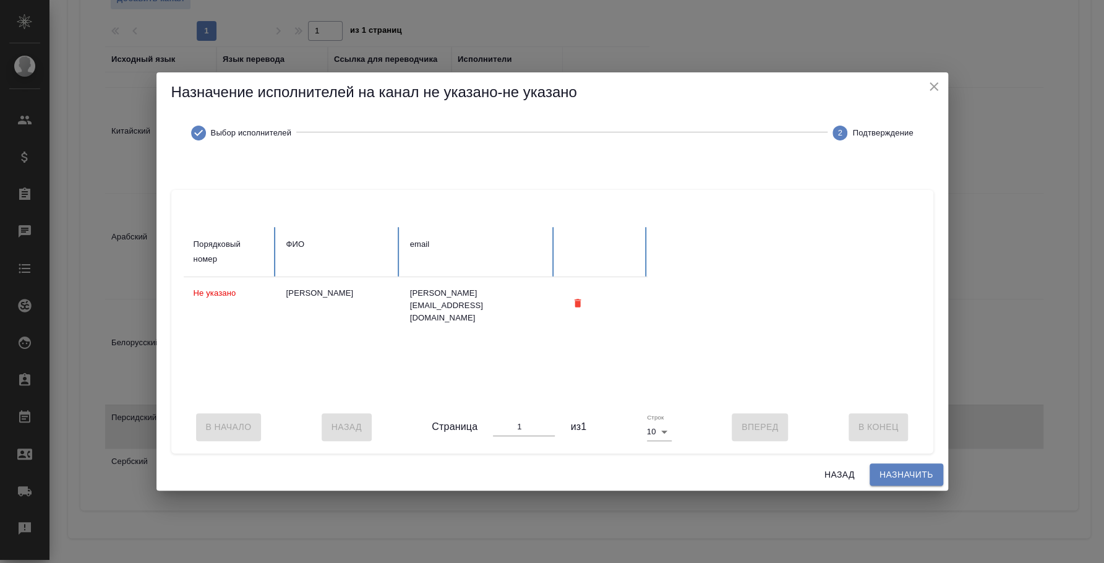
click at [922, 480] on span "Назначить" at bounding box center [907, 474] width 54 height 15
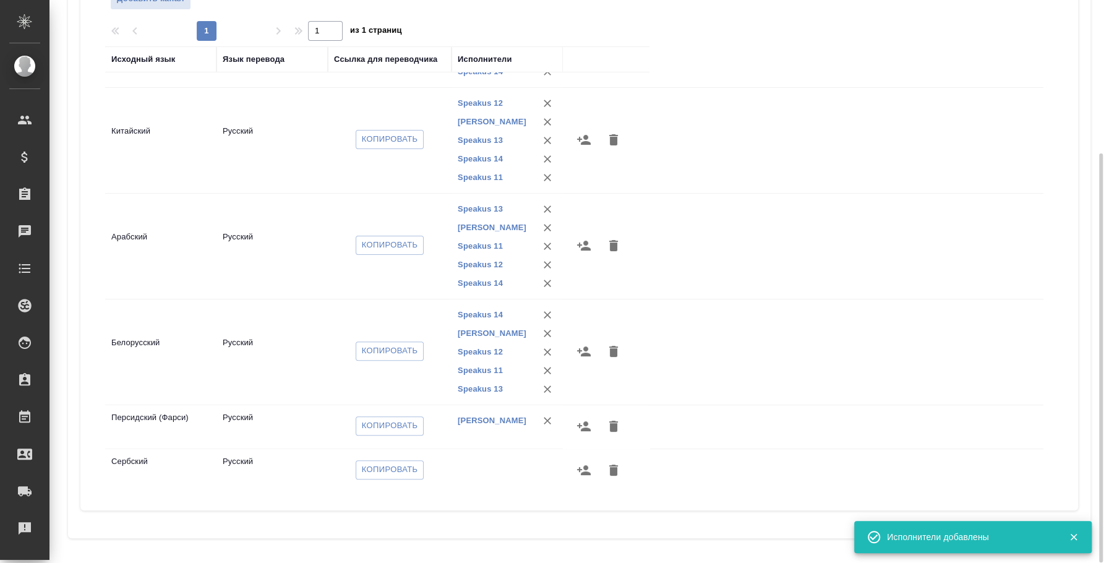
click at [586, 468] on icon "button" at bounding box center [584, 470] width 15 height 15
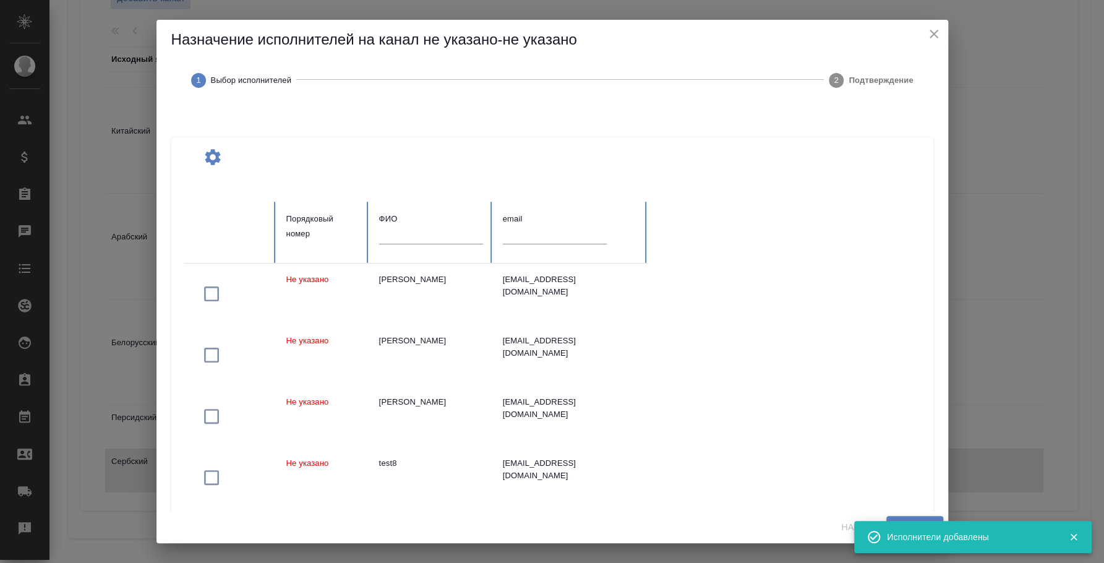
click at [430, 239] on input "text" at bounding box center [431, 234] width 104 height 17
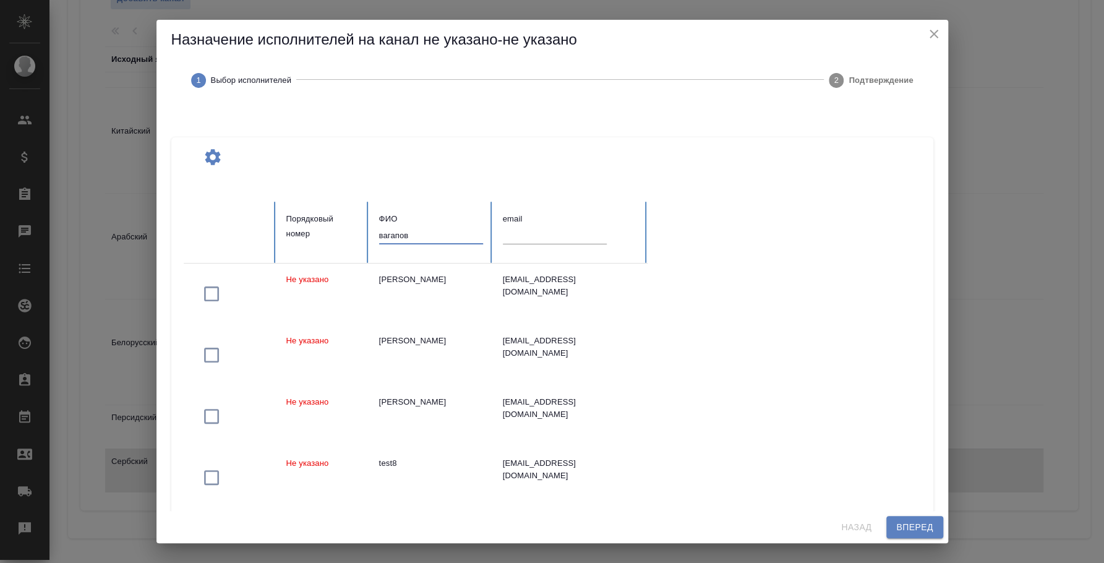
type input "вагапов"
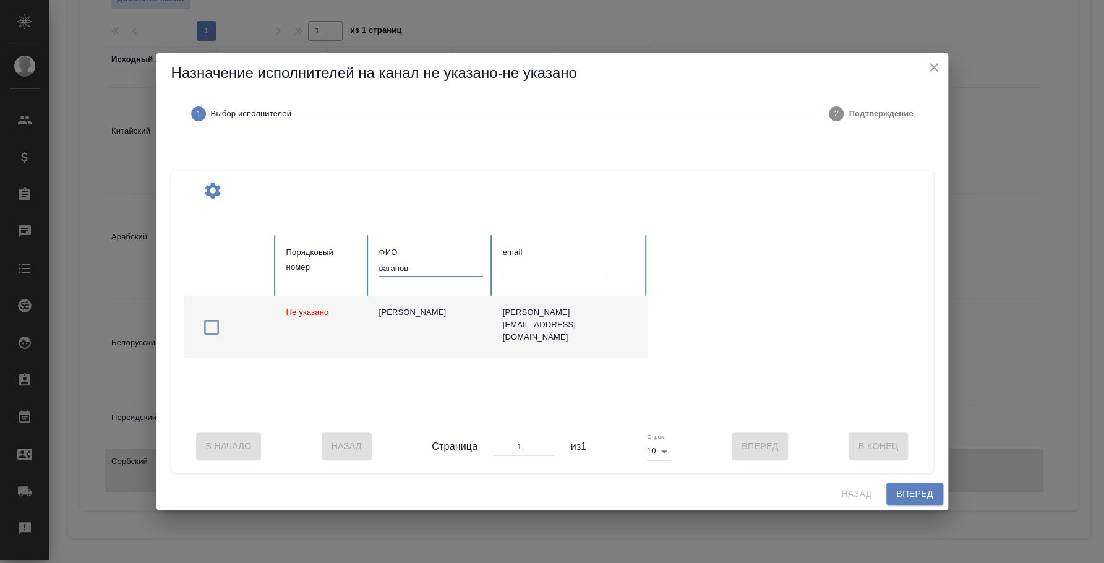
click at [213, 325] on icon "button" at bounding box center [212, 327] width 20 height 20
click at [899, 499] on span "Вперед" at bounding box center [914, 493] width 37 height 15
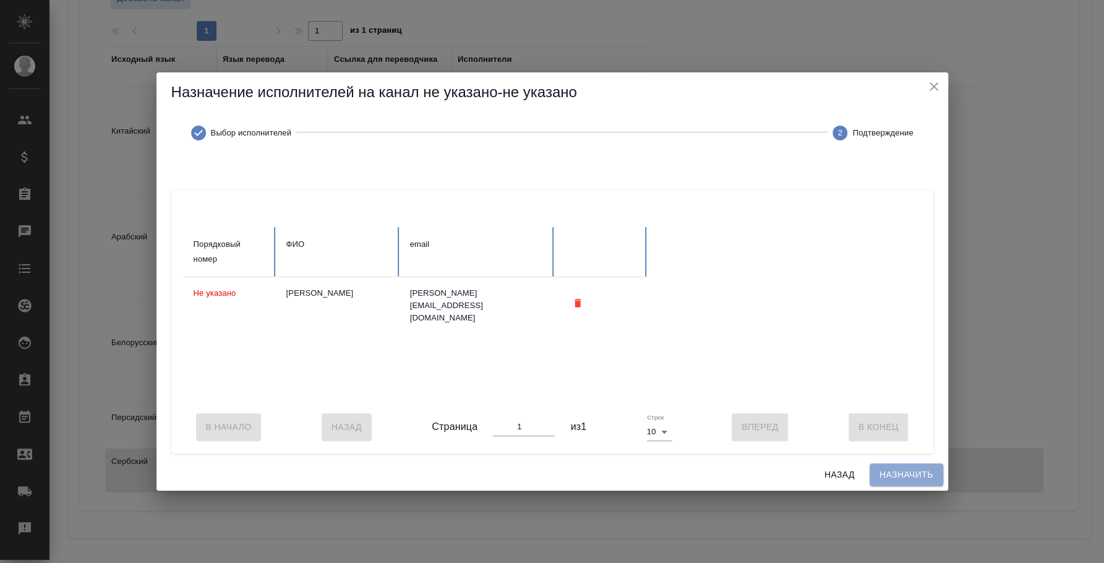
click at [896, 483] on span "Назначить" at bounding box center [907, 474] width 54 height 15
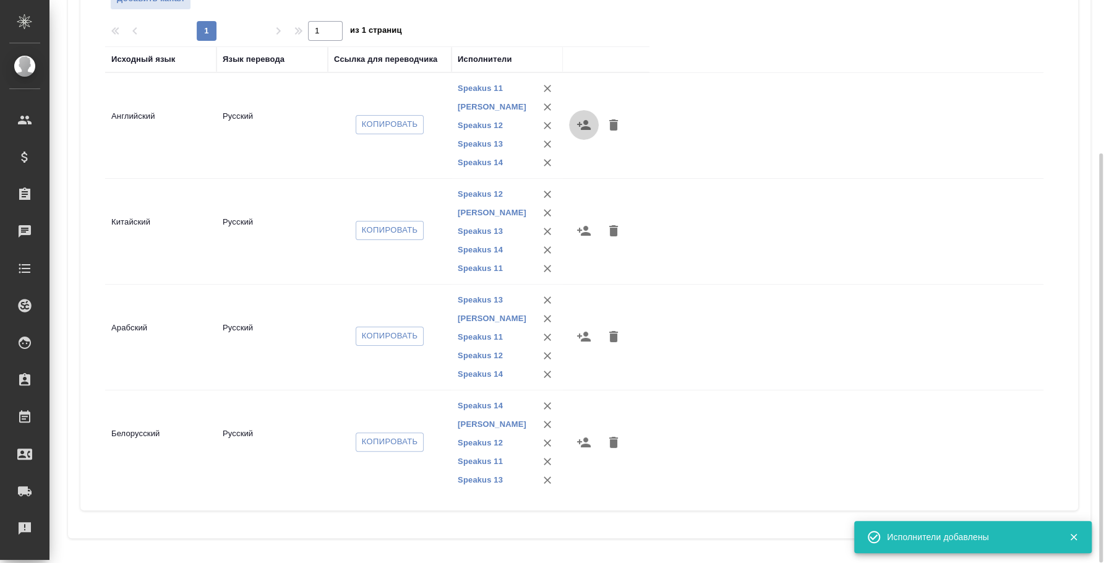
click at [583, 124] on icon "button" at bounding box center [584, 125] width 15 height 15
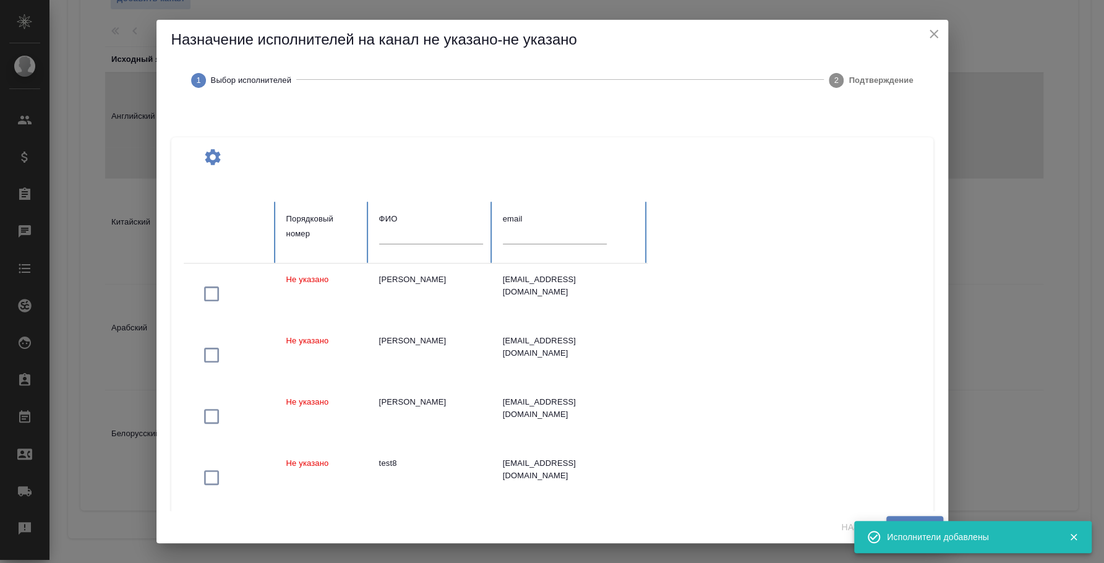
click at [450, 240] on input "text" at bounding box center [431, 234] width 104 height 17
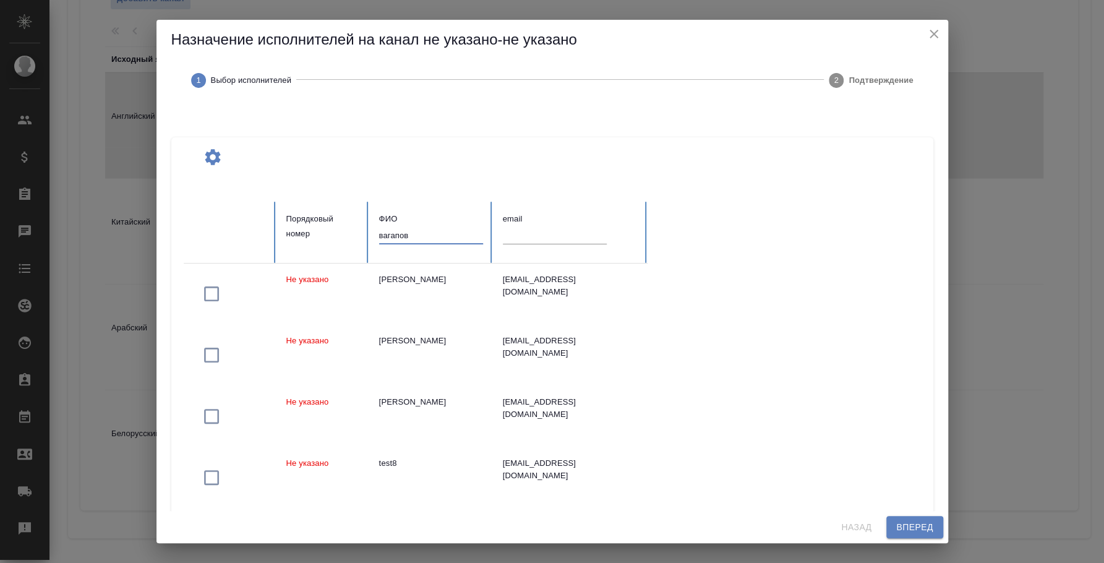
type input "вагапов"
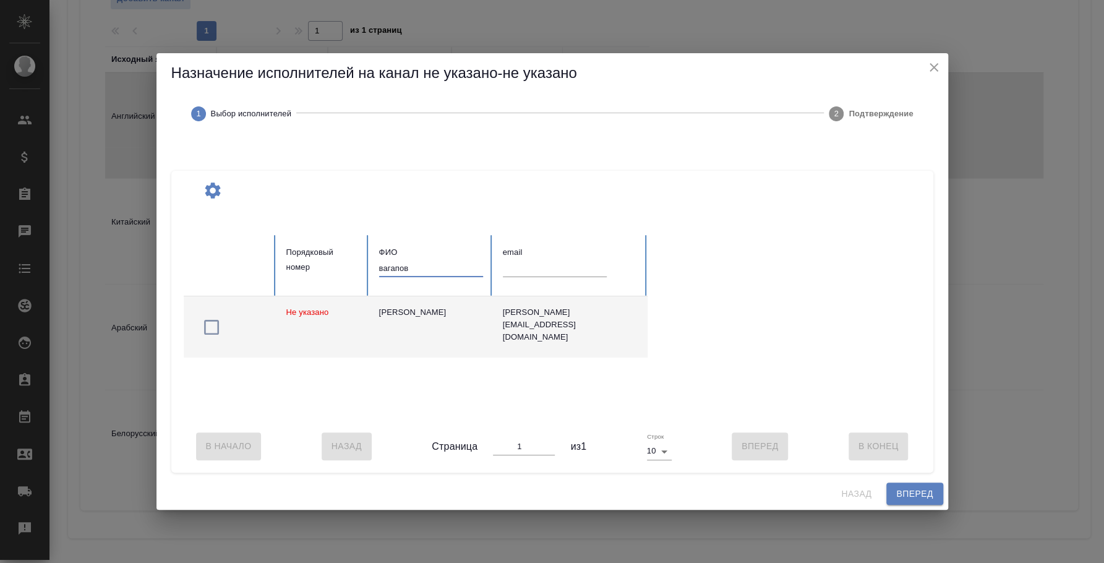
click at [207, 320] on icon "button" at bounding box center [212, 327] width 20 height 20
click at [924, 492] on span "Вперед" at bounding box center [914, 493] width 37 height 15
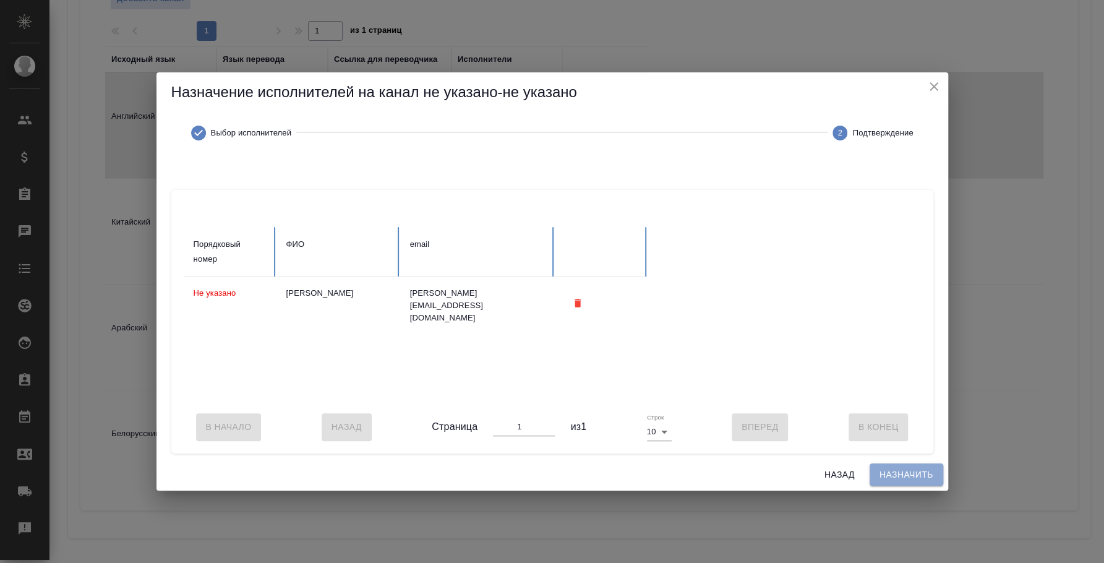
click at [920, 480] on span "Назначить" at bounding box center [907, 474] width 54 height 15
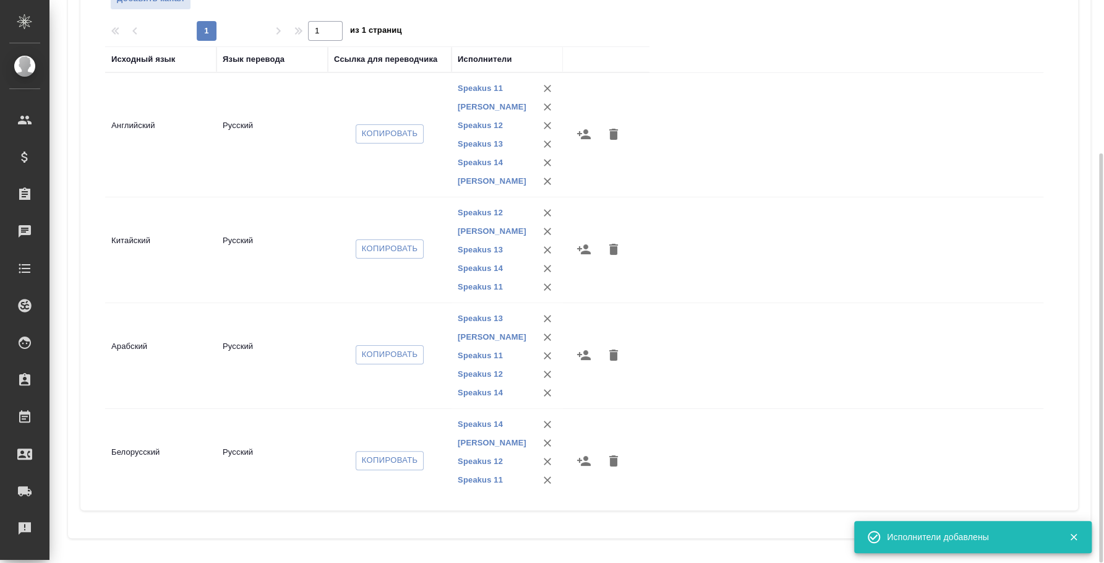
click at [581, 251] on icon "button" at bounding box center [584, 249] width 15 height 15
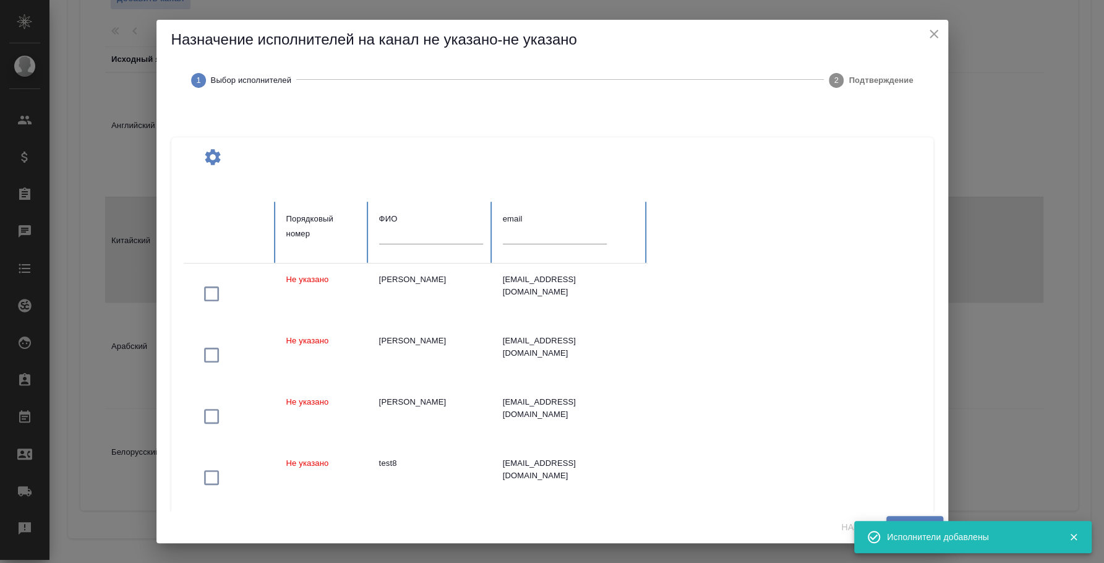
click at [404, 229] on input "text" at bounding box center [431, 234] width 104 height 17
type input "вагапов"
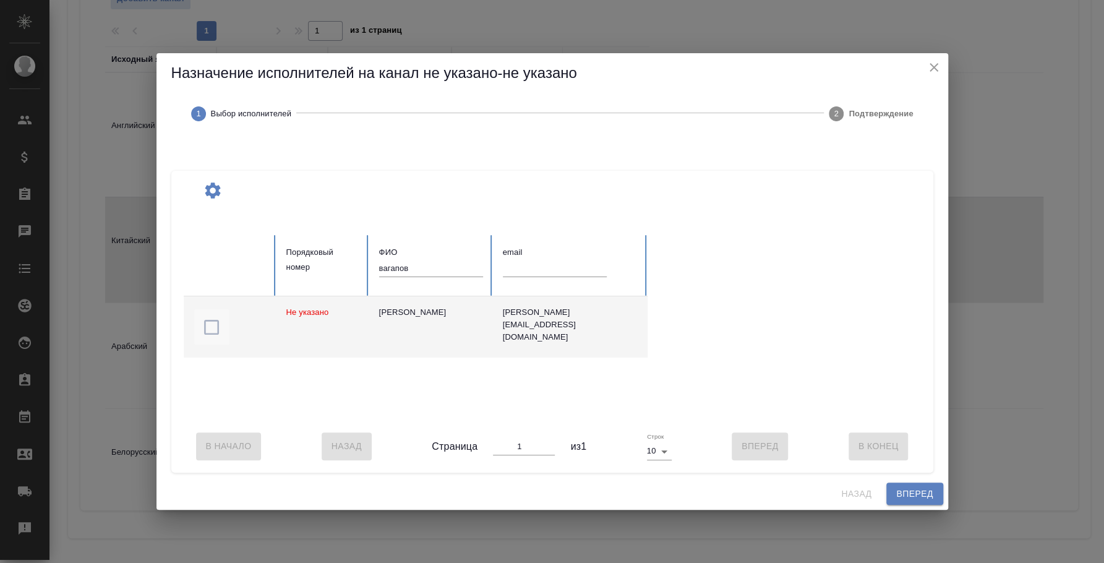
click at [210, 321] on icon "button" at bounding box center [212, 327] width 20 height 20
click at [904, 501] on span "Вперед" at bounding box center [914, 493] width 37 height 15
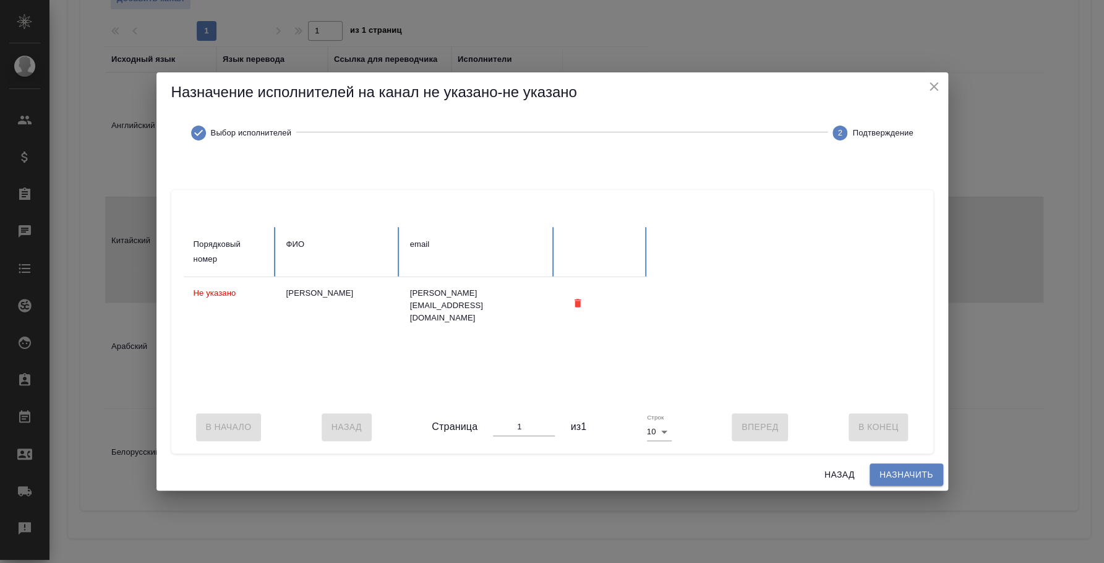
click at [906, 479] on span "Назначить" at bounding box center [907, 474] width 54 height 15
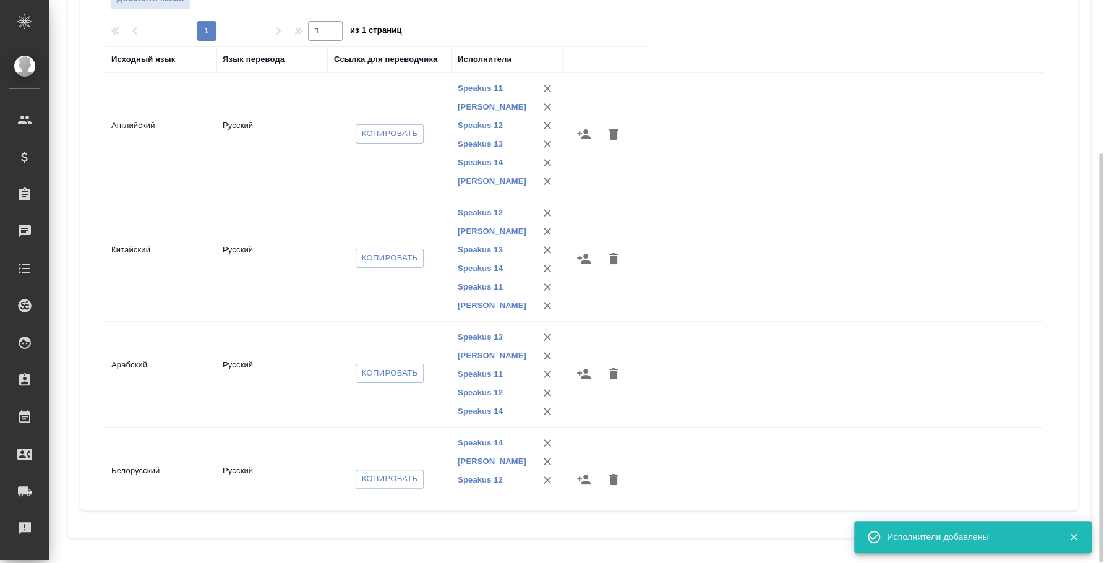
click at [585, 379] on icon "button" at bounding box center [584, 373] width 15 height 15
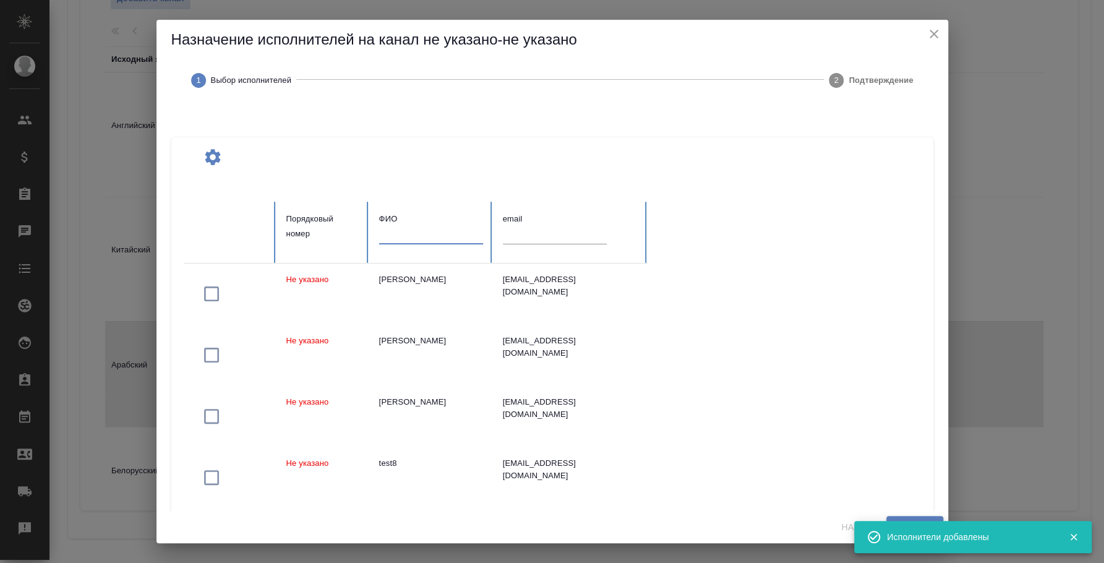
click at [409, 232] on input "text" at bounding box center [431, 234] width 104 height 17
type input "вагапов"
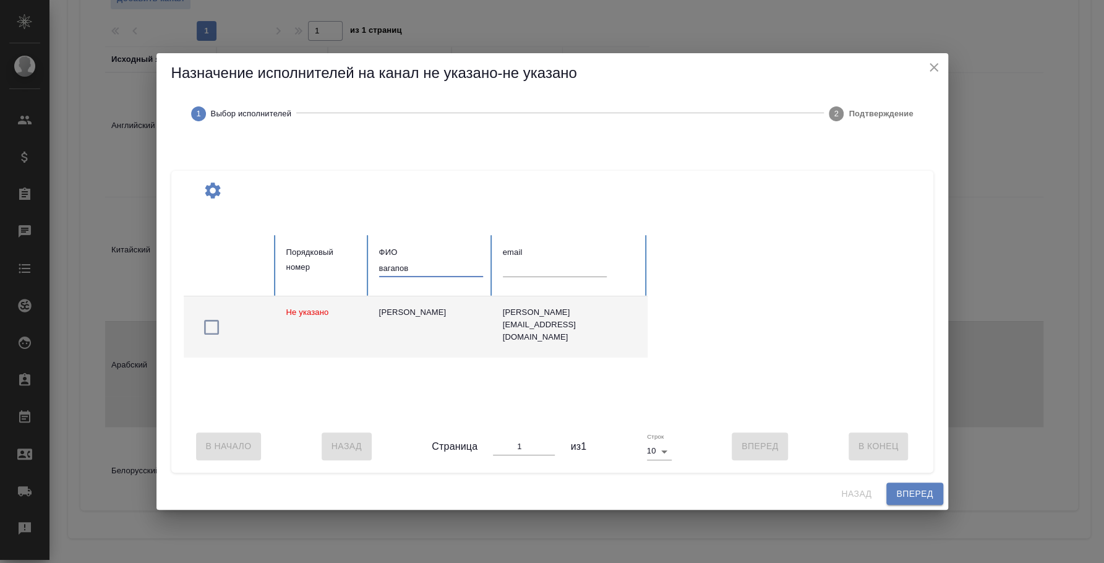
click at [218, 324] on icon "button" at bounding box center [212, 327] width 20 height 20
click at [906, 496] on span "Вперед" at bounding box center [914, 493] width 37 height 15
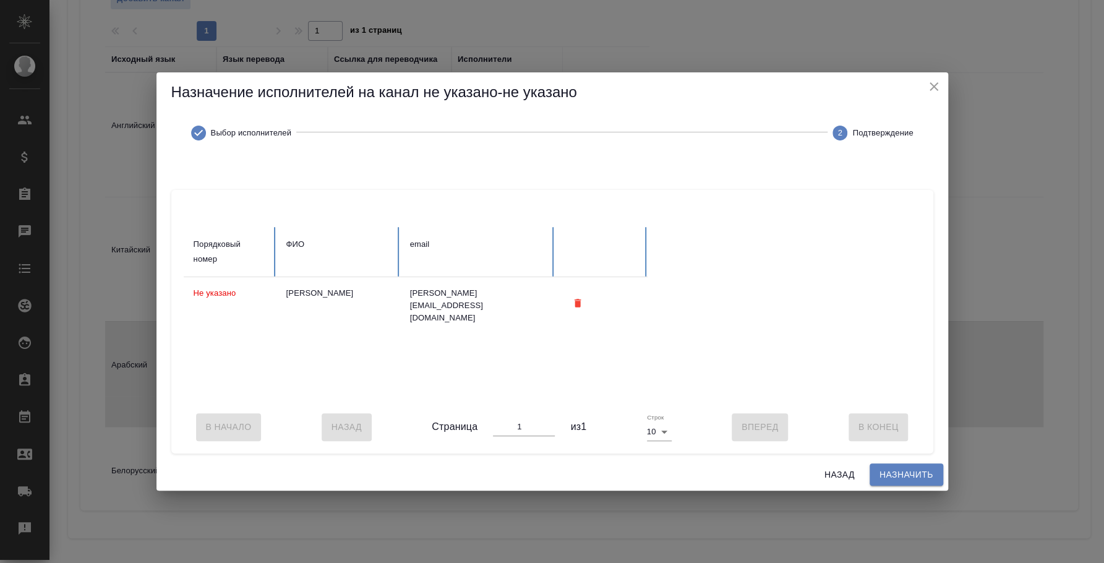
click at [907, 483] on span "Назначить" at bounding box center [907, 474] width 54 height 15
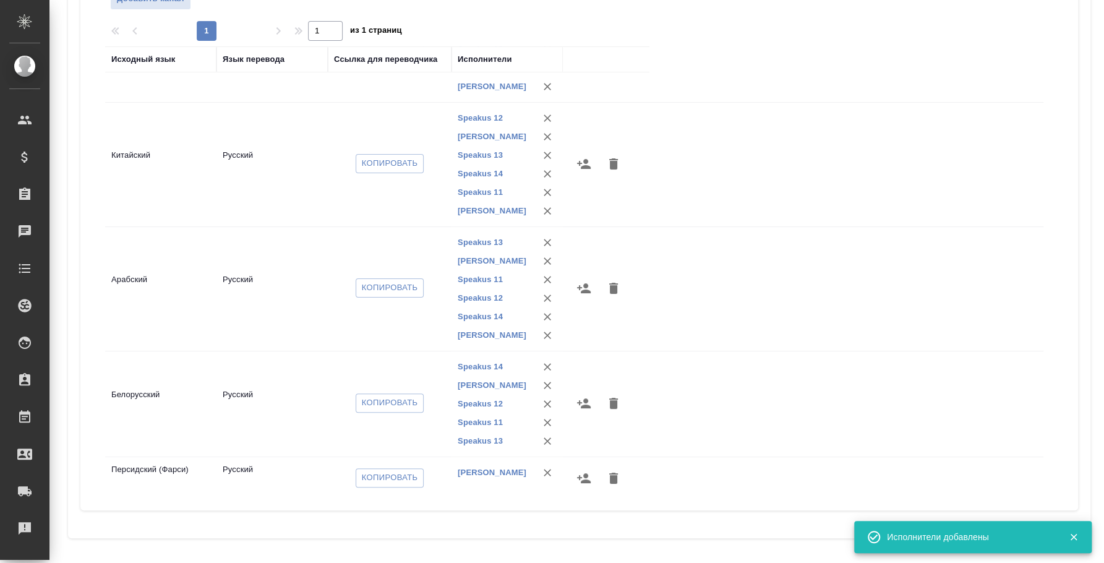
scroll to position [147, 0]
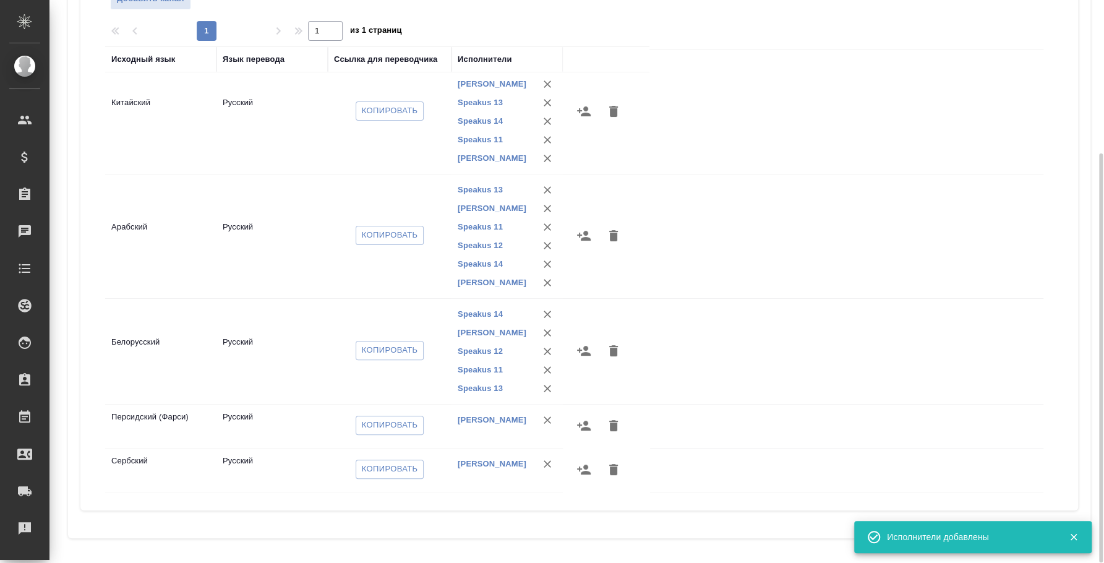
click at [582, 349] on icon "button" at bounding box center [584, 351] width 14 height 10
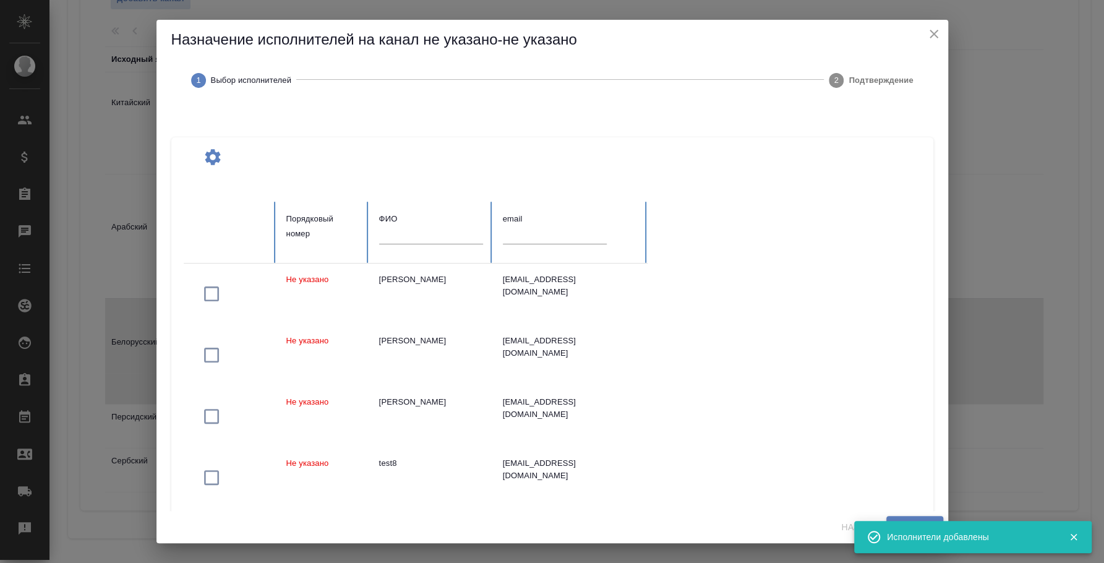
click at [442, 239] on input "text" at bounding box center [431, 234] width 104 height 17
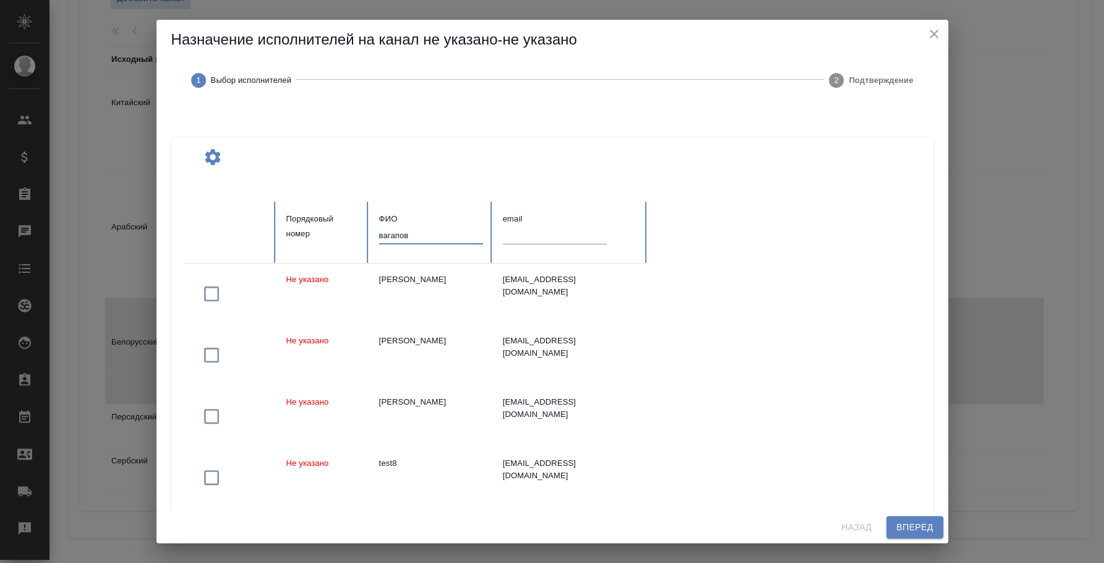
type input "вагапов"
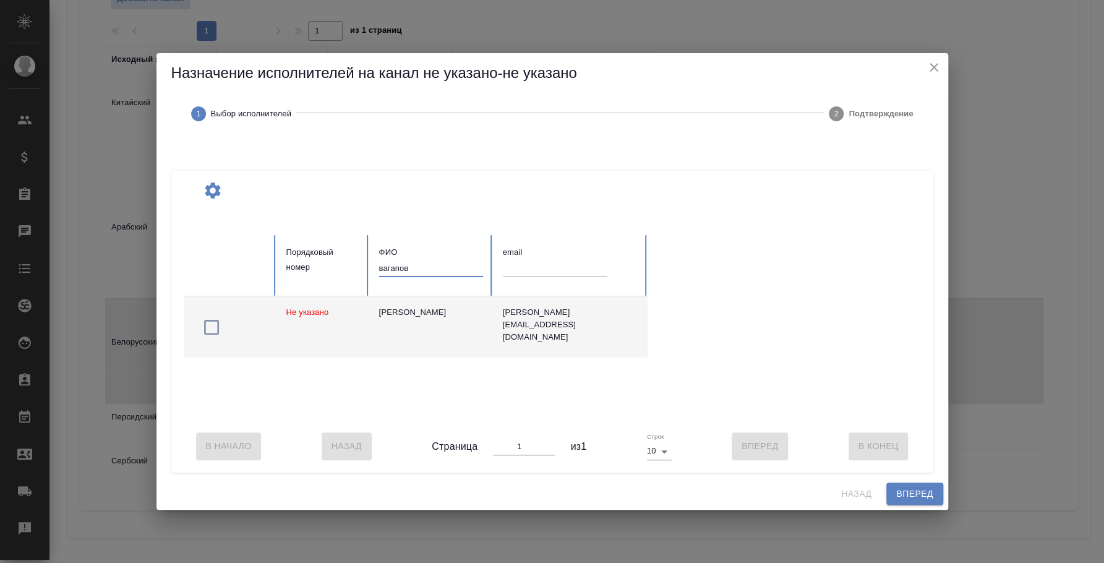
click at [202, 325] on icon "button" at bounding box center [212, 327] width 20 height 20
click at [928, 499] on span "Вперед" at bounding box center [914, 493] width 37 height 15
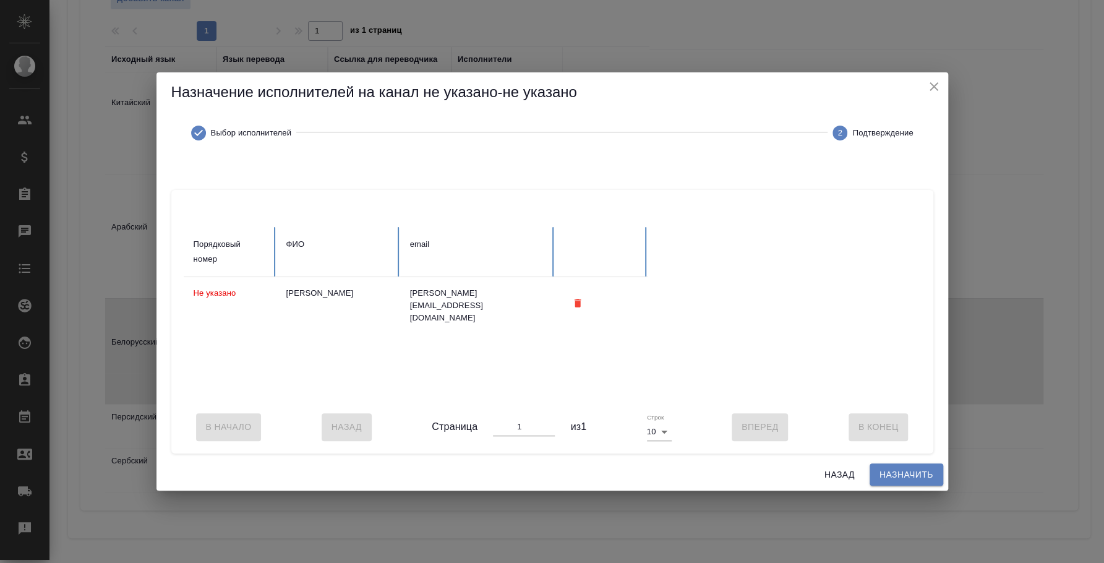
click at [913, 478] on span "Назначить" at bounding box center [907, 474] width 54 height 15
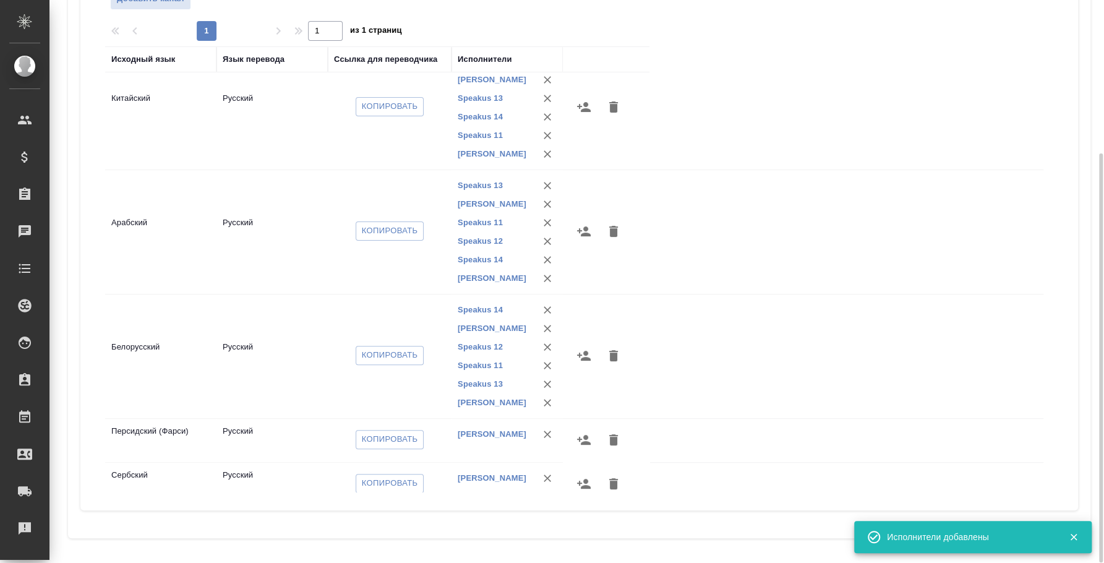
scroll to position [165, 0]
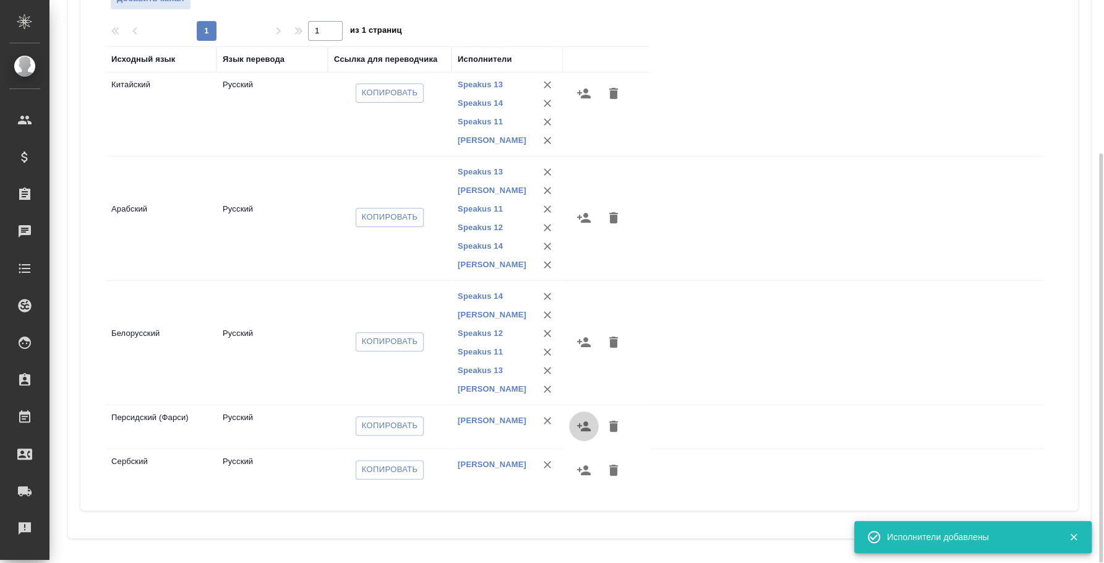
click at [582, 420] on icon "button" at bounding box center [584, 426] width 15 height 15
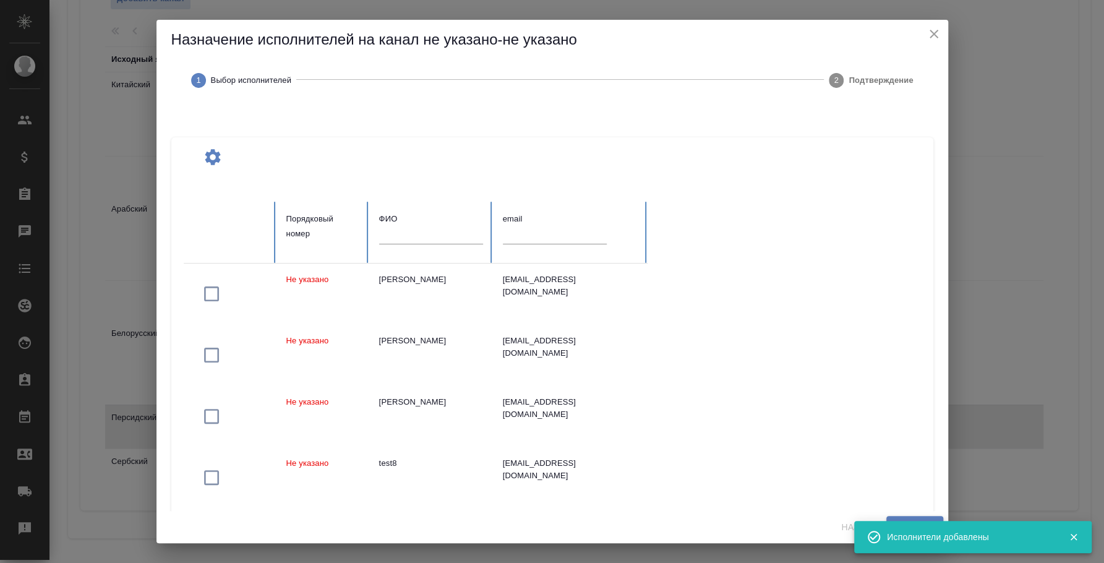
click at [442, 232] on input "text" at bounding box center [431, 234] width 104 height 17
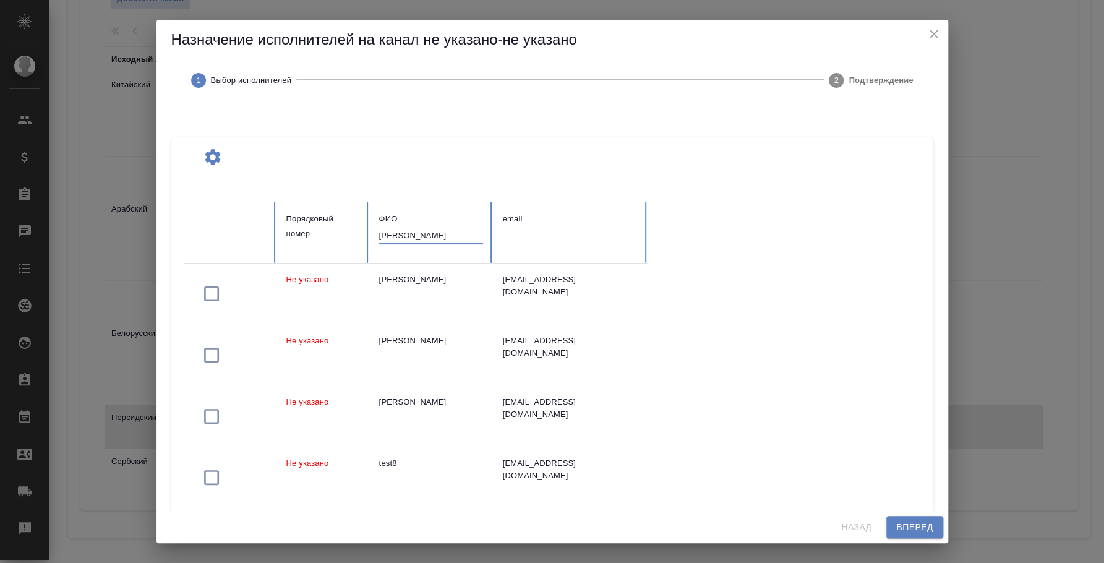
type input "федотова"
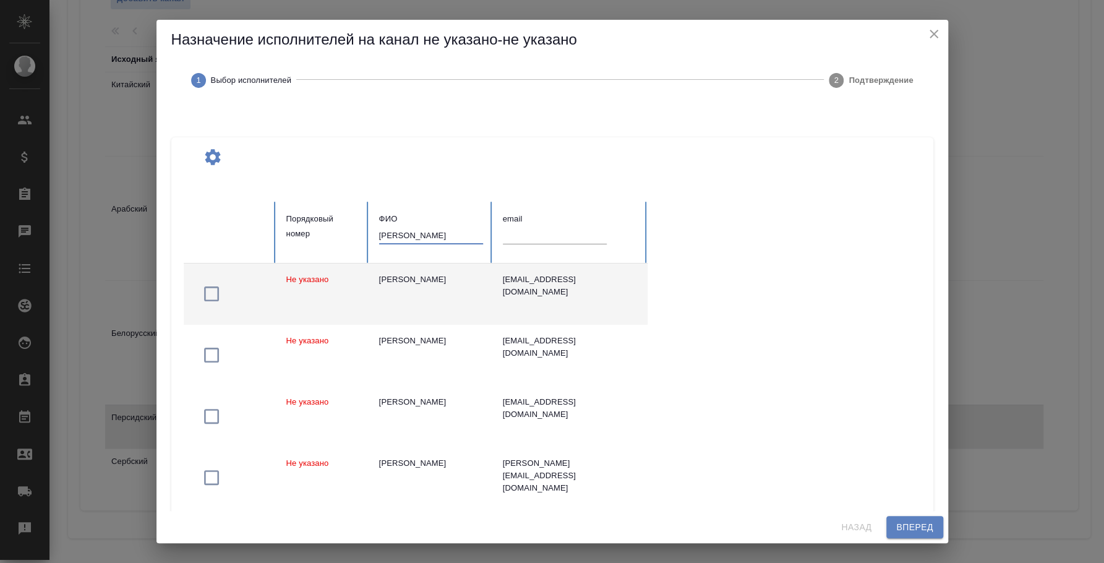
click at [208, 294] on icon "button" at bounding box center [212, 294] width 20 height 20
click at [909, 533] on span "Вперед" at bounding box center [914, 527] width 37 height 15
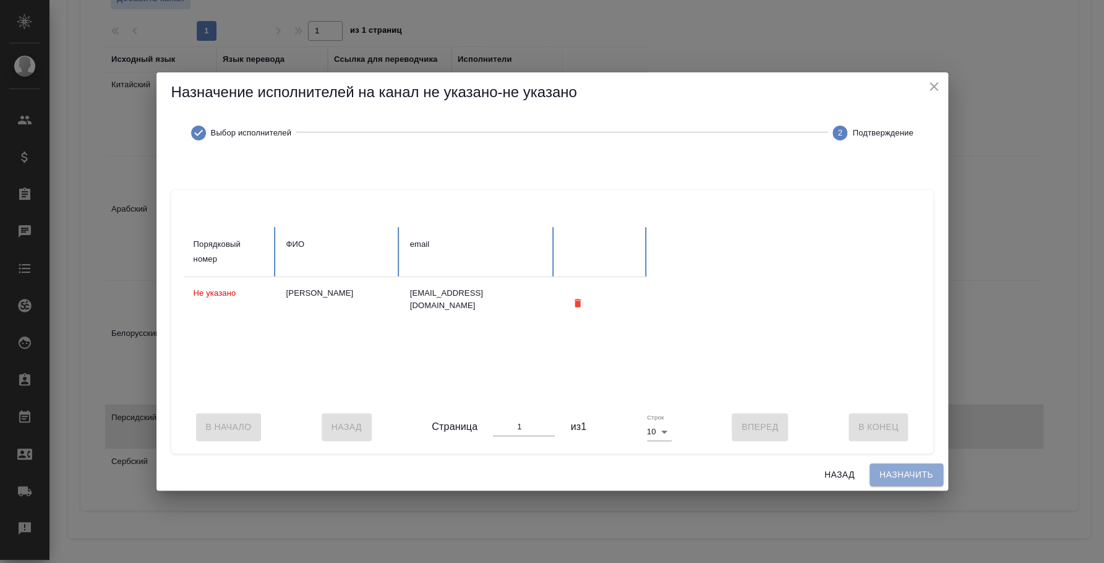
click at [910, 482] on span "Назначить" at bounding box center [907, 474] width 54 height 15
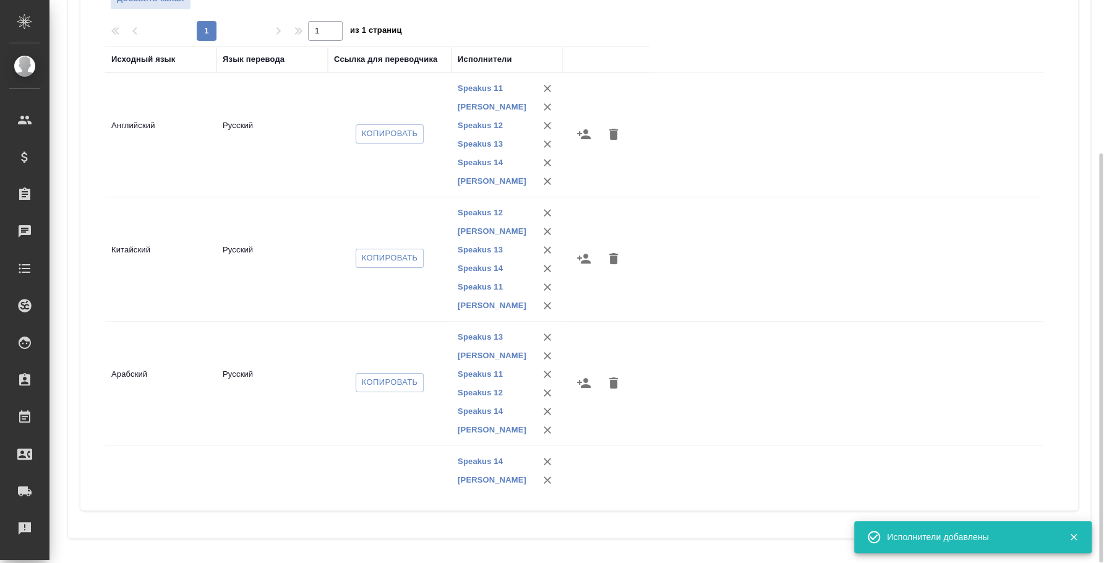
scroll to position [172, 0]
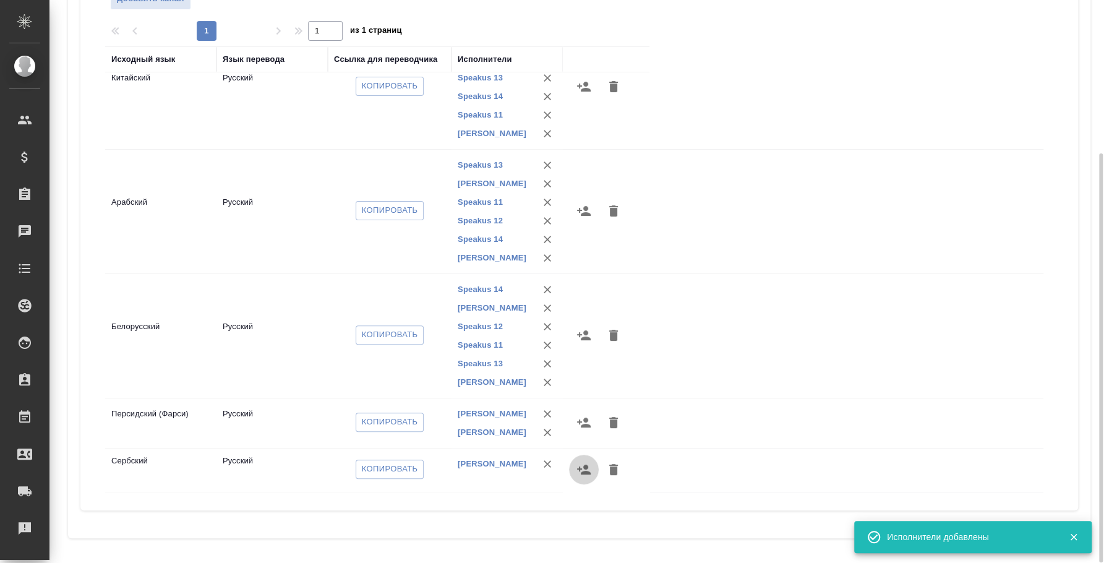
click at [582, 470] on icon "button" at bounding box center [584, 469] width 15 height 15
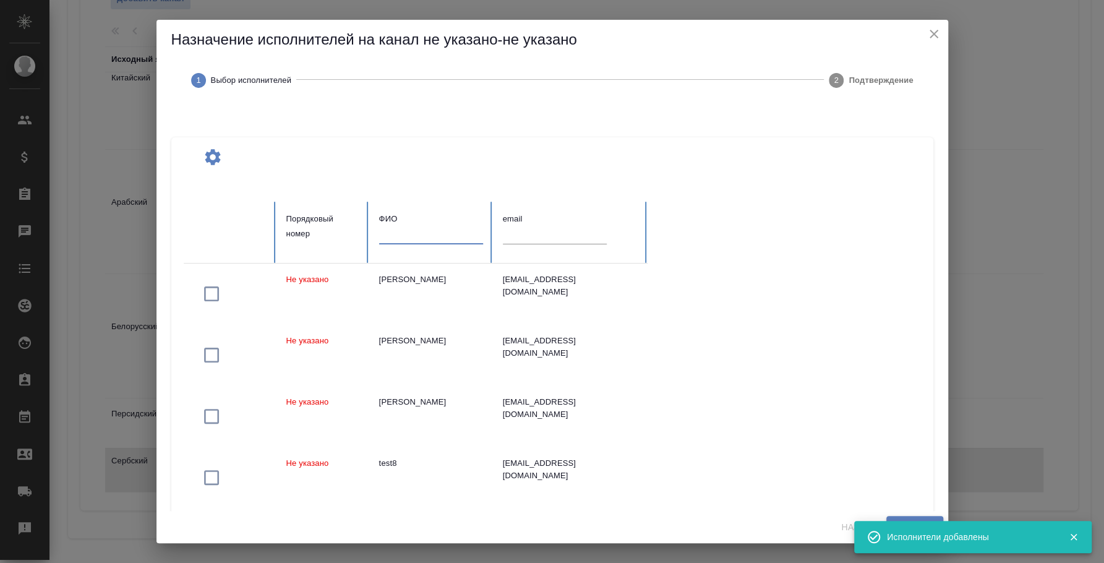
click at [431, 239] on input "text" at bounding box center [431, 234] width 104 height 17
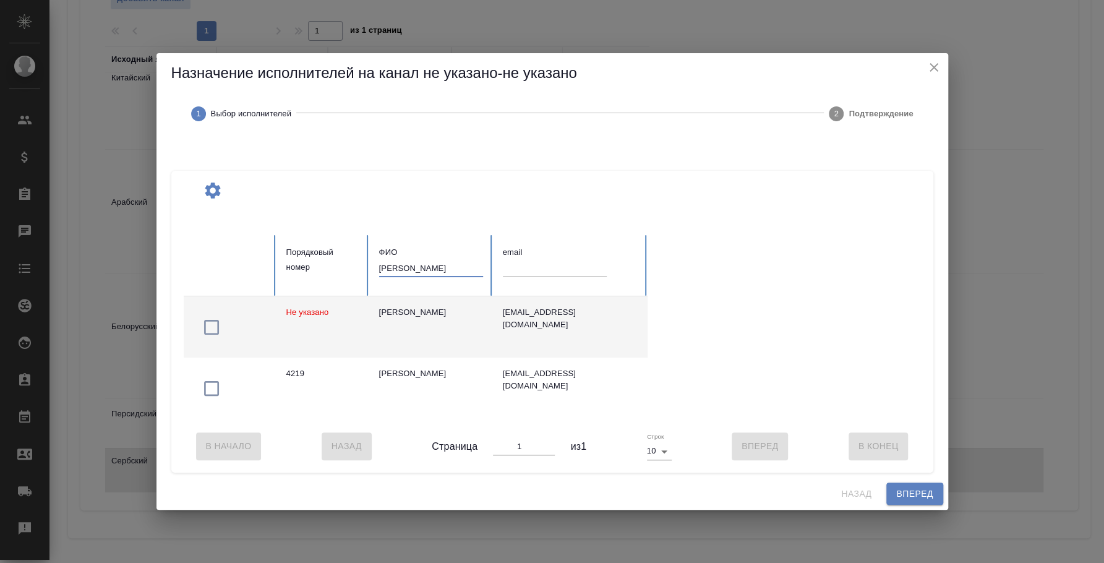
type input "федотова ирина"
click at [210, 317] on icon "button" at bounding box center [212, 327] width 20 height 20
click at [906, 502] on span "Вперед" at bounding box center [914, 493] width 37 height 15
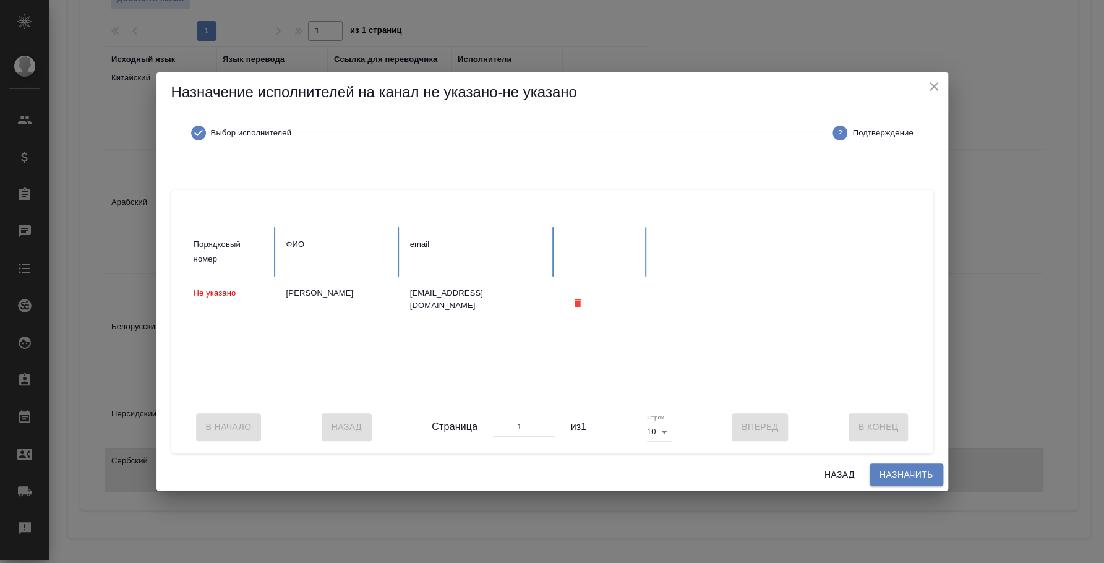
click at [903, 479] on span "Назначить" at bounding box center [907, 474] width 54 height 15
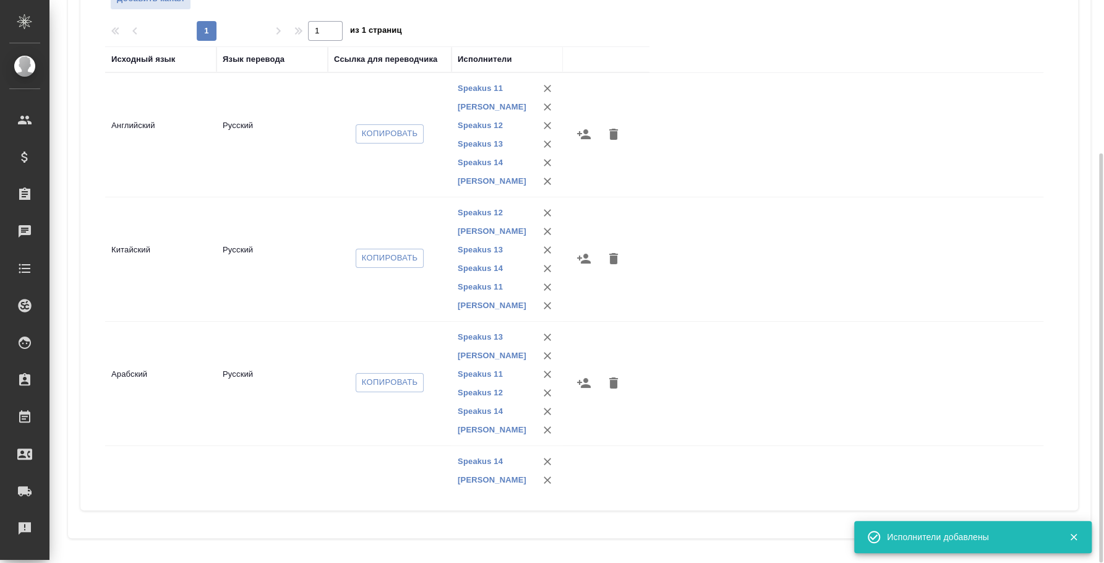
drag, startPoint x: 1044, startPoint y: 329, endPoint x: 1030, endPoint y: 488, distance: 159.6
click at [1030, 488] on div "Исходный язык Язык перевода Ссылка для переводчика Исполнители Английский Русск…" at bounding box center [579, 268] width 948 height 445
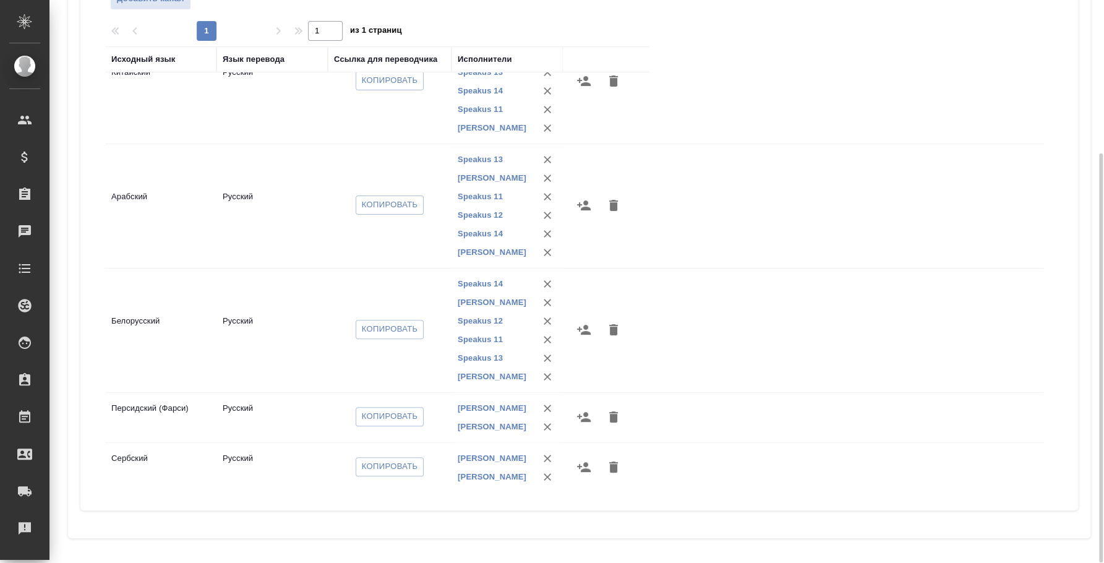
scroll to position [0, 0]
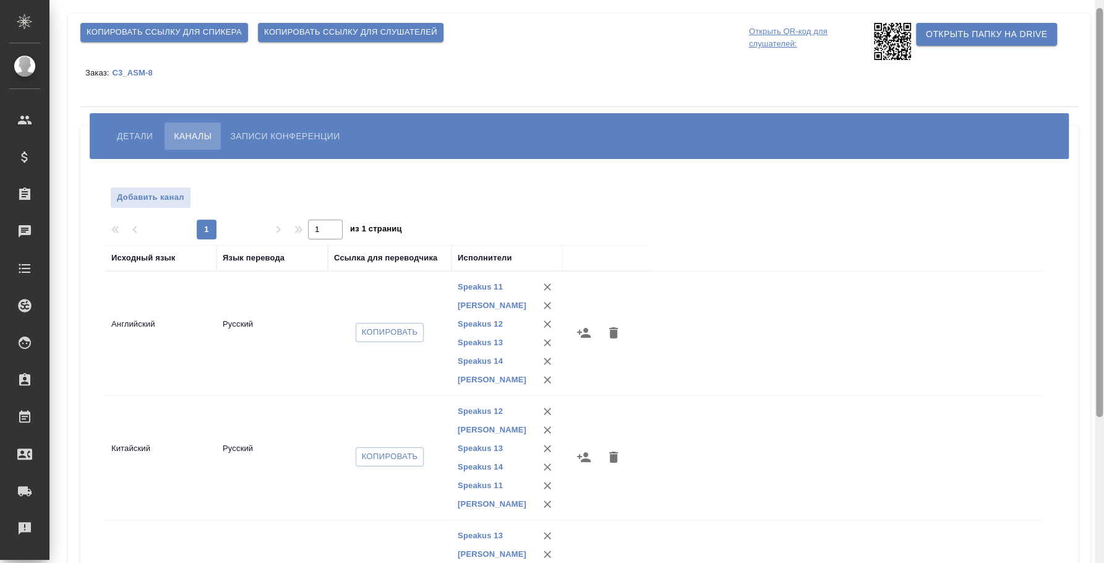
drag, startPoint x: 1102, startPoint y: 193, endPoint x: 844, endPoint y: 49, distance: 295.2
click at [1102, 46] on div at bounding box center [1099, 212] width 7 height 409
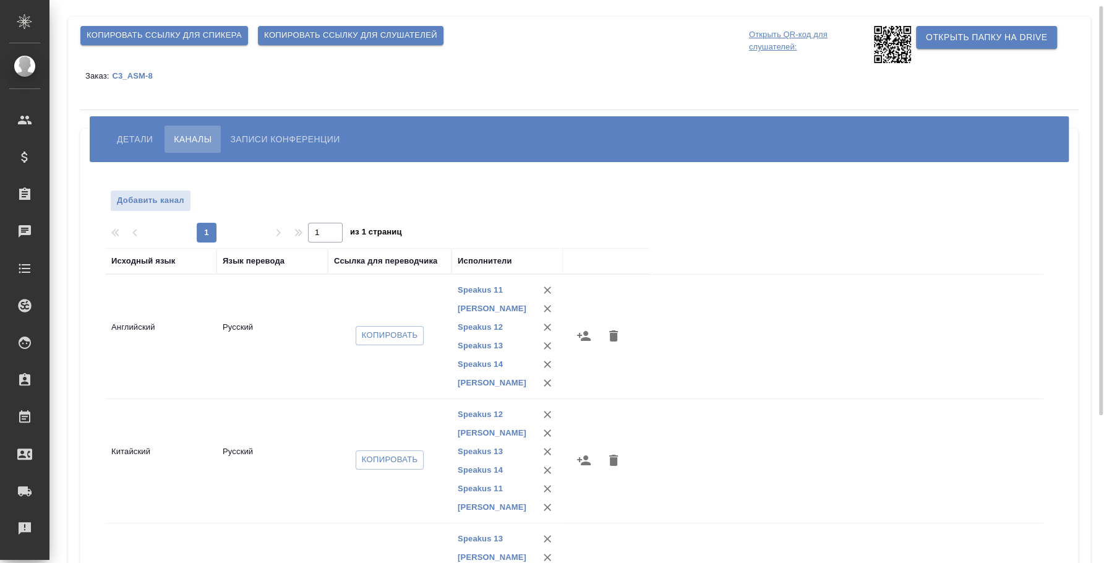
click at [113, 134] on button "Детали" at bounding box center [135, 139] width 54 height 27
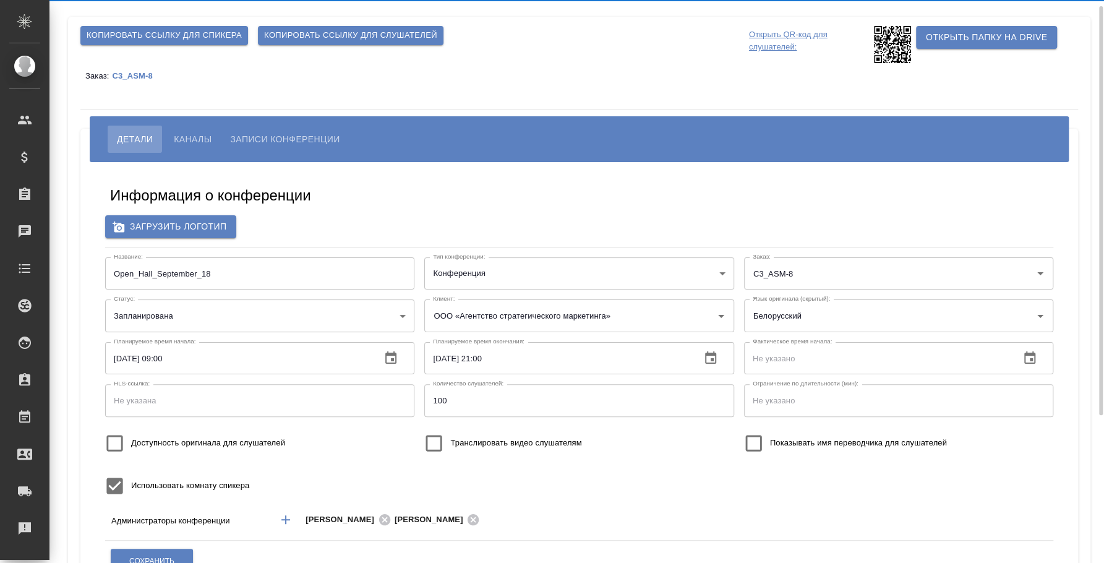
type input "[PERSON_NAME]"
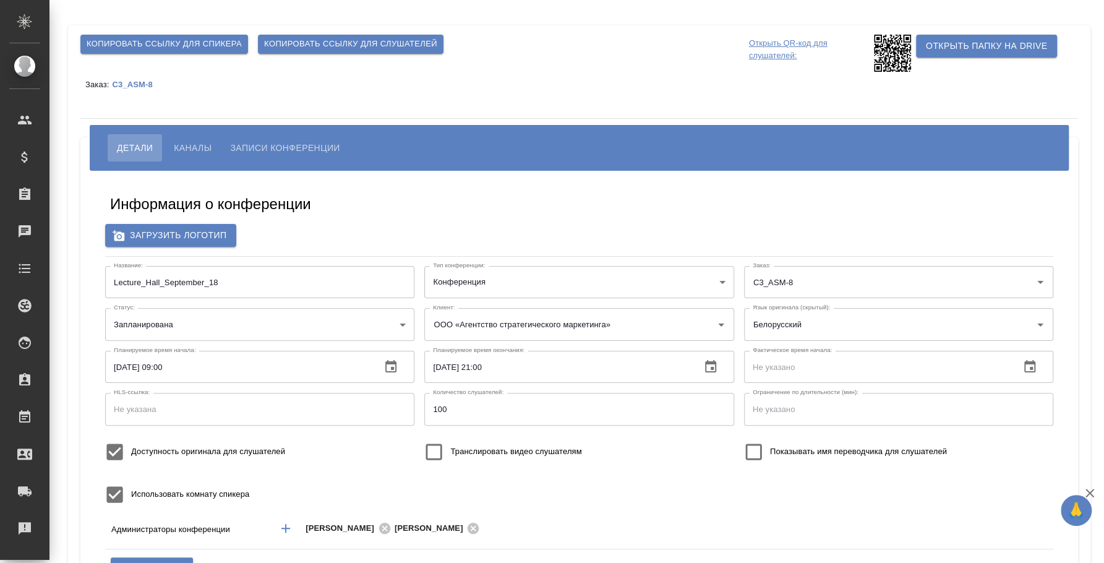
type input "ООО «Агентство стратегического маркетинга»"
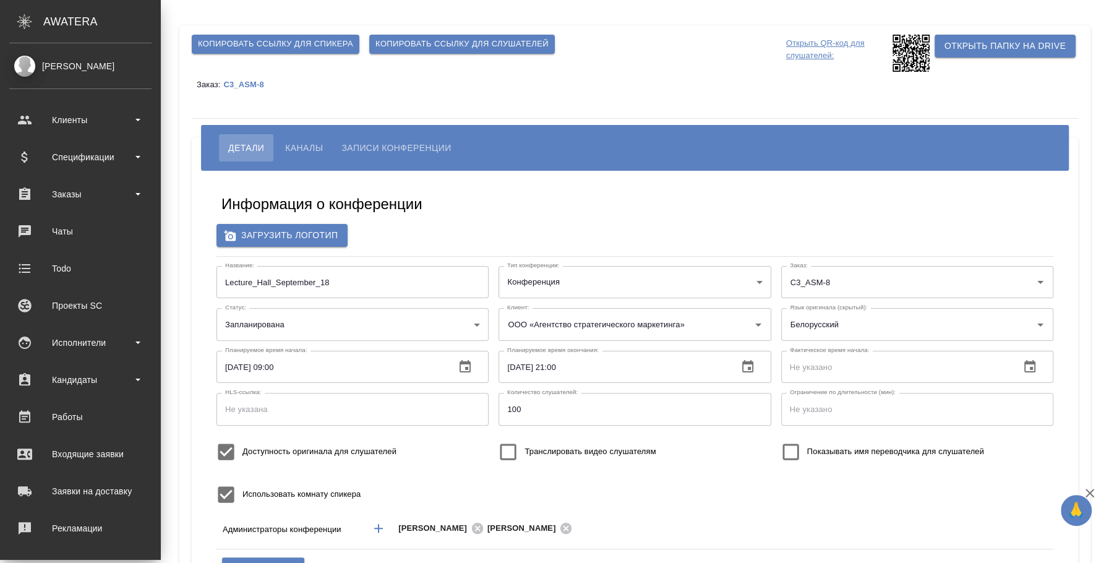
type input "[PERSON_NAME]"
click at [288, 150] on span "Каналы" at bounding box center [304, 147] width 38 height 15
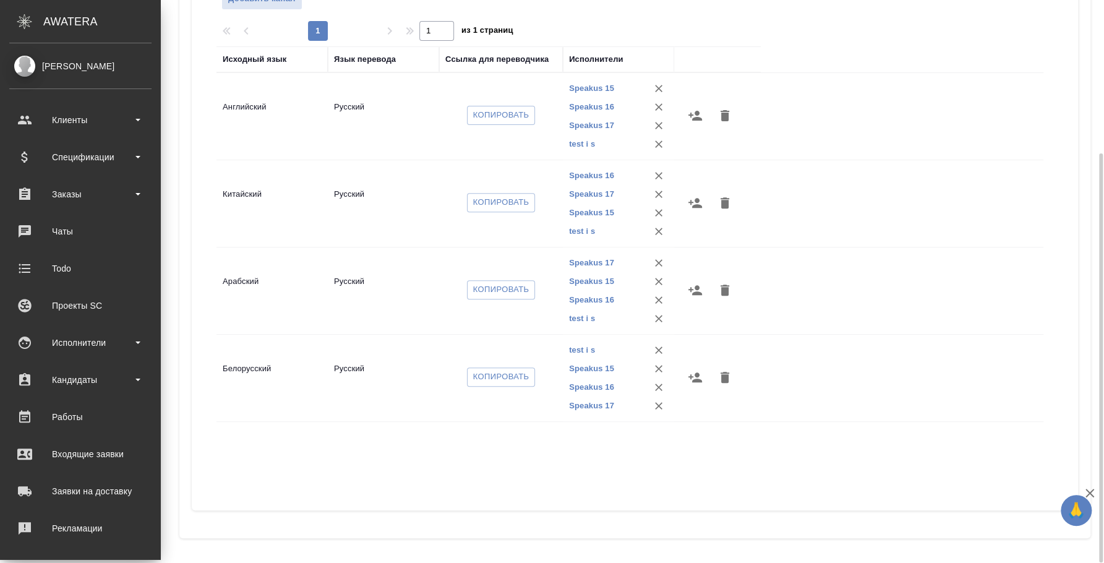
scroll to position [56, 0]
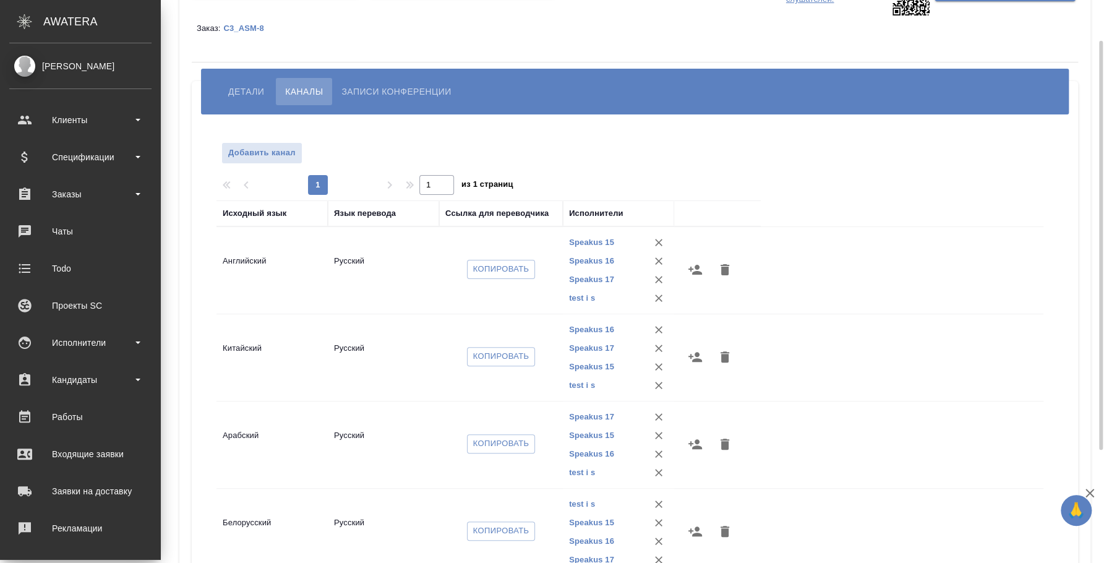
click at [303, 149] on div "Добавить канал" at bounding box center [356, 155] width 279 height 27
click at [281, 147] on span "Добавить канал" at bounding box center [261, 153] width 67 height 14
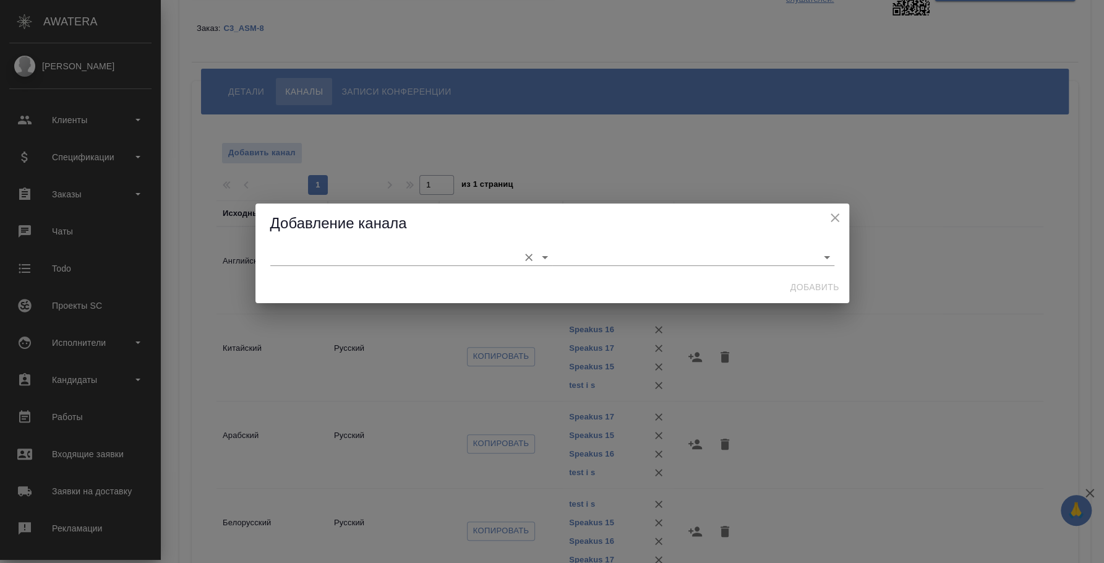
click at [347, 250] on input "text" at bounding box center [391, 257] width 243 height 17
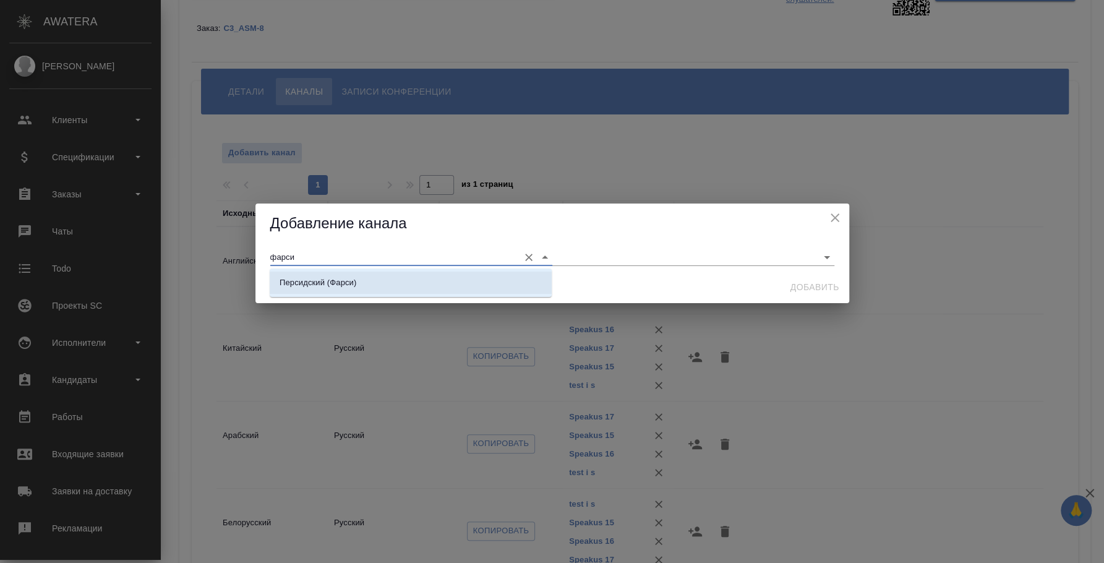
click at [512, 285] on li "Персидский (Фарси)" at bounding box center [411, 283] width 282 height 22
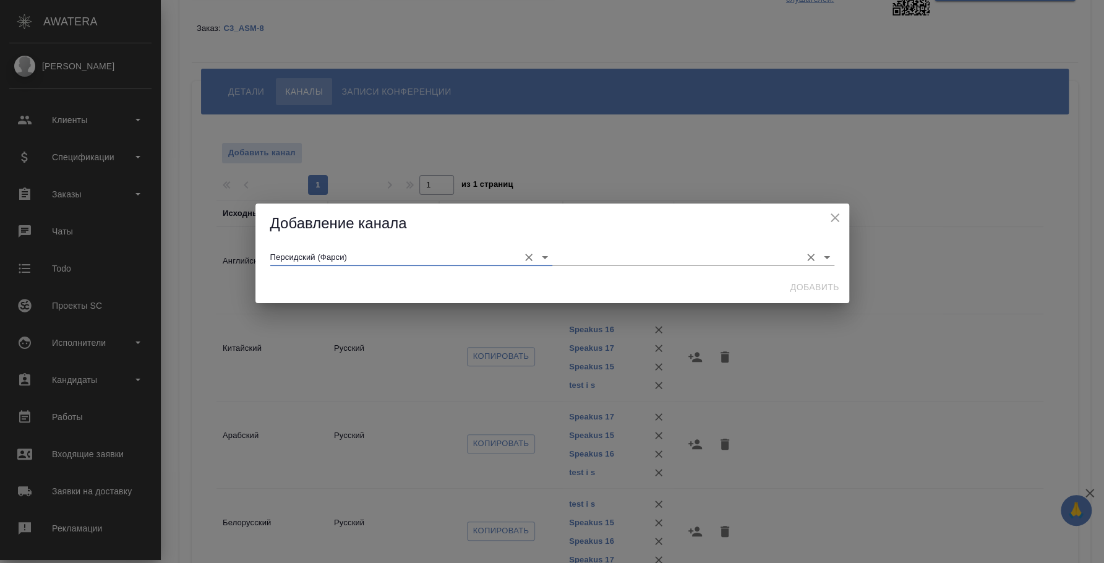
type input "Персидский (Фарси)"
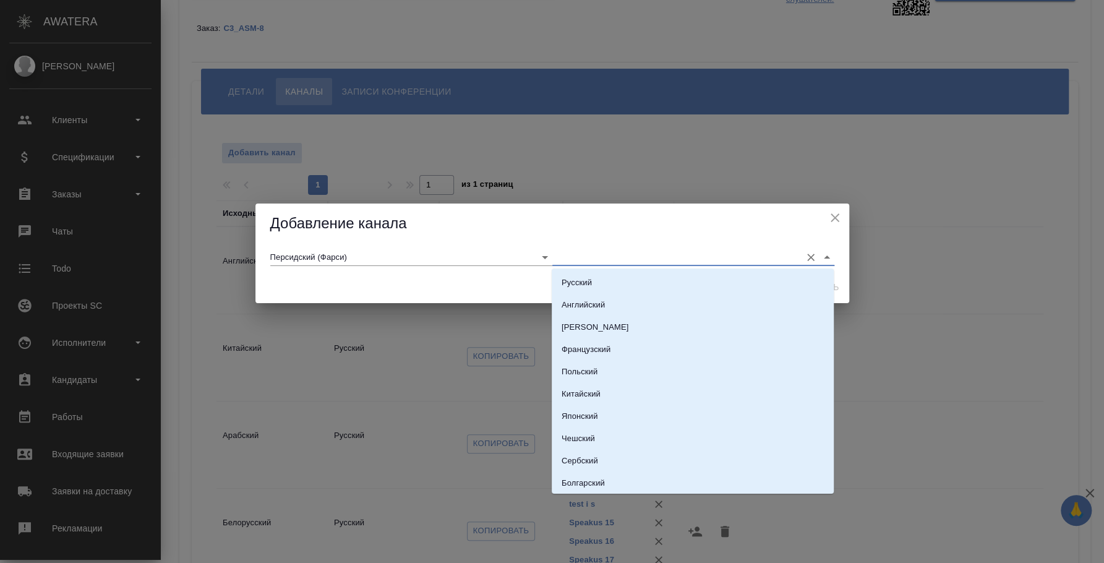
click at [562, 256] on input "text" at bounding box center [673, 257] width 243 height 17
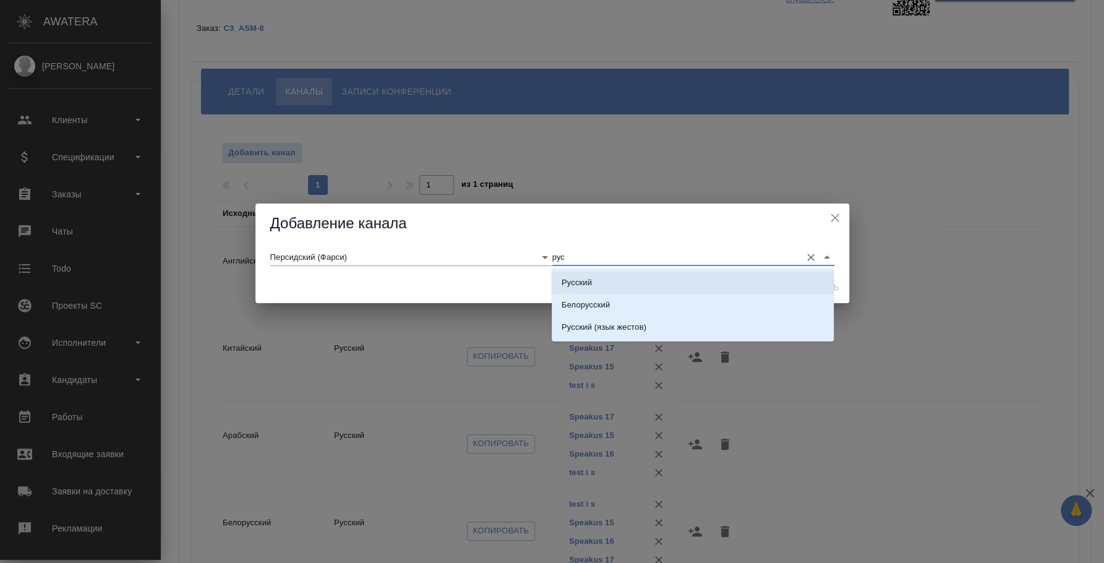
click at [585, 280] on p "Русский" at bounding box center [577, 283] width 30 height 12
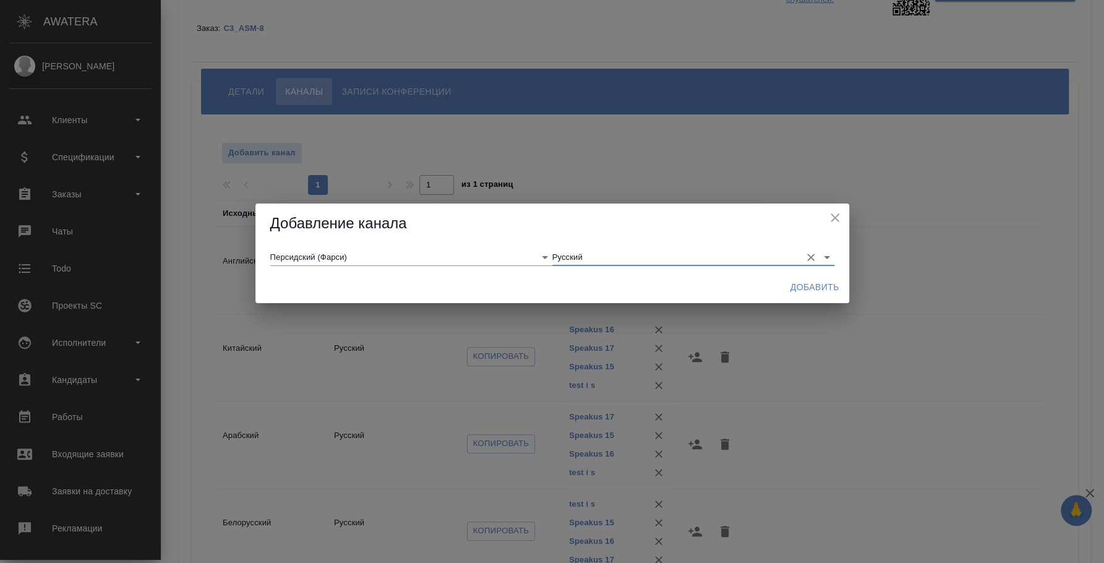
type input "Русский"
click at [844, 284] on div "Добавить" at bounding box center [553, 287] width 594 height 33
click at [831, 284] on span "Добавить" at bounding box center [815, 287] width 49 height 15
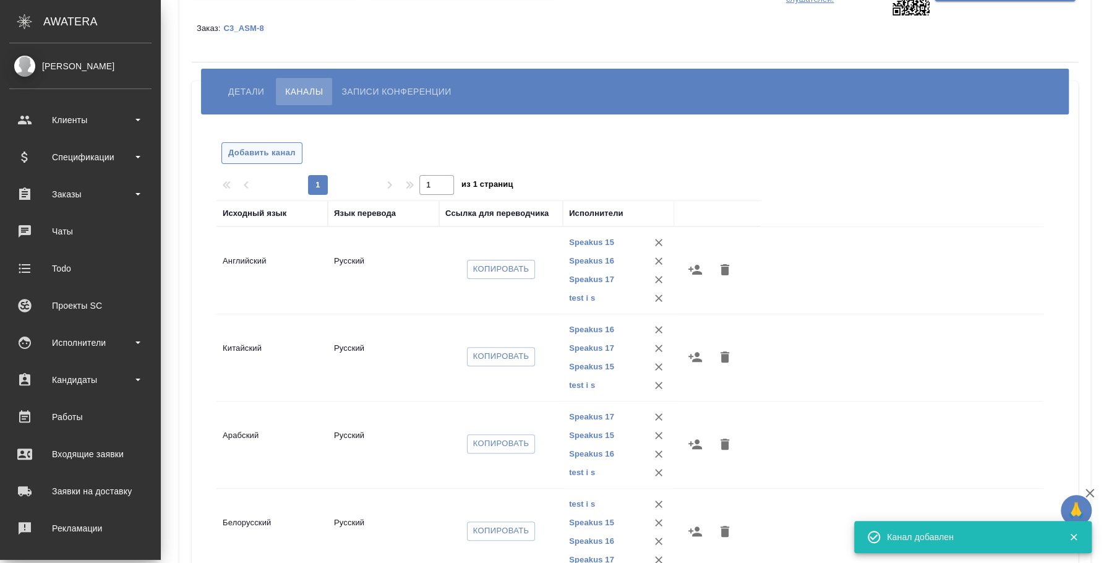
click at [245, 155] on span "Добавить канал" at bounding box center [261, 153] width 67 height 14
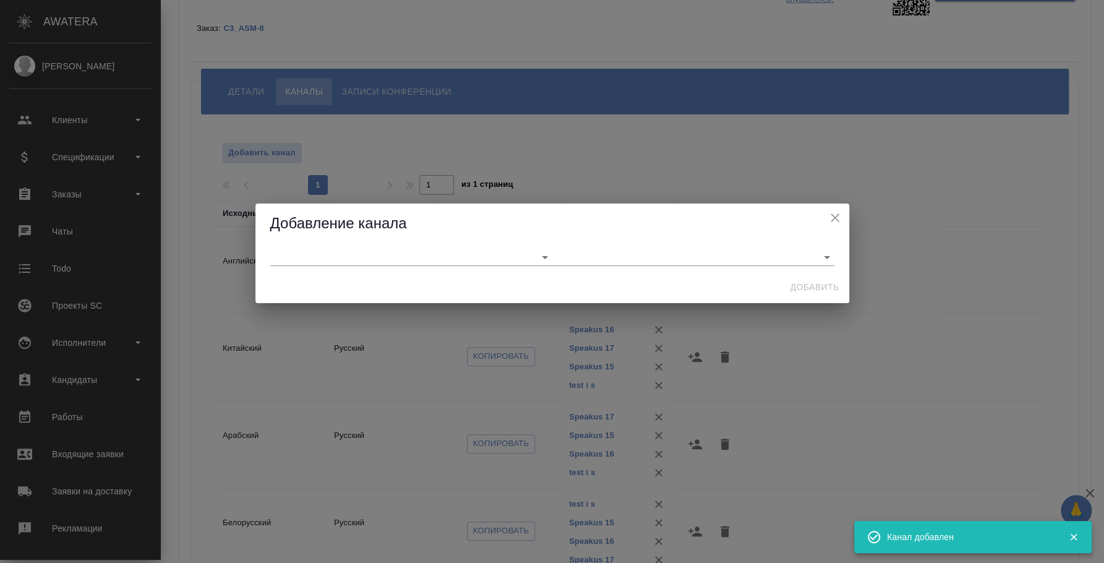
click at [317, 275] on div "Добавить" at bounding box center [553, 287] width 594 height 33
click at [317, 249] on input "text" at bounding box center [391, 257] width 243 height 17
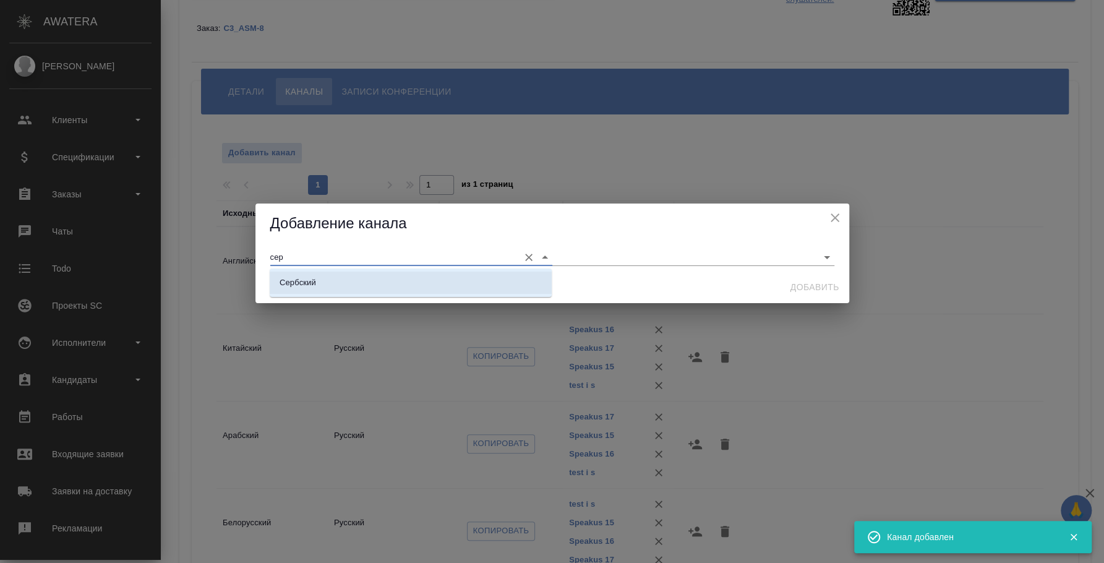
click at [353, 278] on li "Сербский" at bounding box center [411, 283] width 282 height 22
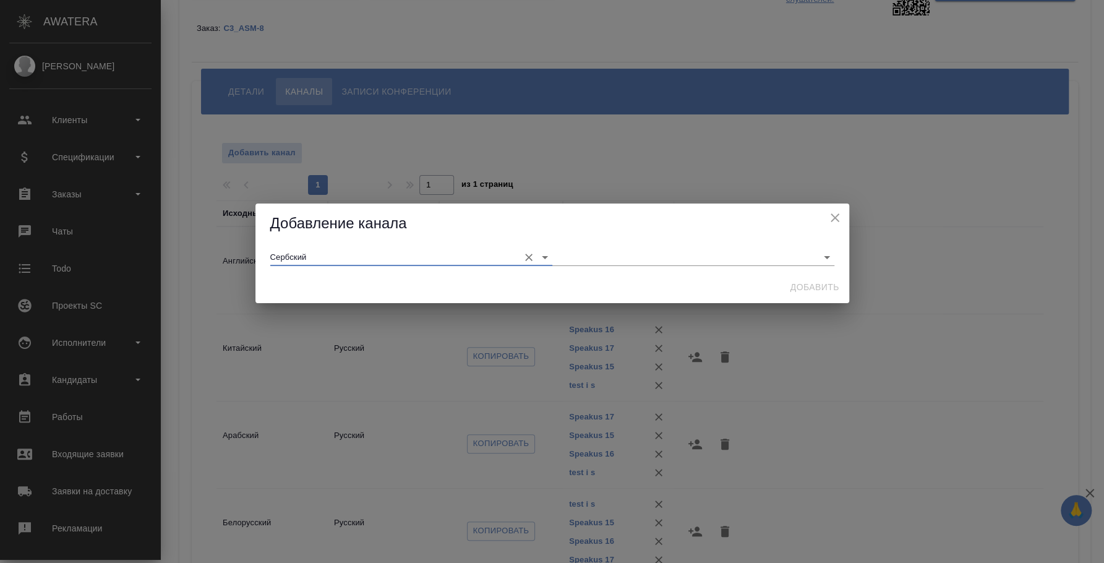
type input "Сербский"
click at [590, 247] on div "Сербский" at bounding box center [553, 257] width 594 height 27
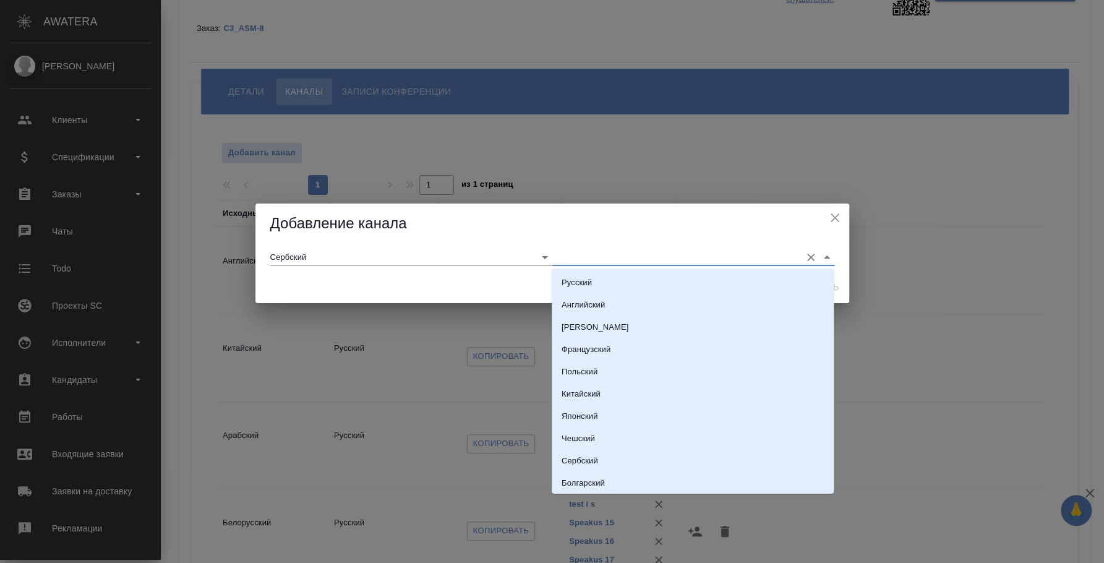
click at [621, 255] on input "text" at bounding box center [673, 257] width 243 height 17
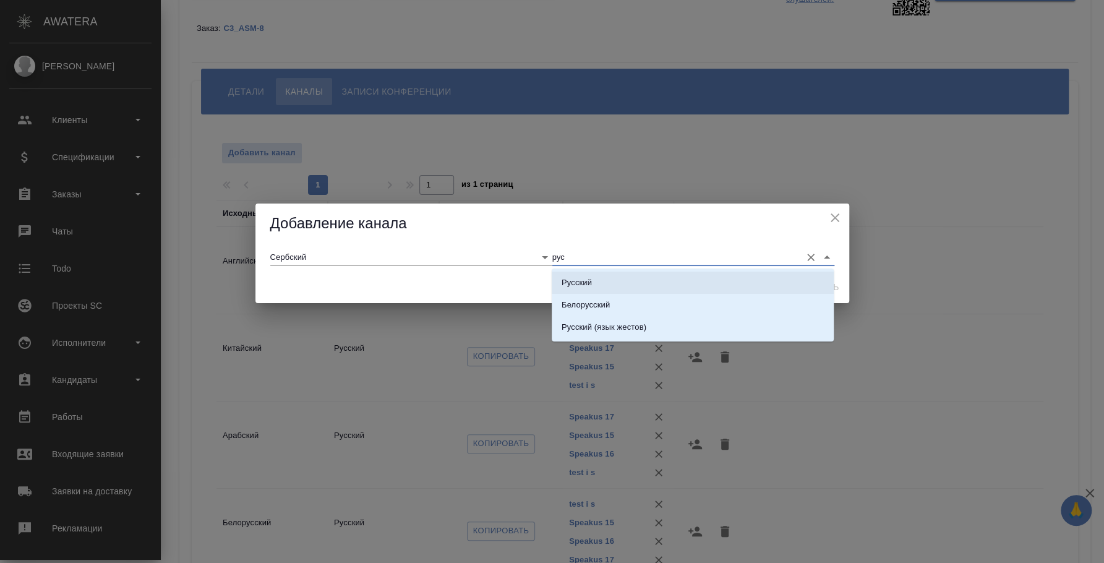
click at [620, 275] on li "Русский" at bounding box center [693, 283] width 282 height 22
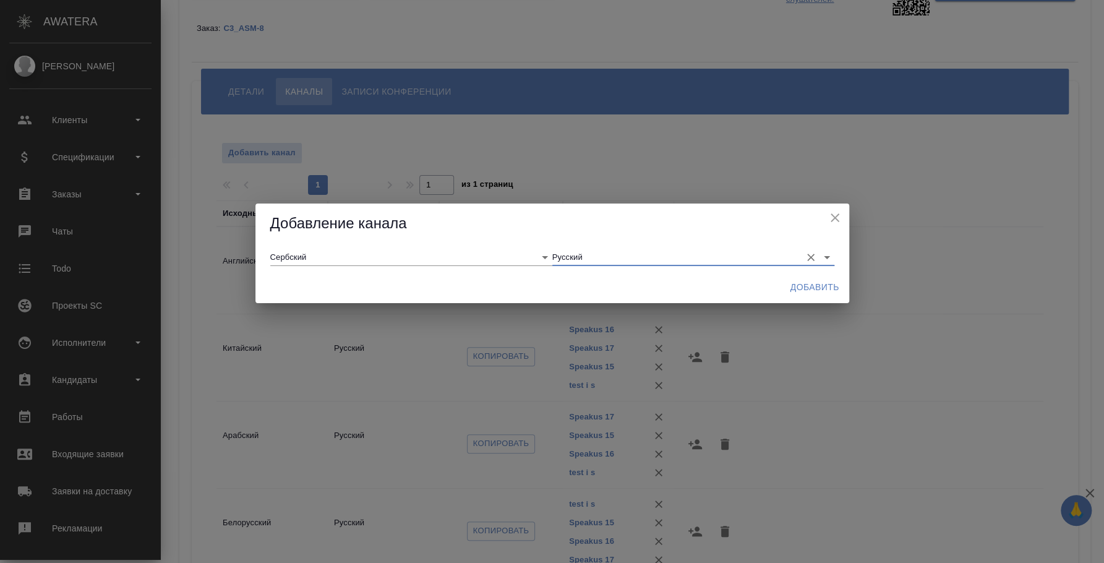
type input "Русский"
click at [819, 285] on span "Добавить" at bounding box center [815, 287] width 49 height 15
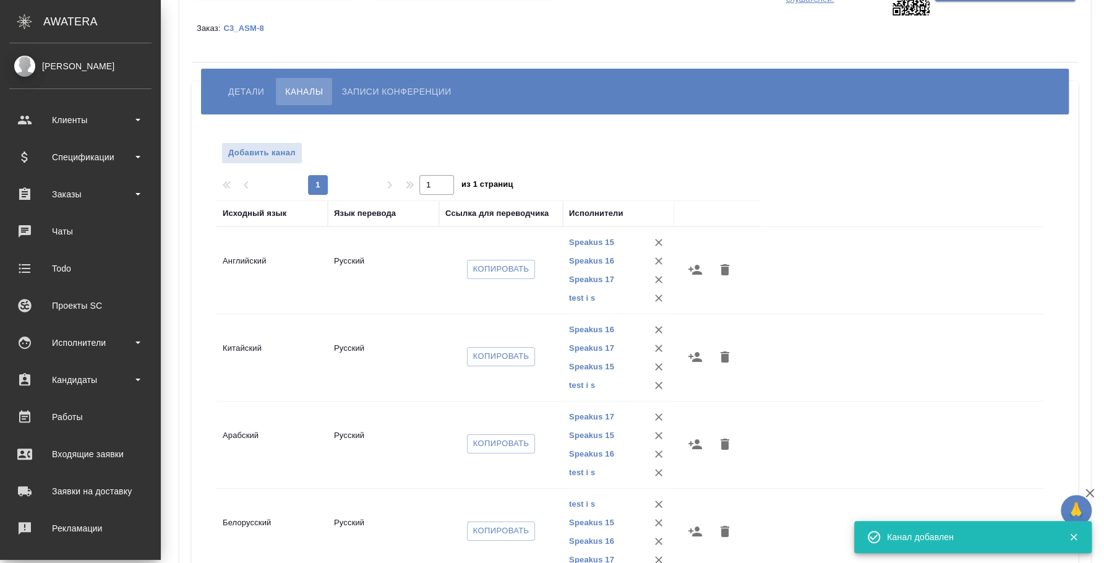
scroll to position [17, 0]
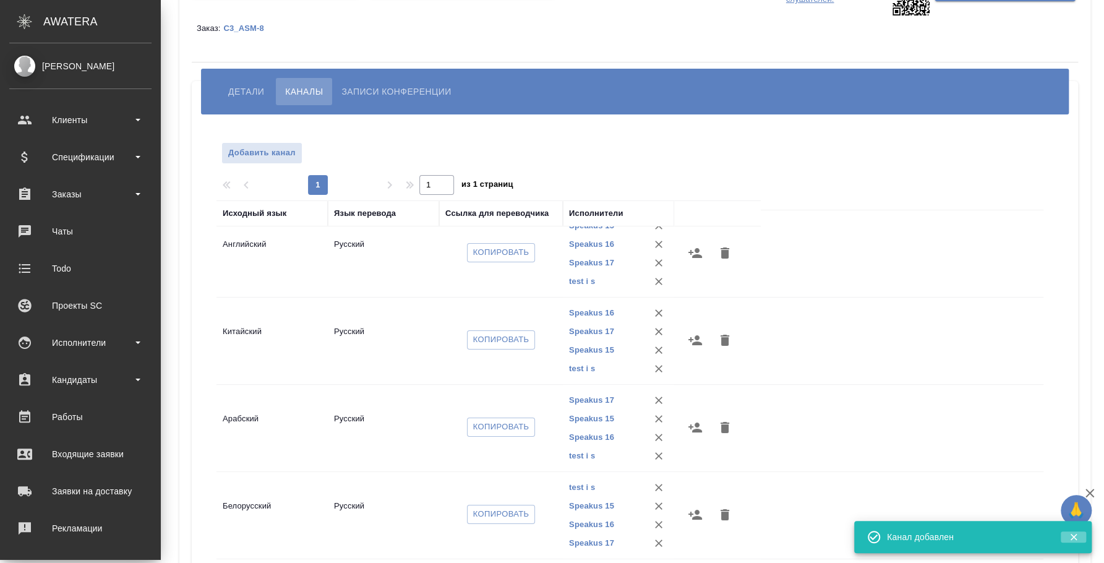
click at [1073, 533] on icon "button" at bounding box center [1073, 536] width 11 height 11
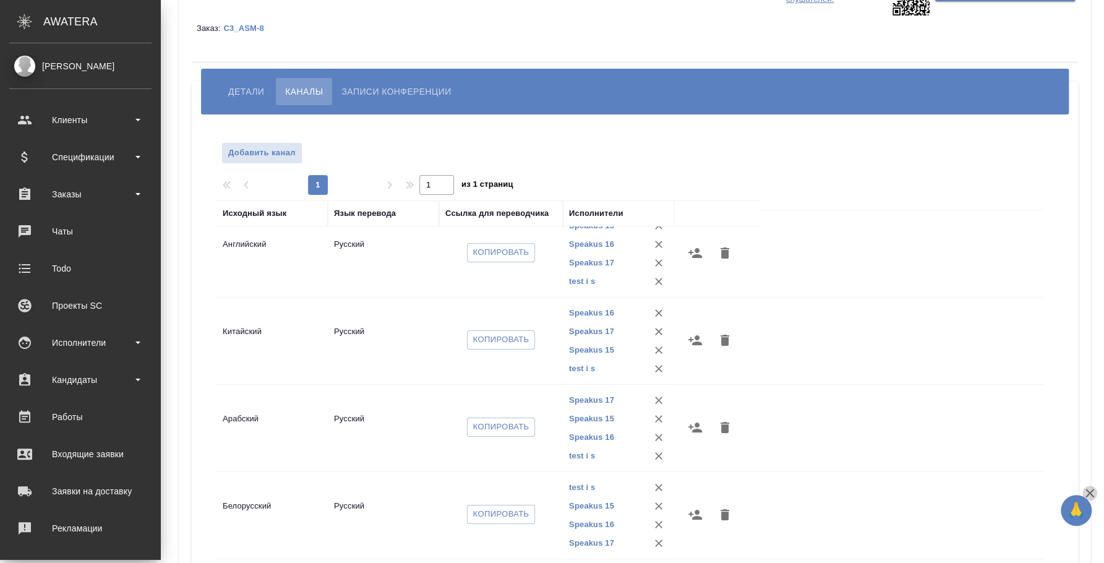
click at [1093, 490] on icon "button" at bounding box center [1090, 493] width 9 height 9
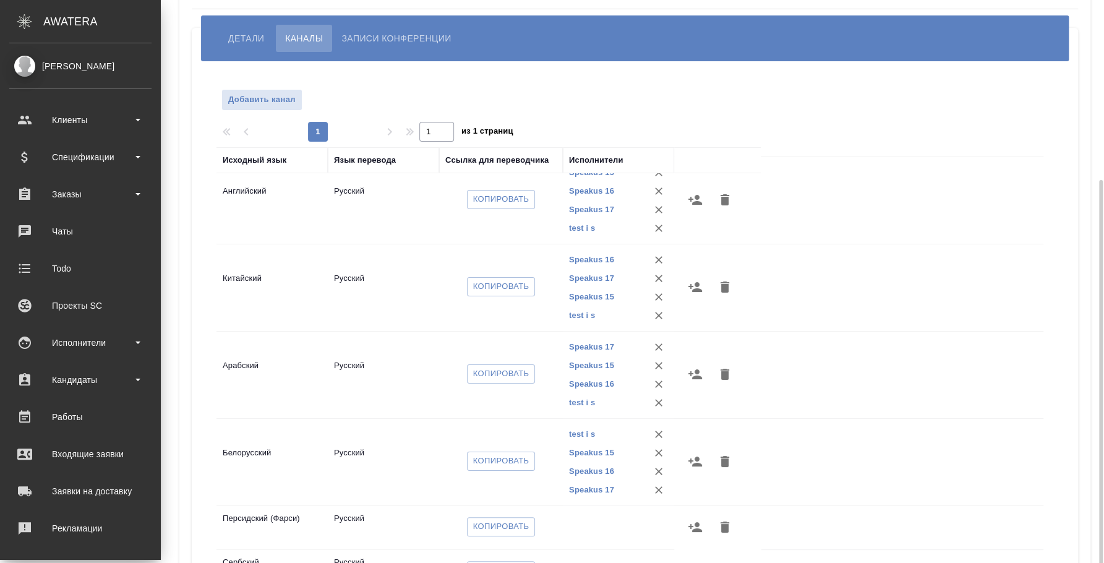
scroll to position [210, 0]
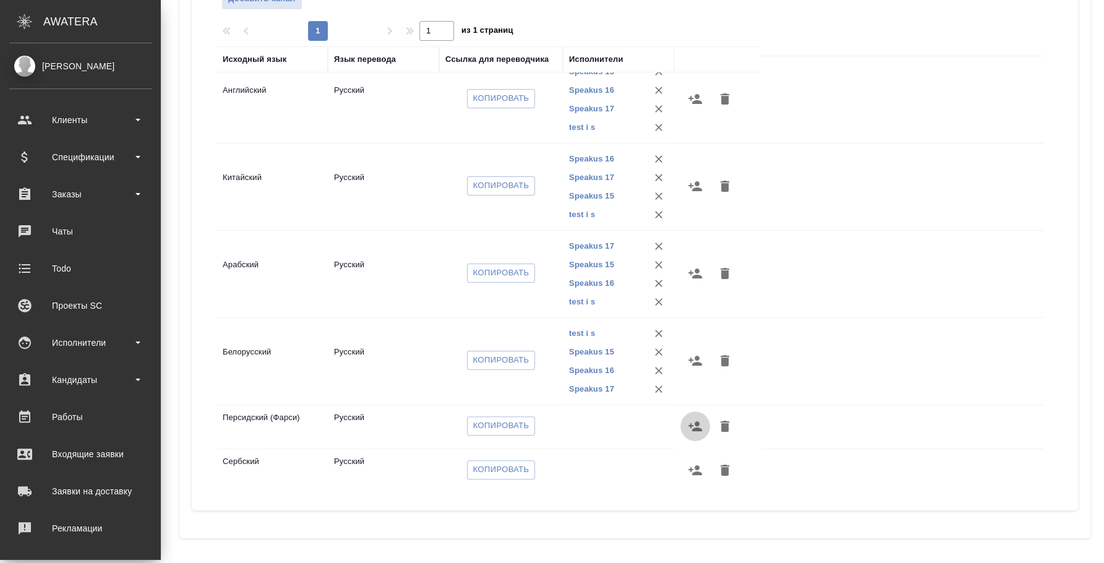
click at [696, 429] on icon "button" at bounding box center [695, 426] width 15 height 15
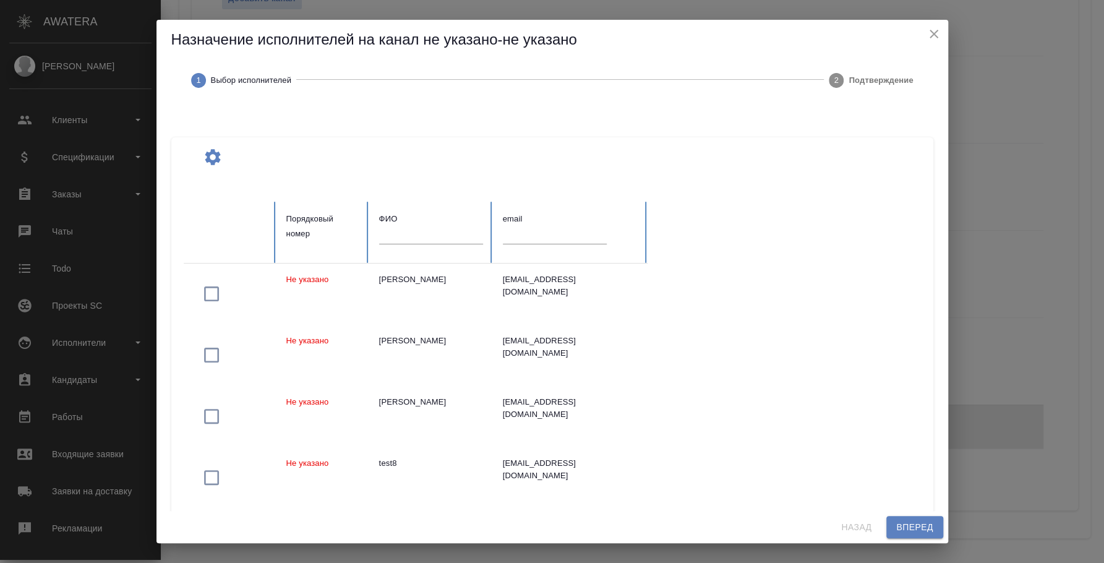
click at [418, 238] on input "text" at bounding box center [431, 234] width 104 height 17
type input "ф"
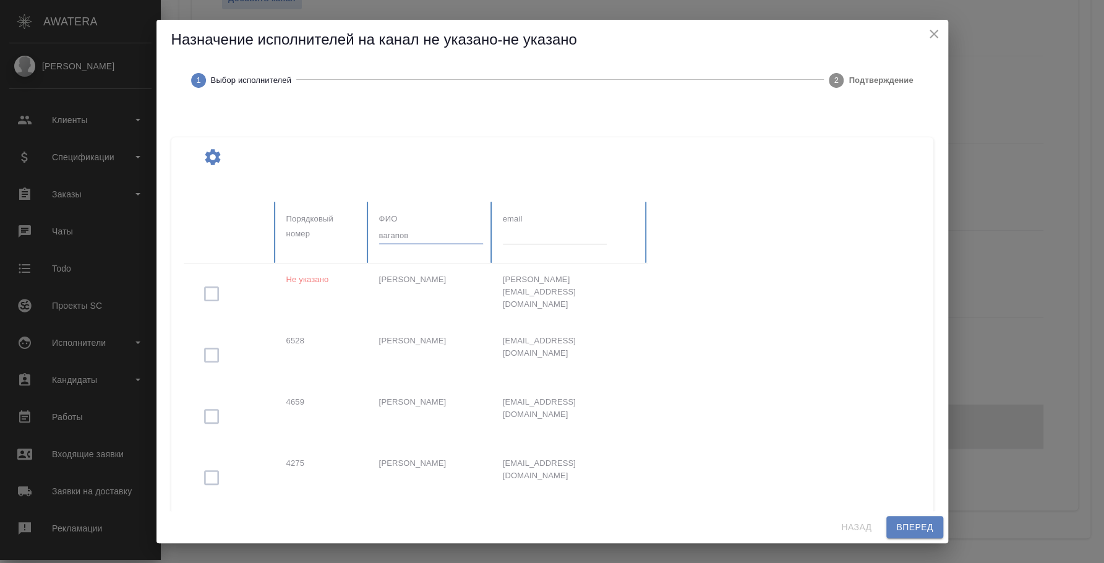
type input "вагапов"
click at [212, 292] on div at bounding box center [555, 355] width 742 height 306
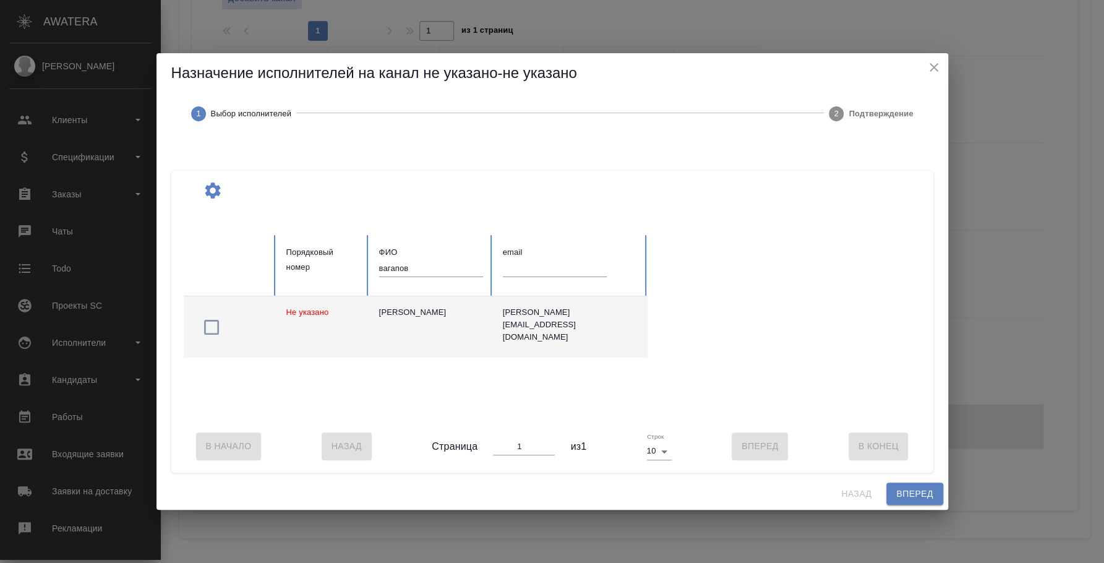
click at [213, 322] on icon "button" at bounding box center [212, 327] width 20 height 20
click at [897, 500] on span "Вперед" at bounding box center [914, 493] width 37 height 15
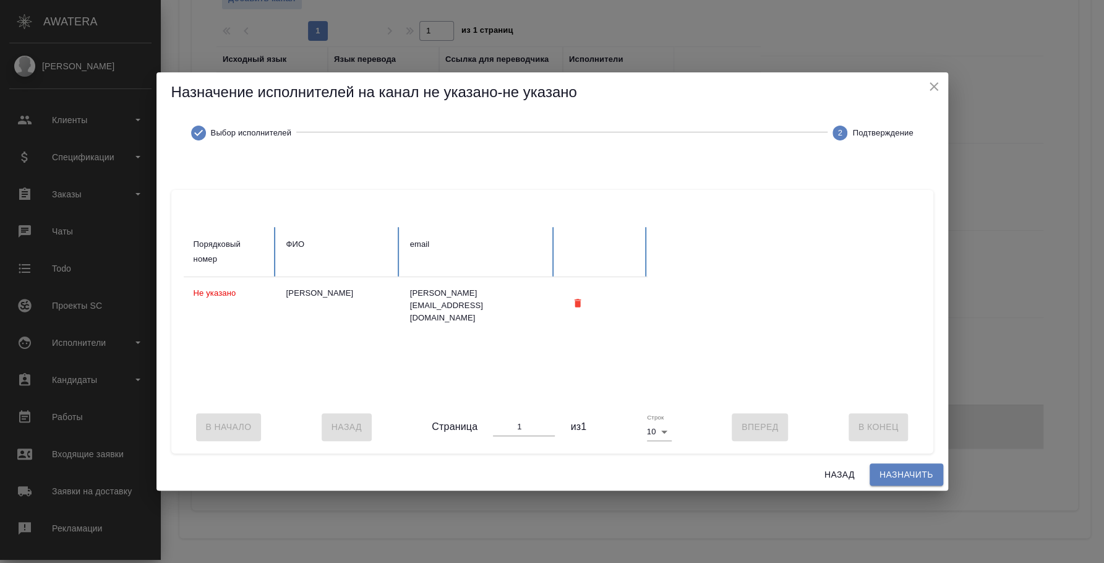
click at [898, 483] on span "Назначить" at bounding box center [907, 474] width 54 height 15
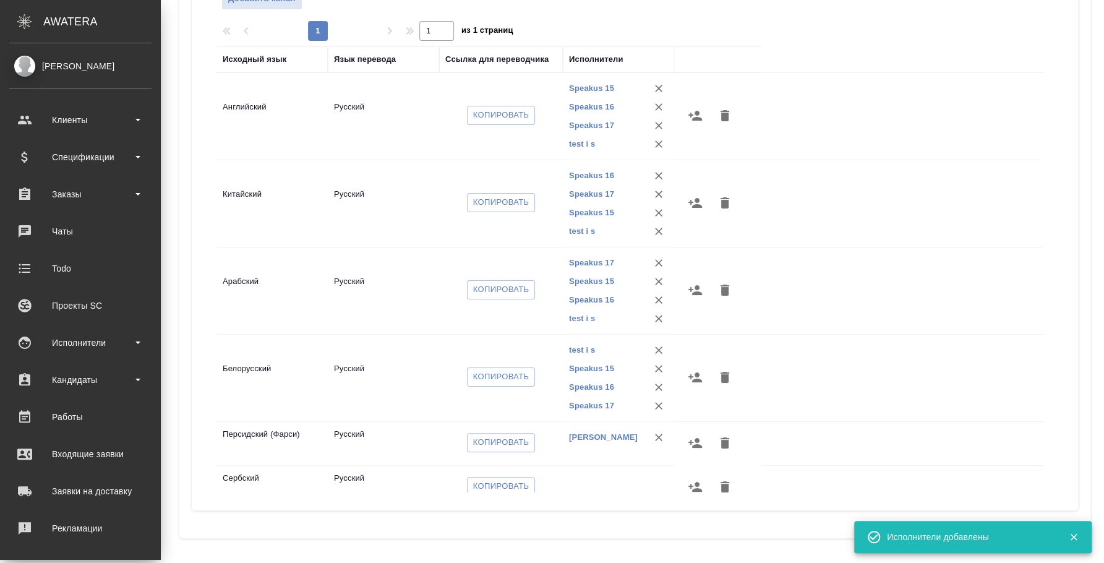
click at [692, 481] on icon "button" at bounding box center [695, 486] width 15 height 15
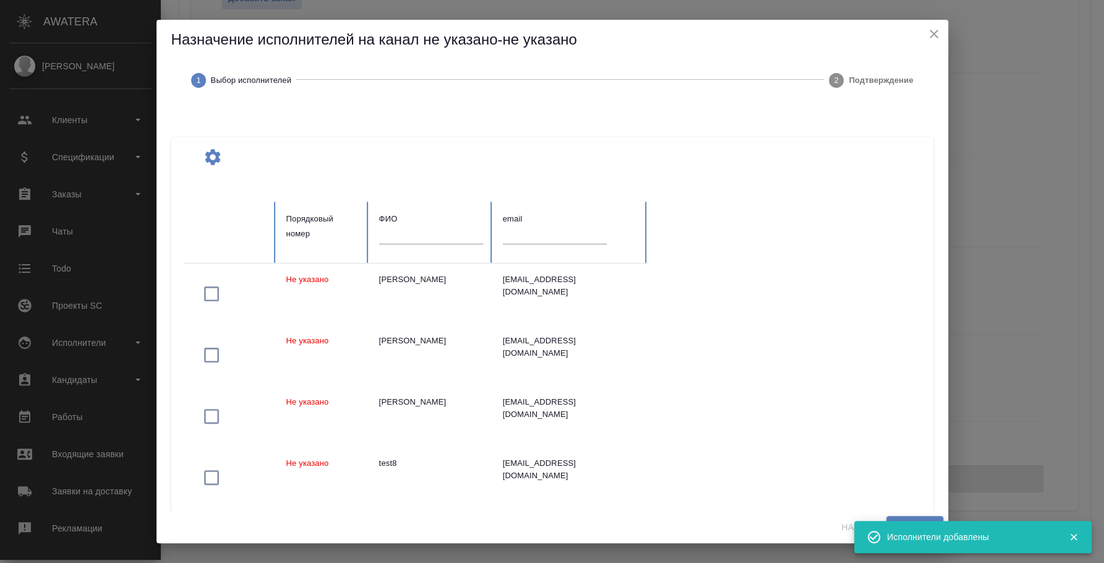
click at [423, 244] on div at bounding box center [431, 239] width 104 height 26
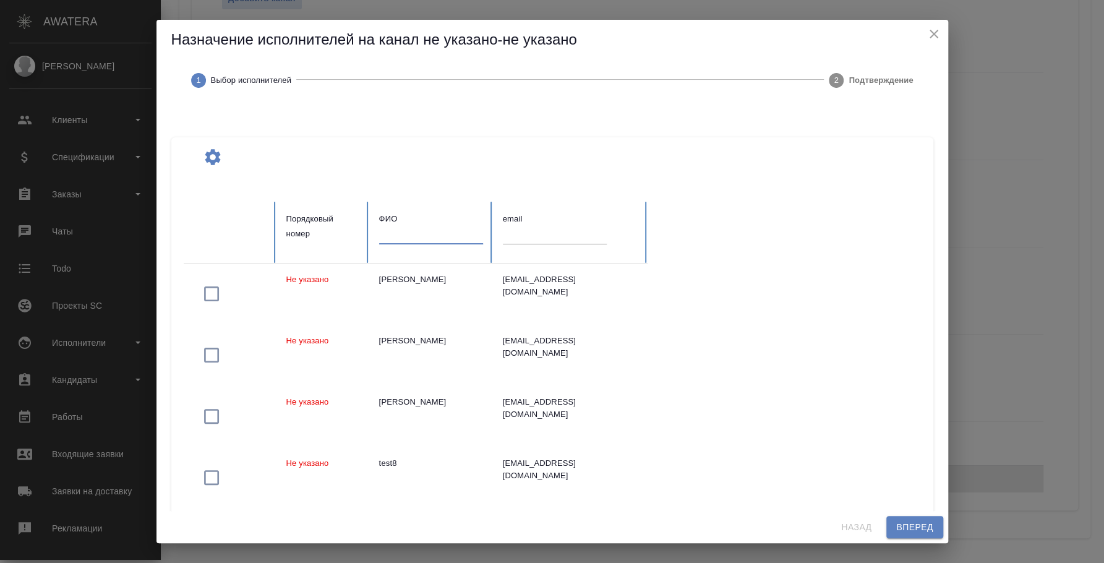
click at [423, 237] on input "text" at bounding box center [431, 234] width 104 height 17
type input "а"
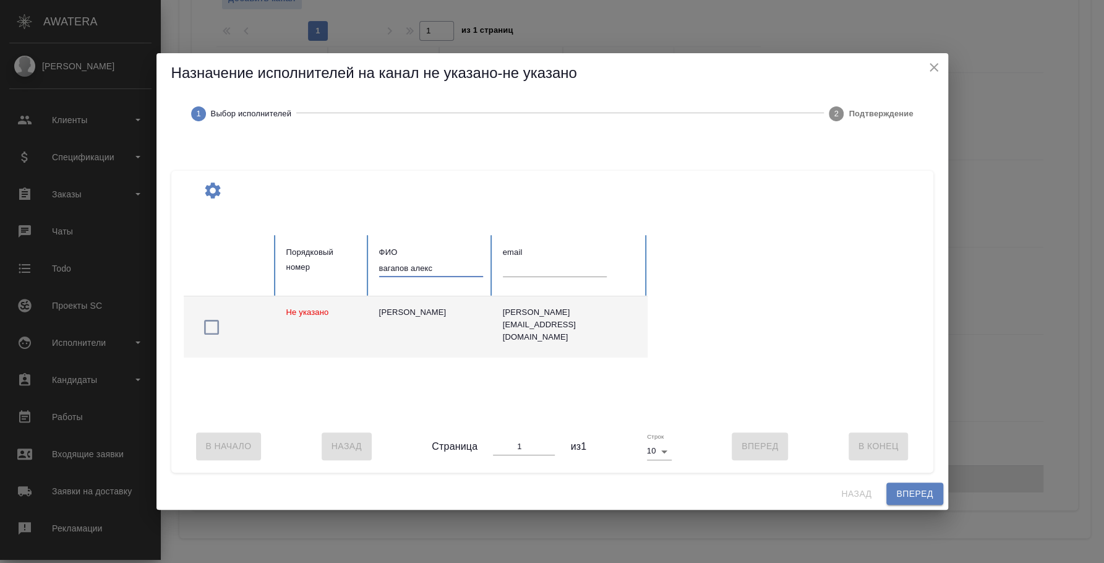
type input "вагапов алекс"
click at [215, 325] on icon "button" at bounding box center [212, 327] width 20 height 20
click at [902, 495] on span "Вперед" at bounding box center [914, 493] width 37 height 15
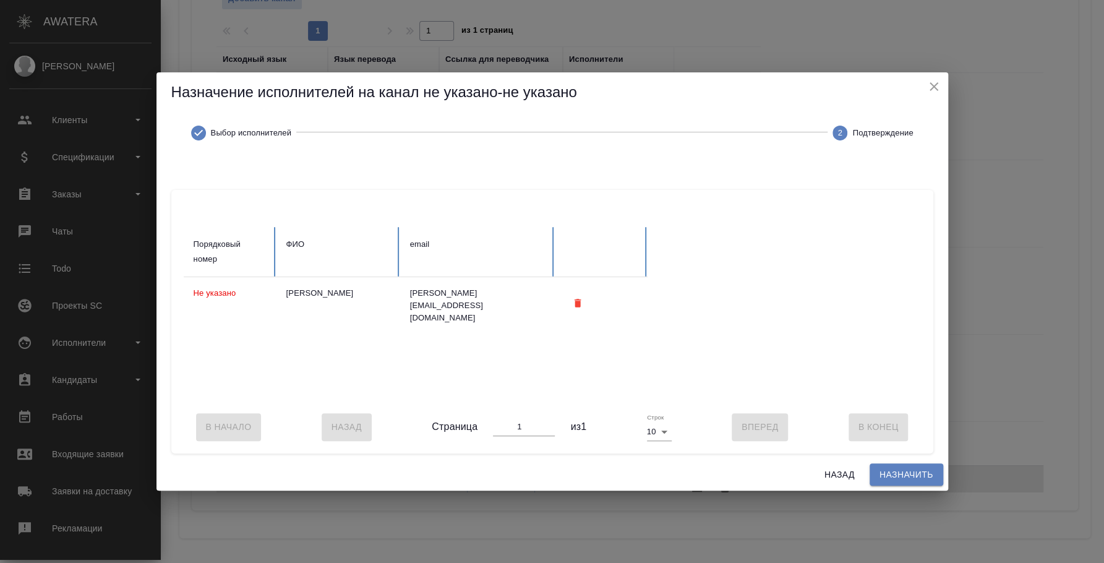
click at [898, 483] on span "Назначить" at bounding box center [907, 474] width 54 height 15
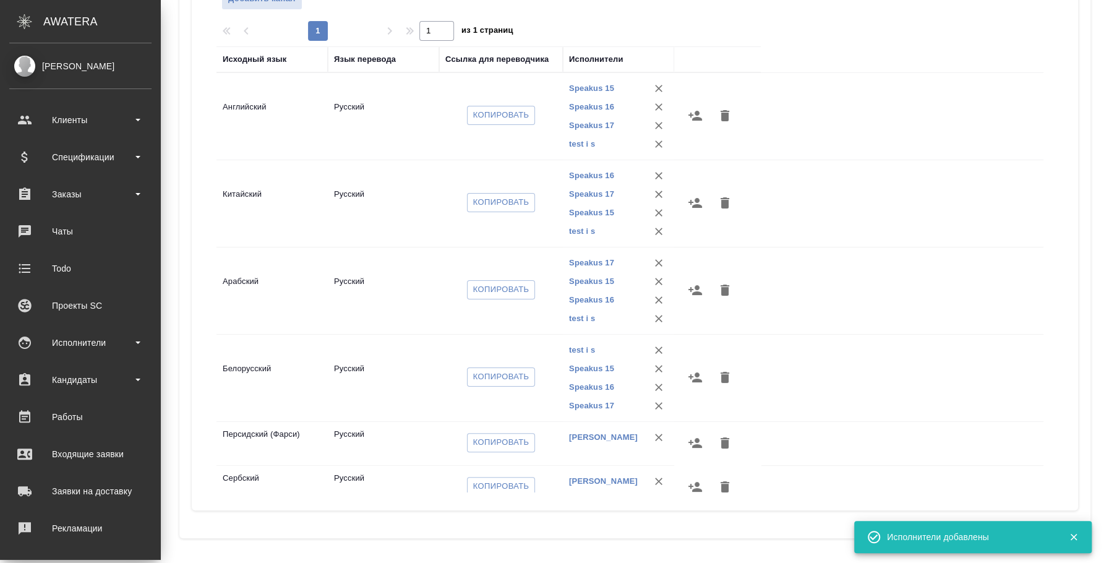
click at [696, 380] on icon "button" at bounding box center [696, 377] width 14 height 10
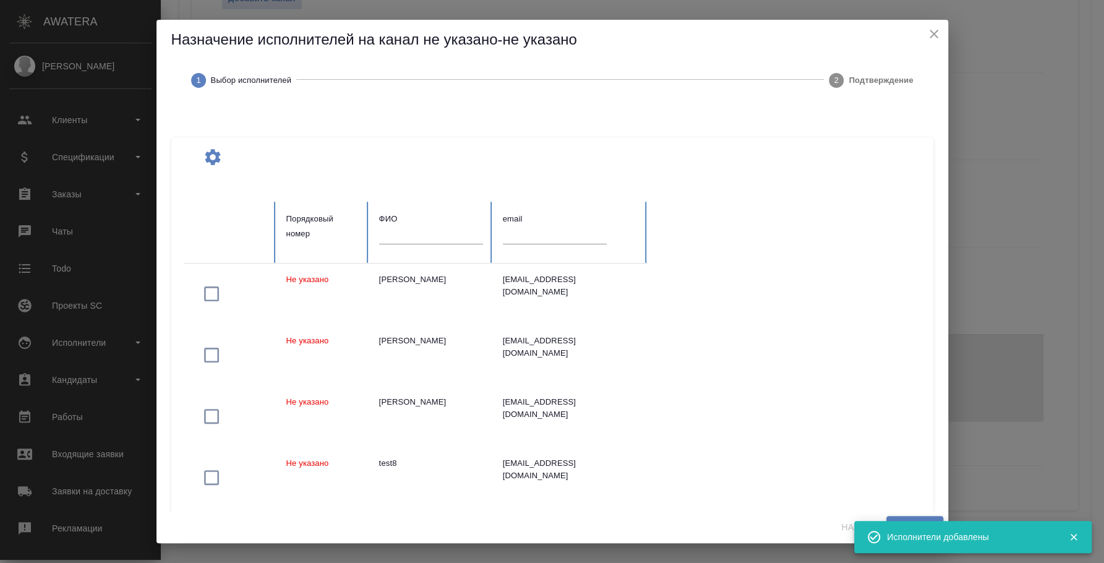
click at [442, 233] on input "text" at bounding box center [431, 234] width 104 height 17
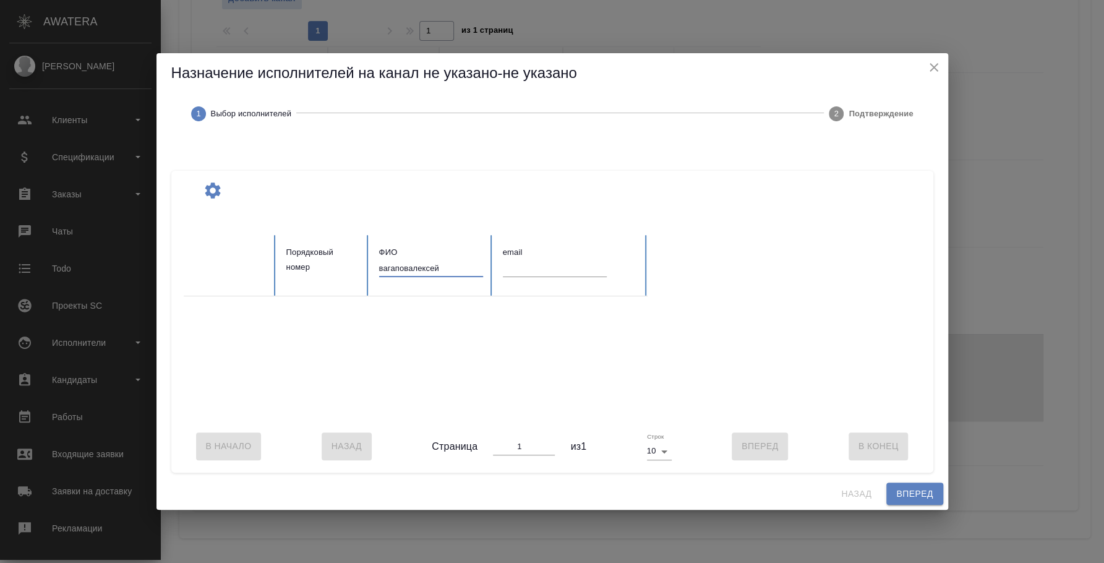
click at [413, 262] on input "вагаповалексей" at bounding box center [431, 268] width 104 height 17
type input "вагапов алексей"
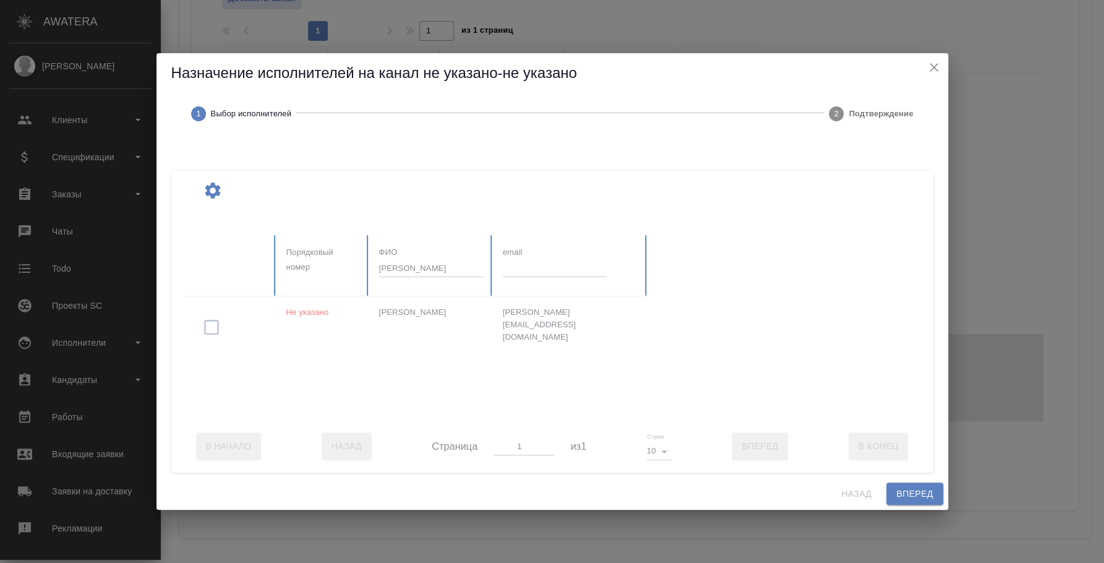
click at [463, 262] on div at bounding box center [555, 327] width 742 height 185
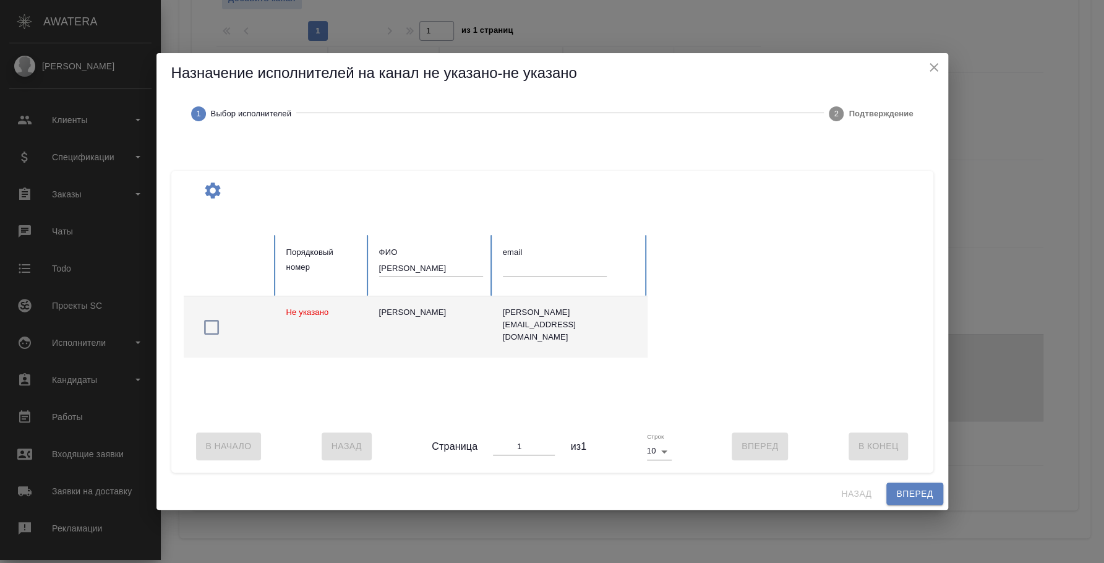
click at [214, 322] on icon "button" at bounding box center [212, 327] width 20 height 20
click at [921, 502] on span "Вперед" at bounding box center [914, 493] width 37 height 15
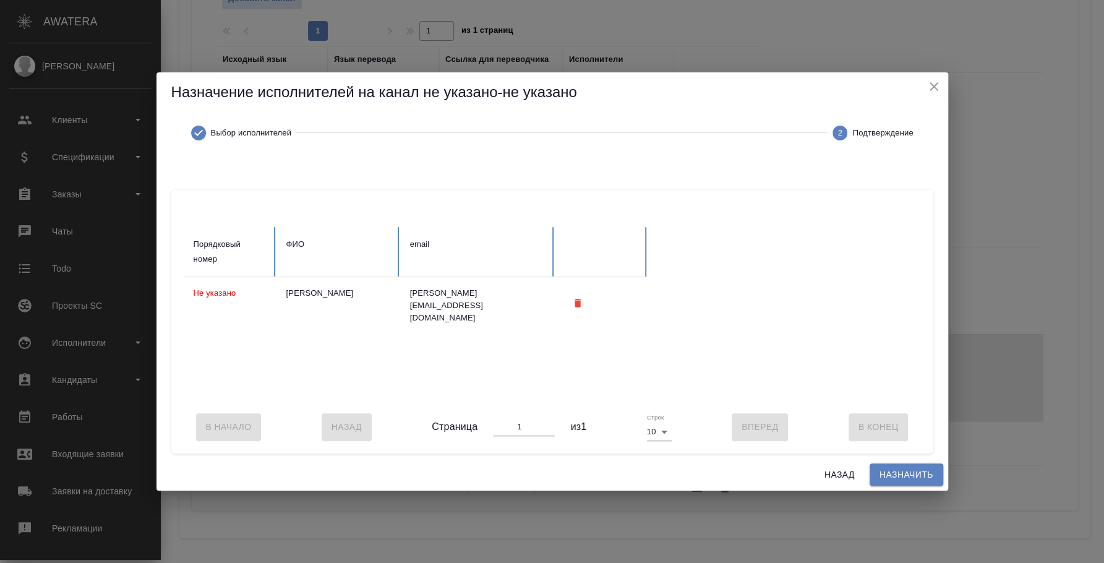
click at [916, 486] on button "Назначить" at bounding box center [907, 474] width 74 height 23
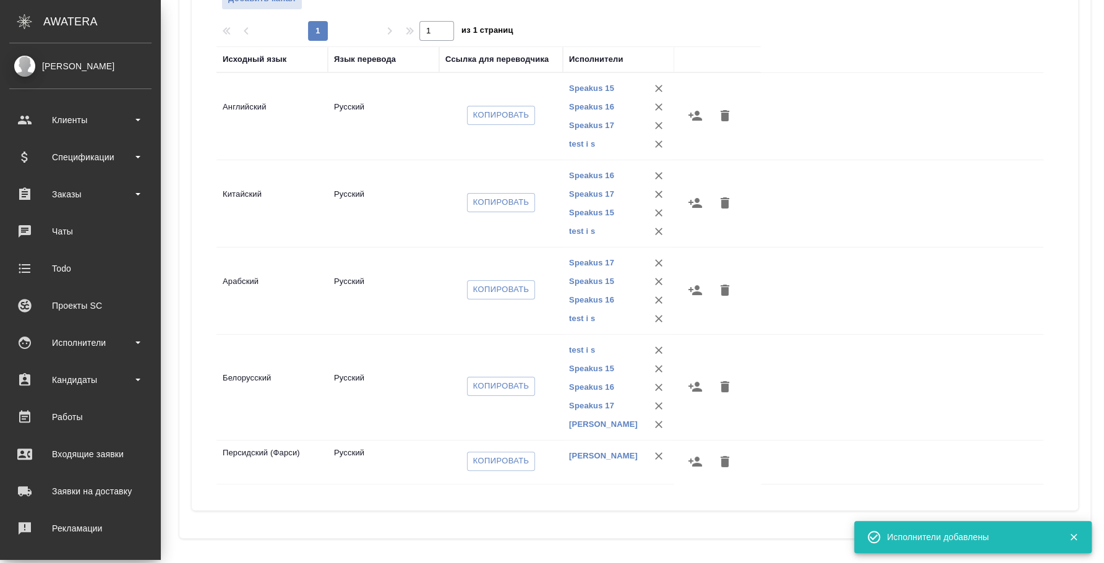
scroll to position [36, 0]
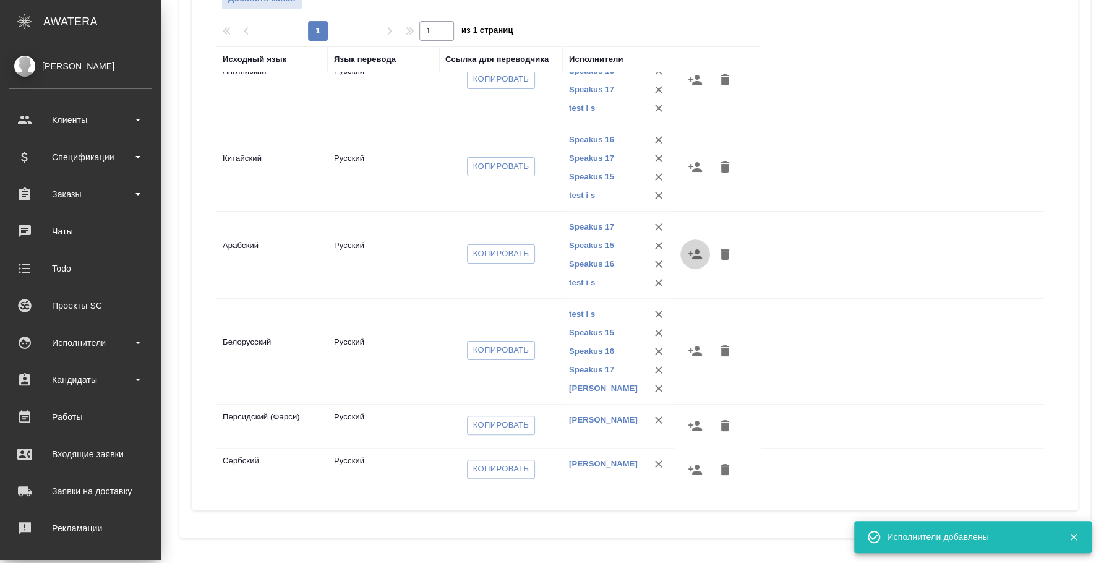
click at [689, 249] on icon "button" at bounding box center [695, 254] width 15 height 15
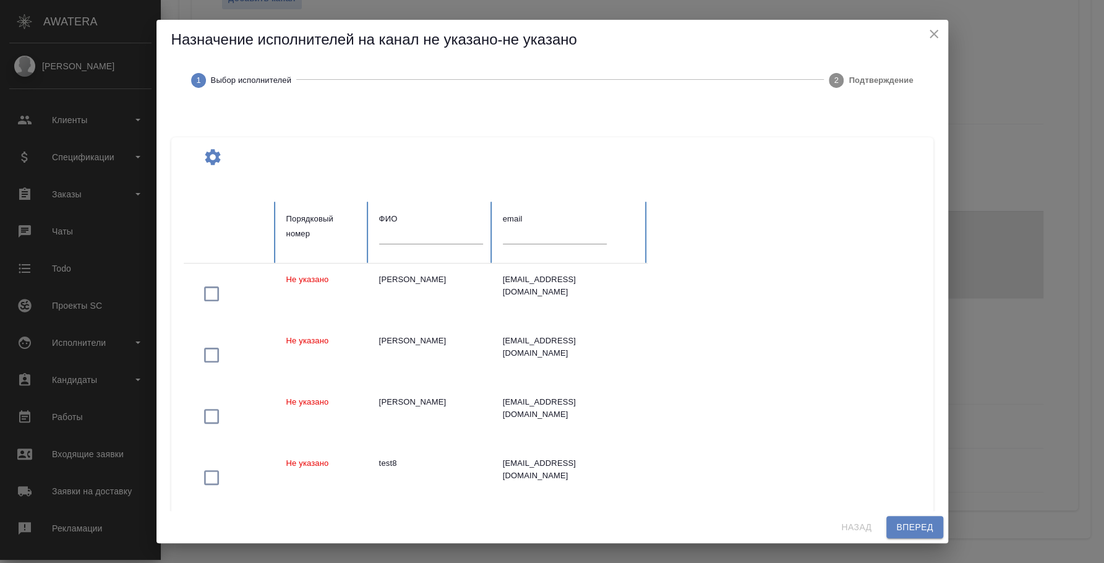
click at [465, 233] on input "text" at bounding box center [431, 234] width 104 height 17
type input "ваапов алексей"
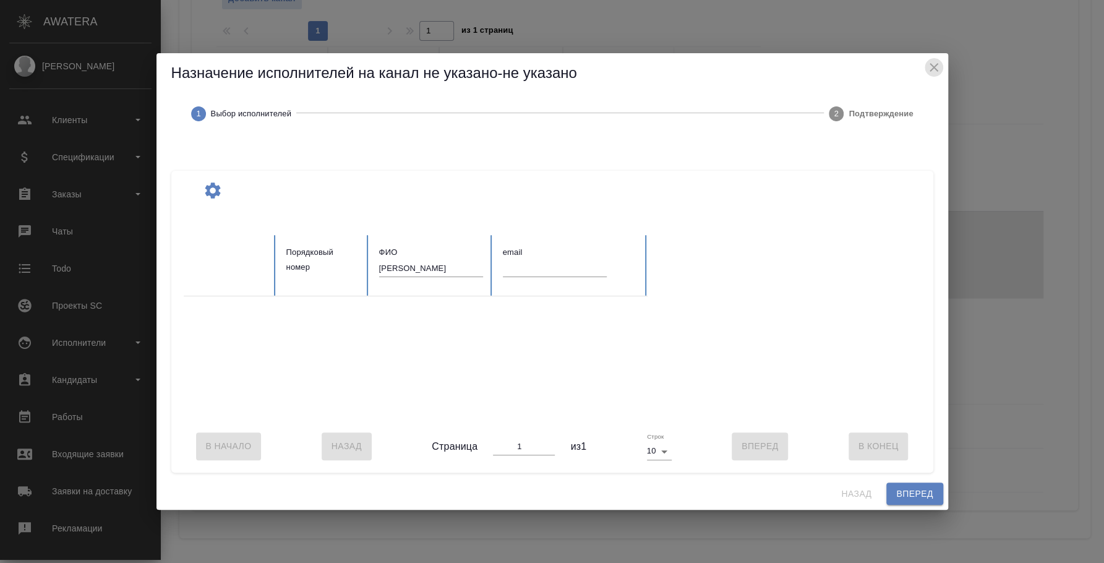
click at [932, 65] on icon "close" at bounding box center [934, 67] width 15 height 15
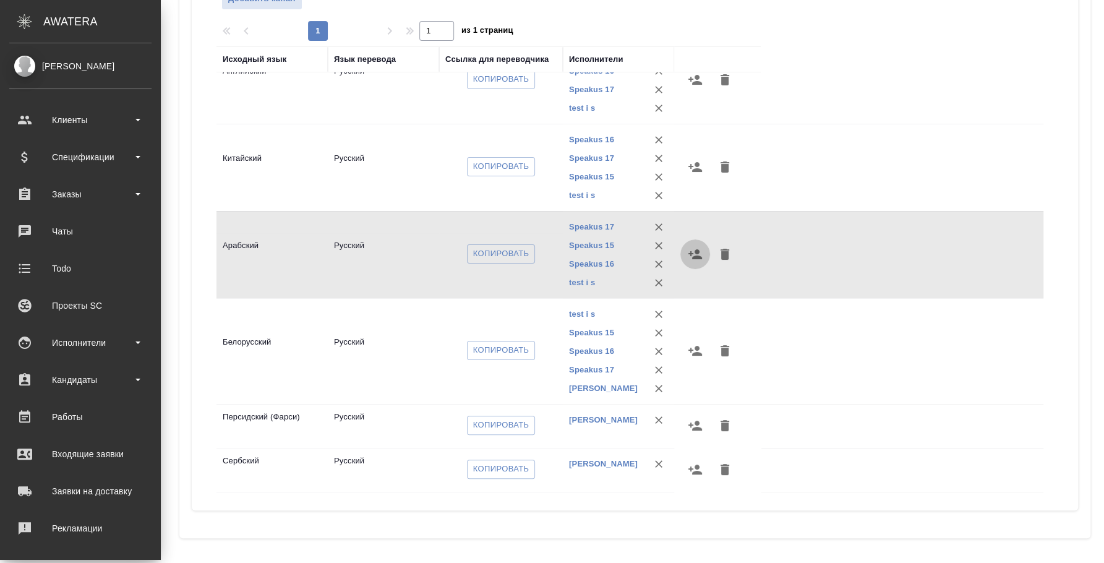
click at [695, 249] on icon "button" at bounding box center [696, 254] width 14 height 10
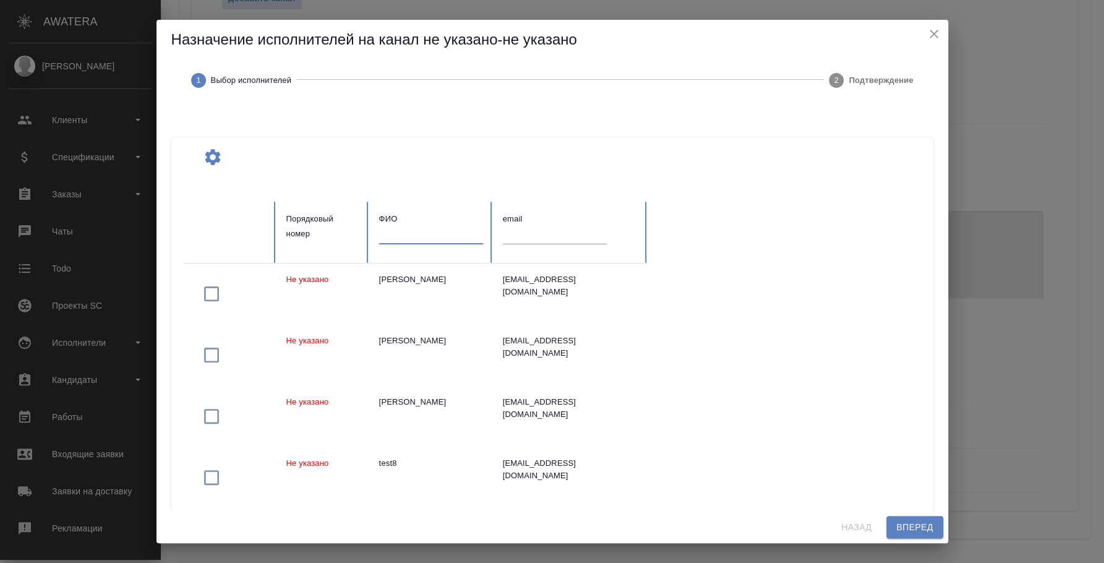
click at [447, 238] on input "text" at bounding box center [431, 234] width 104 height 17
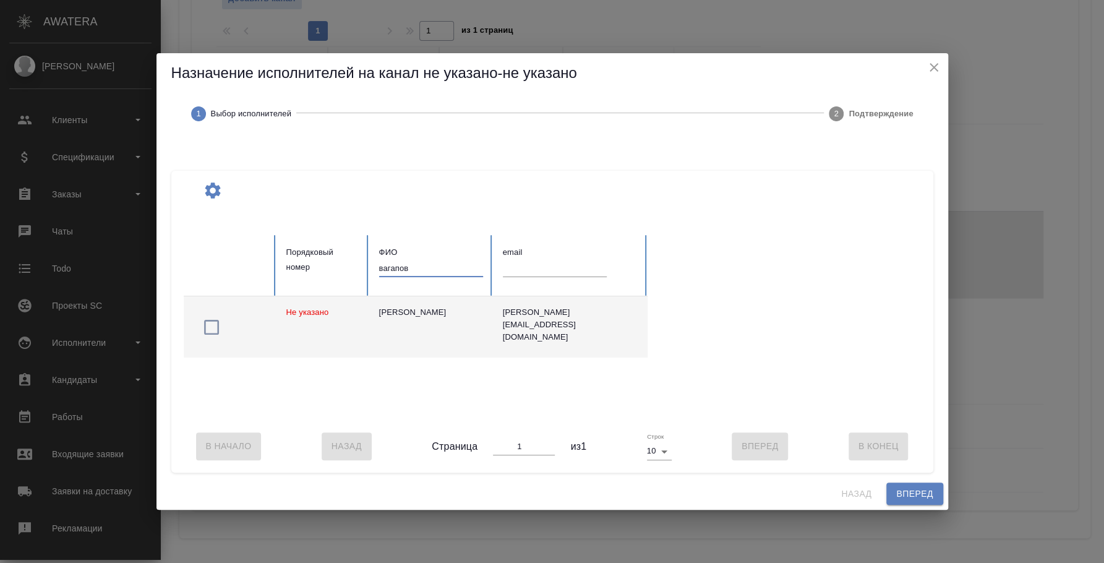
type input "вагапов"
click at [213, 317] on icon "button" at bounding box center [212, 327] width 20 height 20
click at [903, 502] on span "Вперед" at bounding box center [914, 493] width 37 height 15
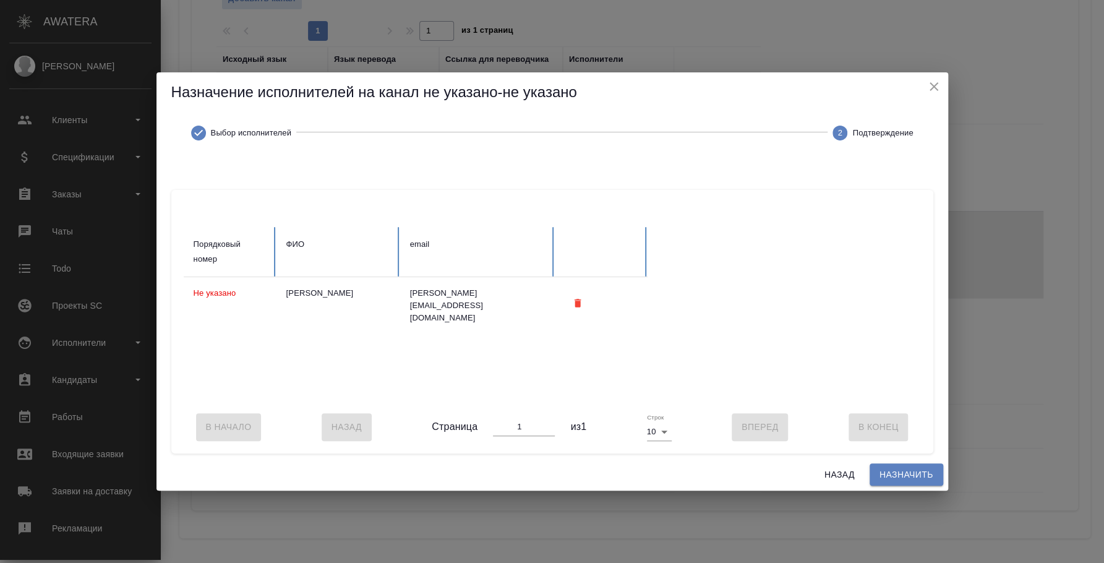
click at [909, 476] on span "Назначить" at bounding box center [907, 474] width 54 height 15
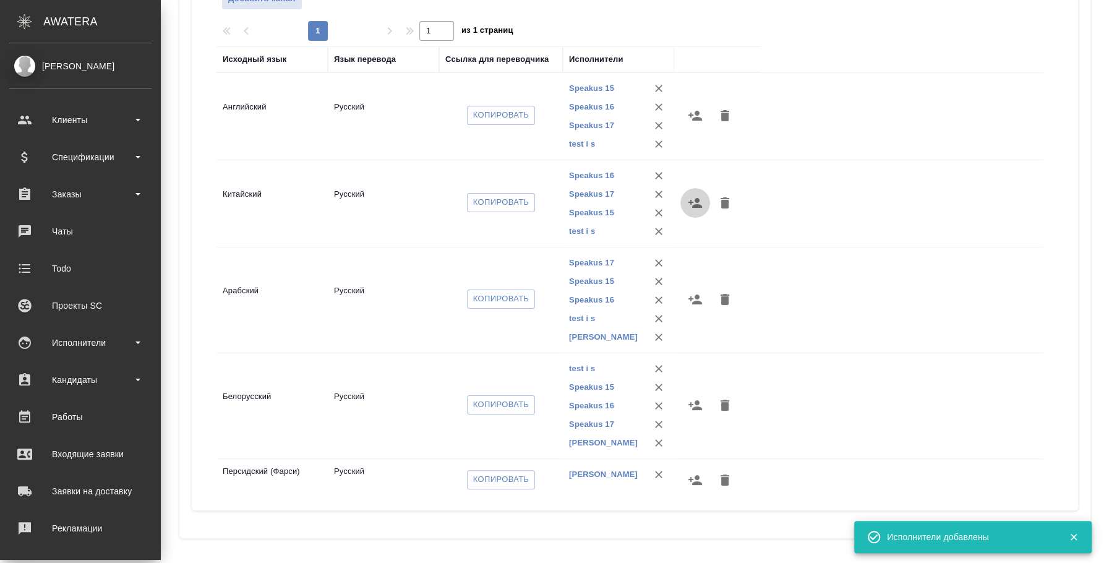
click at [690, 198] on icon "button" at bounding box center [695, 202] width 15 height 15
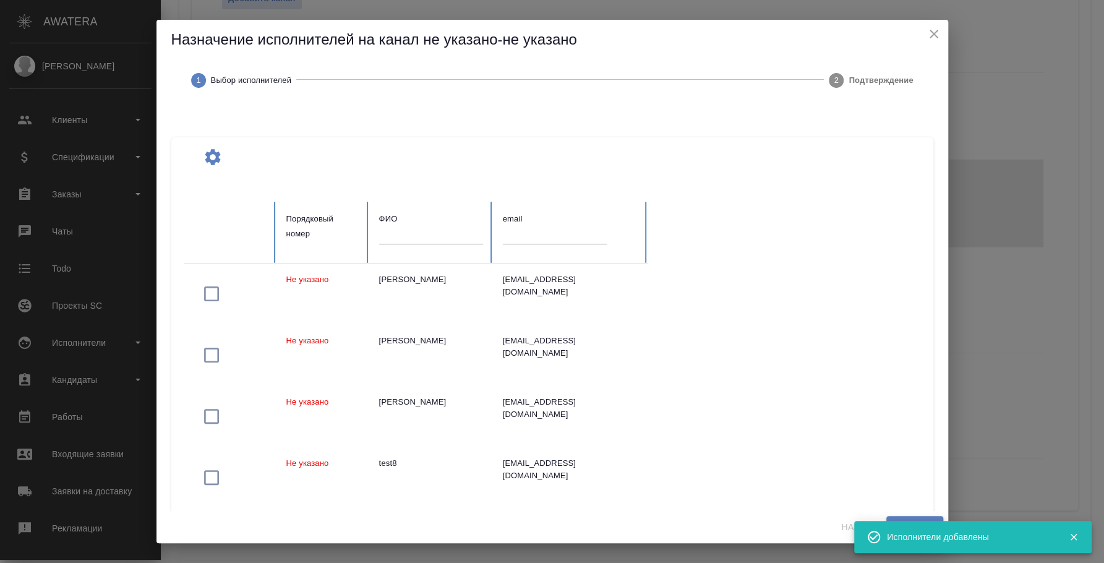
click at [421, 236] on input "text" at bounding box center [431, 234] width 104 height 17
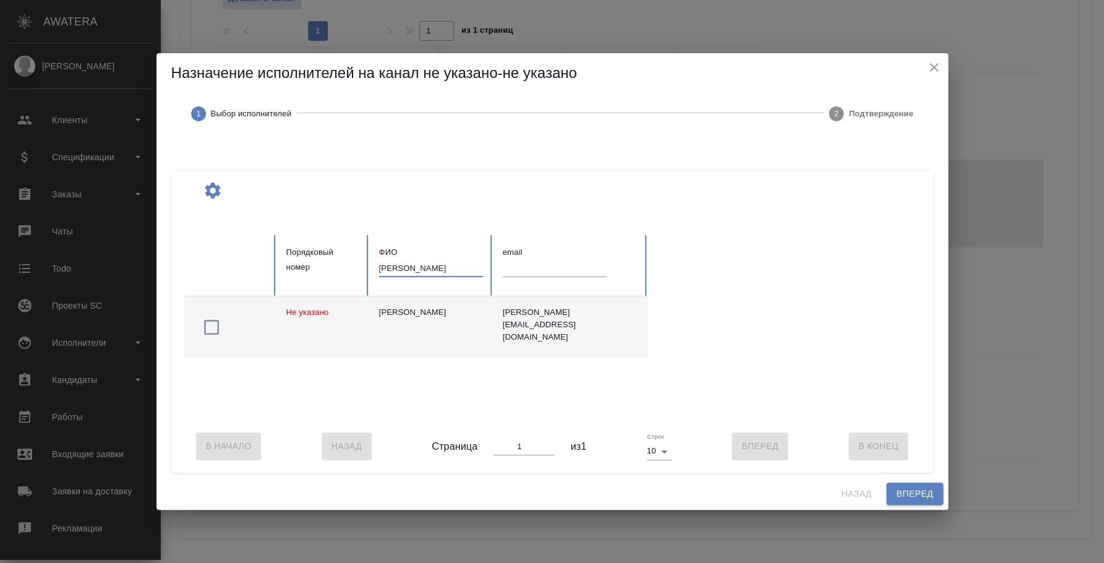
type input "вагапов алексе"
click at [210, 322] on icon "button" at bounding box center [212, 327] width 20 height 20
click at [900, 500] on span "Вперед" at bounding box center [914, 493] width 37 height 15
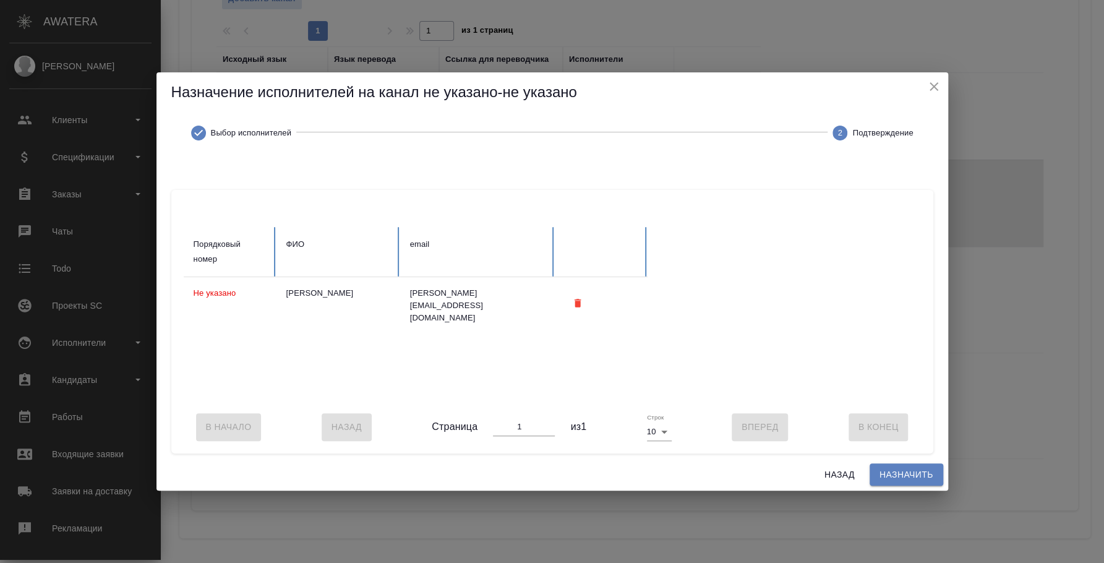
click at [903, 480] on span "Назначить" at bounding box center [907, 474] width 54 height 15
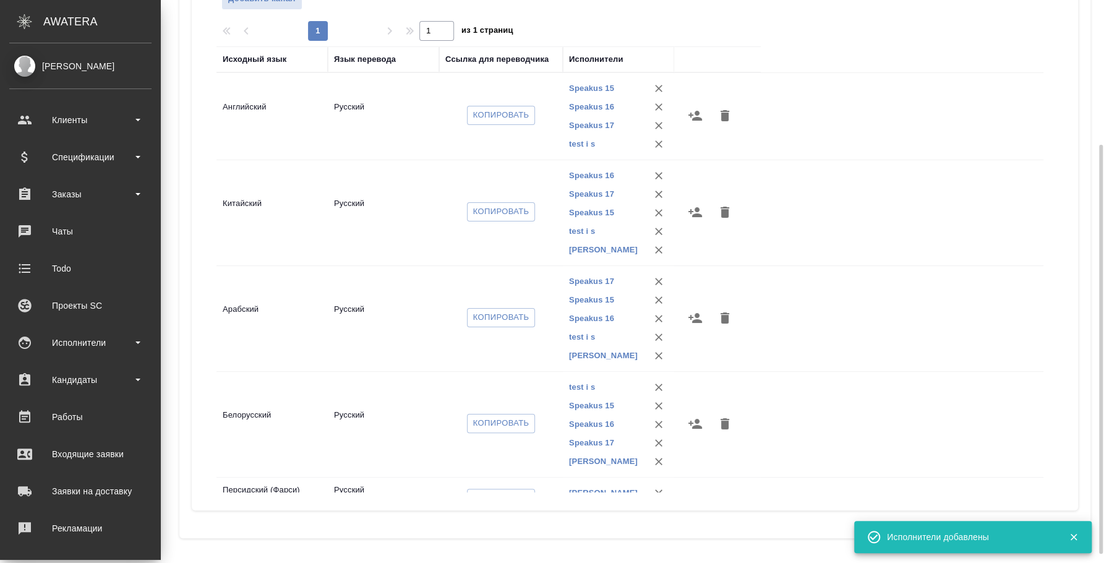
scroll to position [0, 0]
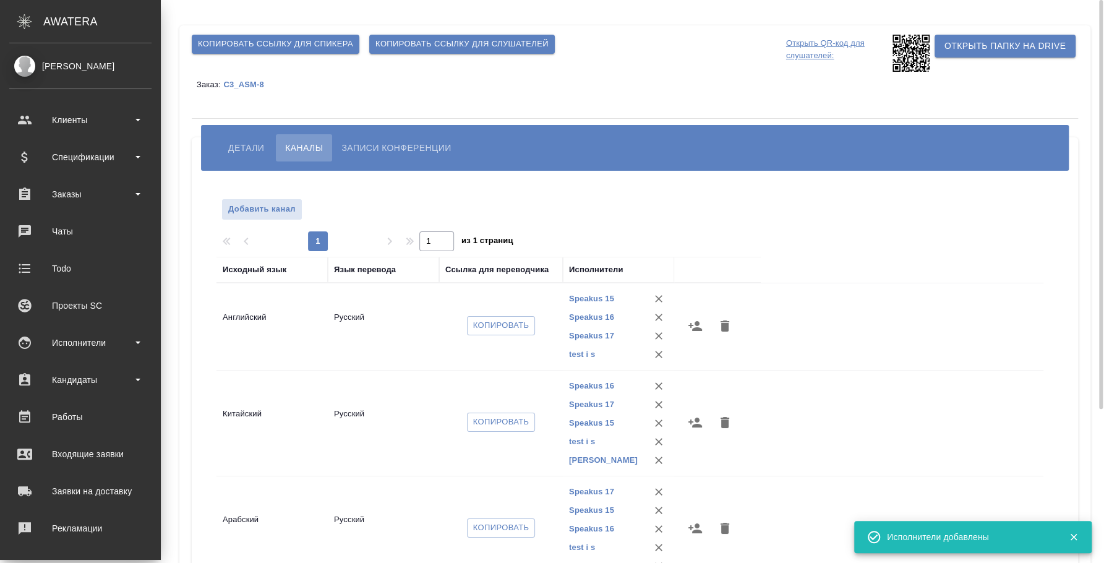
click at [700, 327] on icon "button" at bounding box center [695, 326] width 15 height 15
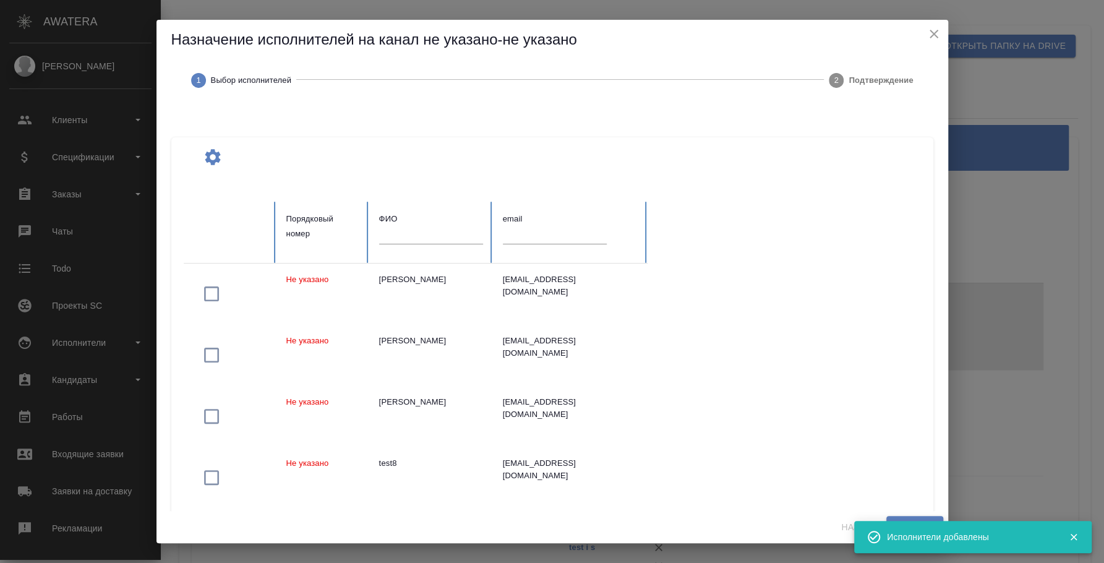
click at [439, 235] on input "text" at bounding box center [431, 234] width 104 height 17
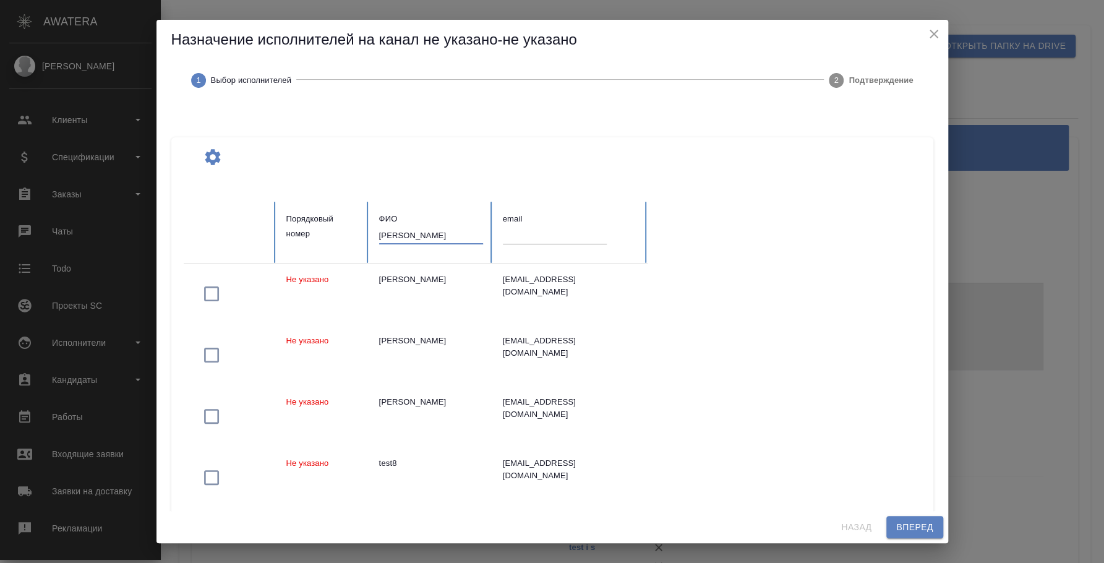
type input "вагапов алексей"
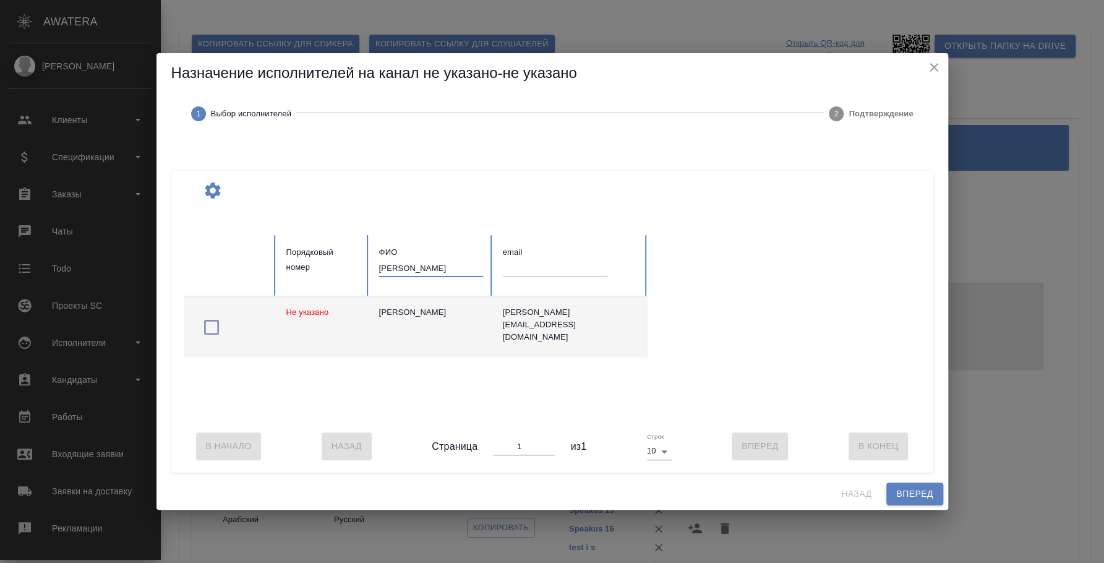
click at [207, 322] on icon "button" at bounding box center [212, 327] width 20 height 20
click at [916, 497] on span "Вперед" at bounding box center [914, 493] width 37 height 15
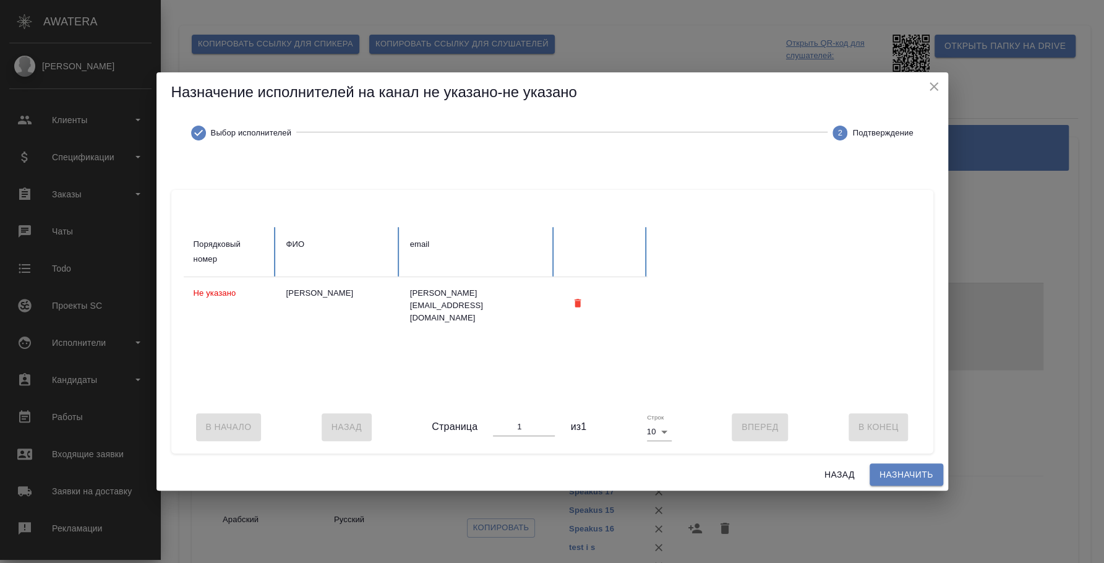
click at [907, 483] on span "Назначить" at bounding box center [907, 474] width 54 height 15
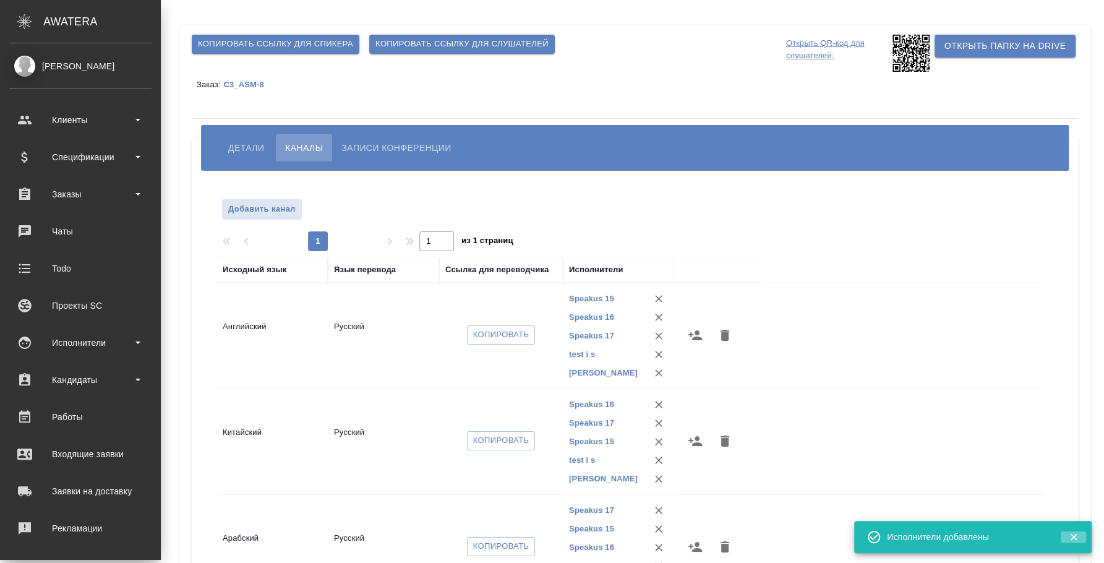
click at [1076, 538] on icon "button" at bounding box center [1073, 537] width 7 height 7
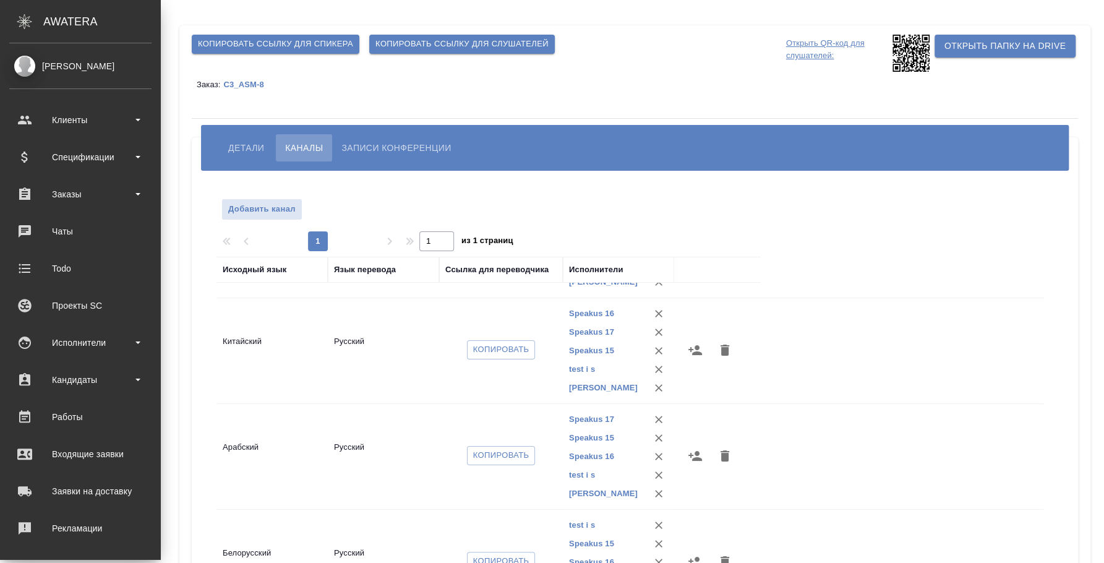
click at [240, 150] on span "Детали" at bounding box center [246, 147] width 36 height 15
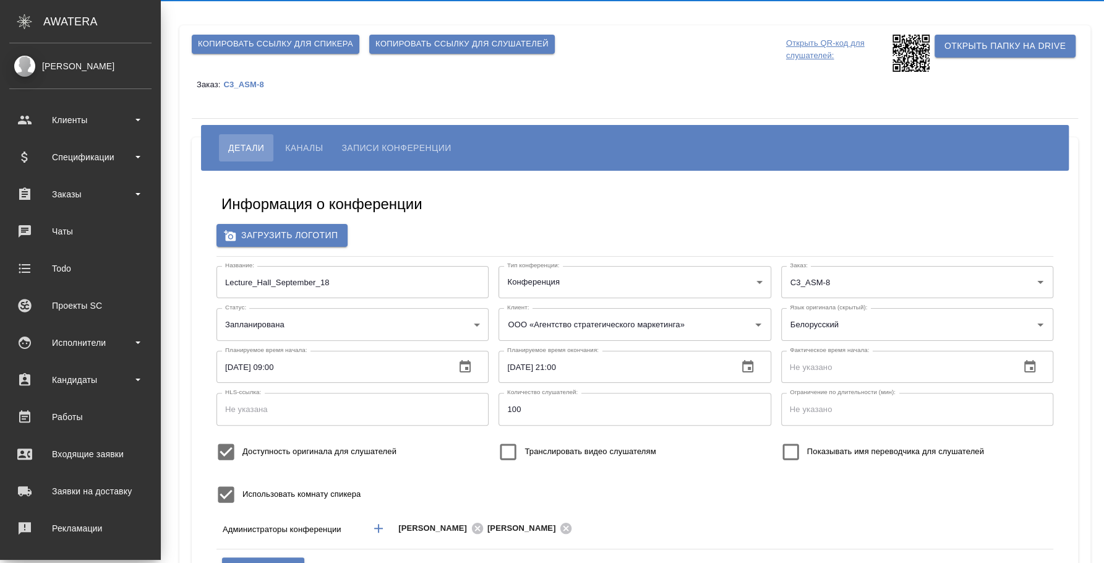
type input "[PERSON_NAME]"
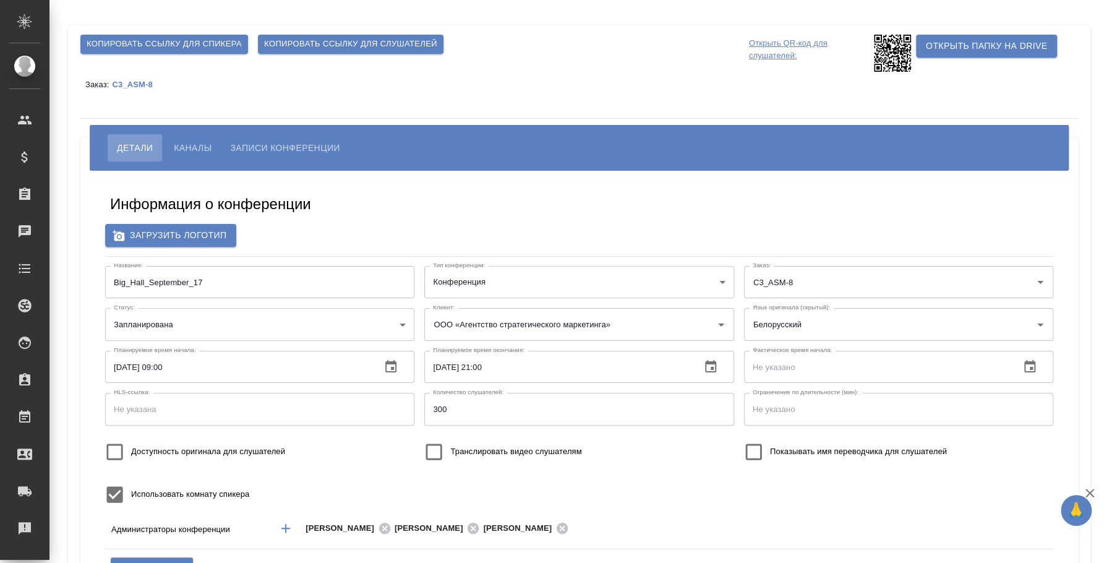
type input "ООО «Агентство стратегического маркетинга»"
type input "[PERSON_NAME]"
click at [204, 145] on span "Каналы" at bounding box center [193, 147] width 38 height 15
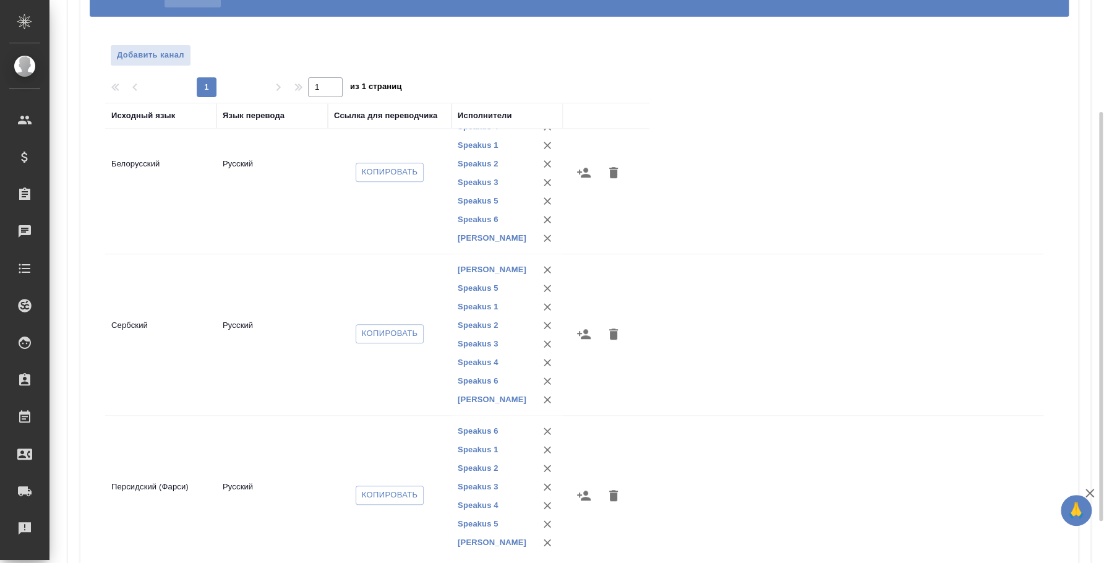
scroll to position [549, 0]
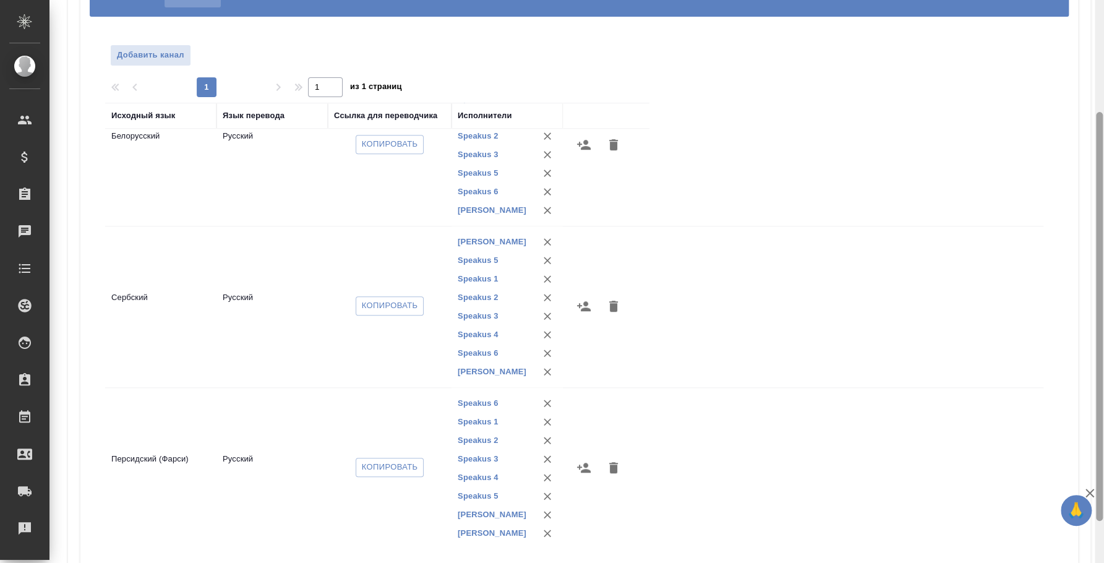
click at [1102, 218] on div "Копировать ссылку для спикера Копировать ссылку для слушателей Открыть QR-код д…" at bounding box center [576, 281] width 1055 height 563
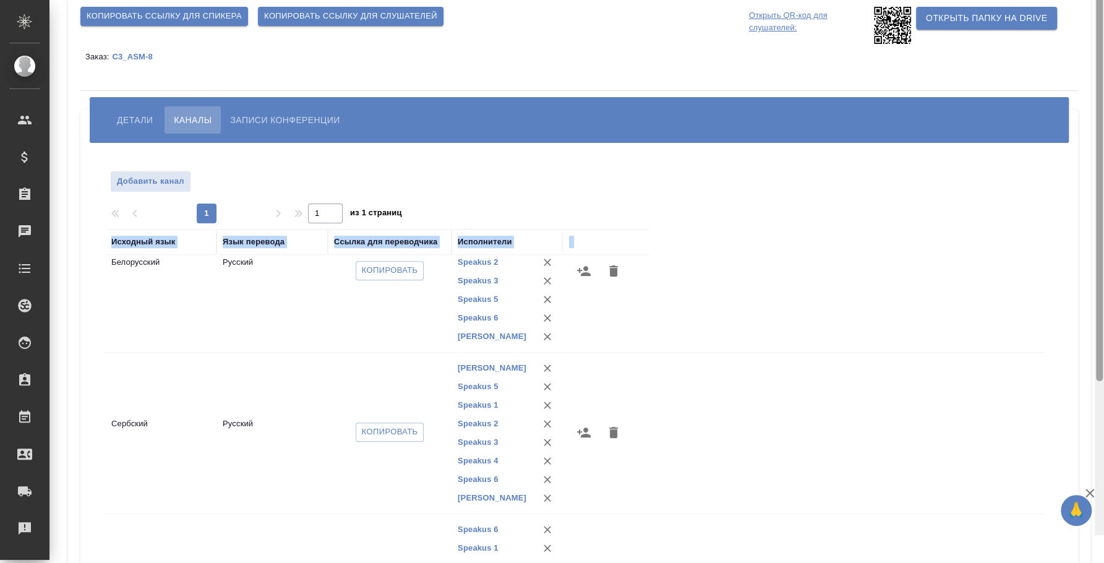
scroll to position [0, 0]
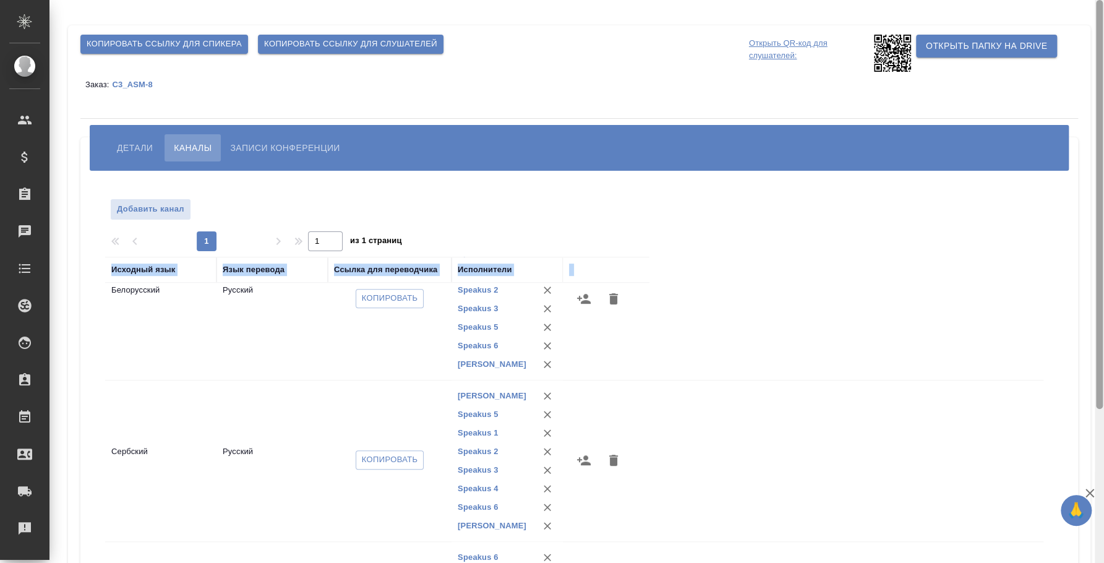
drag, startPoint x: 1102, startPoint y: 208, endPoint x: 515, endPoint y: 81, distance: 600.6
click at [1095, 61] on div at bounding box center [1099, 281] width 9 height 563
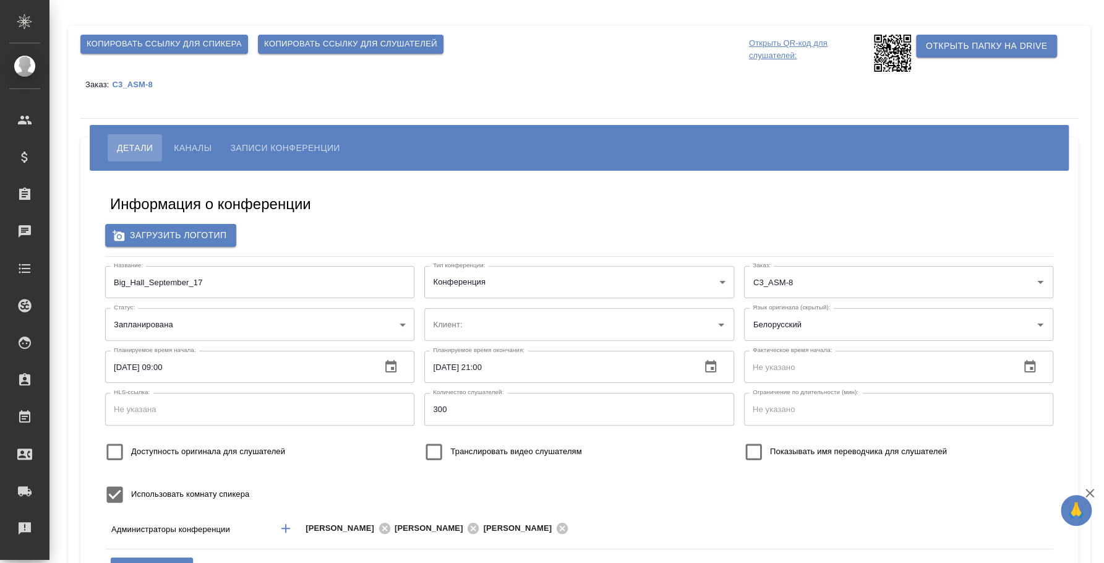
type input "ООО «Агентство стратегического маркетинга»"
type input "[PERSON_NAME]"
click at [183, 147] on span "Каналы" at bounding box center [193, 147] width 38 height 15
type input "ООО «Агентство стратегического маркетинга»"
type input "[PERSON_NAME]"
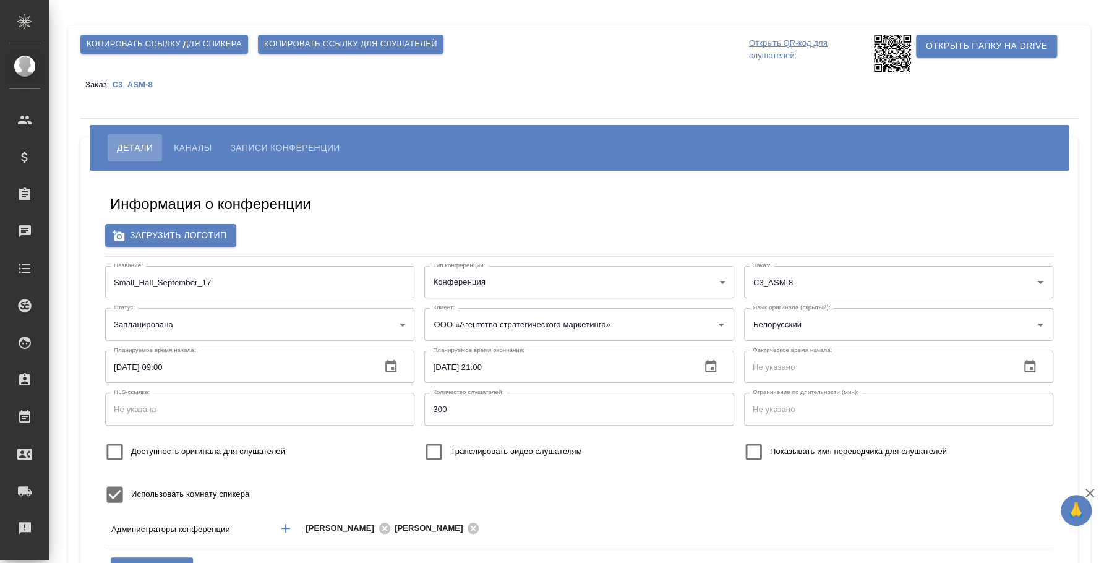
click at [206, 151] on span "Каналы" at bounding box center [193, 147] width 38 height 15
type input "ООО «Агентство стратегического маркетинга»"
type input "[PERSON_NAME]"
click at [197, 139] on button "Каналы" at bounding box center [193, 147] width 56 height 27
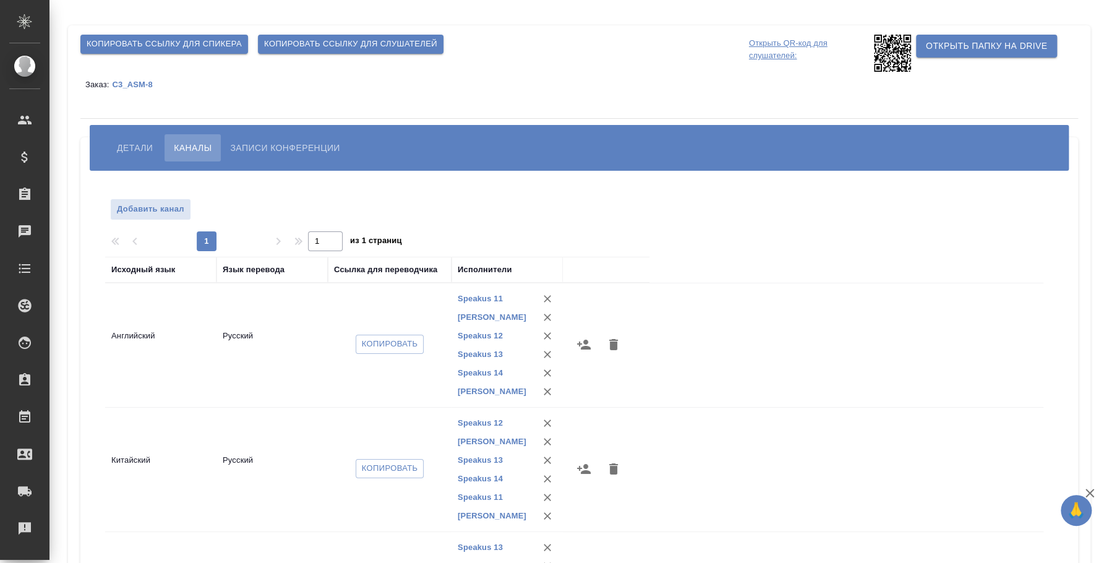
click at [1101, 263] on div "Копировать ссылку для спикера Копировать ссылку для слушателей Открыть QR-код д…" at bounding box center [576, 387] width 1055 height 774
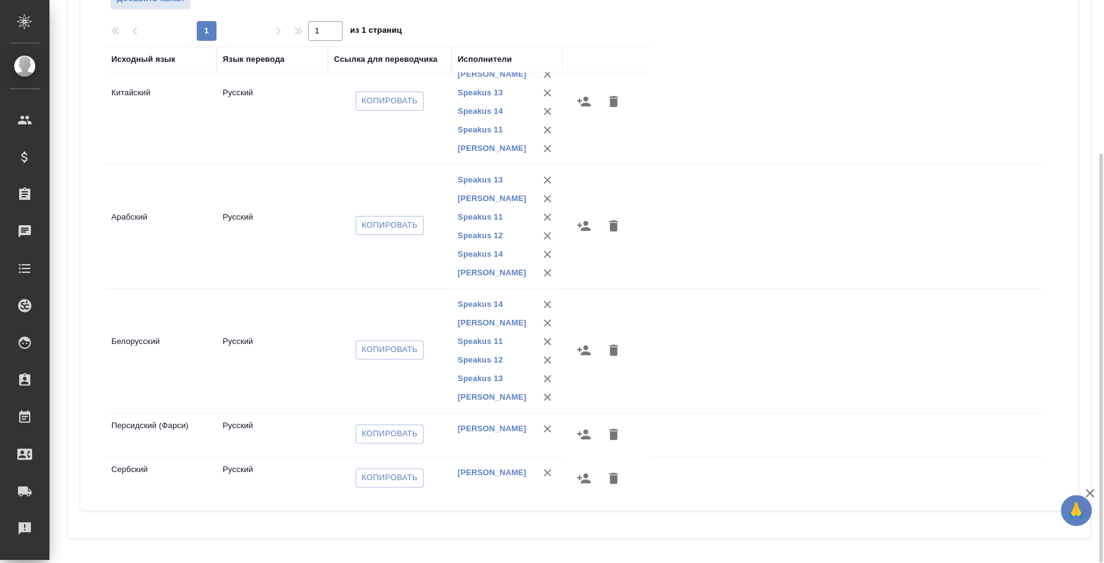
scroll to position [165, 0]
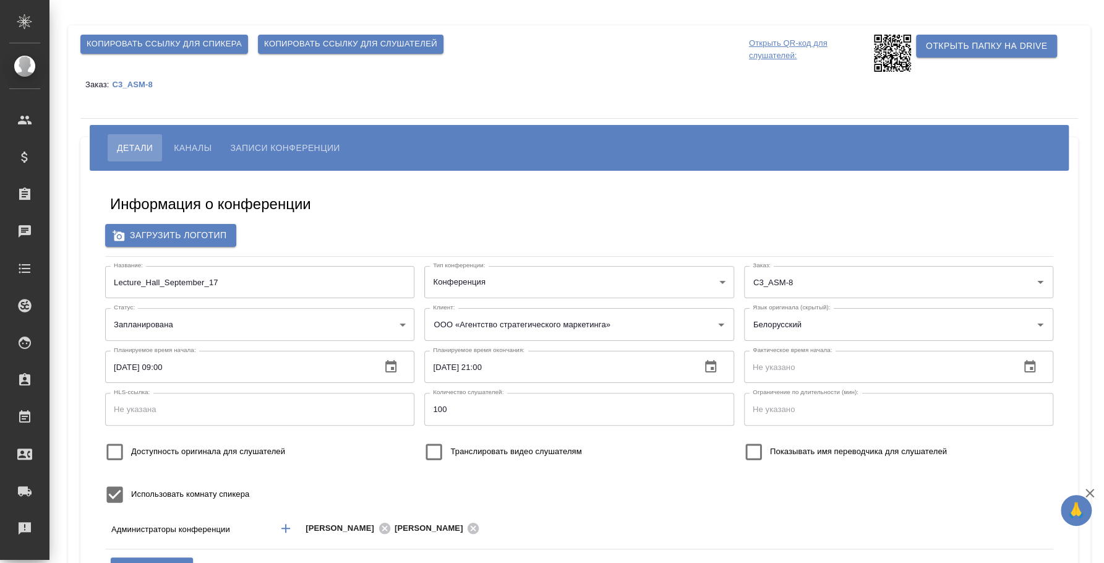
type input "ООО «Агентство стратегического маркетинга»"
type input "[PERSON_NAME]"
click at [183, 135] on button "Каналы" at bounding box center [193, 147] width 56 height 27
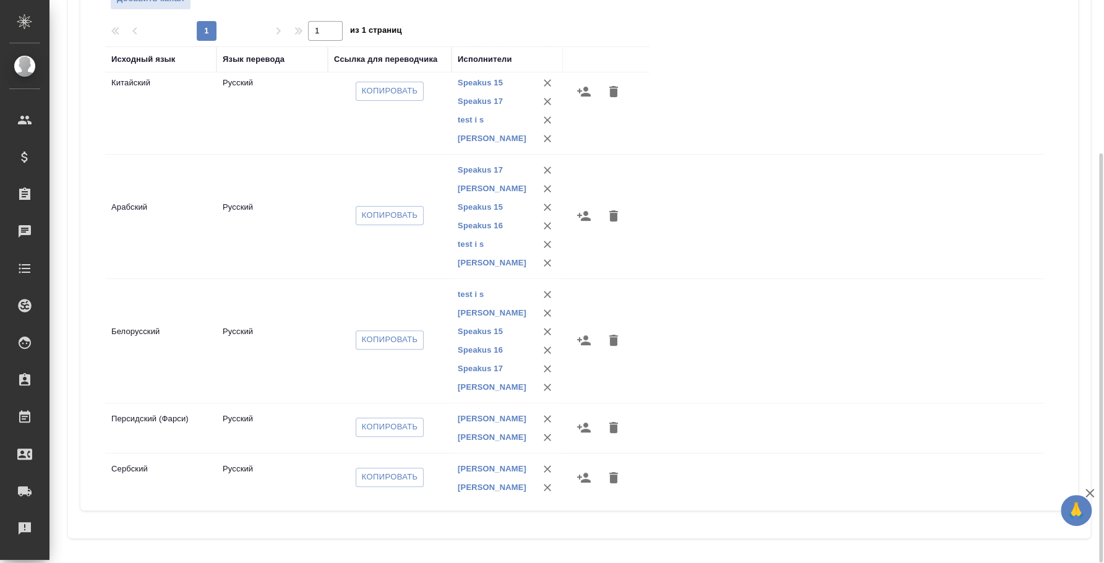
scroll to position [178, 0]
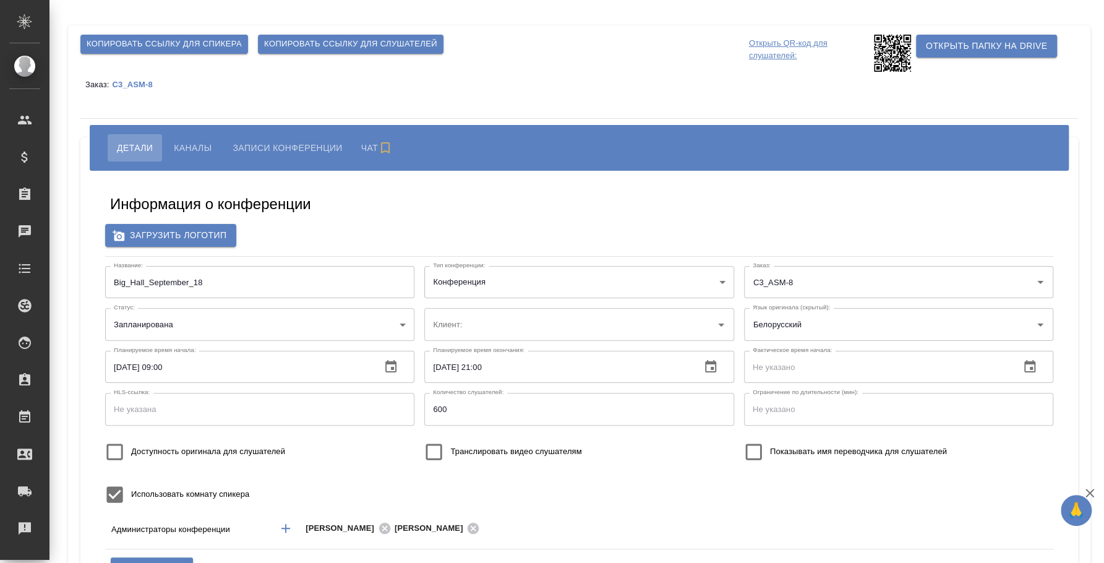
type input "ООО «Агентство стратегического маркетинга»"
type input "[PERSON_NAME]"
click at [182, 143] on span "Каналы" at bounding box center [193, 147] width 38 height 15
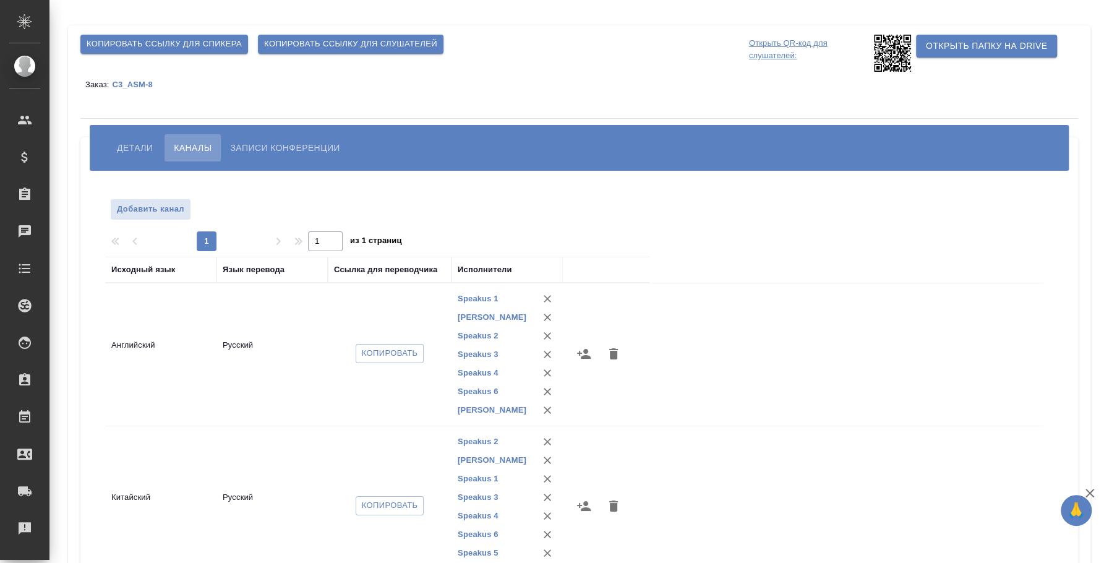
click at [1084, 269] on div "Копировать ссылку для спикера Копировать ссылку для слушателей Открыть QR-код д…" at bounding box center [579, 386] width 1023 height 723
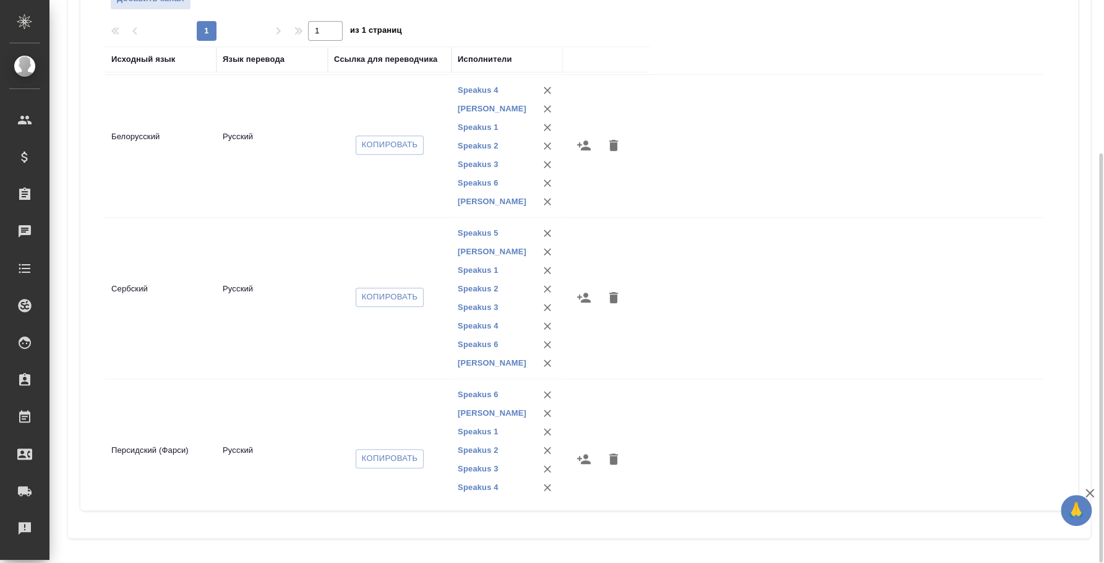
scroll to position [493, 0]
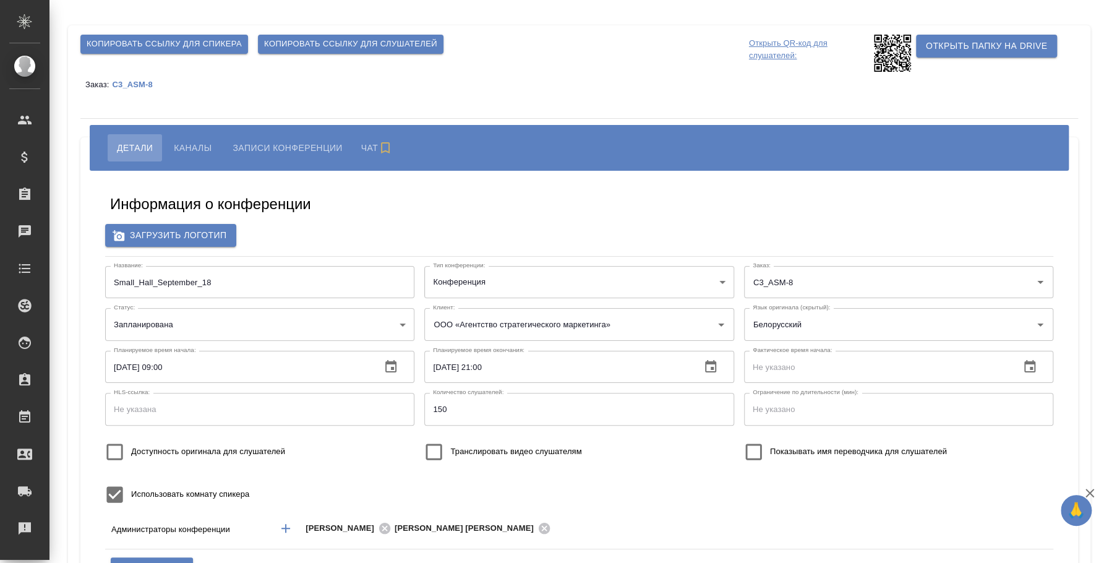
type input "ООО «Агентство стратегического маркетинга»"
click at [176, 140] on span "Каналы" at bounding box center [193, 147] width 38 height 15
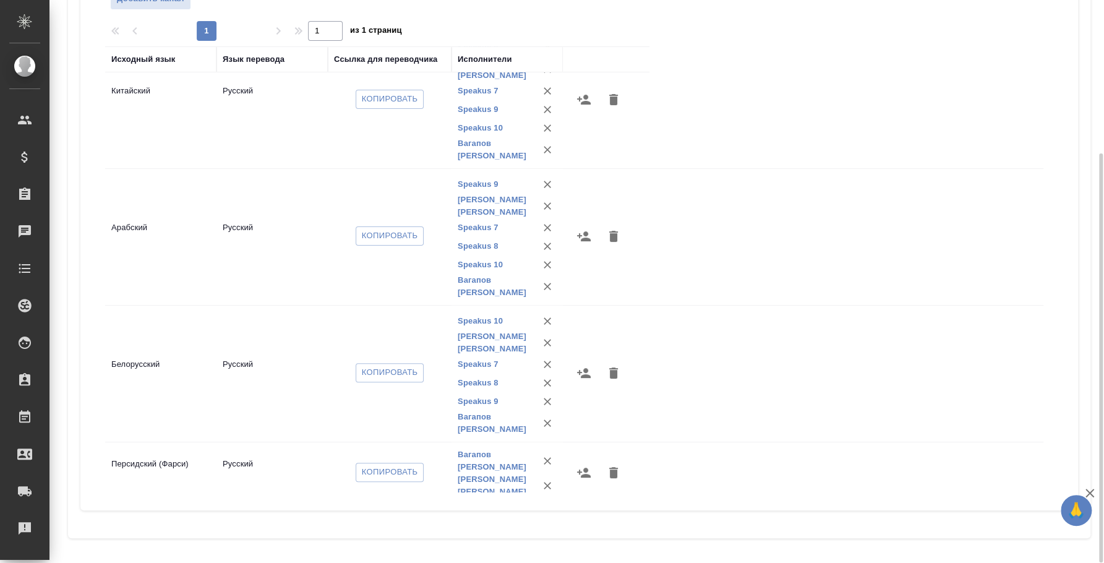
scroll to position [178, 0]
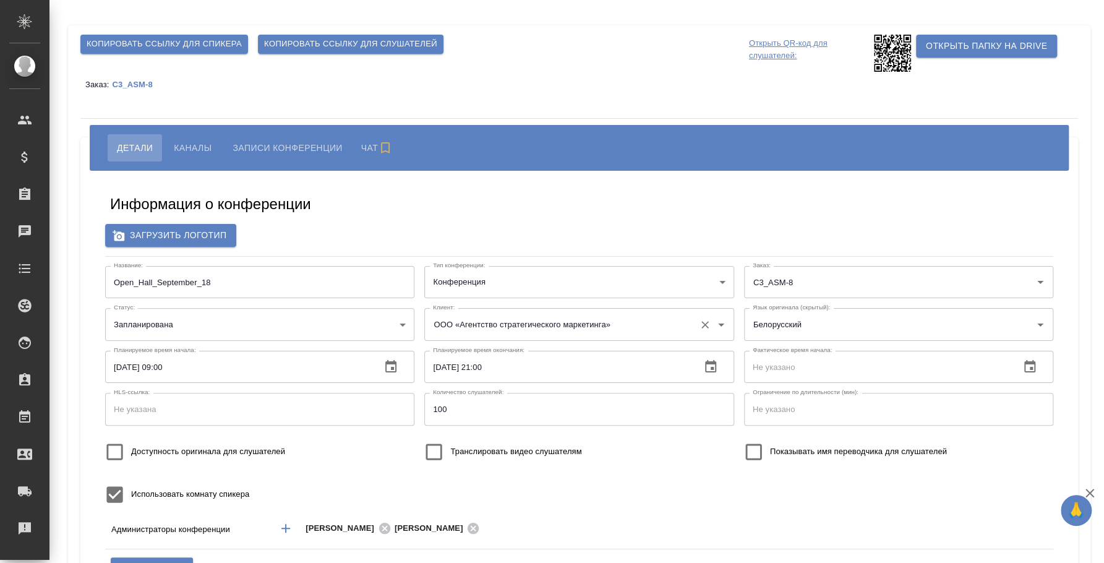
type input "ООО «Агентство стратегического маркетинга»"
type input "[PERSON_NAME]"
click at [191, 161] on button "Каналы" at bounding box center [193, 147] width 56 height 27
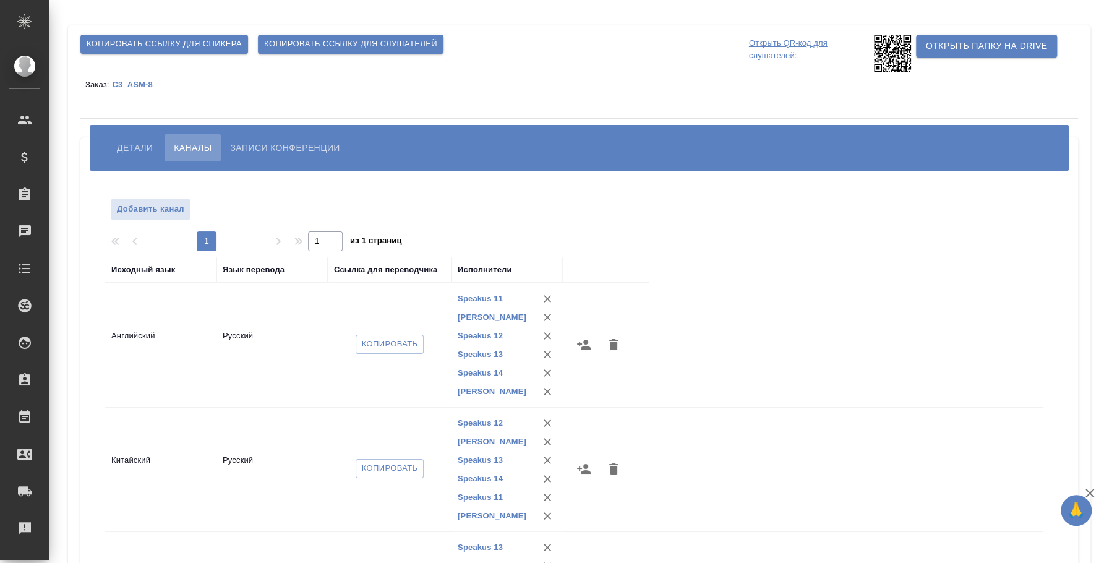
click at [1056, 351] on div "Добавить канал 1 1 из 1 страниц Исходный язык [PERSON_NAME] перевода Ссылка для…" at bounding box center [579, 445] width 973 height 531
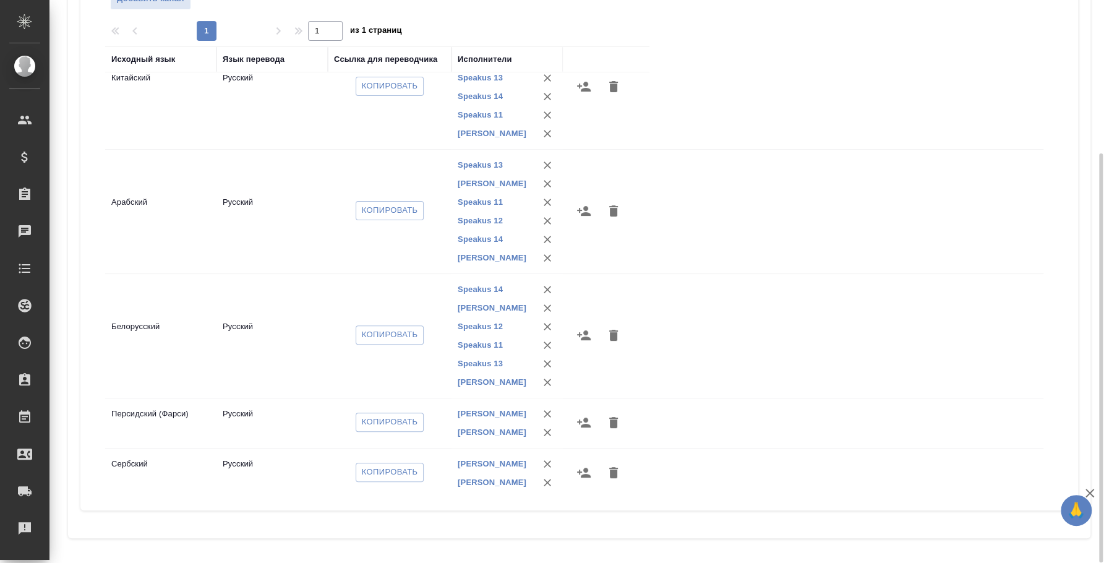
scroll to position [178, 0]
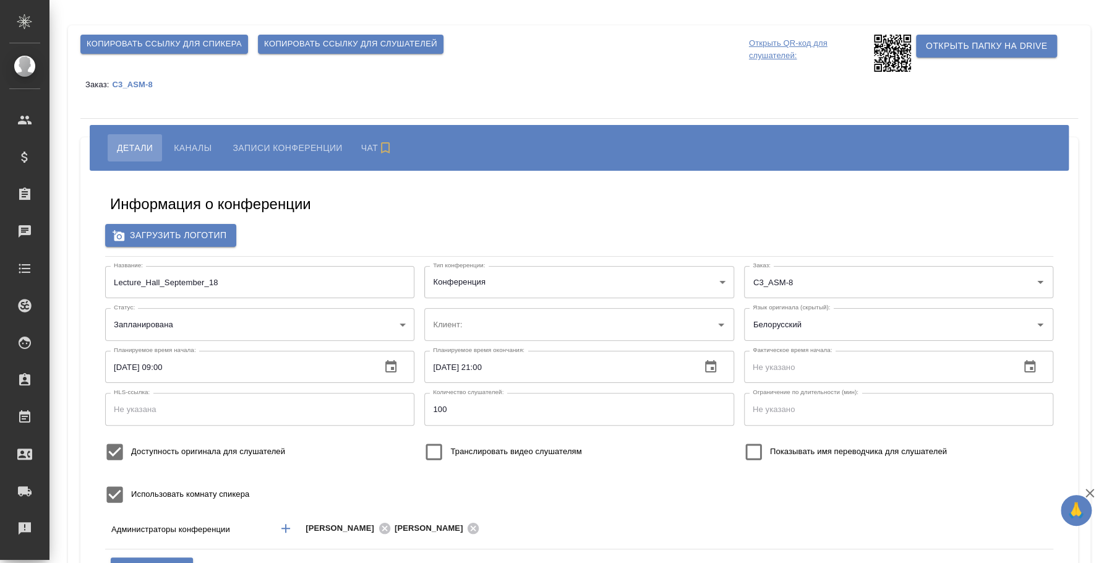
type input "ООО «Агентство стратегического маркетинга»"
type input "[PERSON_NAME]"
click at [176, 142] on span "Каналы" at bounding box center [193, 147] width 38 height 15
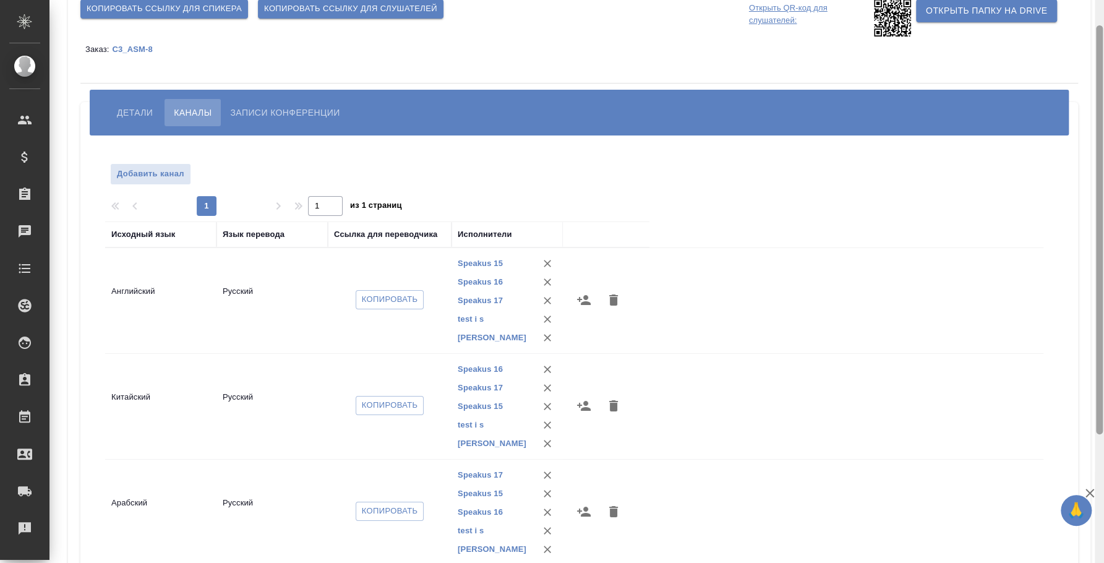
scroll to position [11, 0]
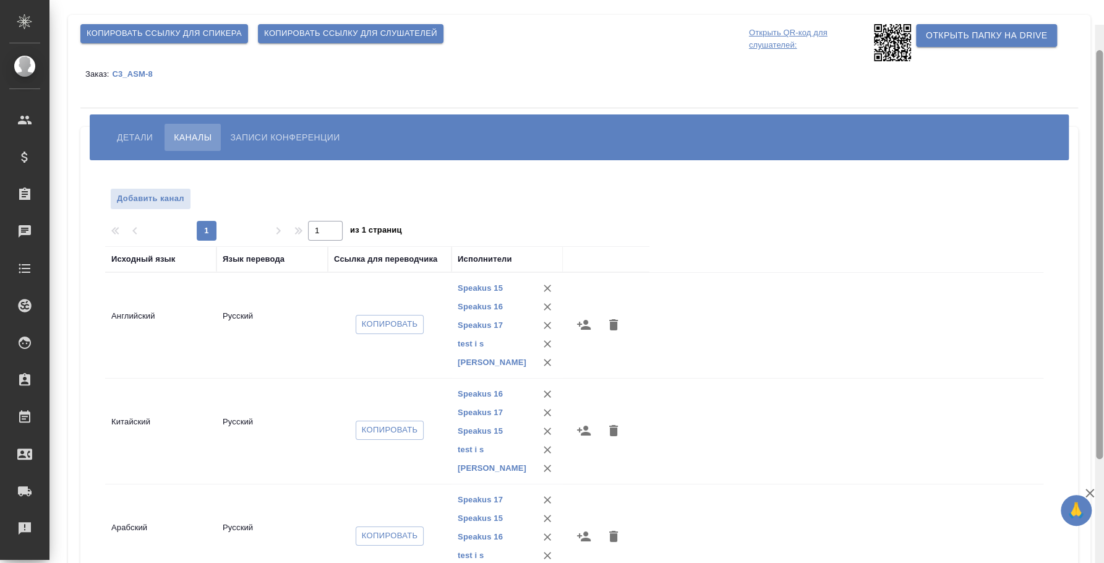
drag, startPoint x: 1101, startPoint y: 204, endPoint x: 1102, endPoint y: 58, distance: 146.0
click at [1102, 58] on div at bounding box center [1099, 254] width 7 height 409
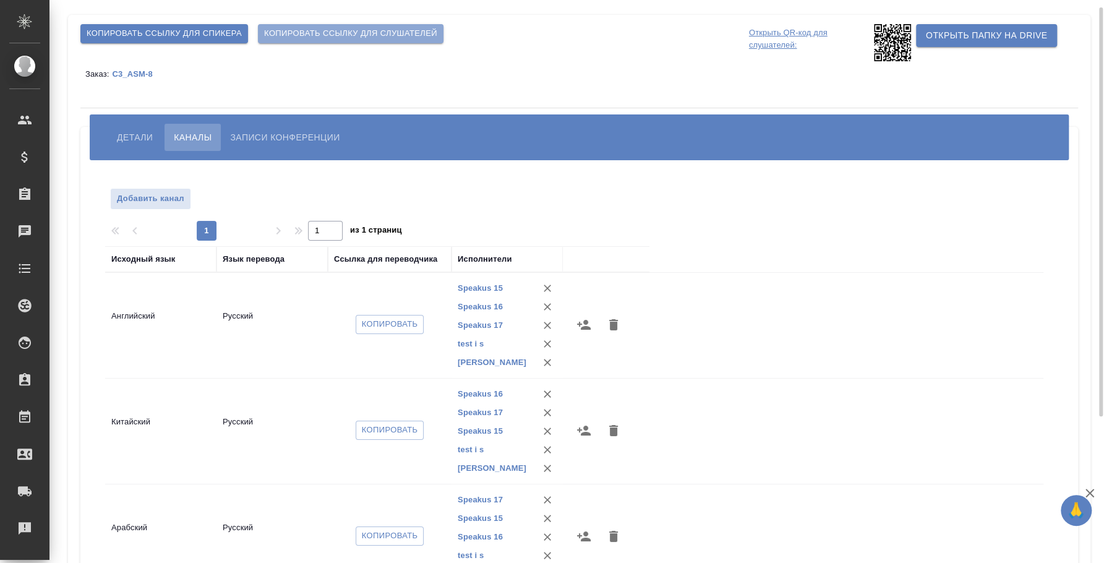
click at [340, 41] on button "Копировать ссылку для слушателей" at bounding box center [351, 33] width 186 height 19
click at [343, 27] on span "Копировать ссылку для слушателей" at bounding box center [350, 34] width 173 height 14
click at [148, 137] on span "Детали" at bounding box center [135, 137] width 36 height 15
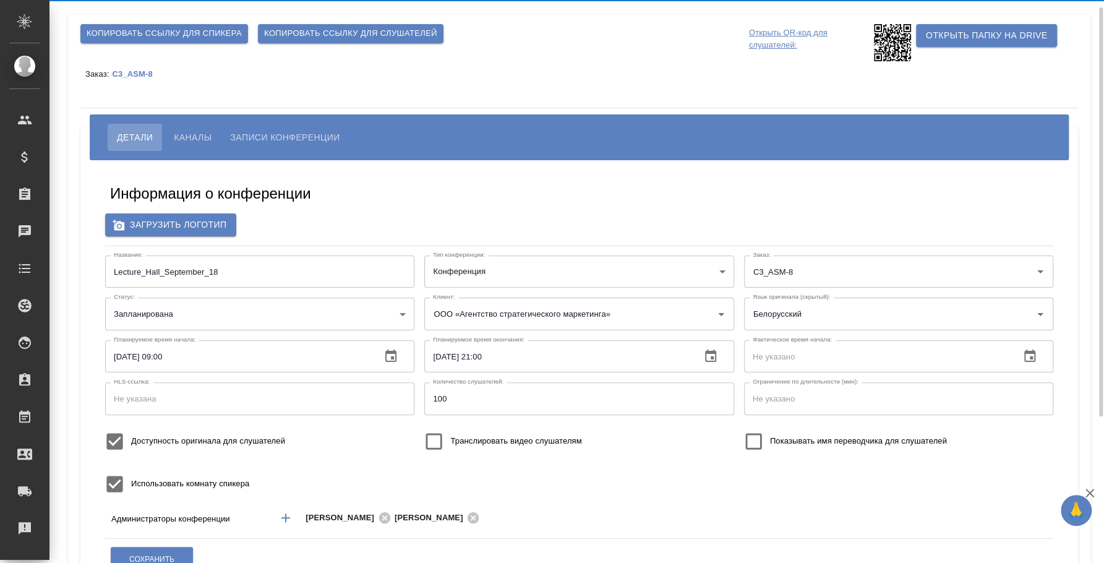
type input "[PERSON_NAME]"
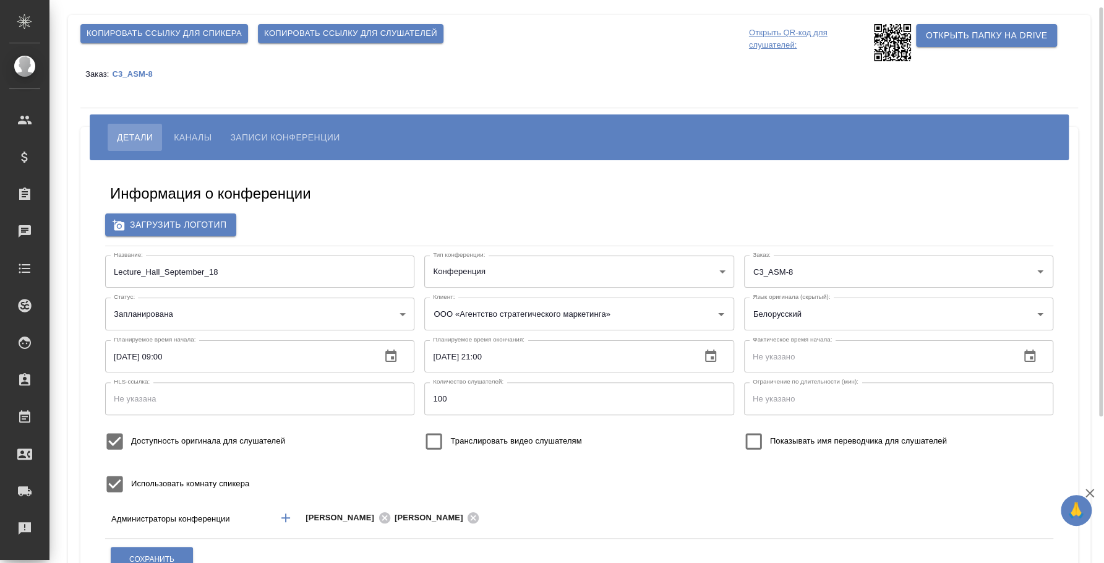
scroll to position [234, 0]
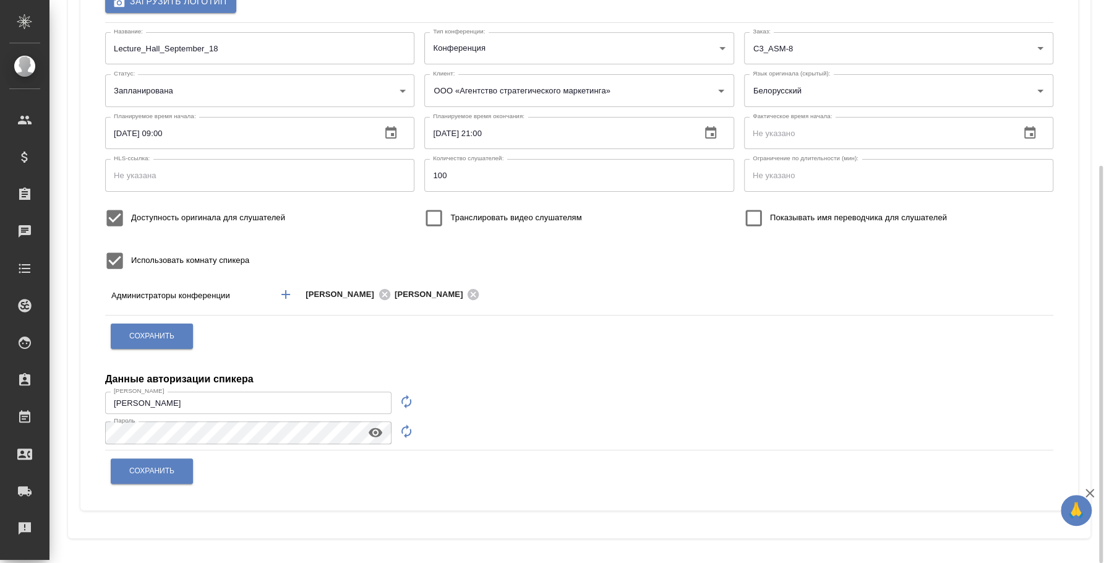
click at [118, 219] on input "Доступность оригинала для слушателей" at bounding box center [114, 218] width 33 height 33
checkbox input "false"
click at [152, 337] on span "Сохранить" at bounding box center [151, 336] width 45 height 11
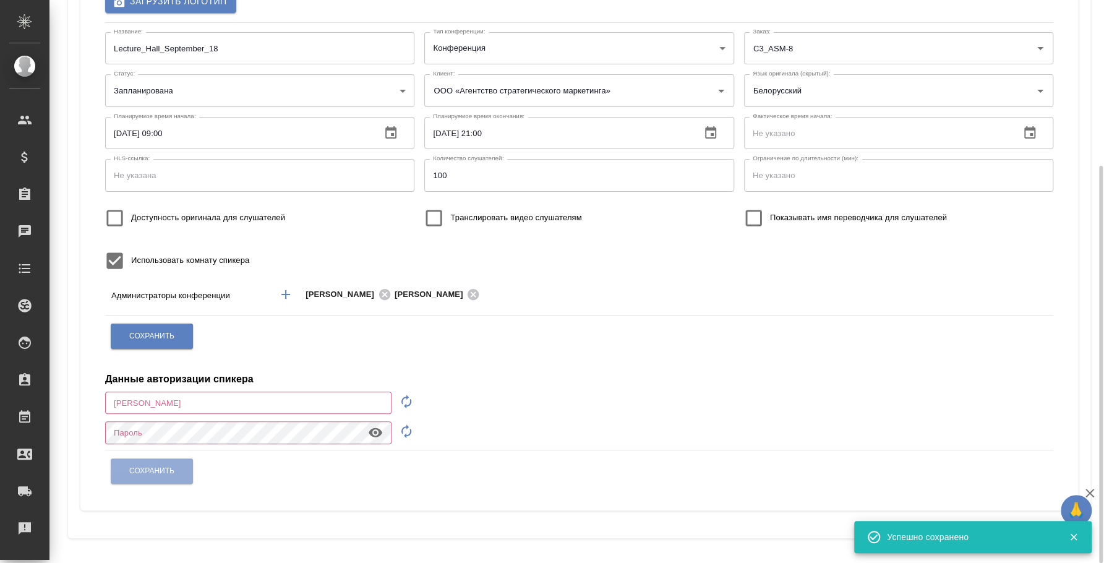
type input "[PERSON_NAME]"
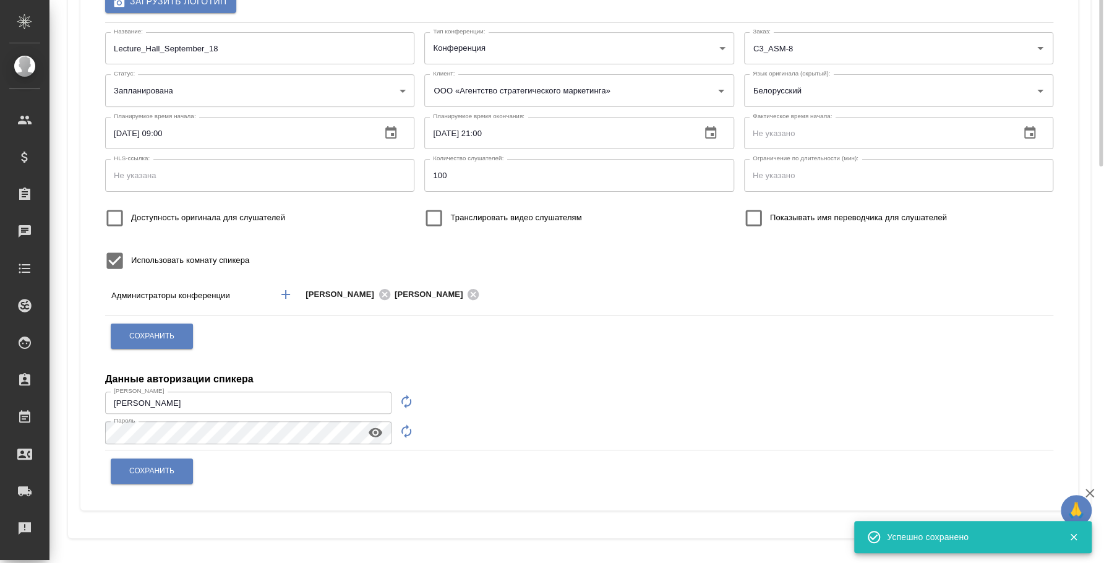
scroll to position [0, 0]
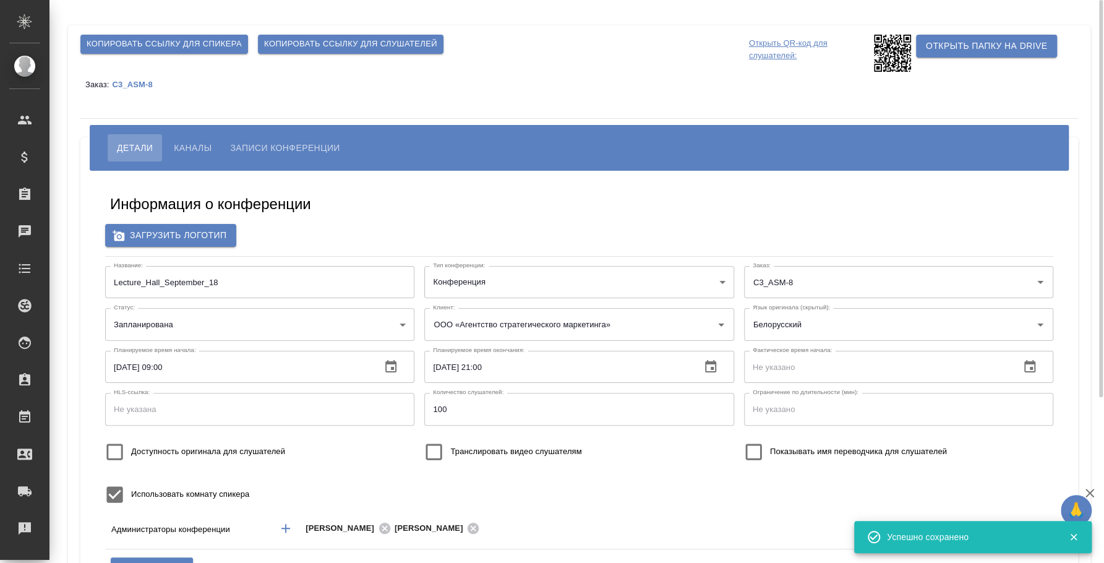
click at [331, 43] on span "Копировать ссылку для слушателей" at bounding box center [350, 44] width 173 height 14
